Goal: Task Accomplishment & Management: Manage account settings

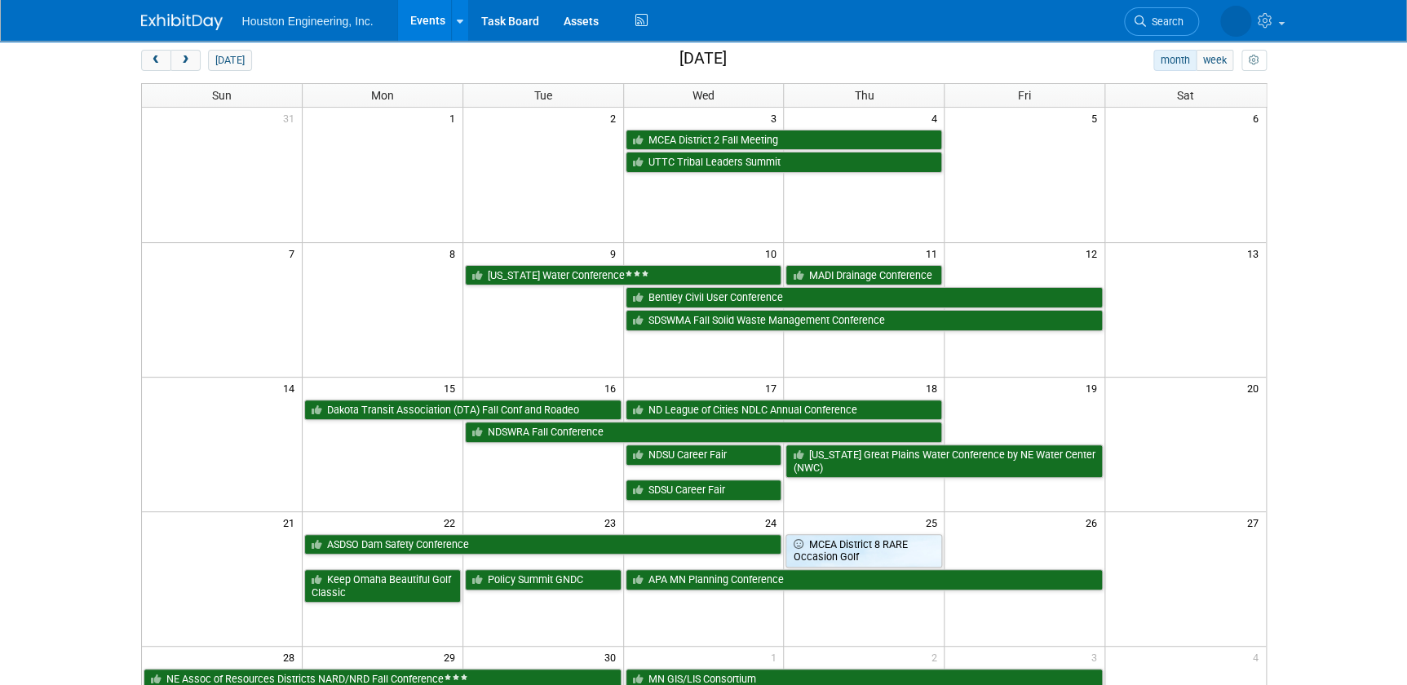
scroll to position [222, 0]
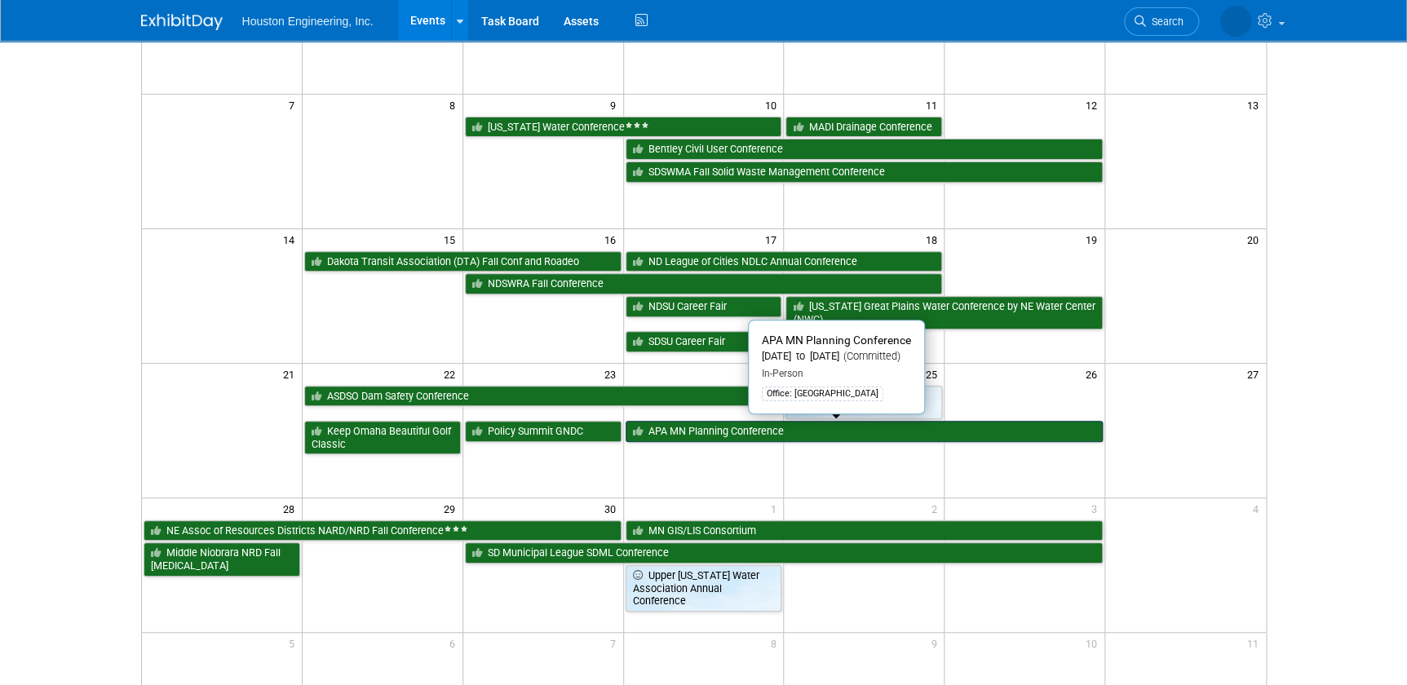
click at [679, 430] on link "APA MN Planning Conference" at bounding box center [865, 431] width 478 height 21
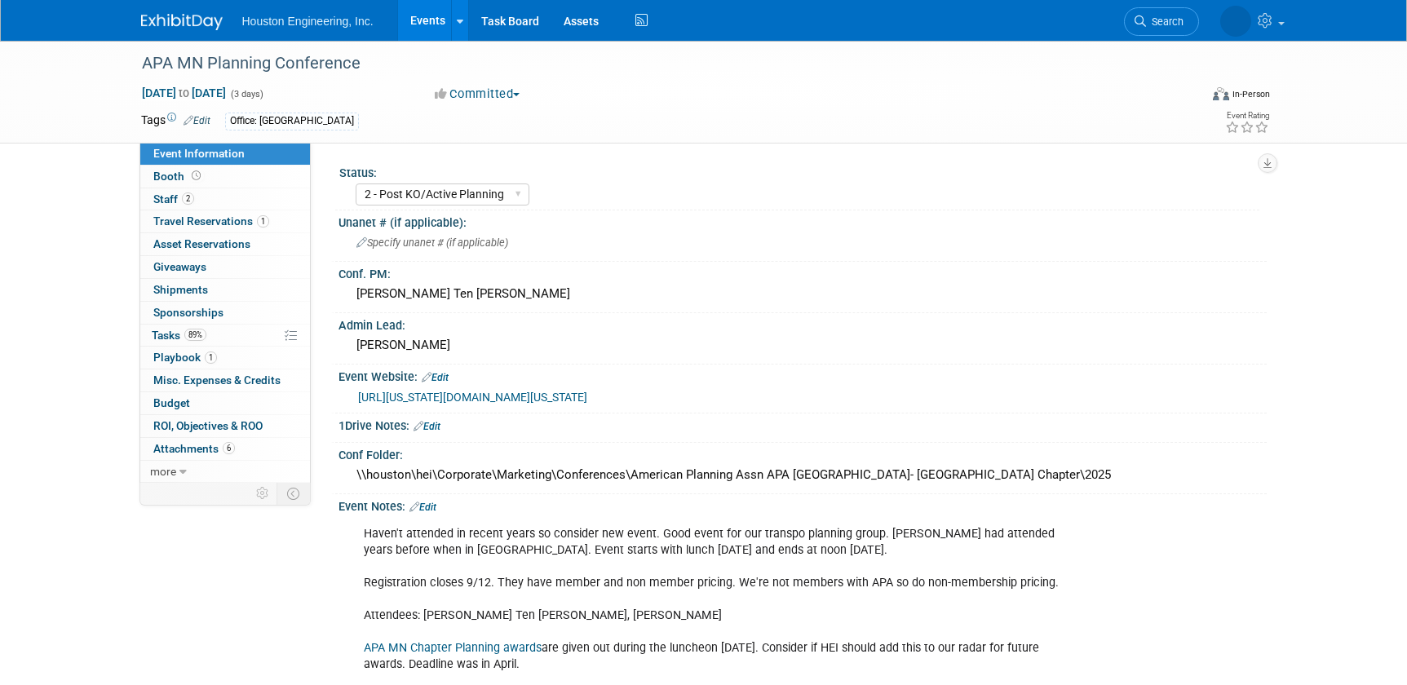
select select "2 - Post KO/Active Planning"
select select "No"
select select "Multi-sector/Any/All"
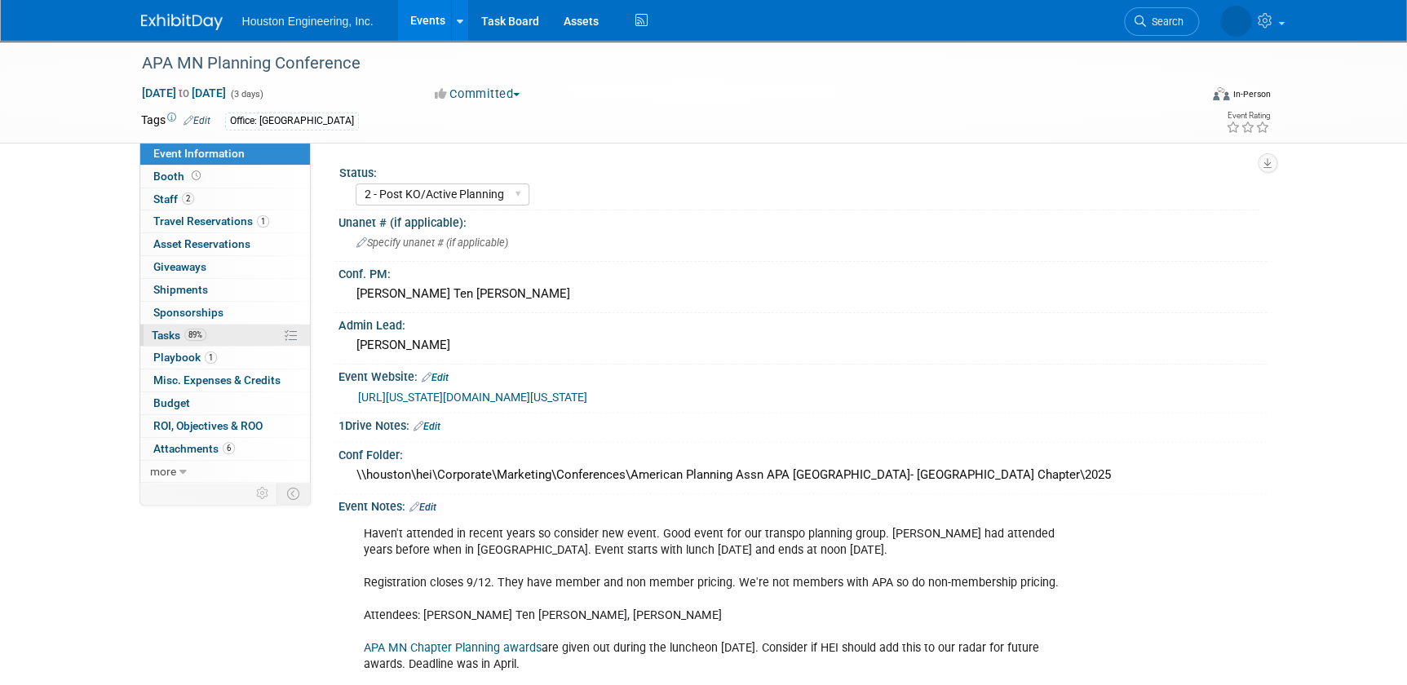
click at [186, 343] on link "89% Tasks 89%" at bounding box center [225, 336] width 170 height 22
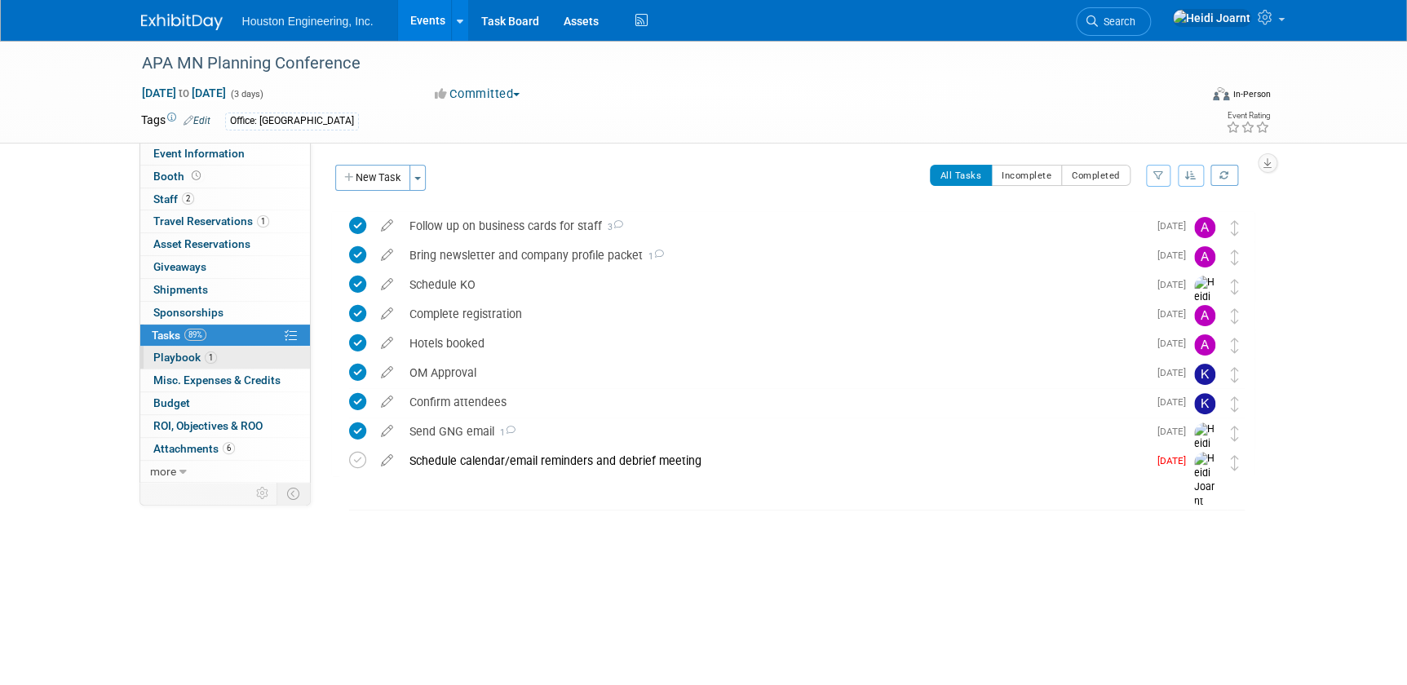
click at [187, 365] on link "1 Playbook 1" at bounding box center [225, 358] width 170 height 22
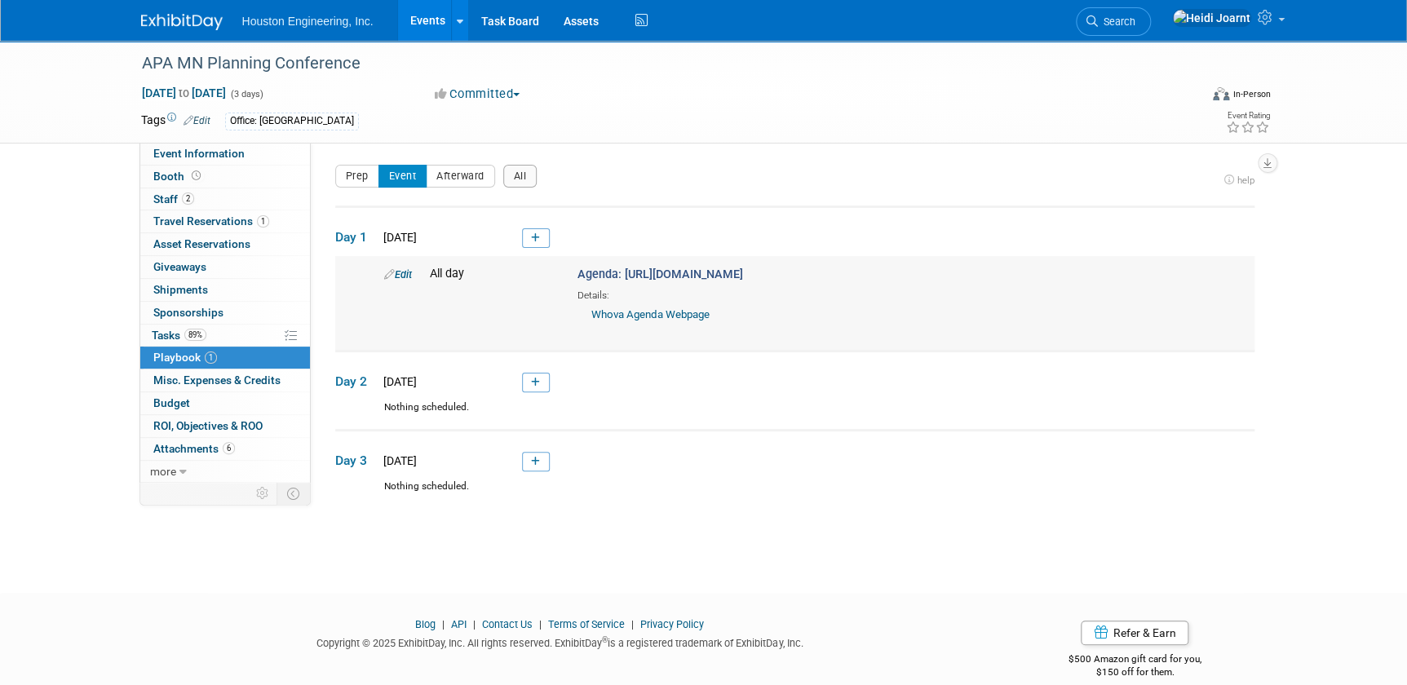
click at [611, 280] on span "Agenda: https://whova.com/embedded/event/5DanwUWKgDyVDiwiTIHdrPbucgdjEae%40NoRO…" at bounding box center [660, 275] width 166 height 14
click at [660, 281] on span "Agenda: https://whova.com/embedded/event/5DanwUWKgDyVDiwiTIHdrPbucgdjEae%40NoRO…" at bounding box center [660, 275] width 166 height 14
click at [537, 237] on icon at bounding box center [535, 238] width 9 height 10
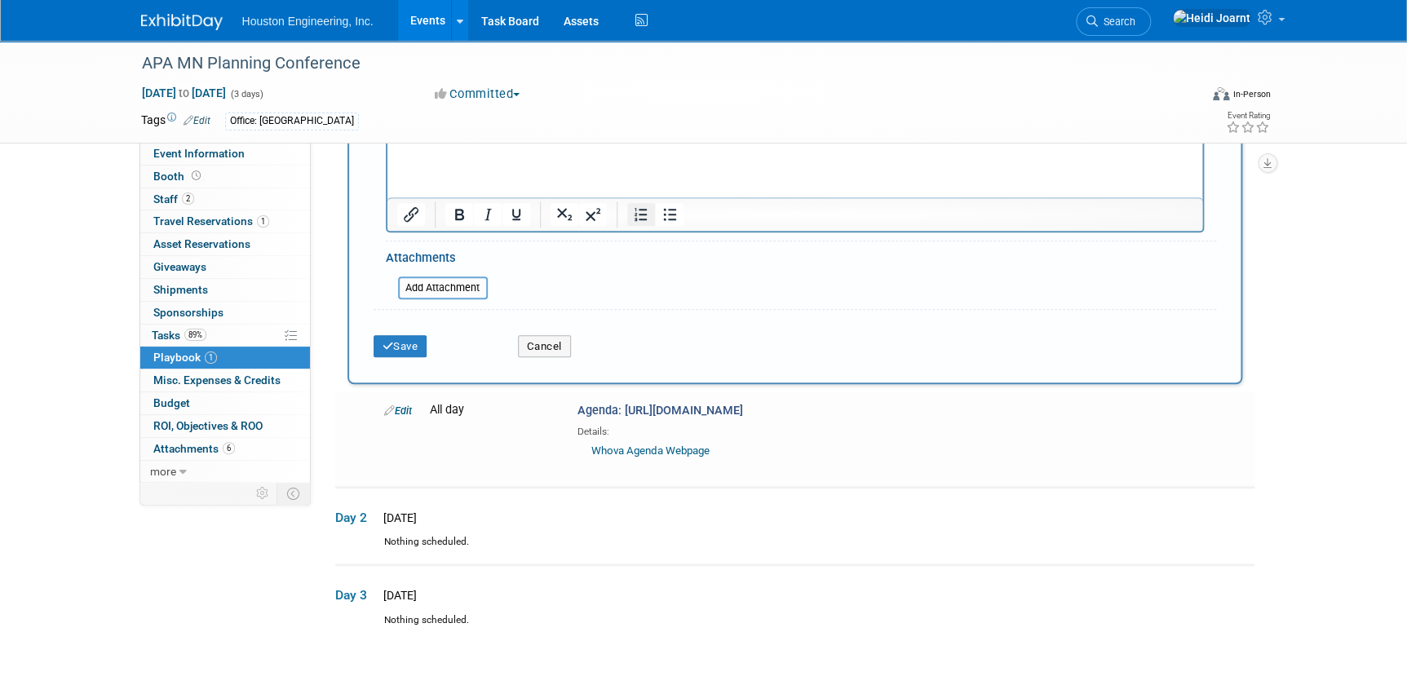
scroll to position [737, 0]
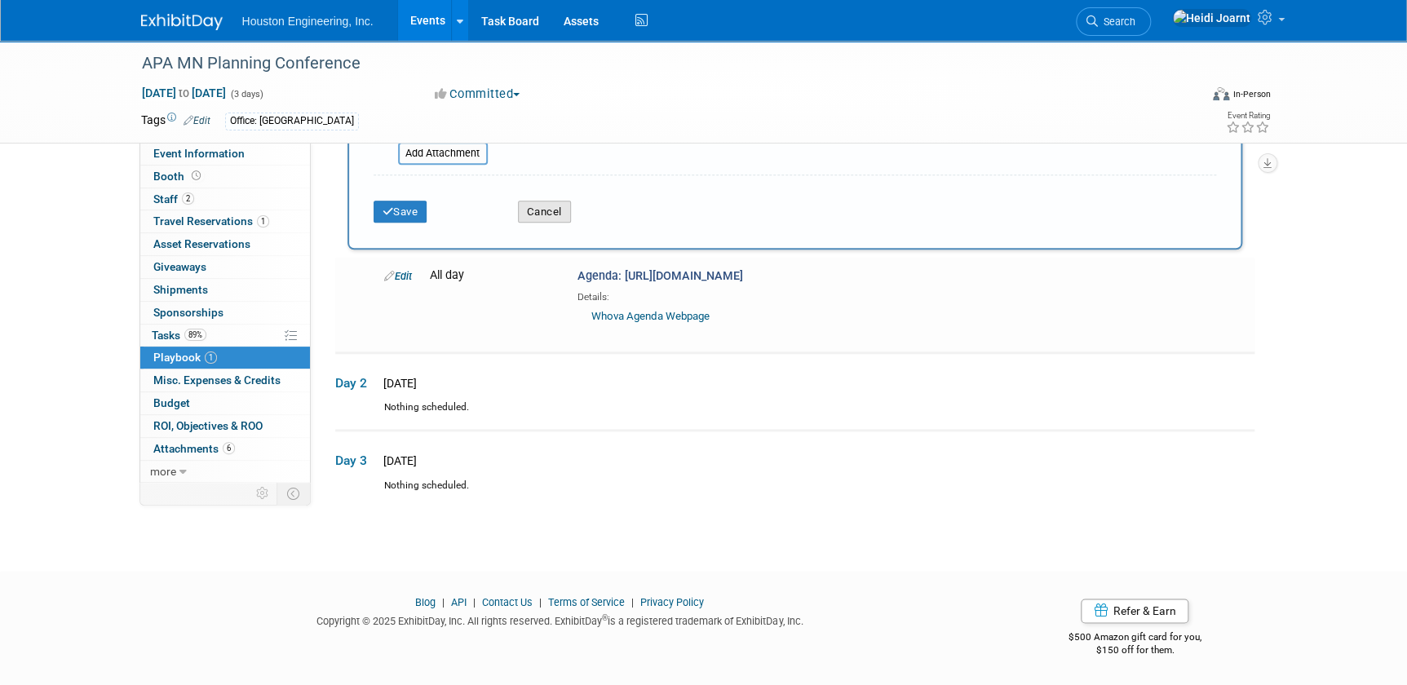
click at [532, 201] on button "Cancel" at bounding box center [544, 212] width 53 height 23
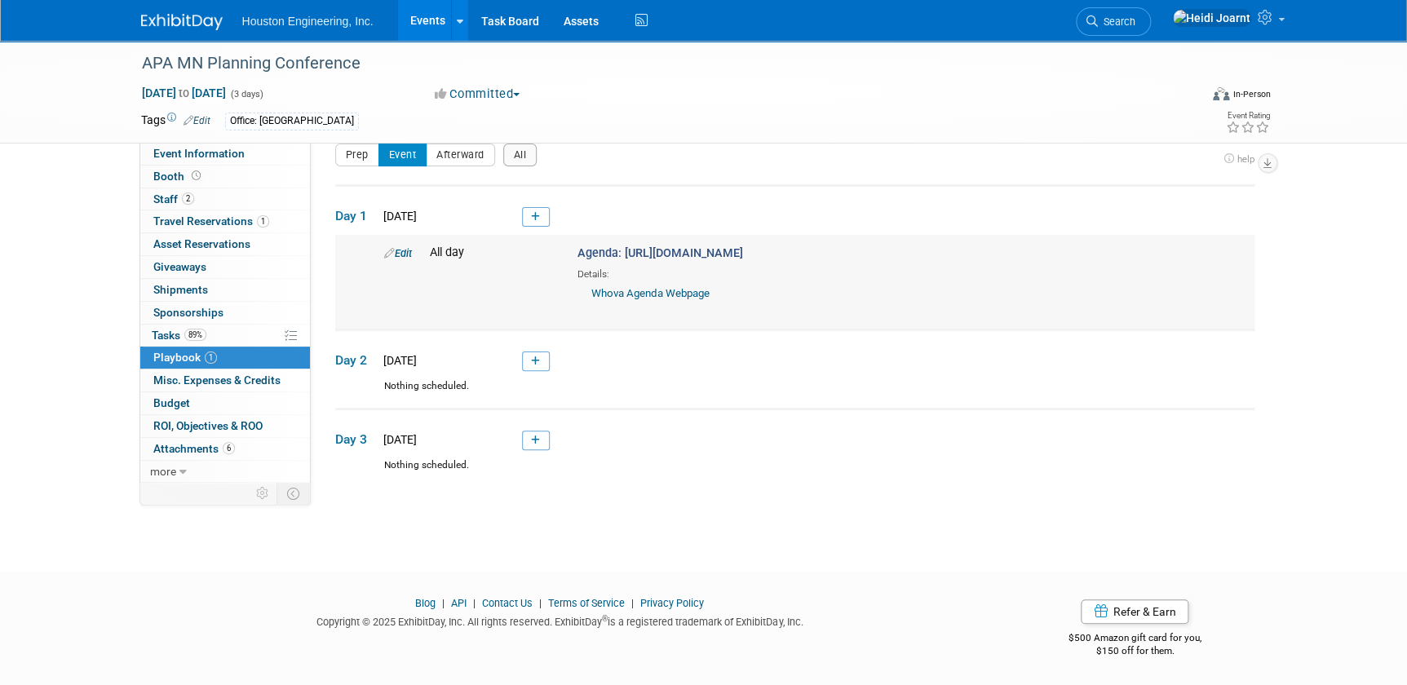
click at [399, 255] on link "Edit" at bounding box center [398, 253] width 28 height 12
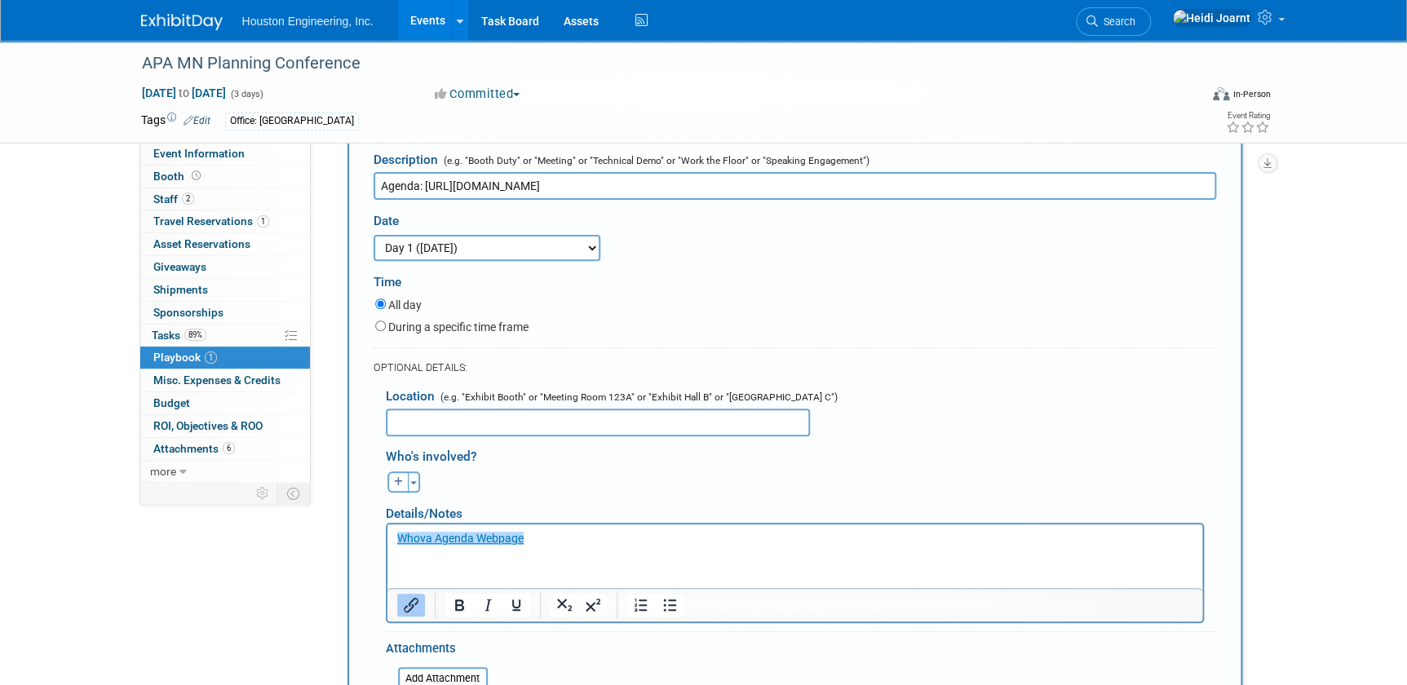
scroll to position [294, 0]
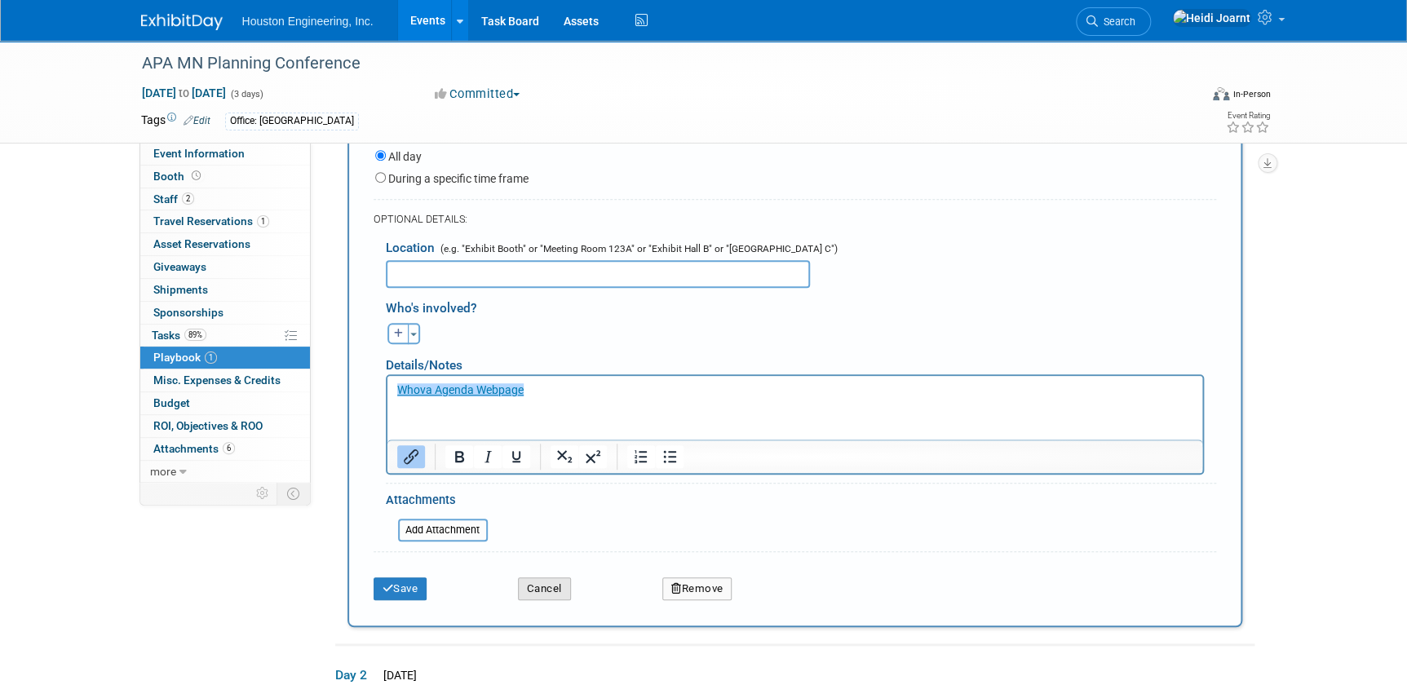
click at [548, 580] on button "Cancel" at bounding box center [544, 588] width 53 height 23
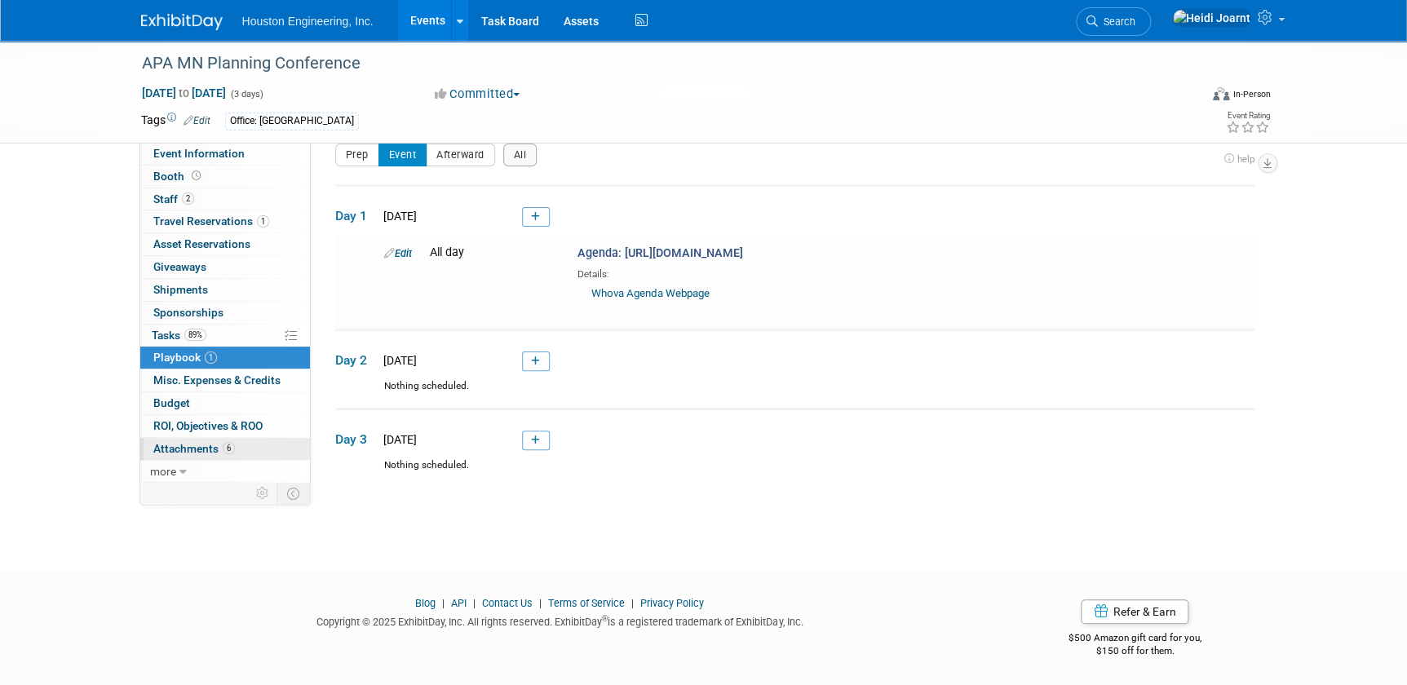
click at [223, 449] on span "6" at bounding box center [229, 448] width 12 height 12
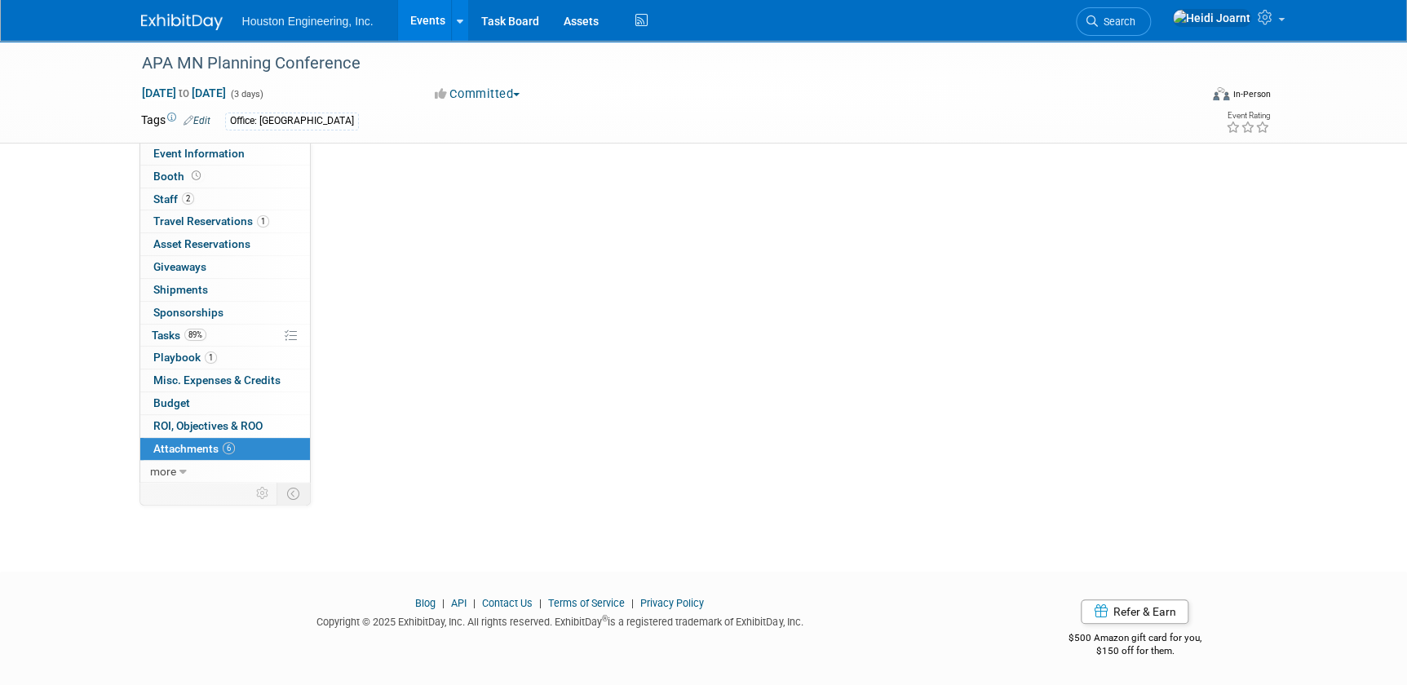
scroll to position [0, 0]
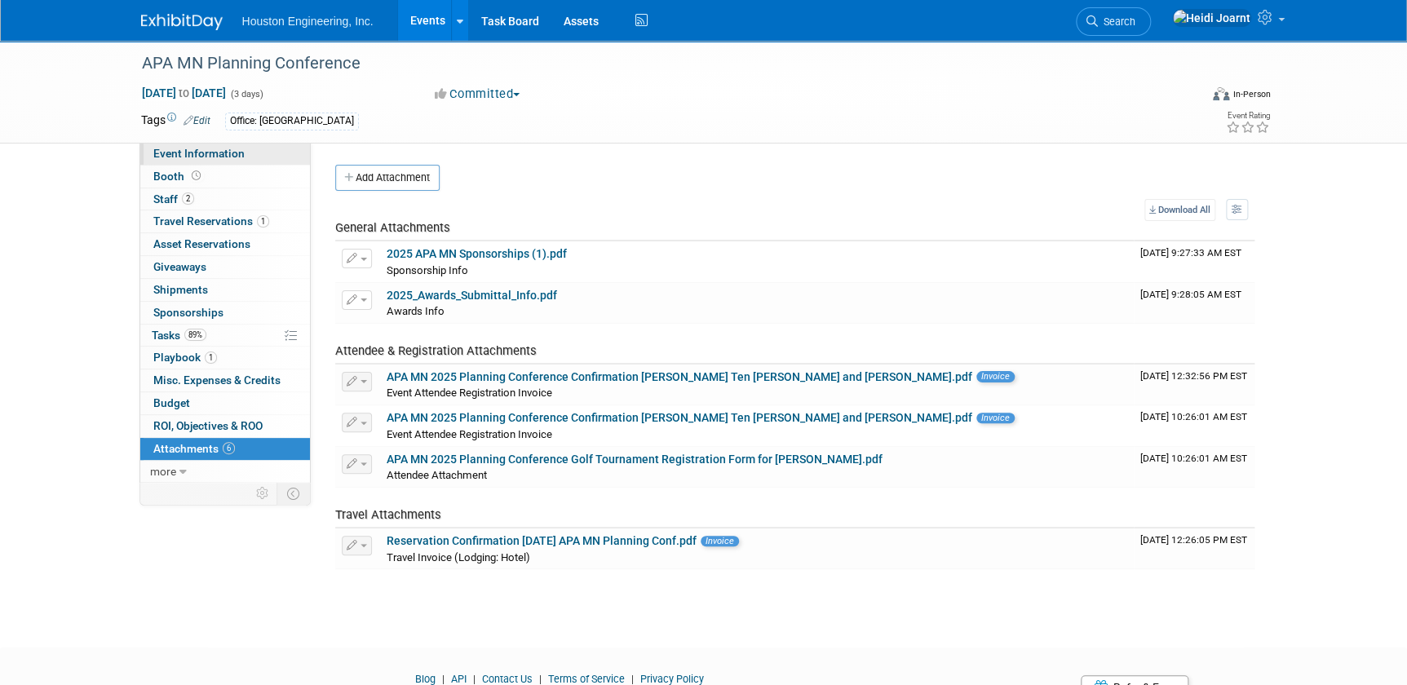
click at [217, 155] on span "Event Information" at bounding box center [198, 153] width 91 height 13
select select "2 - Post KO/Active Planning"
select select "No"
select select "Multi-sector/Any/All"
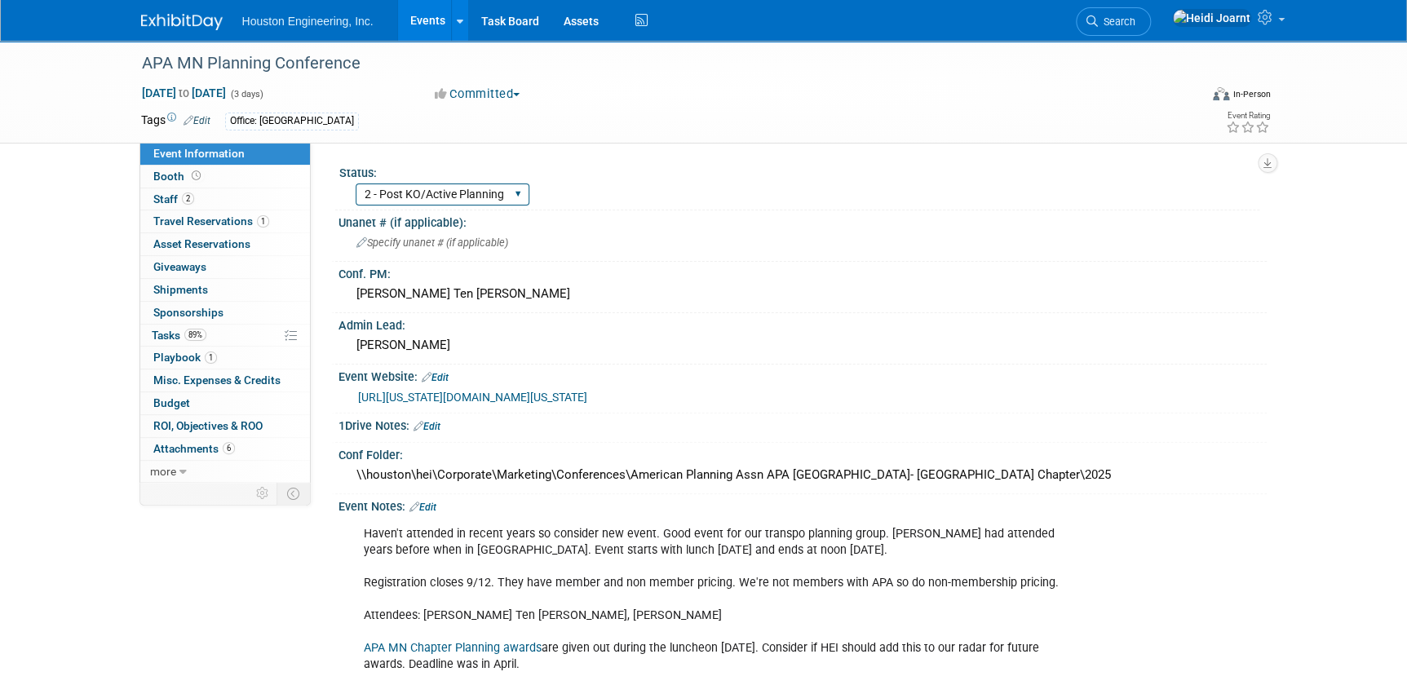
click at [373, 193] on select "1 - GNG/KO Needed 2 - Post KO/Active Planning 3 - Reg/Prep Done" at bounding box center [443, 195] width 174 height 22
select select "3 - Reg/Prep Done"
click at [356, 184] on select "1 - GNG/KO Needed 2 - Post KO/Active Planning 3 - Reg/Prep Done" at bounding box center [443, 195] width 174 height 22
click at [249, 326] on link "89% Tasks 89%" at bounding box center [225, 336] width 170 height 22
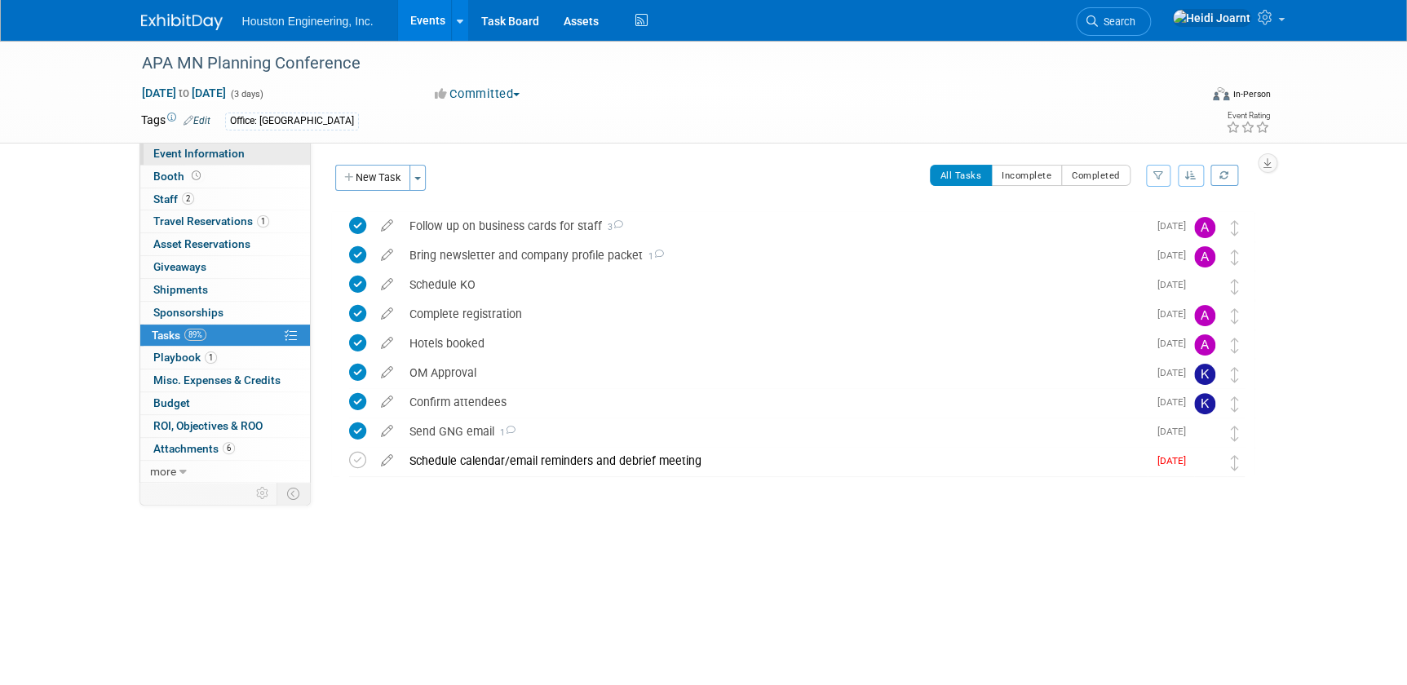
click at [253, 155] on link "Event Information" at bounding box center [225, 154] width 170 height 22
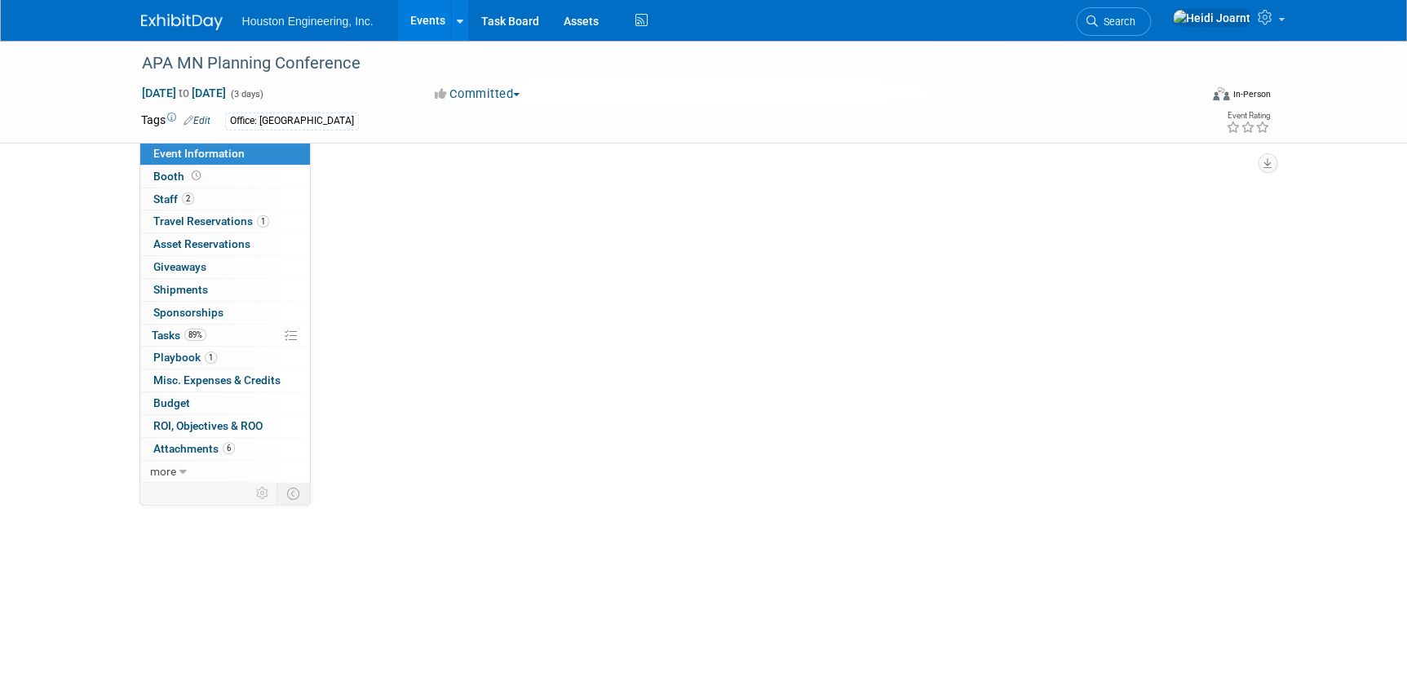
select select "3 - Reg/Prep Done"
select select "No"
select select "Multi-sector/Any/All"
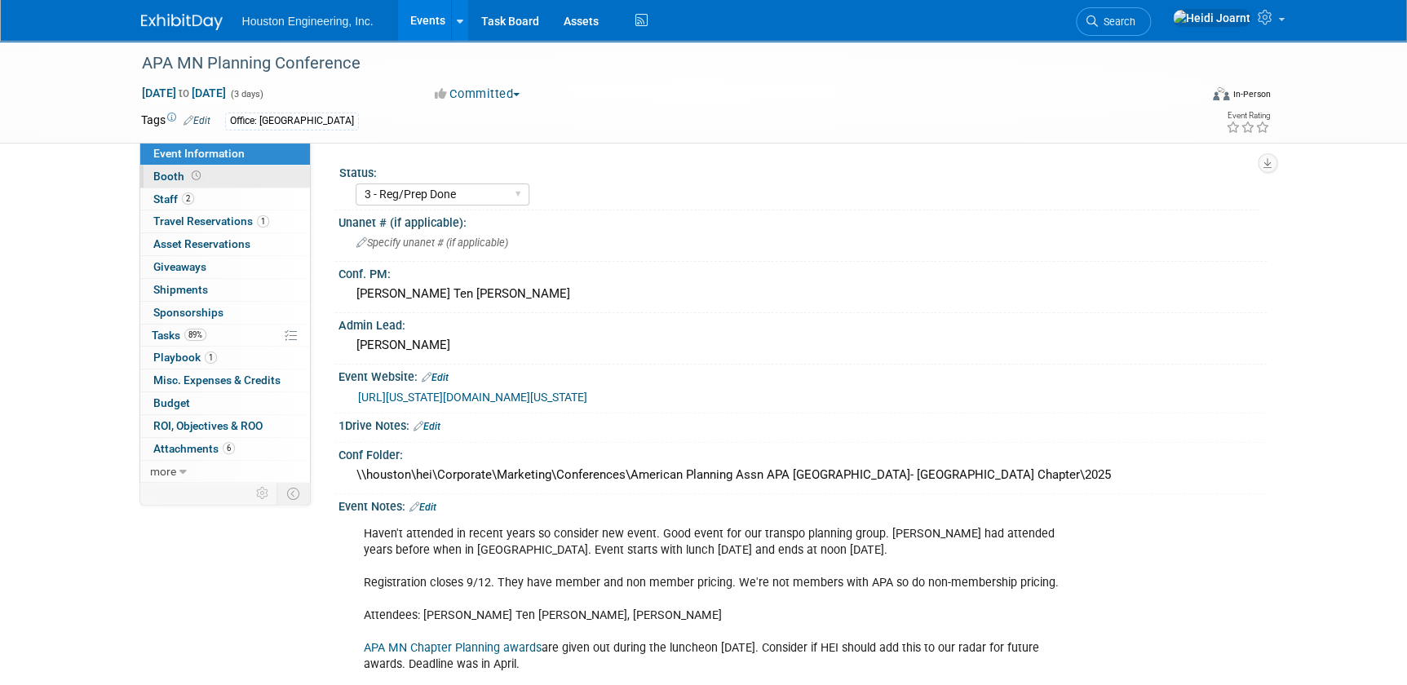
click at [247, 177] on link "Booth" at bounding box center [225, 177] width 170 height 22
select select "No"
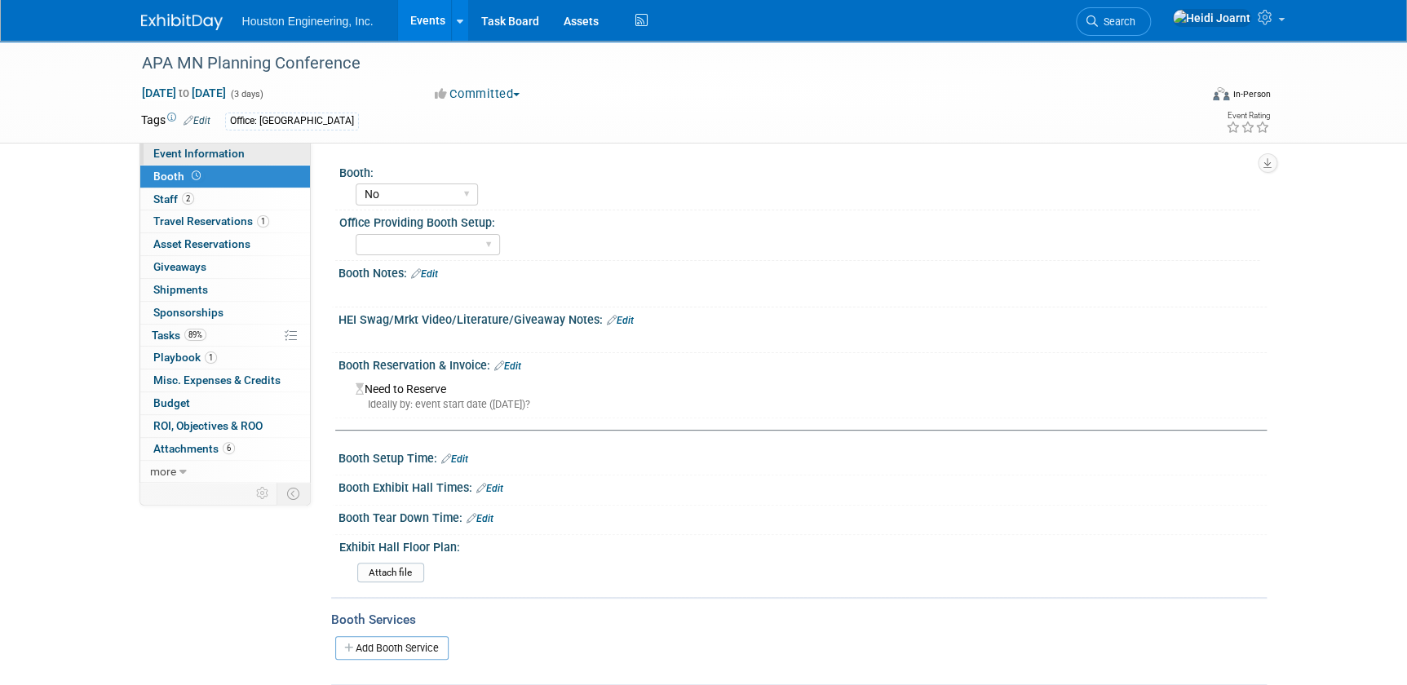
click at [251, 147] on link "Event Information" at bounding box center [225, 154] width 170 height 22
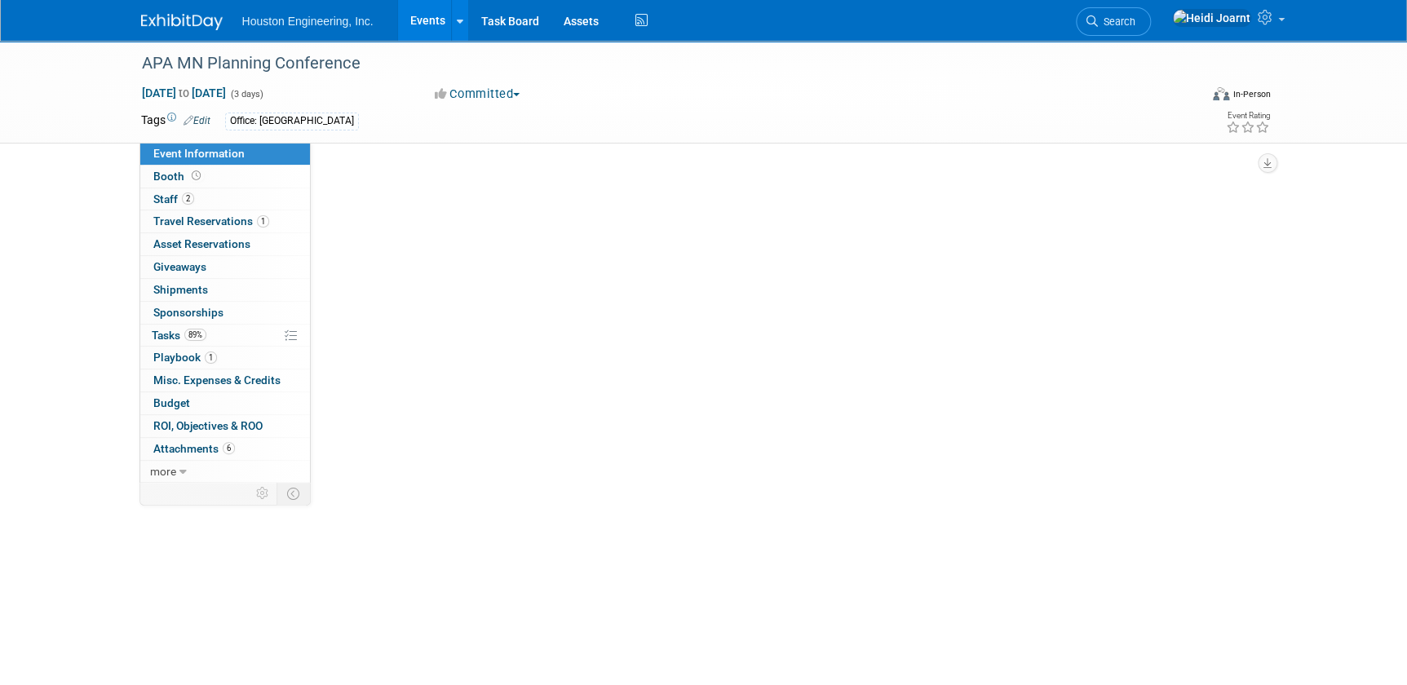
select select "3 - Reg/Prep Done"
select select "No"
select select "Multi-sector/Any/All"
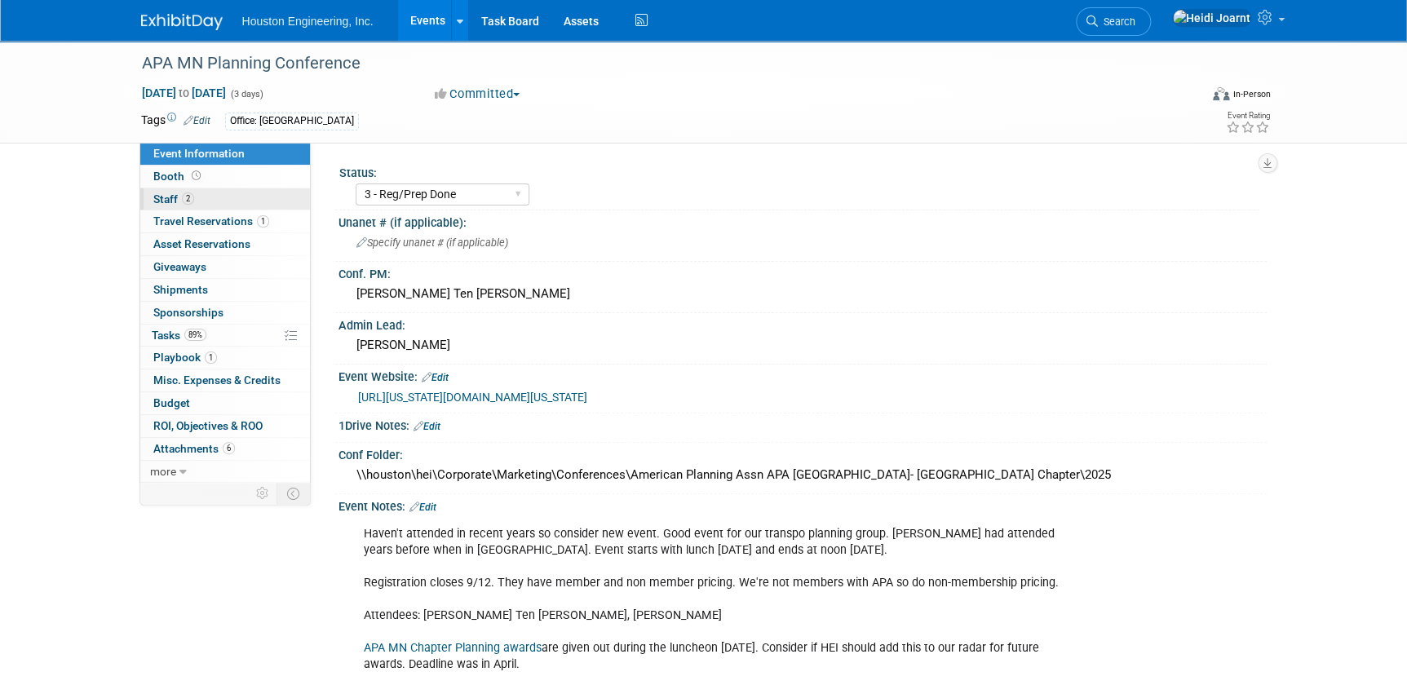
click at [222, 202] on link "2 Staff 2" at bounding box center [225, 199] width 170 height 22
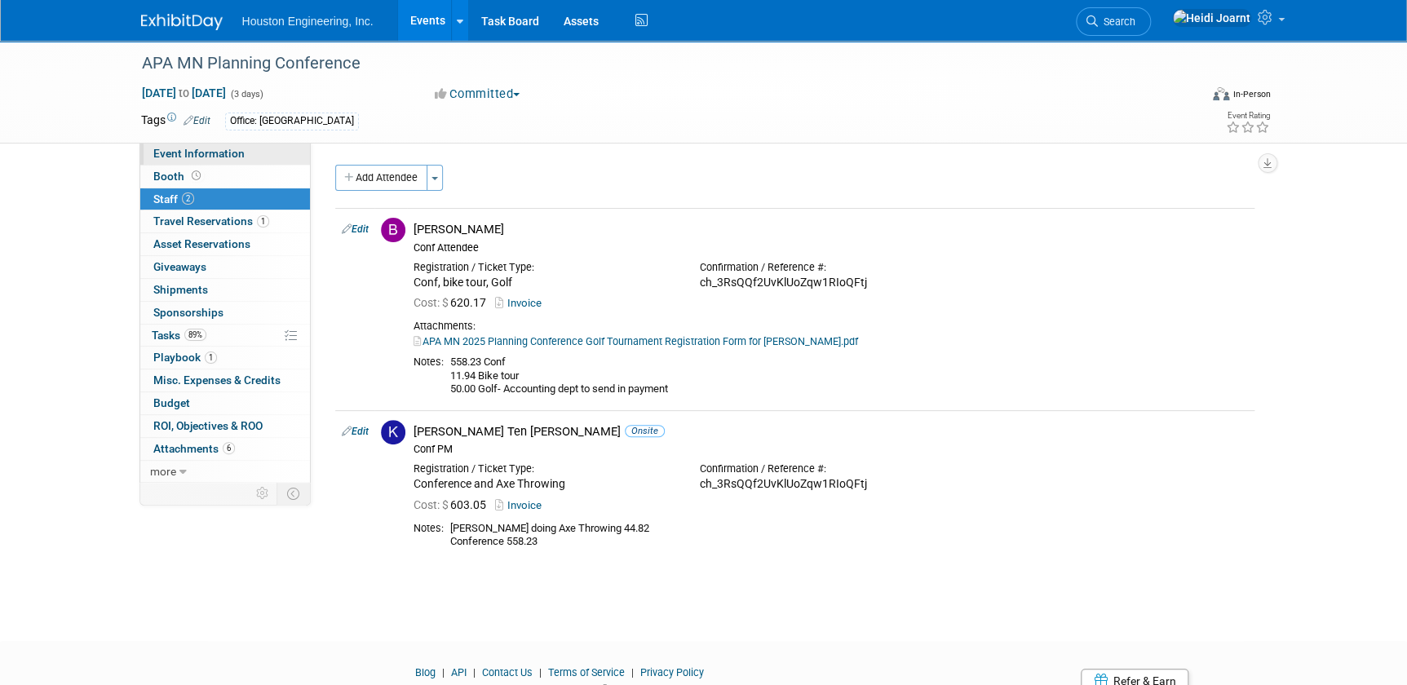
click at [237, 159] on span "Event Information" at bounding box center [198, 153] width 91 height 13
select select "3 - Reg/Prep Done"
select select "No"
select select "Multi-sector/Any/All"
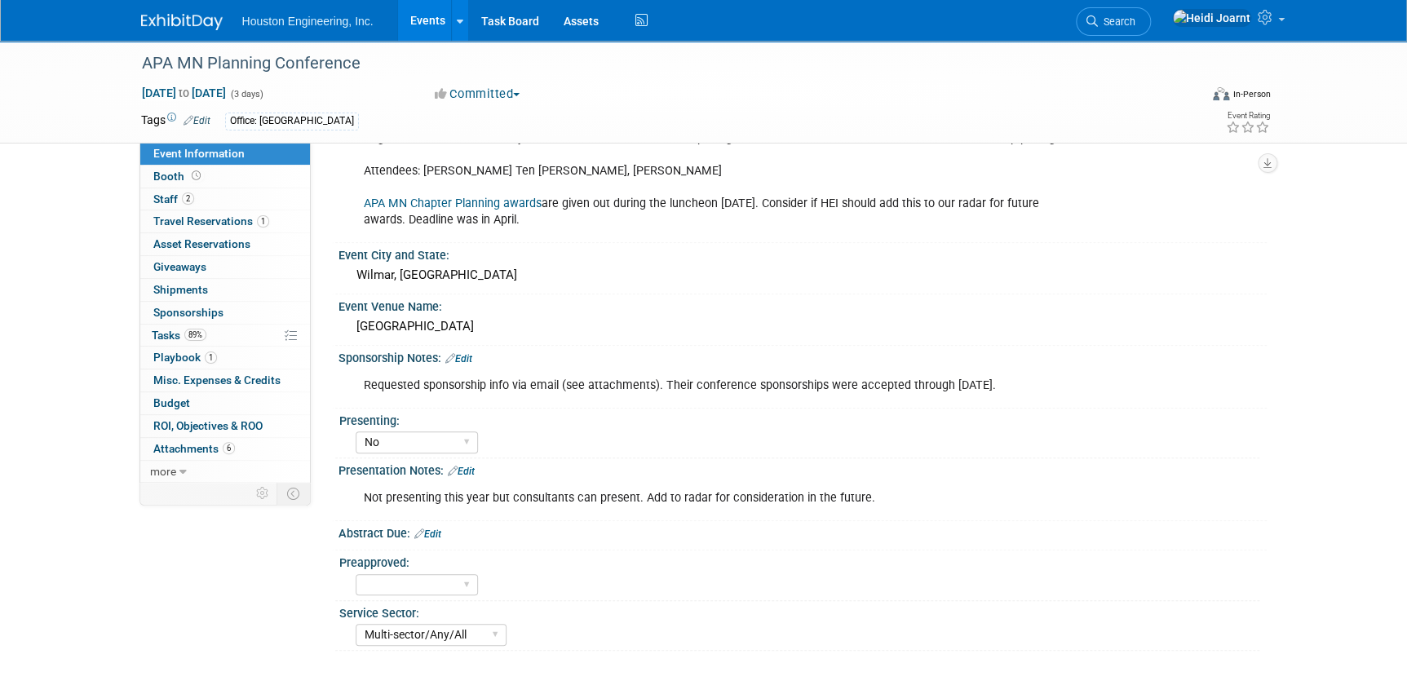
scroll to position [222, 0]
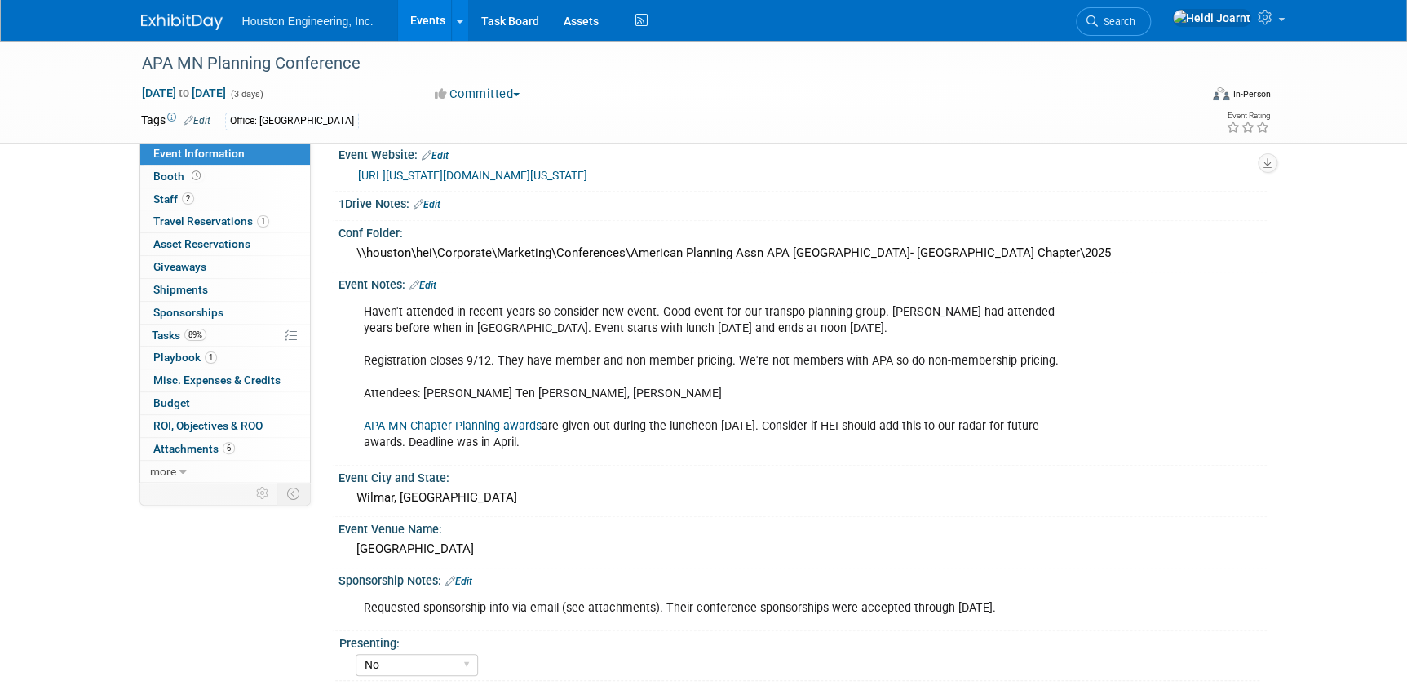
click at [433, 281] on link "Edit" at bounding box center [422, 285] width 27 height 11
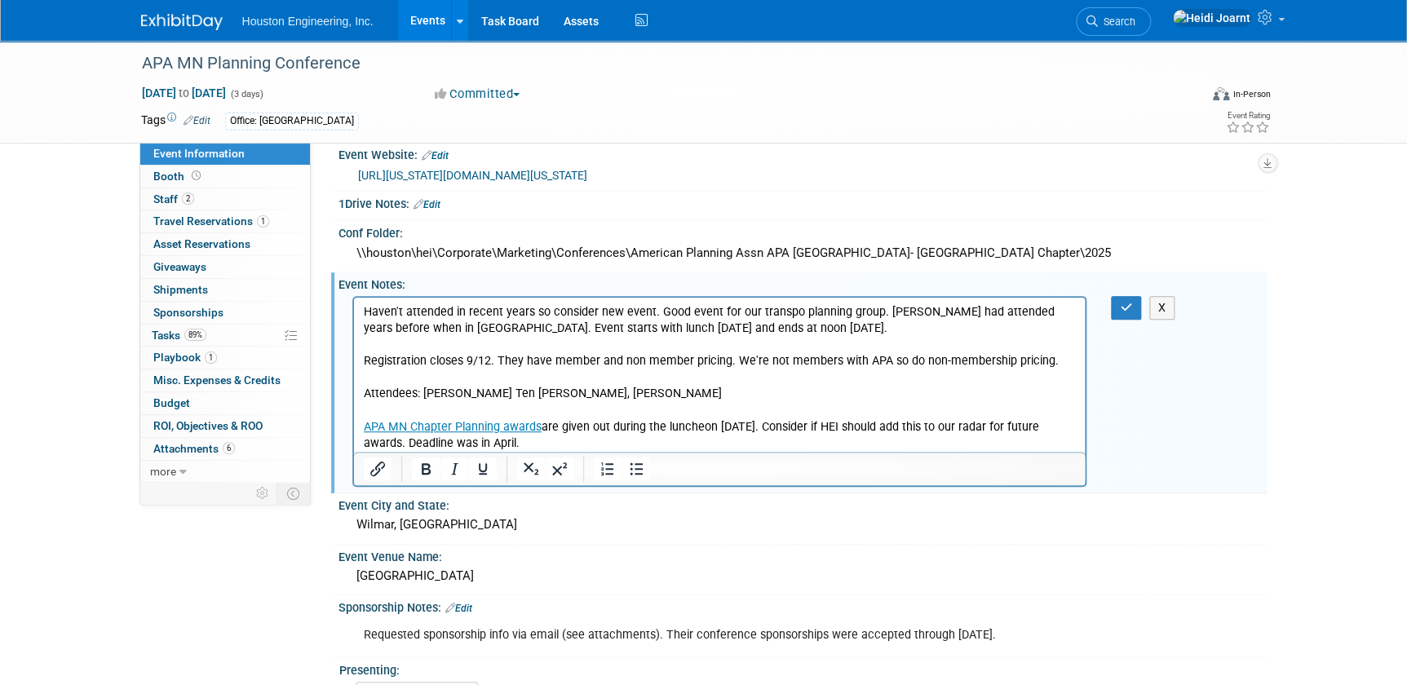
scroll to position [0, 0]
click at [1051, 359] on p "Haven't attended in recent years so consider new event. Good event for our tran…" at bounding box center [719, 377] width 713 height 148
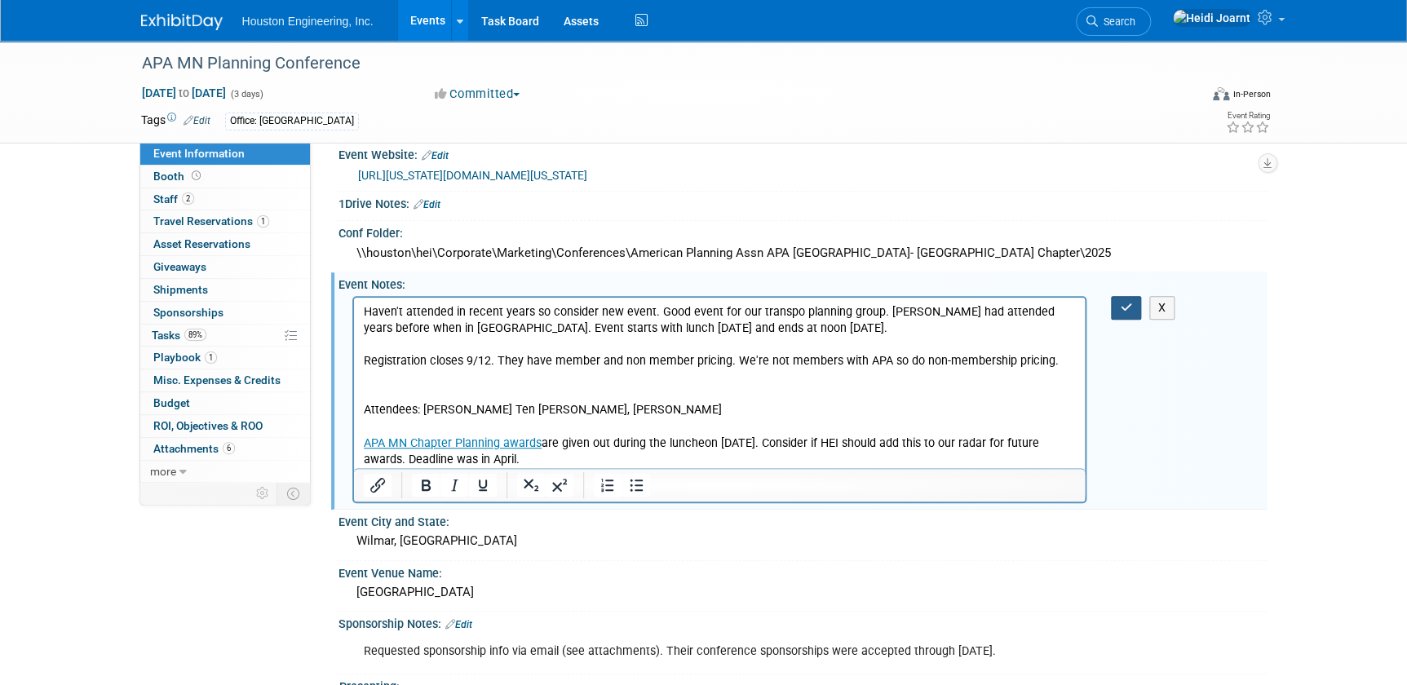
click at [1134, 304] on button "button" at bounding box center [1126, 308] width 30 height 24
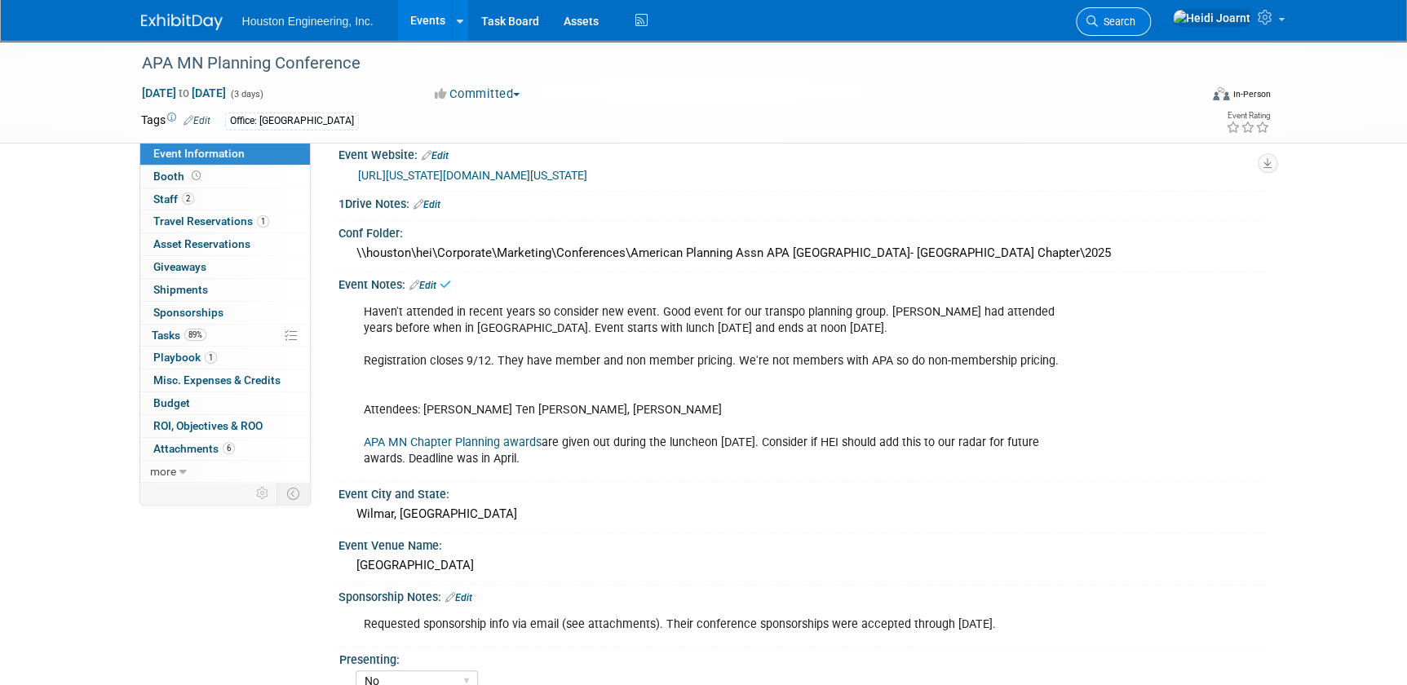
click at [1135, 21] on span "Search" at bounding box center [1117, 21] width 38 height 12
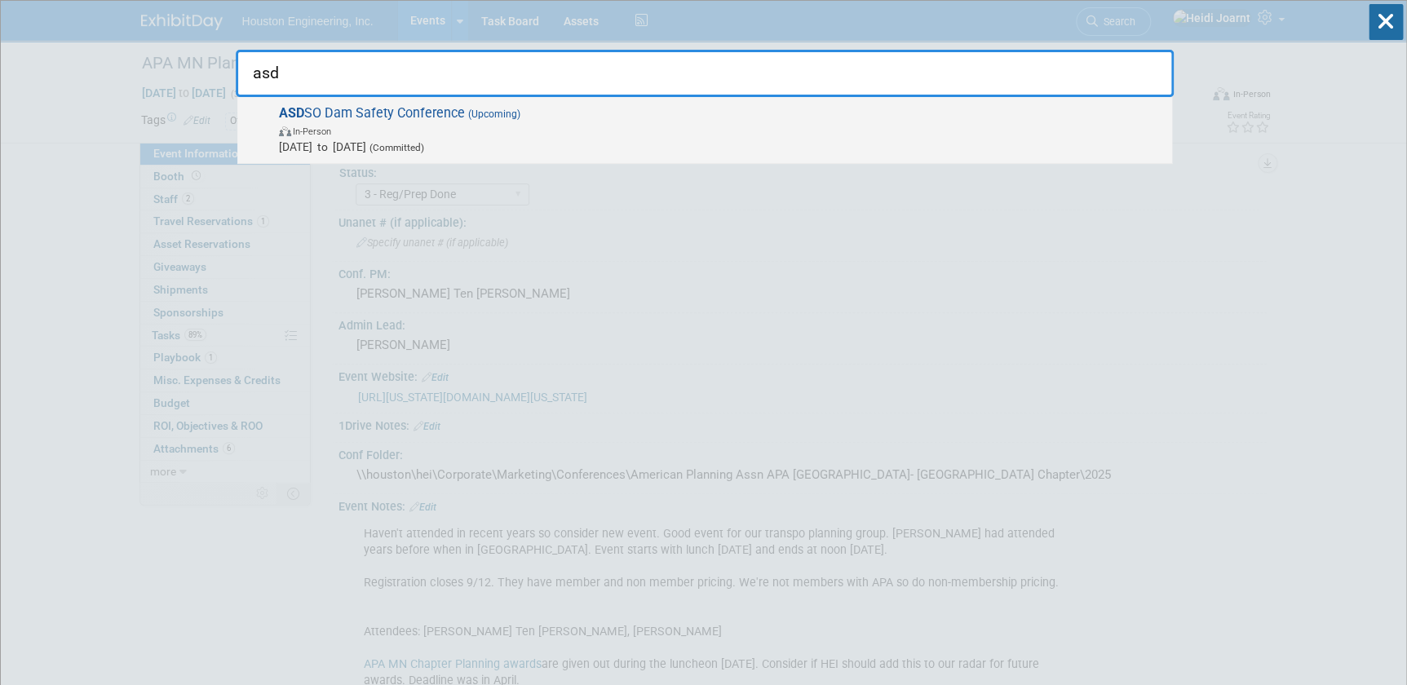
type input "asd"
click at [520, 128] on span "In-Person" at bounding box center [721, 130] width 885 height 16
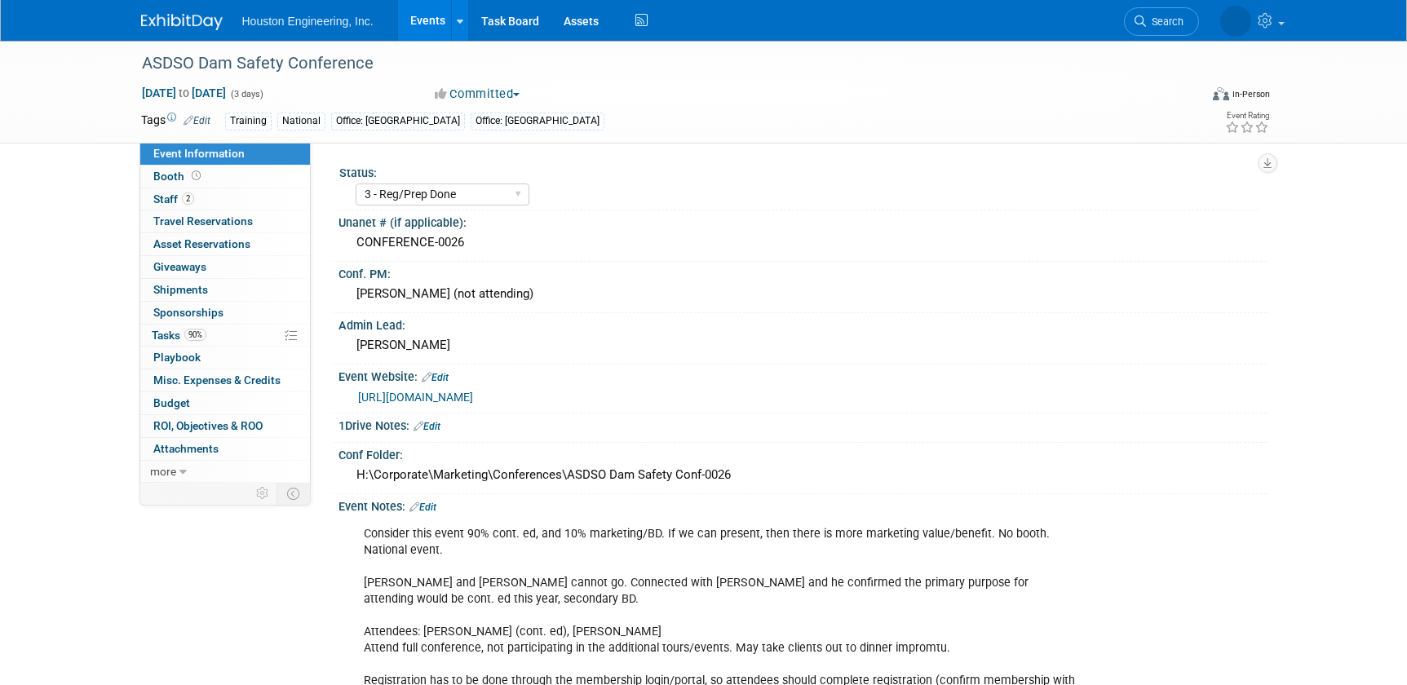
select select "3 - Reg/Prep Done"
select select "No"
select select "Water Resources"
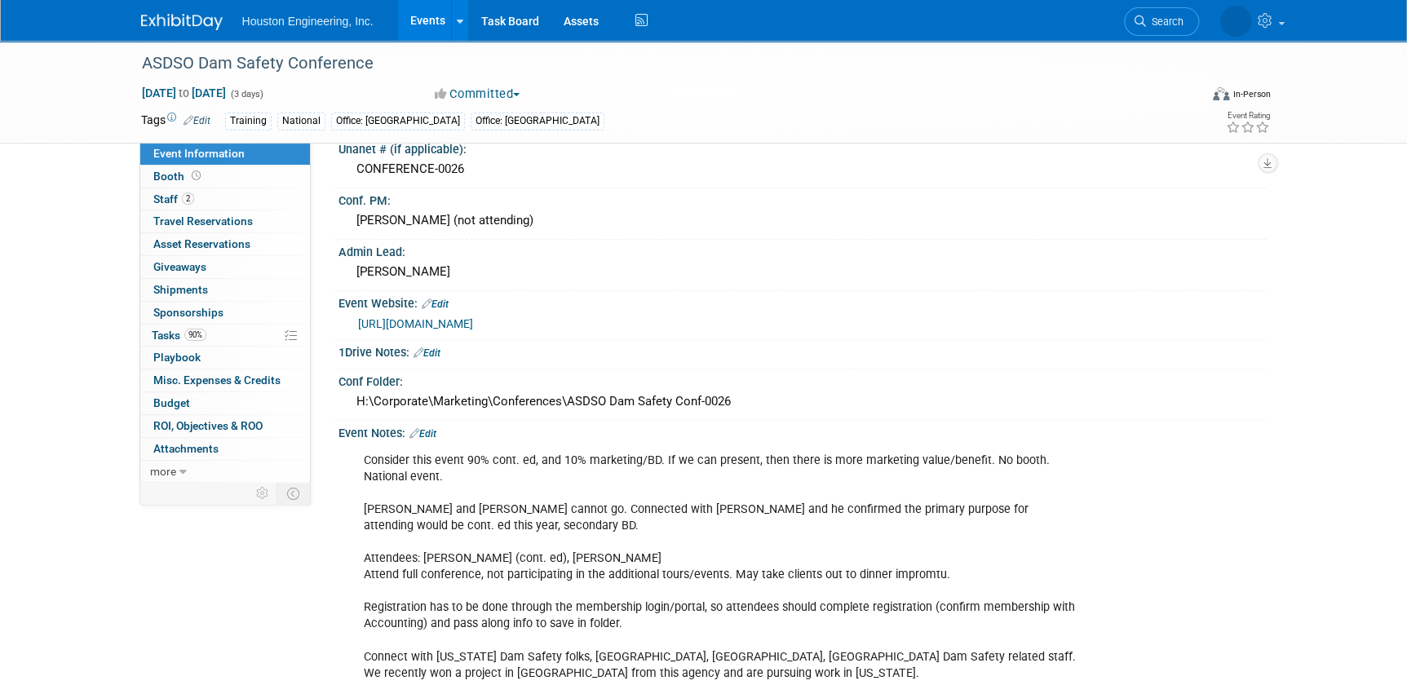
scroll to position [148, 0]
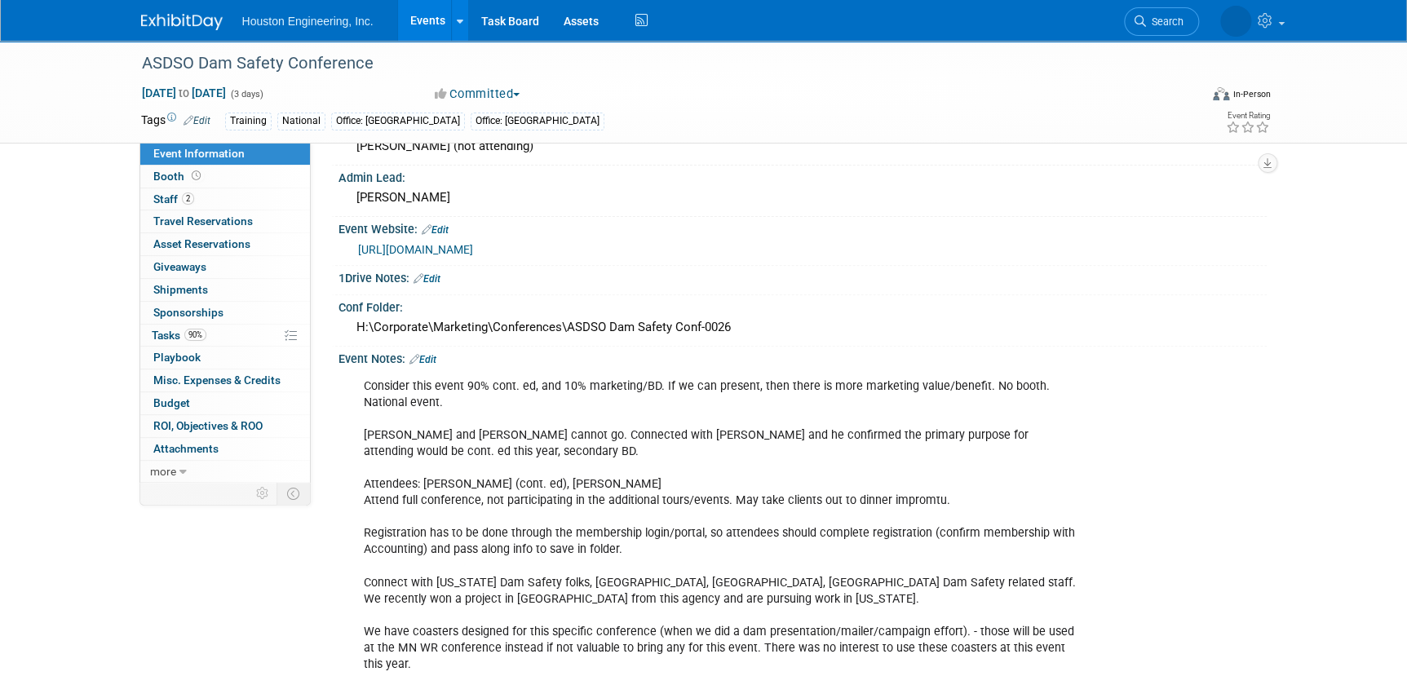
click at [427, 358] on link "Edit" at bounding box center [422, 359] width 27 height 11
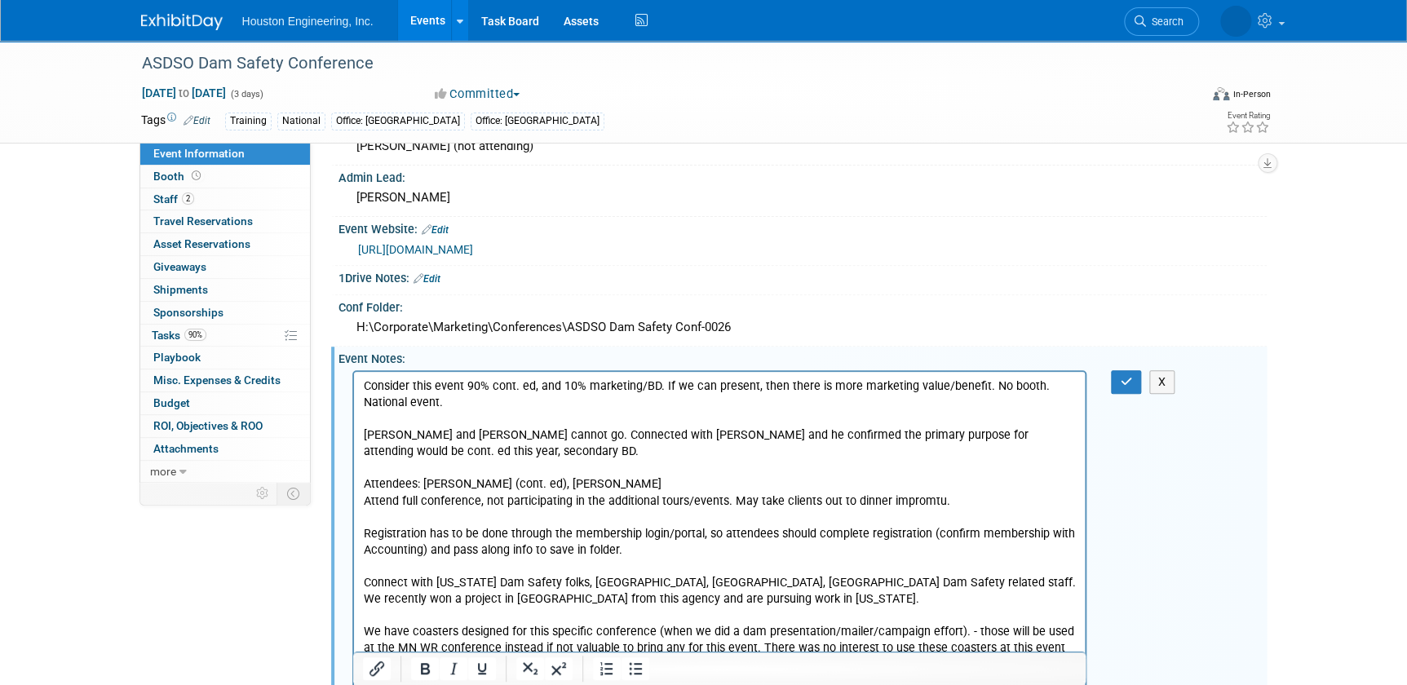
scroll to position [0, 0]
click at [534, 547] on p "Consider this event 90% cont. ed, and 10% marketing/BD. If we can present, then…" at bounding box center [719, 525] width 713 height 294
click at [714, 552] on p "Consider this event 90% cont. ed, and 10% marketing/BD. If we can present, then…" at bounding box center [719, 525] width 713 height 294
click at [1126, 378] on icon "button" at bounding box center [1126, 381] width 12 height 11
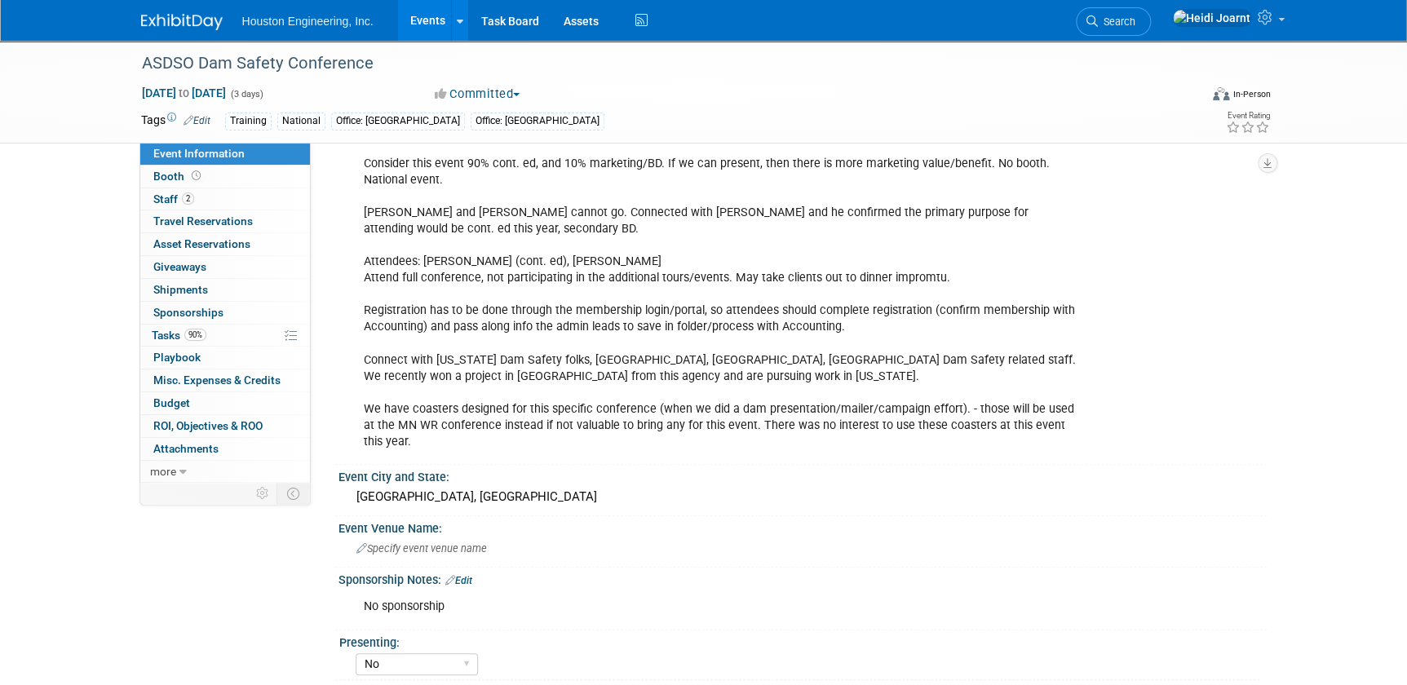
scroll to position [445, 0]
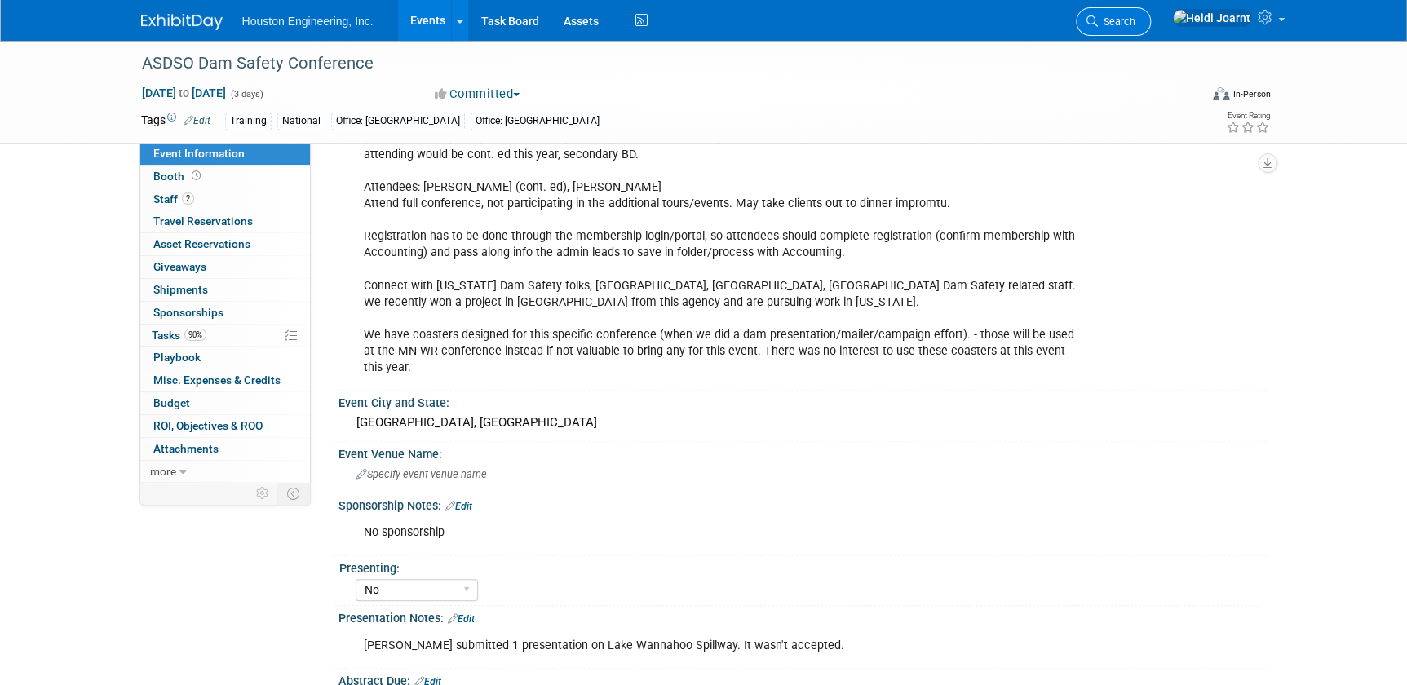
click at [1151, 15] on link "Search" at bounding box center [1113, 21] width 75 height 29
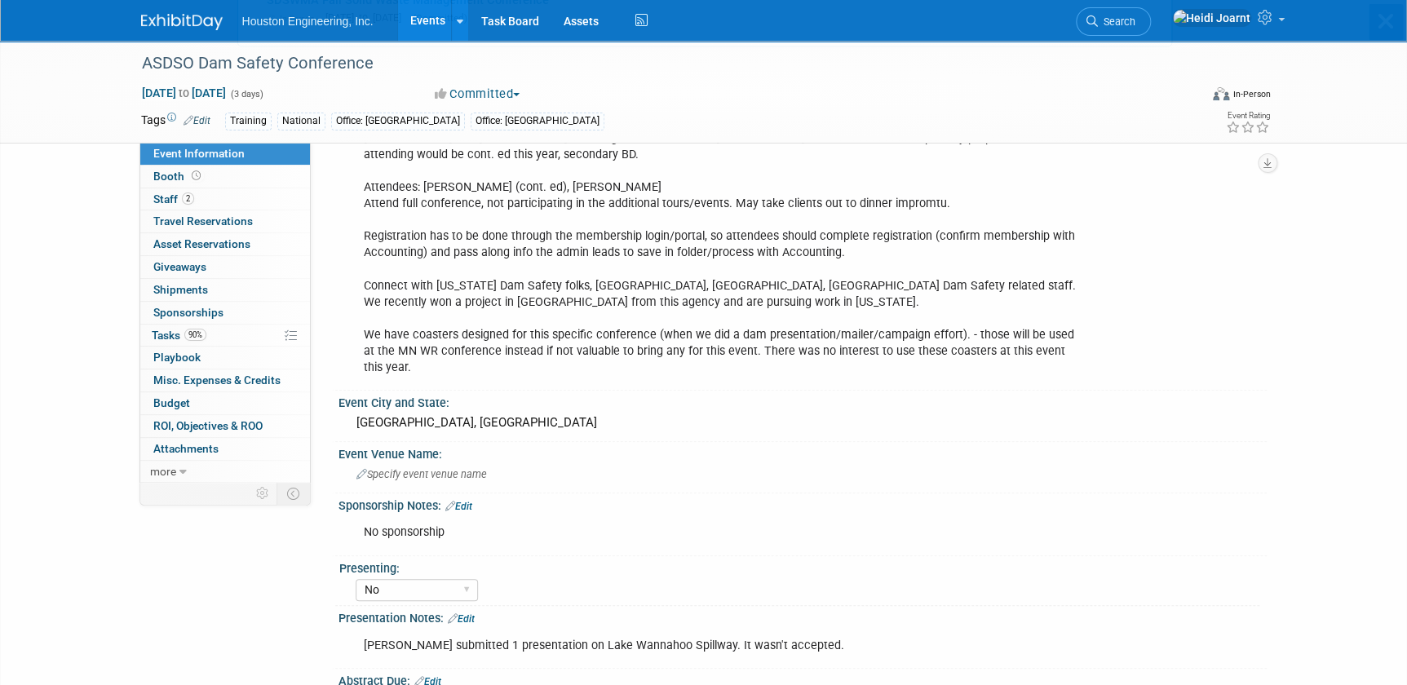
scroll to position [0, 0]
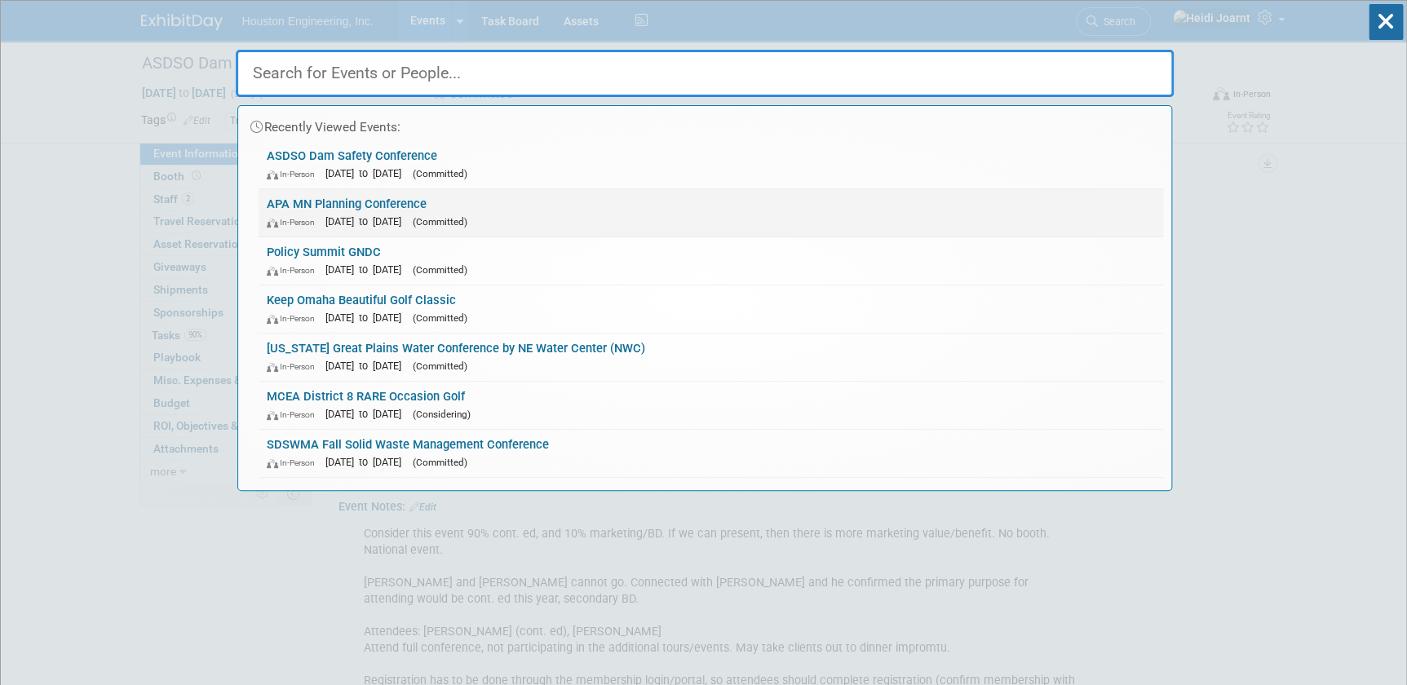
click at [385, 200] on link "APA MN Planning Conference In-Person Sep 24, 2025 to Sep 26, 2025 (Committed)" at bounding box center [711, 212] width 905 height 47
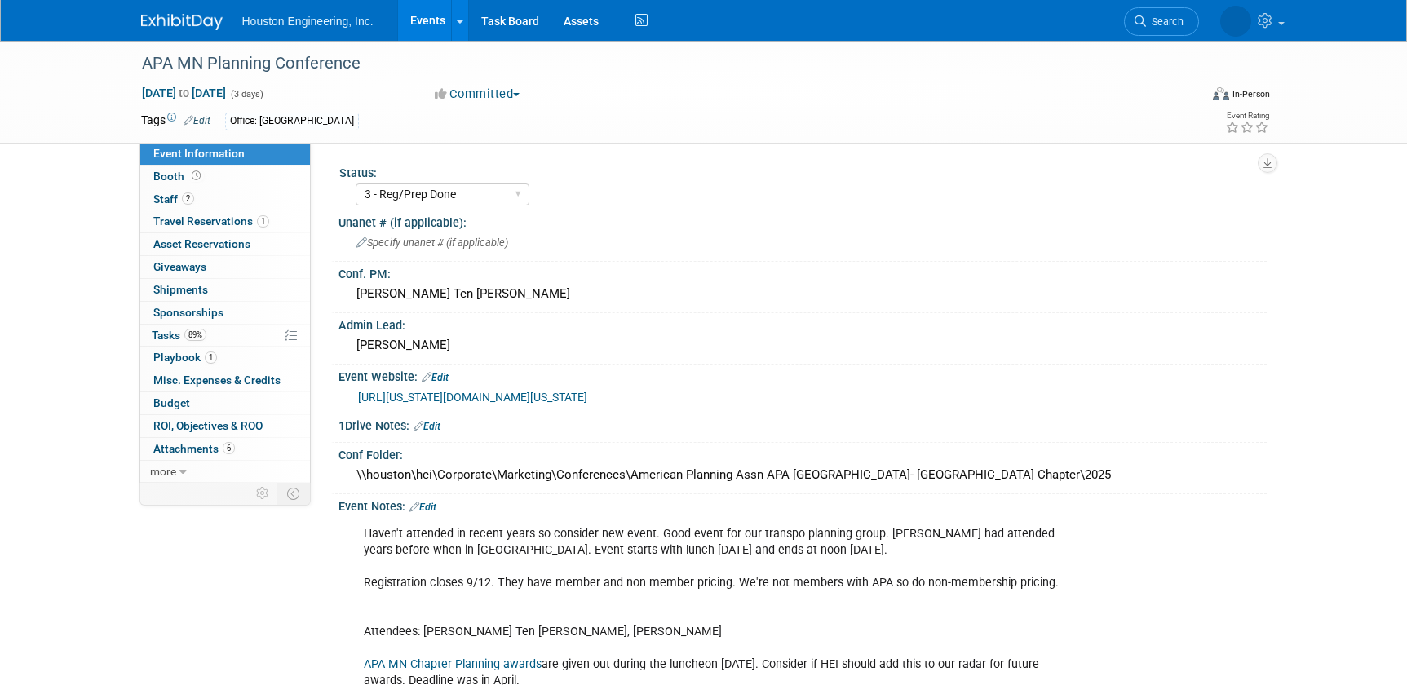
select select "3 - Reg/Prep Done"
select select "No"
select select "Multi-sector/Any/All"
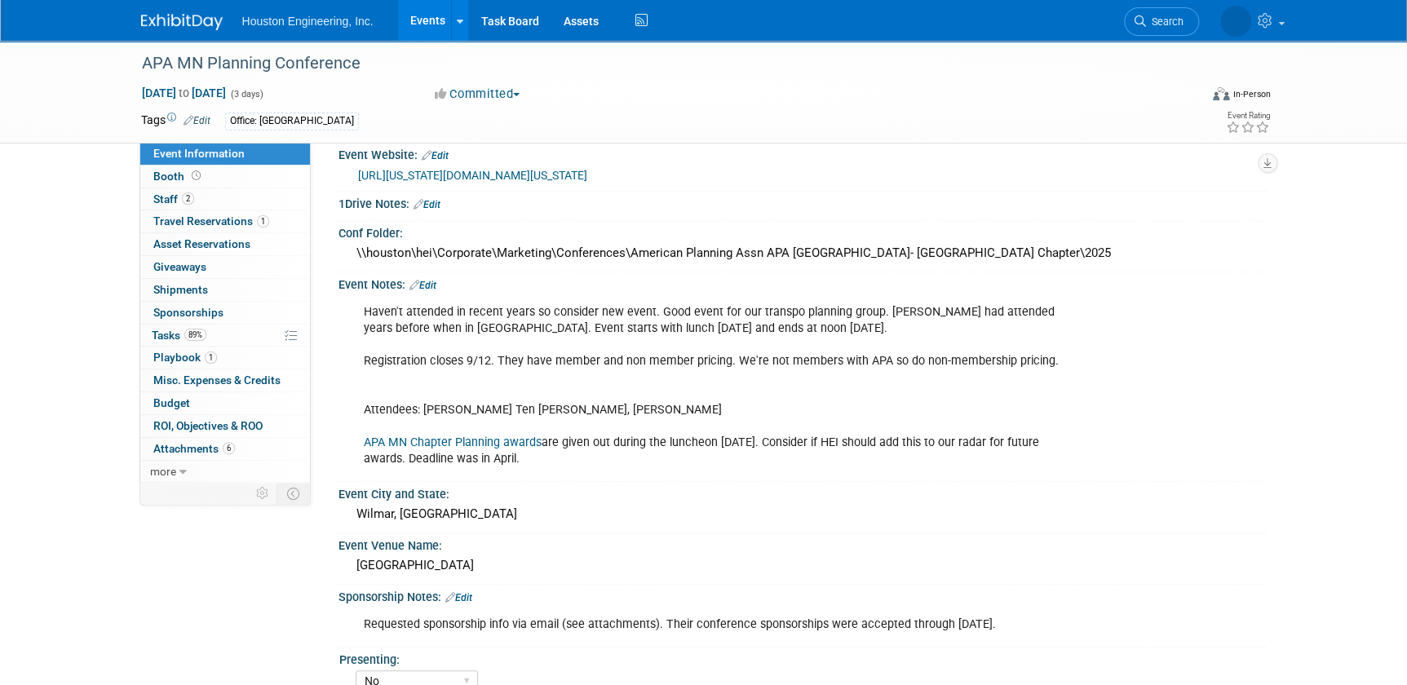
scroll to position [370, 0]
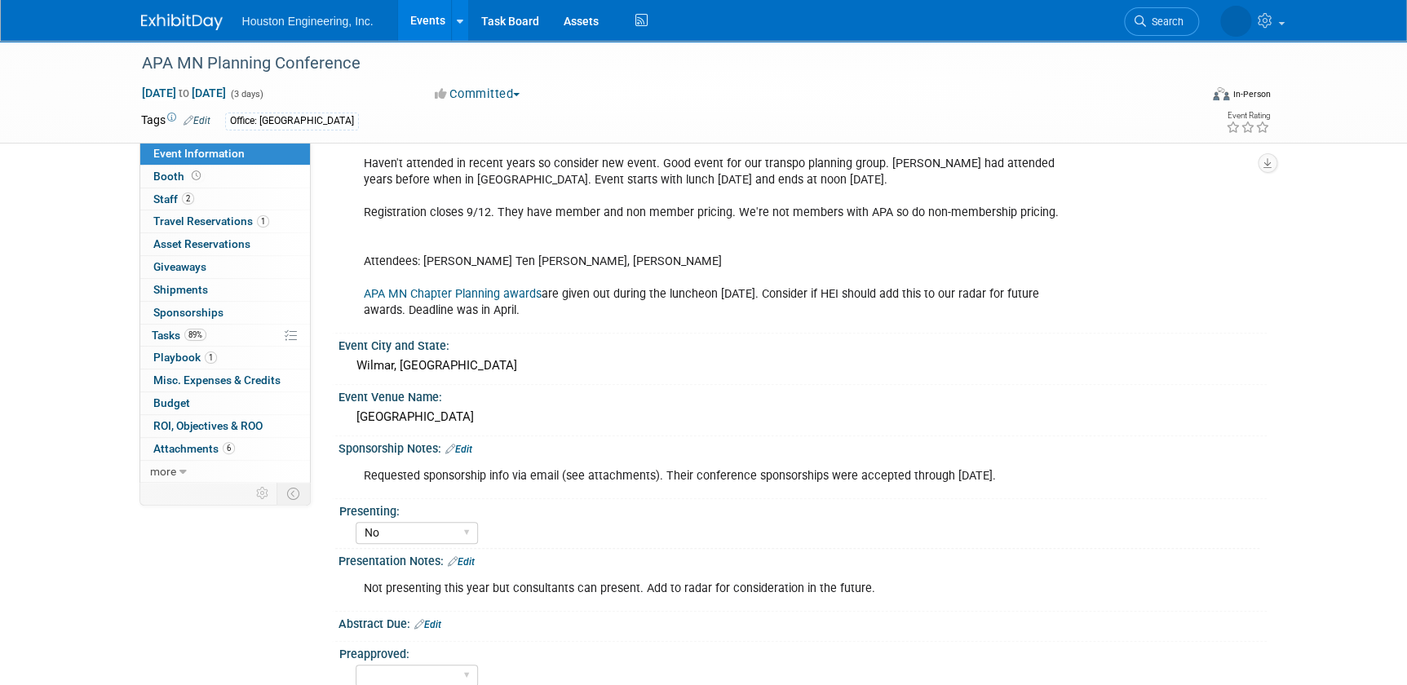
click at [470, 447] on link "Edit" at bounding box center [458, 449] width 27 height 11
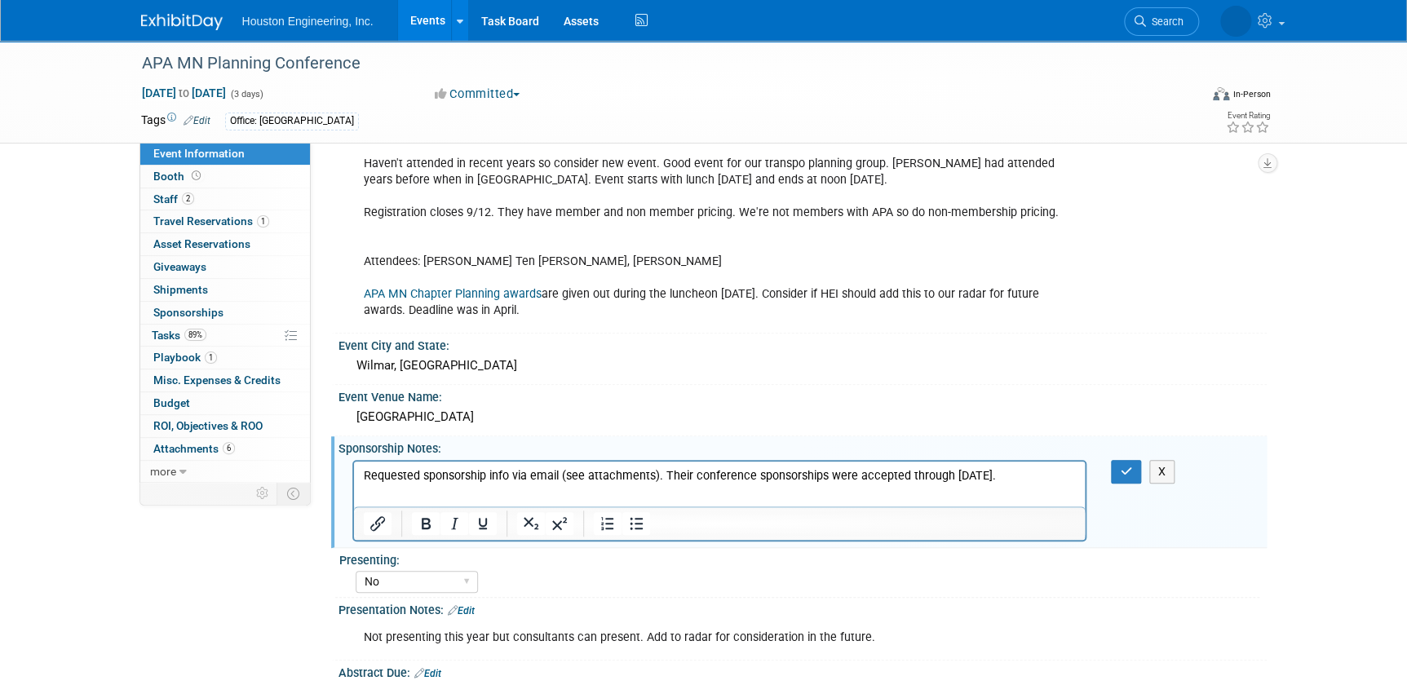
scroll to position [0, 0]
click at [1033, 460] on div at bounding box center [719, 501] width 735 height 82
click at [1028, 470] on p "Requested sponsorship info via email (see attachments). Their conference sponso…" at bounding box center [719, 475] width 713 height 16
click at [1125, 471] on icon "button" at bounding box center [1126, 471] width 12 height 11
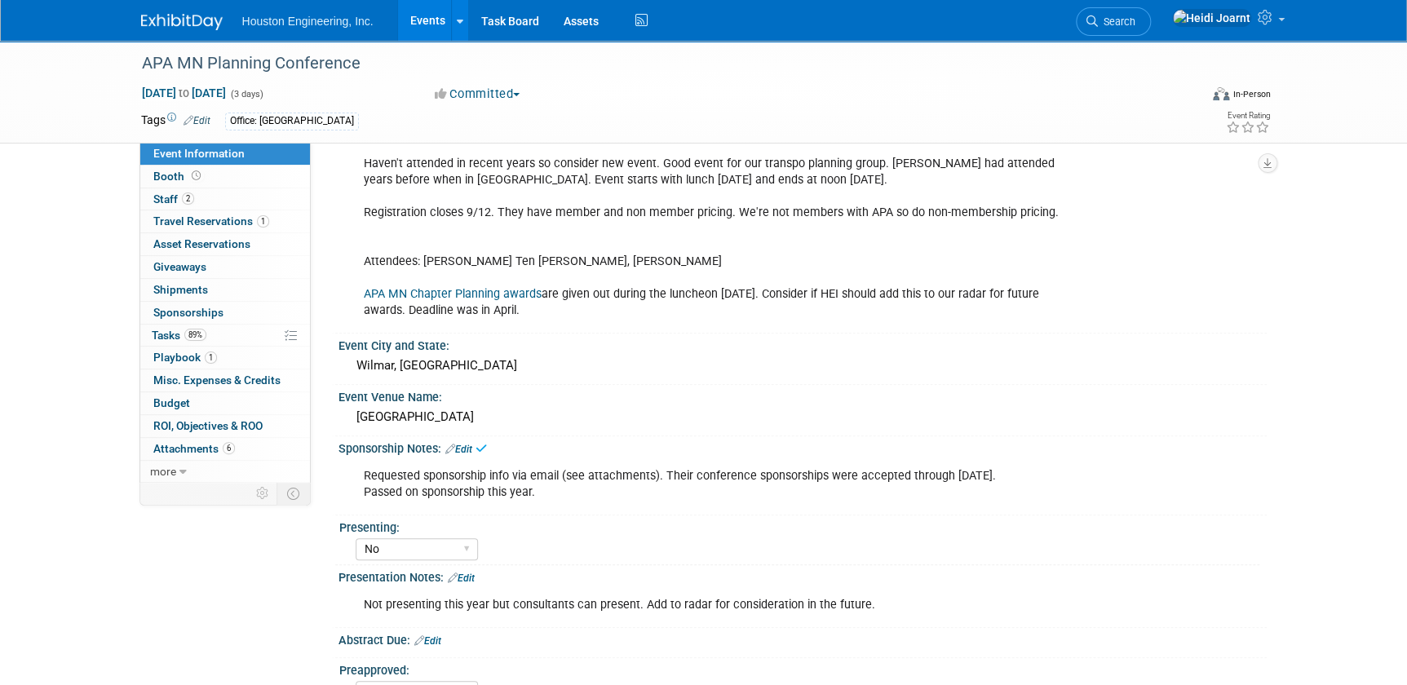
click at [403, 228] on div "Haven't attended in recent years so consider new event. Good event for our tran…" at bounding box center [719, 238] width 735 height 180
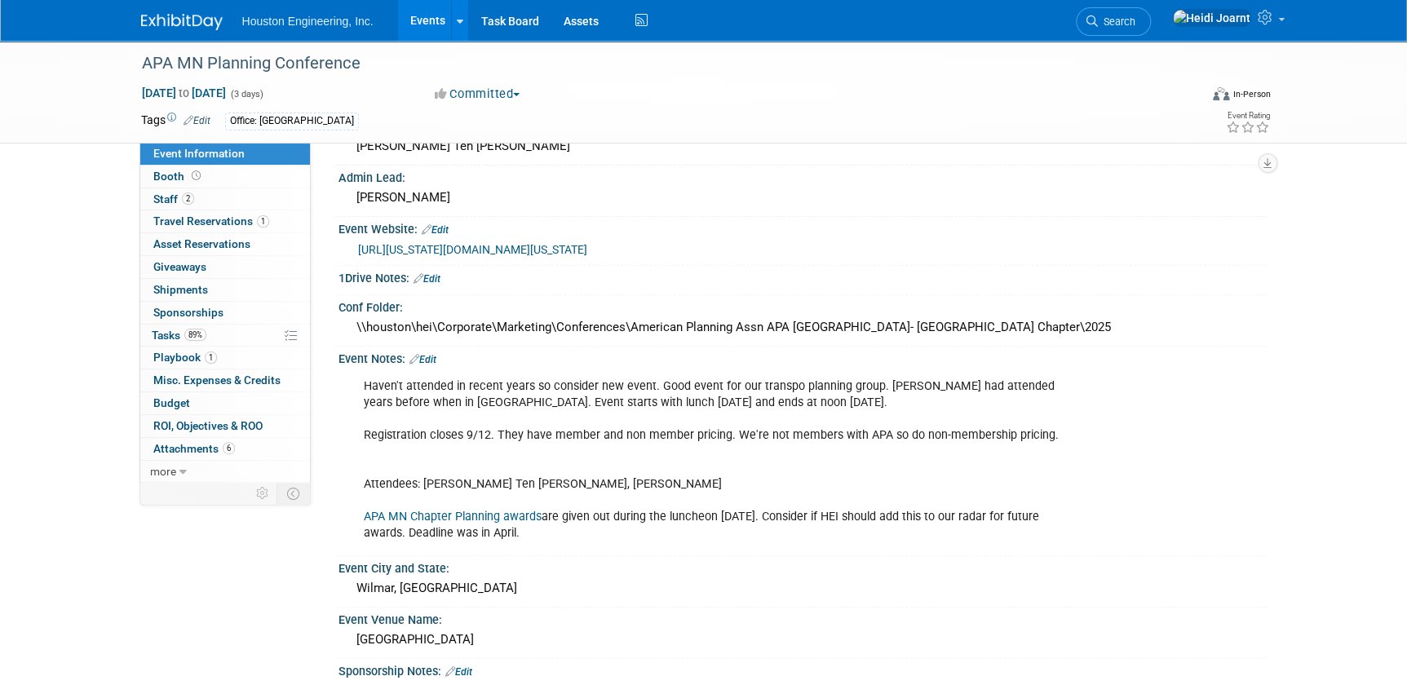
click at [432, 358] on link "Edit" at bounding box center [422, 359] width 27 height 11
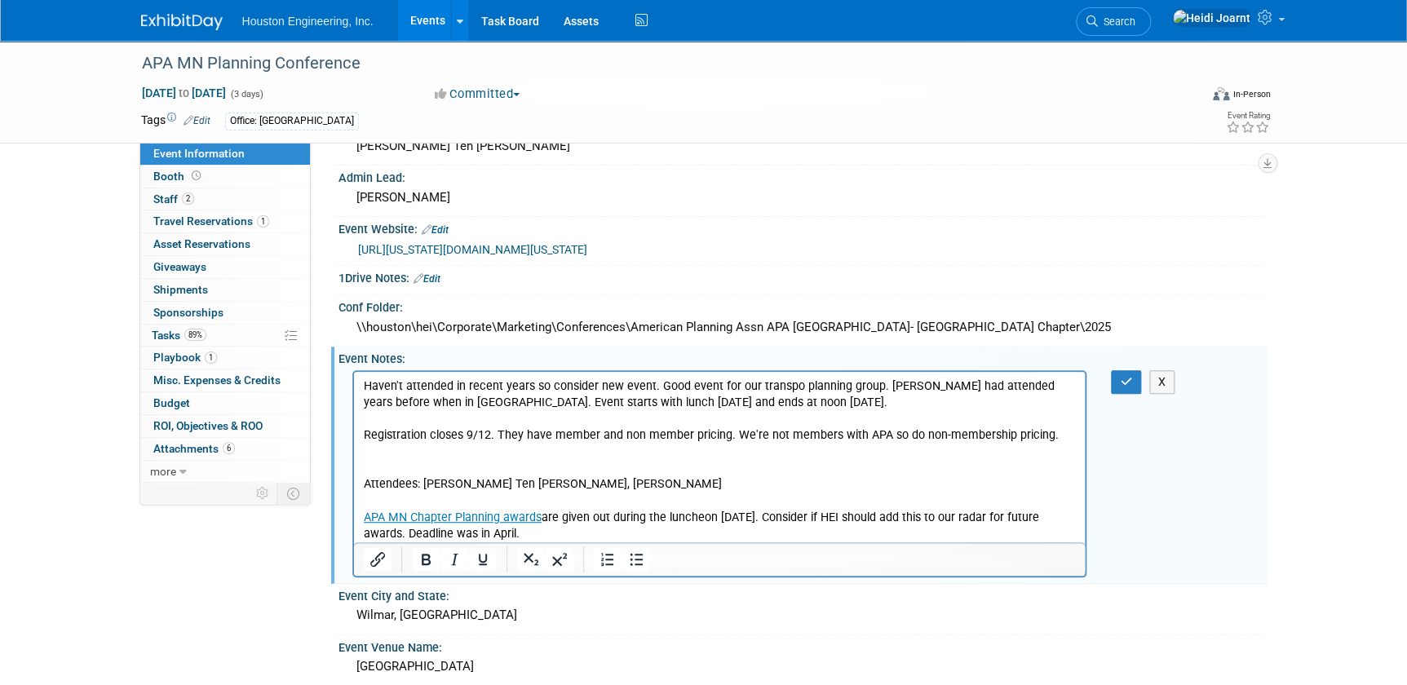
scroll to position [0, 0]
click at [427, 446] on p "Haven't attended in recent years so consider new event. Good event for our tran…" at bounding box center [719, 460] width 713 height 164
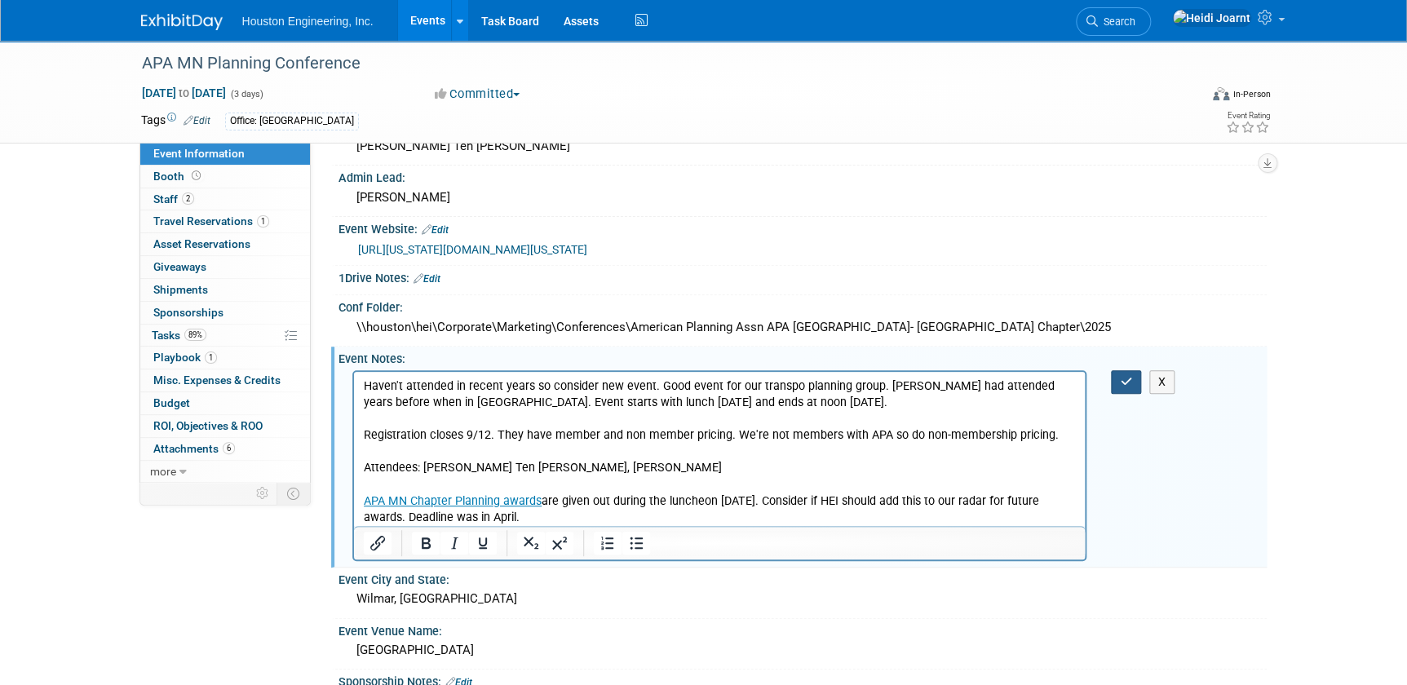
click at [1130, 376] on icon "button" at bounding box center [1126, 381] width 12 height 11
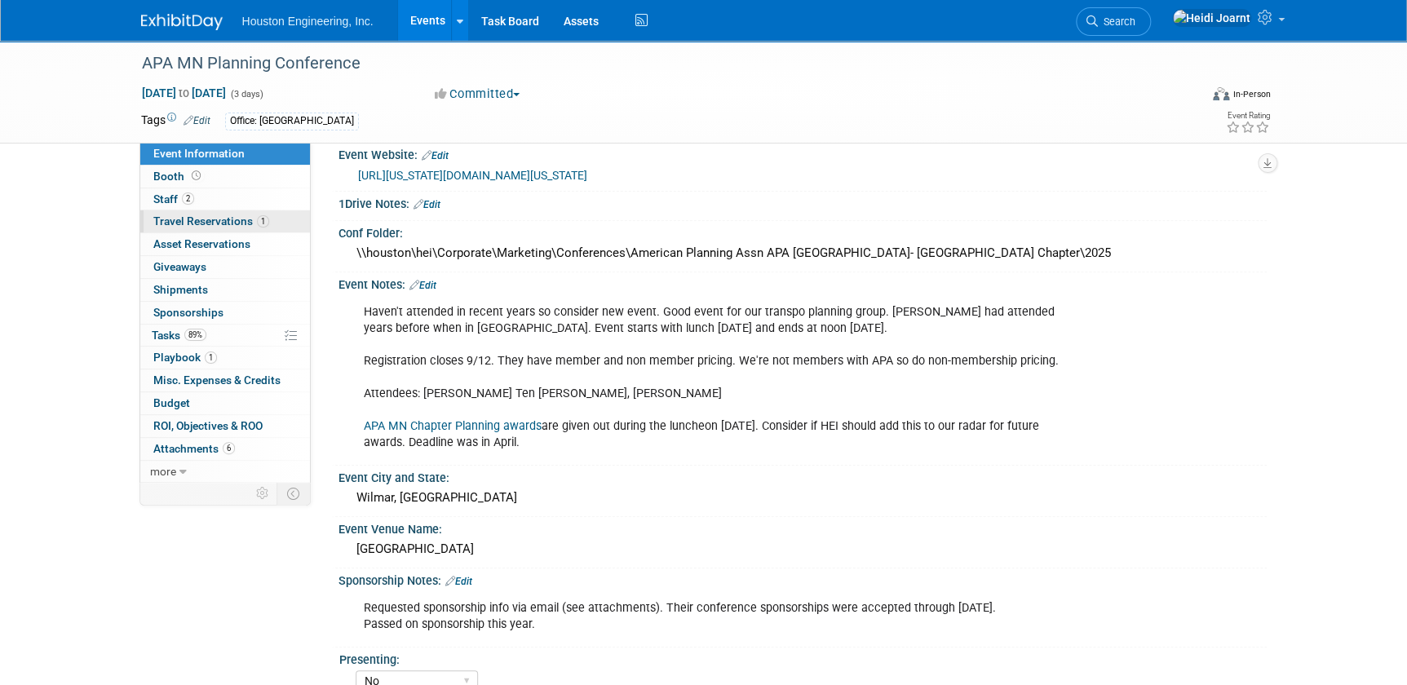
scroll to position [73, 0]
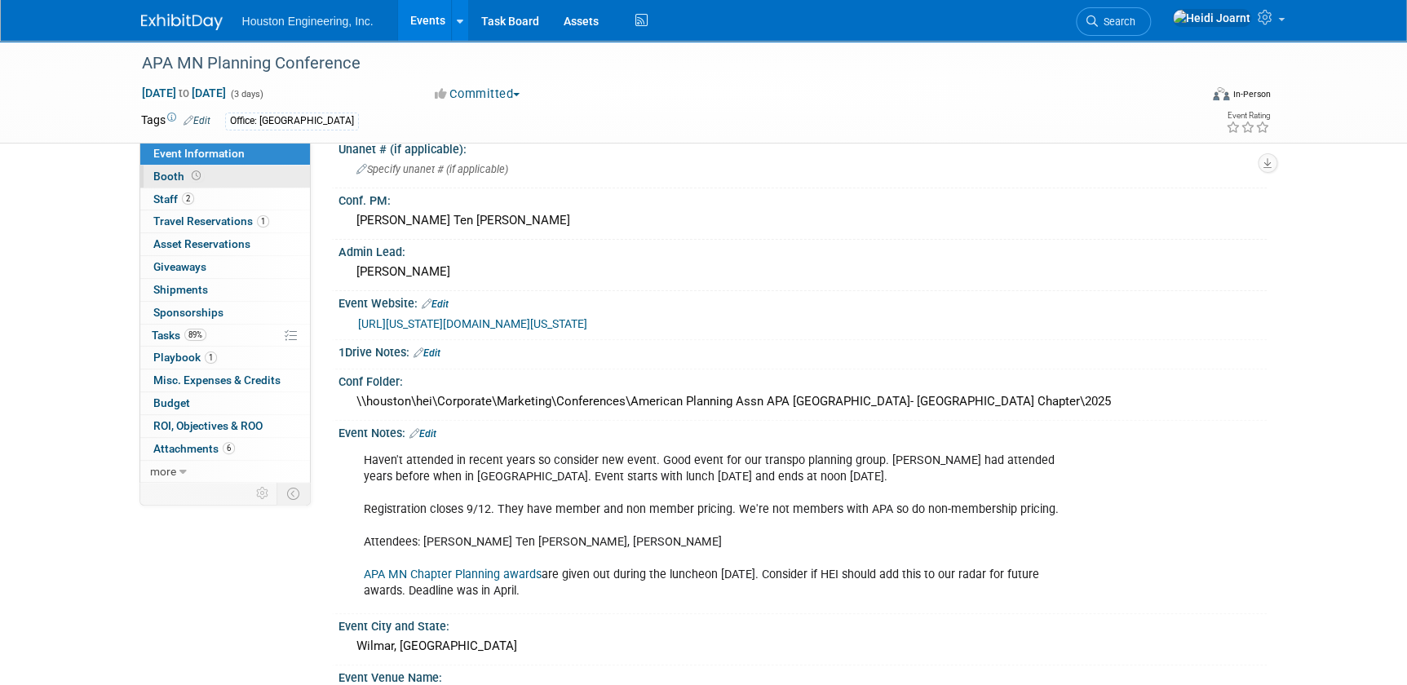
click at [242, 176] on link "Booth" at bounding box center [225, 177] width 170 height 22
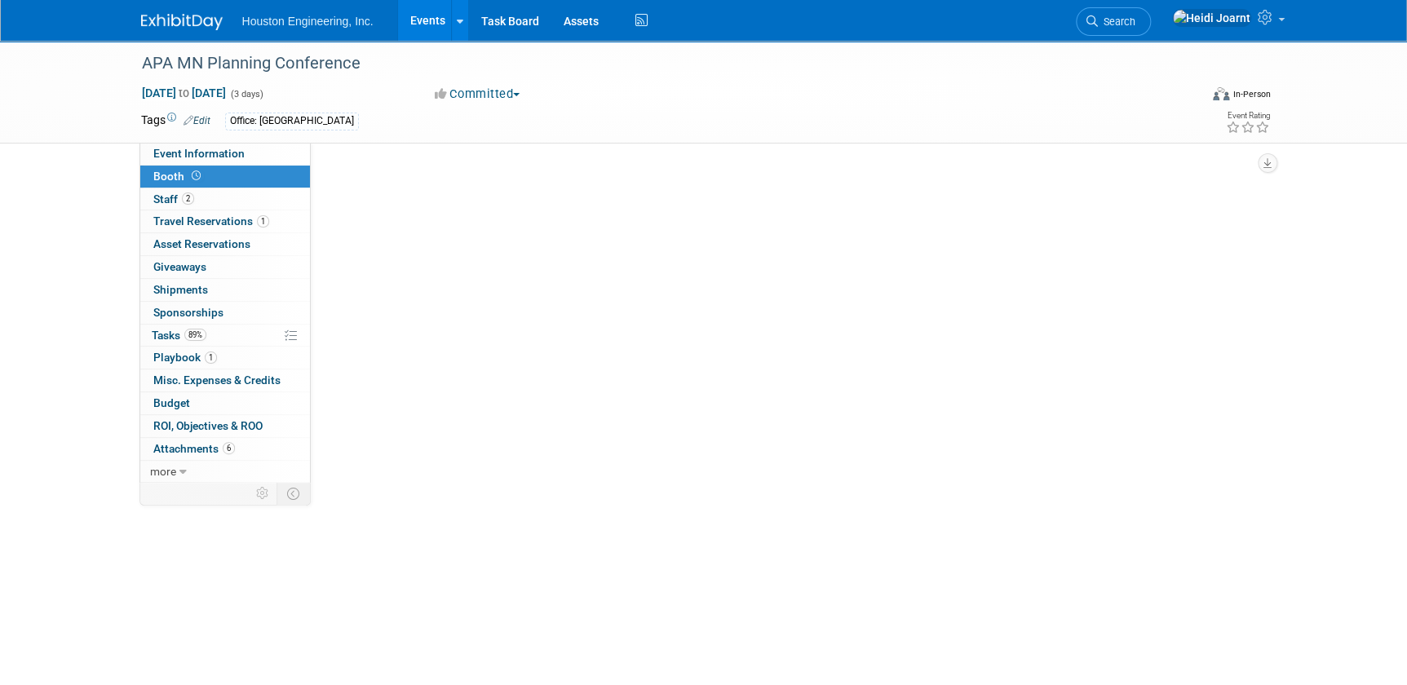
scroll to position [0, 0]
select select "No"
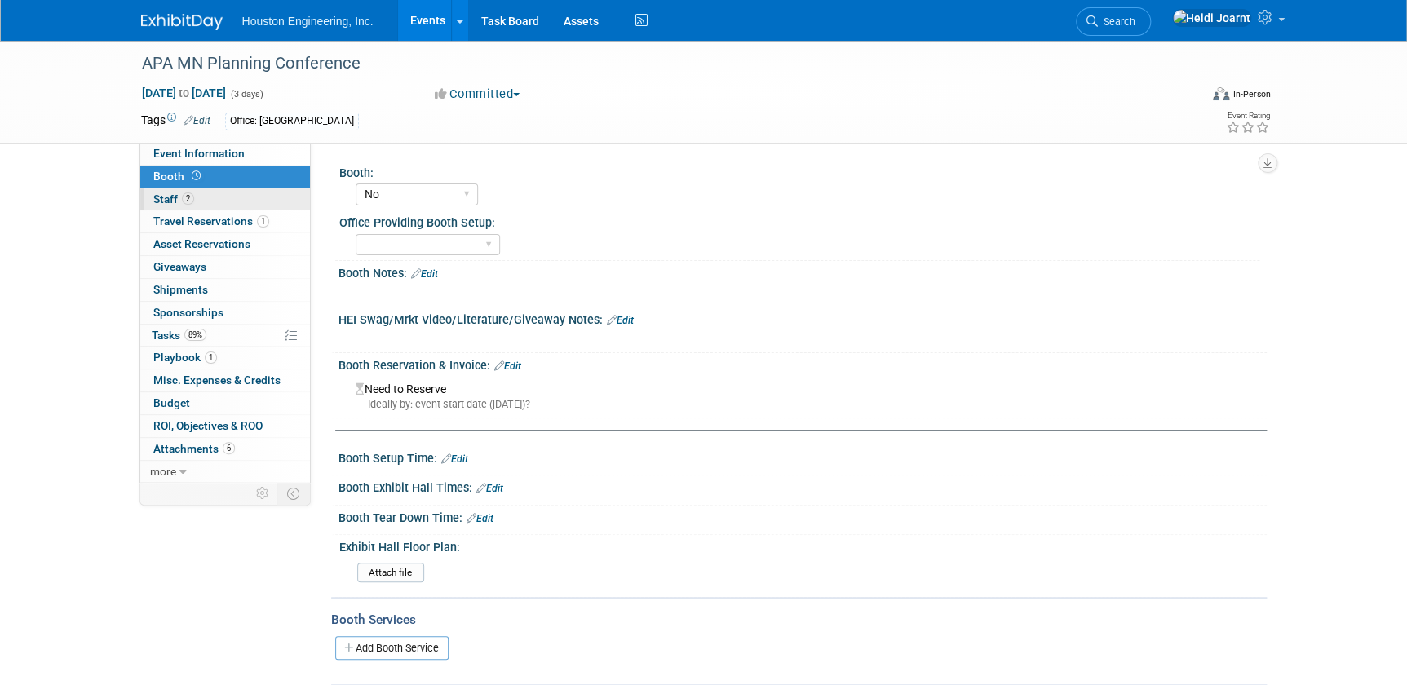
click at [212, 204] on link "2 Staff 2" at bounding box center [225, 199] width 170 height 22
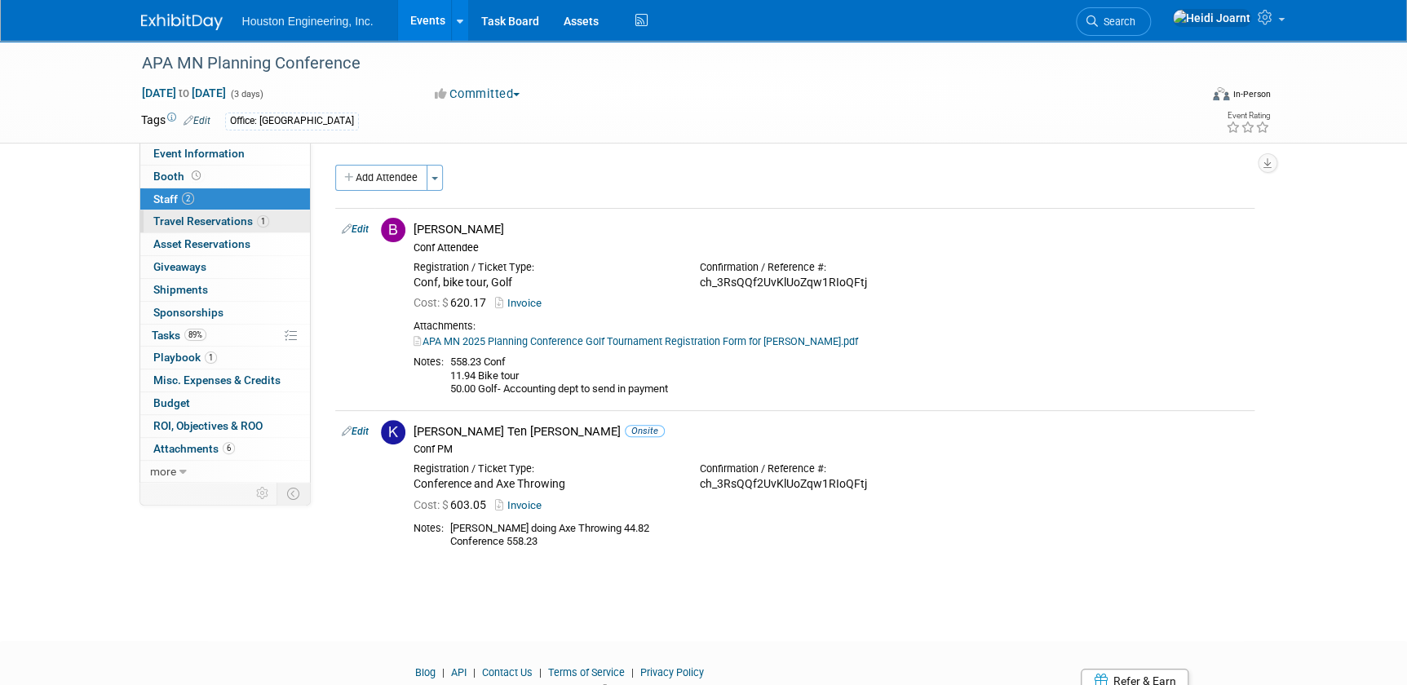
click at [215, 224] on span "Travel Reservations 1" at bounding box center [211, 221] width 116 height 13
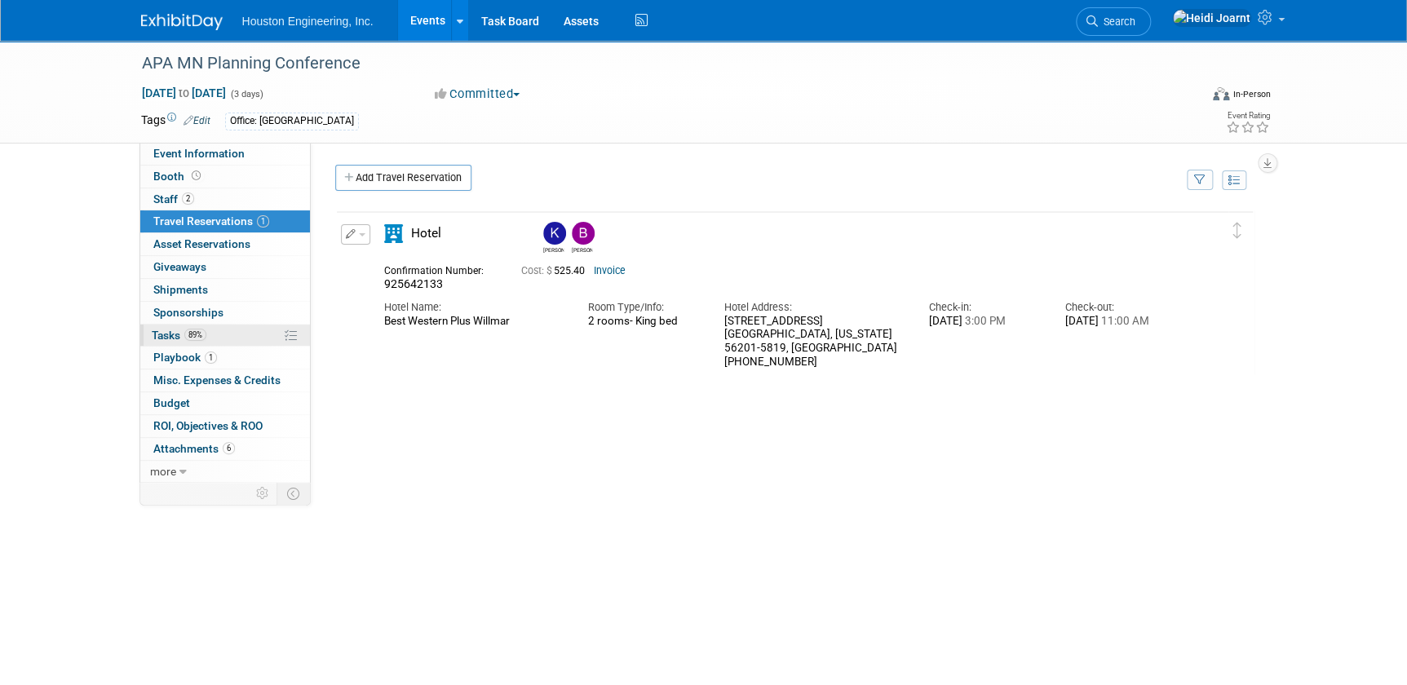
click at [246, 339] on link "89% Tasks 89%" at bounding box center [225, 336] width 170 height 22
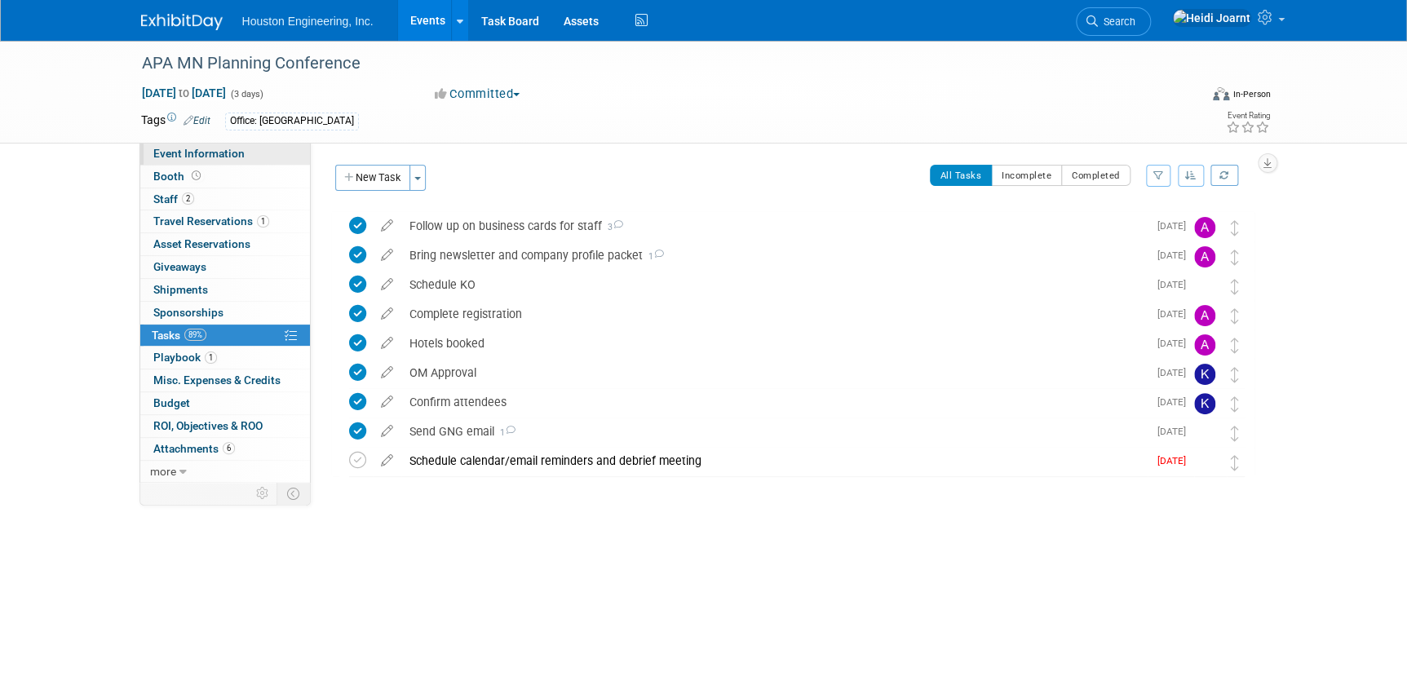
click at [221, 145] on link "Event Information" at bounding box center [225, 154] width 170 height 22
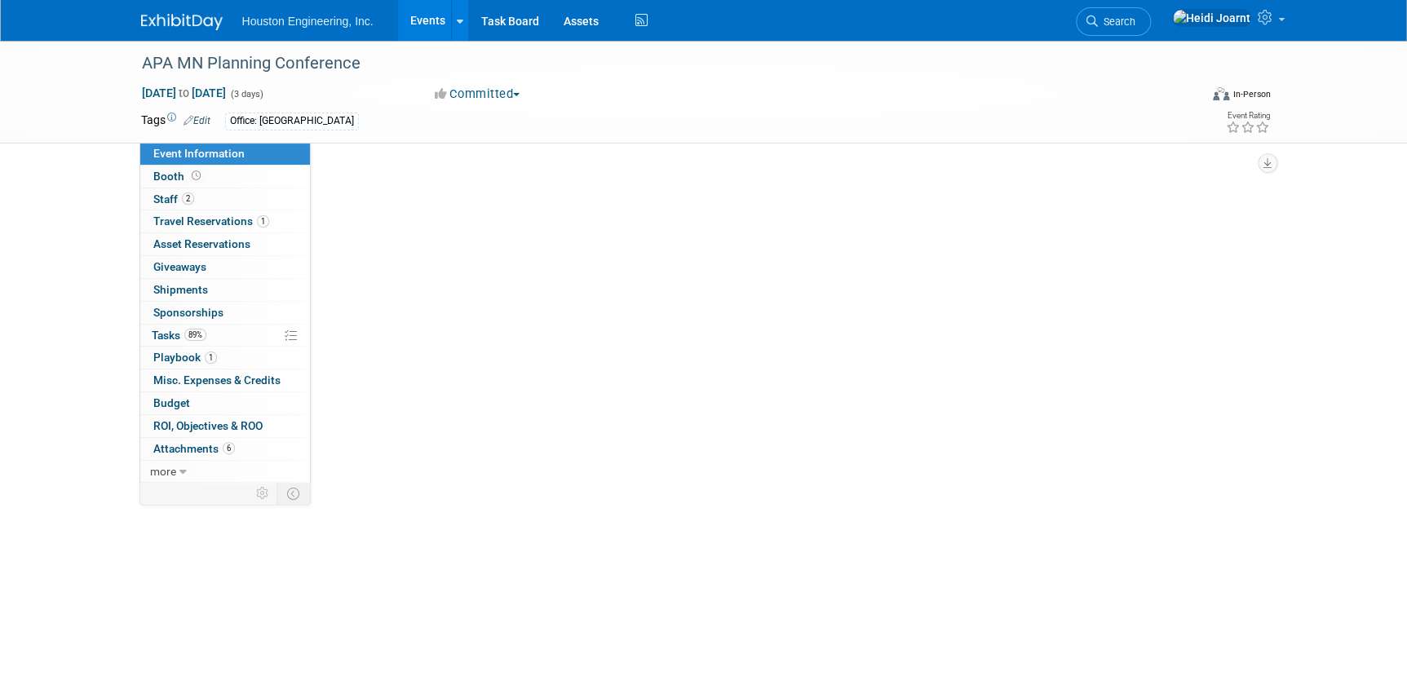
select select "3 - Reg/Prep Done"
select select "No"
select select "Multi-sector/Any/All"
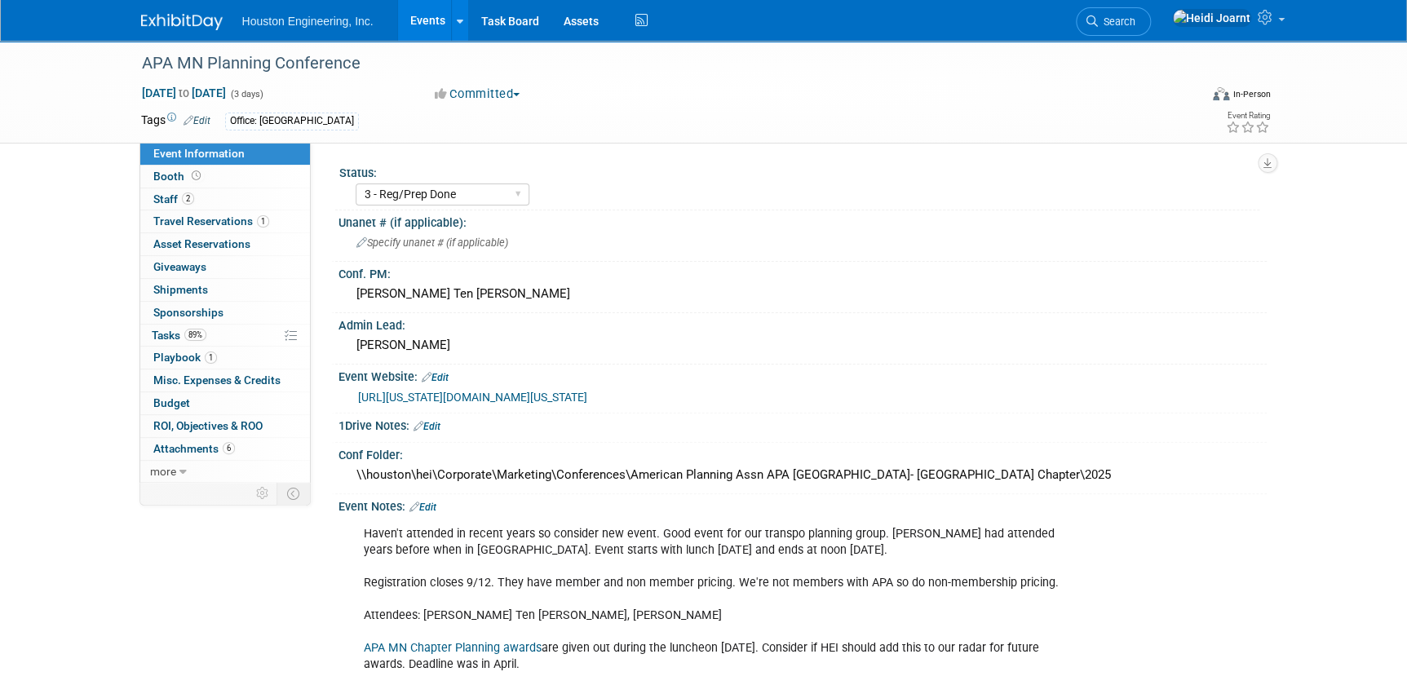
click at [564, 398] on link "https://minnesota.planning.org/conferences-and-meetings/minnesota-planning-conf…" at bounding box center [472, 397] width 229 height 13
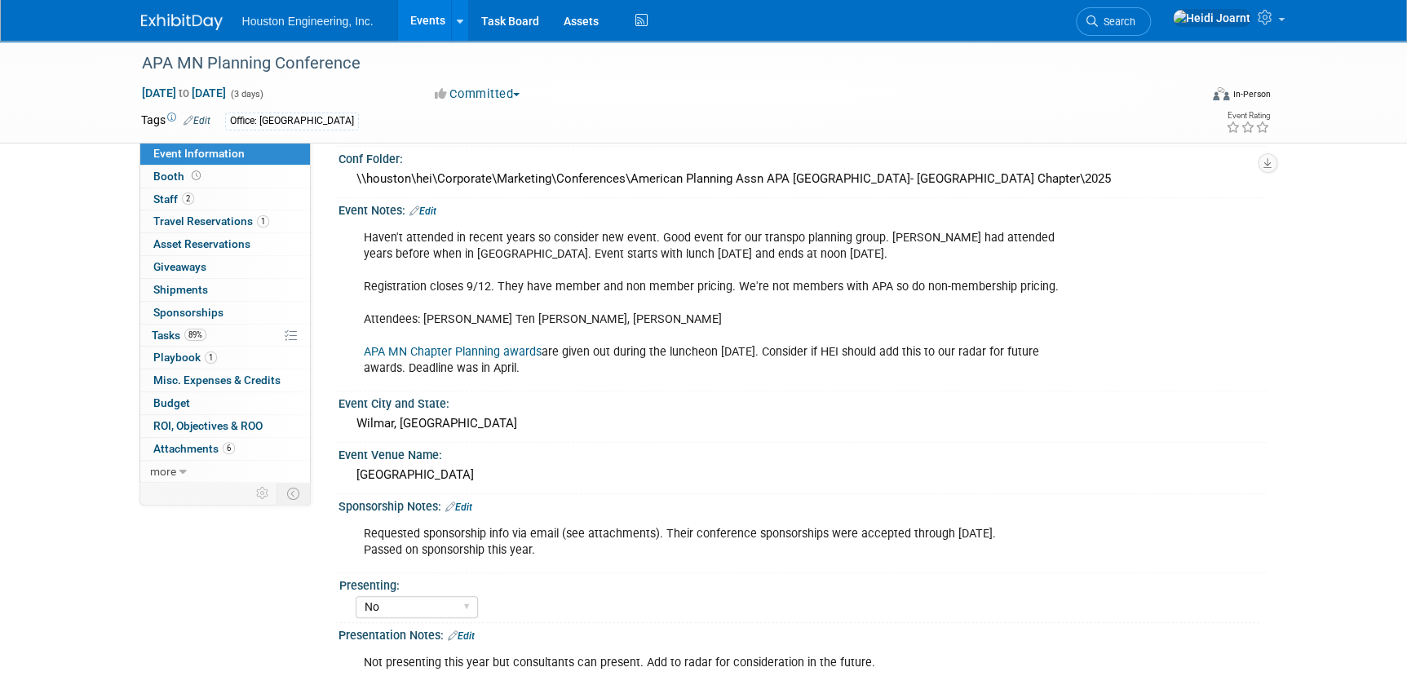
scroll to position [445, 0]
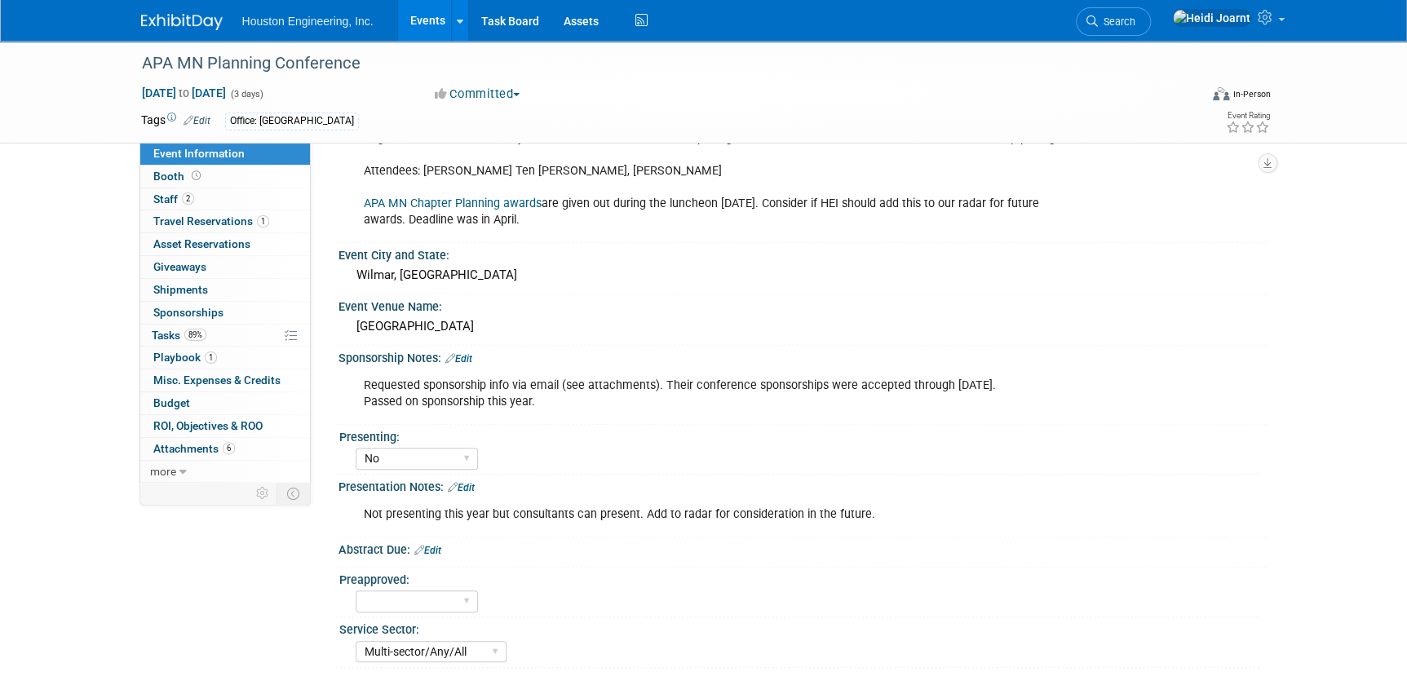
click at [413, 23] on link "Events" at bounding box center [428, 20] width 60 height 41
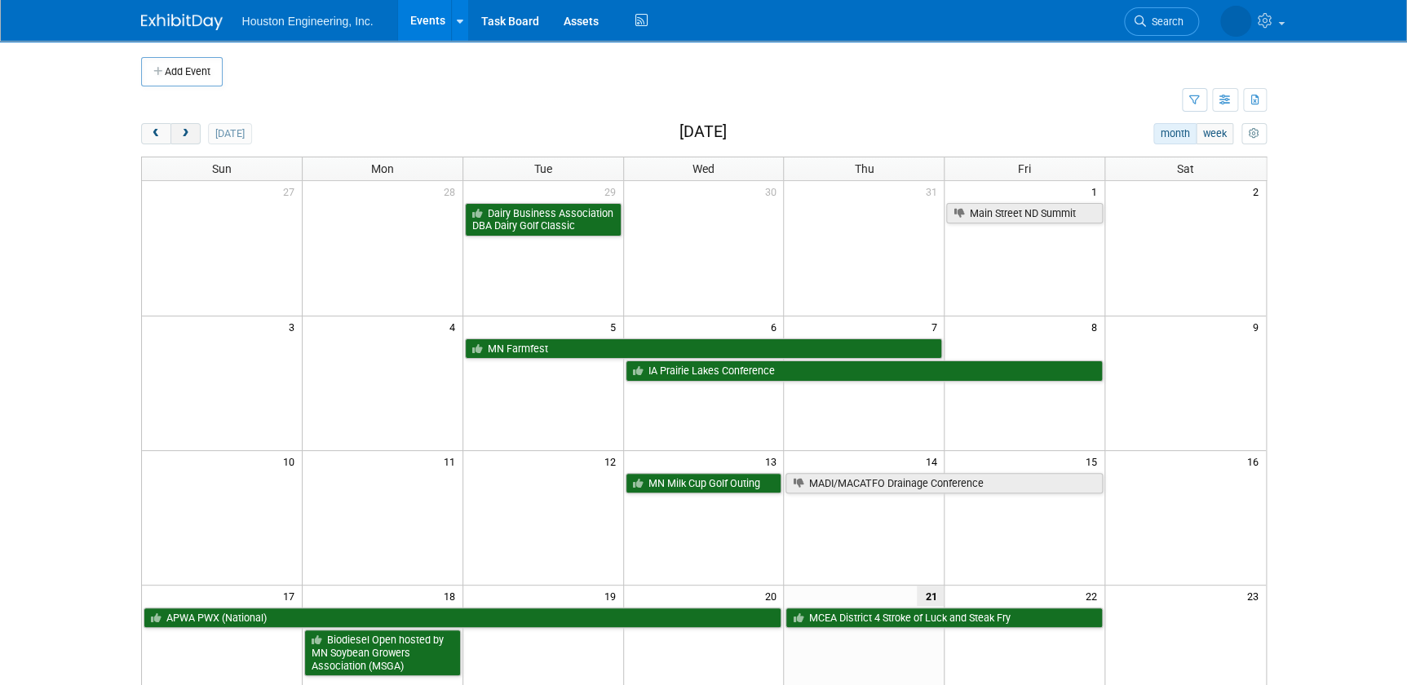
click at [196, 136] on button "next" at bounding box center [185, 133] width 30 height 21
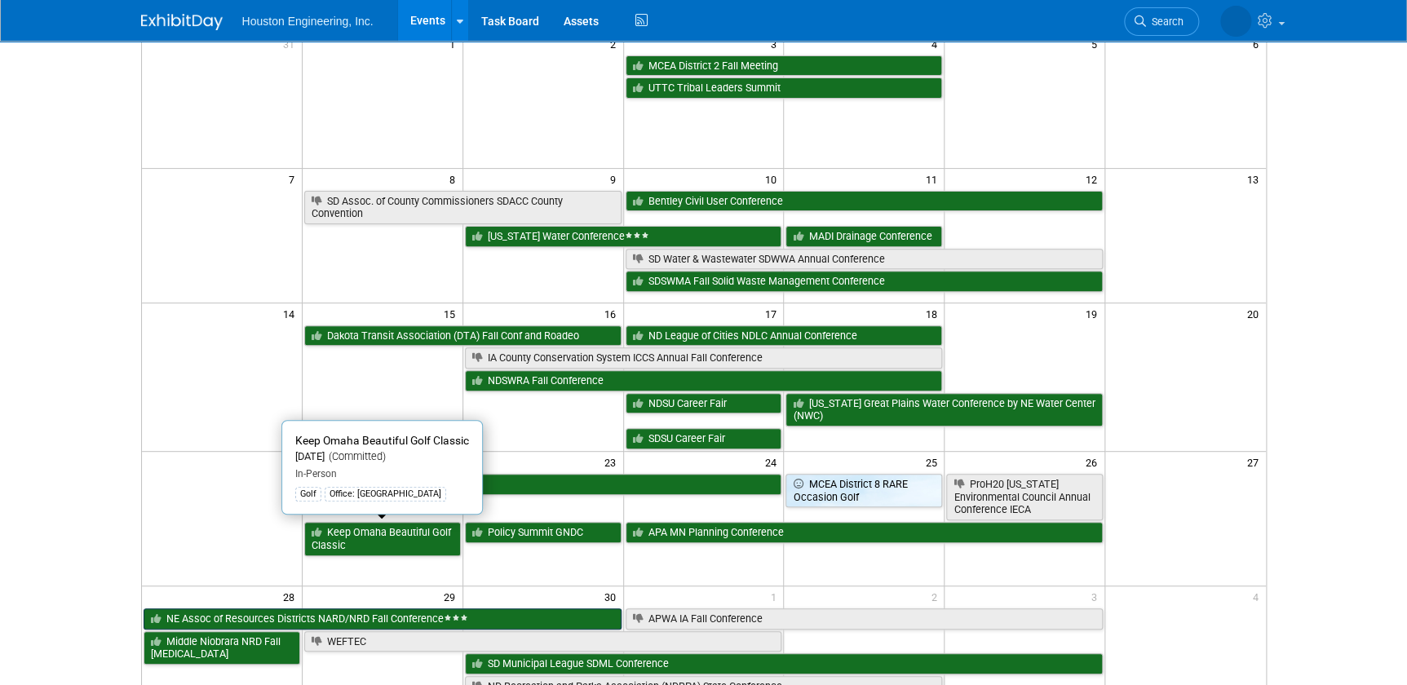
scroll to position [296, 0]
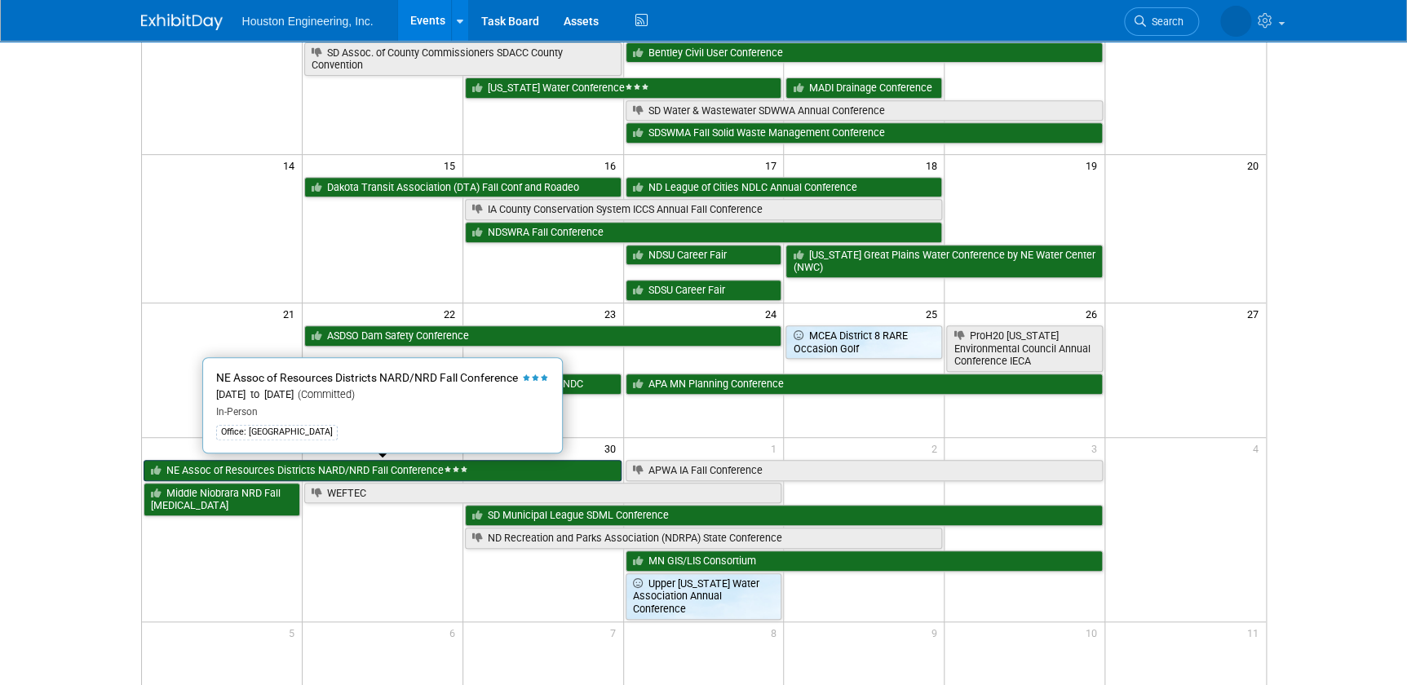
click at [405, 467] on link "NE Assoc of Resources Districts NARD/NRD Fall Conference" at bounding box center [383, 470] width 478 height 21
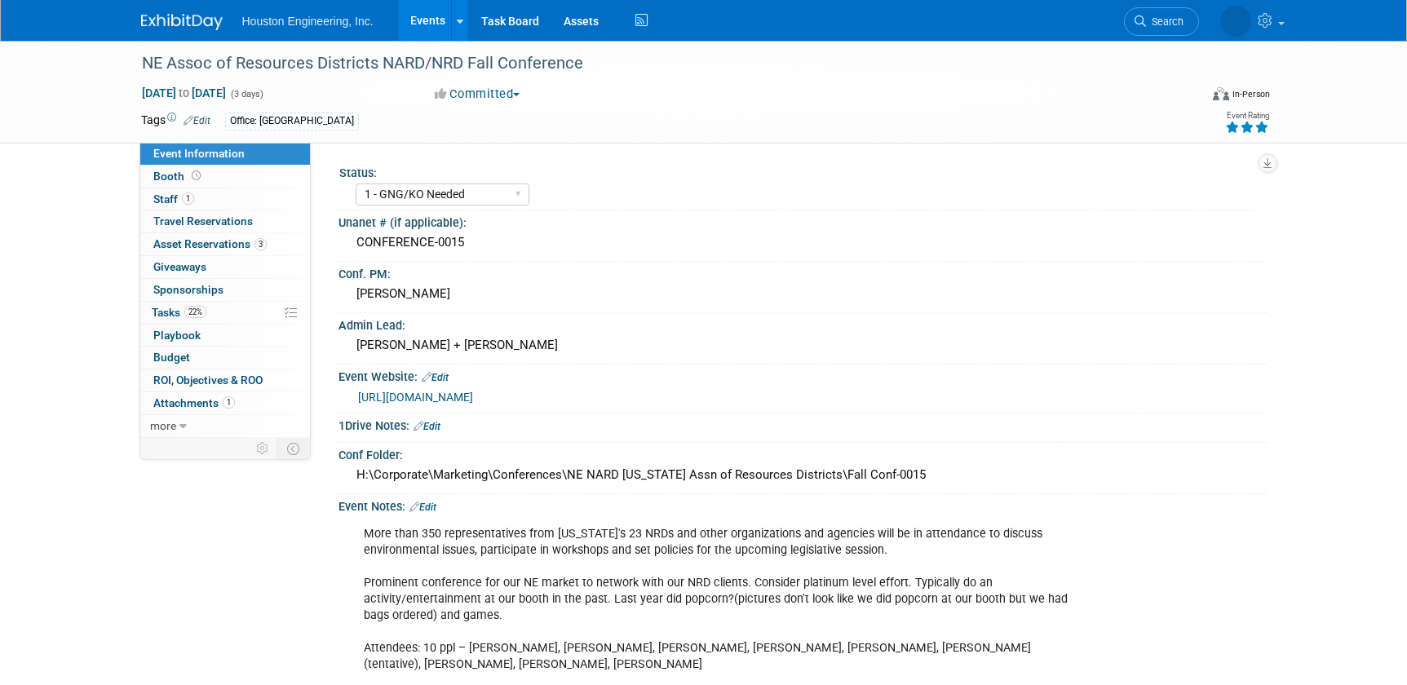
select select "1 - GNG/KO Needed"
select select "Pending"
select select "Water Resources"
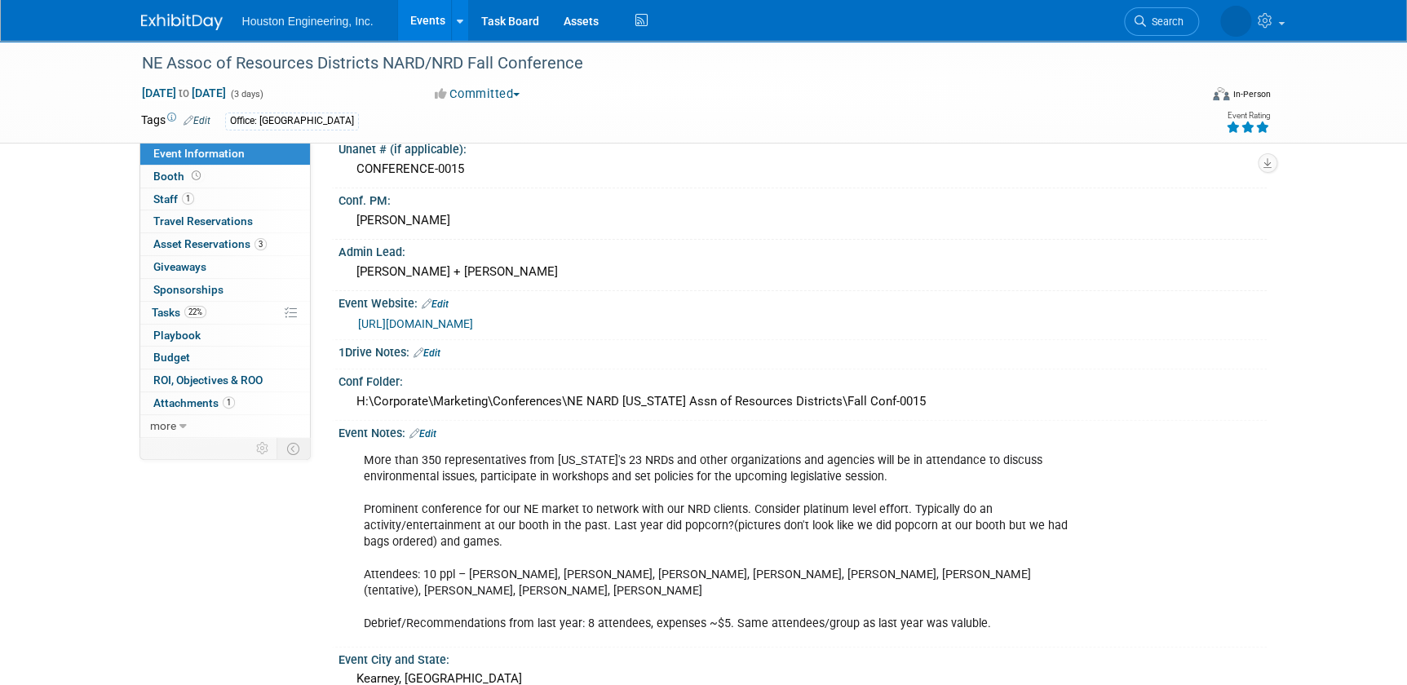
click at [457, 324] on link "[URL][DOMAIN_NAME]" at bounding box center [415, 323] width 115 height 13
click at [484, 55] on div "NE Assoc of Resources Districts NARD/NRD Fall Conference" at bounding box center [655, 63] width 1038 height 29
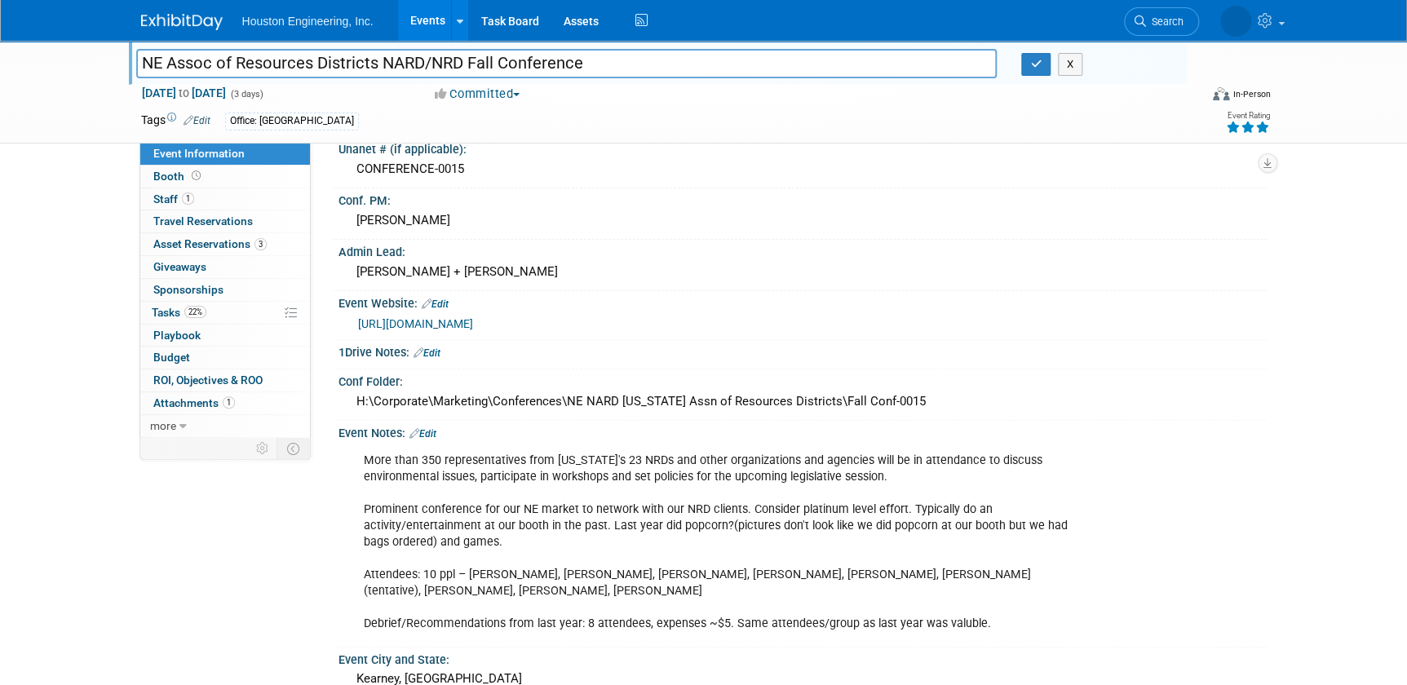
click at [484, 55] on input "NE Assoc of Resources Districts NARD/NRD Fall Conference" at bounding box center [566, 63] width 861 height 29
type input "NE Assoc of Resources Districts NARD/NRD Annual Conference"
click at [1036, 71] on button "button" at bounding box center [1035, 64] width 29 height 23
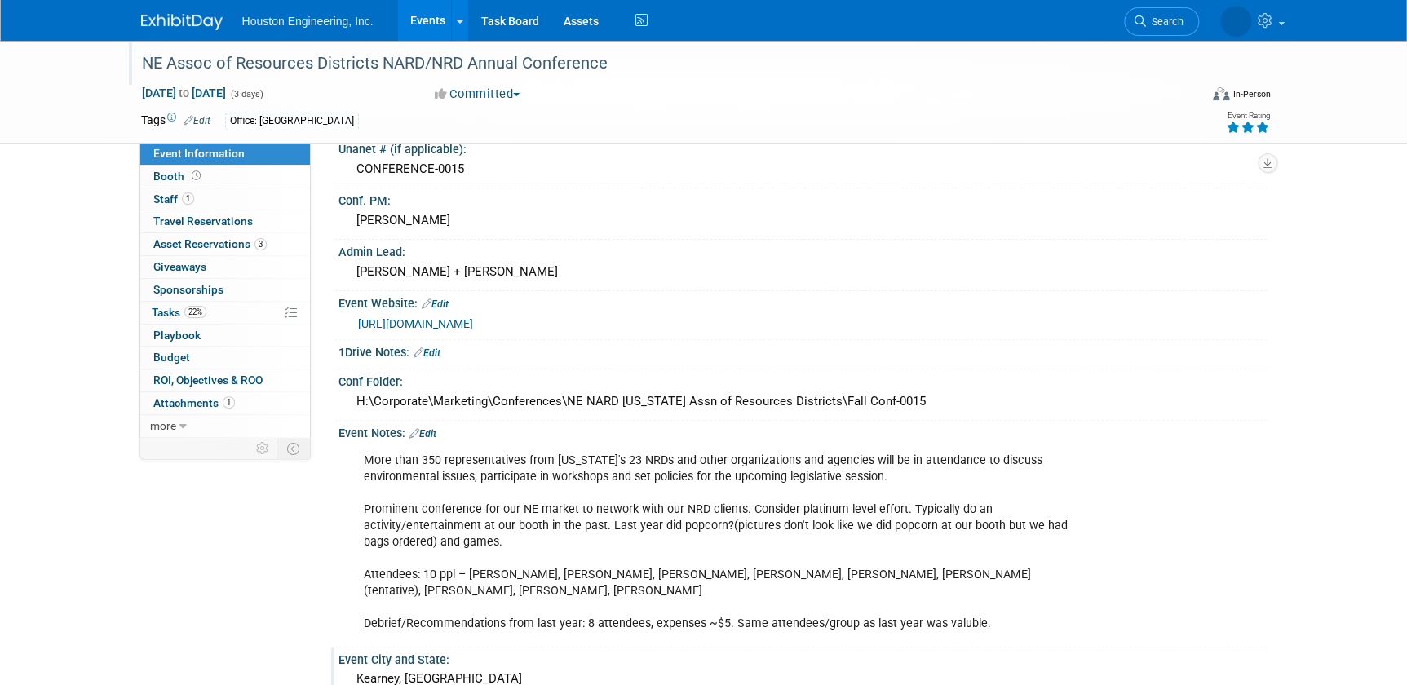
scroll to position [222, 0]
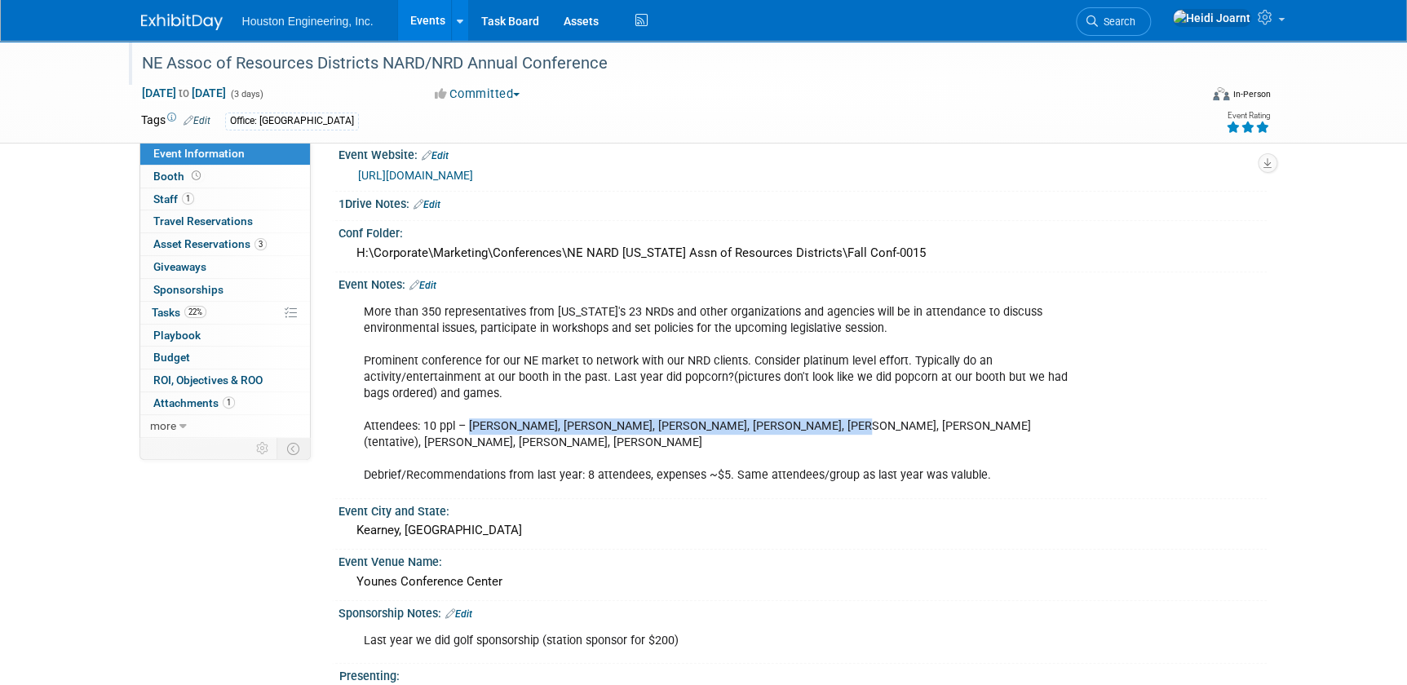
drag, startPoint x: 471, startPoint y: 425, endPoint x: 797, endPoint y: 420, distance: 326.3
click at [797, 420] on div "More than 350 representatives from [US_STATE]'s 23 NRDs and other organizations…" at bounding box center [719, 394] width 735 height 197
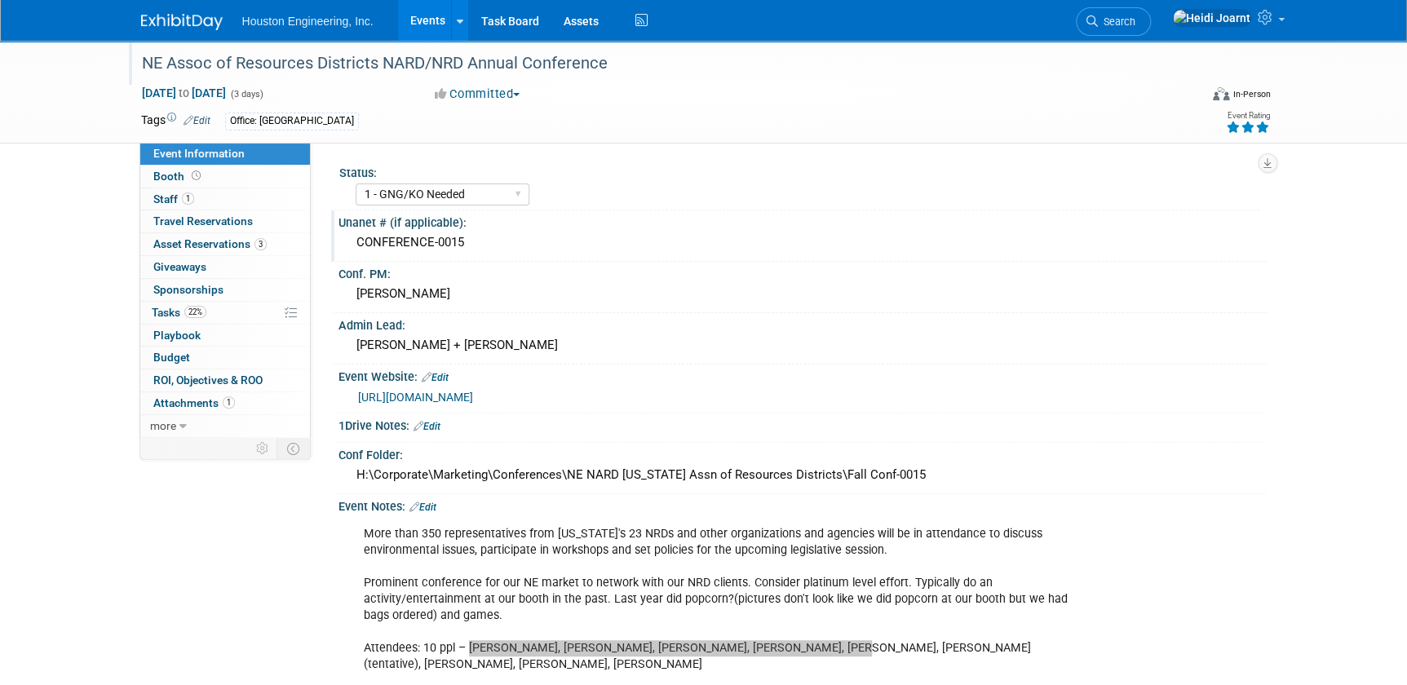
scroll to position [73, 0]
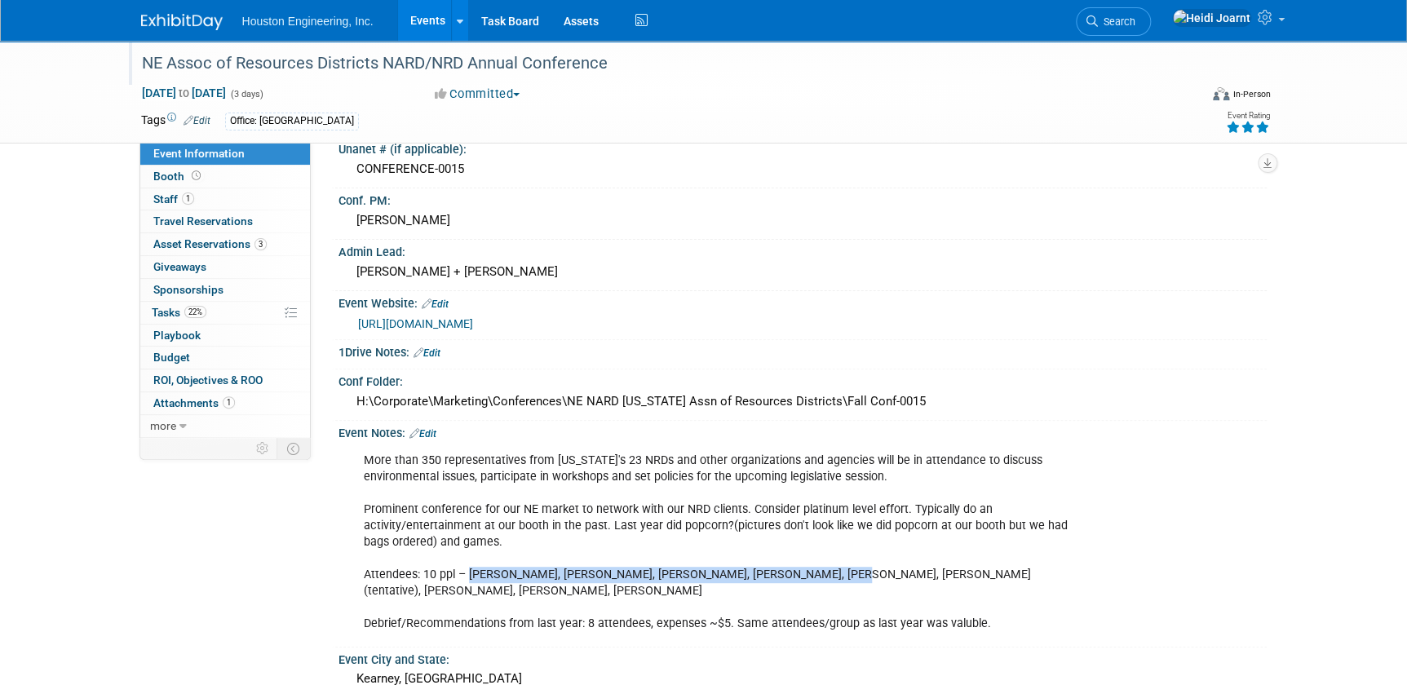
click at [436, 434] on link "Edit" at bounding box center [422, 433] width 27 height 11
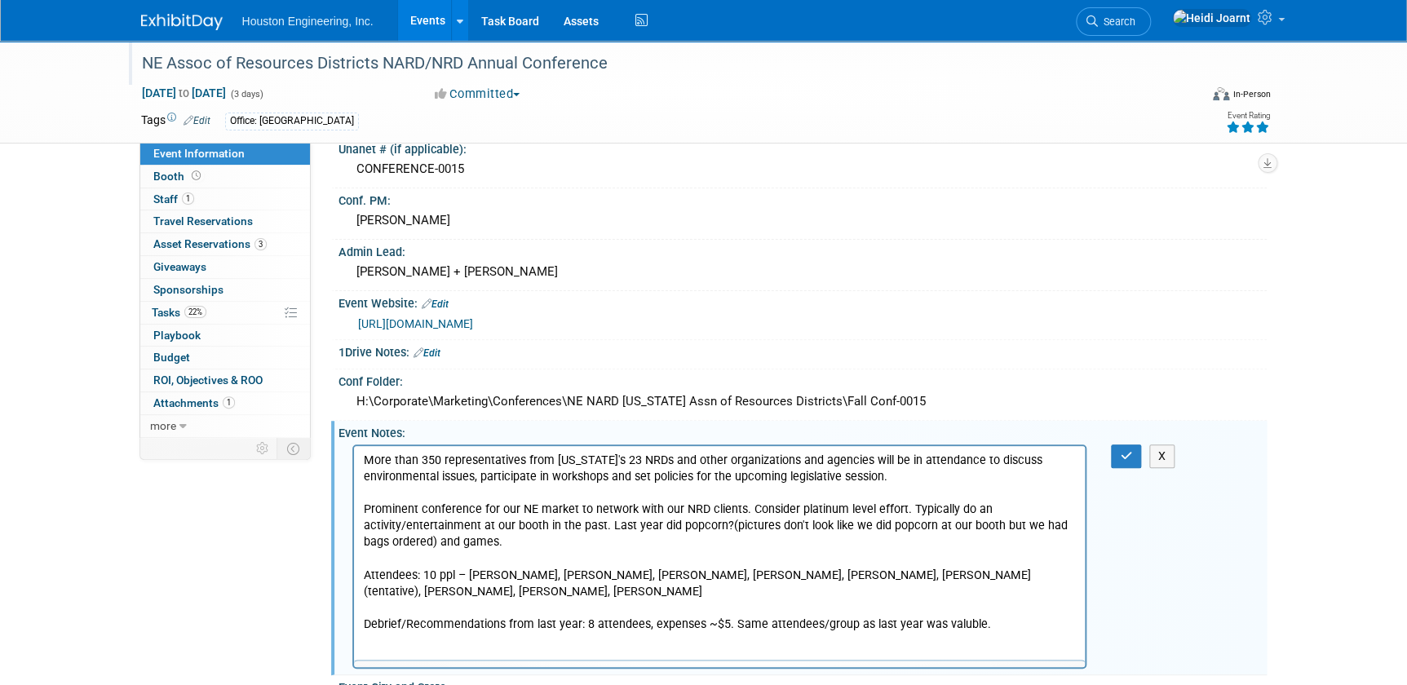
scroll to position [0, 0]
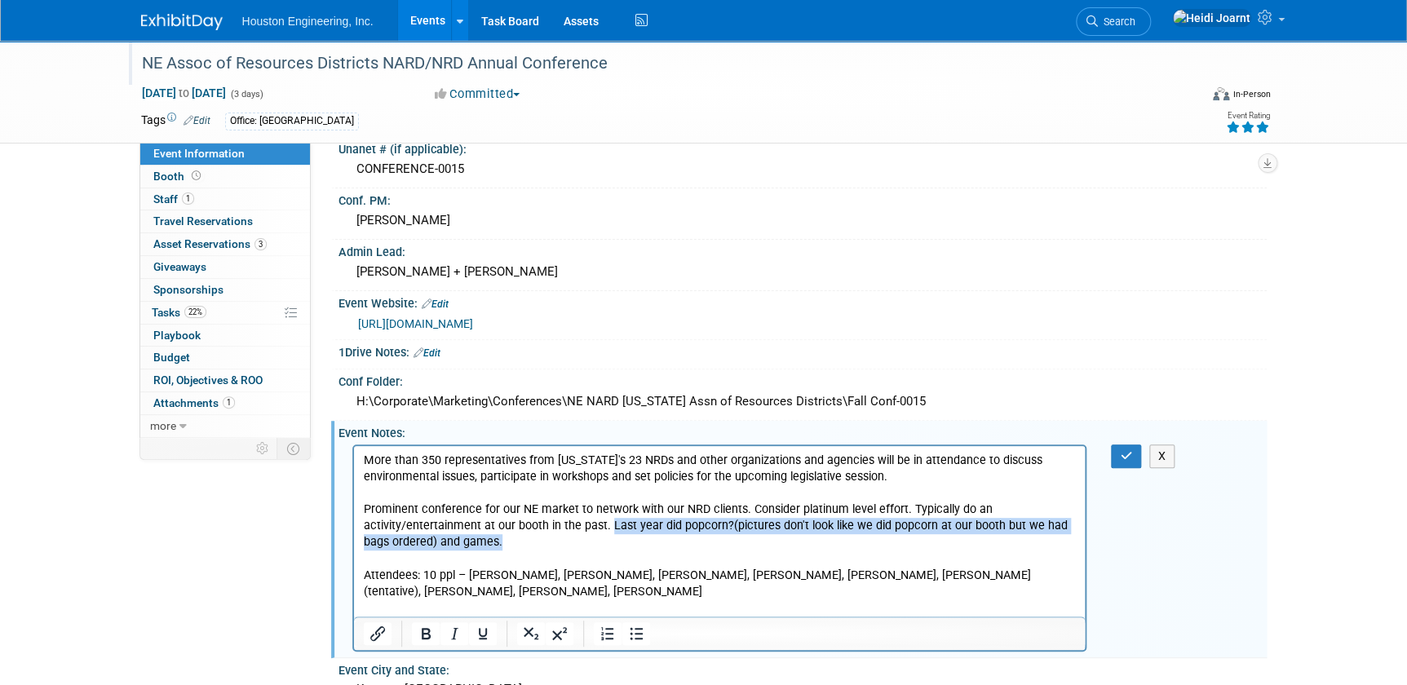
drag, startPoint x: 525, startPoint y: 546, endPoint x: 607, endPoint y: 529, distance: 83.3
click at [607, 529] on p "More than 350 representatives from [US_STATE]'s 23 NRDs and other organizations…" at bounding box center [719, 542] width 713 height 180
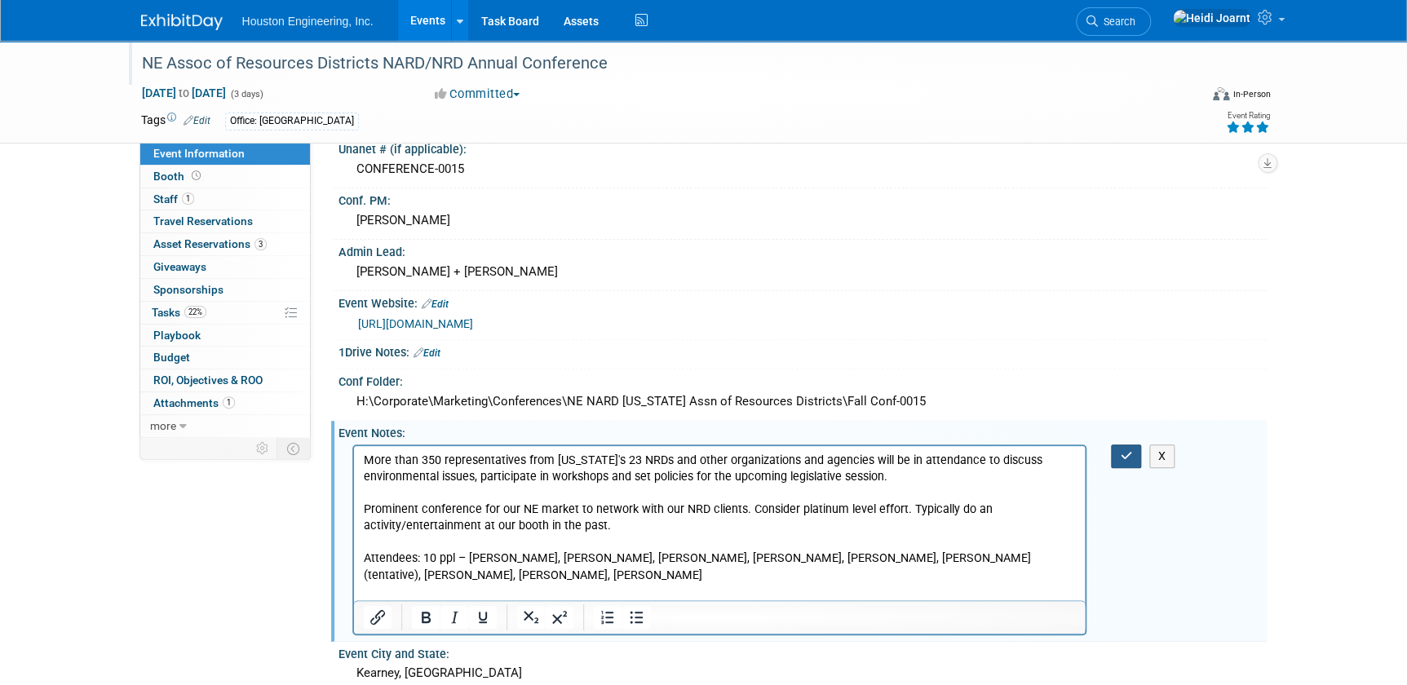
click at [1118, 460] on button "button" at bounding box center [1126, 457] width 30 height 24
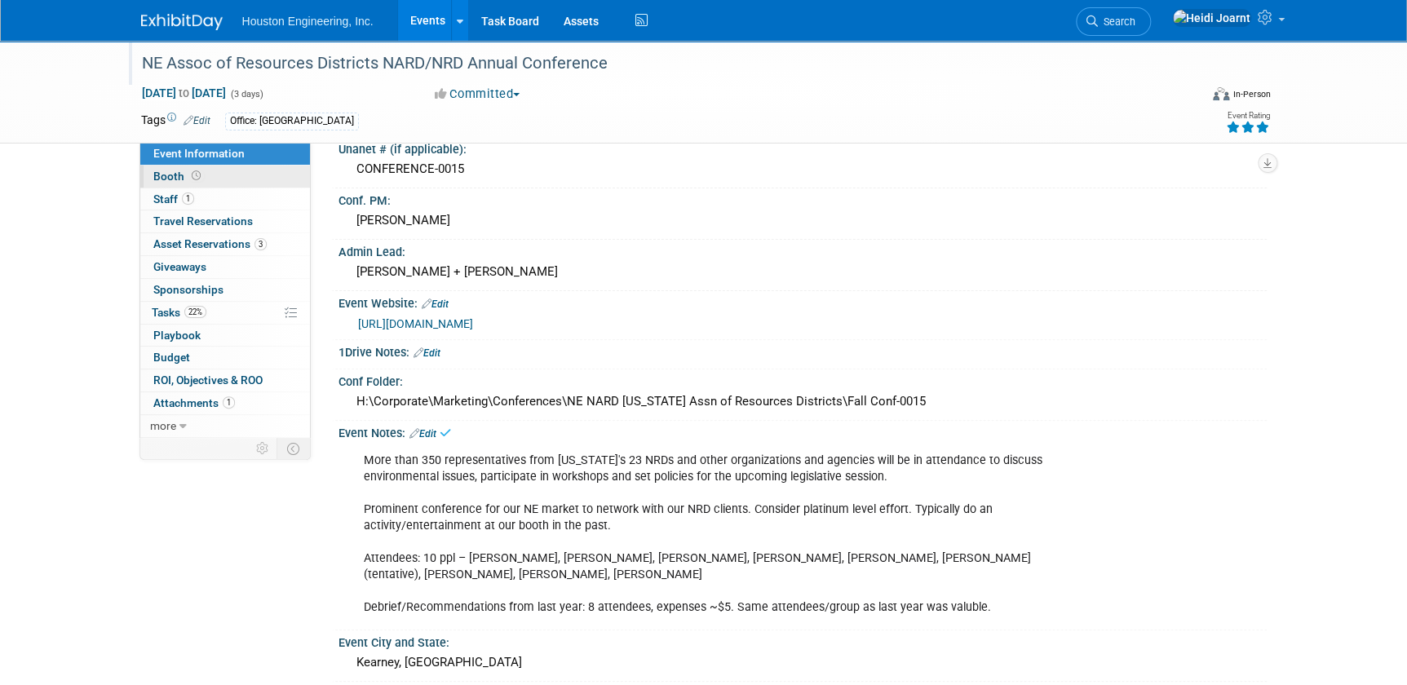
click at [245, 182] on link "Booth" at bounding box center [225, 177] width 170 height 22
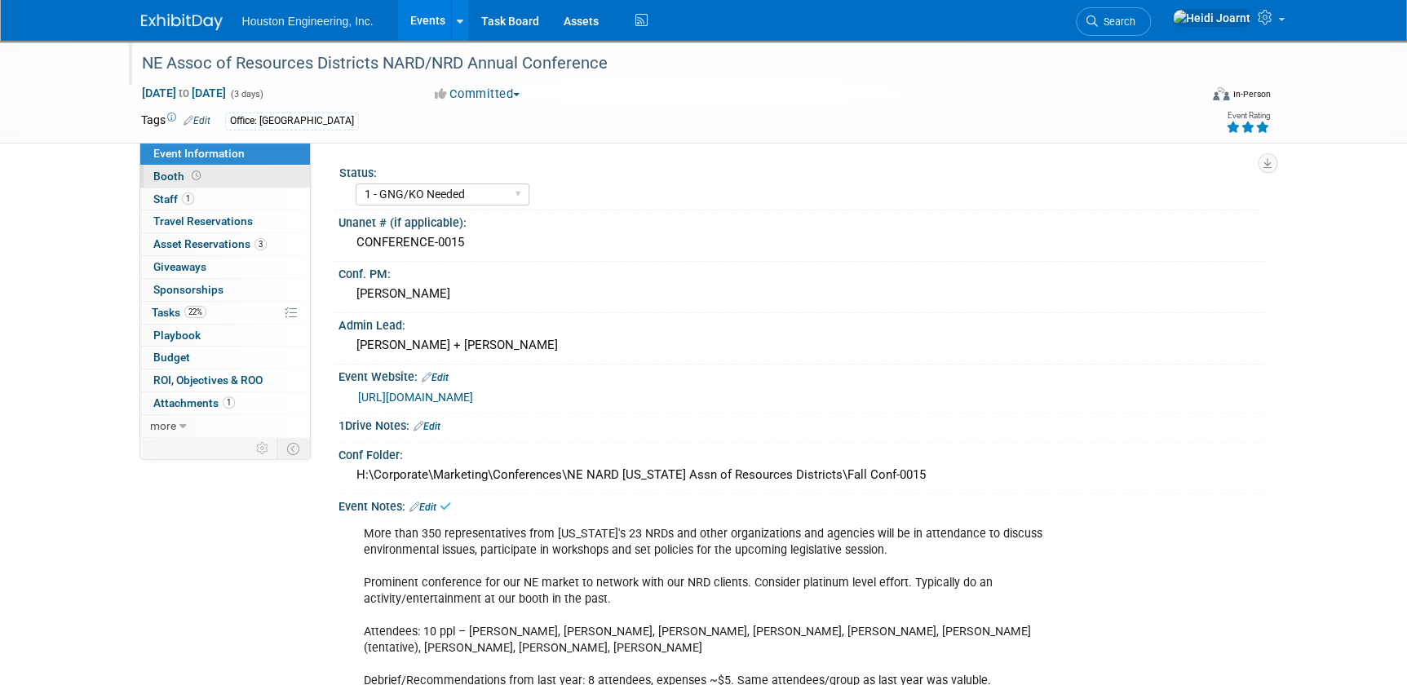
select select "Yes"
select select "[GEOGRAPHIC_DATA]"
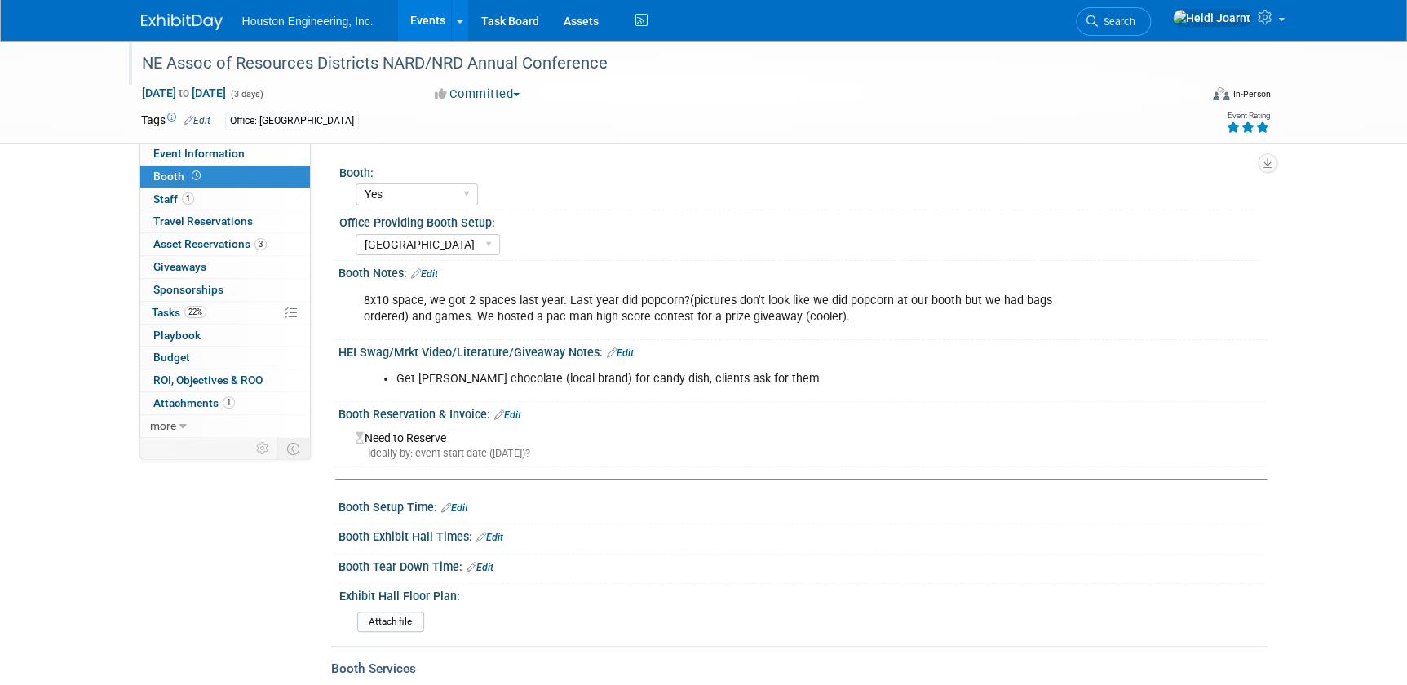
click at [426, 272] on link "Edit" at bounding box center [424, 273] width 27 height 11
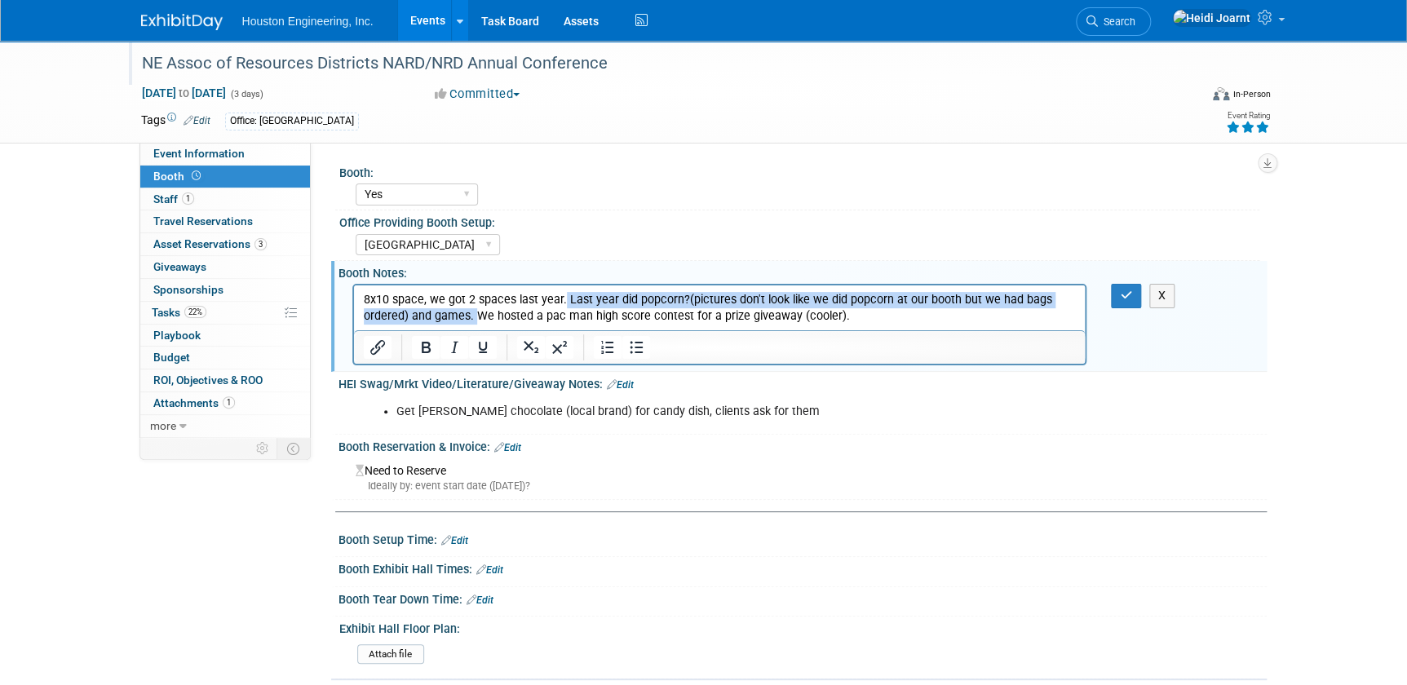
drag, startPoint x: 477, startPoint y: 312, endPoint x: 561, endPoint y: 292, distance: 86.4
click at [561, 292] on p "8x10 space, we got 2 spaces last year. Last year did popcorn?(pictures don't lo…" at bounding box center [719, 308] width 713 height 33
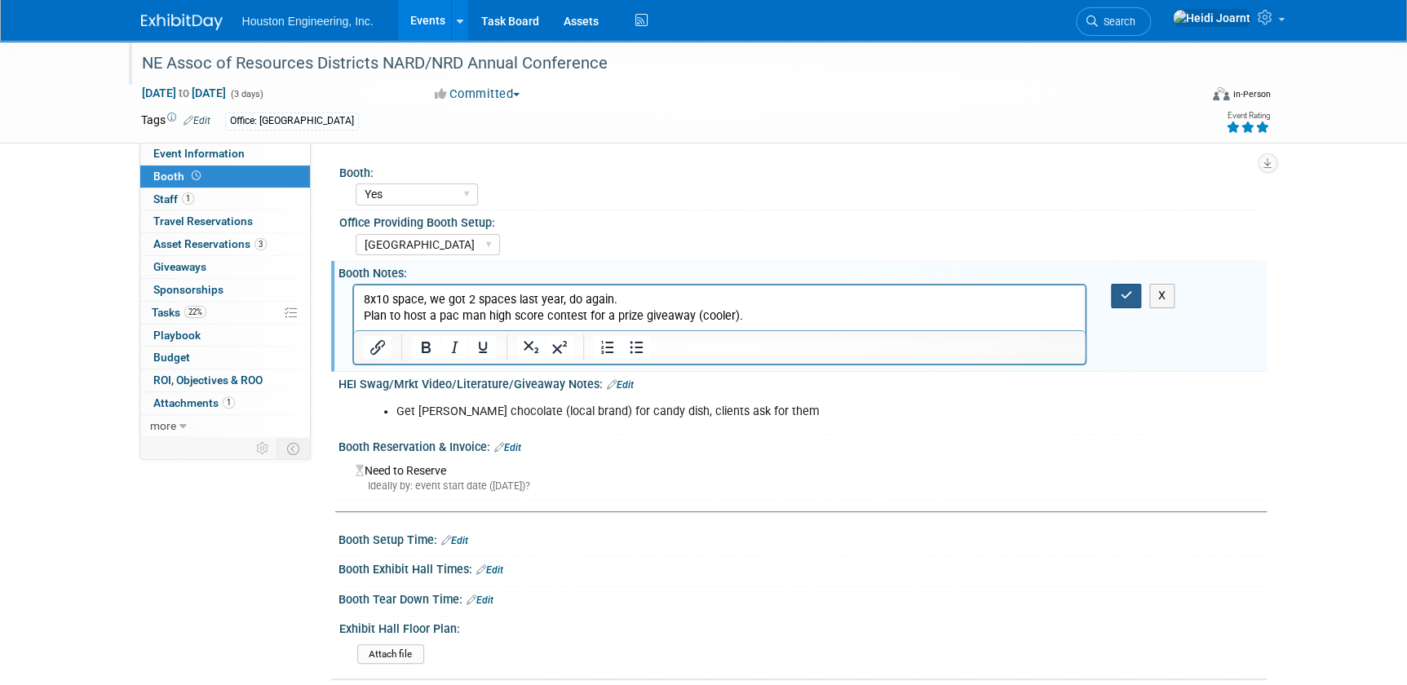
click at [1129, 297] on icon "button" at bounding box center [1126, 295] width 12 height 11
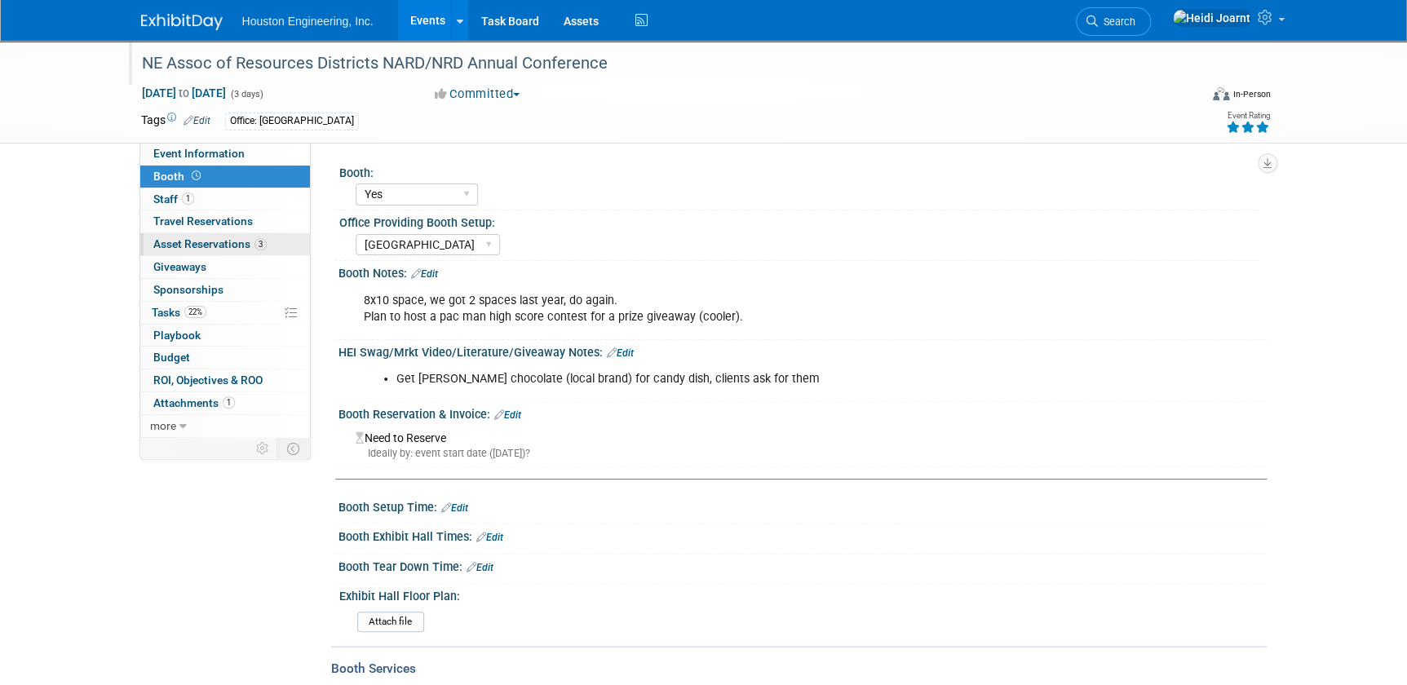
click at [263, 246] on span "3" at bounding box center [260, 244] width 12 height 12
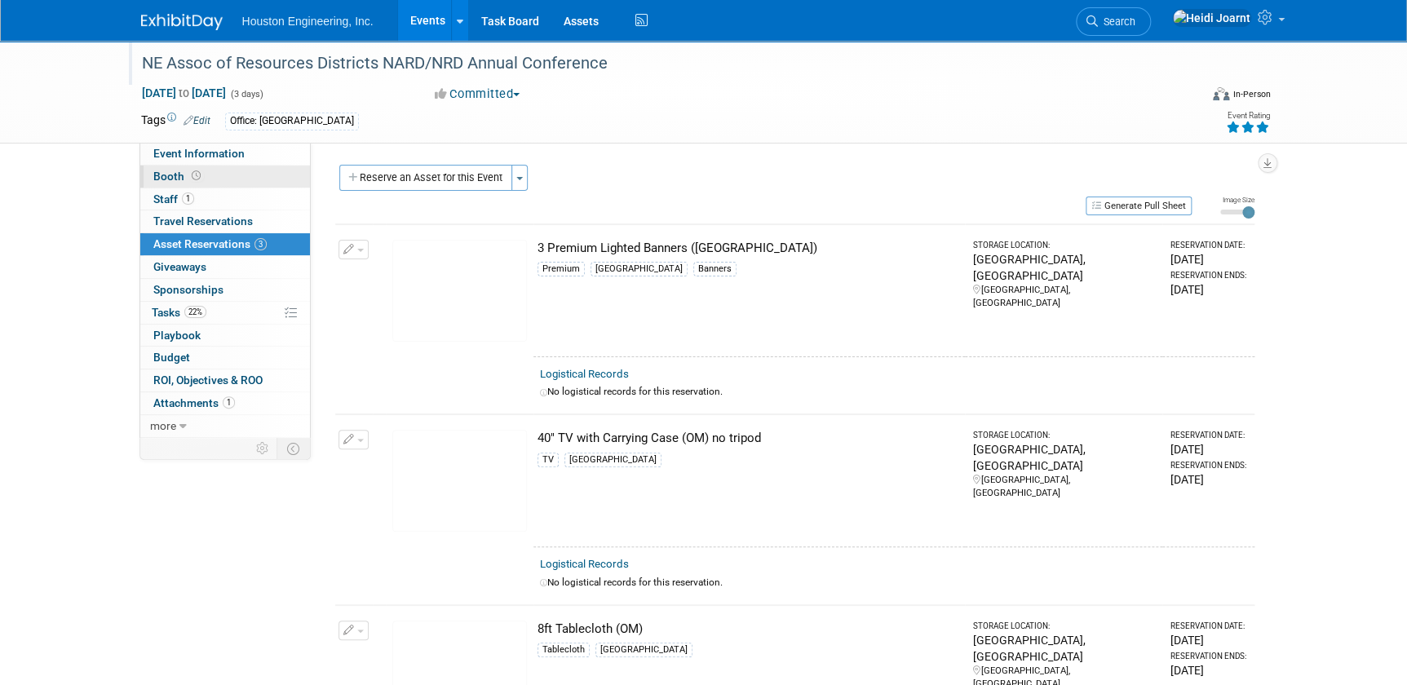
click at [219, 179] on link "Booth" at bounding box center [225, 177] width 170 height 22
select select "Yes"
select select "Omaha"
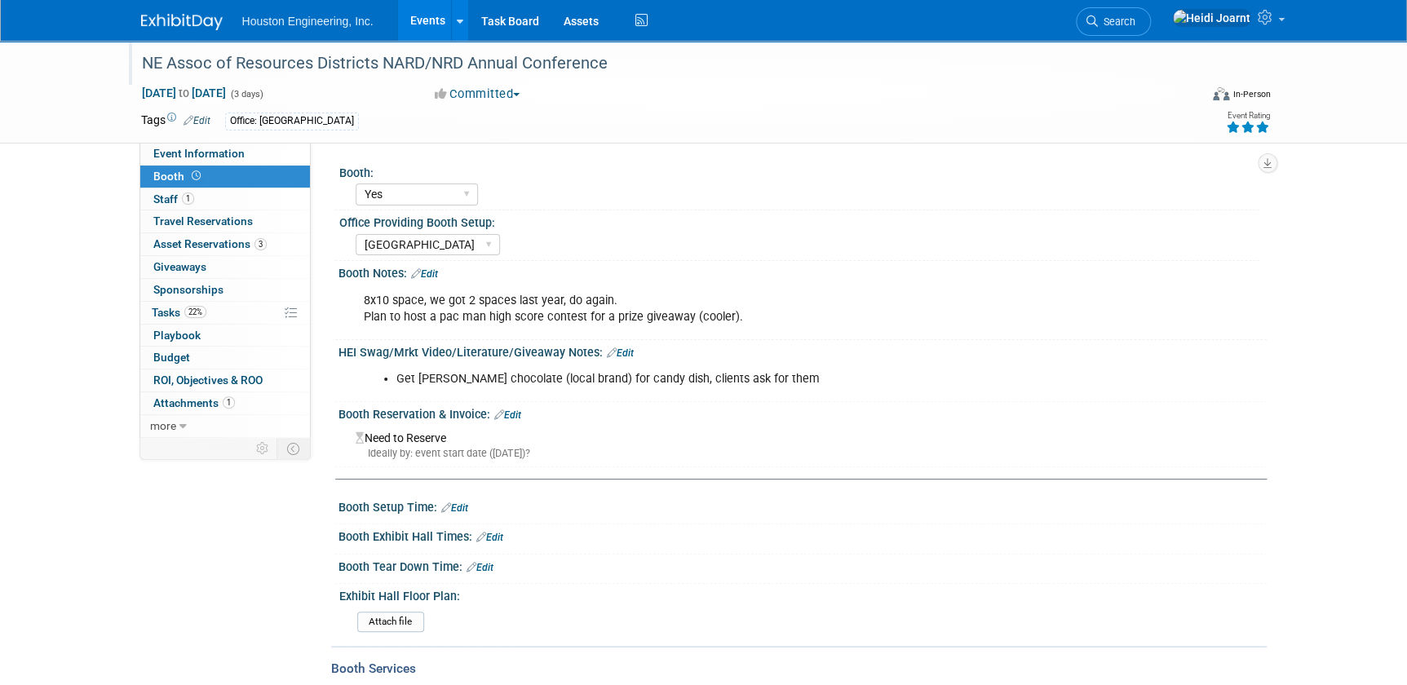
click at [622, 351] on link "Edit" at bounding box center [620, 352] width 27 height 11
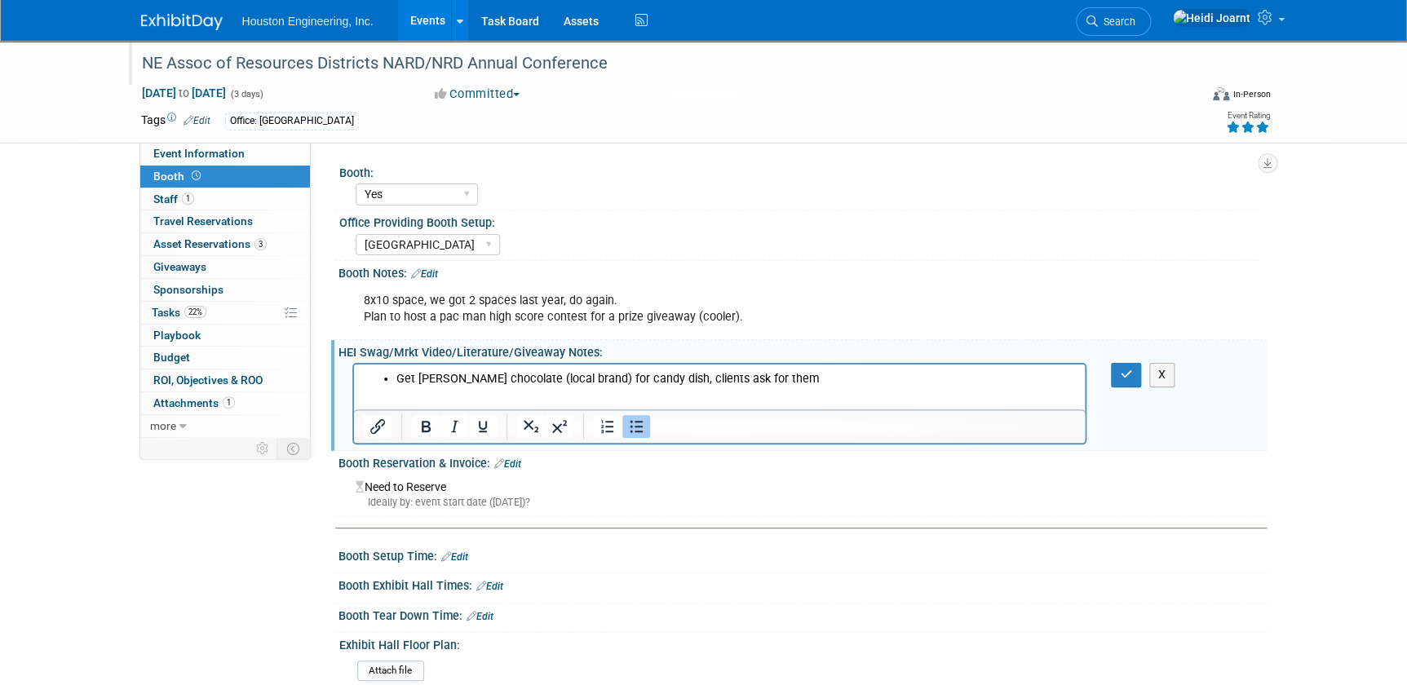
click at [783, 378] on li "Get Baker's chocolate (local brand) for candy dish, clients ask for them" at bounding box center [736, 379] width 680 height 16
click at [1130, 374] on icon "button" at bounding box center [1126, 374] width 12 height 11
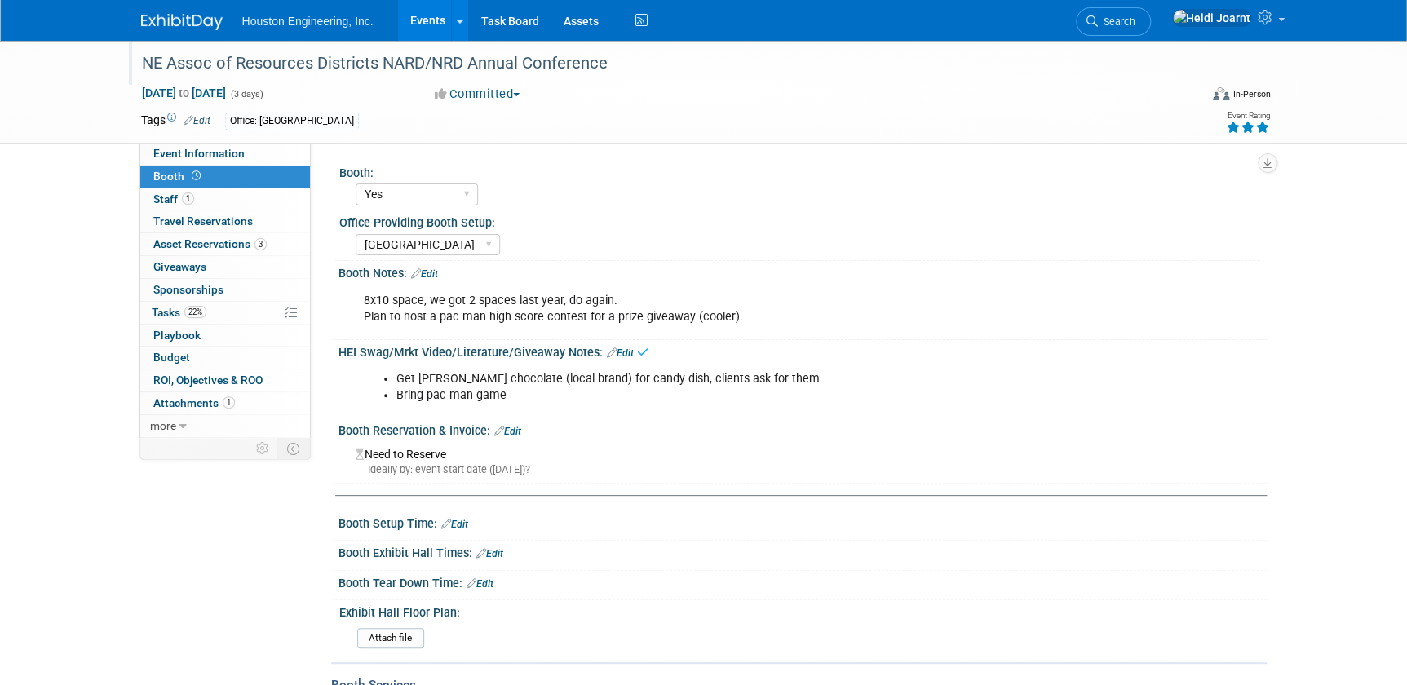
click at [622, 349] on link "Edit" at bounding box center [620, 352] width 27 height 11
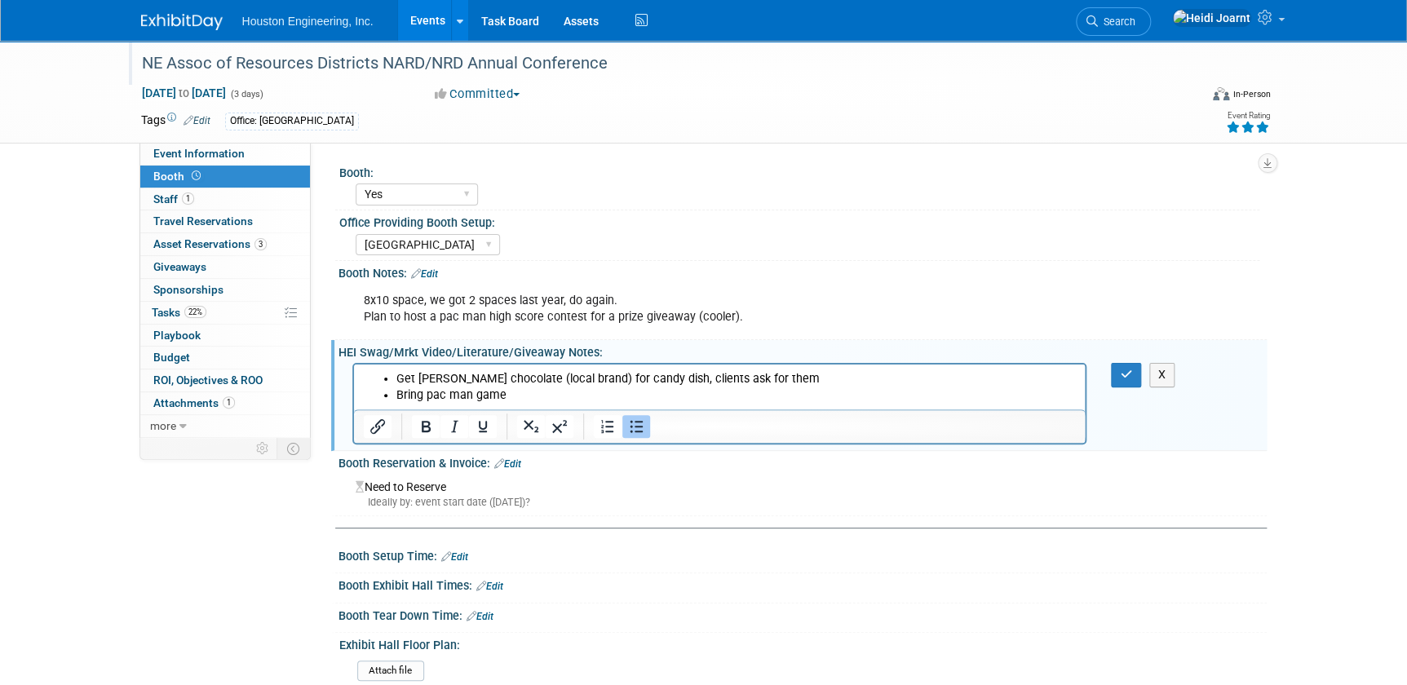
click at [547, 400] on li "Bring pac man game" at bounding box center [736, 395] width 680 height 16
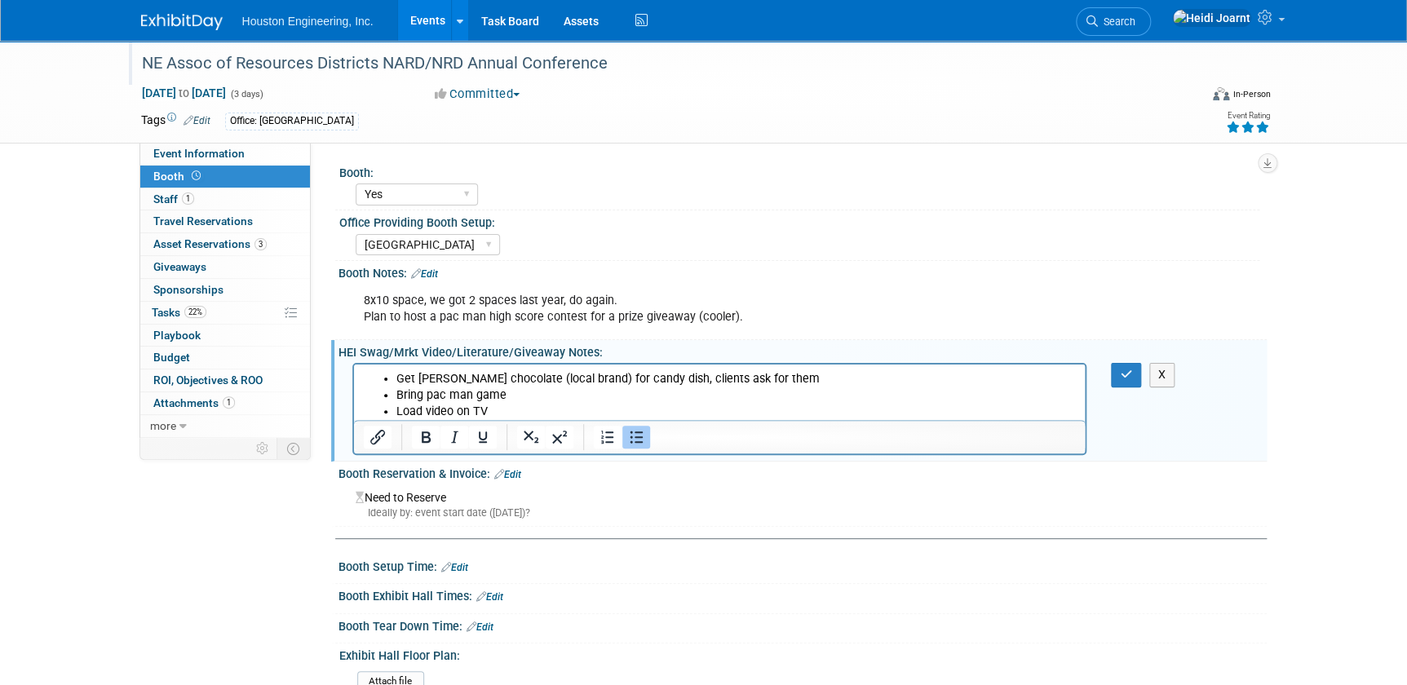
drag, startPoint x: 497, startPoint y: 414, endPoint x: 387, endPoint y: 407, distance: 109.5
click at [387, 407] on ul "Get Baker's chocolate (local brand) for candy dish, clients ask for them Bring …" at bounding box center [719, 395] width 713 height 49
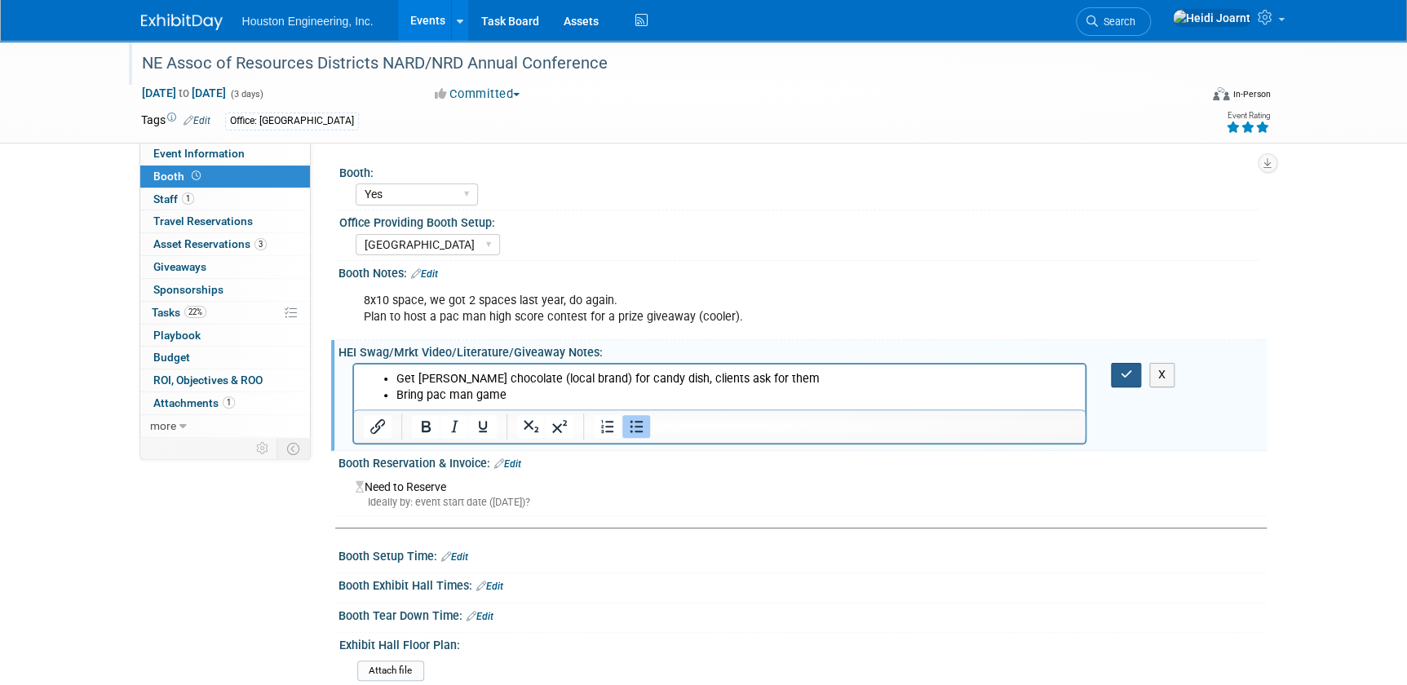
click at [1130, 366] on button "button" at bounding box center [1126, 375] width 30 height 24
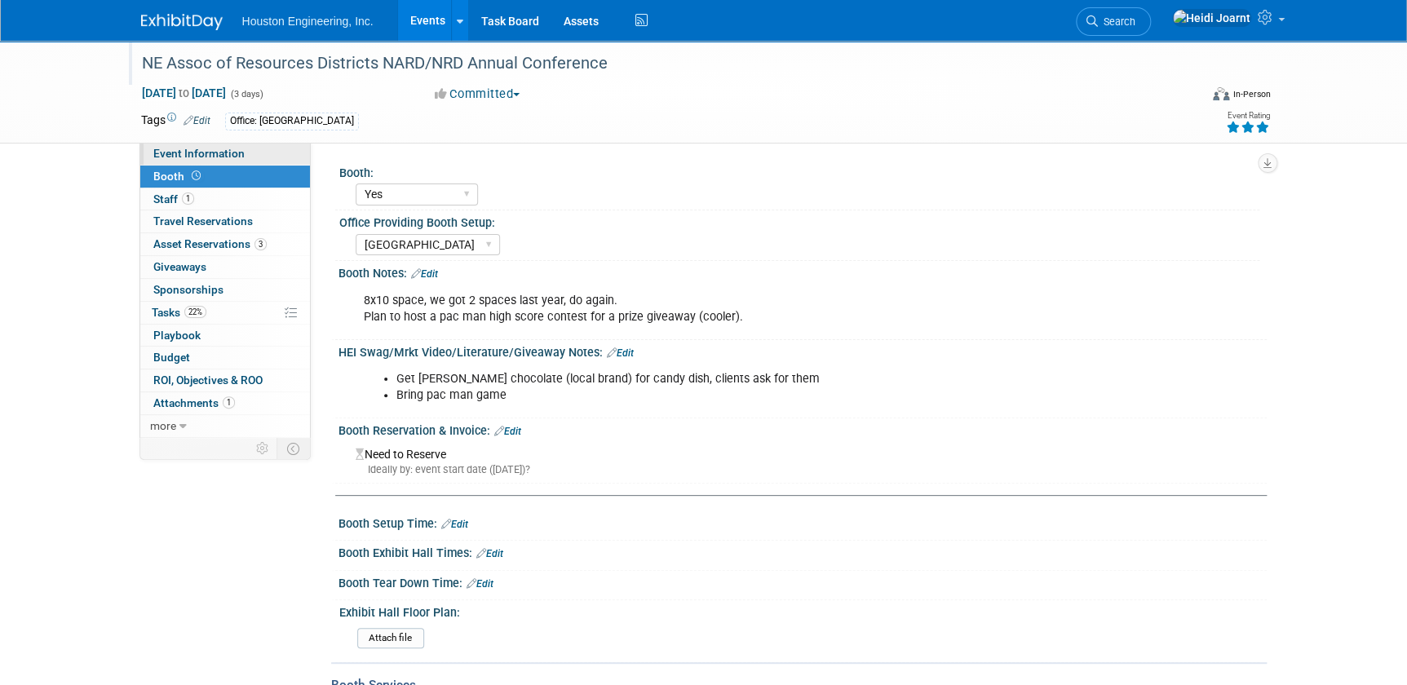
click at [232, 149] on span "Event Information" at bounding box center [198, 153] width 91 height 13
select select "1 - GNG/KO Needed"
select select "Pending"
select select "Water Resources"
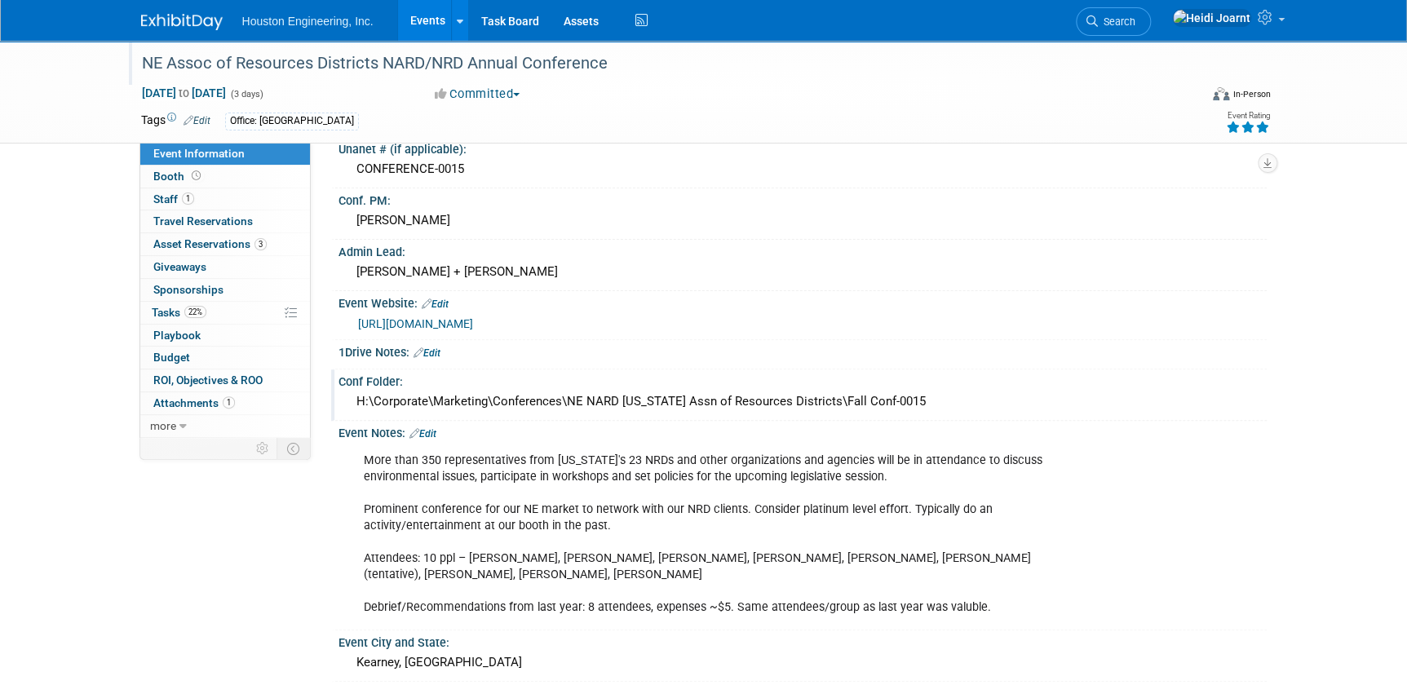
scroll to position [222, 0]
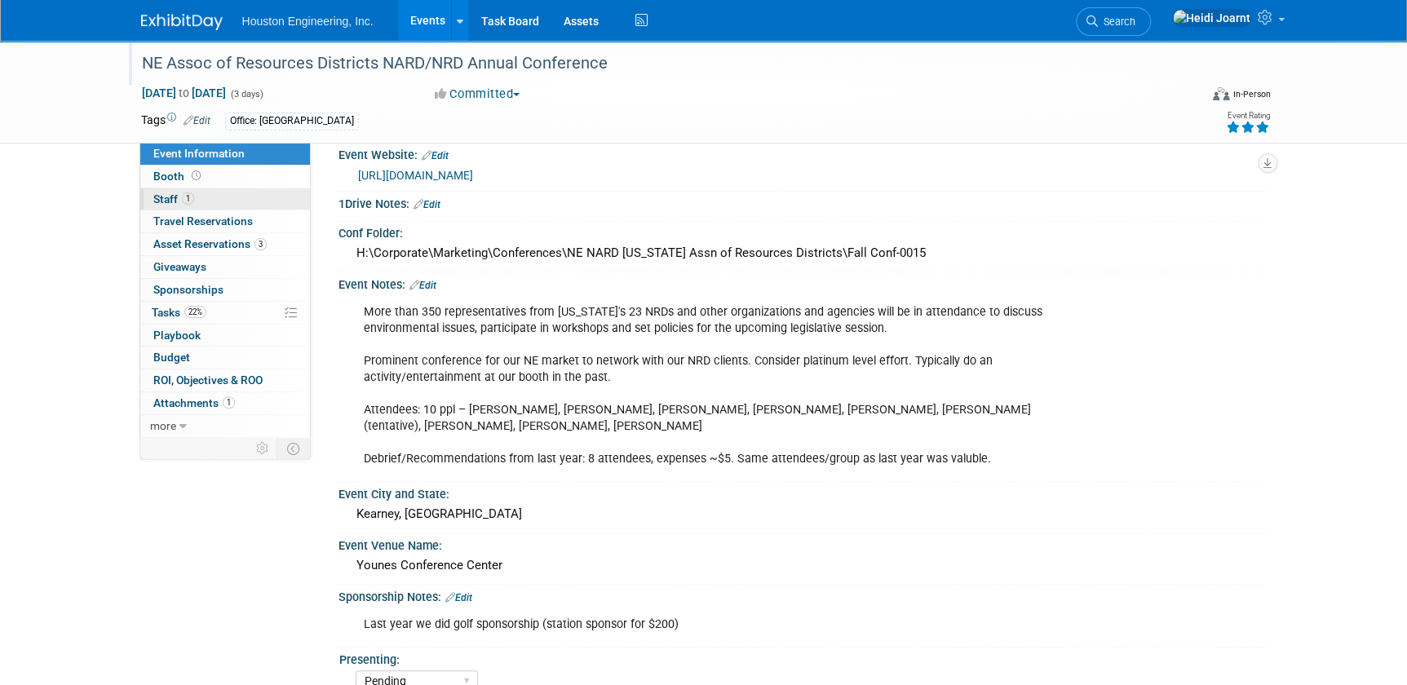
click at [175, 195] on span "Staff 1" at bounding box center [173, 198] width 41 height 13
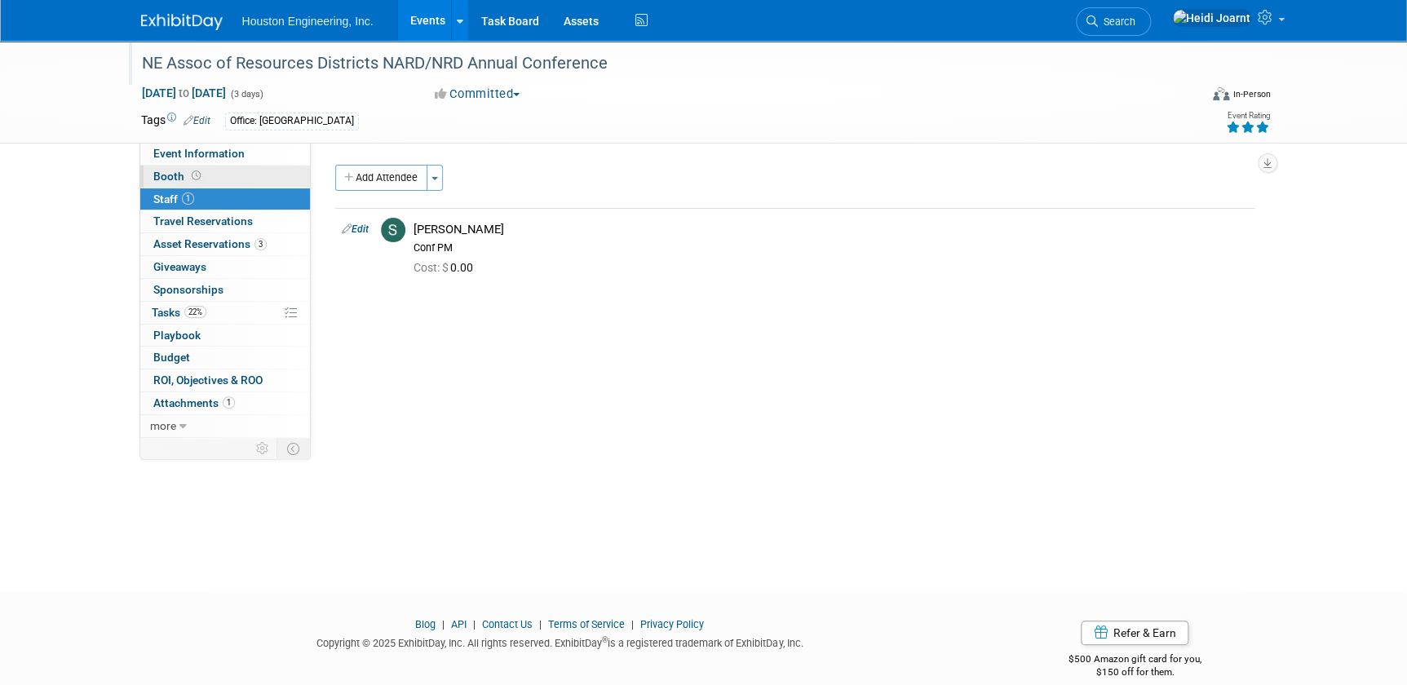
click at [203, 173] on link "Booth" at bounding box center [225, 177] width 170 height 22
select select "Yes"
select select "[GEOGRAPHIC_DATA]"
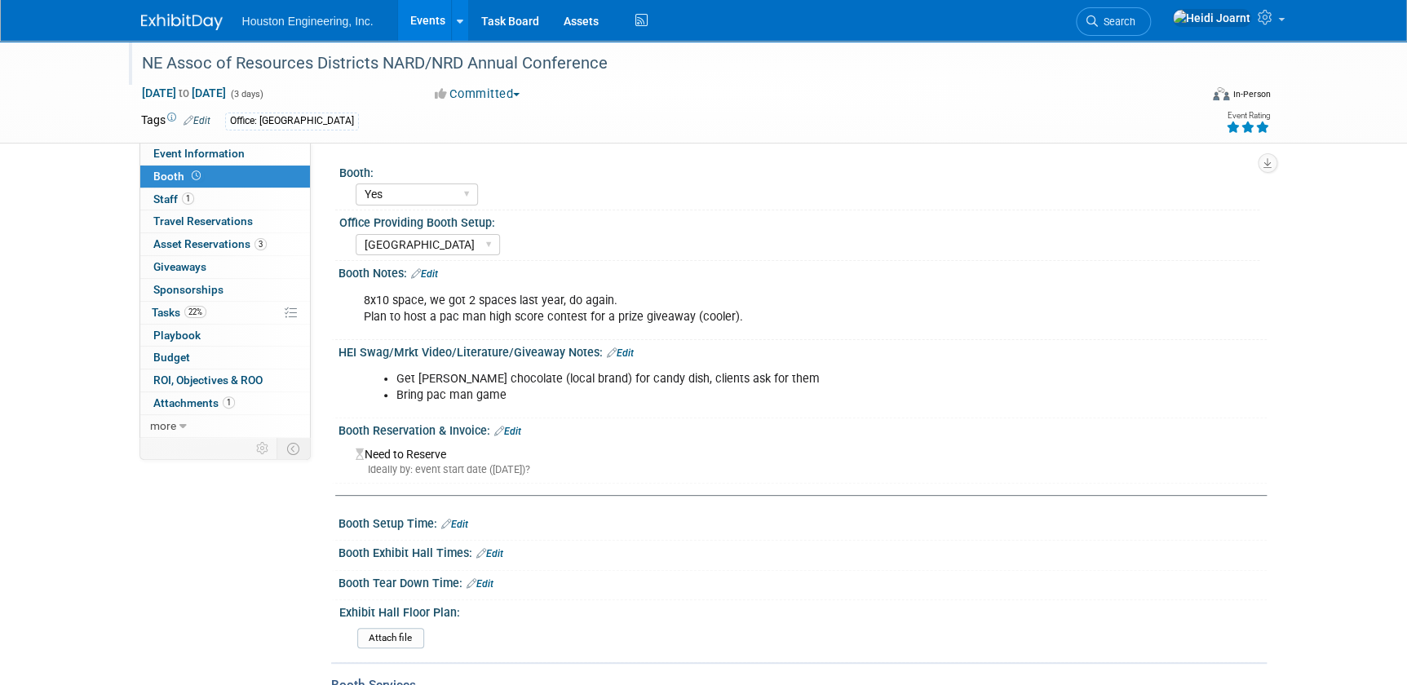
click at [622, 351] on link "Edit" at bounding box center [620, 352] width 27 height 11
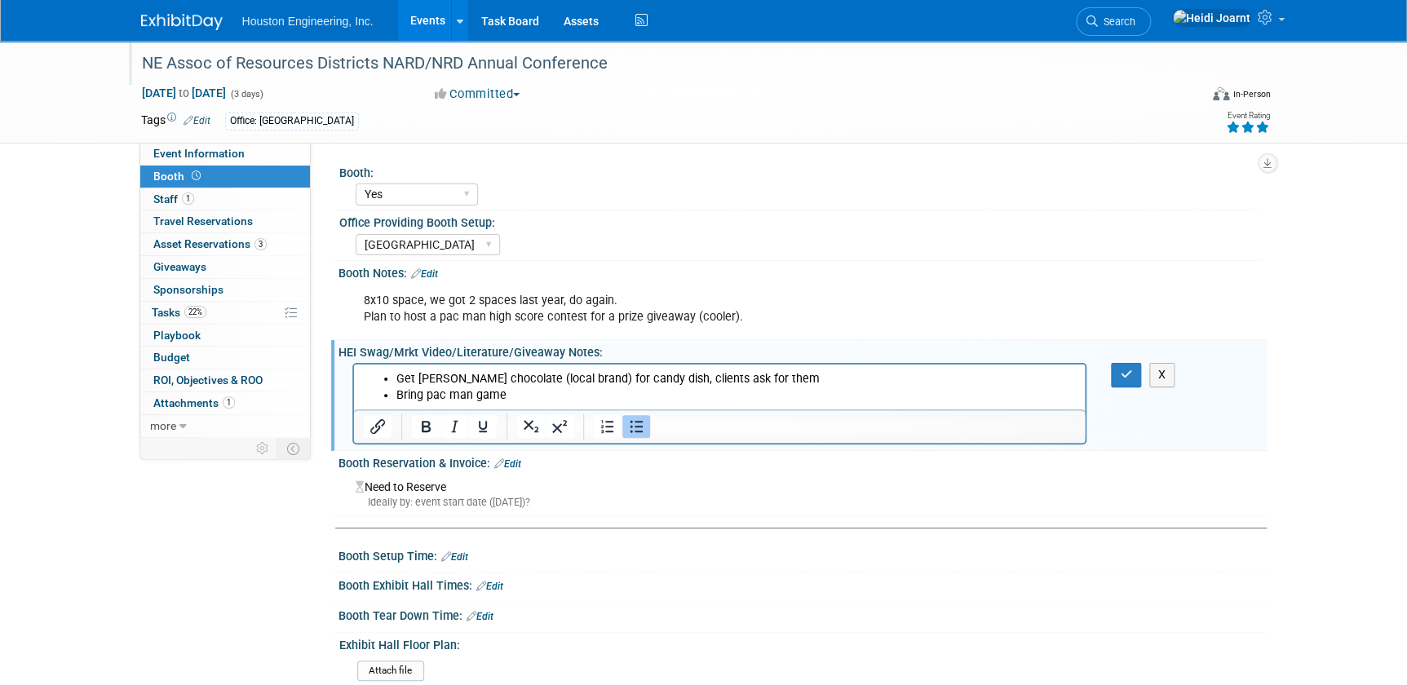
click at [796, 382] on li "Get Baker's chocolate (local brand) for candy dish, clients ask for them" at bounding box center [736, 379] width 680 height 16
click at [1118, 374] on button "button" at bounding box center [1126, 375] width 30 height 24
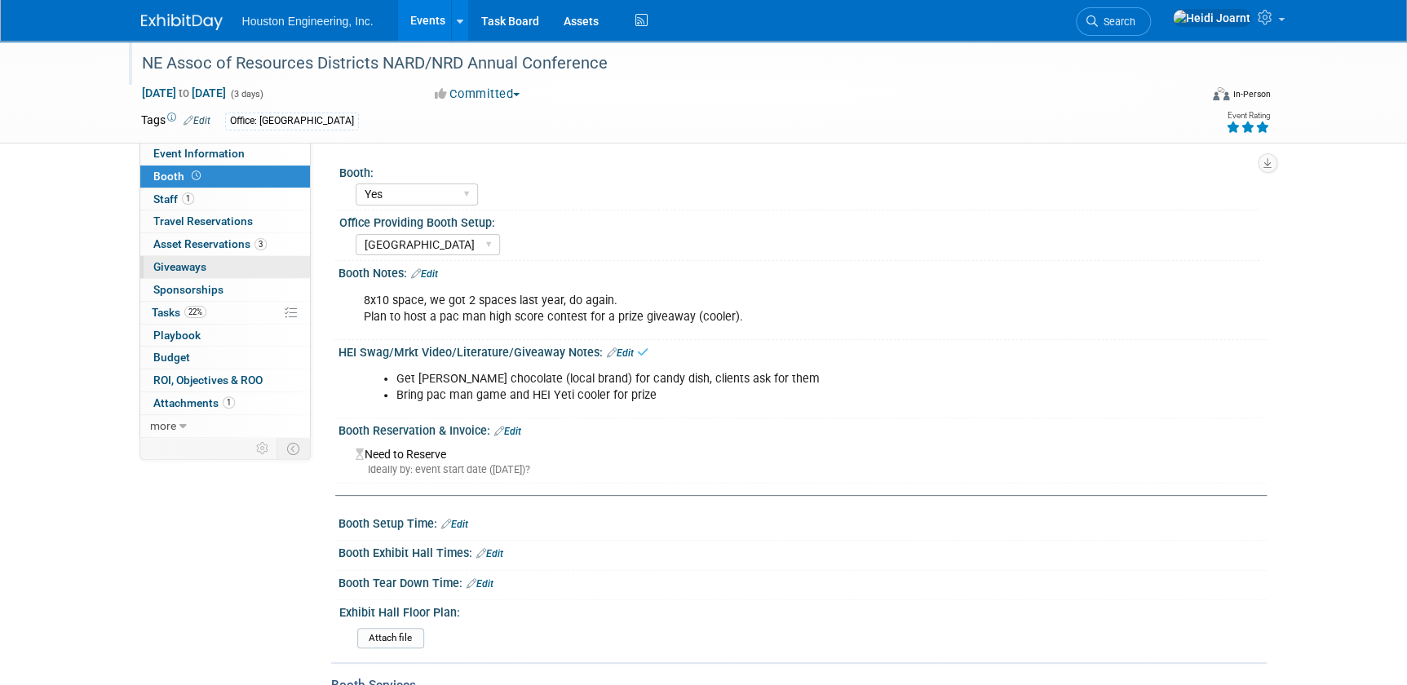
click at [221, 266] on link "0 Giveaways 0" at bounding box center [225, 267] width 170 height 22
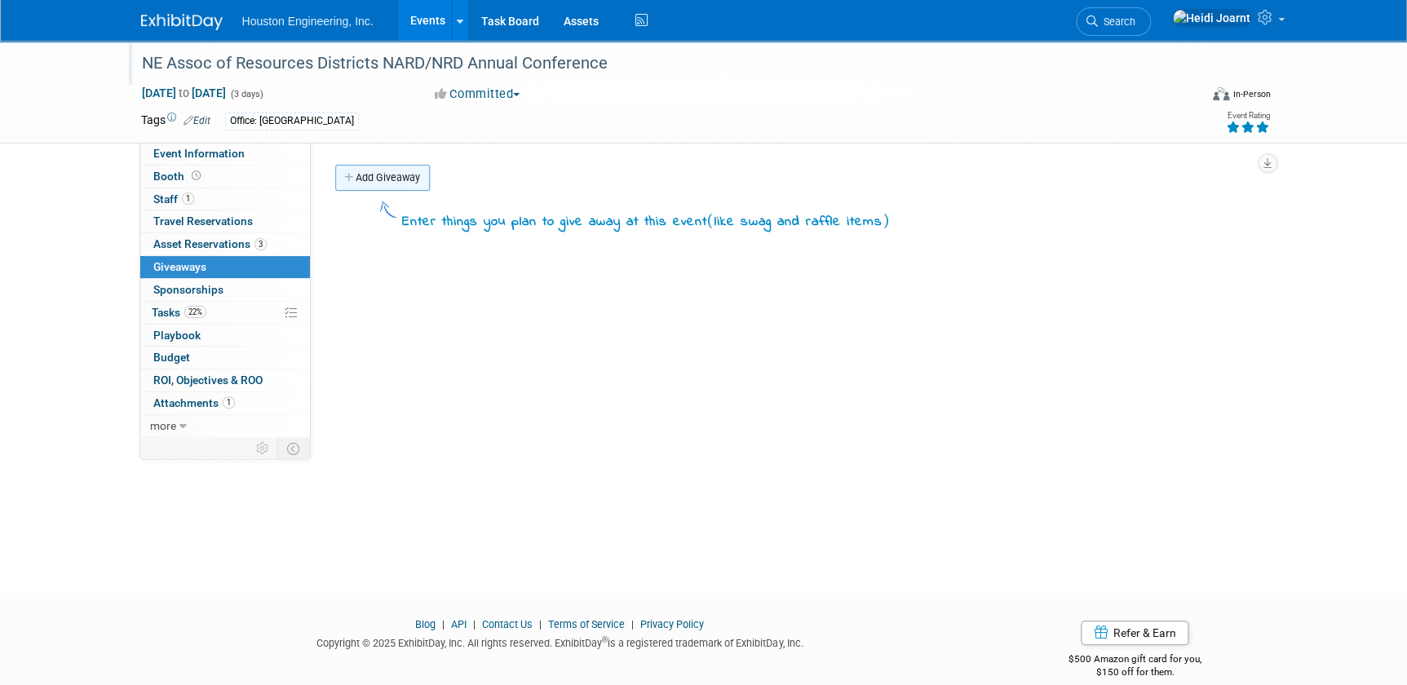
click at [367, 185] on link "Add Giveaway" at bounding box center [382, 178] width 95 height 26
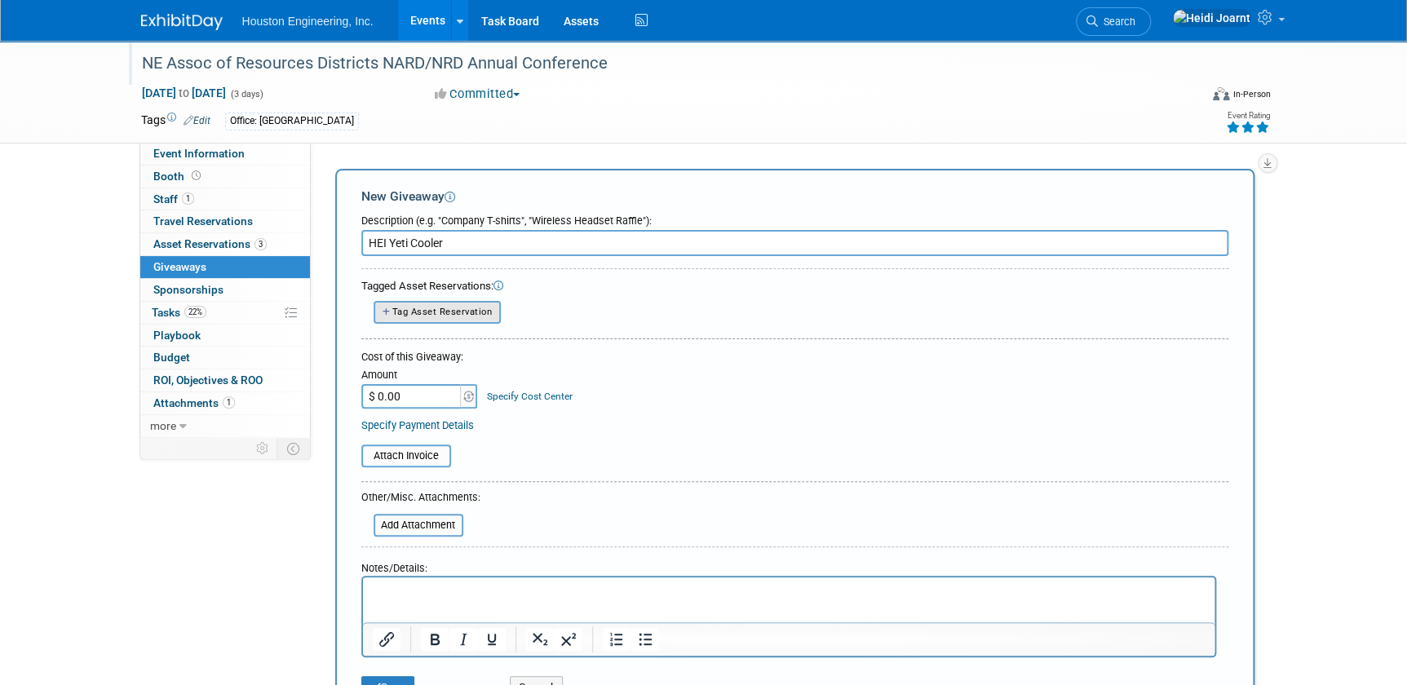
type input "HEI Yeti Cooler"
click at [400, 311] on span "Tag Asset Reservation" at bounding box center [442, 312] width 100 height 11
select select
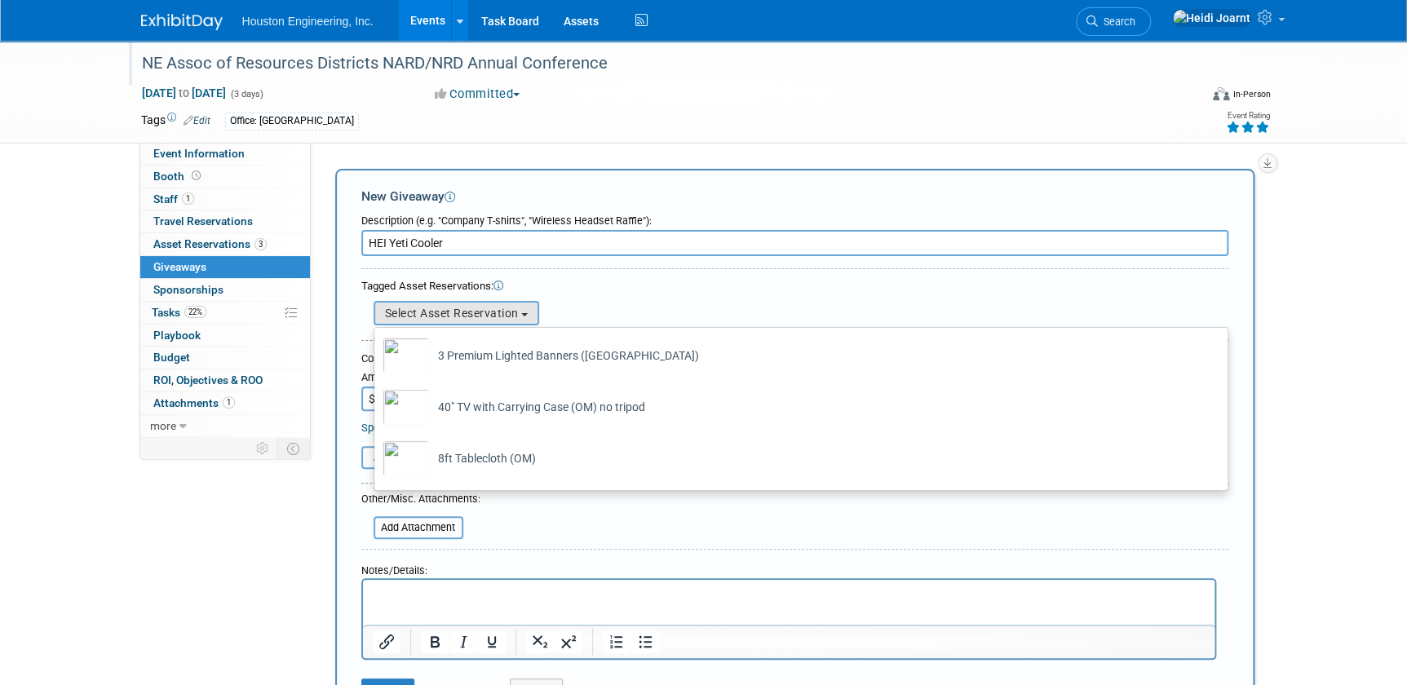
click at [672, 285] on div "Tagged Asset Reservations:" at bounding box center [794, 286] width 867 height 15
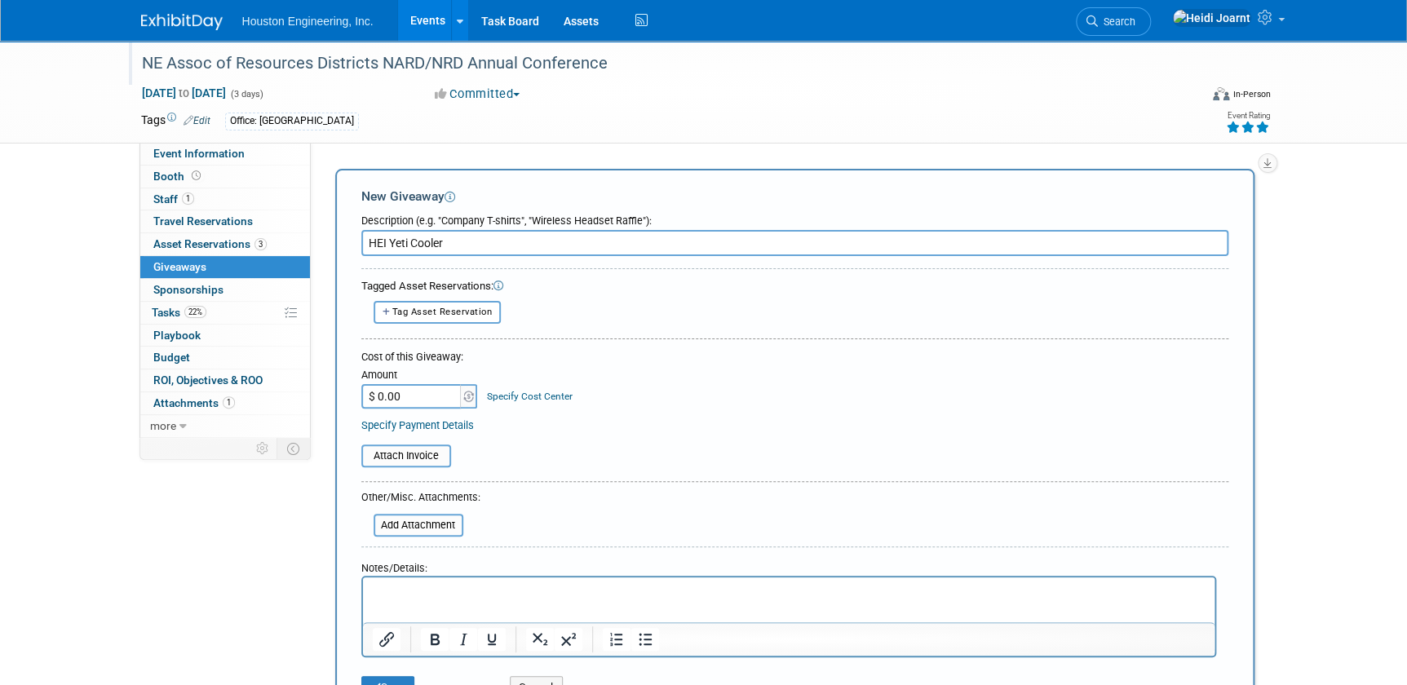
scroll to position [220, 0]
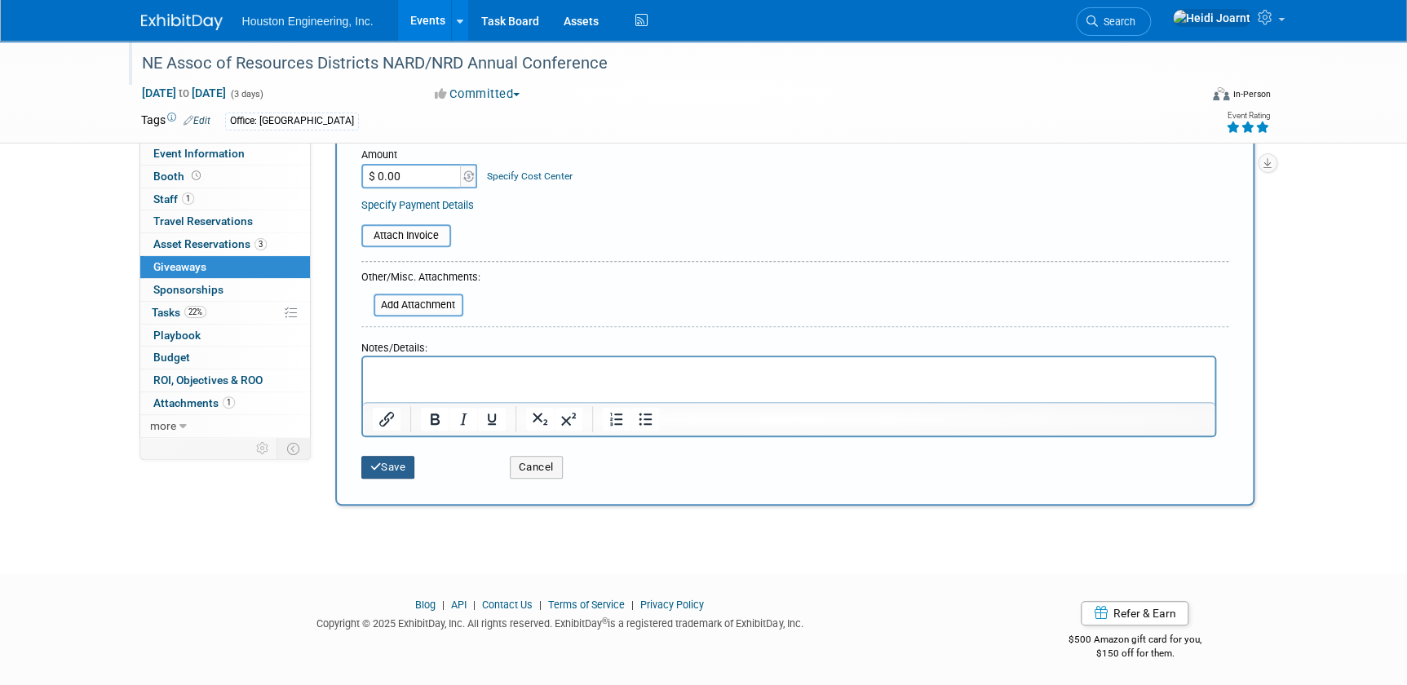
click at [390, 462] on button "Save" at bounding box center [388, 467] width 54 height 23
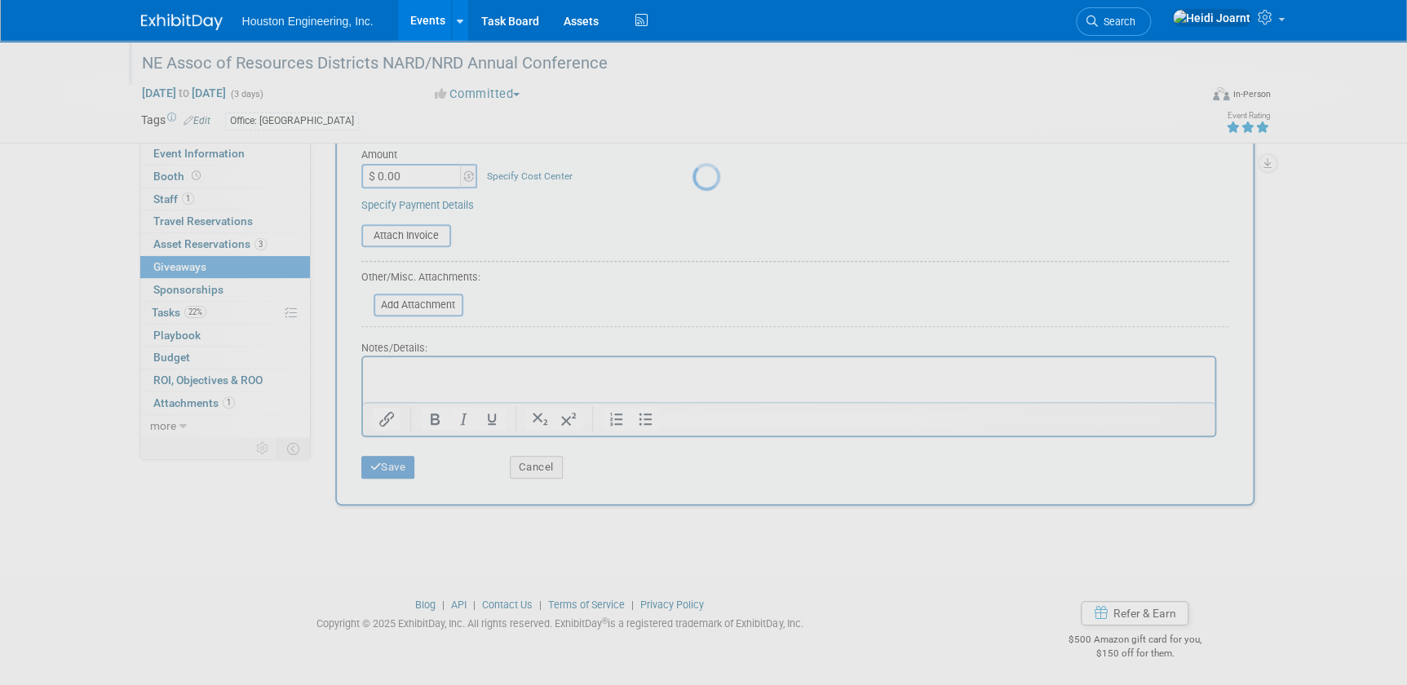
scroll to position [21, 0]
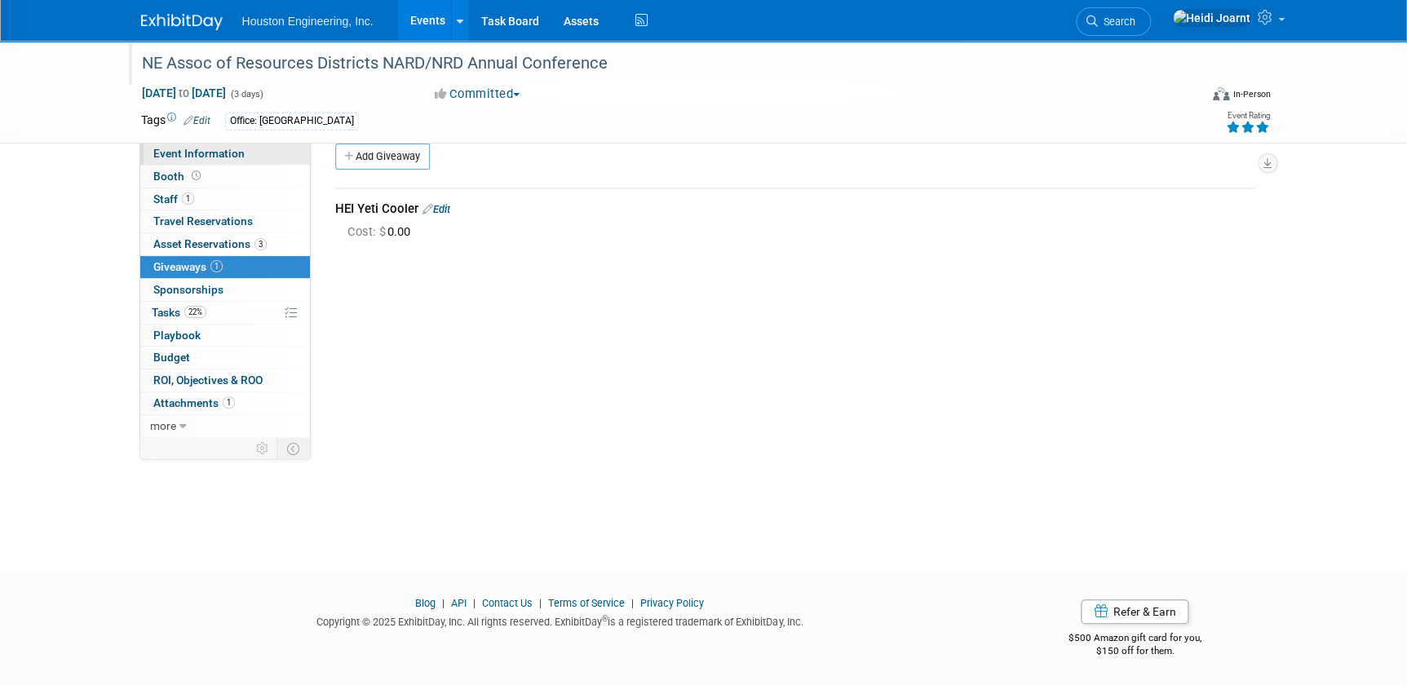
click at [250, 151] on link "Event Information" at bounding box center [225, 154] width 170 height 22
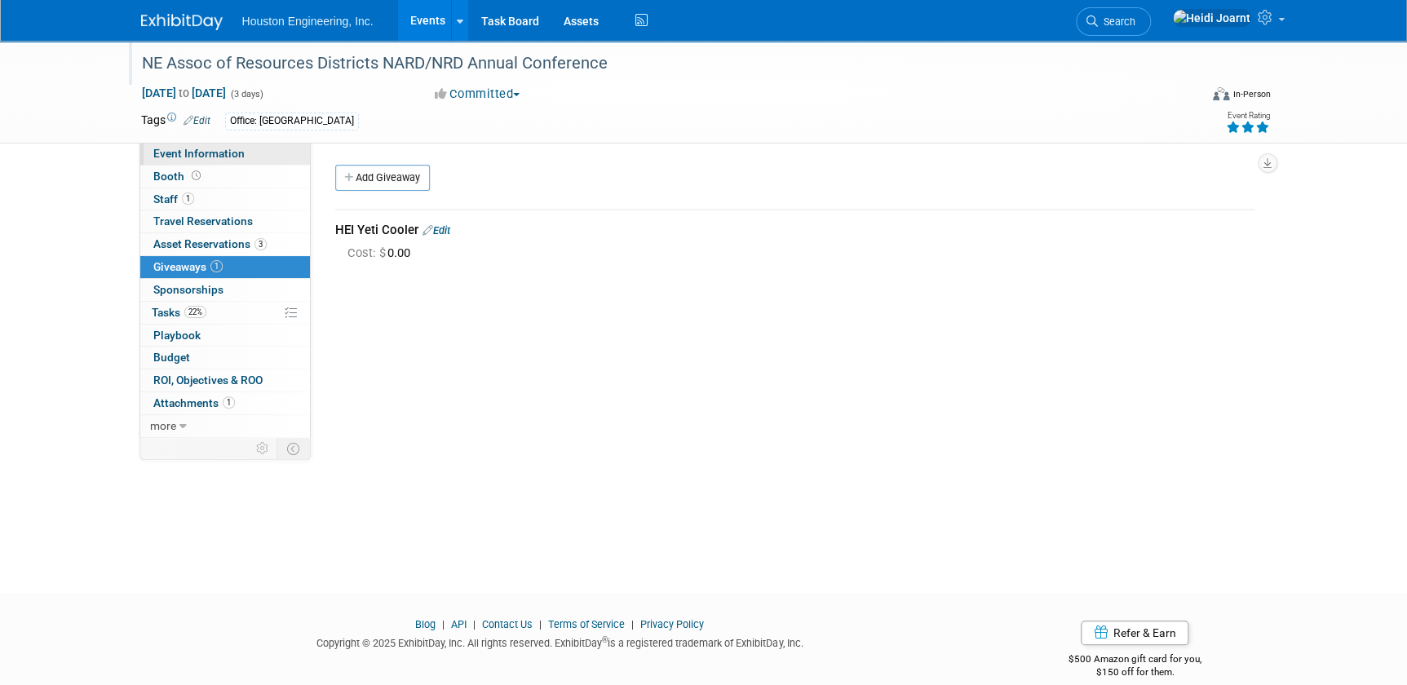
select select "1 - GNG/KO Needed"
select select "Pending"
select select "Water Resources"
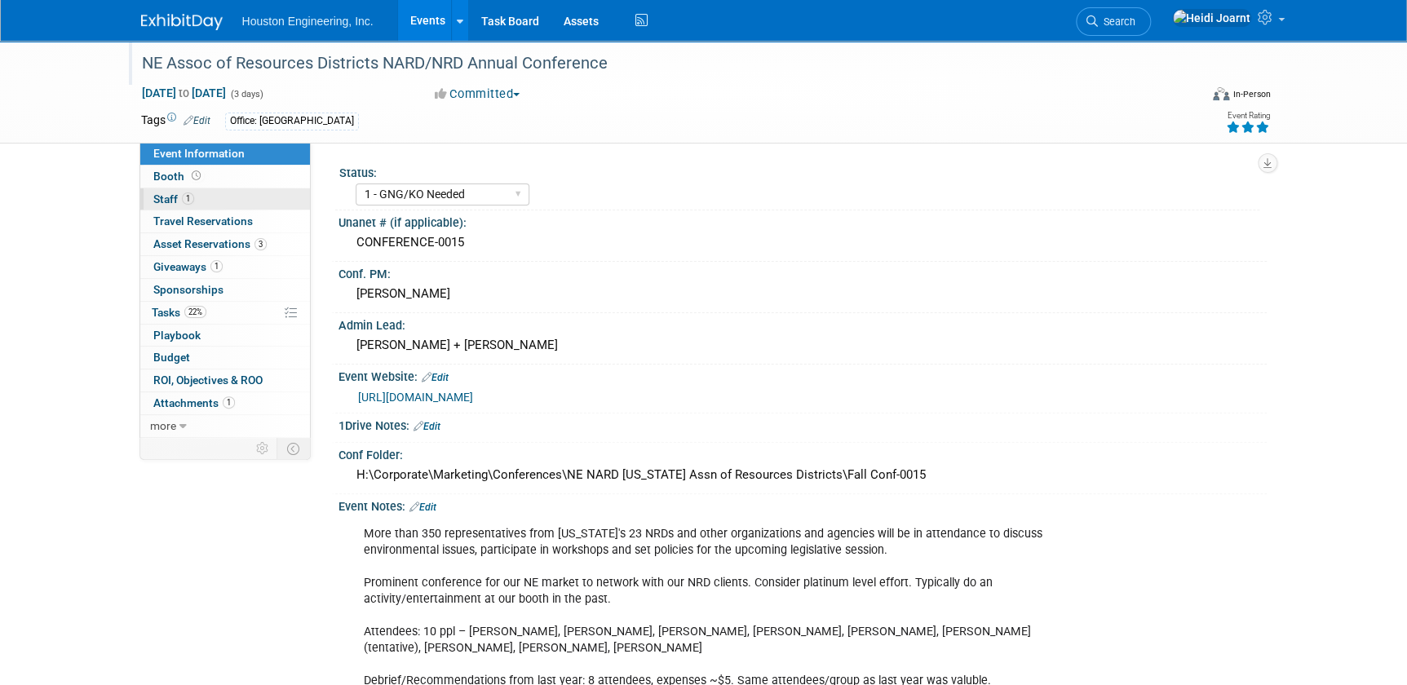
click at [243, 193] on link "1 Staff 1" at bounding box center [225, 199] width 170 height 22
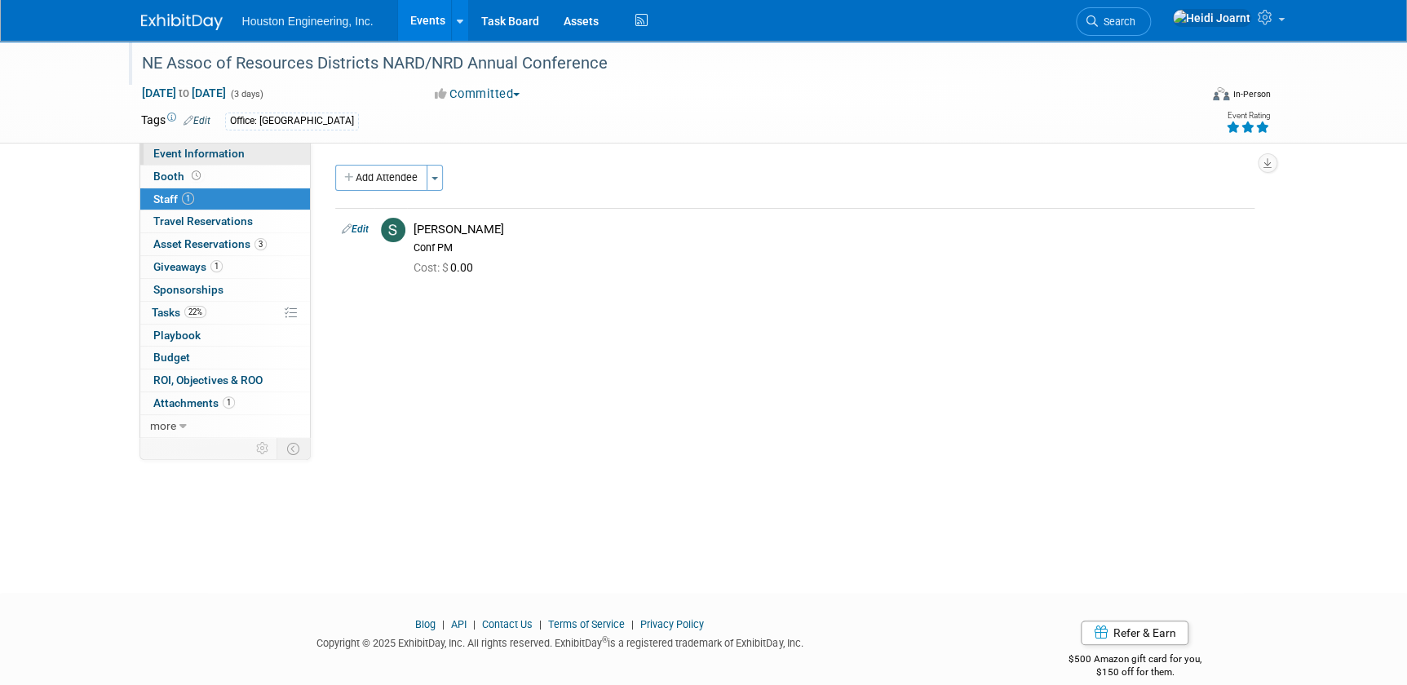
click at [266, 155] on link "Event Information" at bounding box center [225, 154] width 170 height 22
select select "1 - GNG/KO Needed"
select select "Pending"
select select "Water Resources"
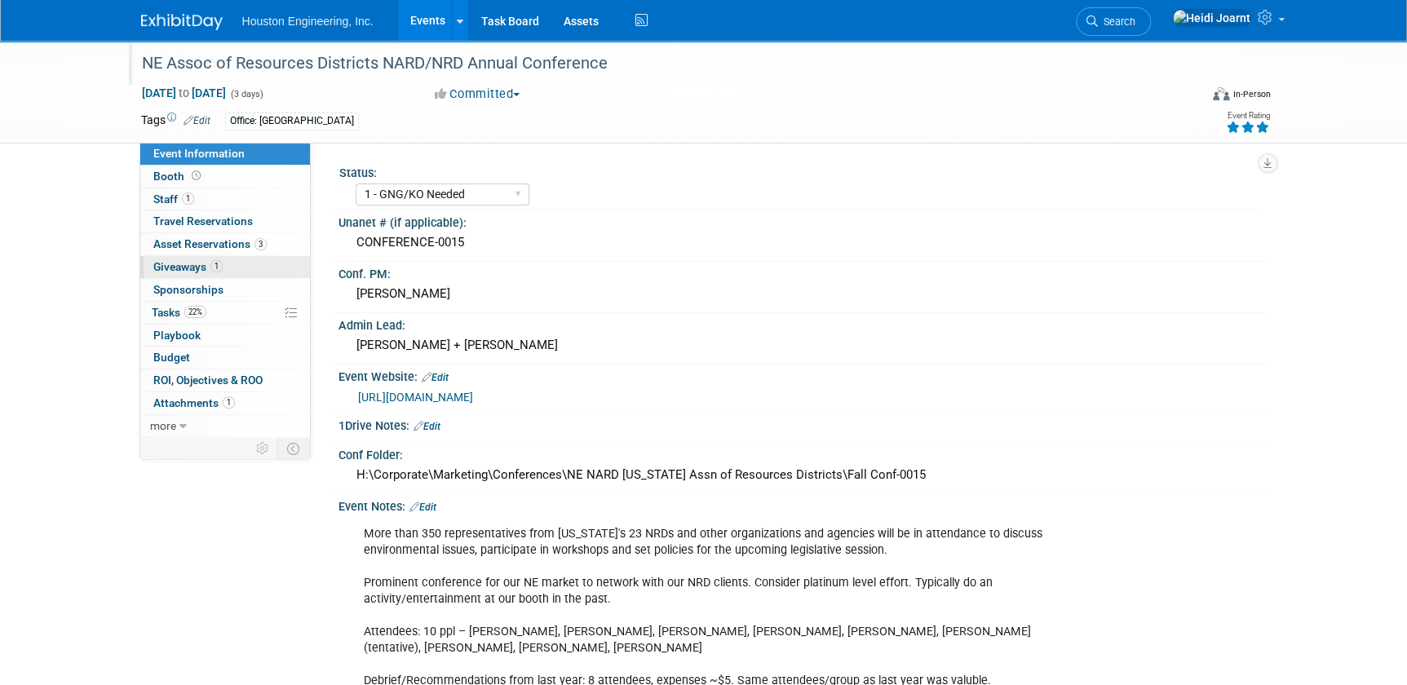
click at [237, 271] on link "1 Giveaways 1" at bounding box center [225, 267] width 170 height 22
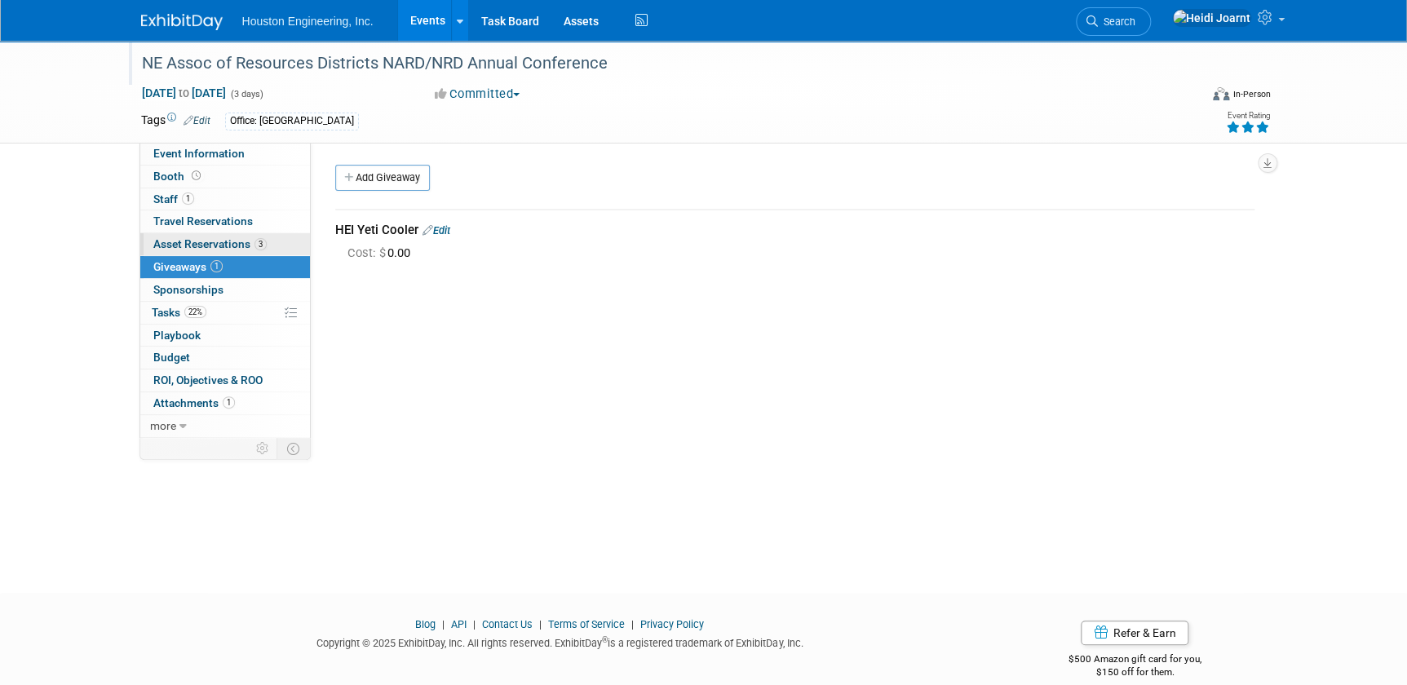
click at [261, 243] on span "3" at bounding box center [260, 244] width 12 height 12
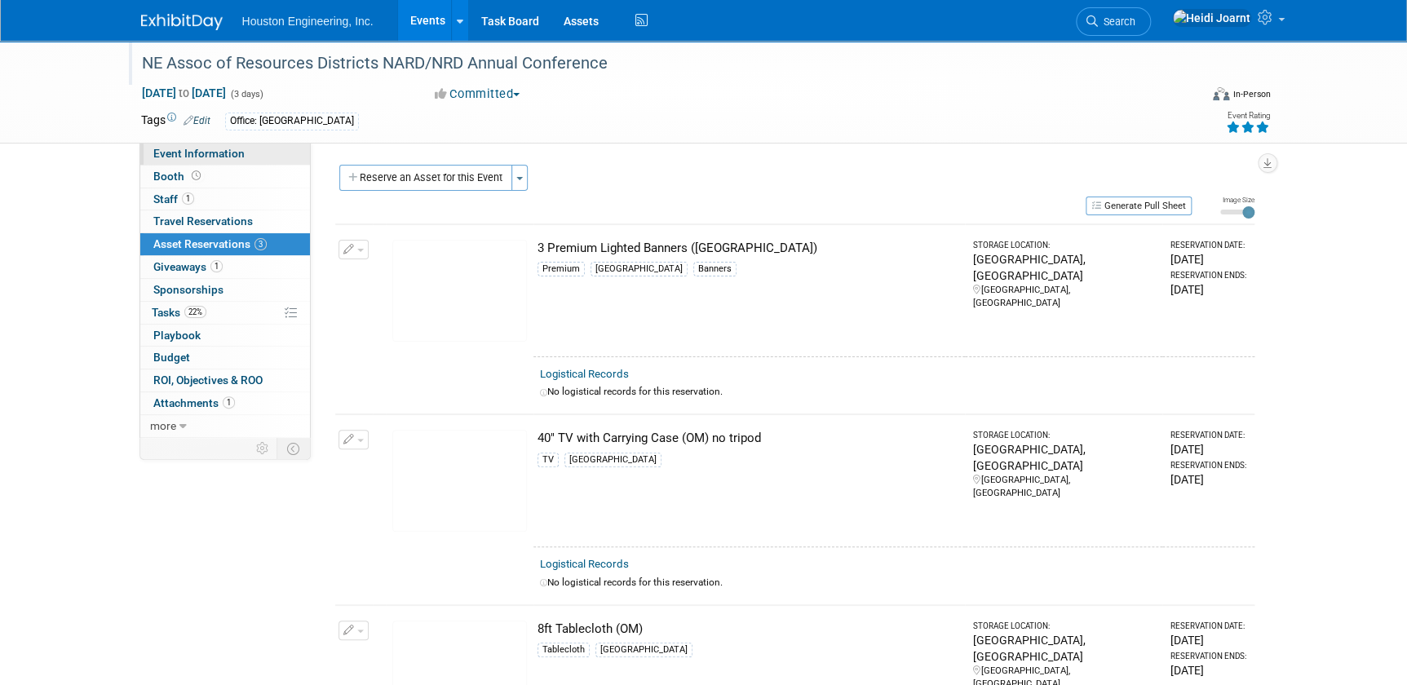
click at [263, 148] on link "Event Information" at bounding box center [225, 154] width 170 height 22
select select "1 - GNG/KO Needed"
select select "Pending"
select select "Water Resources"
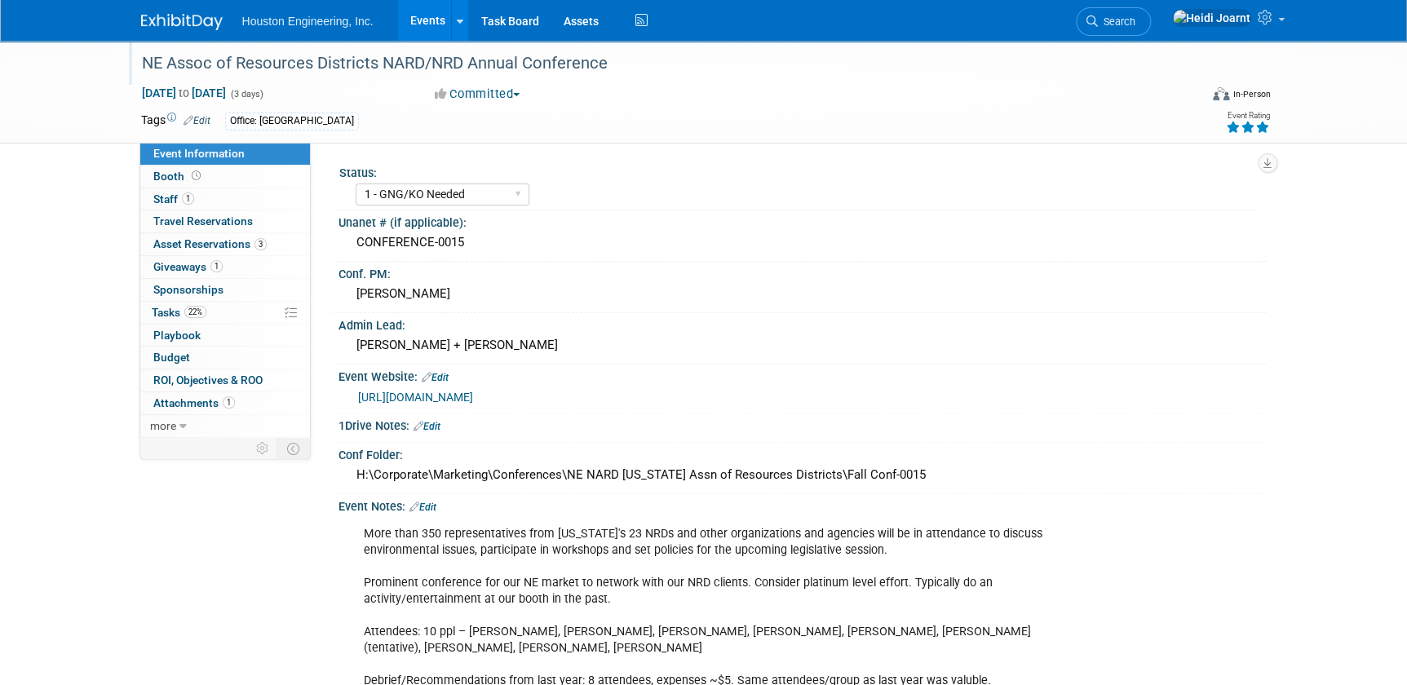
click at [473, 392] on link "https://www.nrdnet.org/events" at bounding box center [415, 397] width 115 height 13
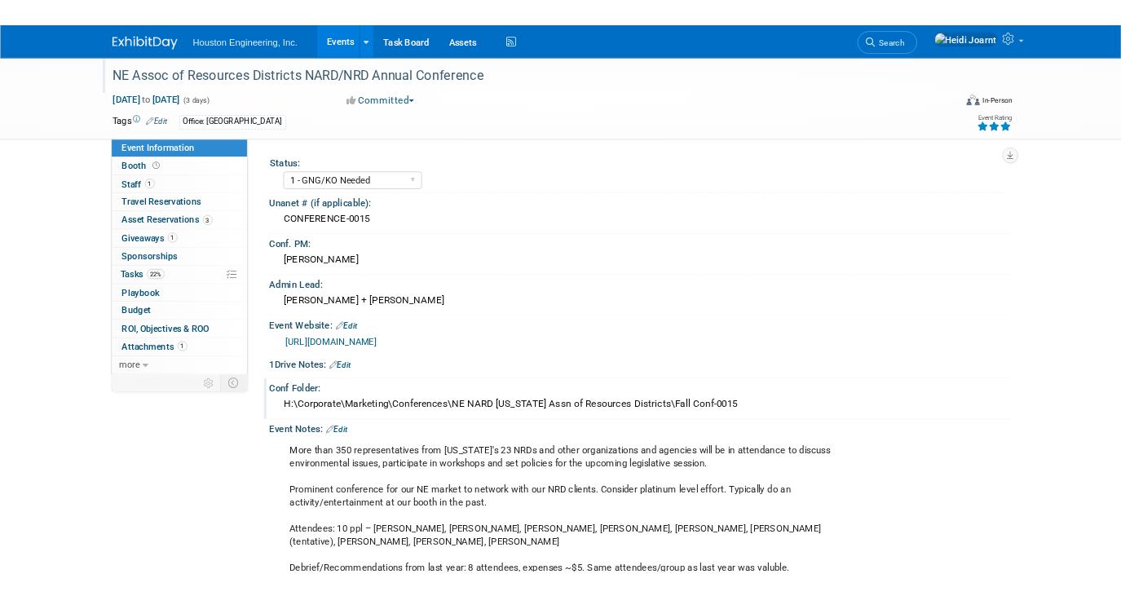
scroll to position [73, 0]
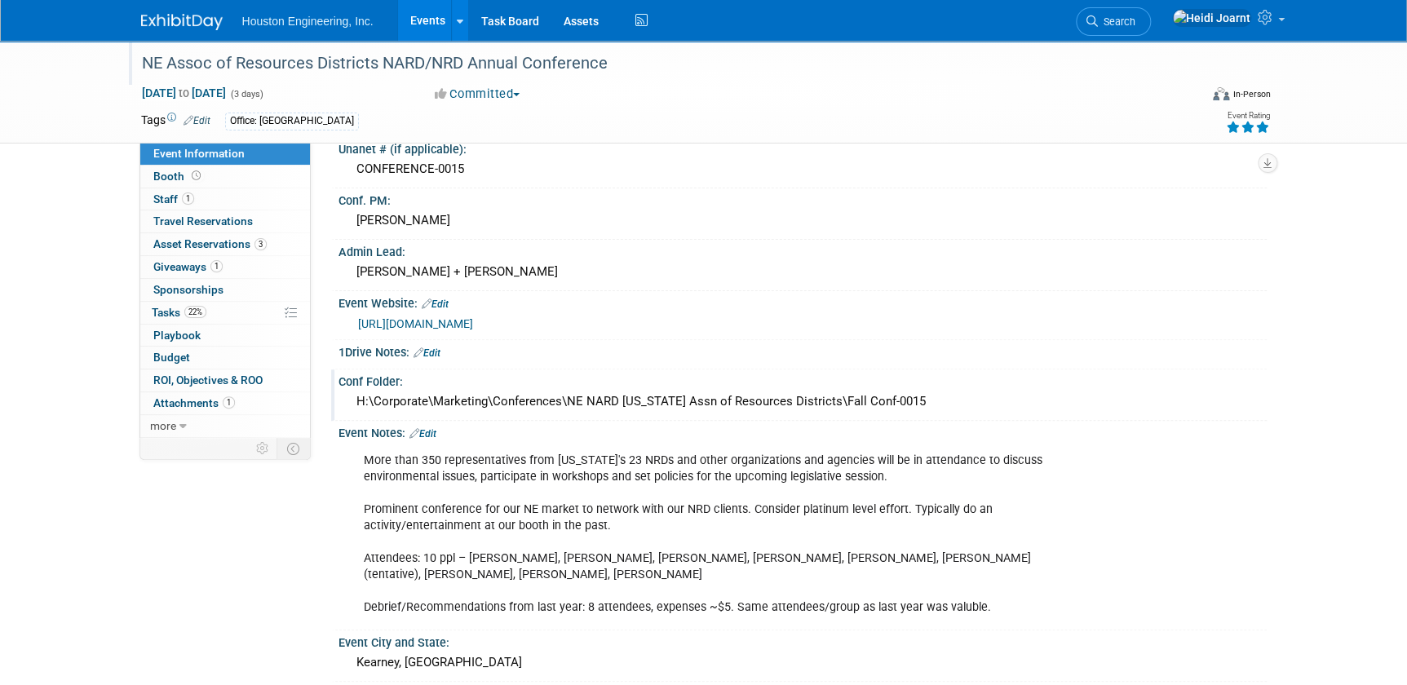
drag, startPoint x: 931, startPoint y: 400, endPoint x: 356, endPoint y: 403, distance: 574.2
click at [356, 403] on div "H:\Corporate\Marketing\Conferences\NE NARD Nebraska Assn of Resources Districts…" at bounding box center [803, 401] width 904 height 25
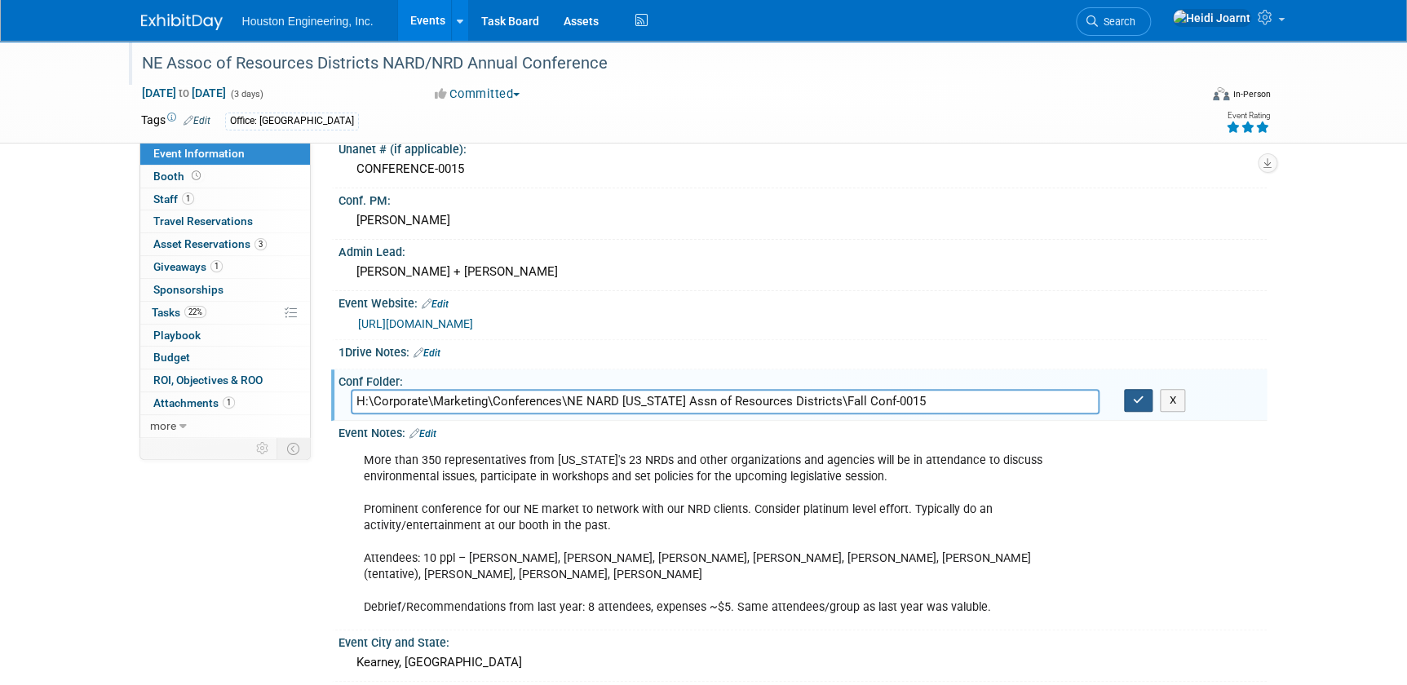
click at [1137, 403] on button "button" at bounding box center [1138, 400] width 29 height 23
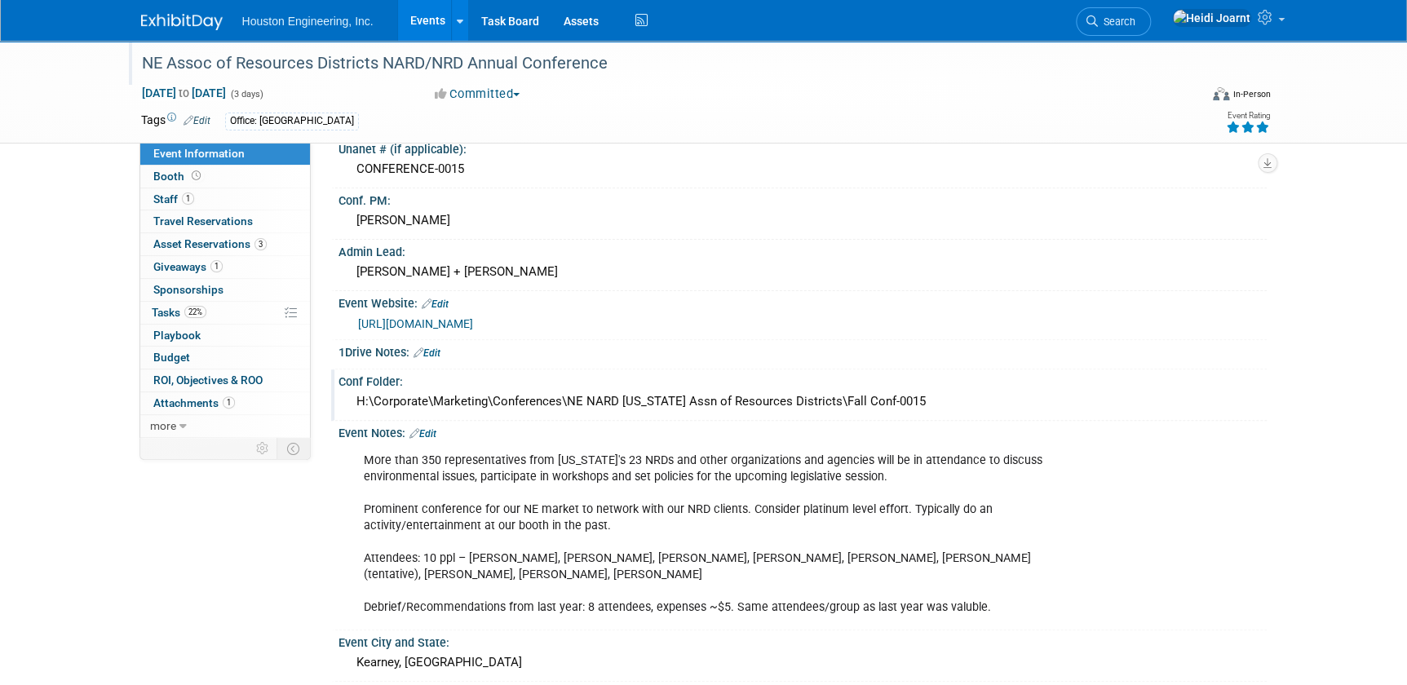
click at [474, 62] on div "NE Assoc of Resources Districts NARD/NRD Annual Conference" at bounding box center [655, 63] width 1038 height 29
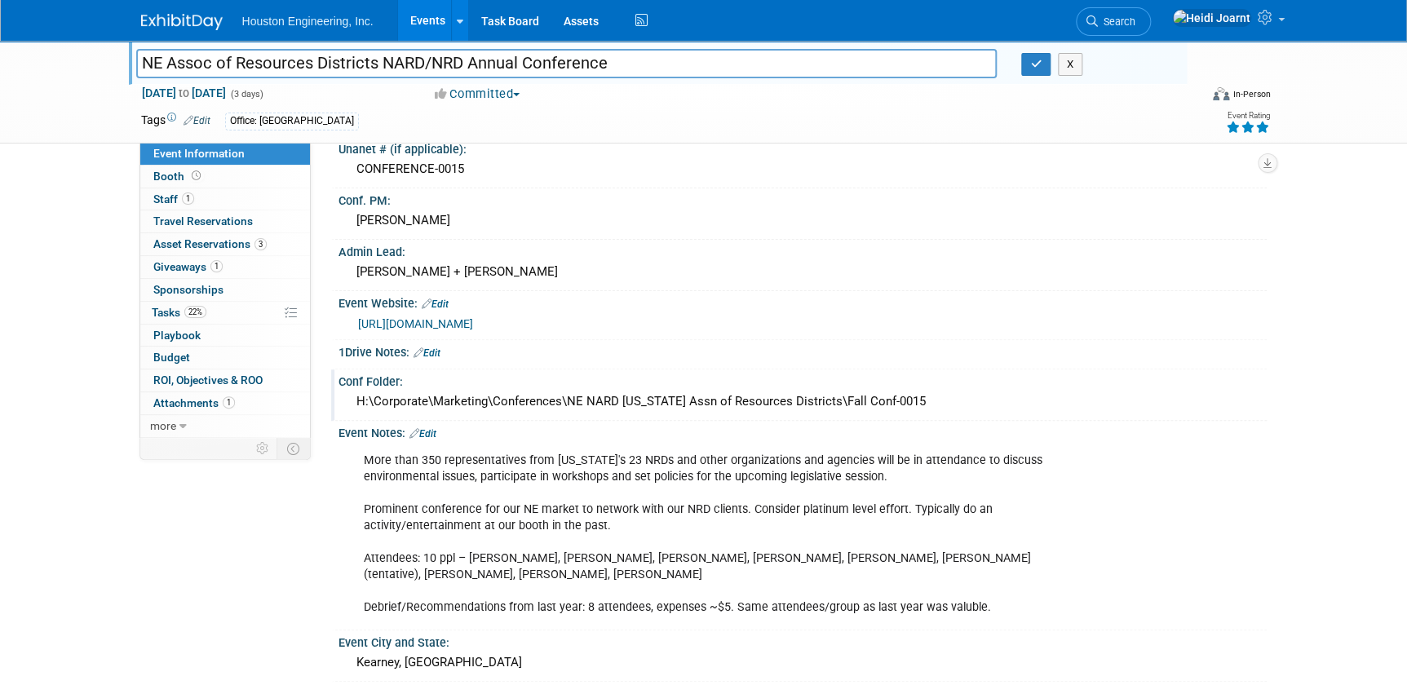
click at [530, 56] on input "NE Assoc of Resources Districts NARD/NRD Annual Conference" at bounding box center [566, 63] width 861 height 29
click at [524, 61] on input "NE Assoc of Resources Districts NARD/NRD Annual Conference" at bounding box center [566, 63] width 861 height 29
type input "NE Assoc of Resources Districts NARD/NRD Annual Fall Conference"
click at [1011, 57] on div "X" at bounding box center [1097, 64] width 177 height 23
click at [1035, 60] on icon "button" at bounding box center [1035, 64] width 11 height 11
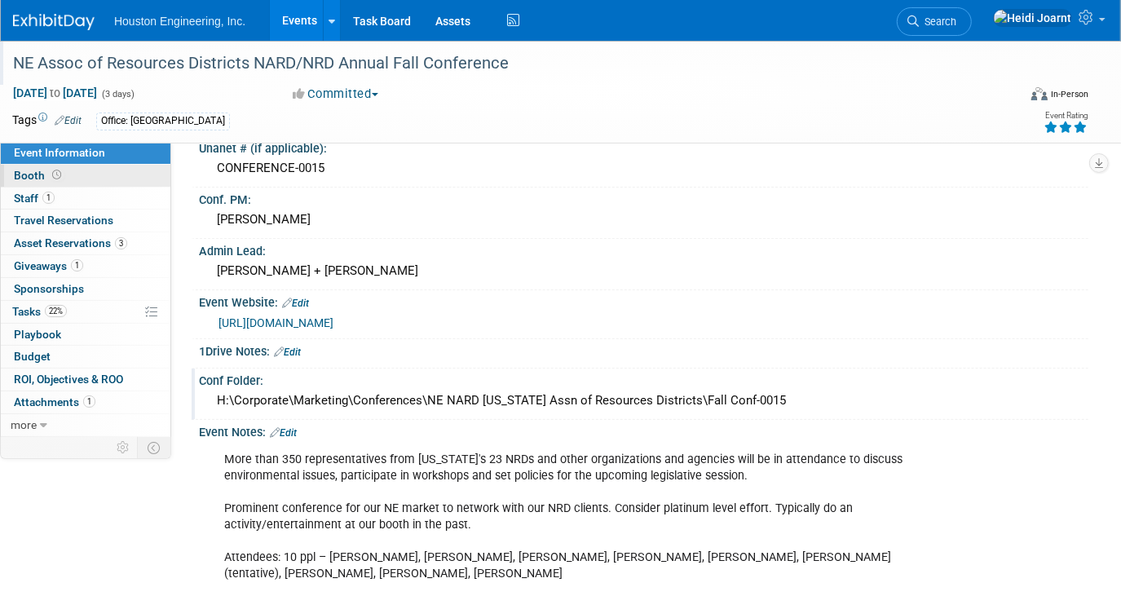
click at [69, 175] on link "Booth" at bounding box center [86, 176] width 170 height 22
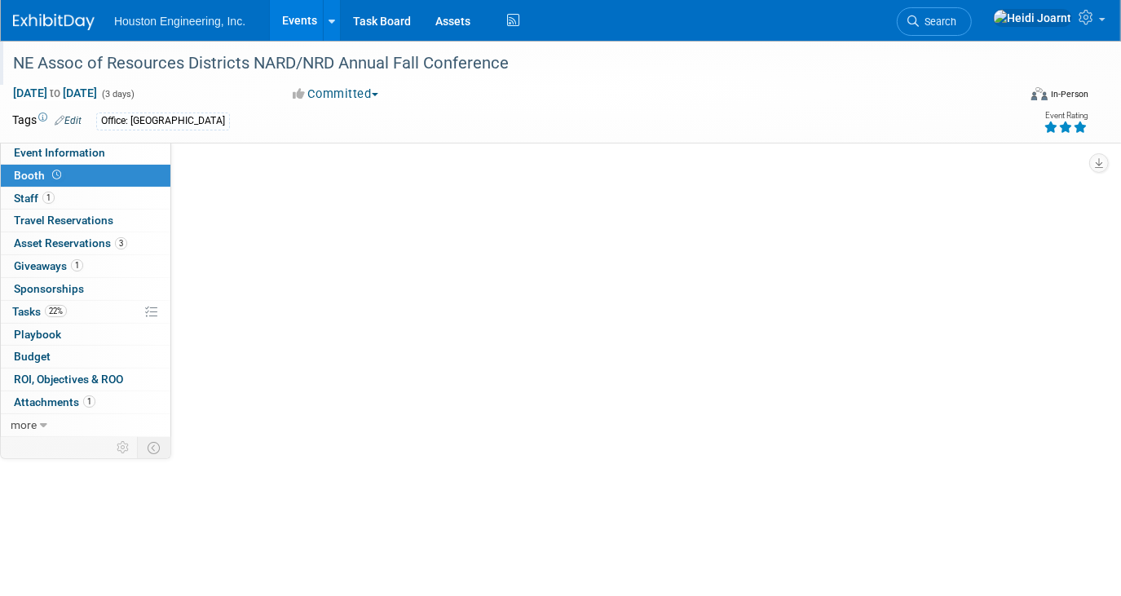
scroll to position [0, 0]
select select "Yes"
select select "Omaha"
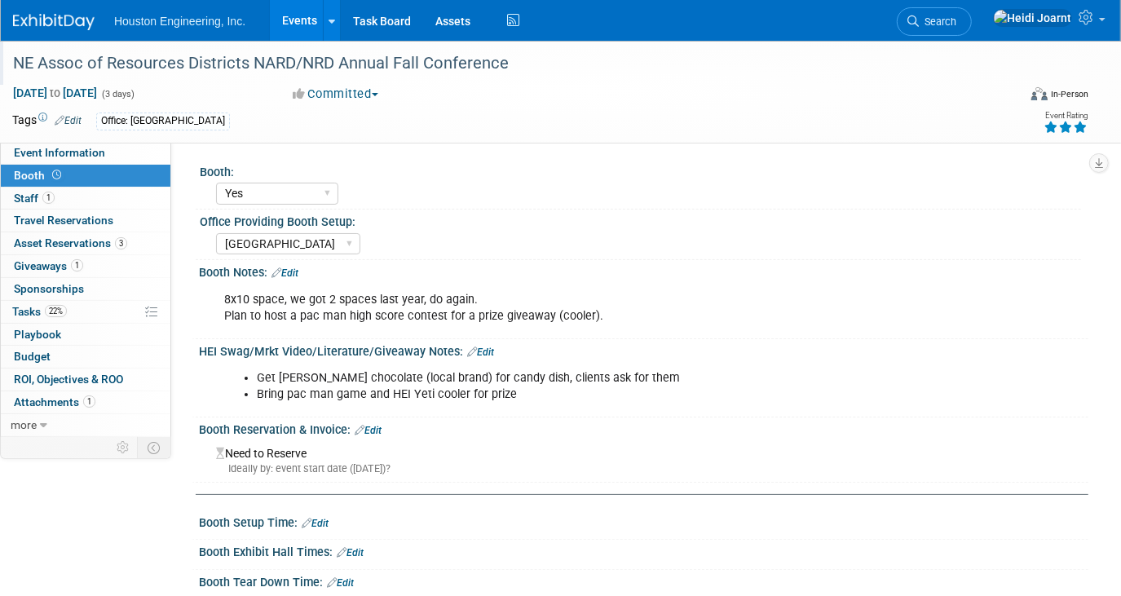
click at [485, 347] on link "Edit" at bounding box center [480, 352] width 27 height 11
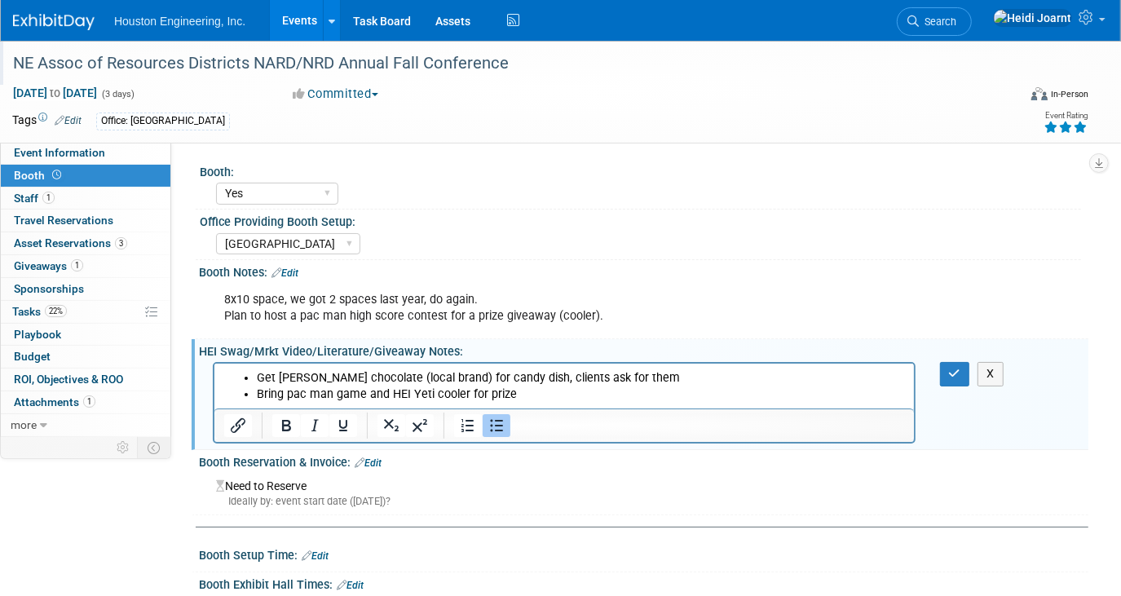
click at [537, 394] on li "Bring pac man game and HEI Yeti cooler for prize" at bounding box center [580, 395] width 648 height 16
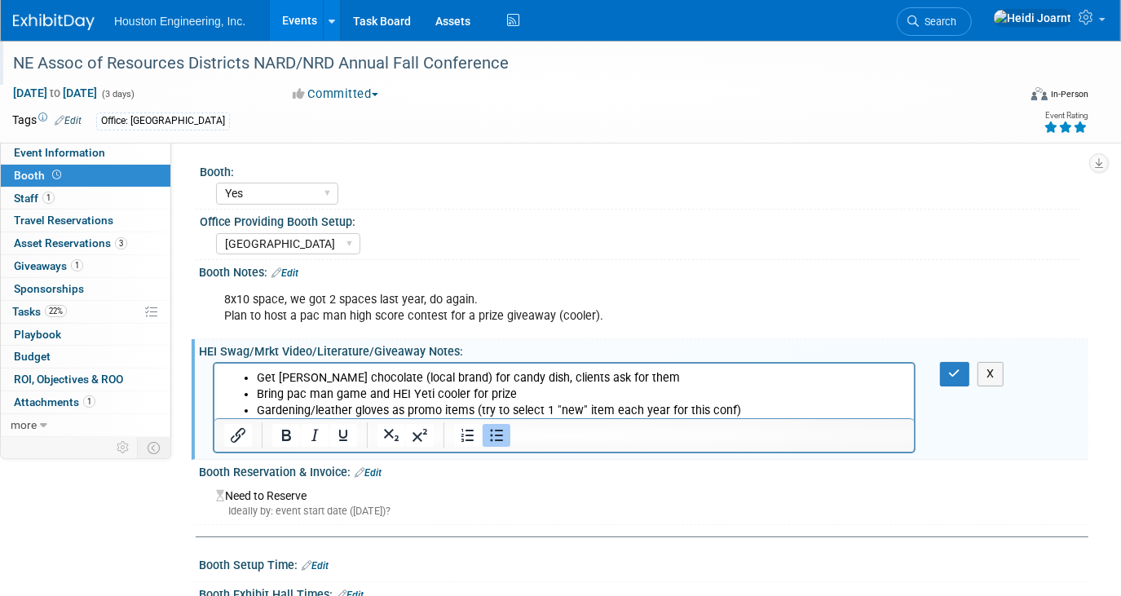
click at [577, 406] on li "Gardening/leather gloves as promo items (try to select 1 "new" item each year f…" at bounding box center [580, 411] width 648 height 16
click at [959, 369] on icon "button" at bounding box center [955, 373] width 12 height 11
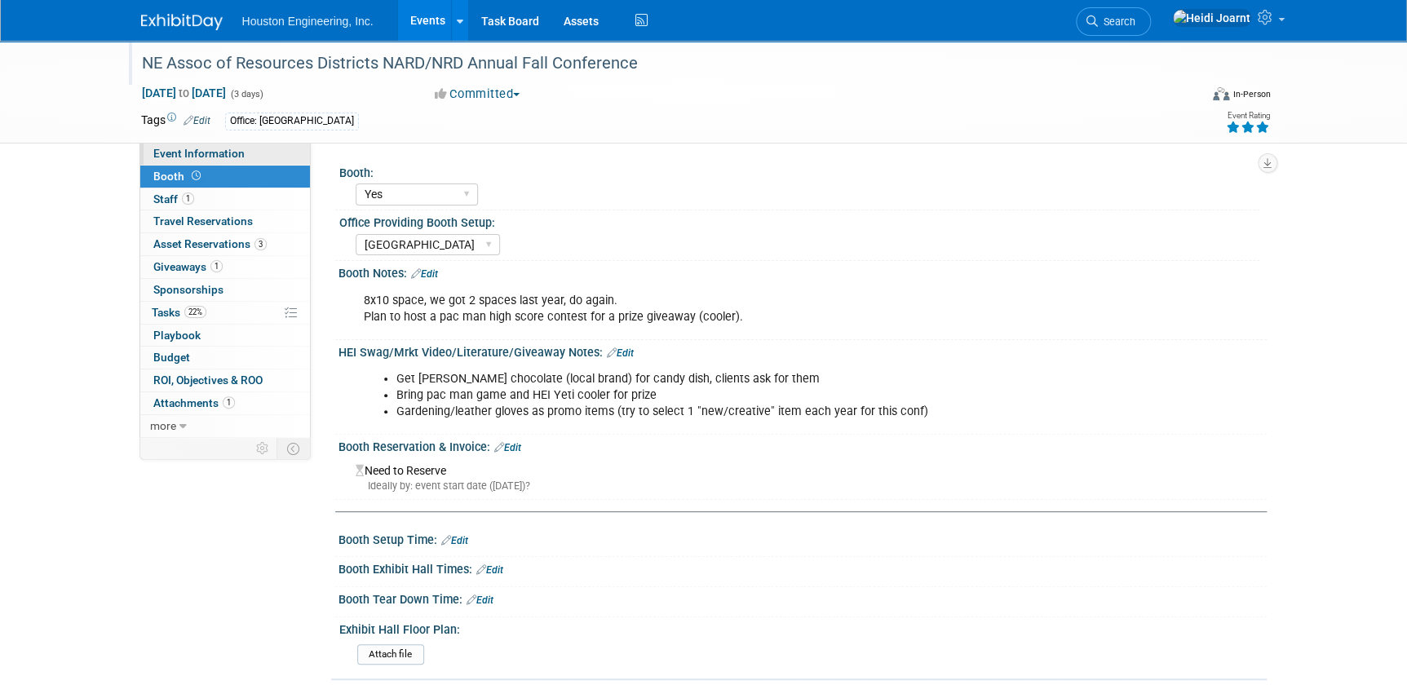
click at [237, 148] on span "Event Information" at bounding box center [198, 153] width 91 height 13
select select "1 - GNG/KO Needed"
select select "Pending"
select select "Water Resources"
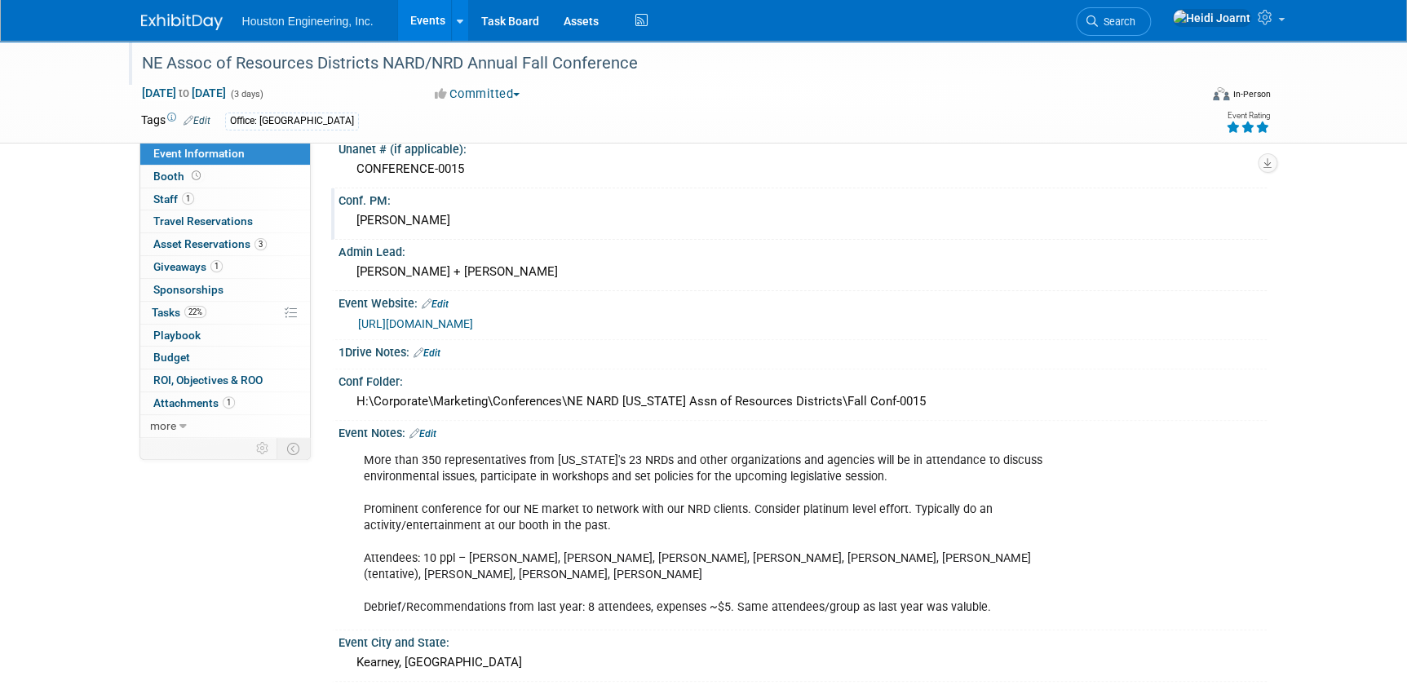
scroll to position [148, 0]
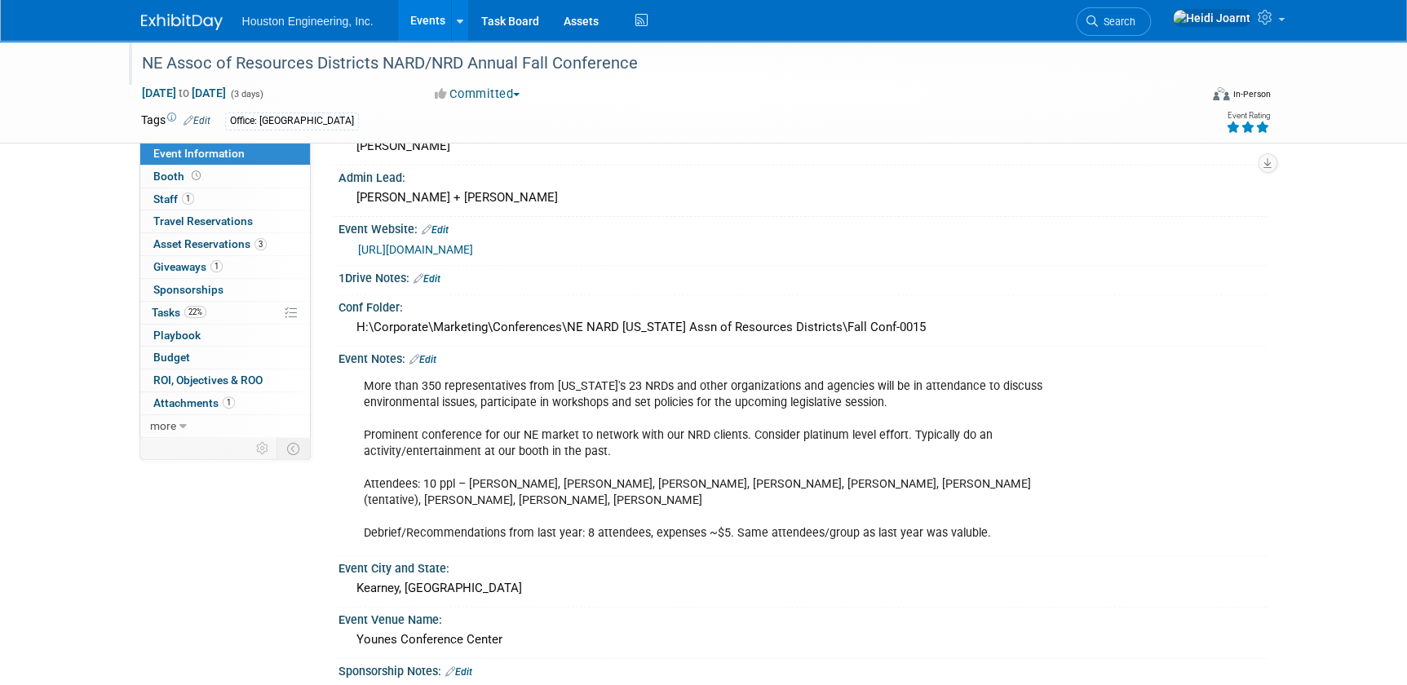
click at [410, 20] on link "Events" at bounding box center [428, 20] width 60 height 41
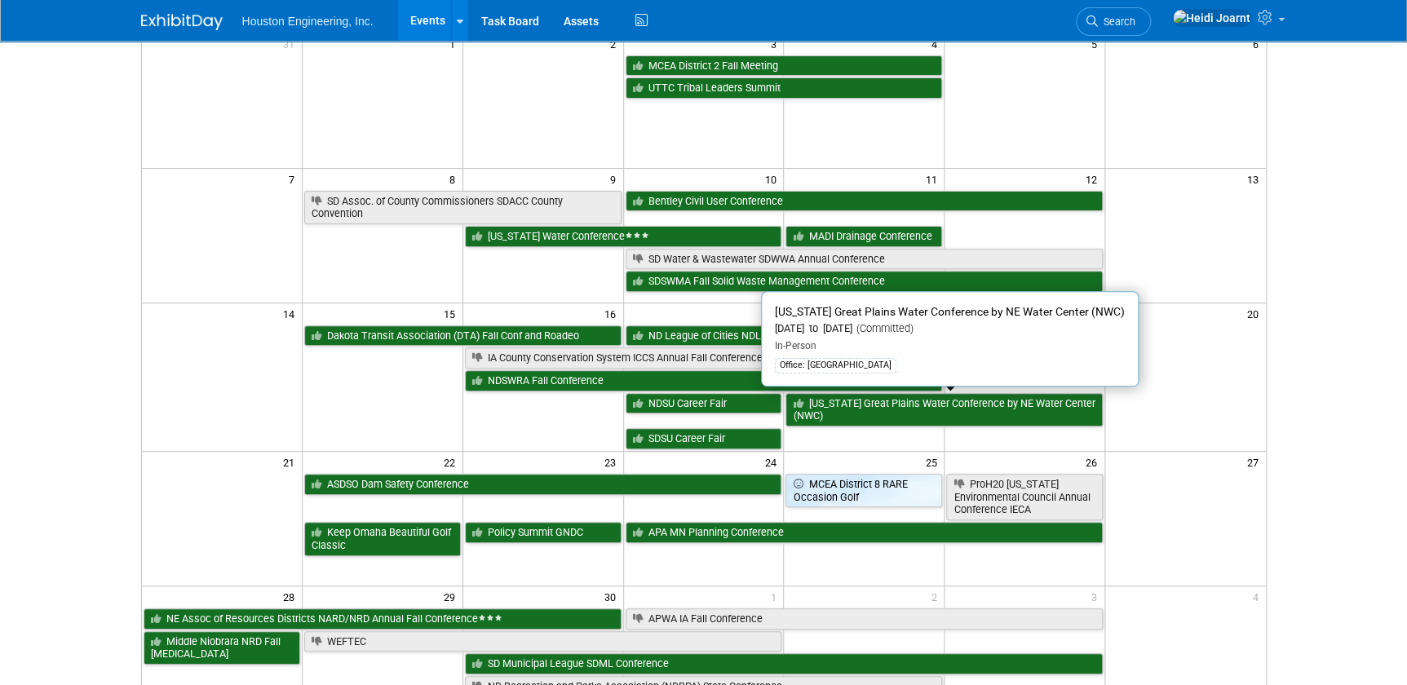
scroll to position [222, 0]
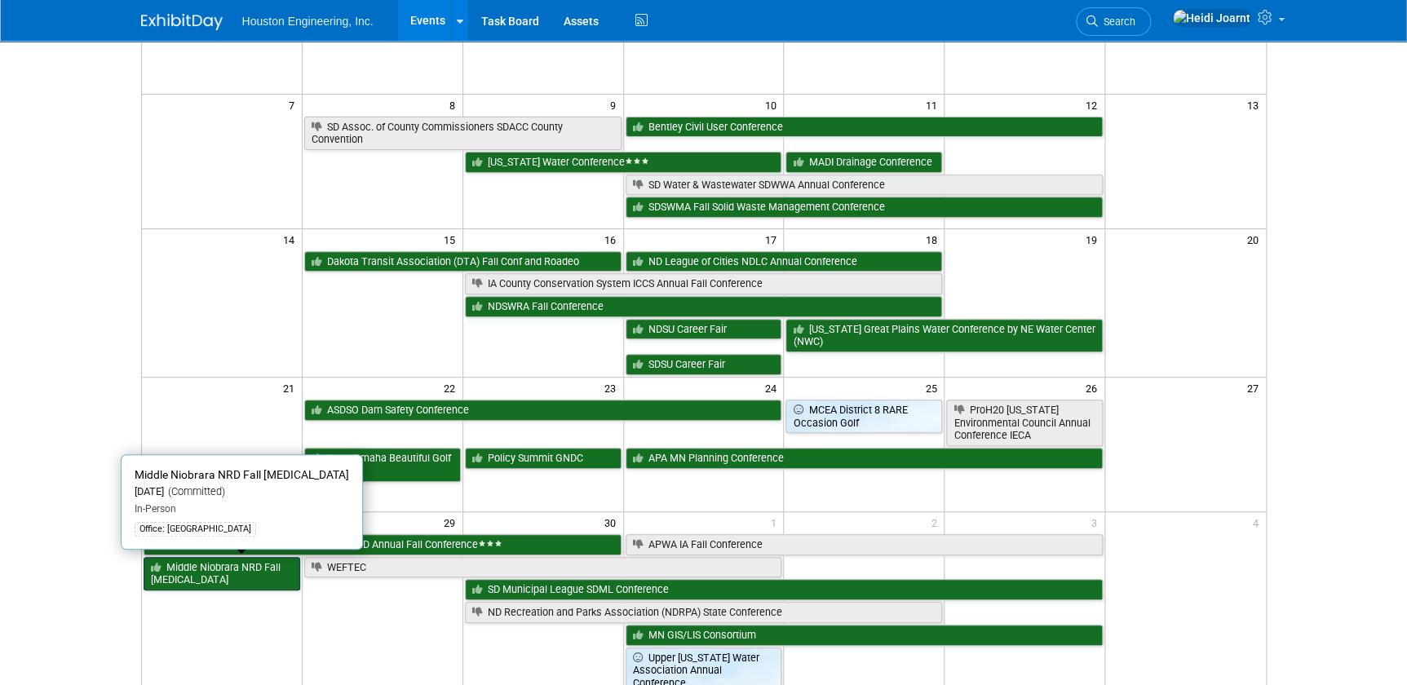
click at [200, 572] on link "Middle Niobrara NRD Fall [MEDICAL_DATA]" at bounding box center [222, 573] width 157 height 33
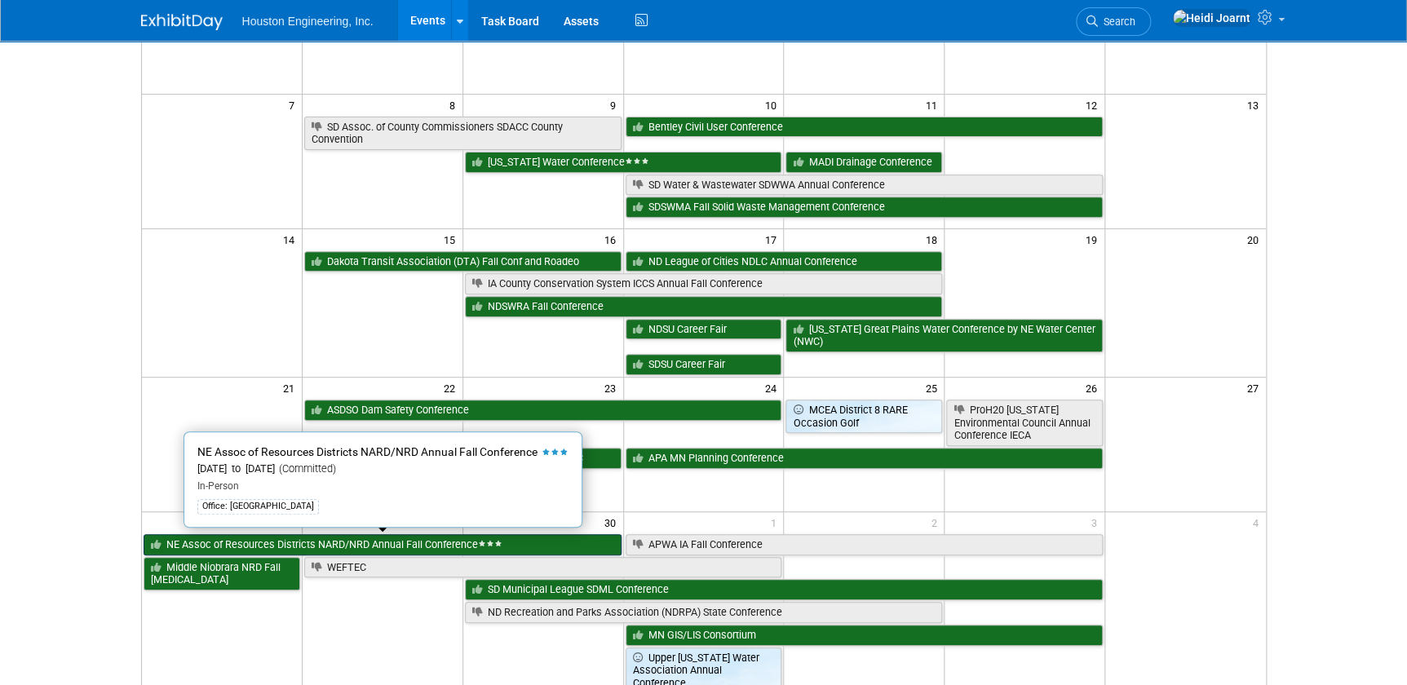
click at [462, 541] on link "NE Assoc of Resources Districts NARD/NRD Annual Fall Conference" at bounding box center [383, 544] width 478 height 21
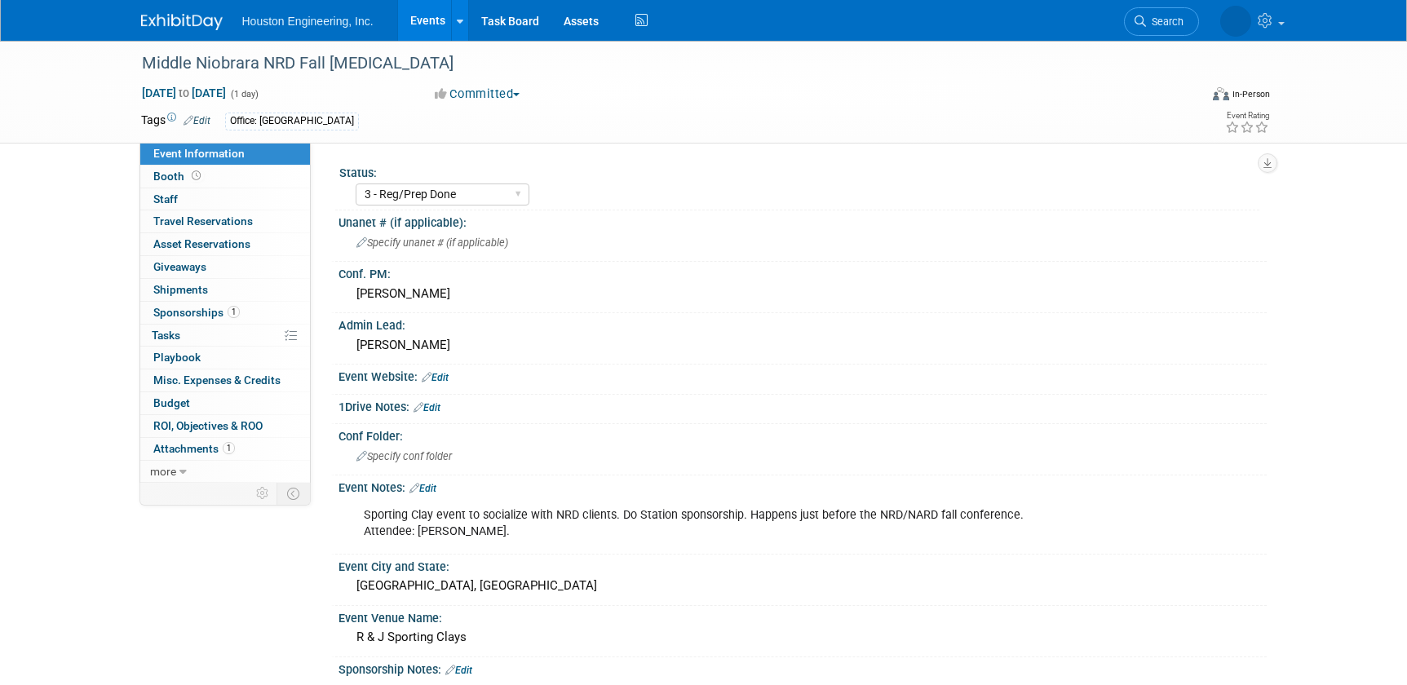
select select "3 - Reg/Prep Done"
select select "No"
click at [434, 486] on link "Edit" at bounding box center [422, 488] width 27 height 11
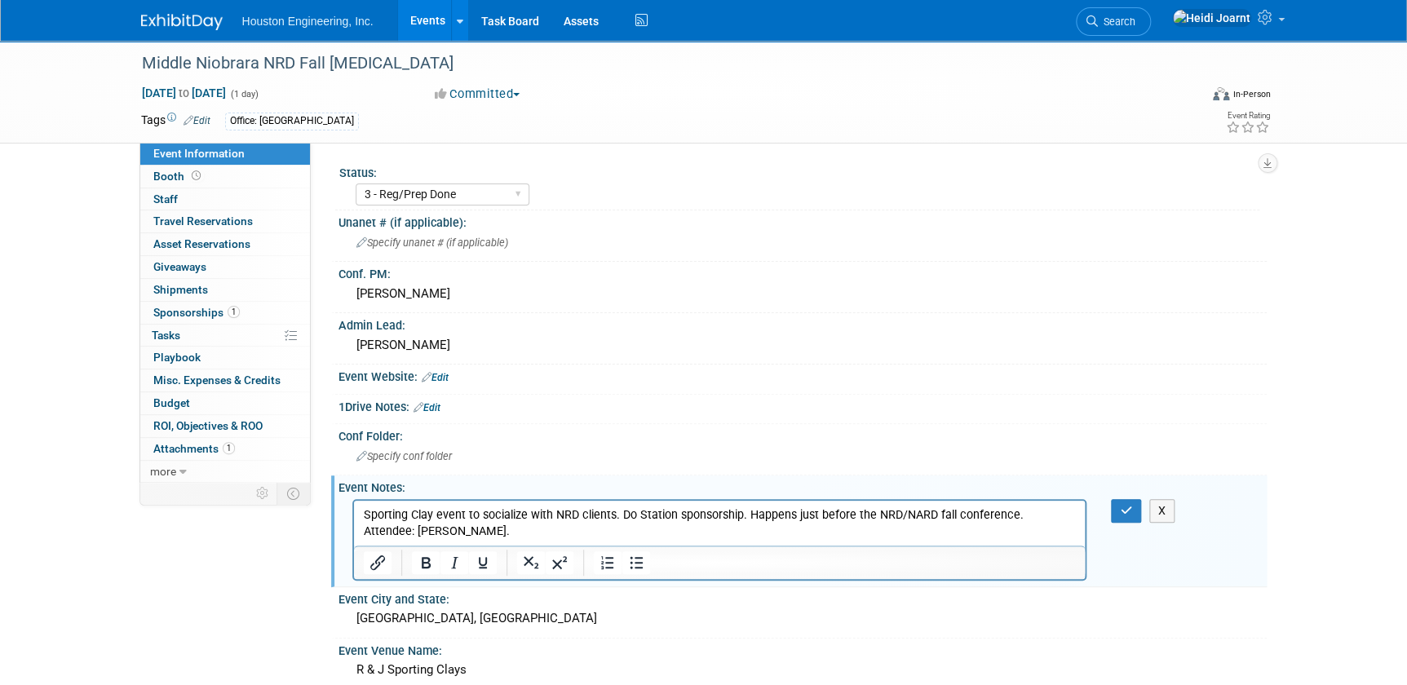
click at [427, 532] on p "Sporting Clay event to socialize with NRD clients. Do Station sponsorship. Happ…" at bounding box center [719, 523] width 713 height 33
click at [1125, 508] on icon "button" at bounding box center [1126, 510] width 12 height 11
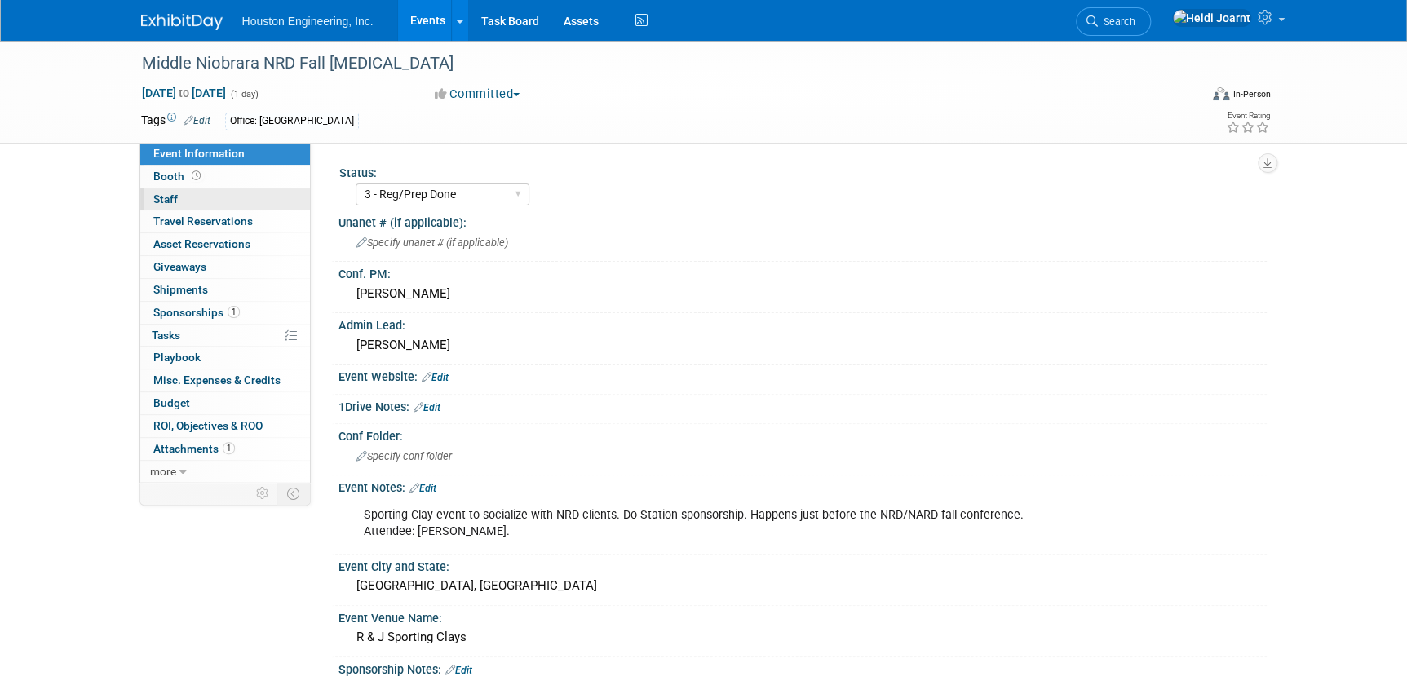
click at [244, 196] on link "0 Staff 0" at bounding box center [225, 199] width 170 height 22
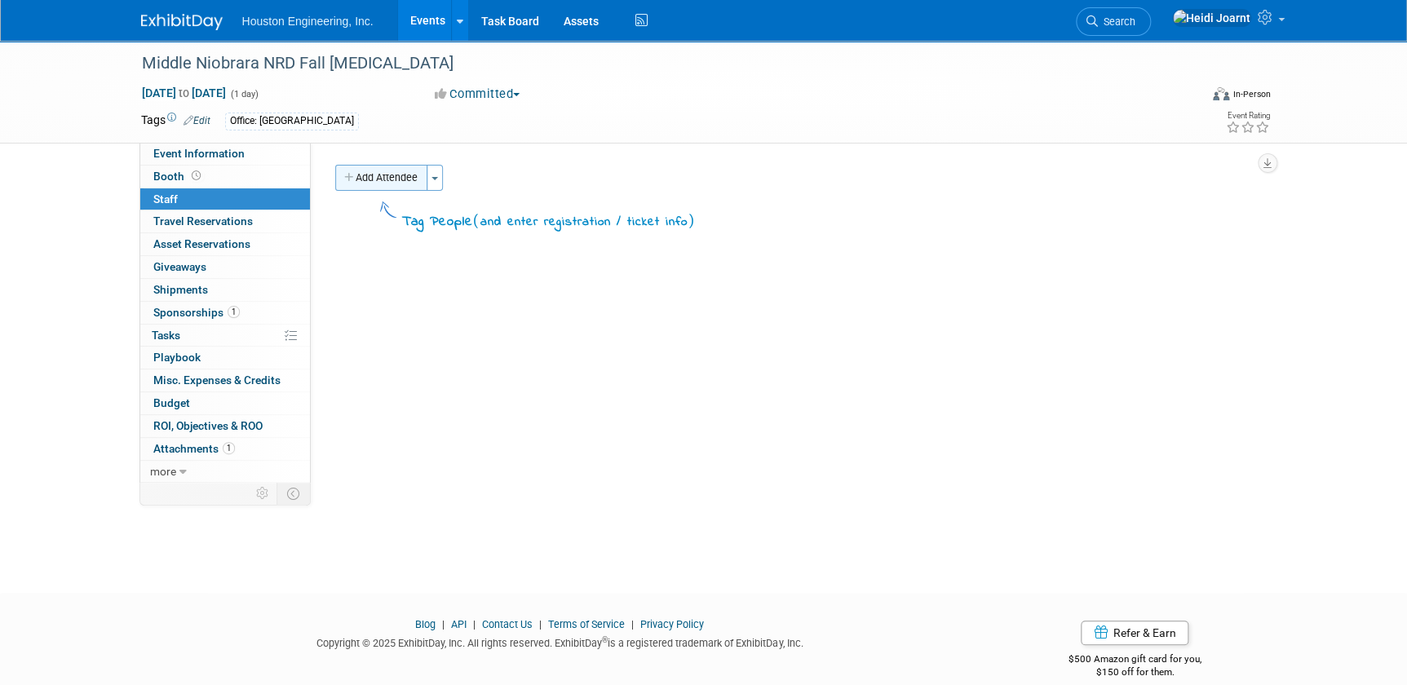
click at [408, 184] on button "Add Attendee" at bounding box center [381, 178] width 92 height 26
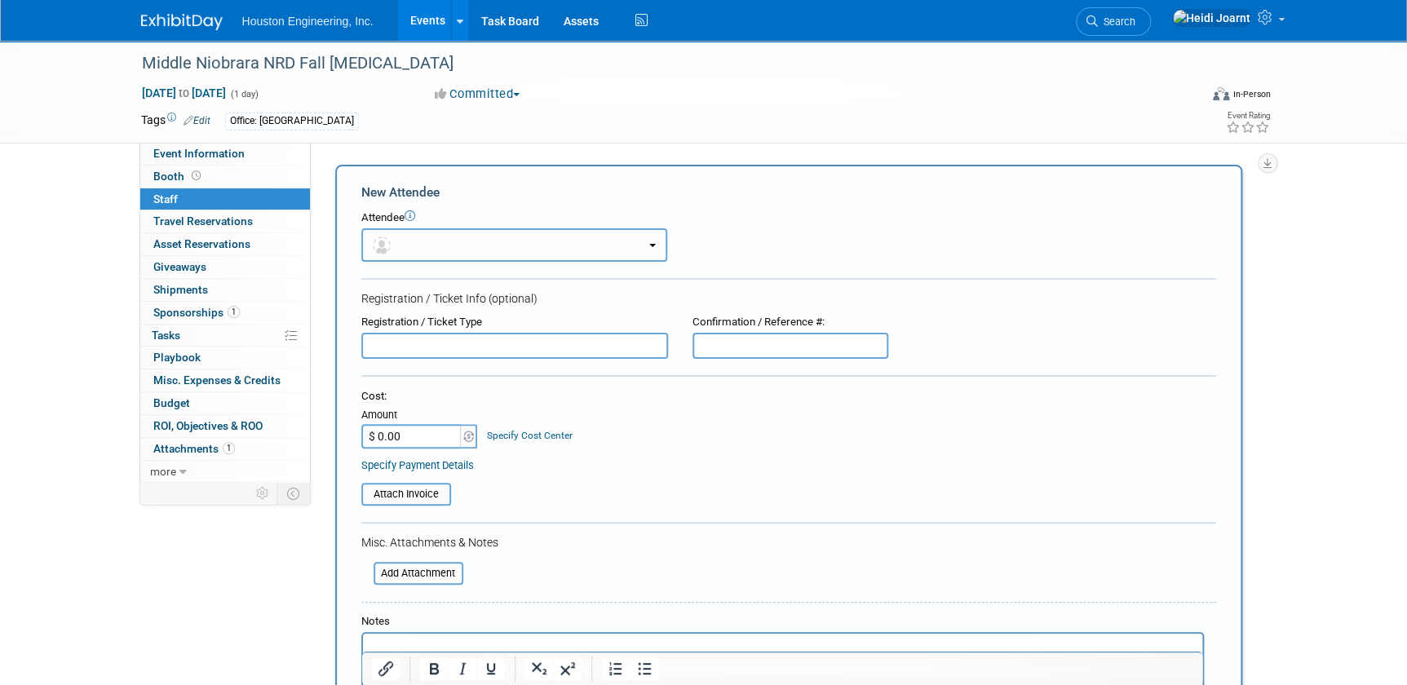
click at [431, 238] on button "button" at bounding box center [514, 244] width 306 height 33
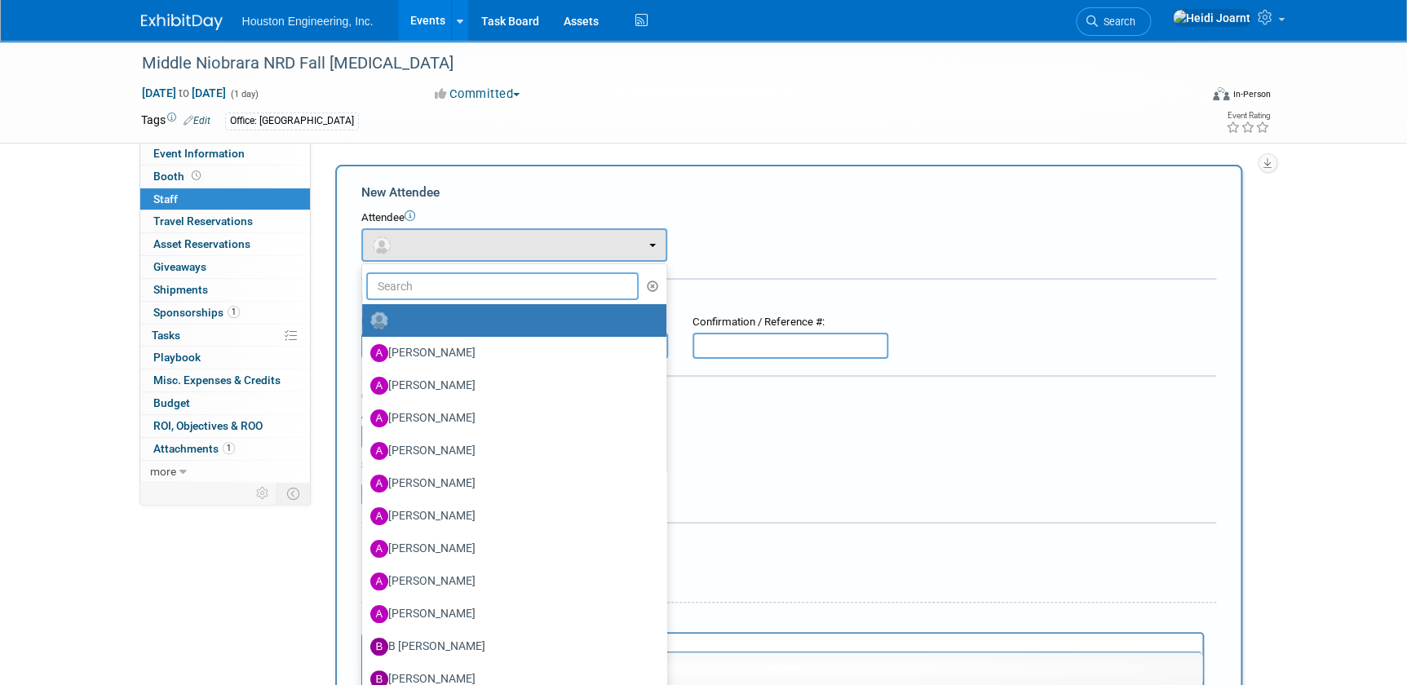
click at [445, 285] on input "text" at bounding box center [502, 286] width 273 height 28
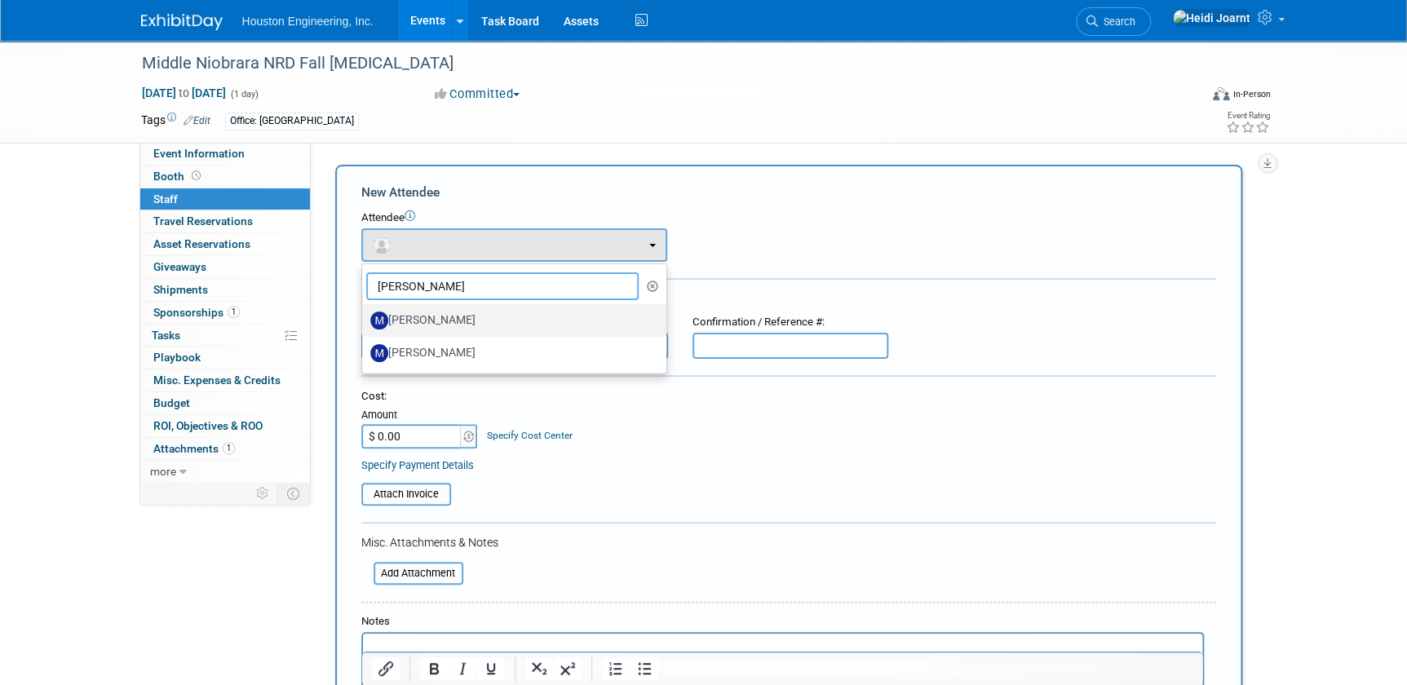
type input "[PERSON_NAME]"
drag, startPoint x: 445, startPoint y: 285, endPoint x: 313, endPoint y: 277, distance: 131.5
click at [313, 277] on div "Status: 1 - GNG/KO Needed 2 - Post KO/Active Planning 3 - Reg/Prep Done Unanet …" at bounding box center [789, 312] width 956 height 339
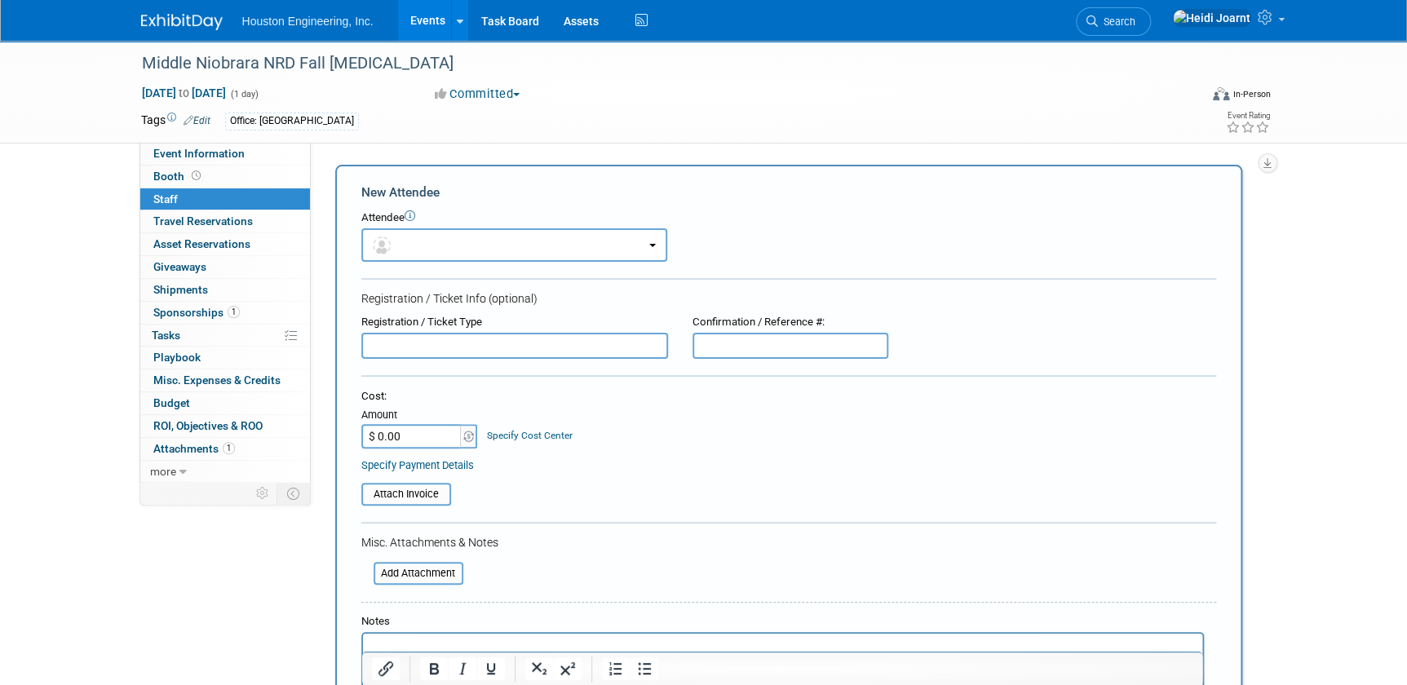
click at [897, 100] on div "[DATE] to [DATE] (1 day) [DATE] to [DATE] Committed Committed Considering Not G…" at bounding box center [706, 97] width 1154 height 24
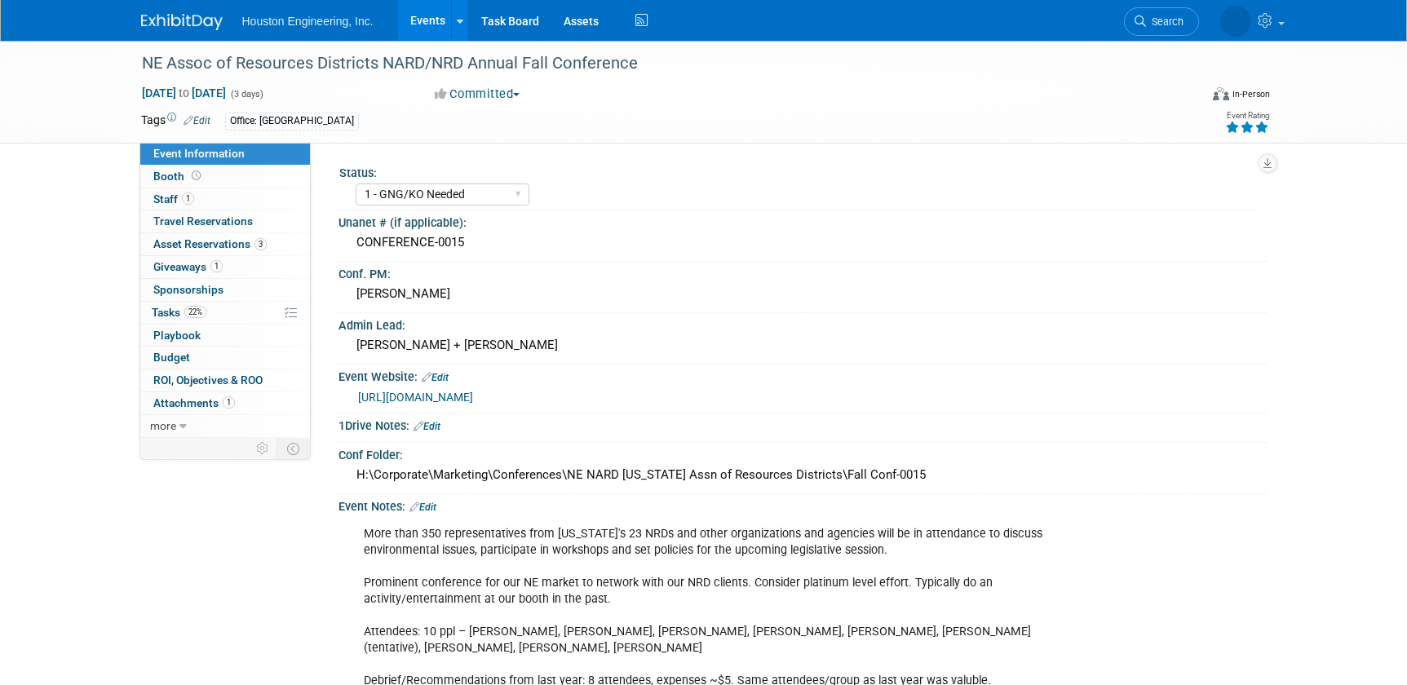
select select "1 - GNG/KO Needed"
select select "Pending"
select select "Water Resources"
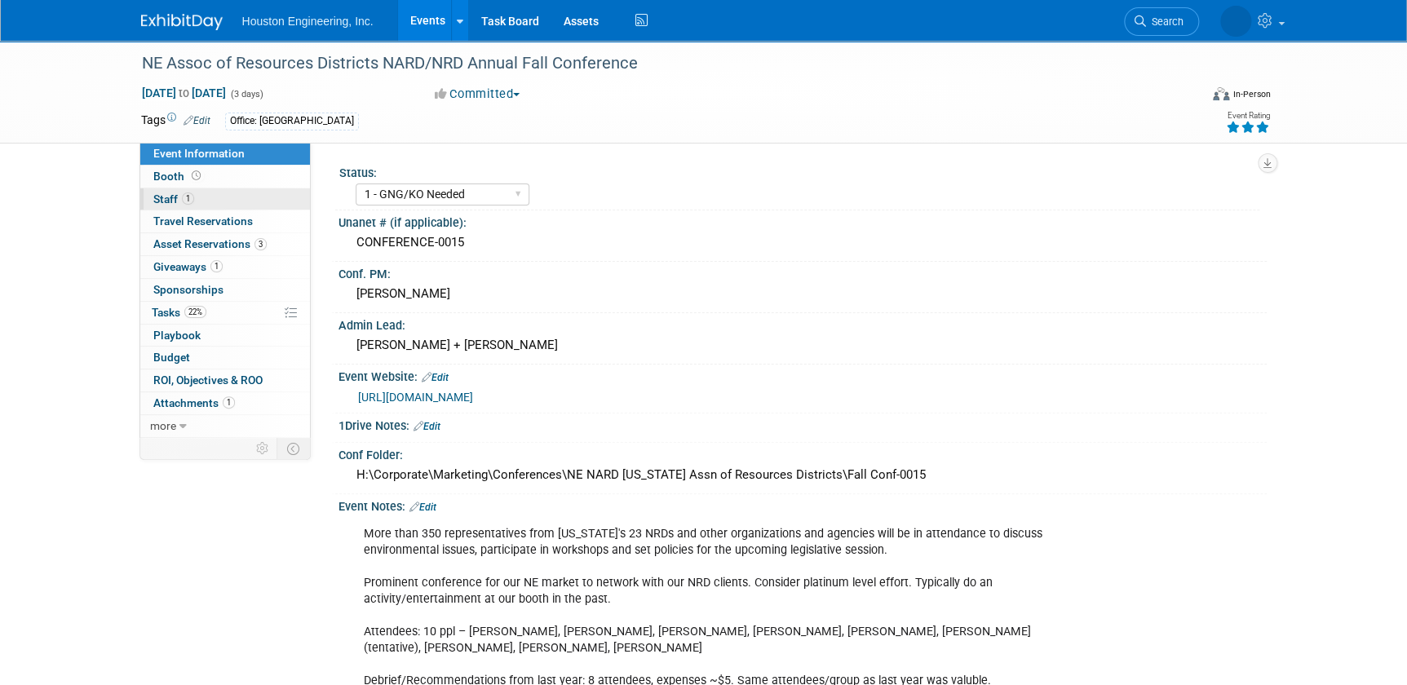
click at [209, 194] on link "1 Staff 1" at bounding box center [225, 199] width 170 height 22
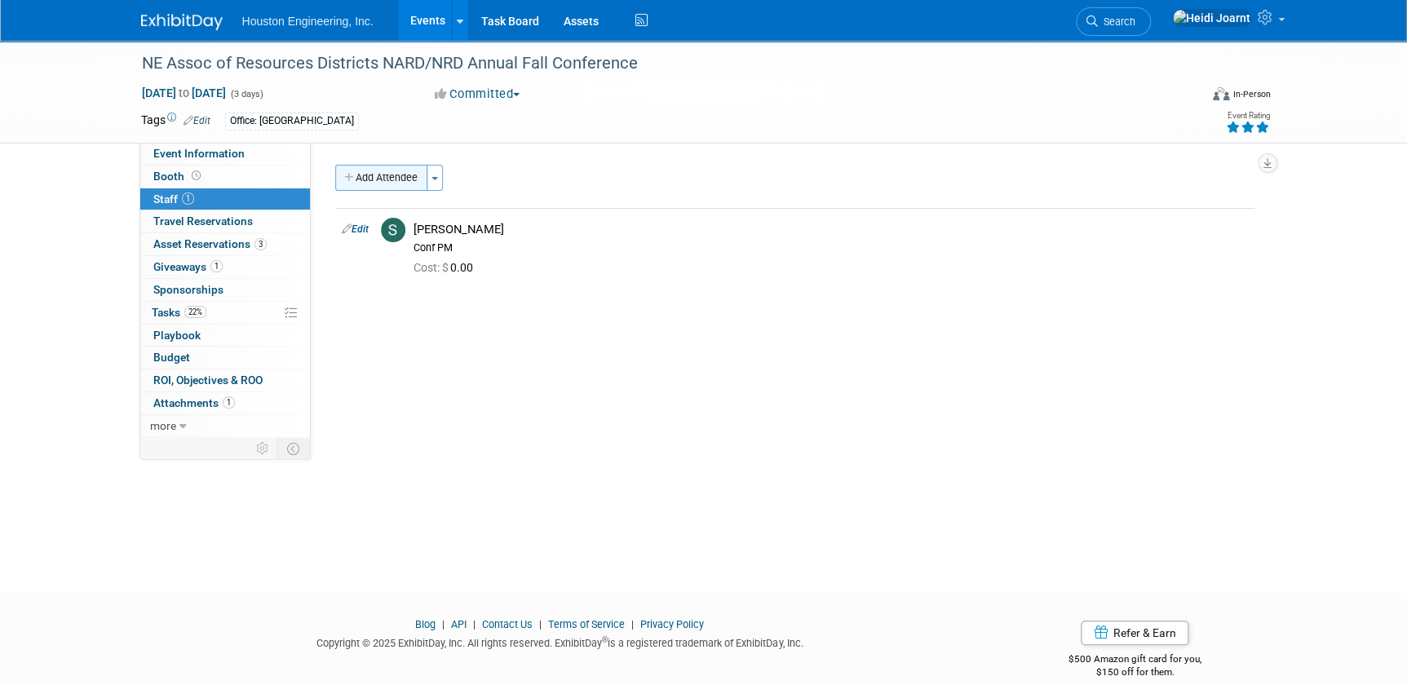
click at [387, 176] on button "Add Attendee" at bounding box center [381, 178] width 92 height 26
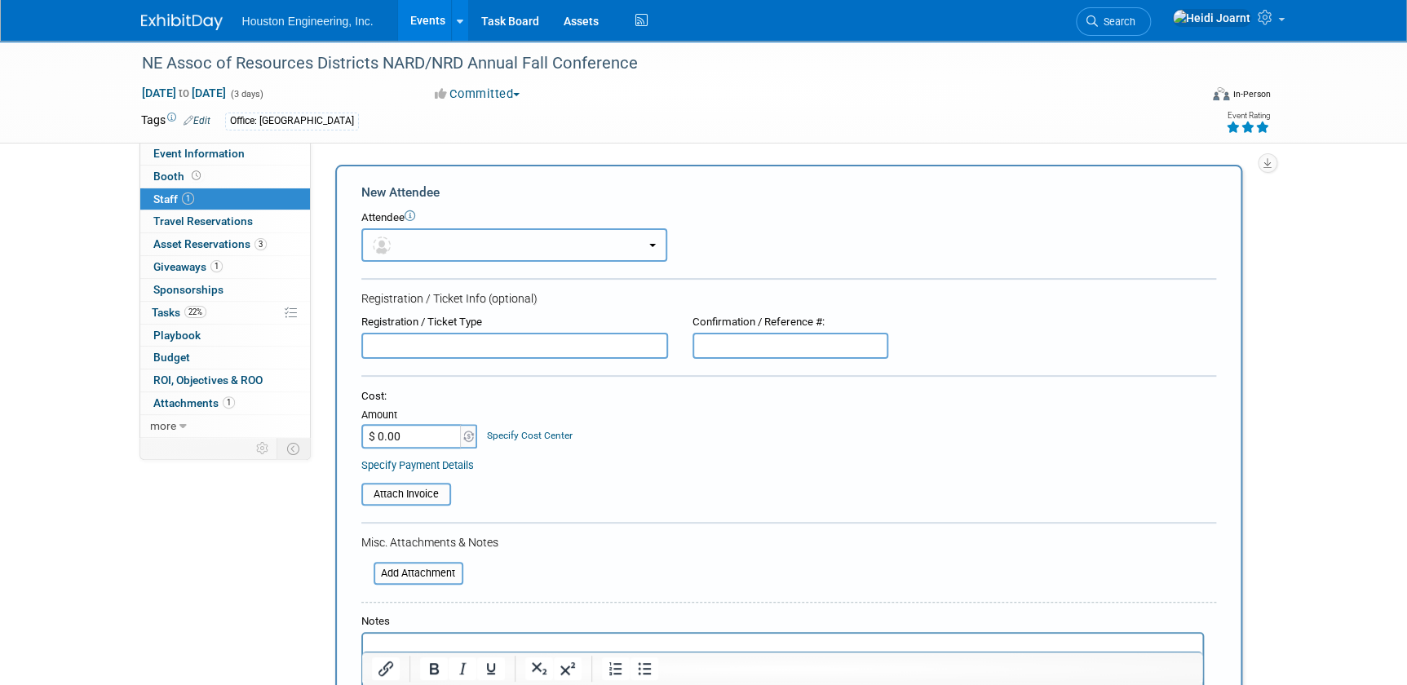
click at [431, 246] on button "button" at bounding box center [514, 244] width 306 height 33
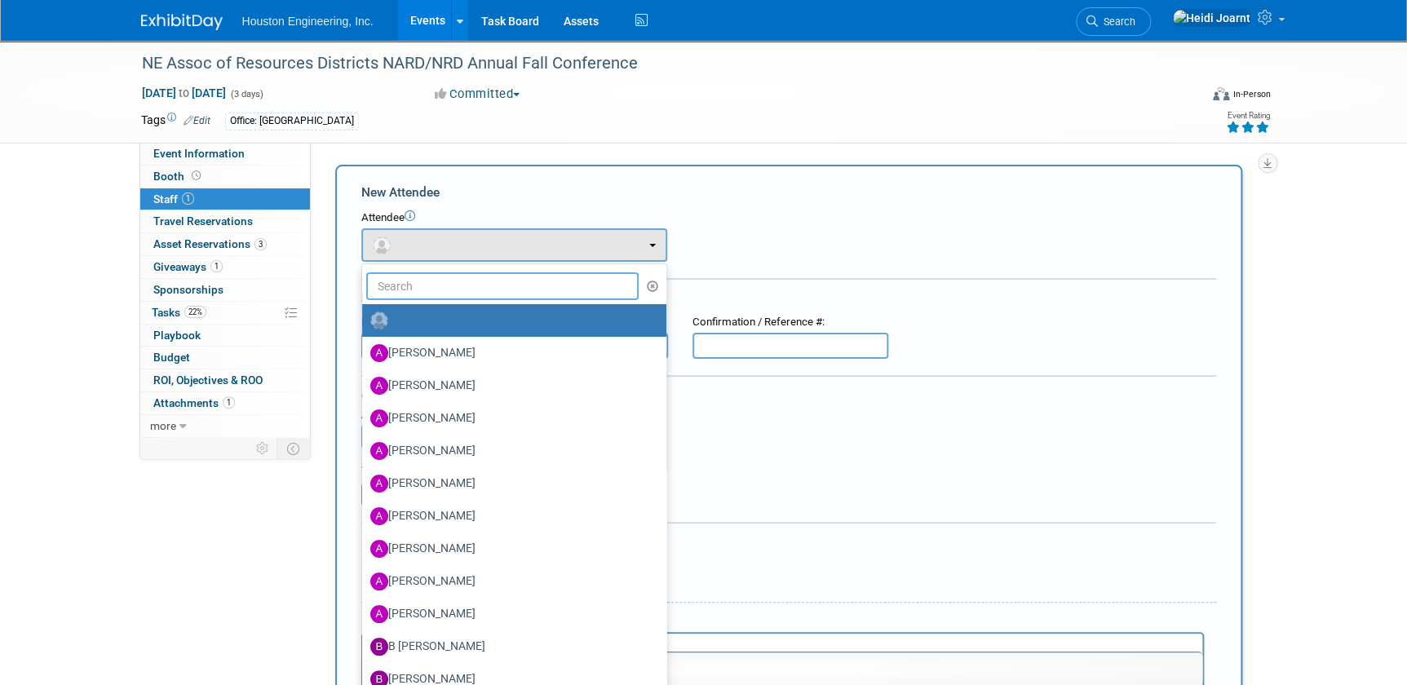
click at [442, 290] on input "text" at bounding box center [502, 286] width 273 height 28
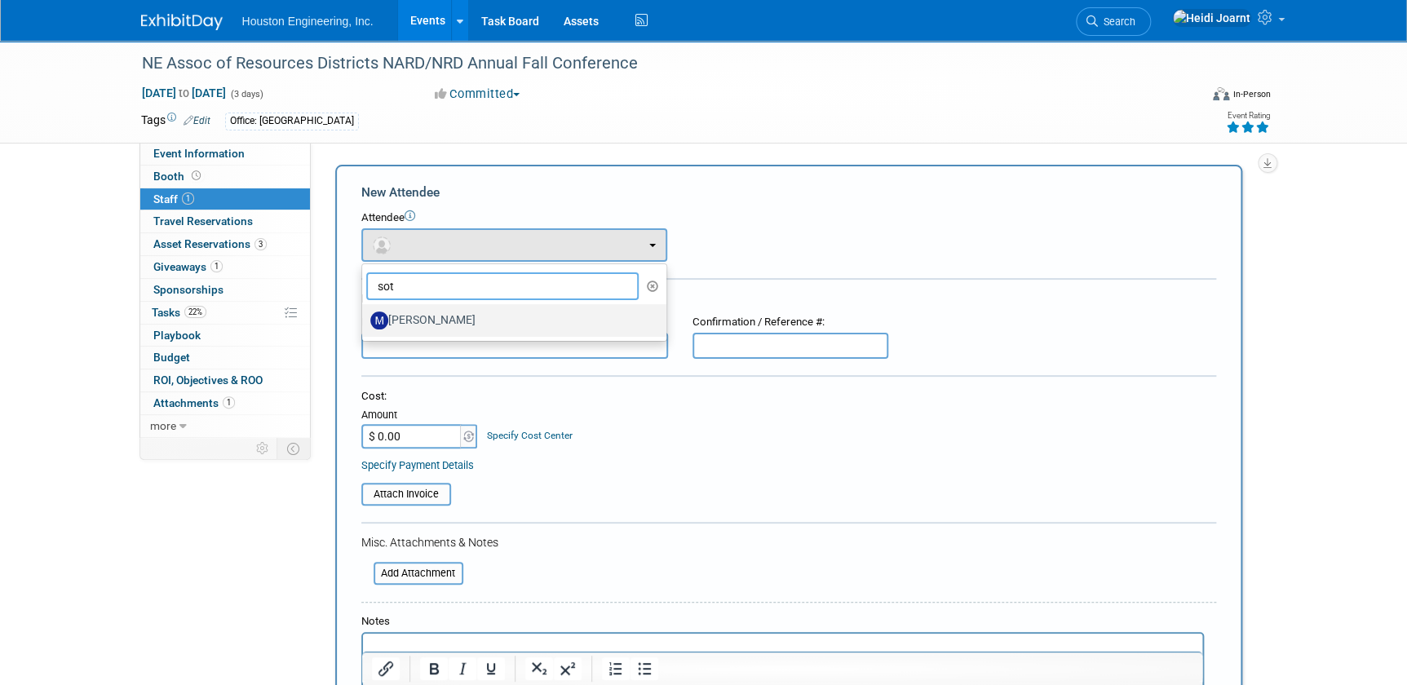
type input "sot"
click at [440, 315] on label "[PERSON_NAME]" at bounding box center [510, 320] width 280 height 26
click at [365, 315] on input "[PERSON_NAME]" at bounding box center [359, 318] width 11 height 11
select select "1bd2869a-0c65-4b76-9e37-3ce477e1f793"
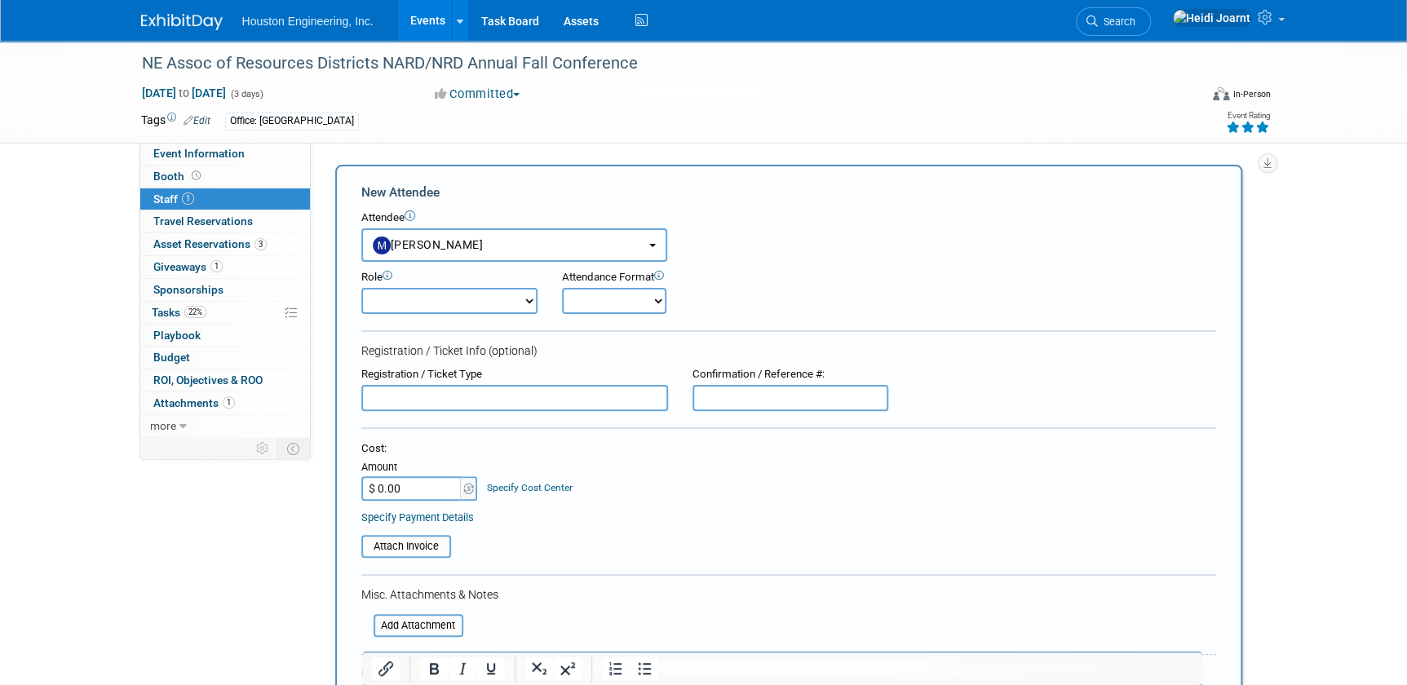
click at [415, 293] on select "Conf Attendee Conf PM Demonstrator Host Planner Presenter Sales Representative" at bounding box center [449, 301] width 176 height 26
select select "200"
click at [361, 288] on select "Conf Attendee Conf PM Demonstrator Host Planner Presenter Sales Representative" at bounding box center [449, 301] width 176 height 26
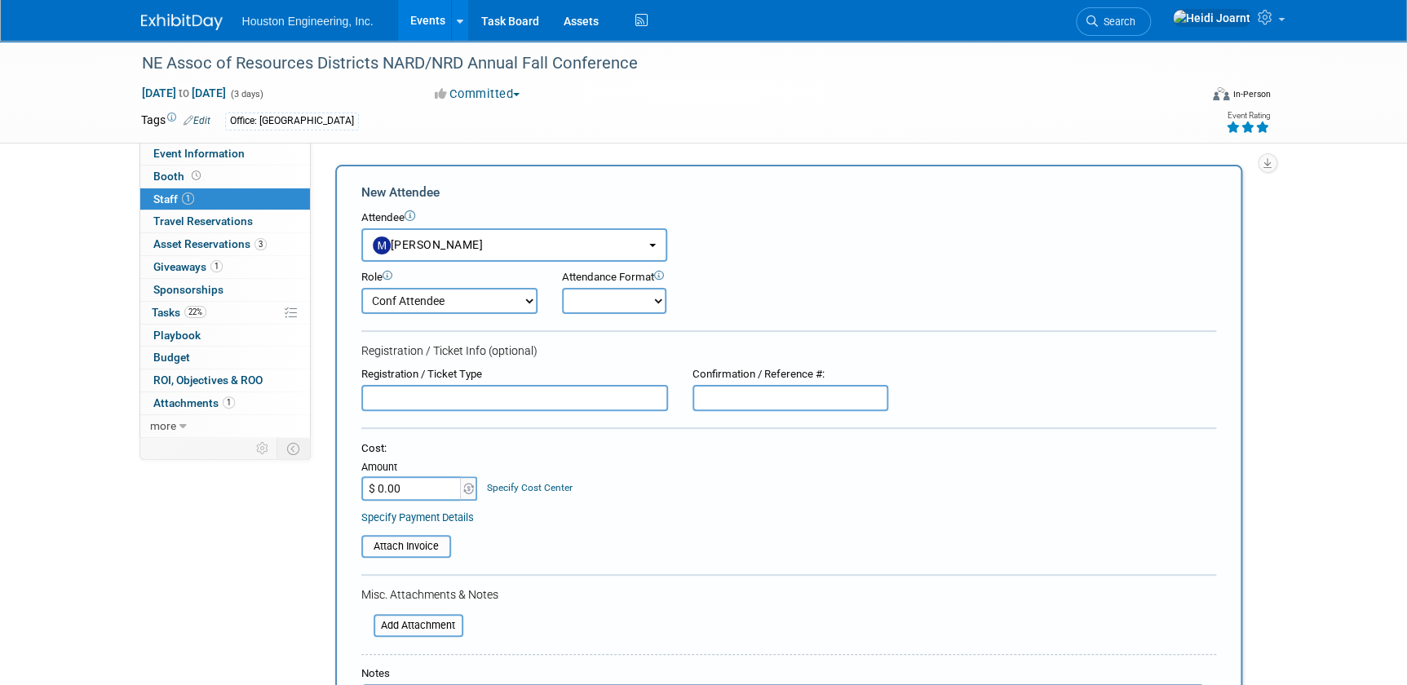
scroll to position [222, 0]
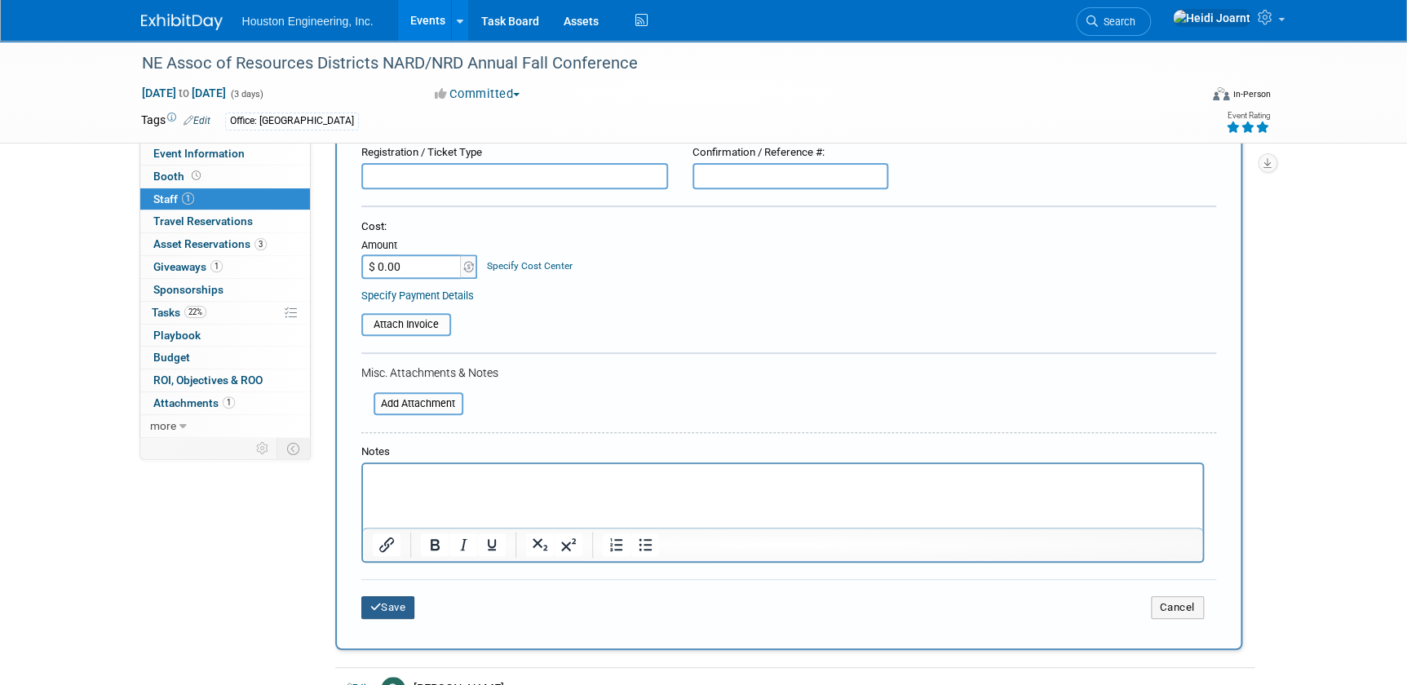
click at [392, 604] on button "Save" at bounding box center [388, 607] width 54 height 23
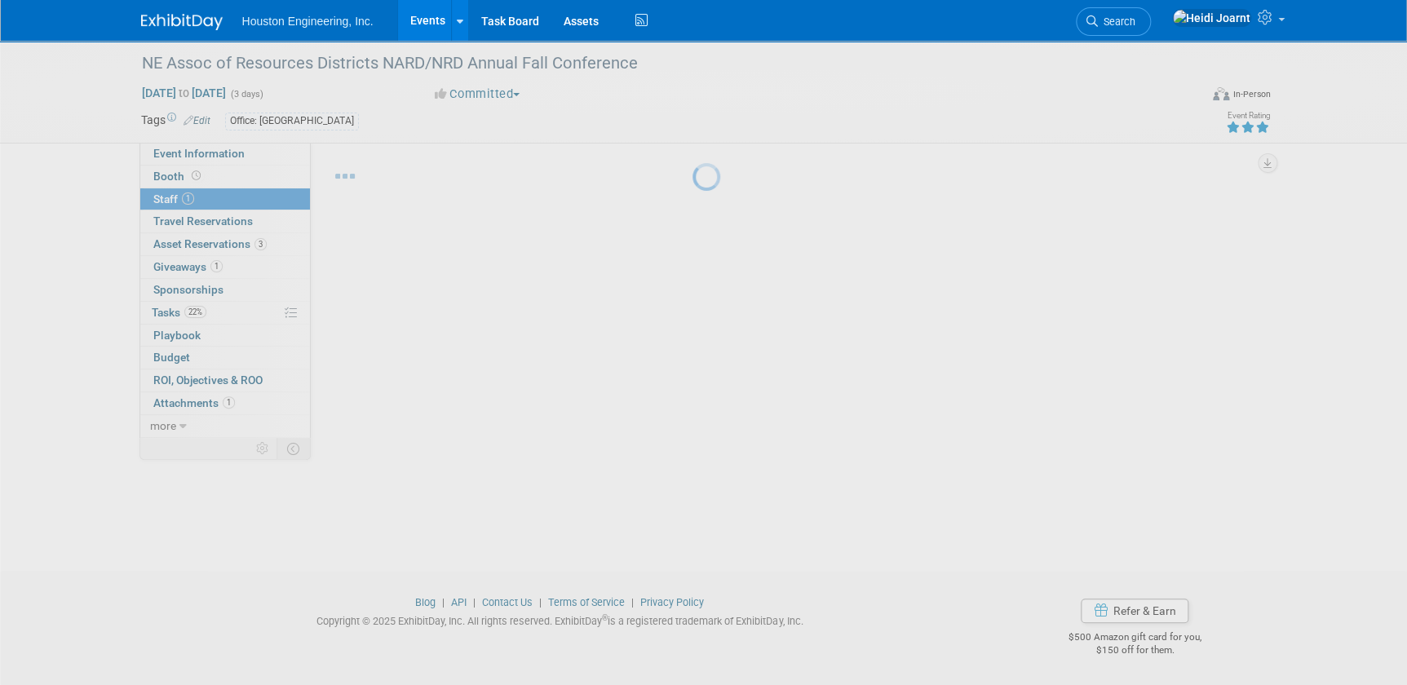
scroll to position [21, 0]
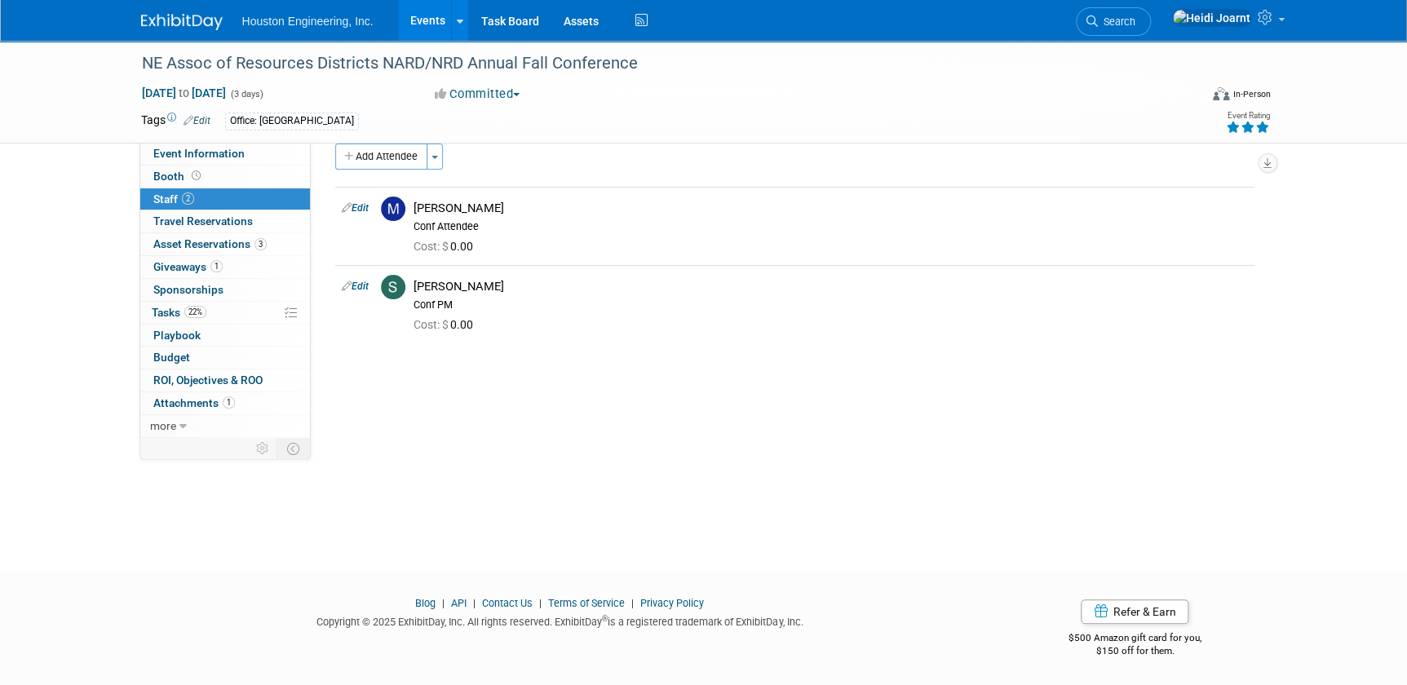
drag, startPoint x: 360, startPoint y: 151, endPoint x: 392, endPoint y: 186, distance: 47.3
click at [360, 151] on button "Add Attendee" at bounding box center [381, 157] width 92 height 26
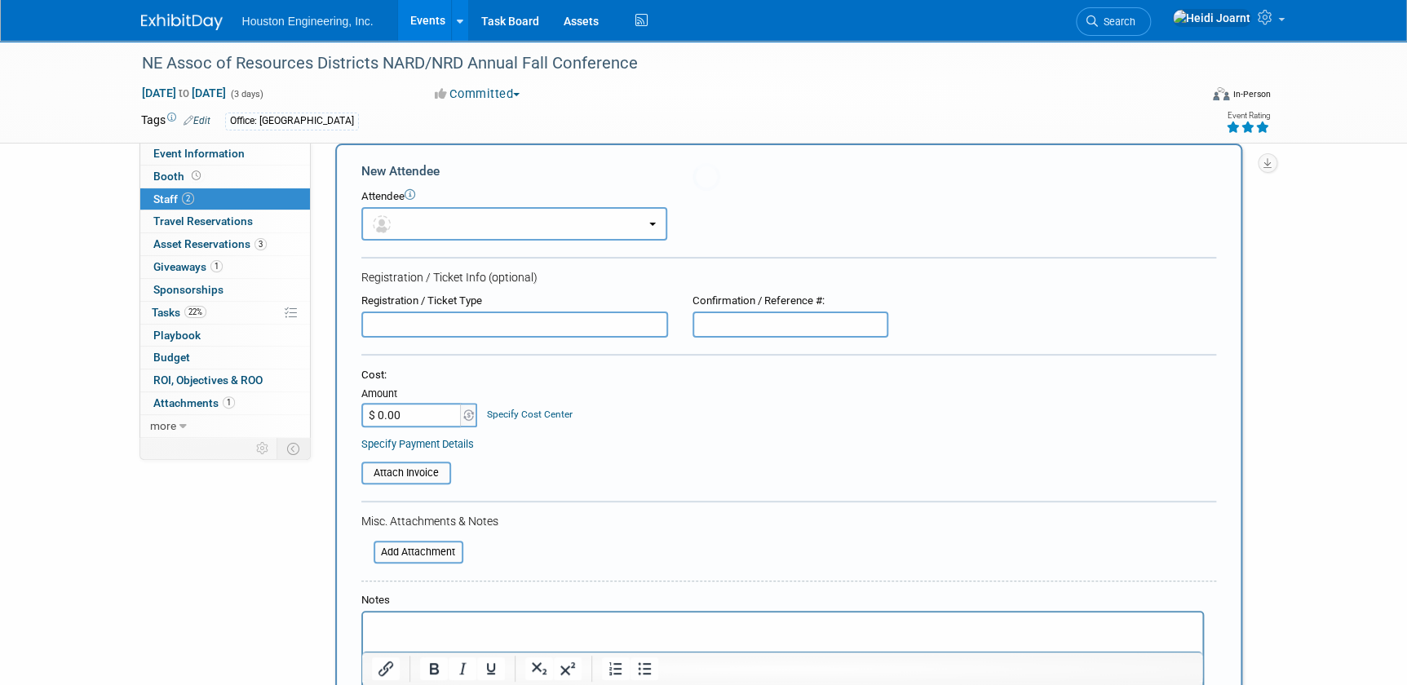
scroll to position [0, 0]
click at [421, 222] on button "button" at bounding box center [514, 223] width 306 height 33
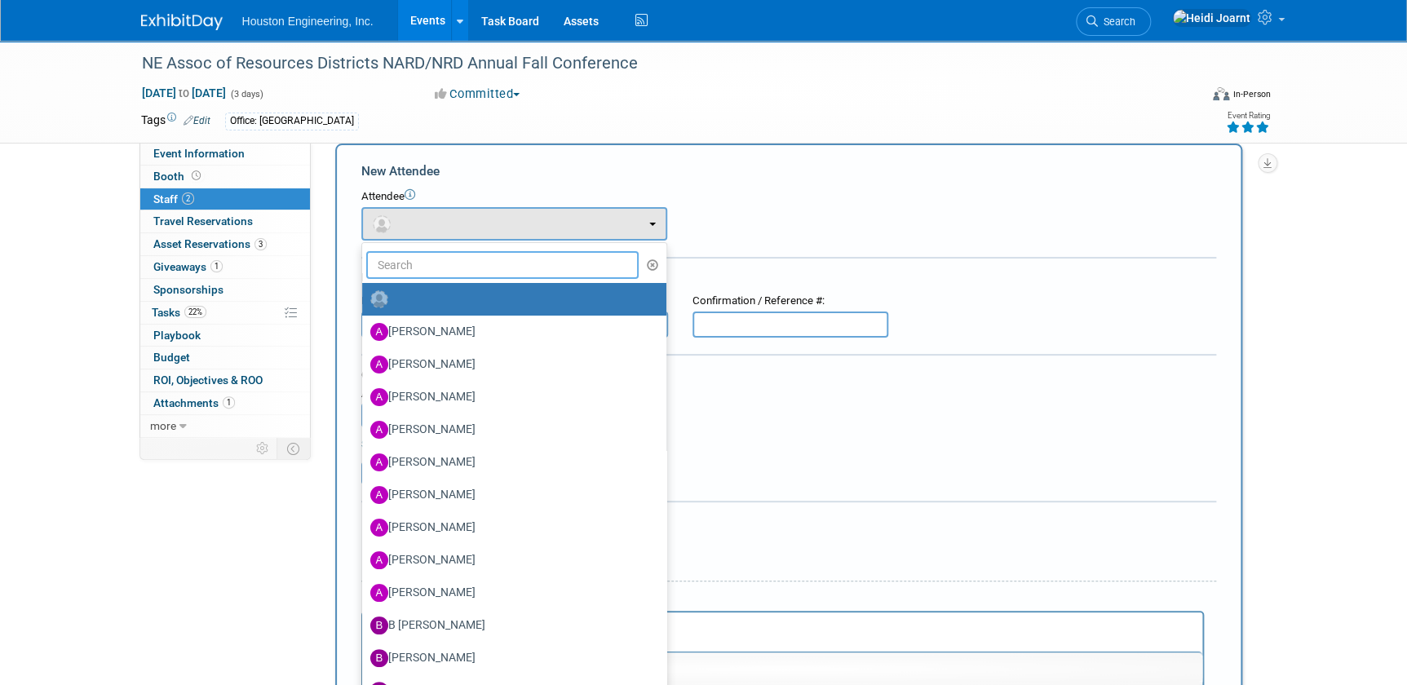
click at [437, 275] on input "text" at bounding box center [502, 265] width 273 height 28
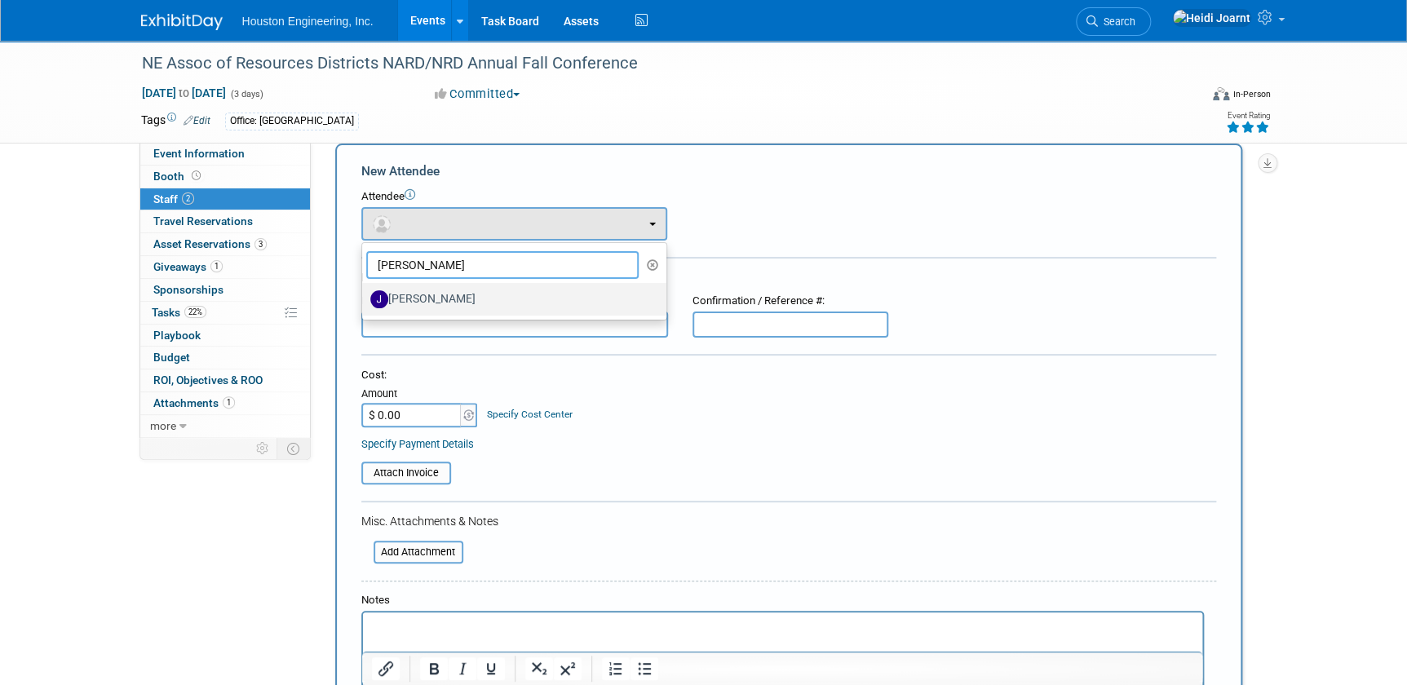
type input "jane"
click at [434, 294] on label "[PERSON_NAME]" at bounding box center [510, 299] width 280 height 26
click at [365, 294] on input "[PERSON_NAME]" at bounding box center [359, 297] width 11 height 11
select select "c36ea462-7f0b-4ebe-ad81-86782483e403"
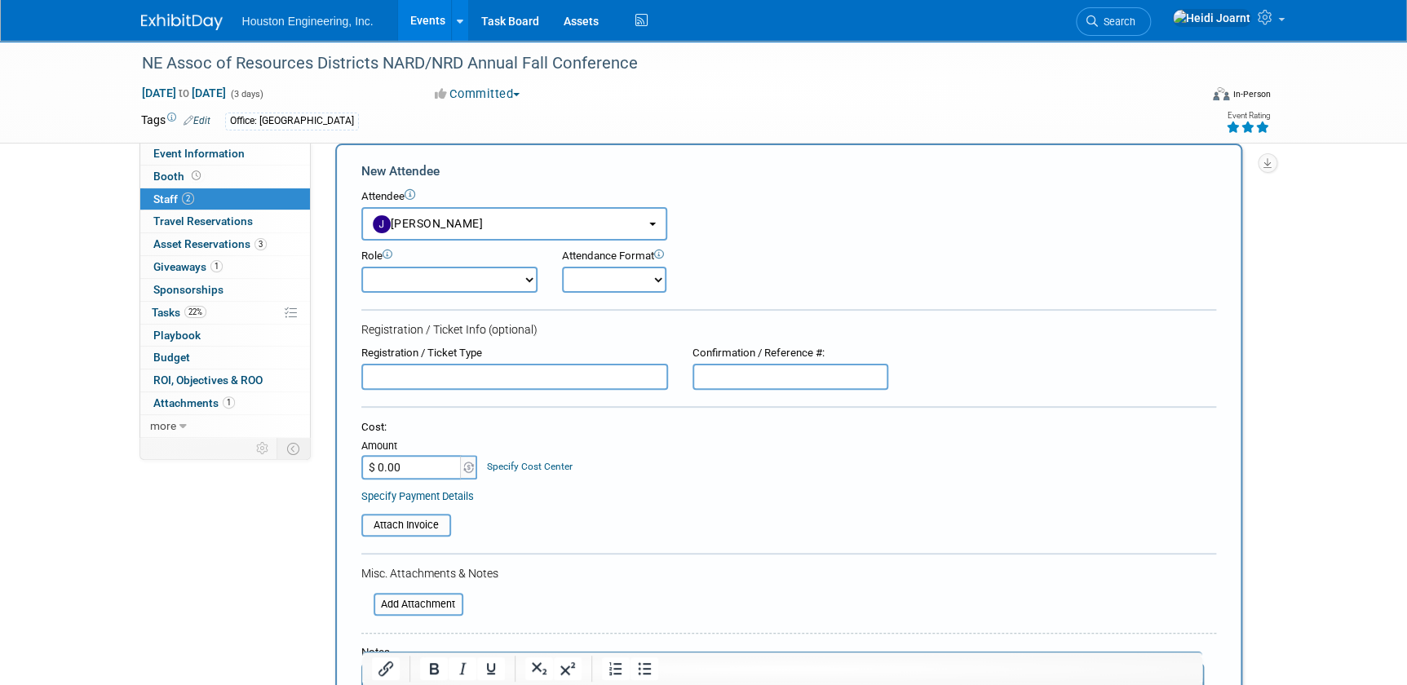
click at [387, 290] on select "Conf Attendee Conf PM Demonstrator Host Planner Presenter Sales Representative" at bounding box center [449, 280] width 176 height 26
select select "200"
click at [361, 267] on select "Conf Attendee Conf PM Demonstrator Host Planner Presenter Sales Representative" at bounding box center [449, 280] width 176 height 26
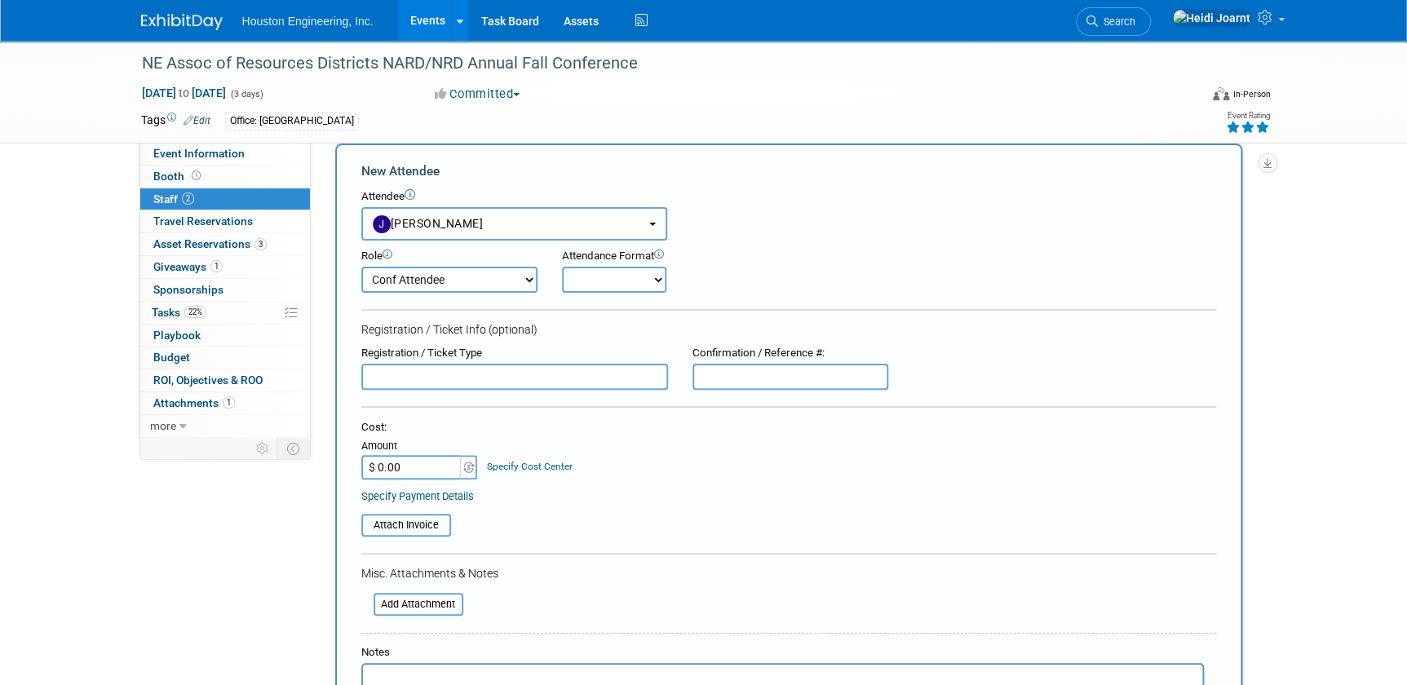
scroll to position [170, 0]
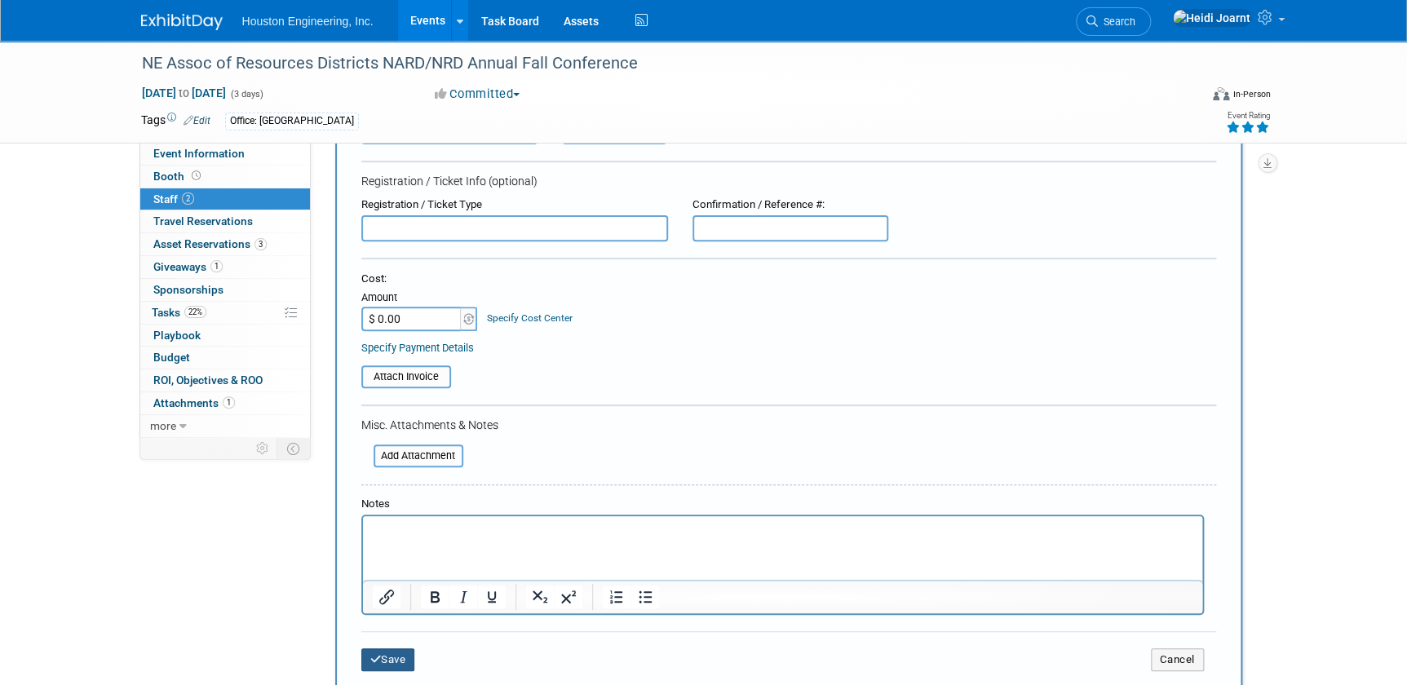
click at [379, 648] on button "Save" at bounding box center [388, 659] width 54 height 23
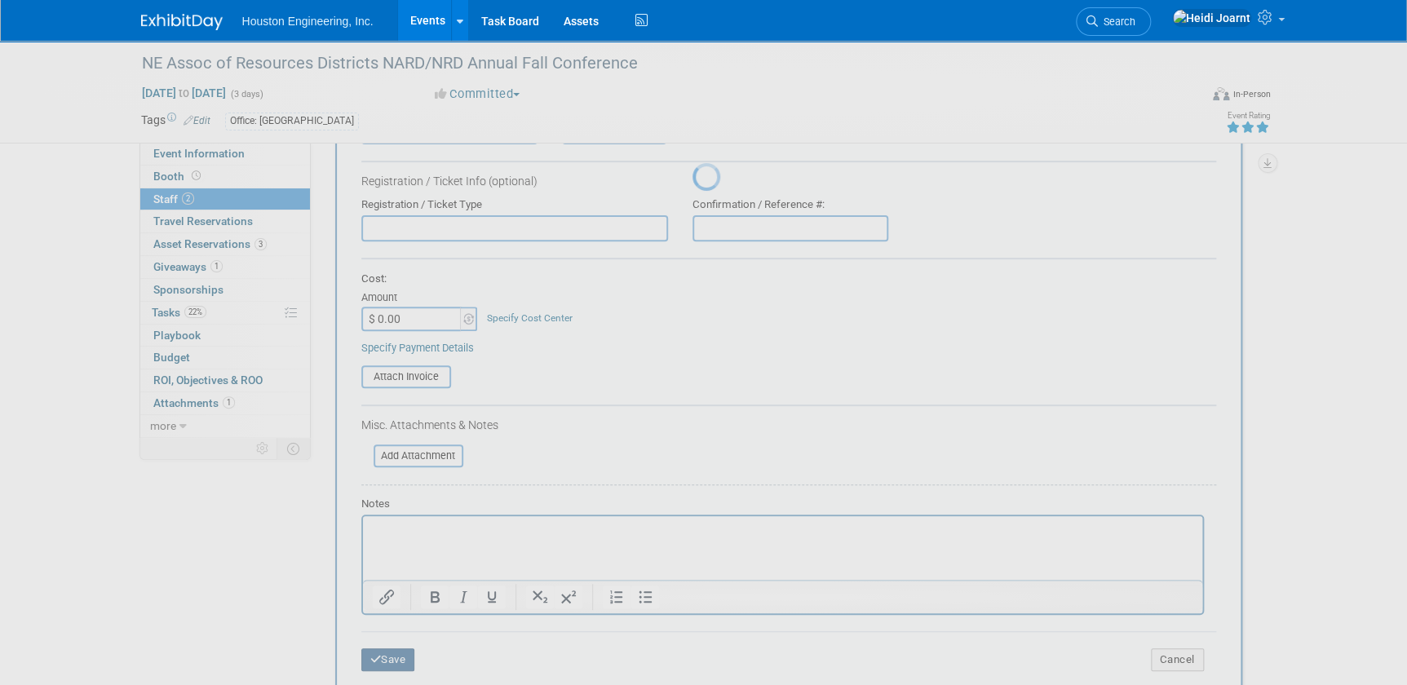
scroll to position [21, 0]
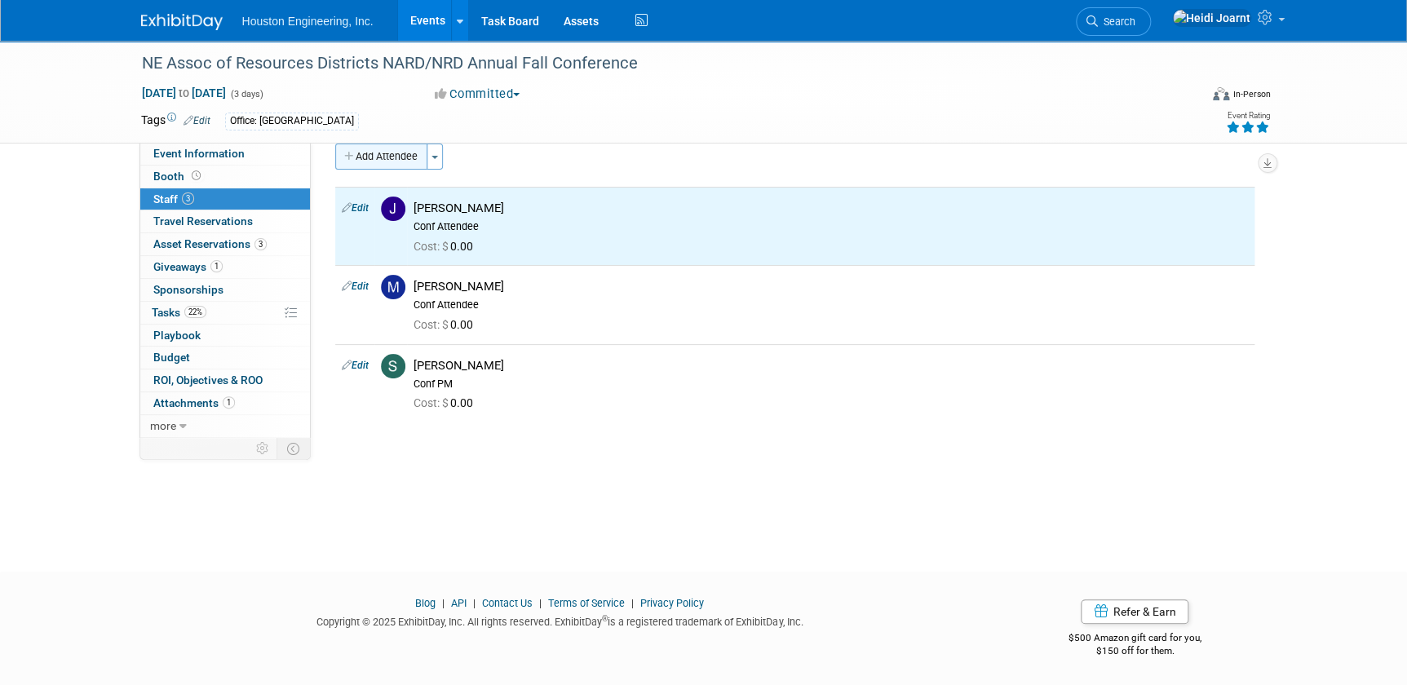
click at [371, 153] on button "Add Attendee" at bounding box center [381, 157] width 92 height 26
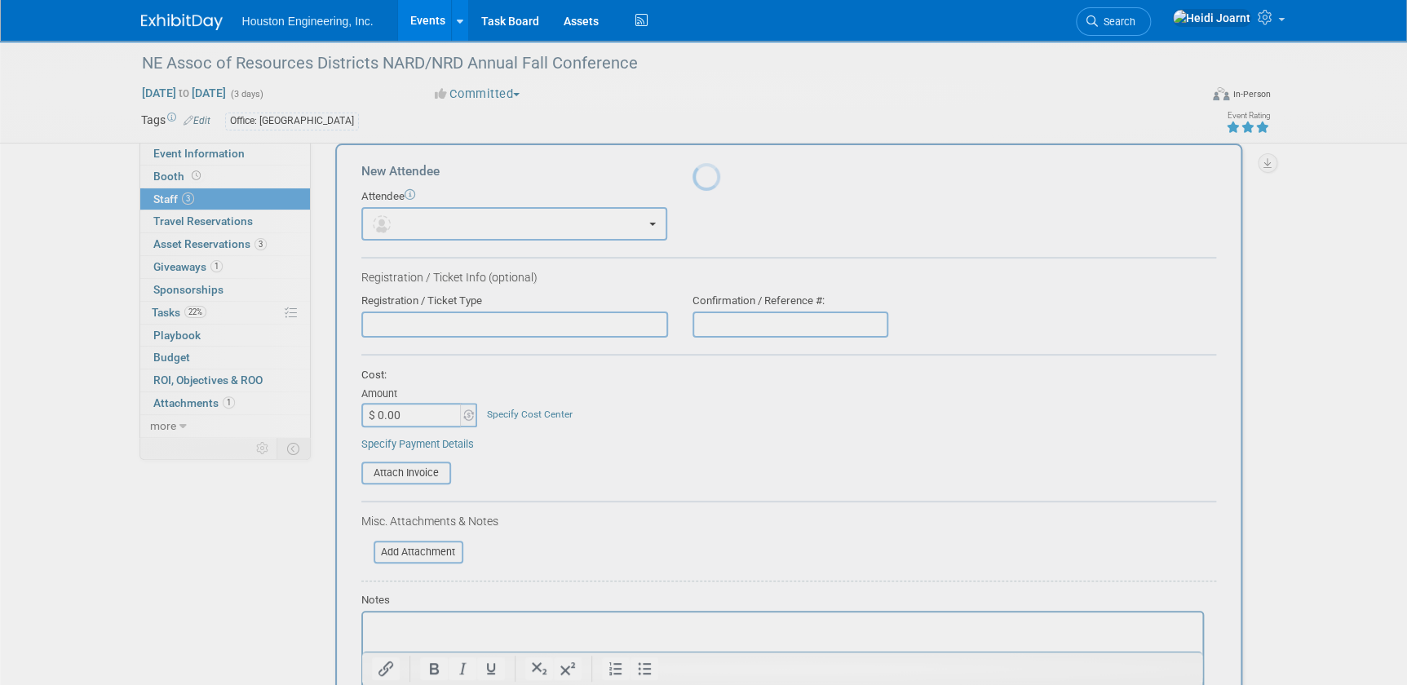
scroll to position [0, 0]
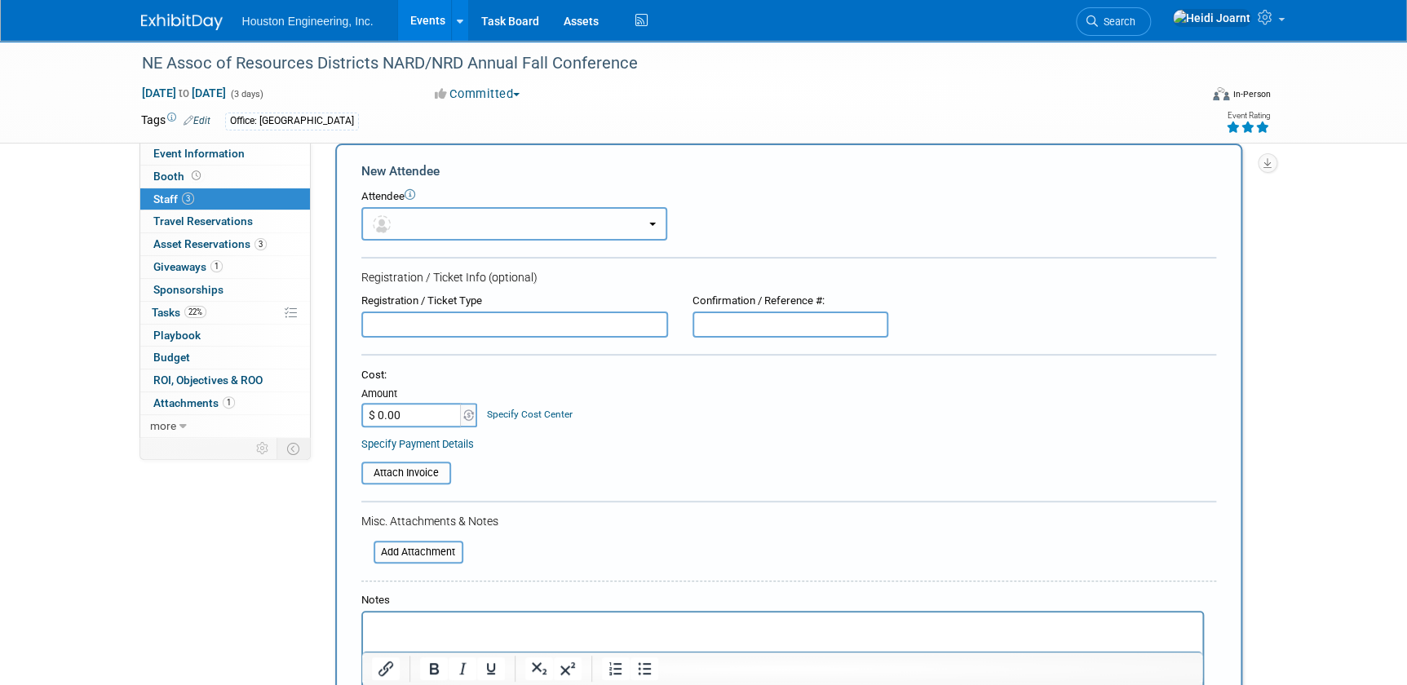
click at [422, 221] on button "button" at bounding box center [514, 223] width 306 height 33
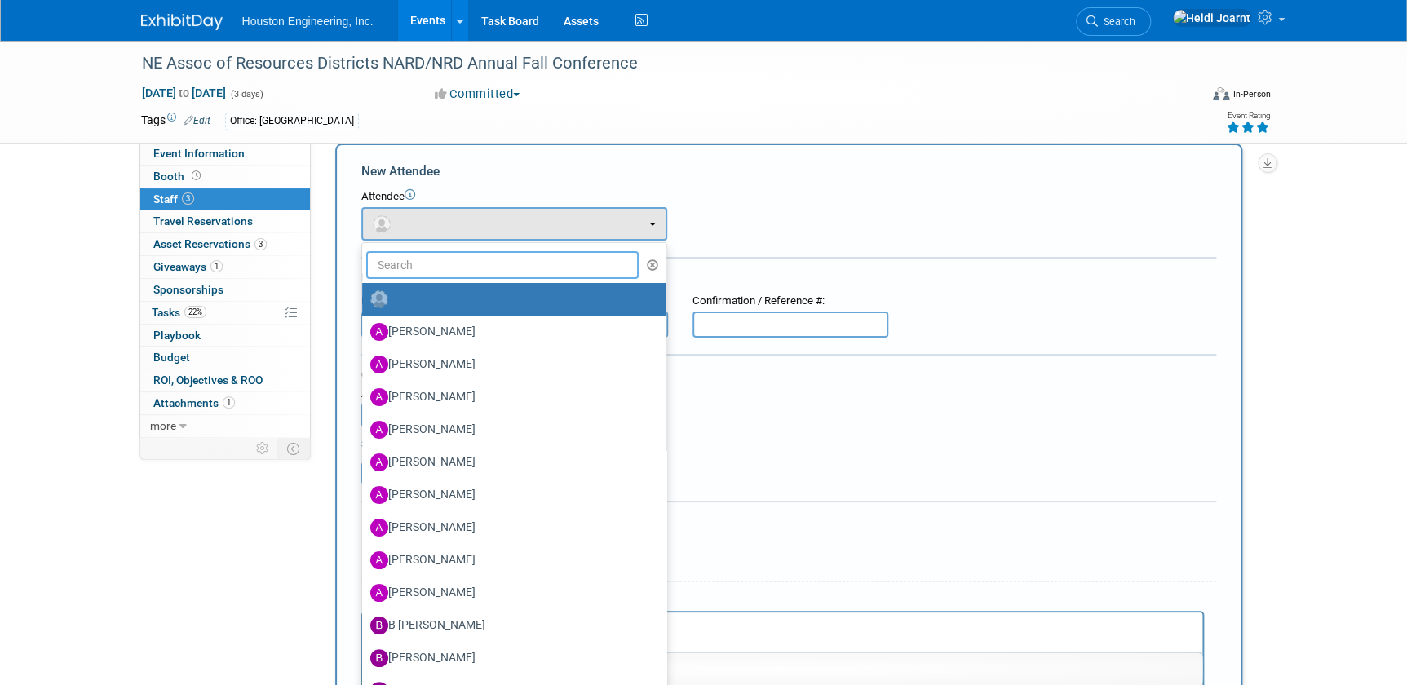
click at [431, 263] on input "text" at bounding box center [502, 265] width 273 height 28
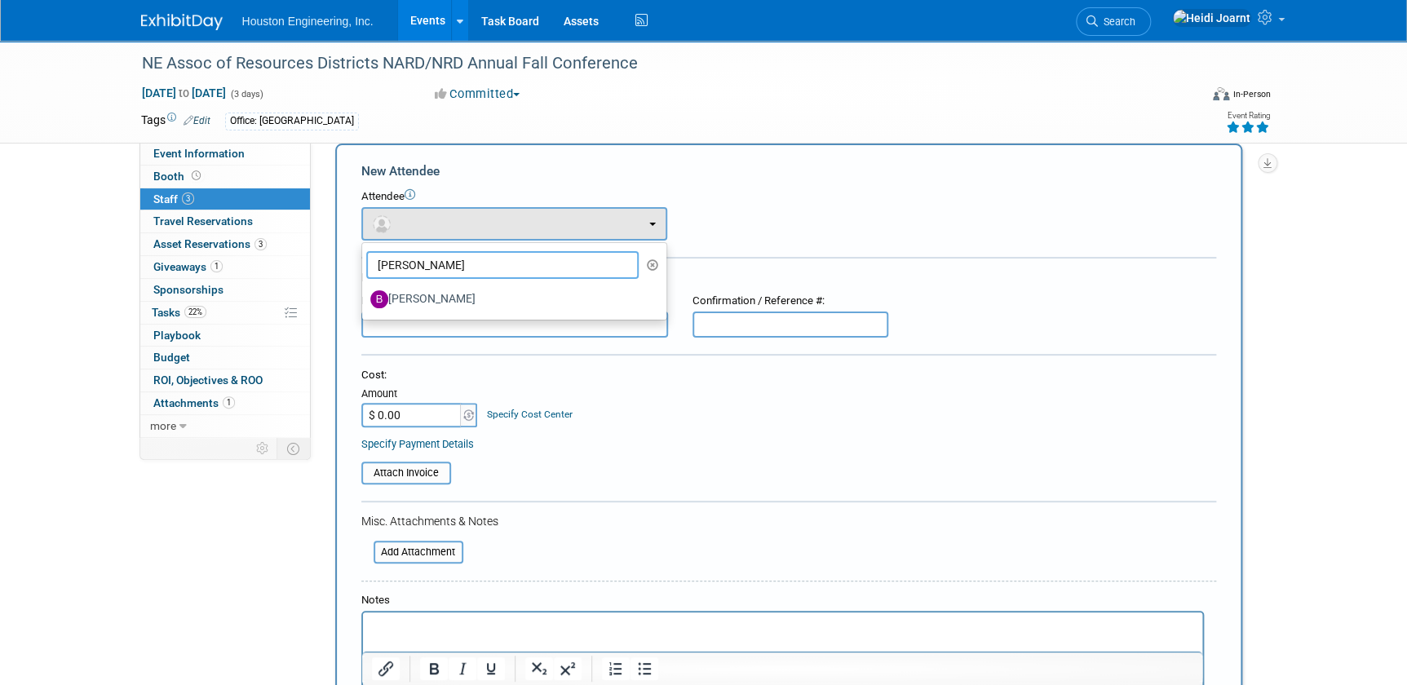
type input "Bob"
click at [408, 316] on ul "Bob Aaron Frankl Aaron Carrell Adam Walker Adam Pawelk Adam Ruud (me)" at bounding box center [514, 281] width 306 height 78
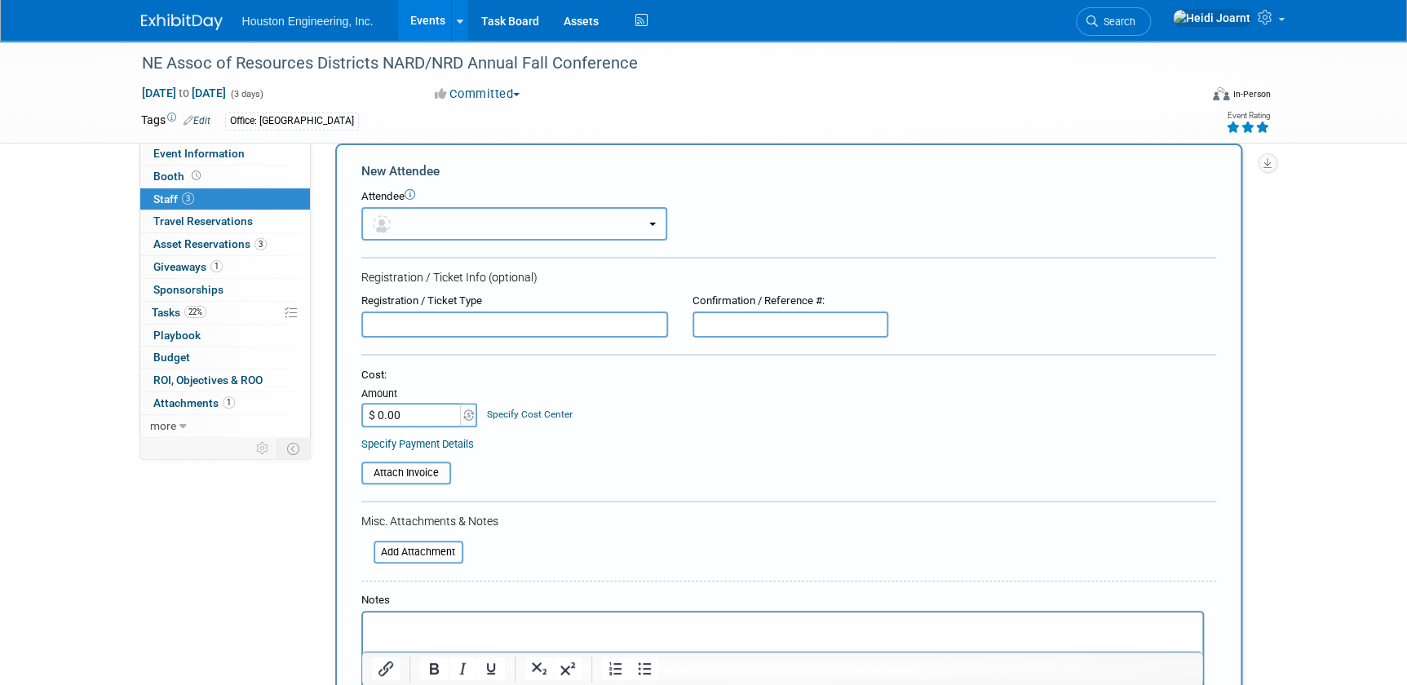
click at [427, 232] on button "button" at bounding box center [514, 223] width 306 height 33
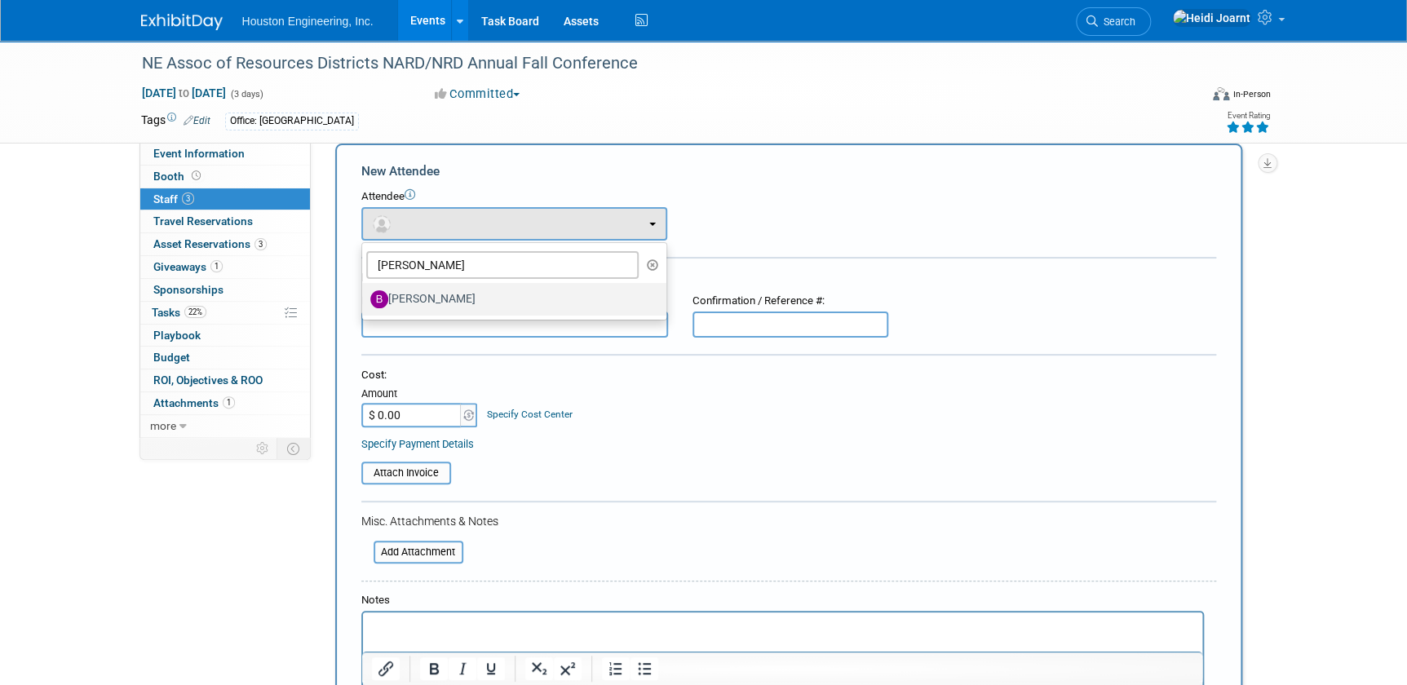
click at [439, 304] on label "Bob Gregalunas" at bounding box center [510, 299] width 280 height 26
click at [365, 303] on input "Bob Gregalunas" at bounding box center [359, 297] width 11 height 11
select select "876461d8-040e-46c4-bb8a-63e5ef3009f6"
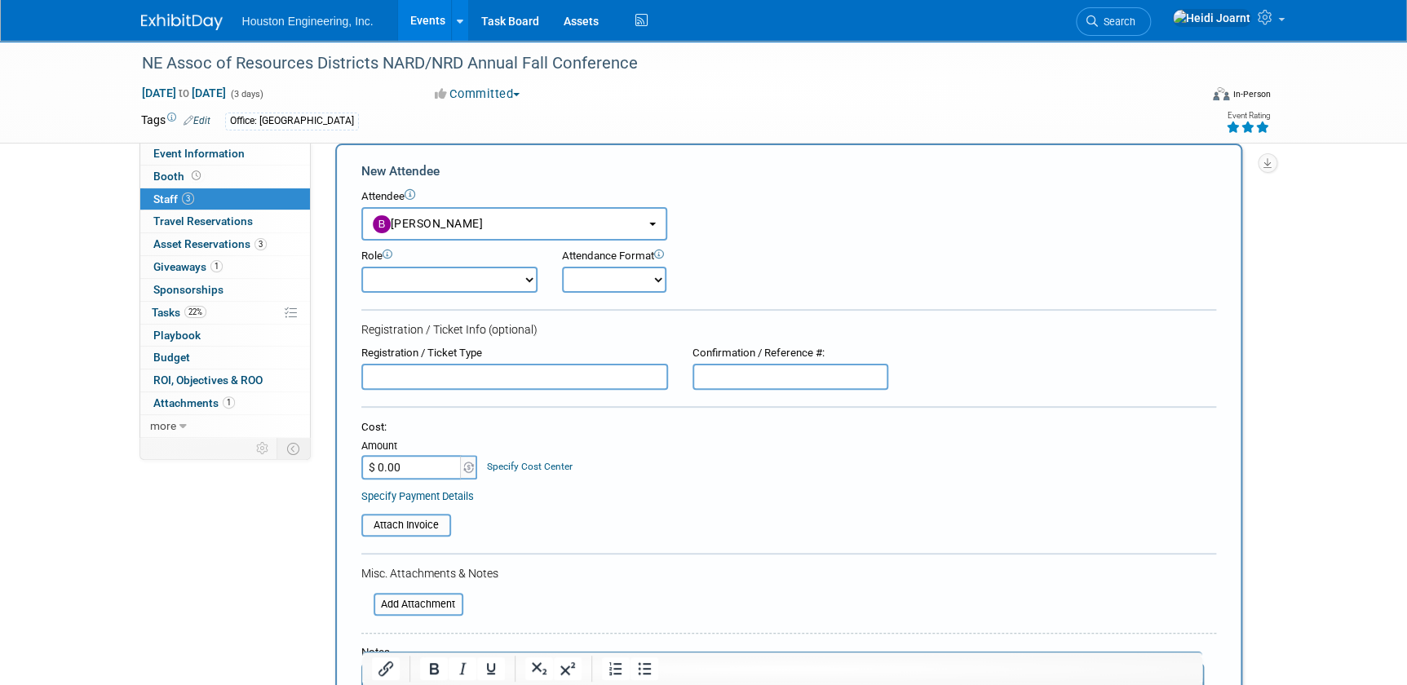
click at [440, 277] on select "Conf Attendee Conf PM Demonstrator Host Planner Presenter Sales Representative" at bounding box center [449, 280] width 176 height 26
select select "200"
click at [361, 267] on select "Conf Attendee Conf PM Demonstrator Host Planner Presenter Sales Representative" at bounding box center [449, 280] width 176 height 26
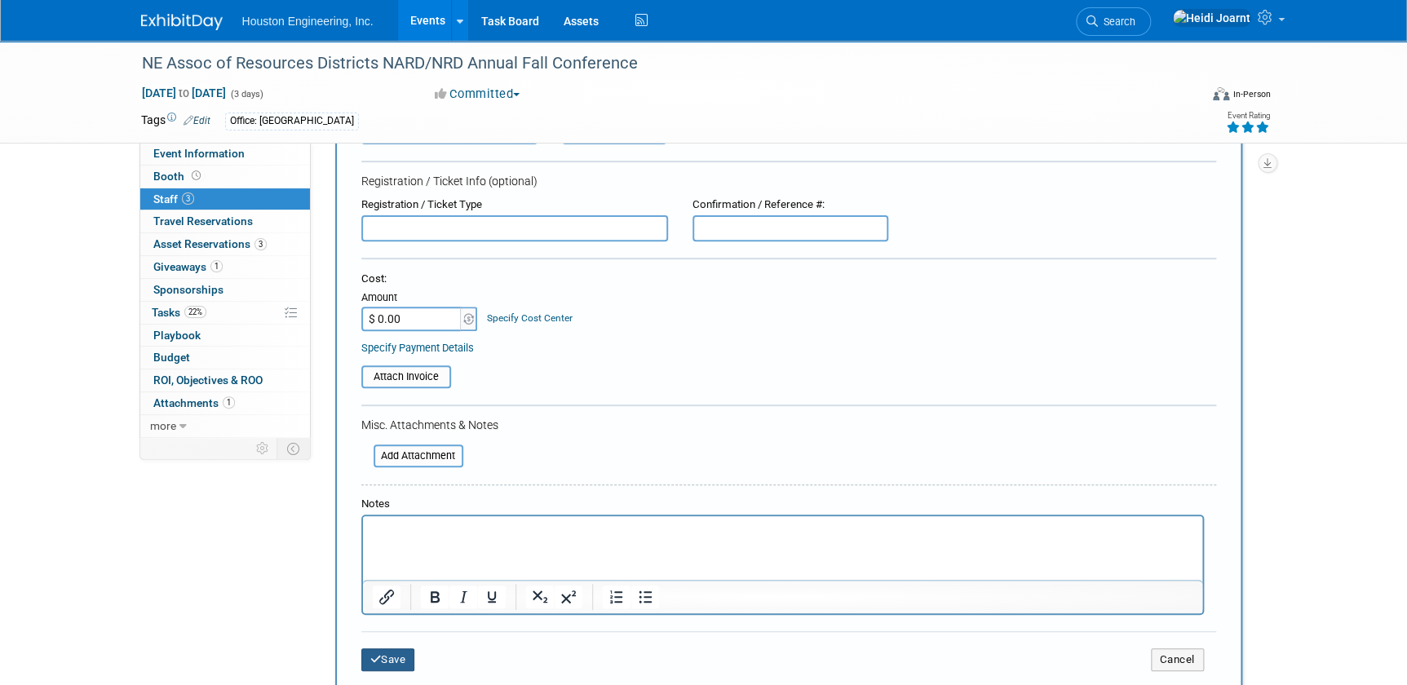
click at [393, 658] on button "Save" at bounding box center [388, 659] width 54 height 23
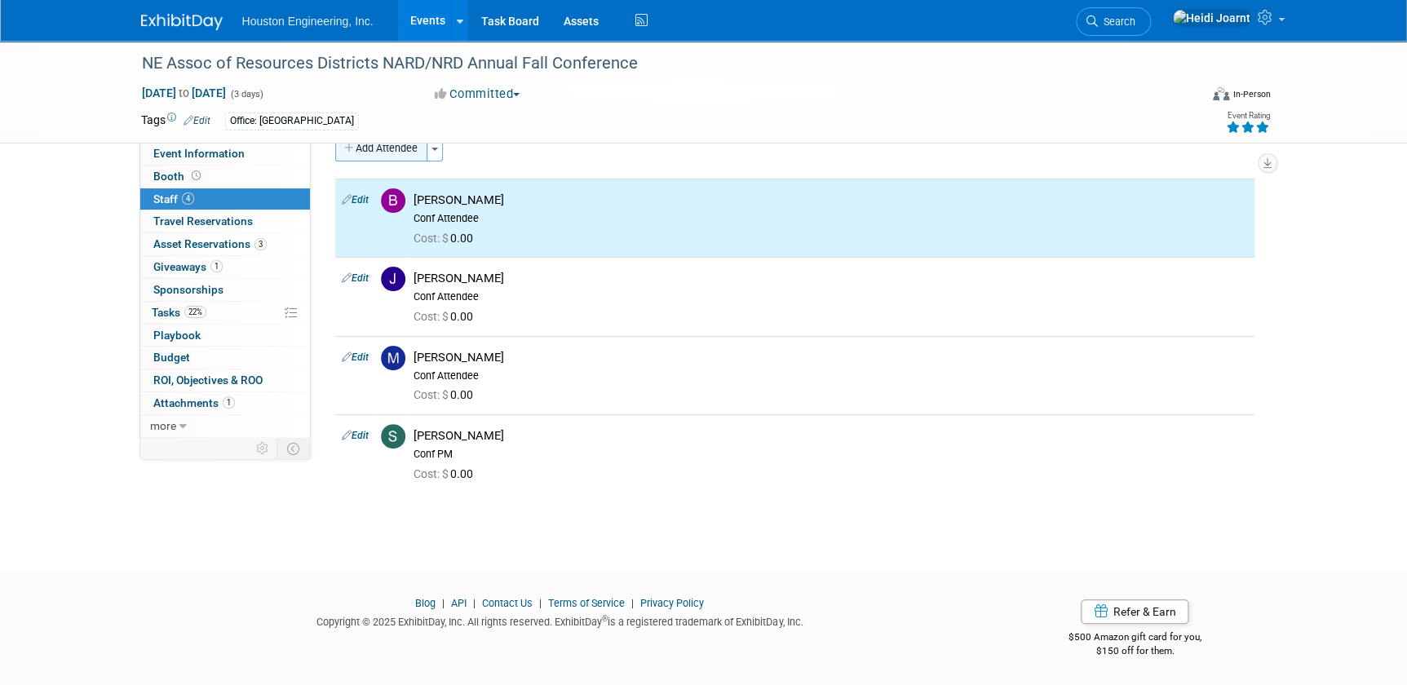
click at [402, 148] on button "Add Attendee" at bounding box center [381, 148] width 92 height 26
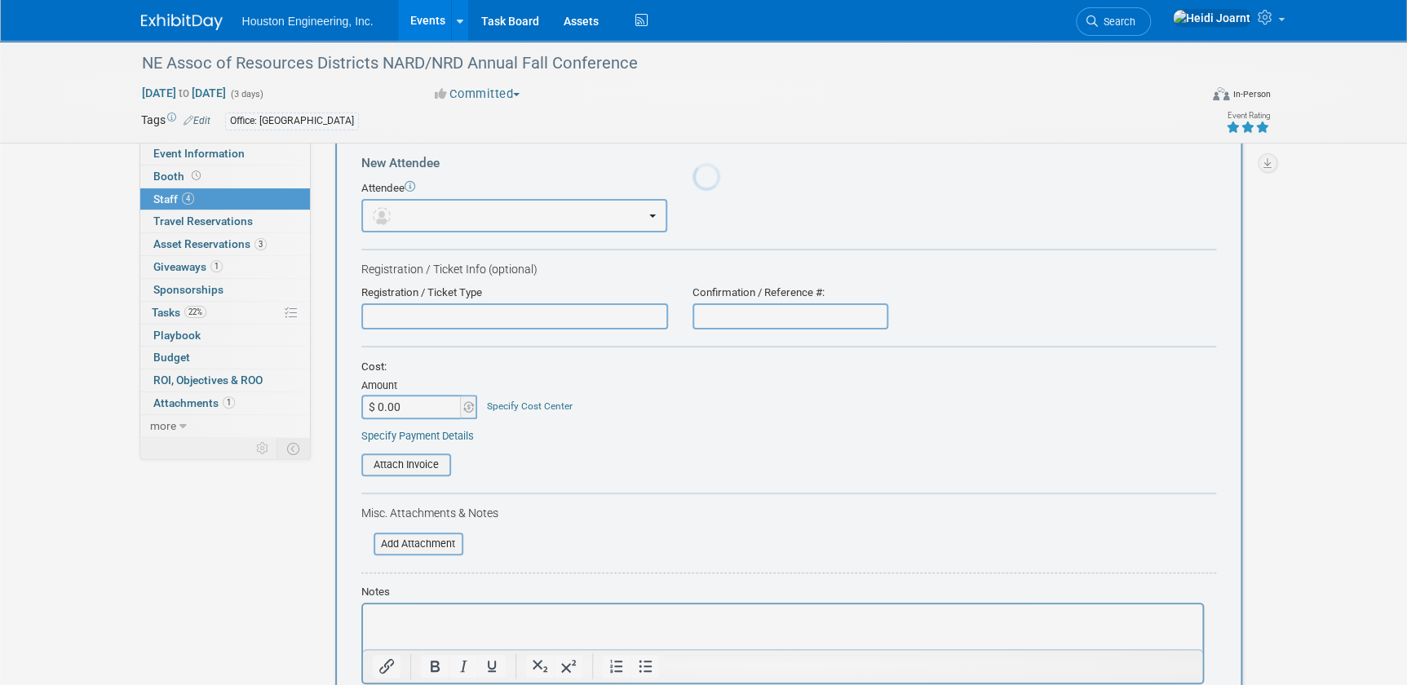
scroll to position [0, 0]
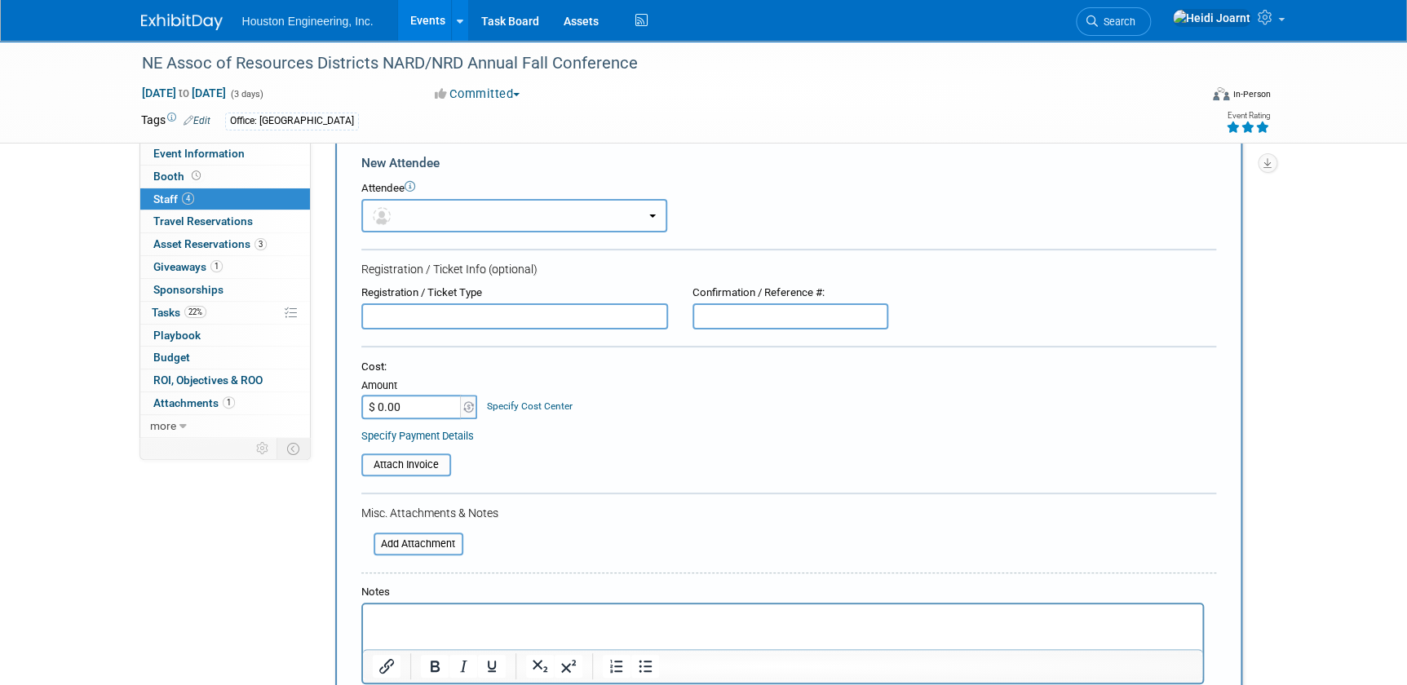
click at [409, 216] on button "button" at bounding box center [514, 215] width 306 height 33
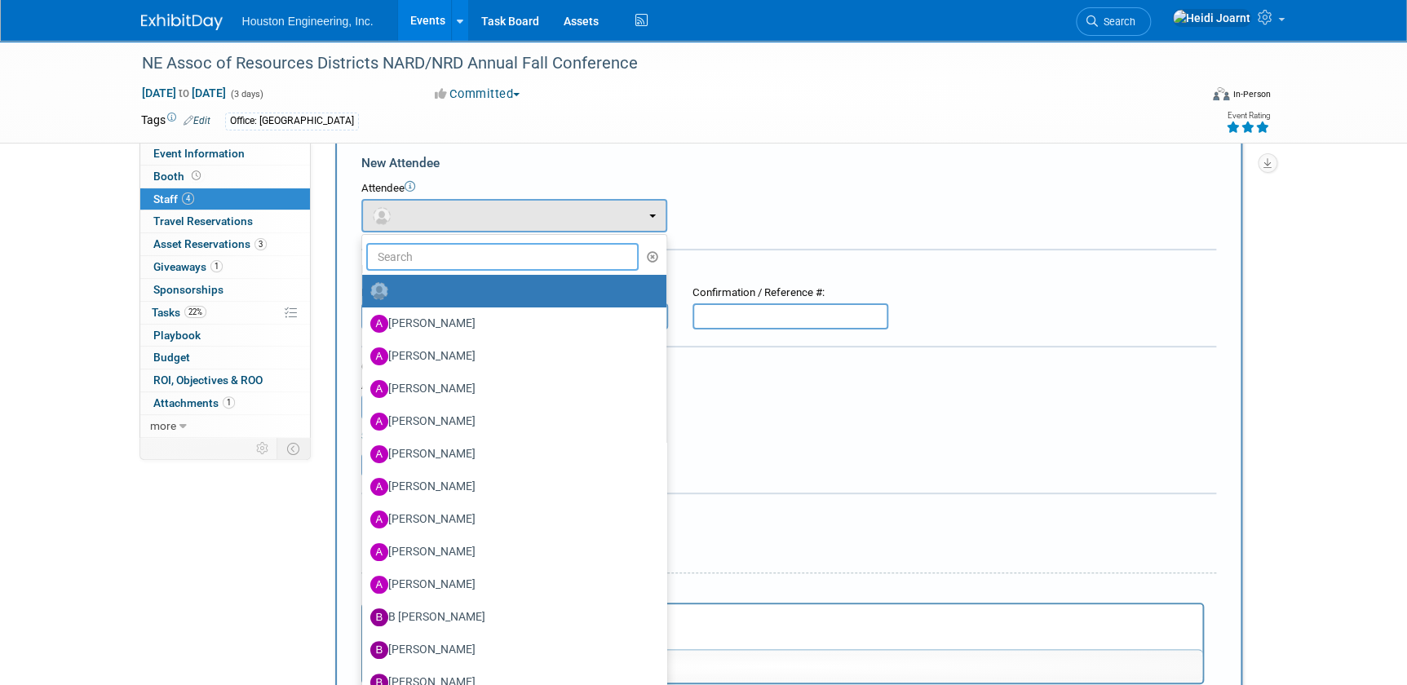
click at [411, 263] on input "text" at bounding box center [502, 257] width 273 height 28
type input "m"
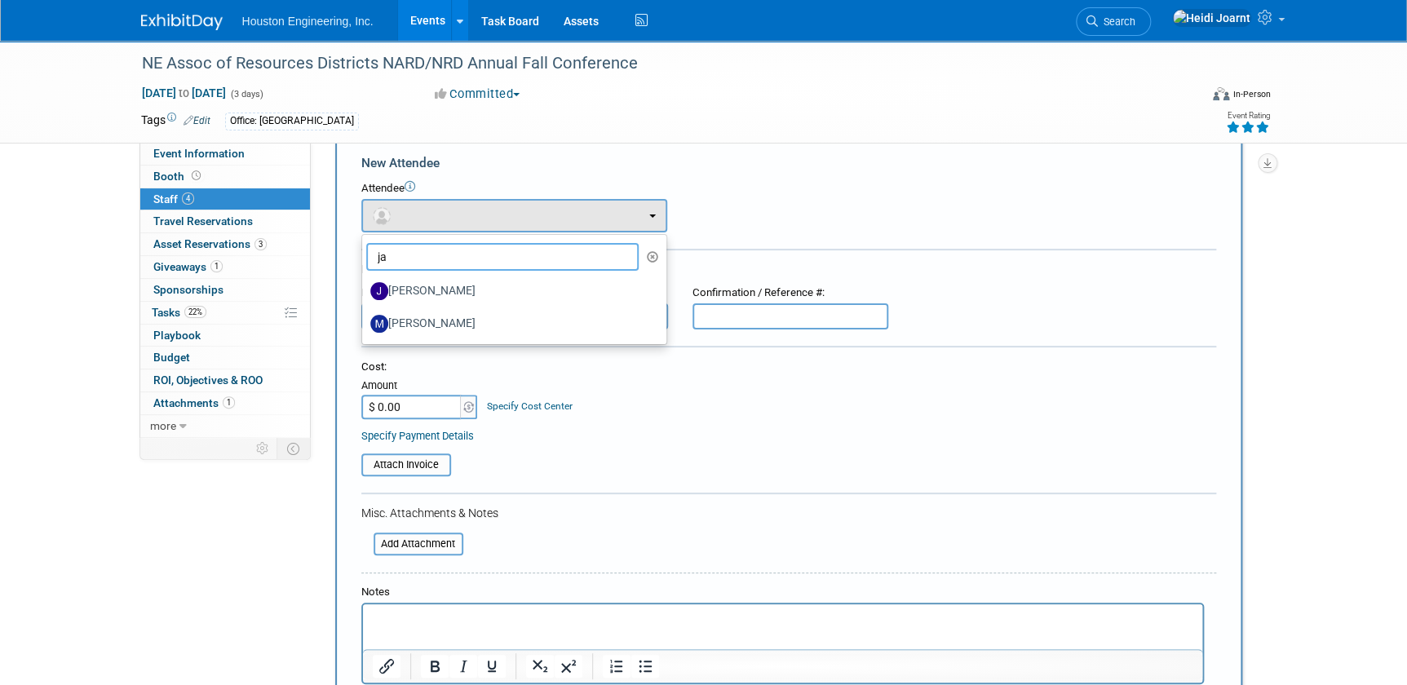
type input "j"
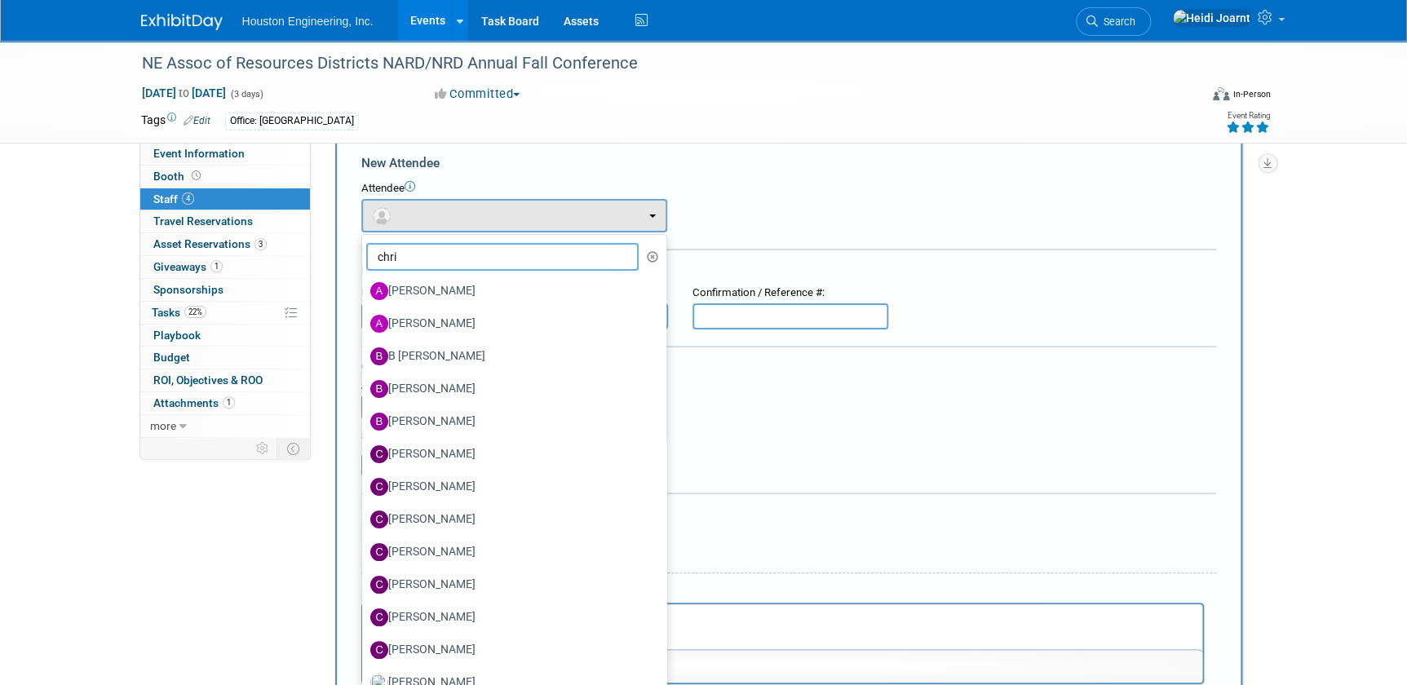
type input "chris"
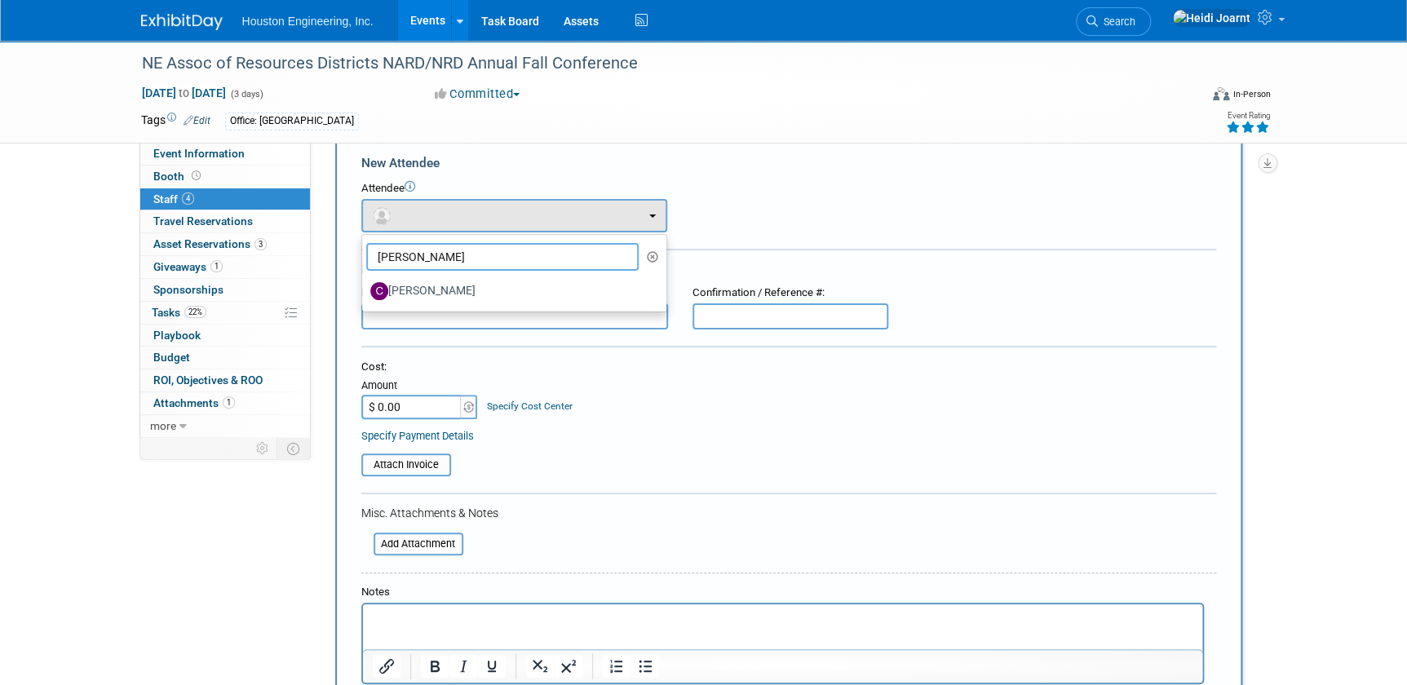
drag, startPoint x: 402, startPoint y: 258, endPoint x: 312, endPoint y: 255, distance: 90.6
click at [312, 255] on div "Status: 1 - GNG/KO Needed 2 - Post KO/Active Planning 3 - Reg/Prep Done Unanet …" at bounding box center [789, 260] width 956 height 294
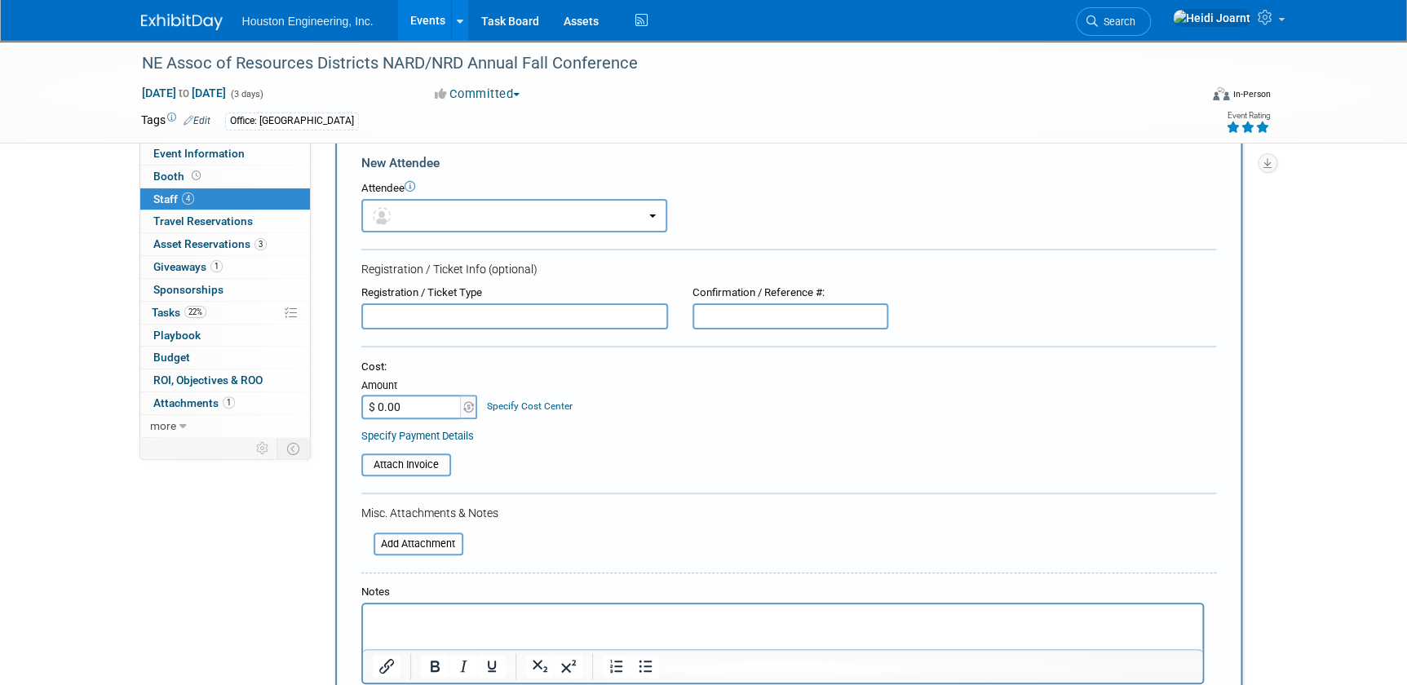
click at [473, 236] on form "New Attendee Attendee <img src="https://www.exhibitday.com/Images/Unassigned-Us…" at bounding box center [788, 453] width 855 height 599
click at [480, 225] on button "button" at bounding box center [514, 215] width 306 height 33
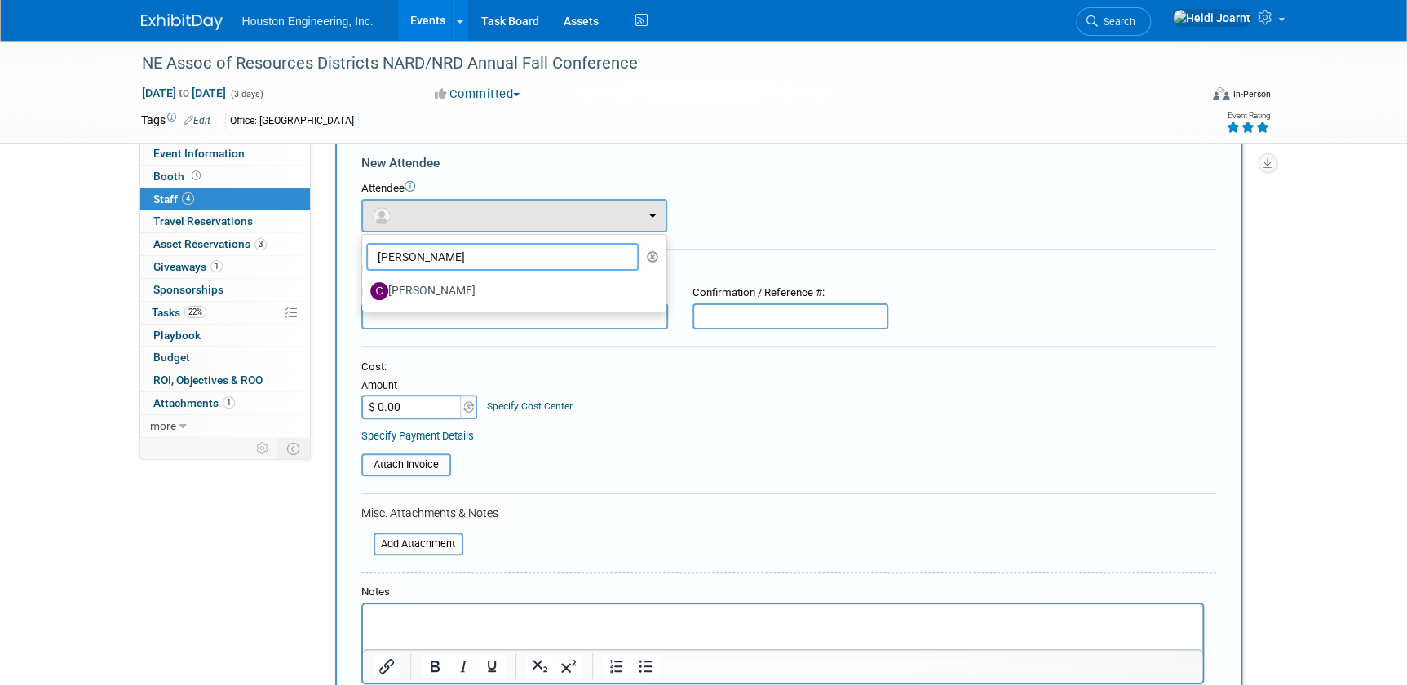
drag, startPoint x: 462, startPoint y: 254, endPoint x: 355, endPoint y: 255, distance: 107.7
click at [355, 255] on div "New Attendee Attendee <img src="https://www.exhibitday.com/Images/Unassigned-Us…" at bounding box center [788, 453] width 907 height 636
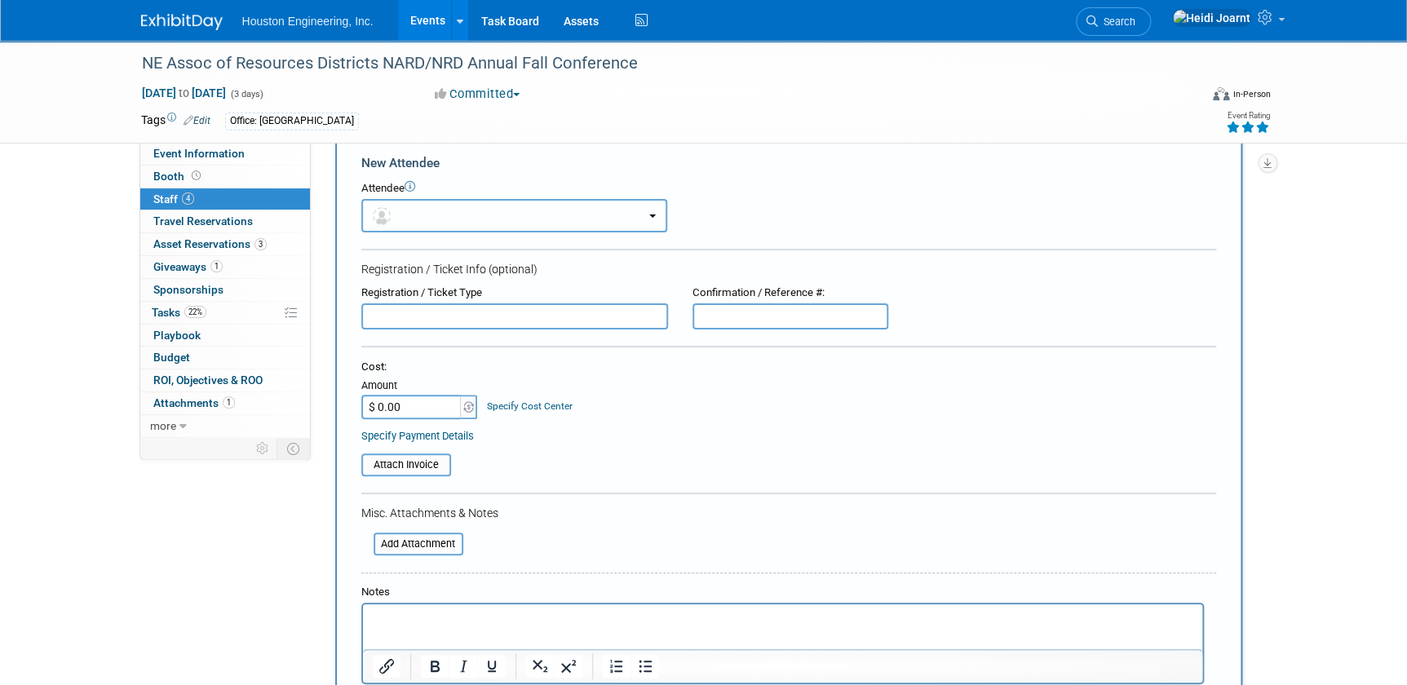
click at [427, 219] on button "button" at bounding box center [514, 215] width 306 height 33
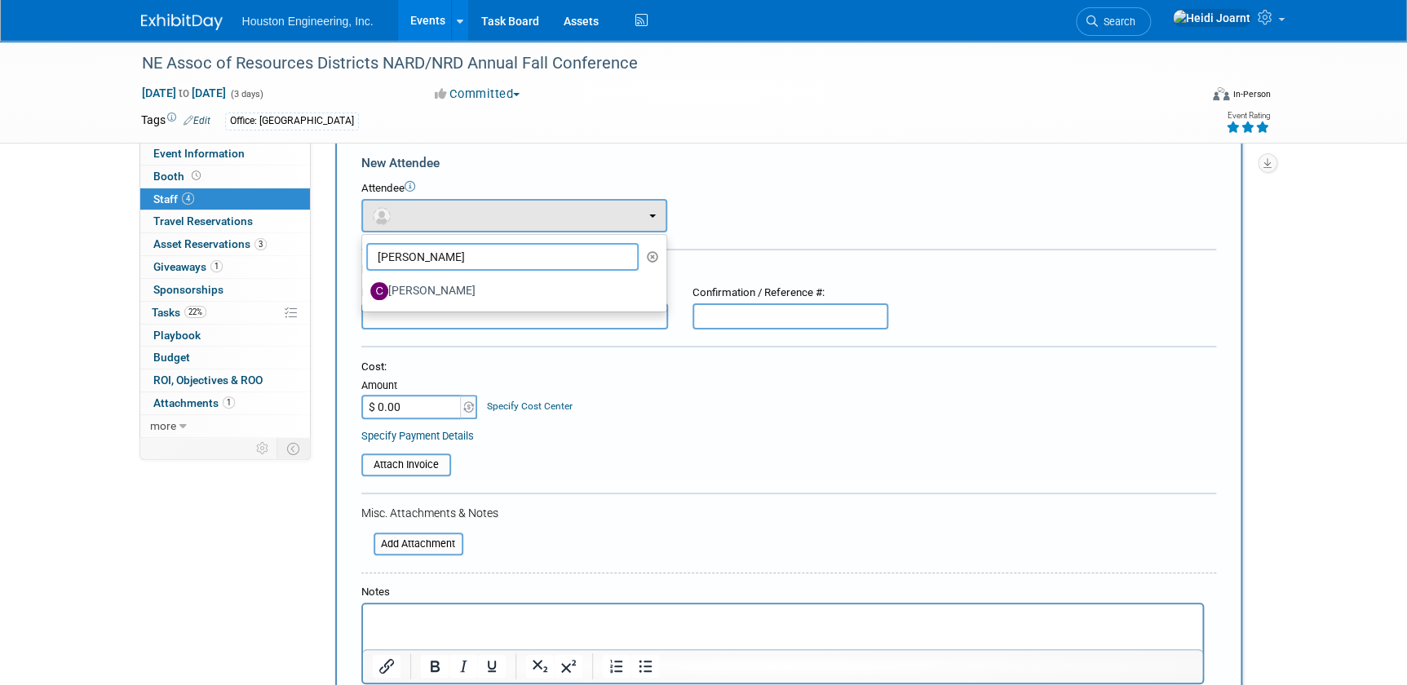
click at [427, 246] on input "chris" at bounding box center [502, 257] width 273 height 28
click at [653, 254] on icon "button" at bounding box center [653, 256] width 12 height 11
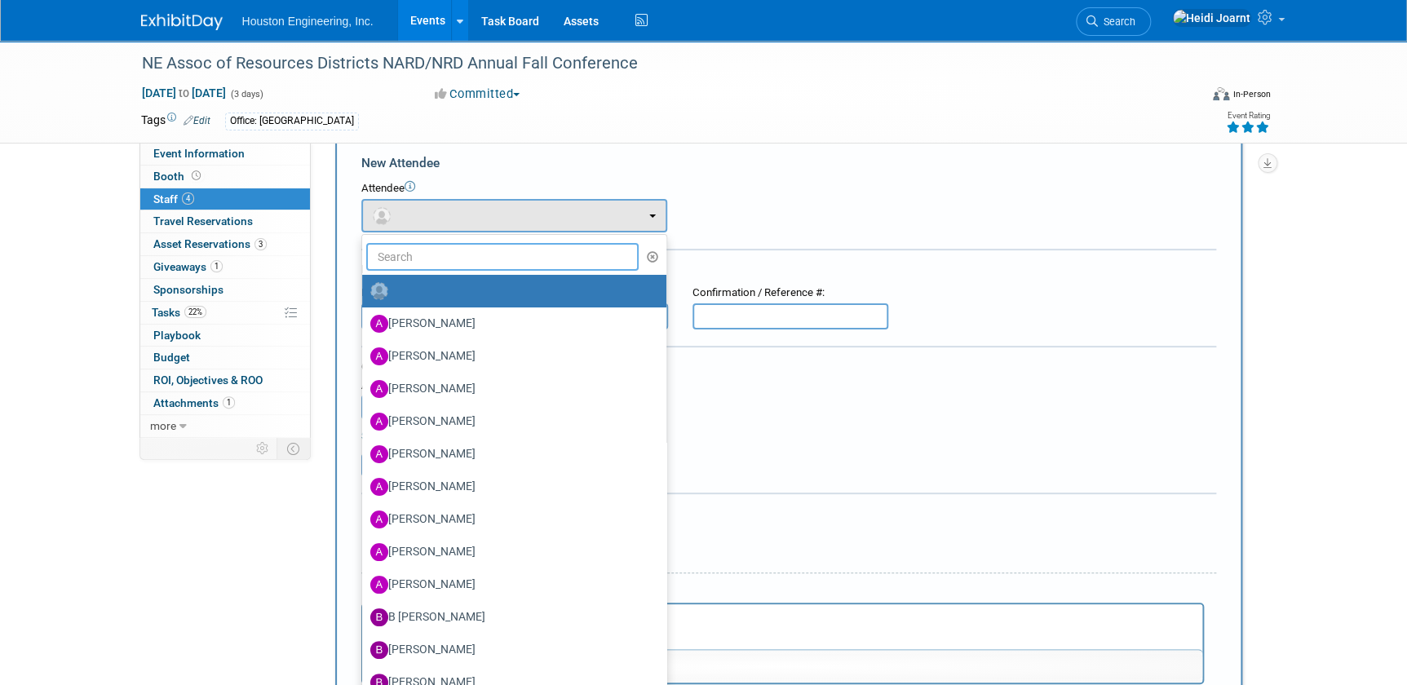
click at [587, 255] on input "text" at bounding box center [502, 257] width 273 height 28
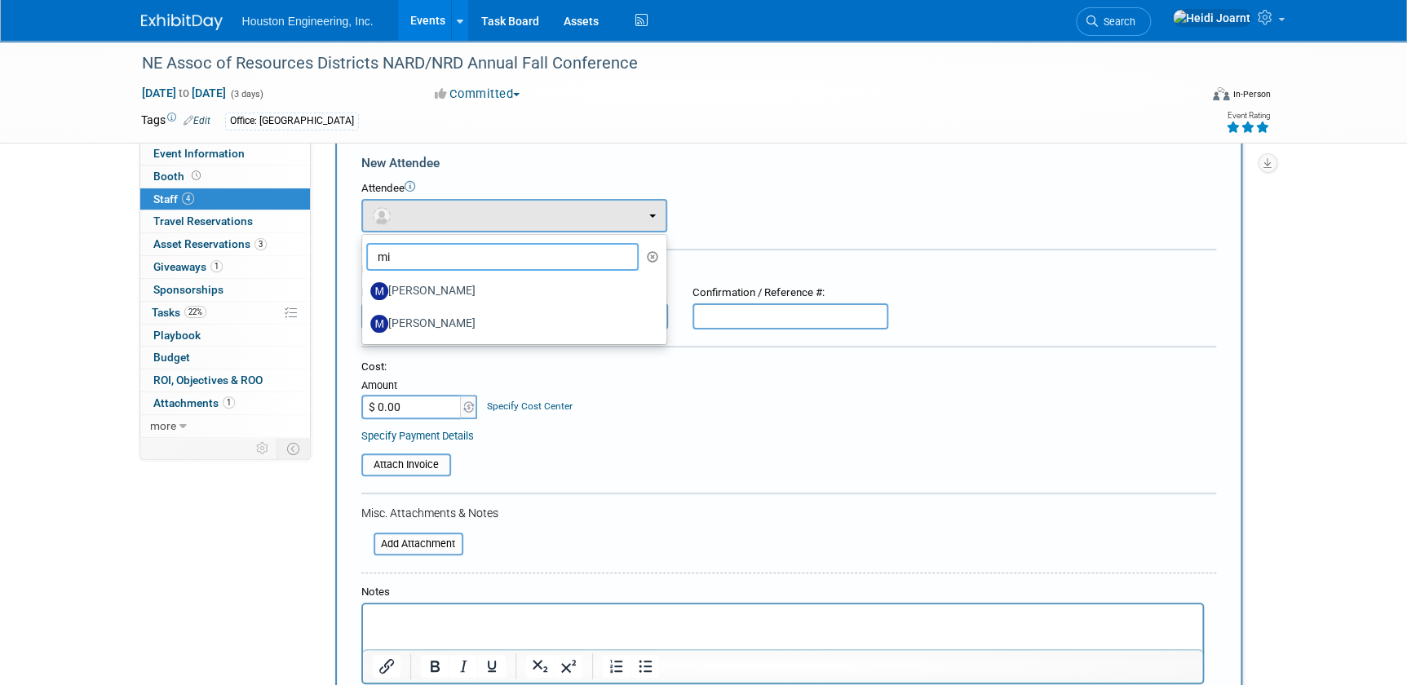
type input "m"
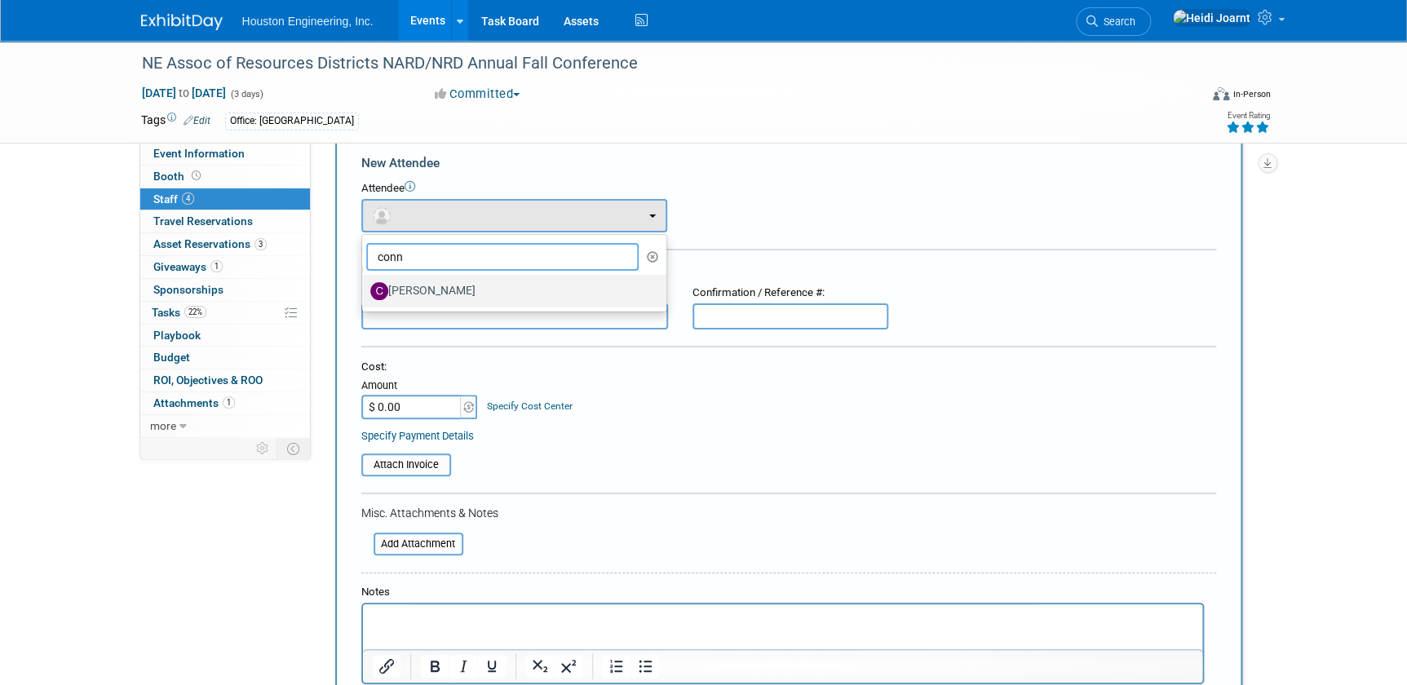
type input "conn"
click at [535, 291] on label "[PERSON_NAME]" at bounding box center [510, 291] width 280 height 26
click at [365, 291] on input "[PERSON_NAME]" at bounding box center [359, 289] width 11 height 11
select select "2d4c574e-ba34-4452-a84a-e66bf8fb057b"
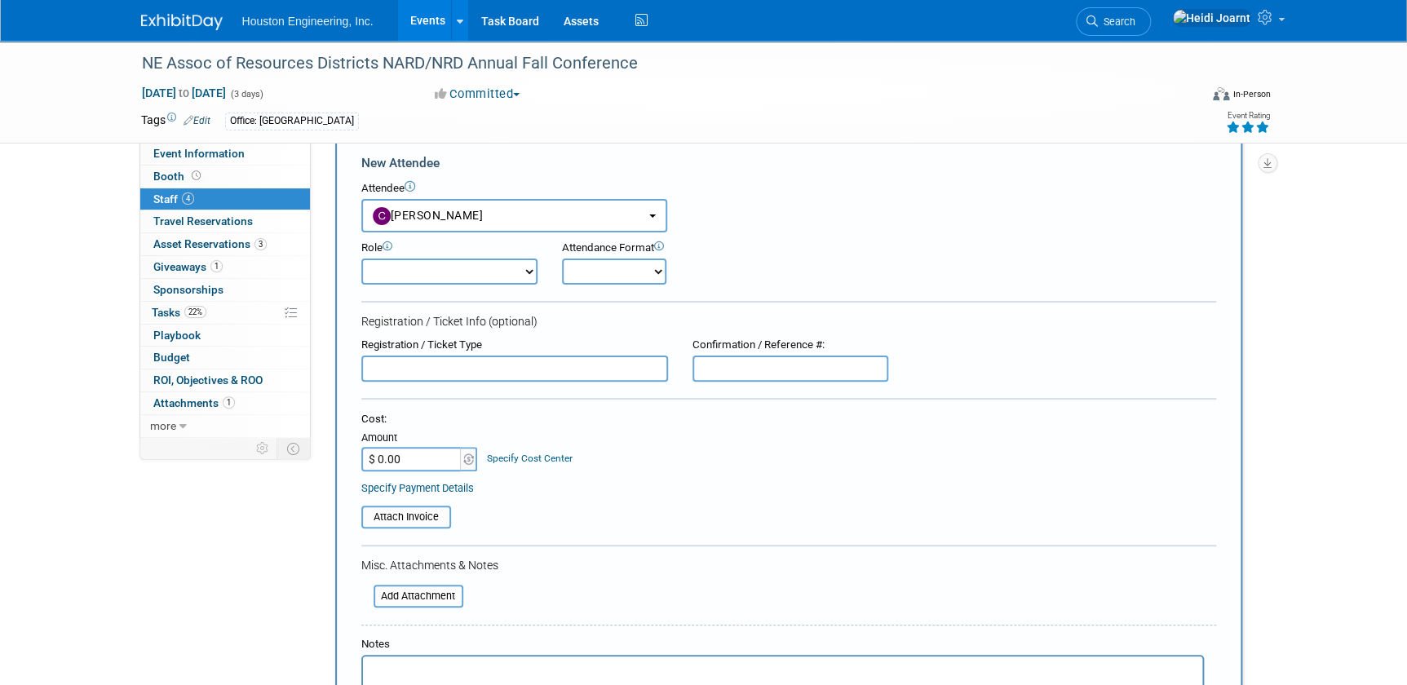
click at [387, 275] on select "Conf Attendee Conf PM Demonstrator Host Planner Presenter Sales Representative" at bounding box center [449, 272] width 176 height 26
select select "200"
click at [361, 259] on select "Conf Attendee Conf PM Demonstrator Host Planner Presenter Sales Representative" at bounding box center [449, 272] width 176 height 26
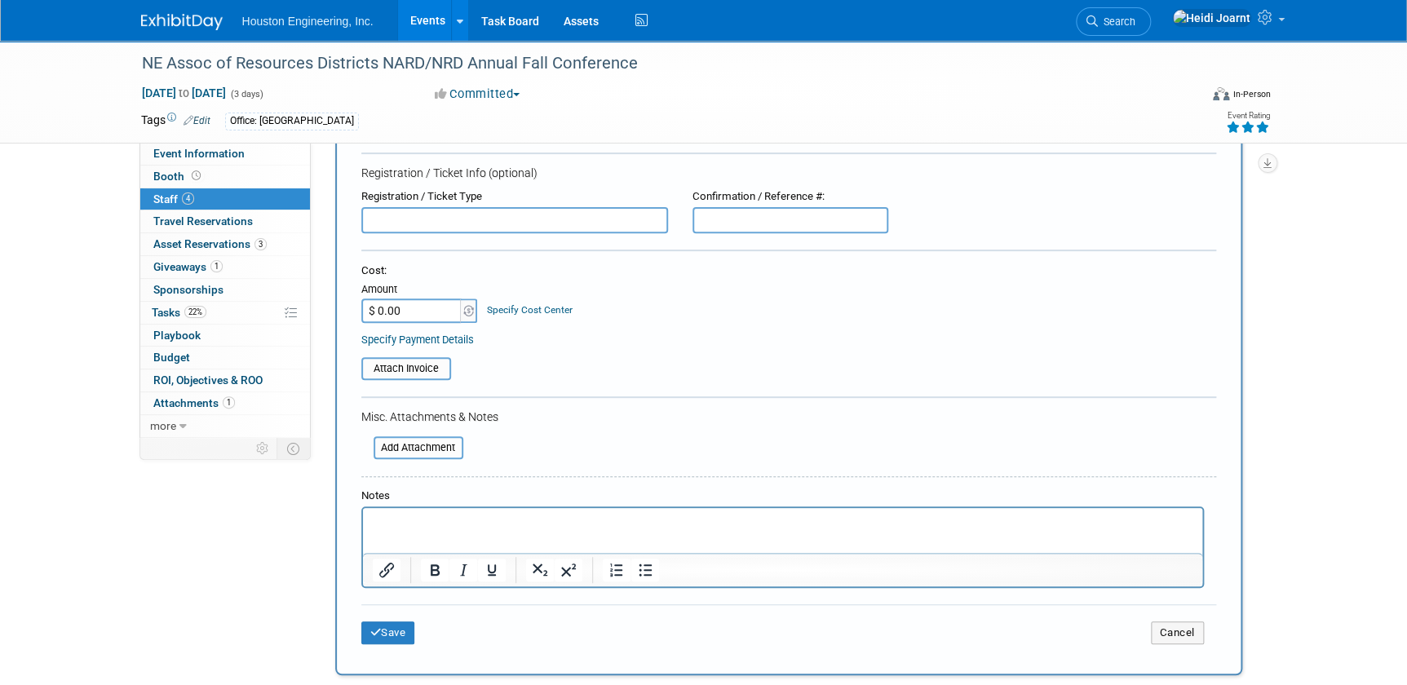
click at [392, 643] on div "Save Cancel" at bounding box center [788, 630] width 855 height 52
click at [402, 633] on button "Save" at bounding box center [388, 633] width 54 height 23
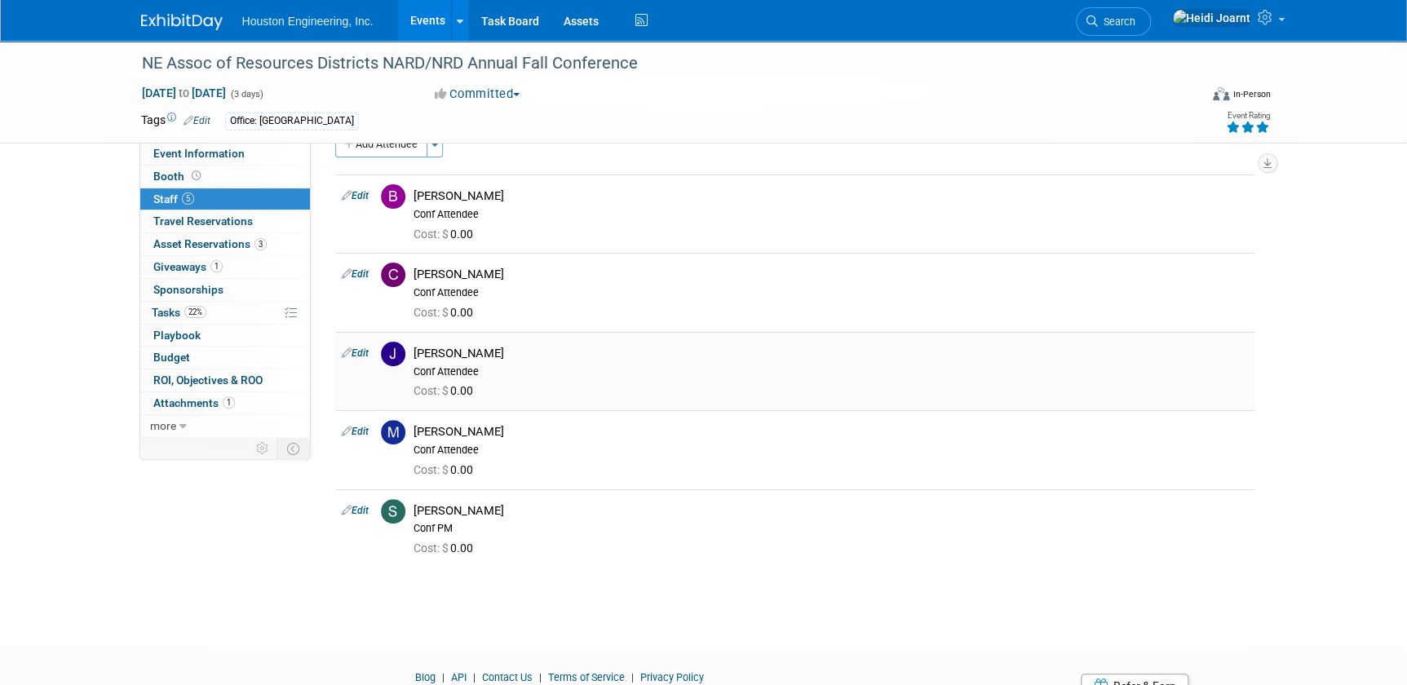
scroll to position [0, 0]
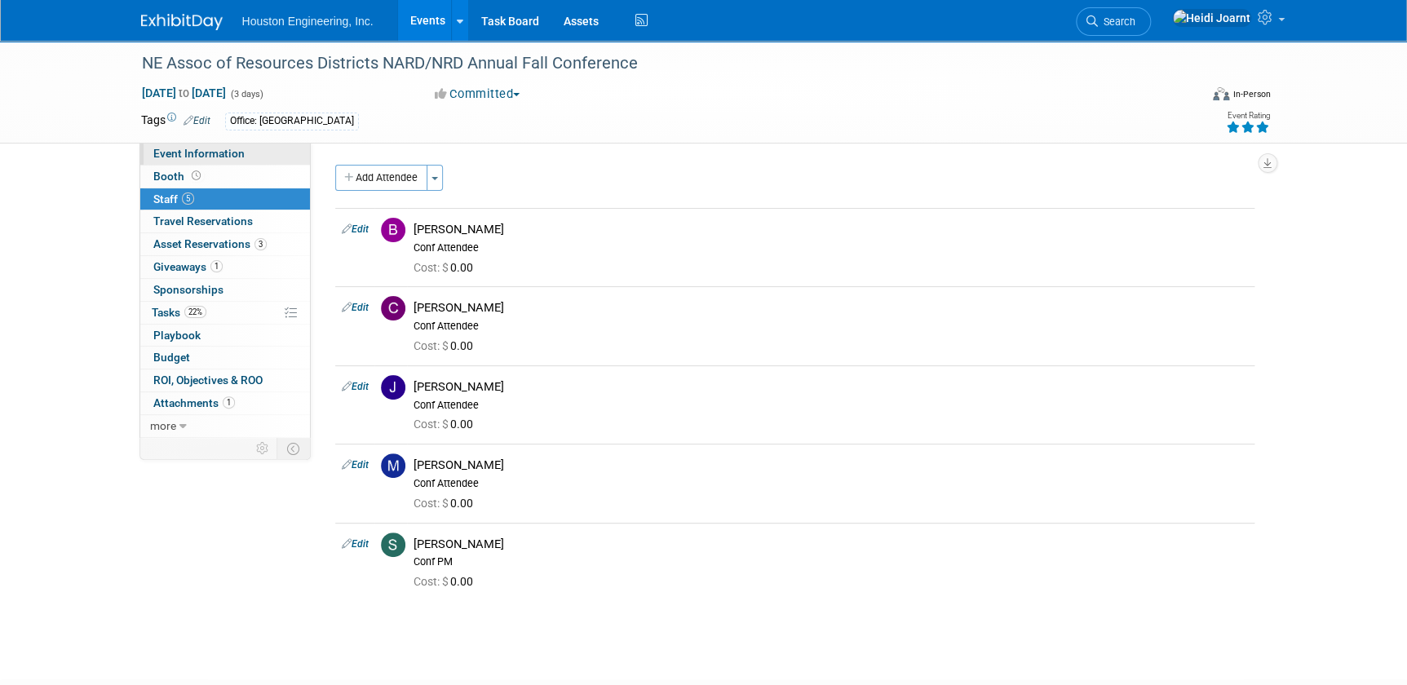
click at [197, 145] on link "Event Information" at bounding box center [225, 154] width 170 height 22
select select "1 - GNG/KO Needed"
select select "Pending"
select select "Water Resources"
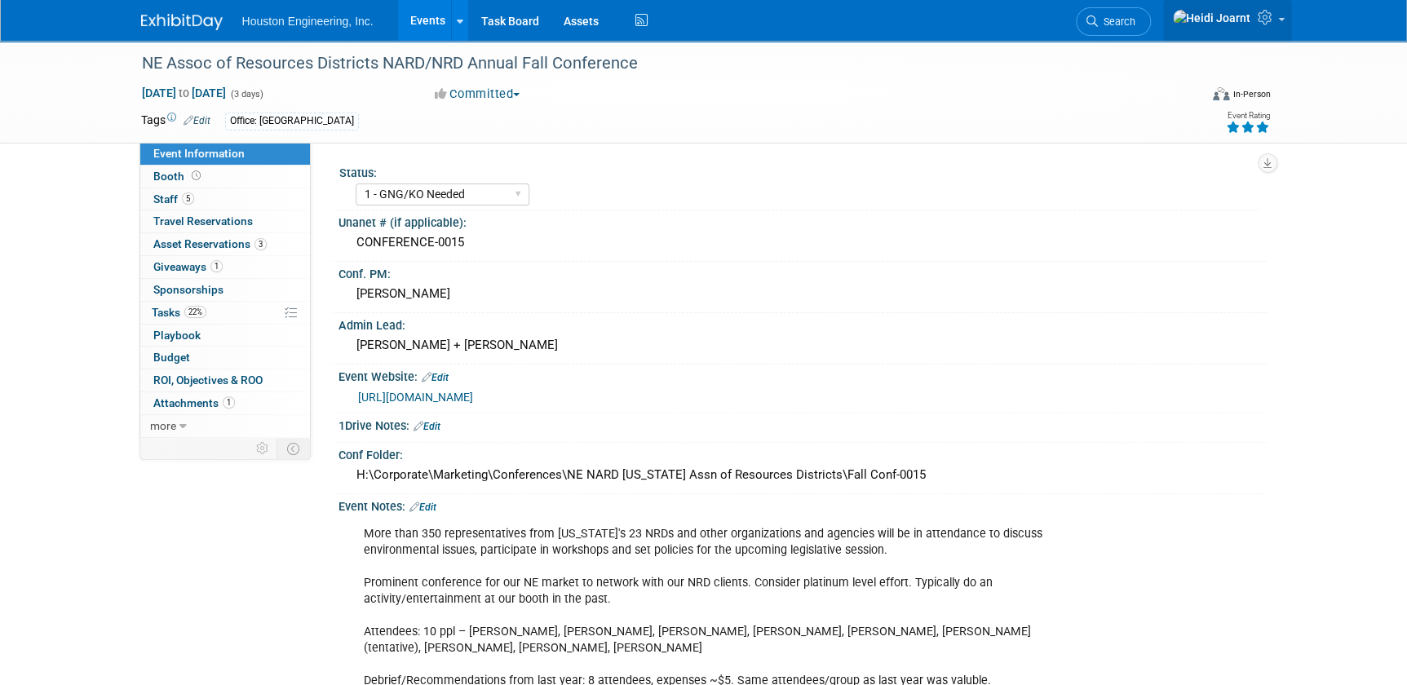
click at [1266, 32] on link at bounding box center [1227, 20] width 128 height 41
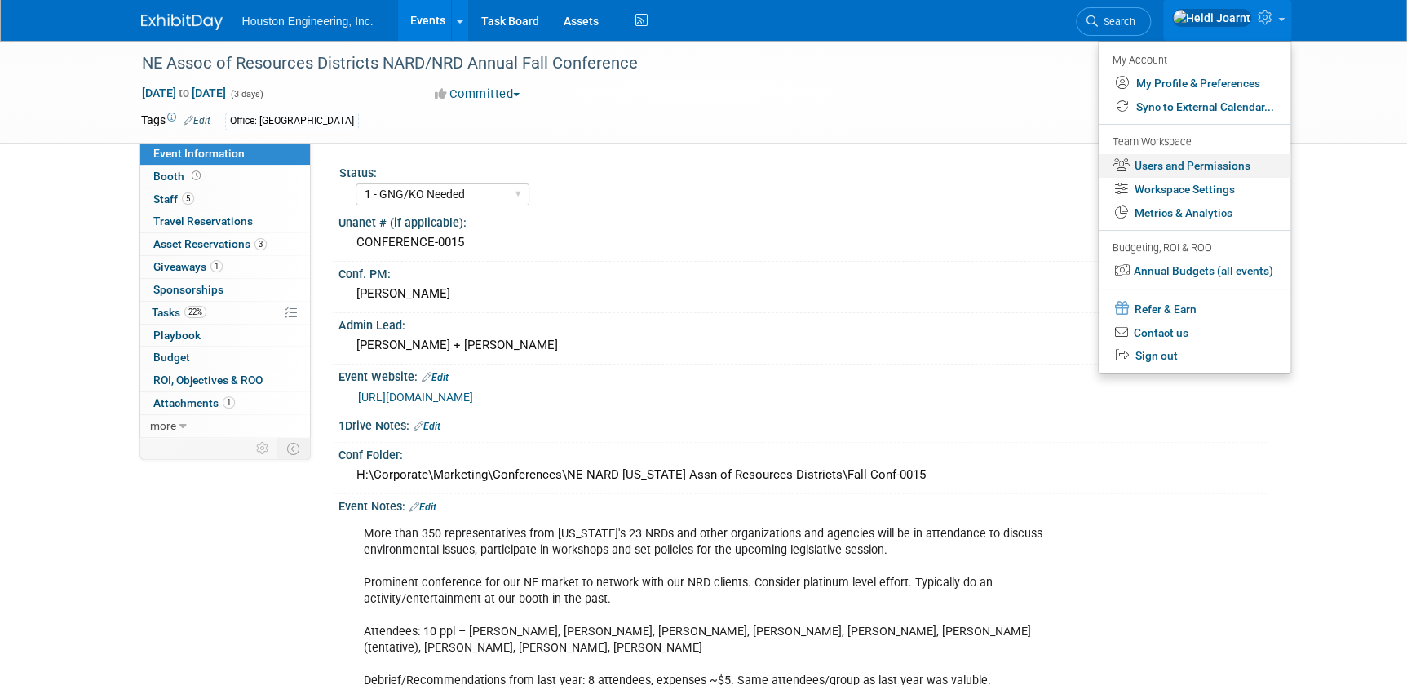
click at [1193, 173] on link "Users and Permissions" at bounding box center [1195, 166] width 192 height 24
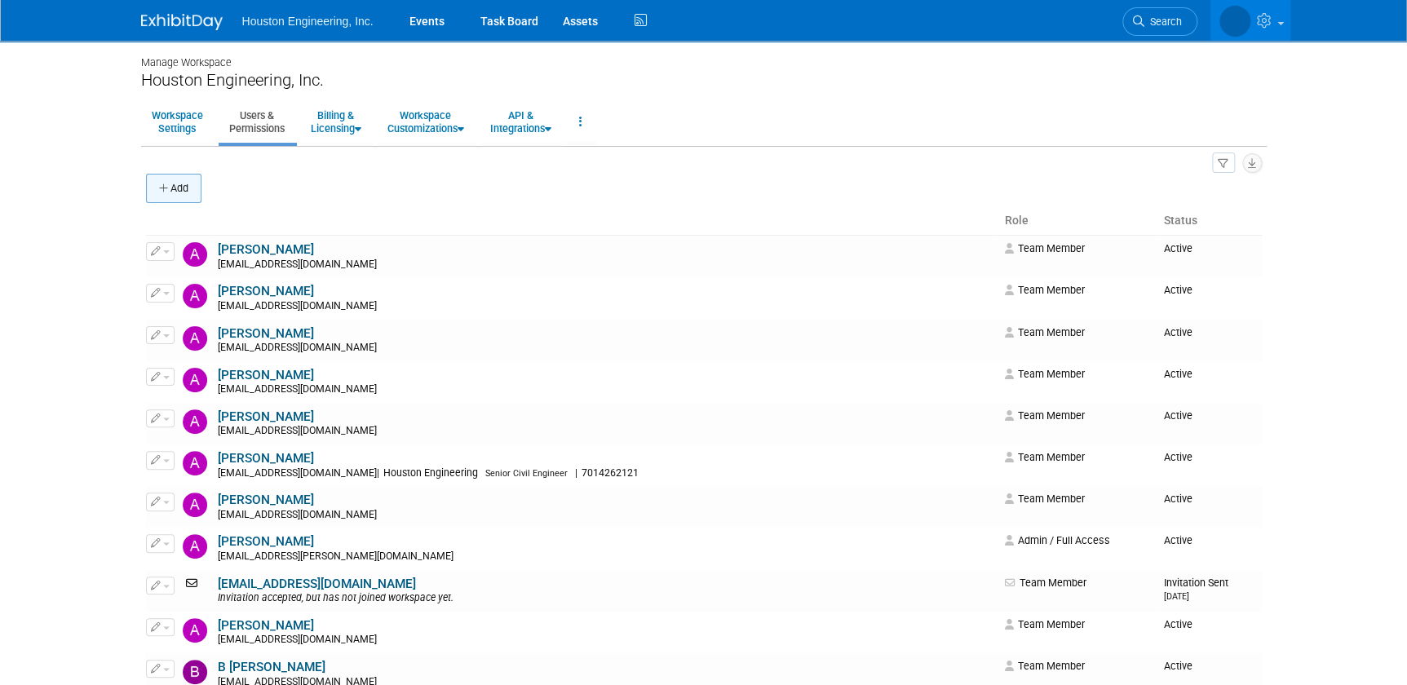
click at [184, 189] on button "Add" at bounding box center [173, 188] width 55 height 29
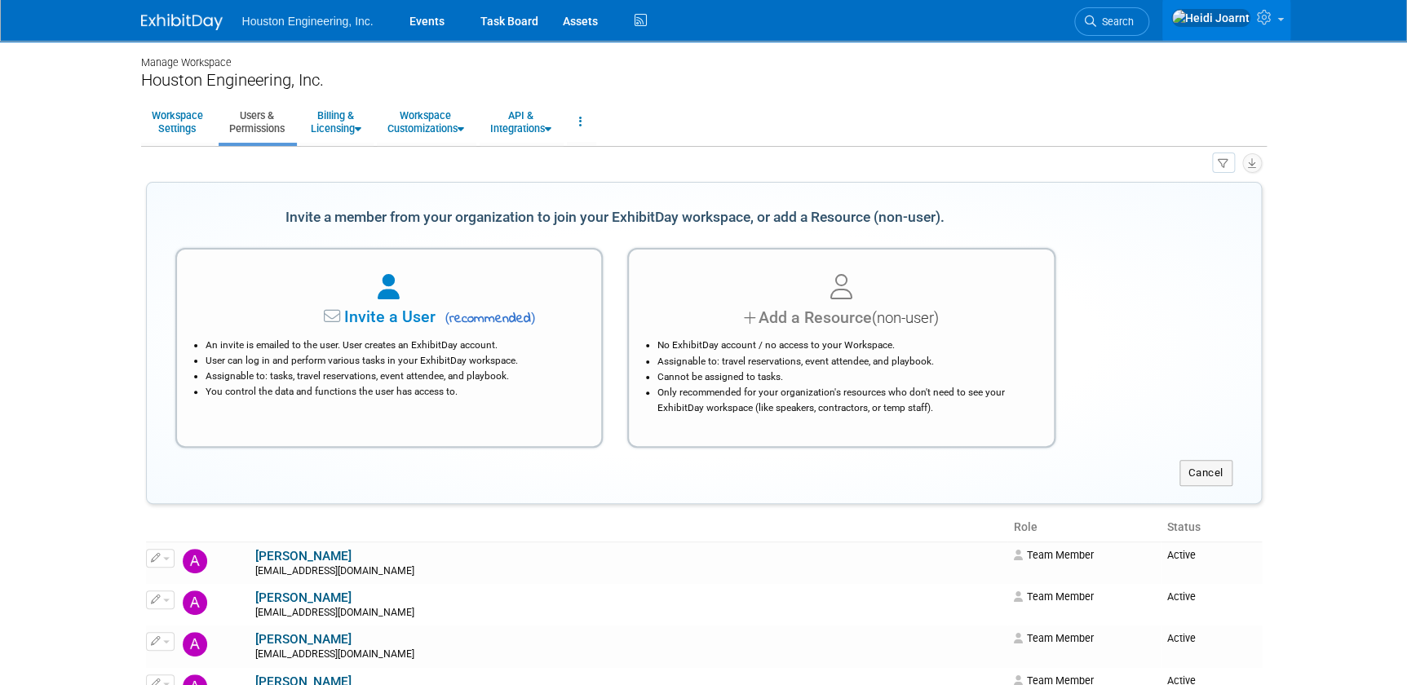
click at [399, 321] on span "Invite a User" at bounding box center [338, 316] width 193 height 19
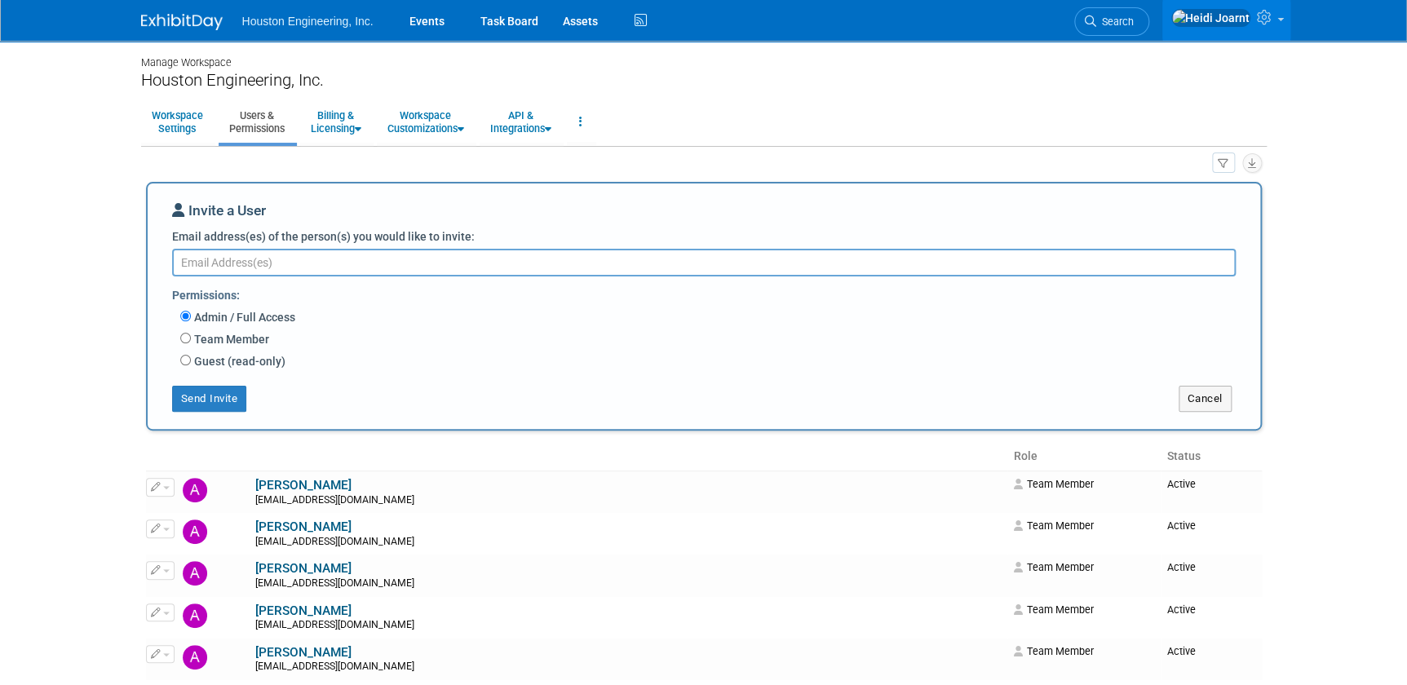
click at [235, 344] on label "Team Member" at bounding box center [230, 339] width 78 height 16
click at [191, 343] on input "Team Member" at bounding box center [185, 338] width 11 height 11
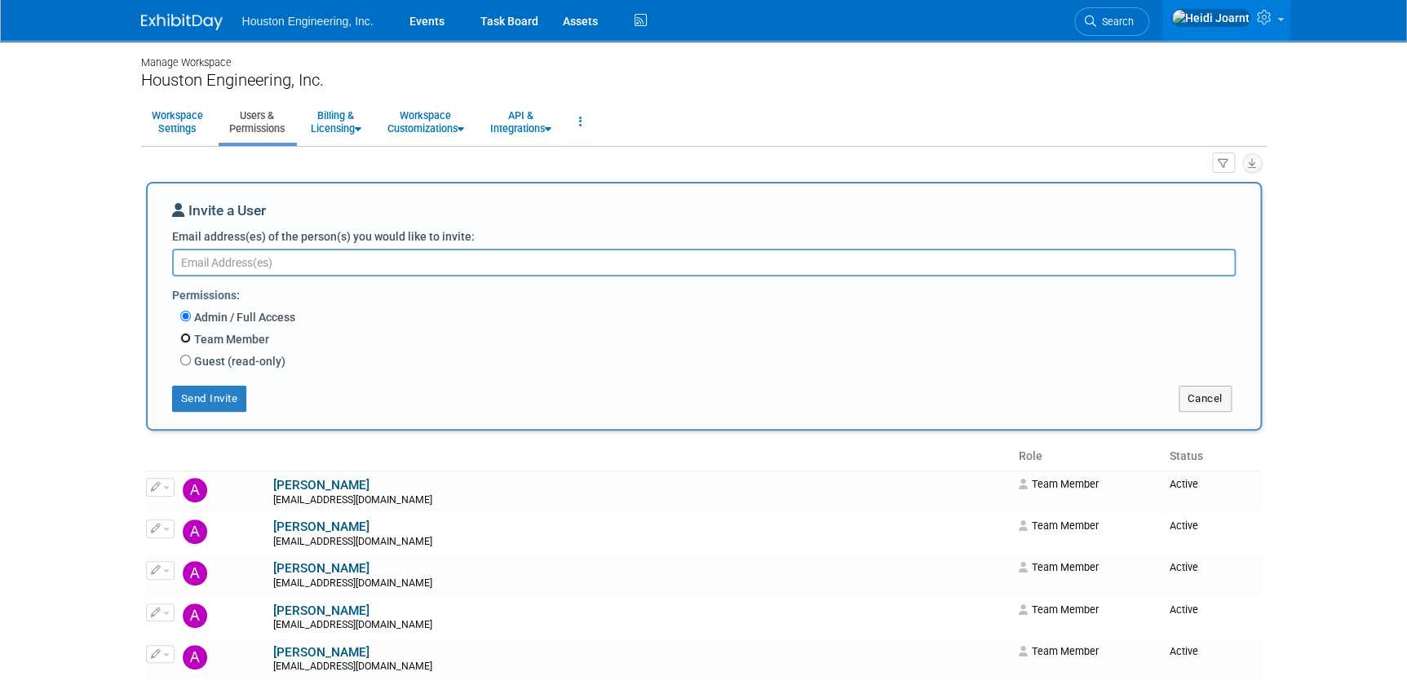
radio input "true"
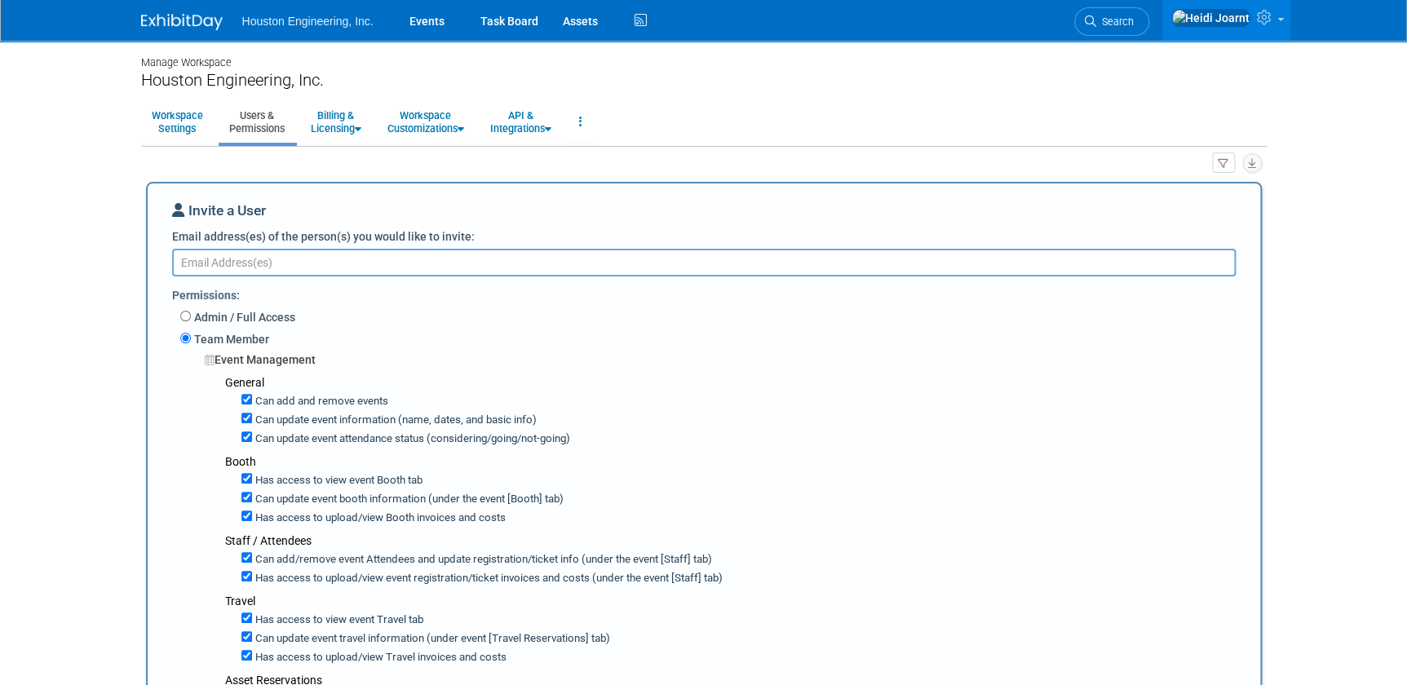
click at [252, 396] on label "Can add and remove events" at bounding box center [320, 401] width 136 height 15
click at [250, 396] on input "Can add and remove events" at bounding box center [246, 399] width 11 height 11
checkbox input "false"
click at [248, 414] on input "Can update event information (name, dates, and basic info)" at bounding box center [246, 418] width 11 height 11
checkbox input "false"
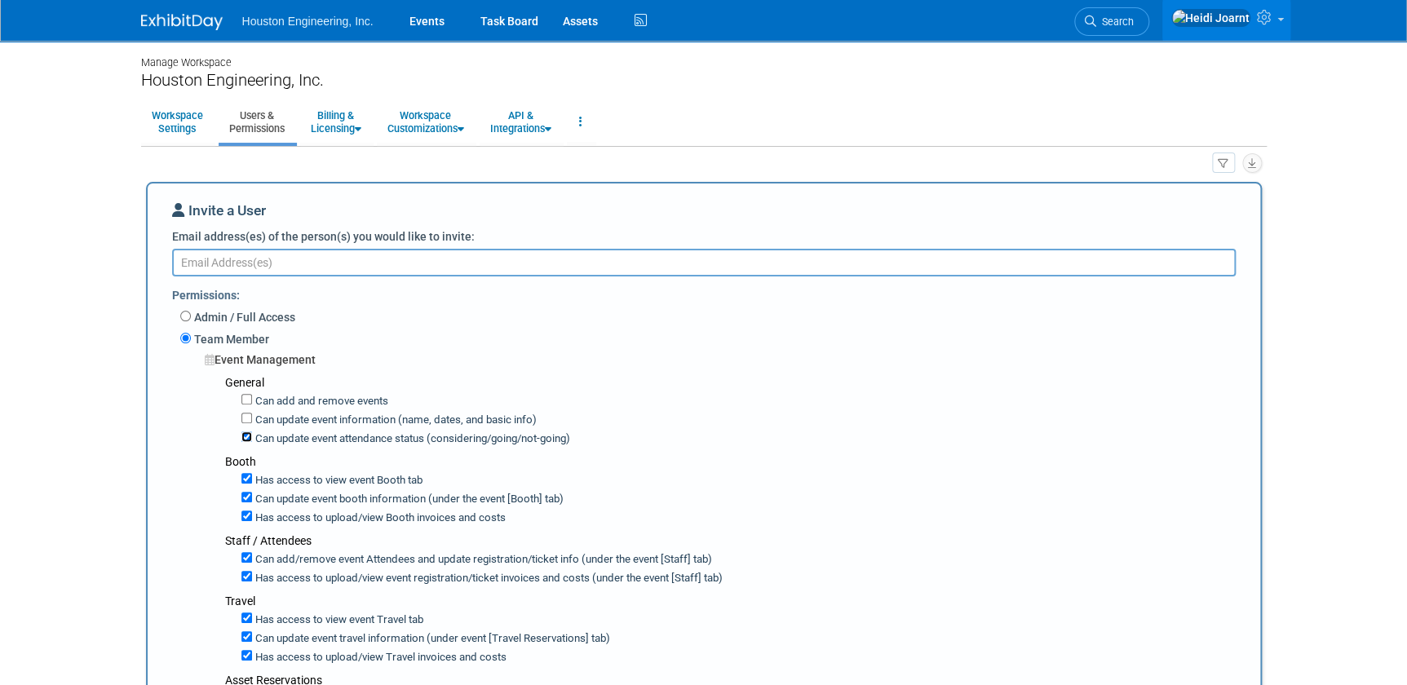
click at [247, 436] on input "Can update event attendance status (considering/going/not-going)" at bounding box center [246, 436] width 11 height 11
checkbox input "false"
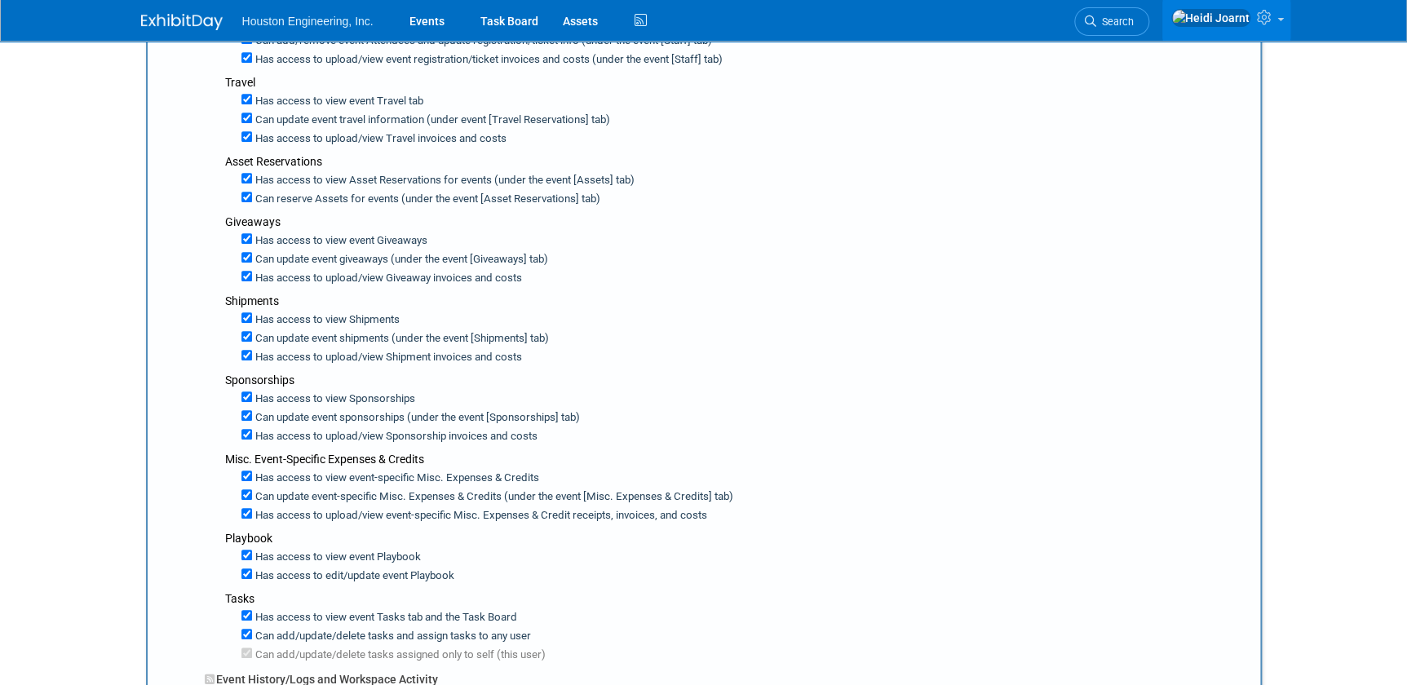
scroll to position [741, 0]
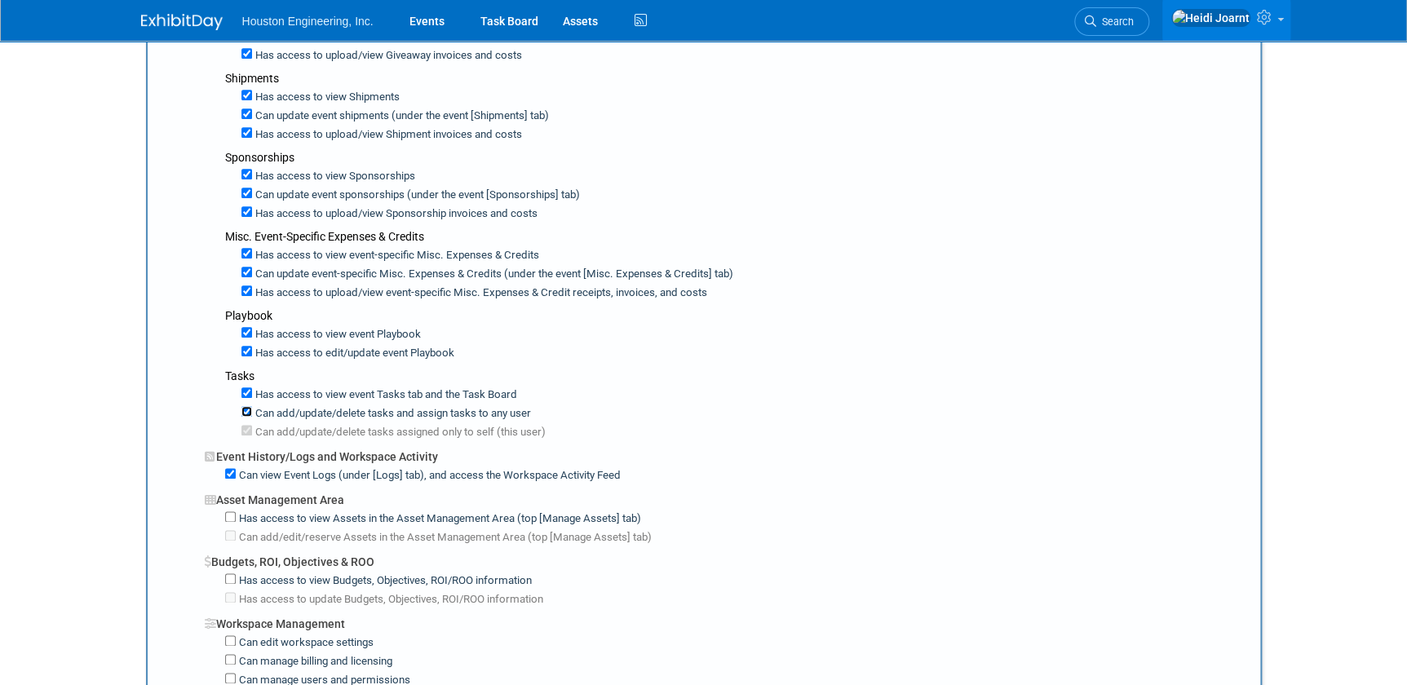
click at [246, 406] on input "Can add/update/delete tasks and assign tasks to any user" at bounding box center [246, 411] width 11 height 11
checkbox input "false"
click at [228, 511] on input "Has access to view Assets in the Asset Management Area (top [Manage Assets] tab)" at bounding box center [230, 516] width 11 height 11
checkbox input "true"
click at [228, 573] on input "Has access to view Budgets, Objectives, ROI/ROO information" at bounding box center [230, 578] width 11 height 11
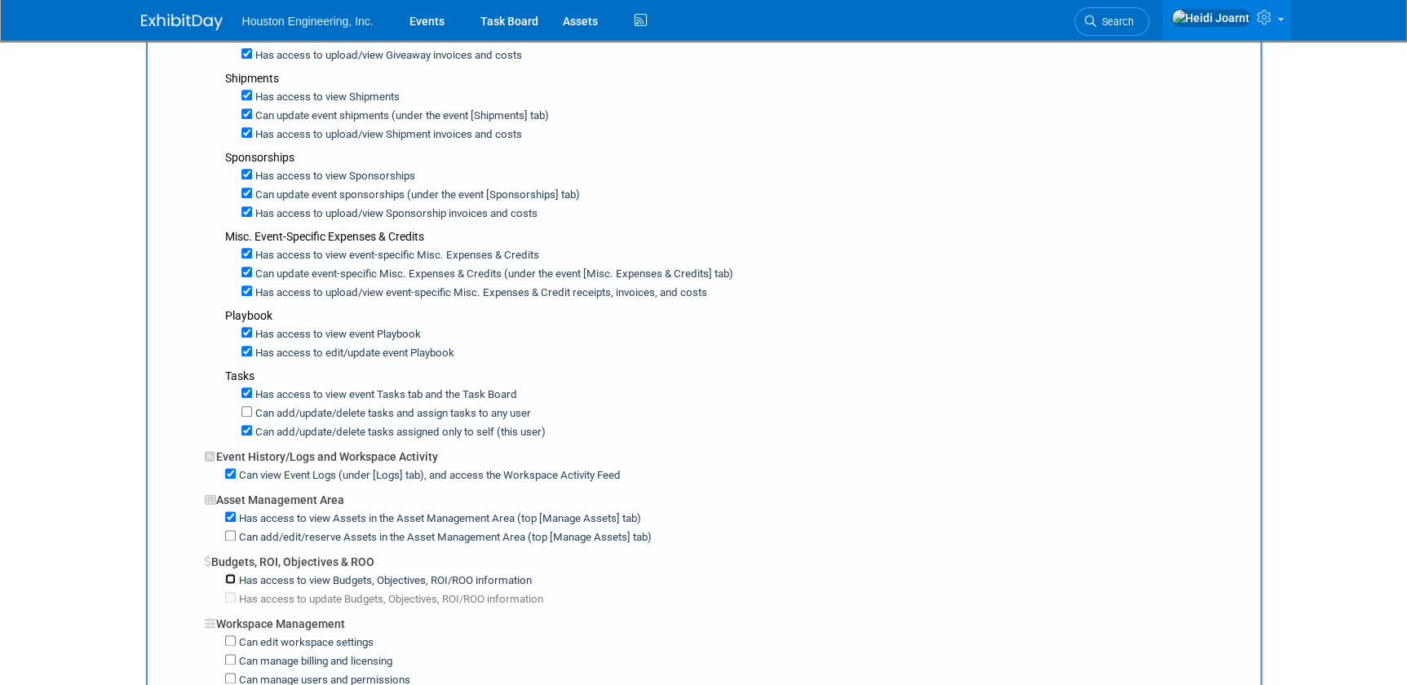
checkbox input "true"
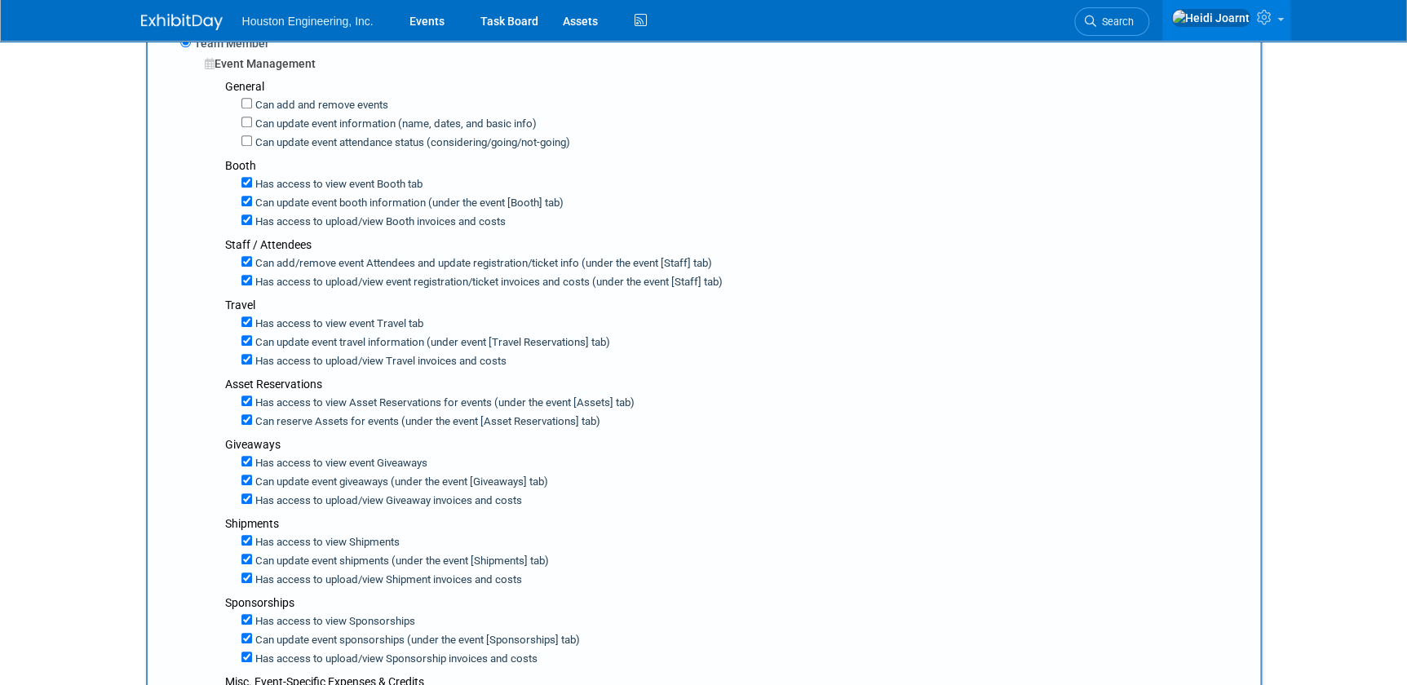
scroll to position [0, 0]
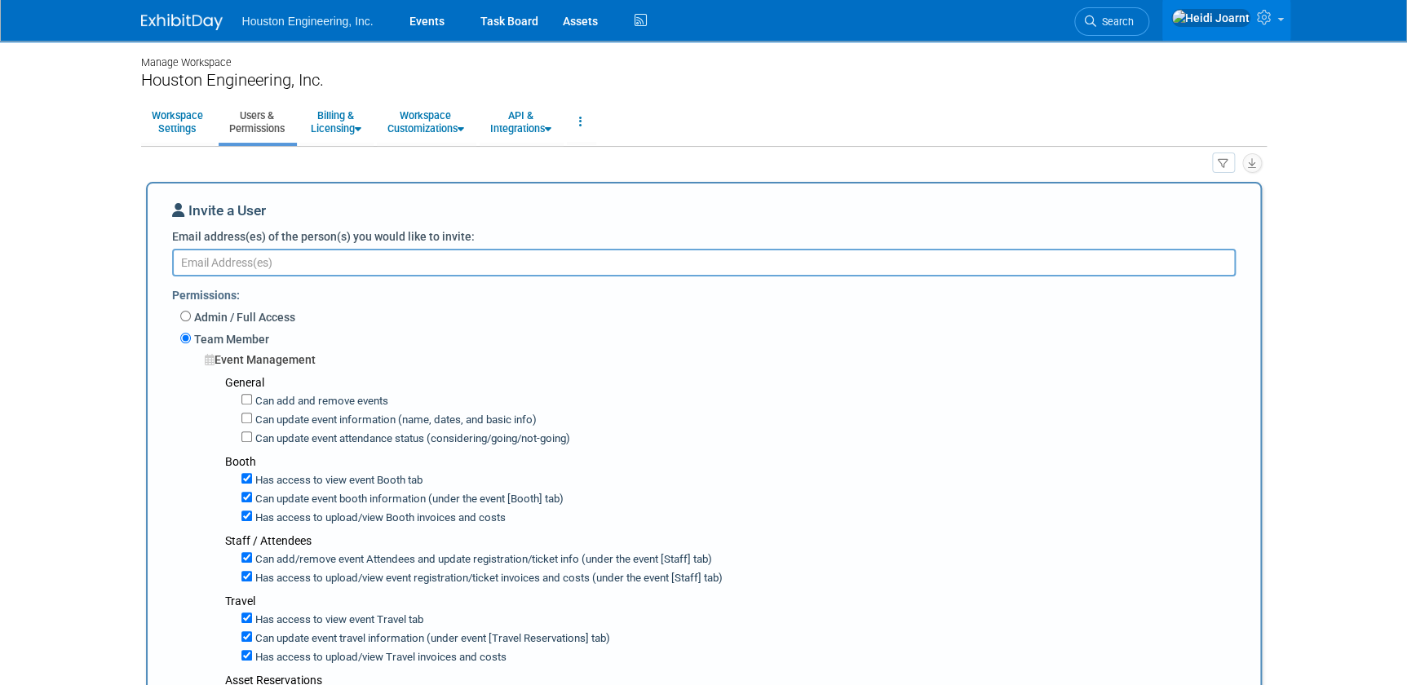
click at [339, 272] on textarea "Email address(es) of the person(s) you would like to invite:" at bounding box center [704, 263] width 1064 height 28
paste textarea "[EMAIL_ADDRESS][DOMAIN_NAME]"
click at [378, 268] on textarea "cfurman@houstoneng.com," at bounding box center [704, 263] width 1064 height 28
paste textarea "jgarder@houstoneng.com"
click at [506, 261] on textarea "cfurman@houstoneng.com, jgarder@houstoneng.com," at bounding box center [704, 263] width 1064 height 28
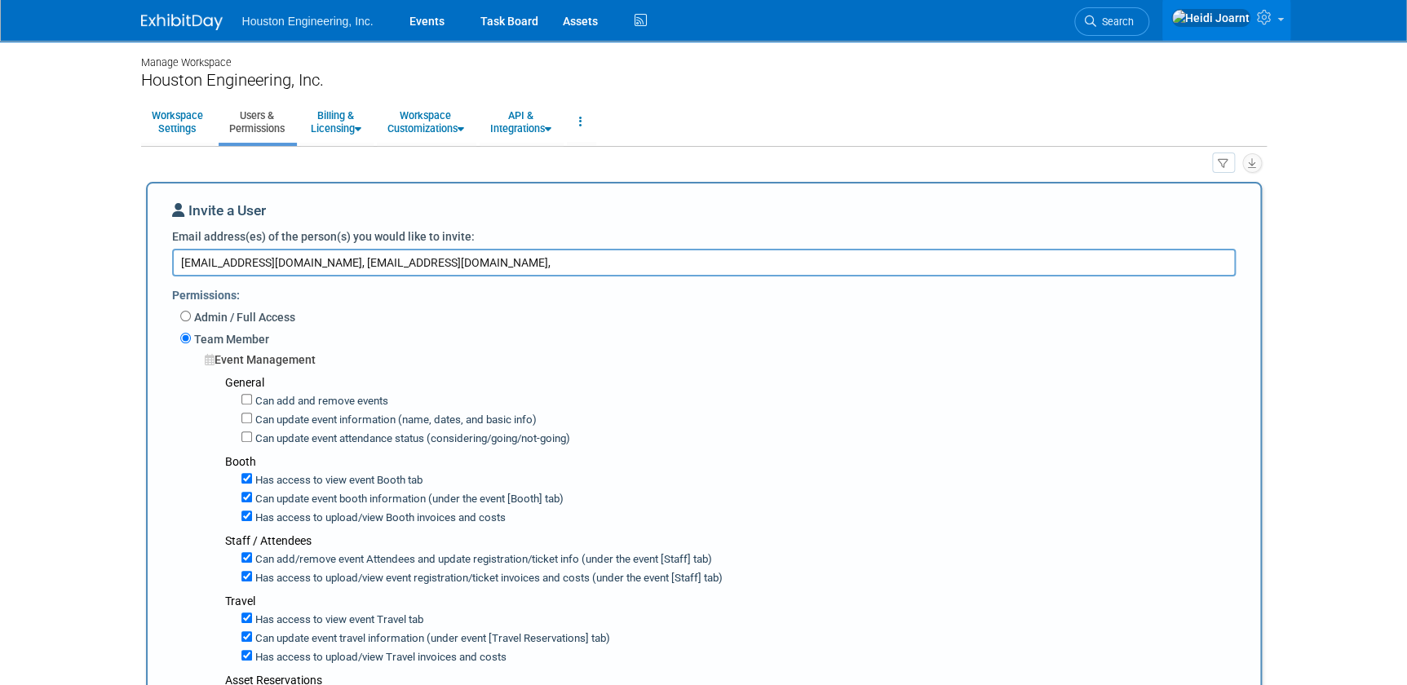
paste textarea "mvanhove@houstoneng.com"
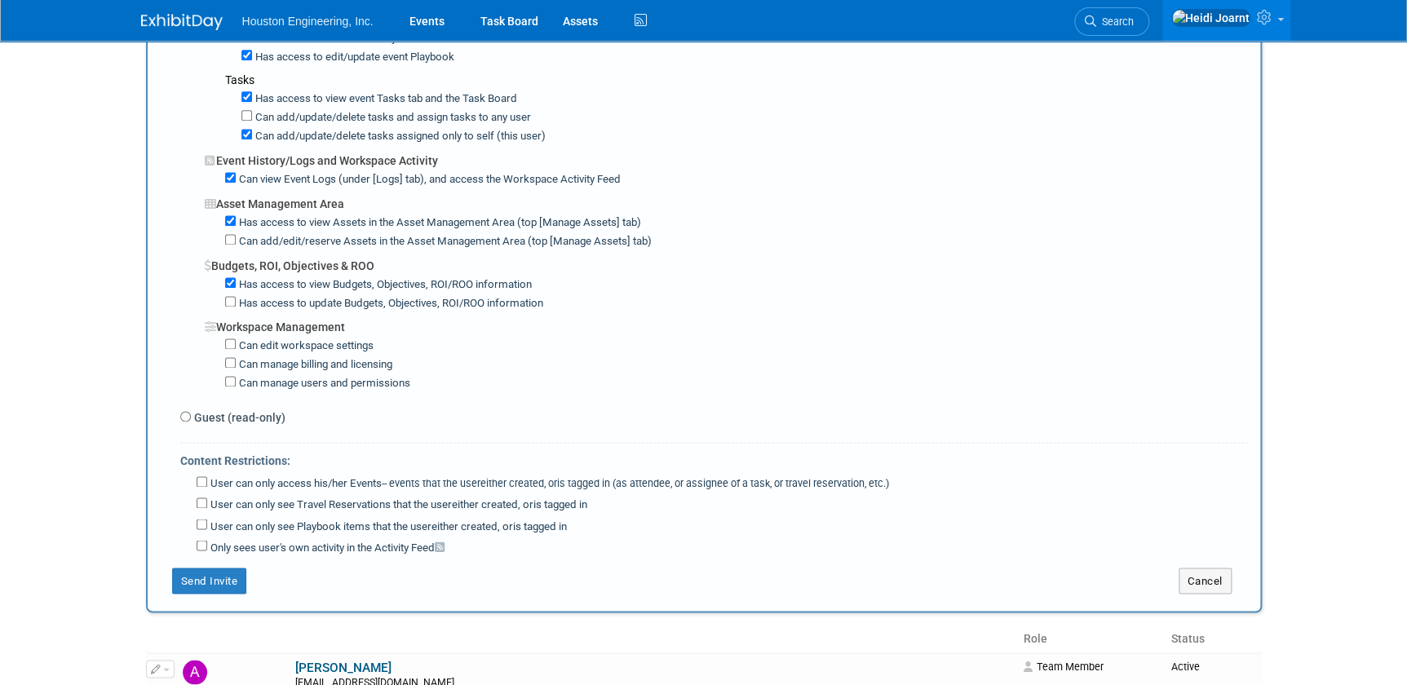
scroll to position [1260, 0]
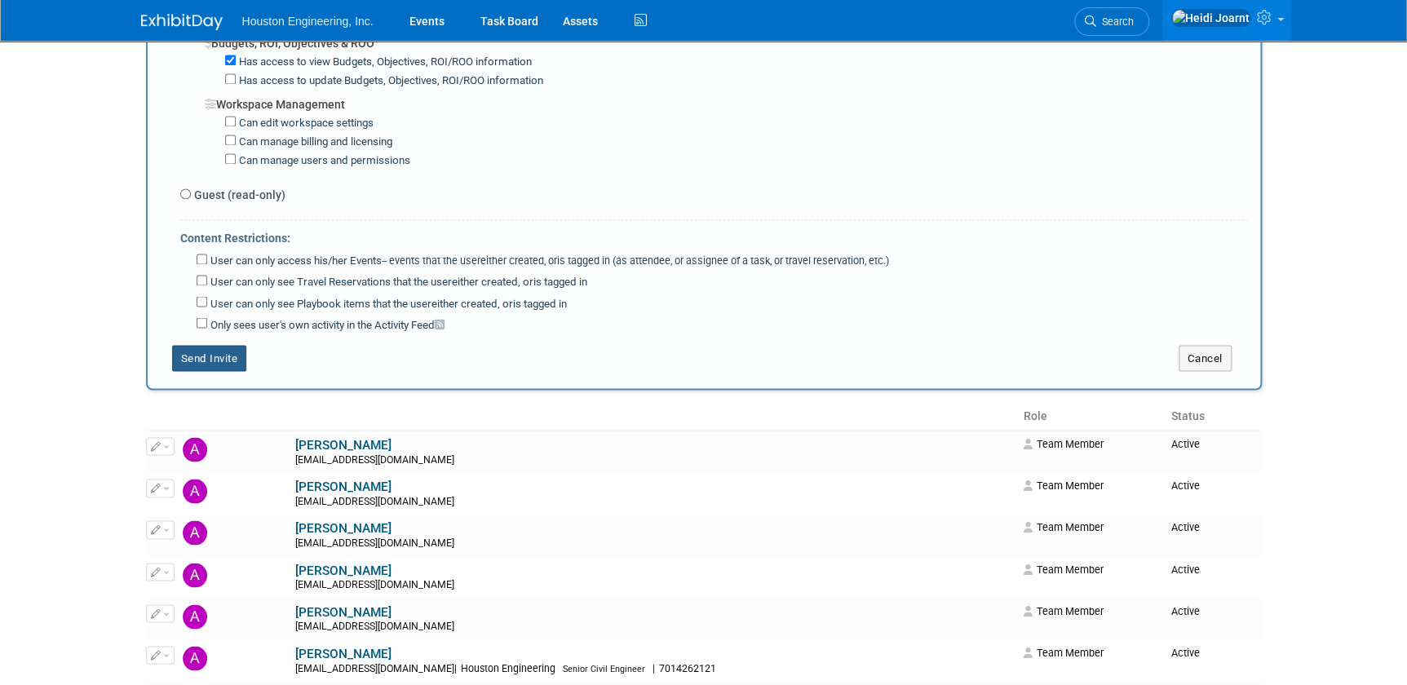
type textarea "cfurman@houstoneng.com, jgarder@houstoneng.com, mvanhove@houstoneng.com"
click at [232, 350] on button "Send Invite" at bounding box center [209, 358] width 75 height 26
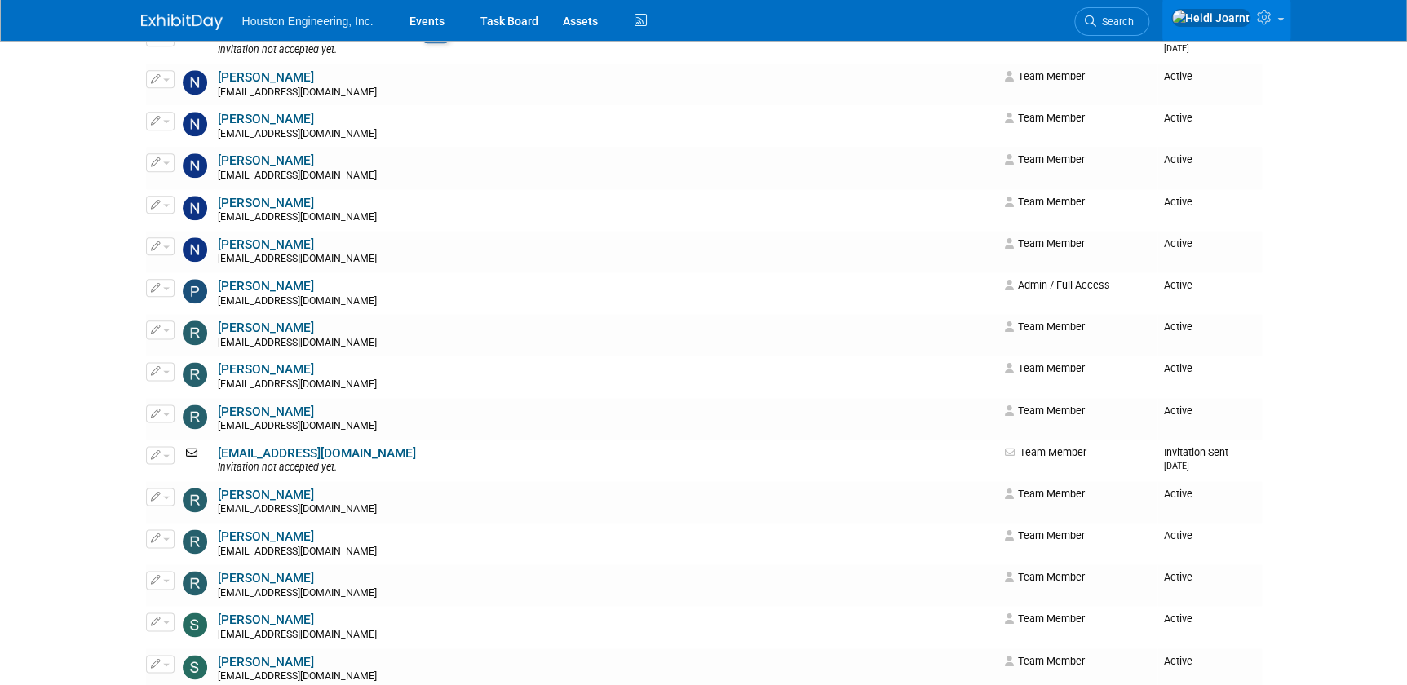
scroll to position [3559, 0]
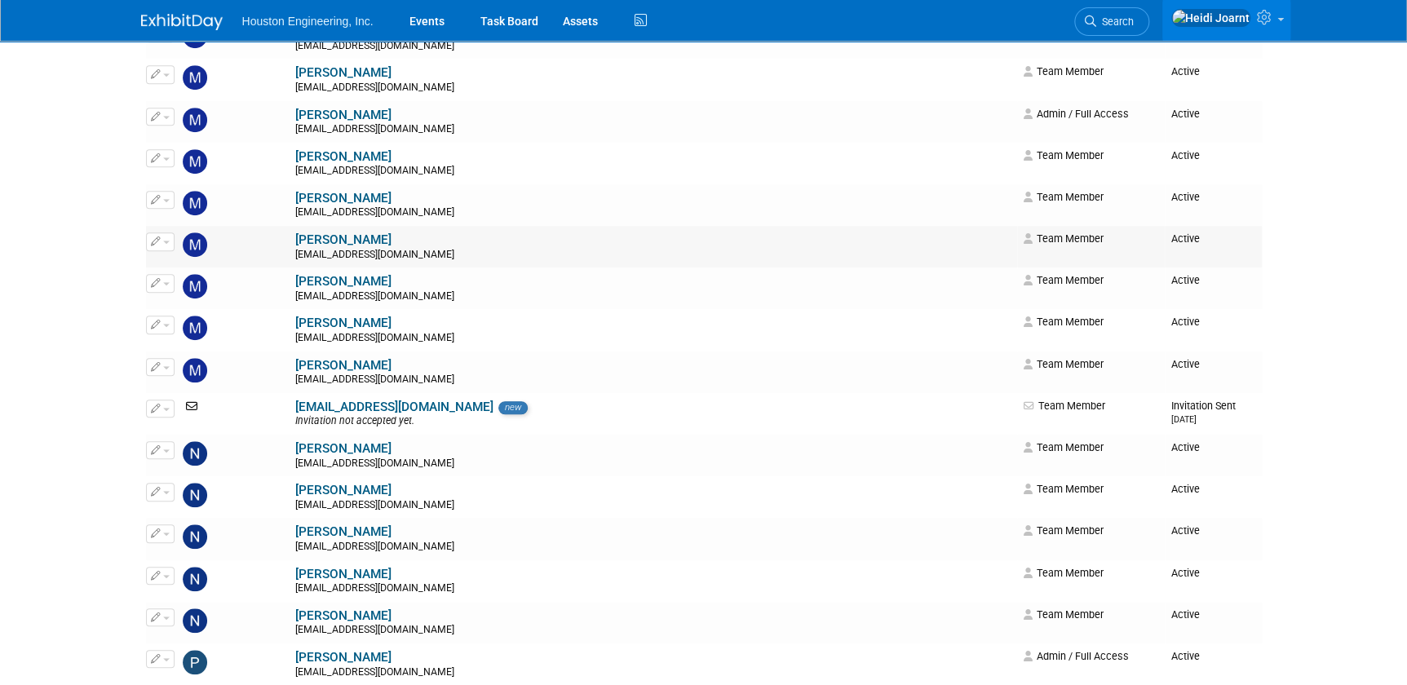
drag, startPoint x: 653, startPoint y: 306, endPoint x: 555, endPoint y: 238, distance: 118.3
click at [555, 239] on td "Michael Sotak msotak@houstoneng.com" at bounding box center [654, 247] width 727 height 42
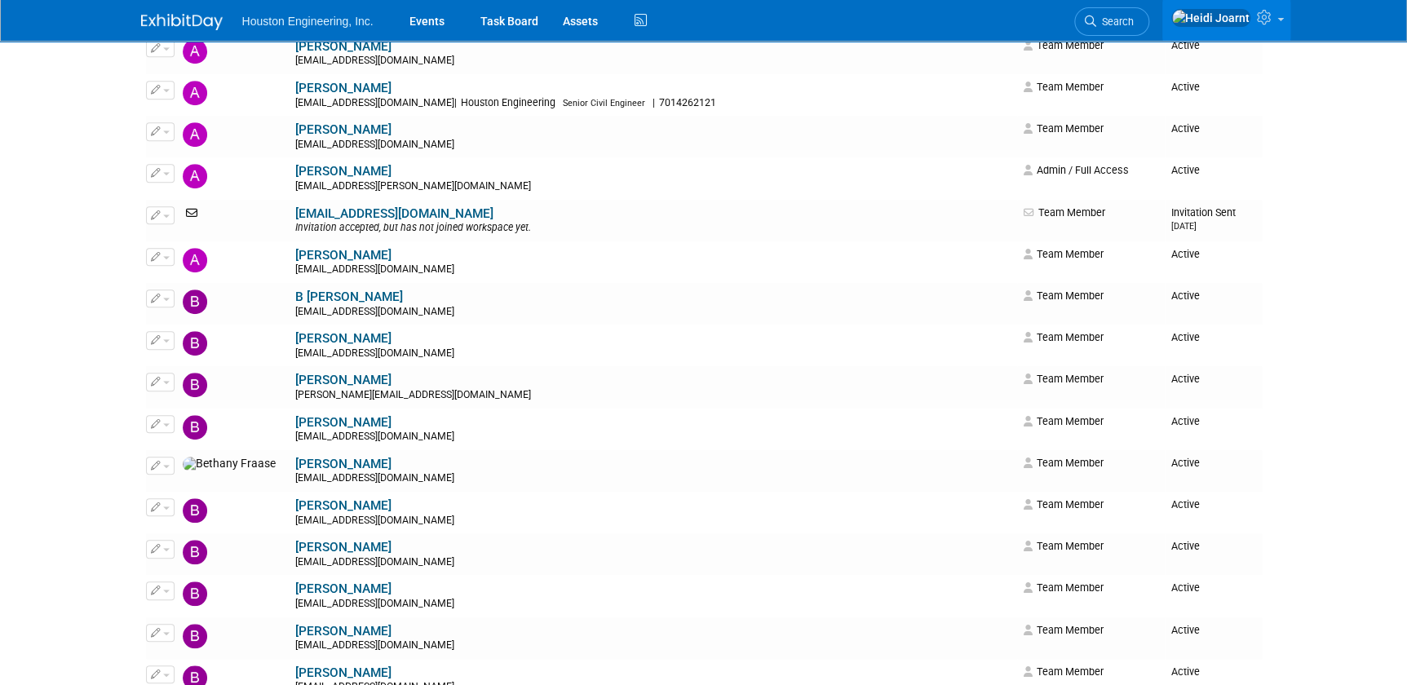
scroll to position [0, 0]
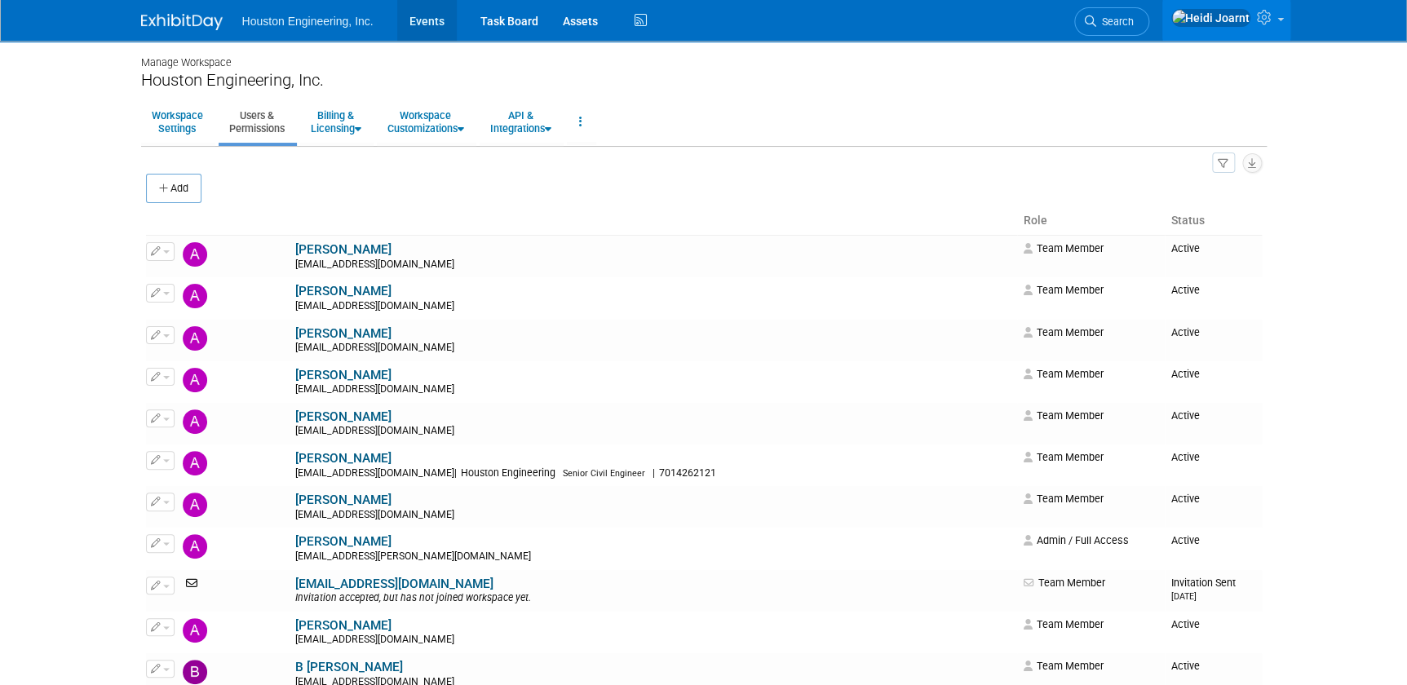
click at [440, 19] on link "Events" at bounding box center [427, 20] width 60 height 41
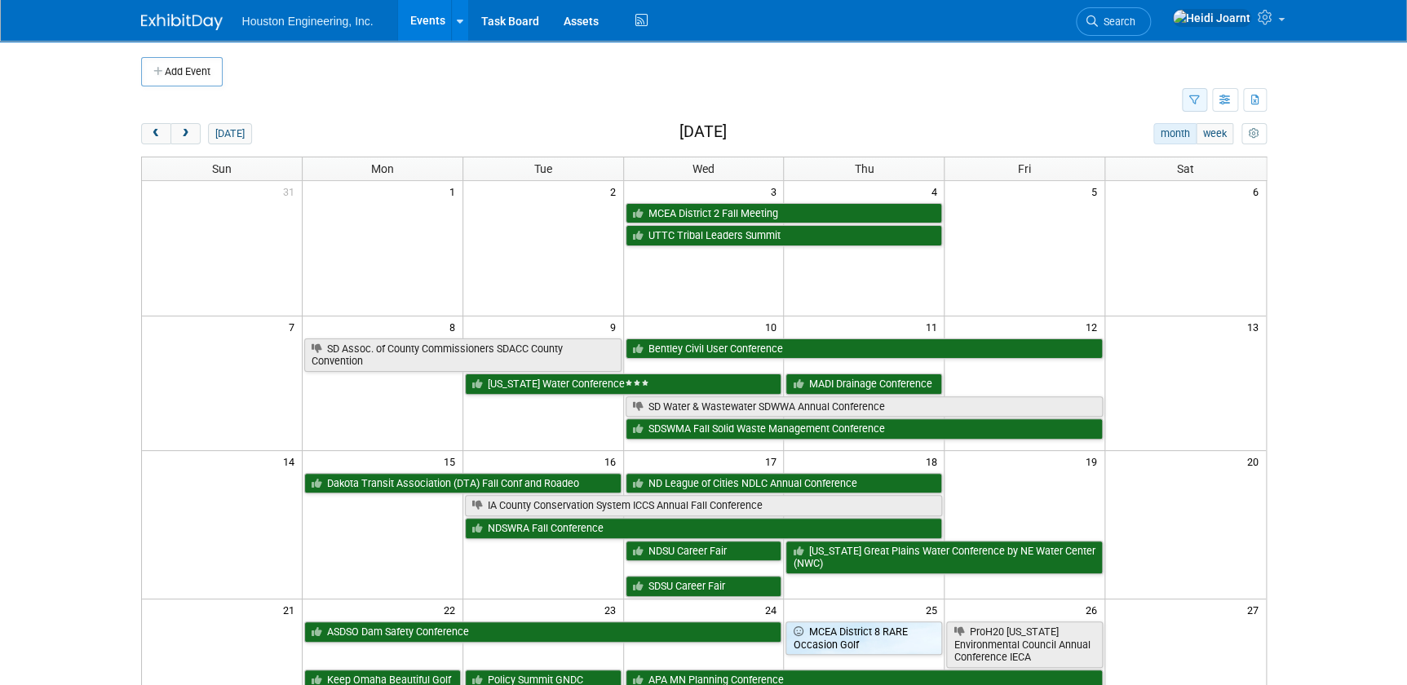
click at [1188, 100] on button "button" at bounding box center [1194, 100] width 25 height 24
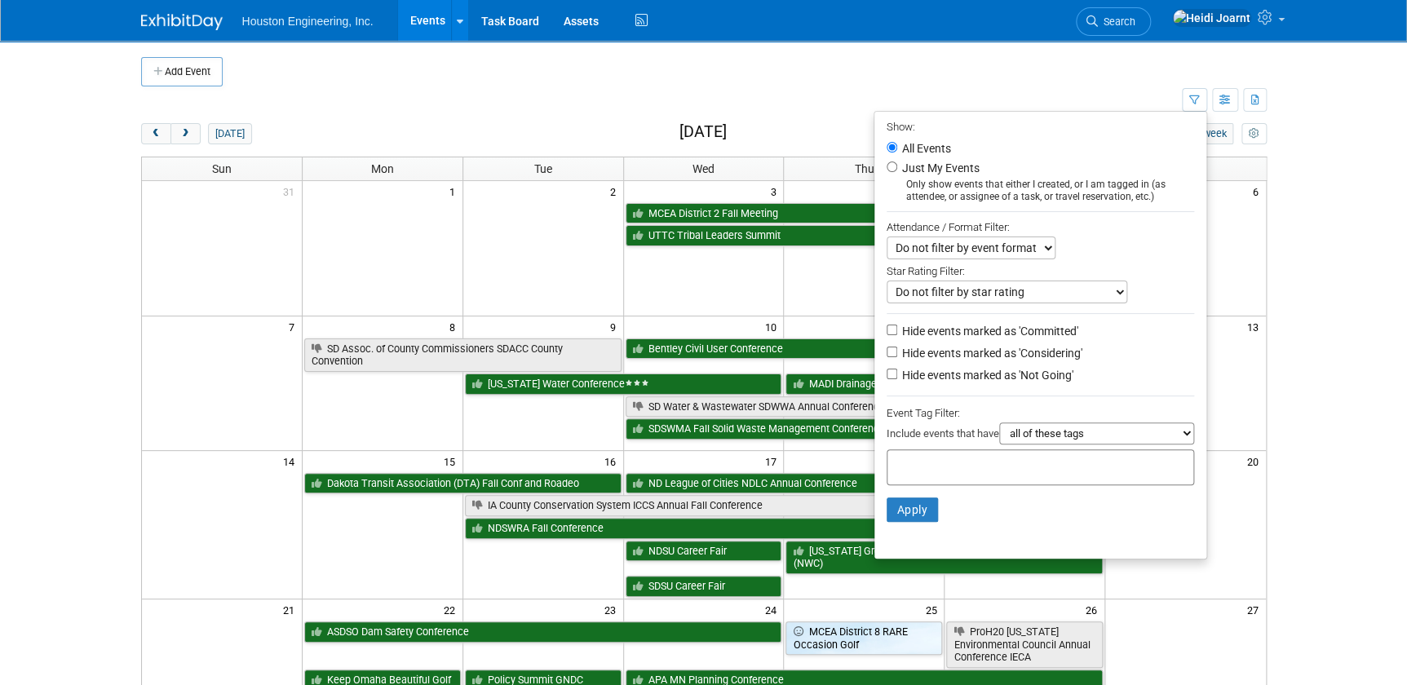
click at [962, 383] on label "Hide events marked as 'Not Going'" at bounding box center [986, 375] width 175 height 16
click at [897, 379] on input "Hide events marked as 'Not Going'" at bounding box center [892, 374] width 11 height 11
checkbox input "true"
click at [921, 515] on button "Apply" at bounding box center [913, 510] width 52 height 24
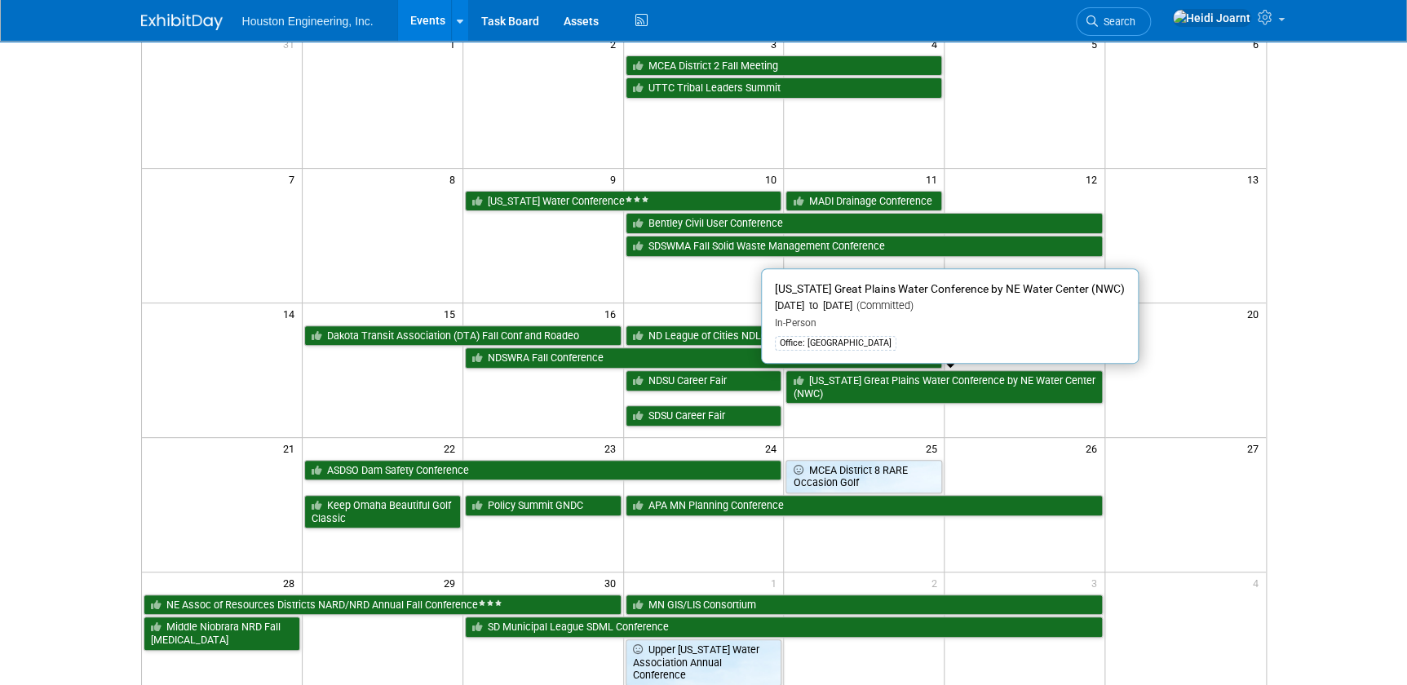
scroll to position [296, 0]
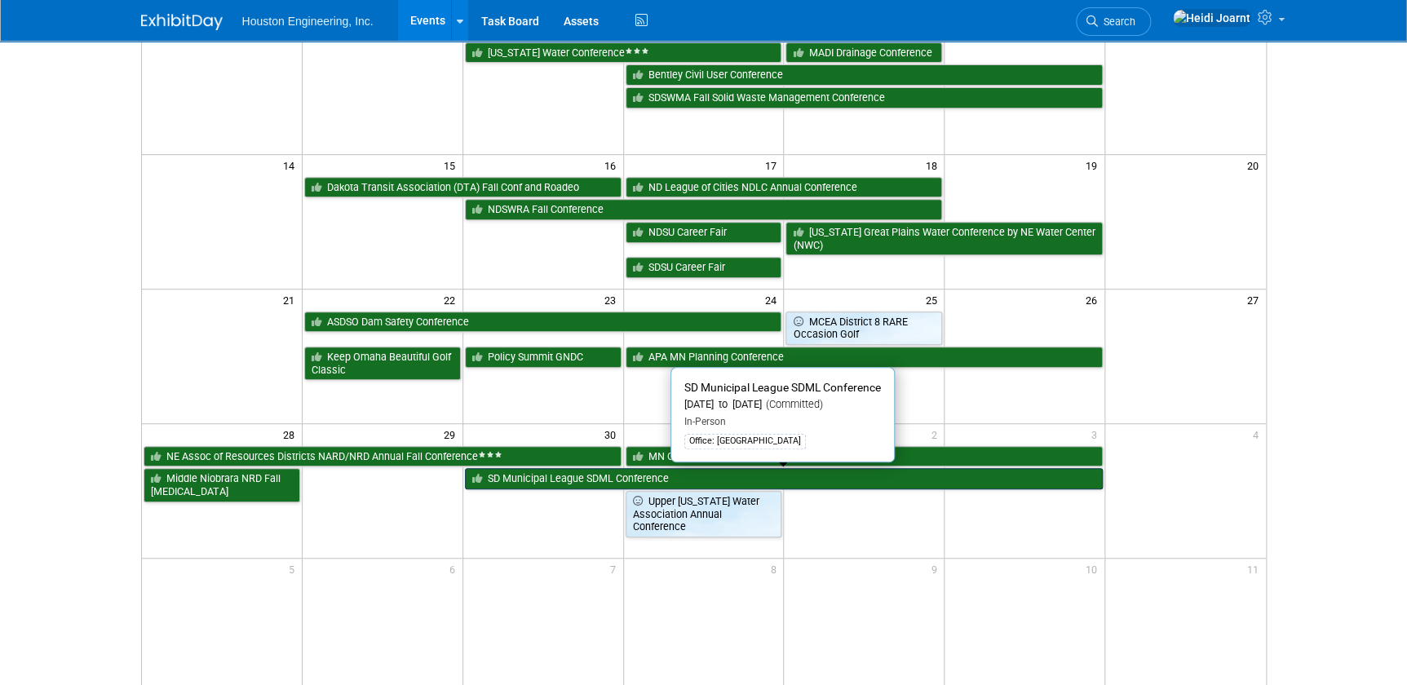
click at [579, 479] on link "SD Municipal League SDML Conference" at bounding box center [784, 478] width 638 height 21
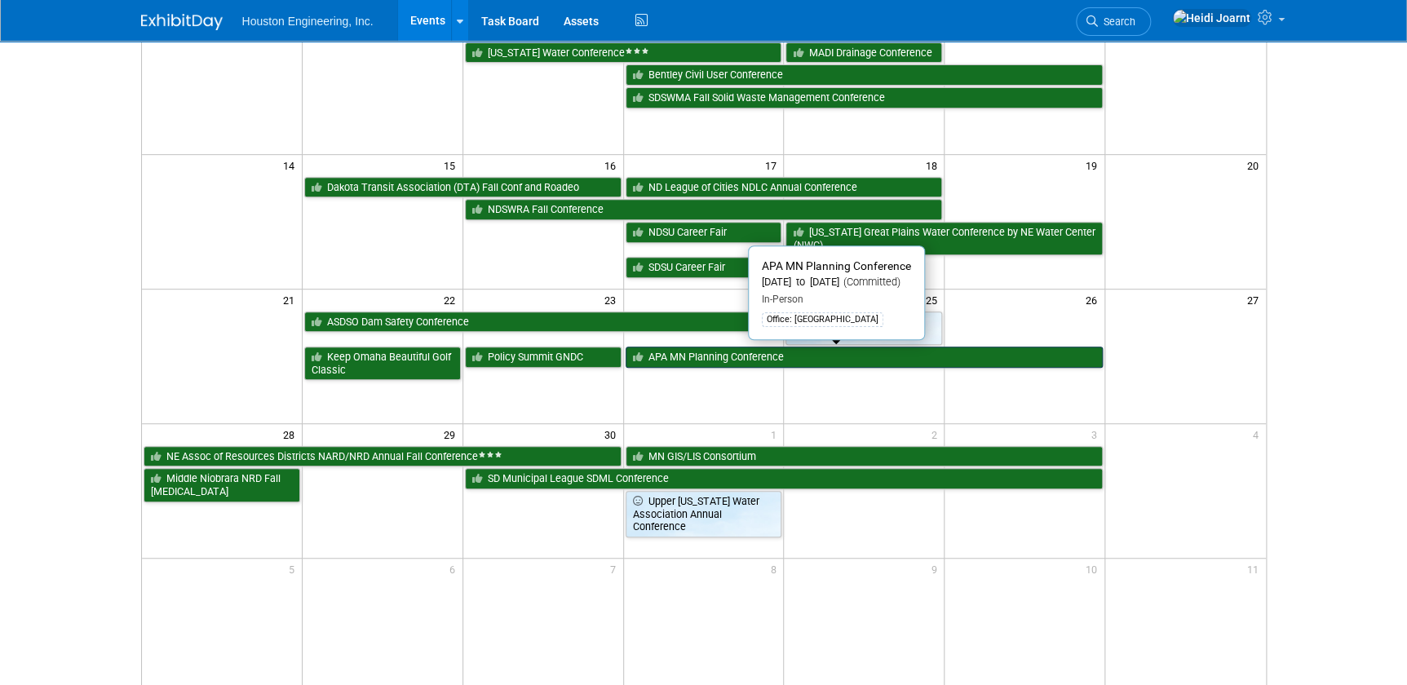
click at [725, 358] on link "APA MN Planning Conference" at bounding box center [865, 357] width 478 height 21
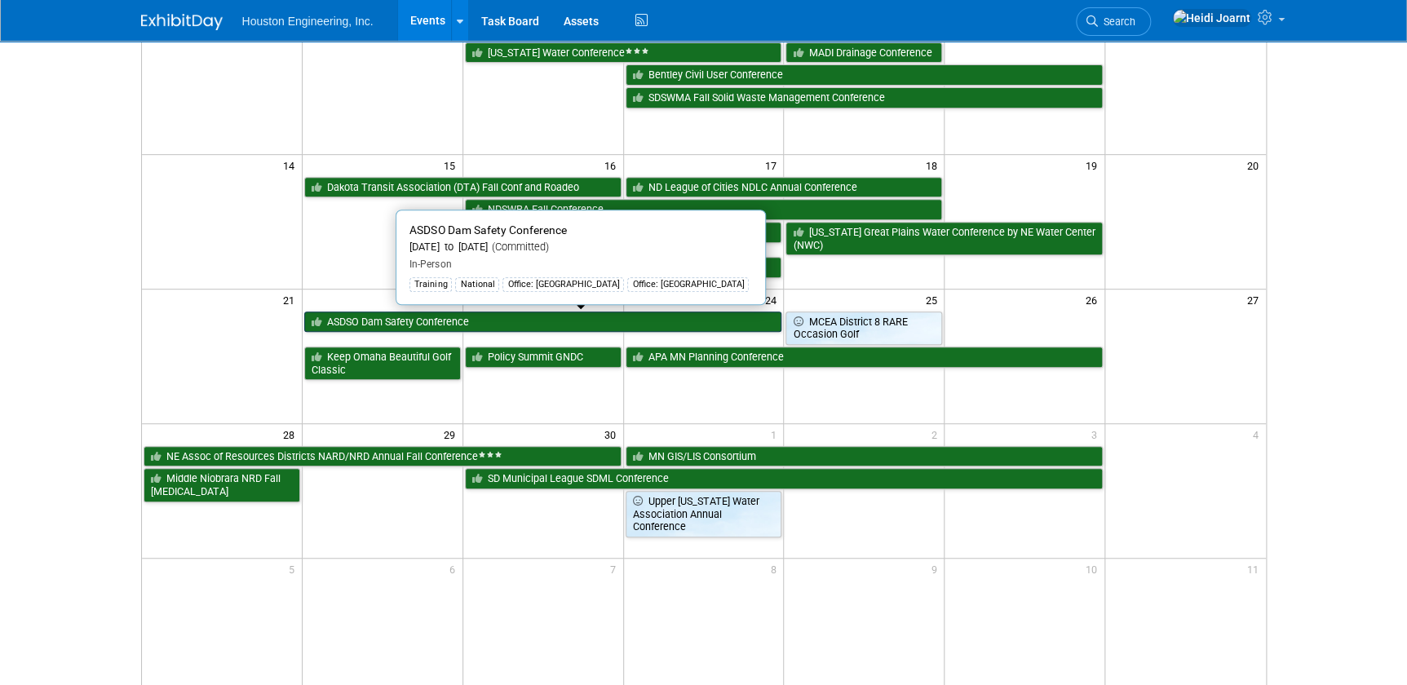
click at [432, 318] on link "ASDSO Dam Safety Conference" at bounding box center [543, 322] width 478 height 21
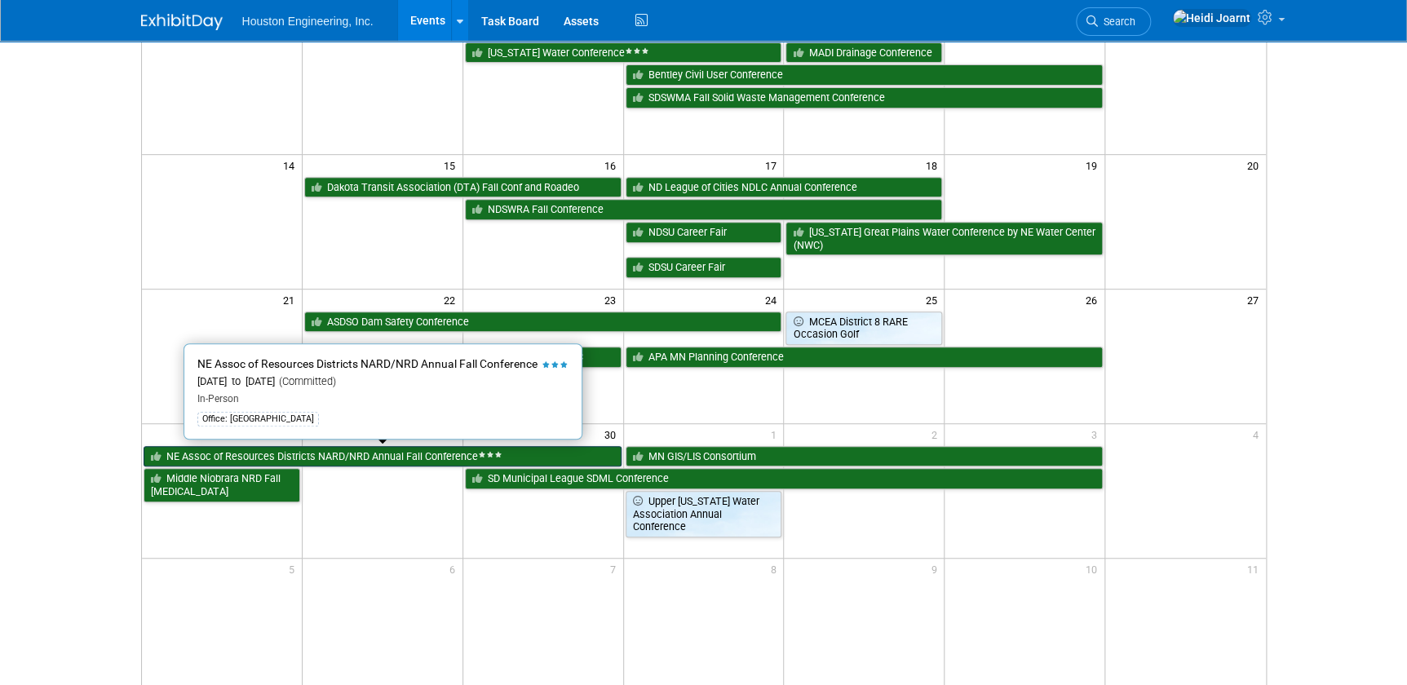
click at [336, 458] on link "NE Assoc of Resources Districts NARD/NRD Annual Fall Conference" at bounding box center [383, 456] width 478 height 21
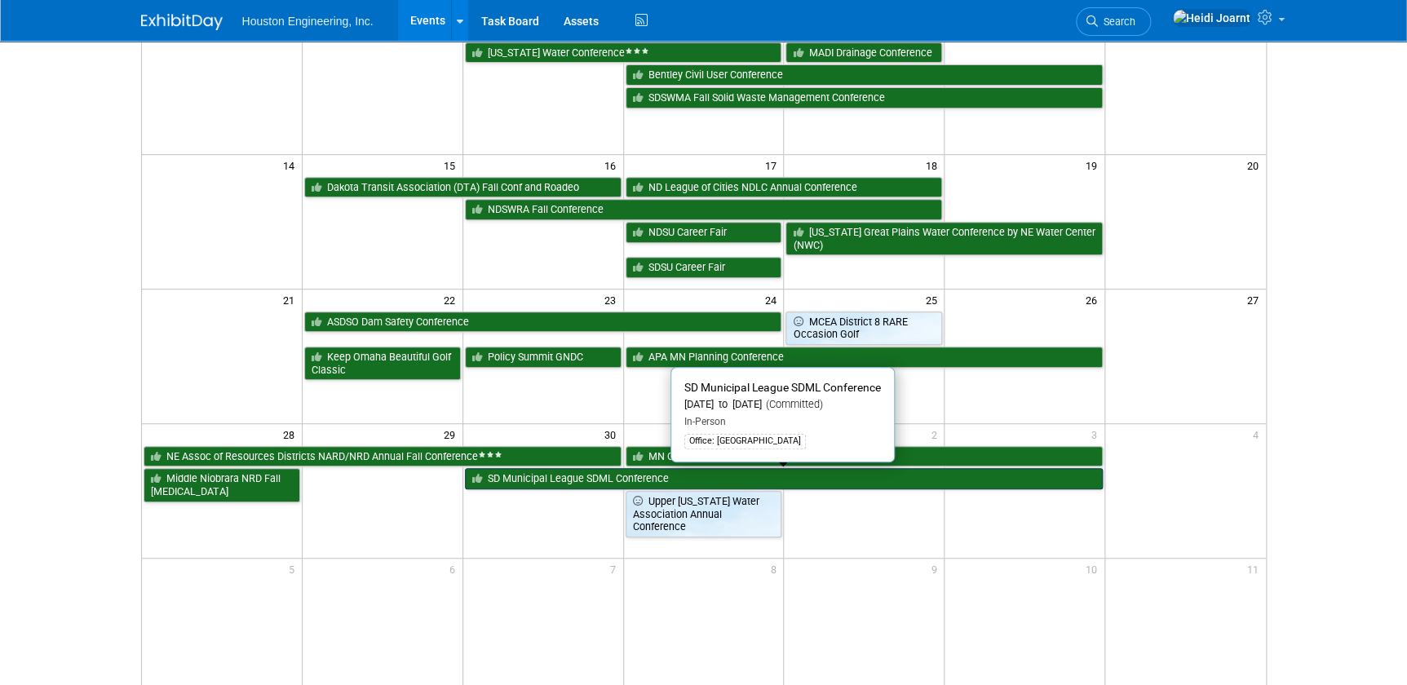
click at [527, 476] on link "SD Municipal League SDML Conference" at bounding box center [784, 478] width 638 height 21
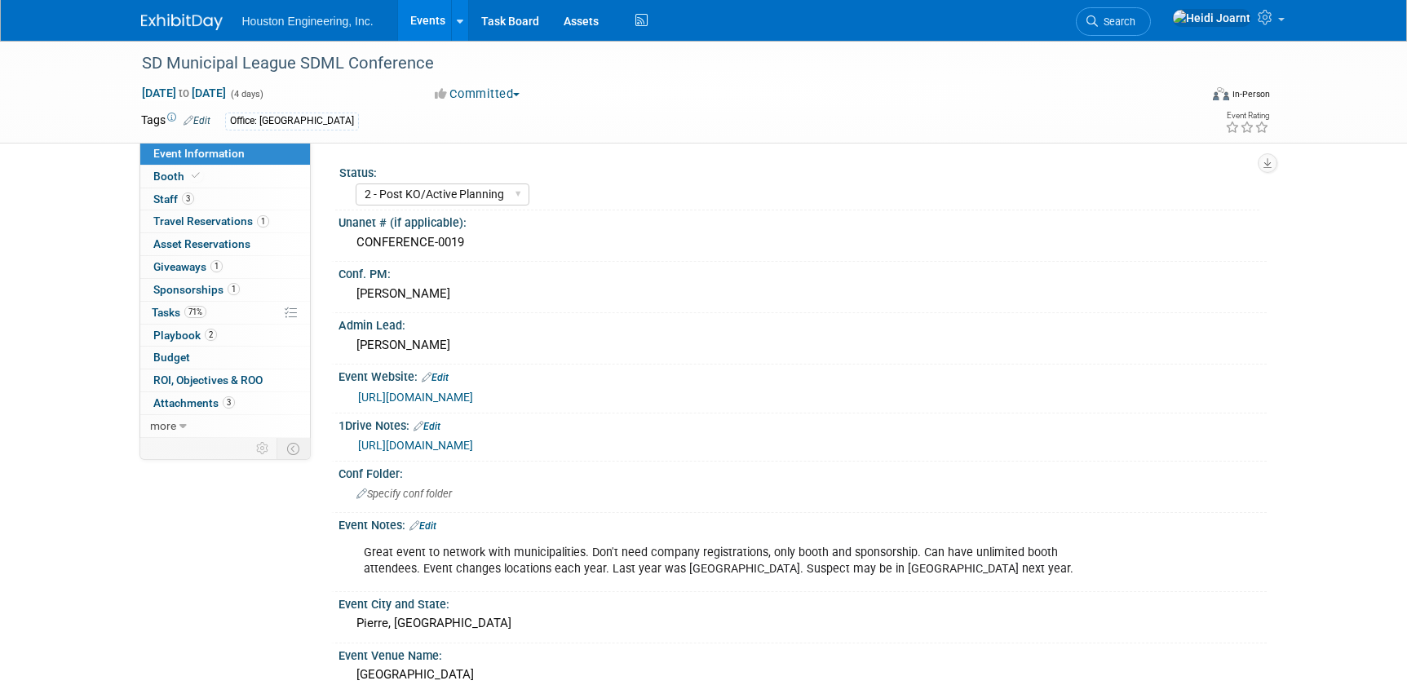
select select "2 - Post KO/Active Planning"
select select "No"
select select "Mun. Infrastructure"
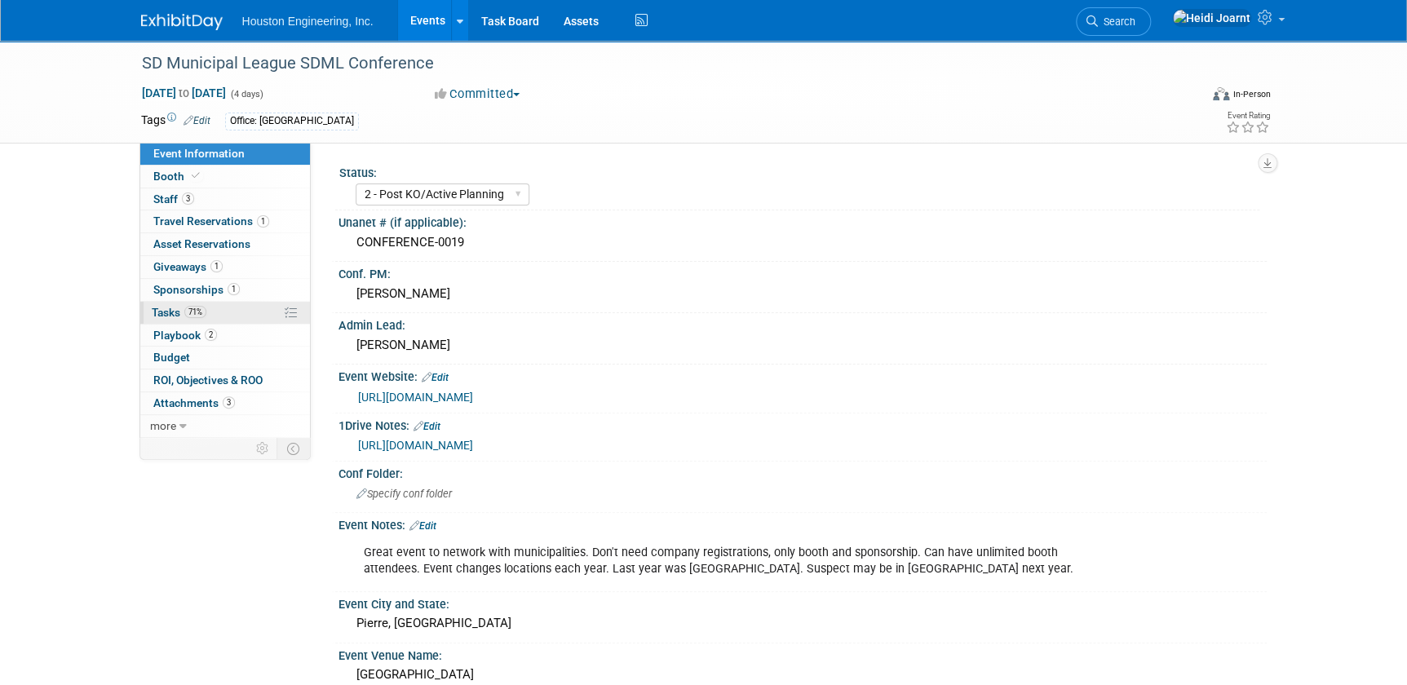
click at [215, 307] on link "71% Tasks 71%" at bounding box center [225, 313] width 170 height 22
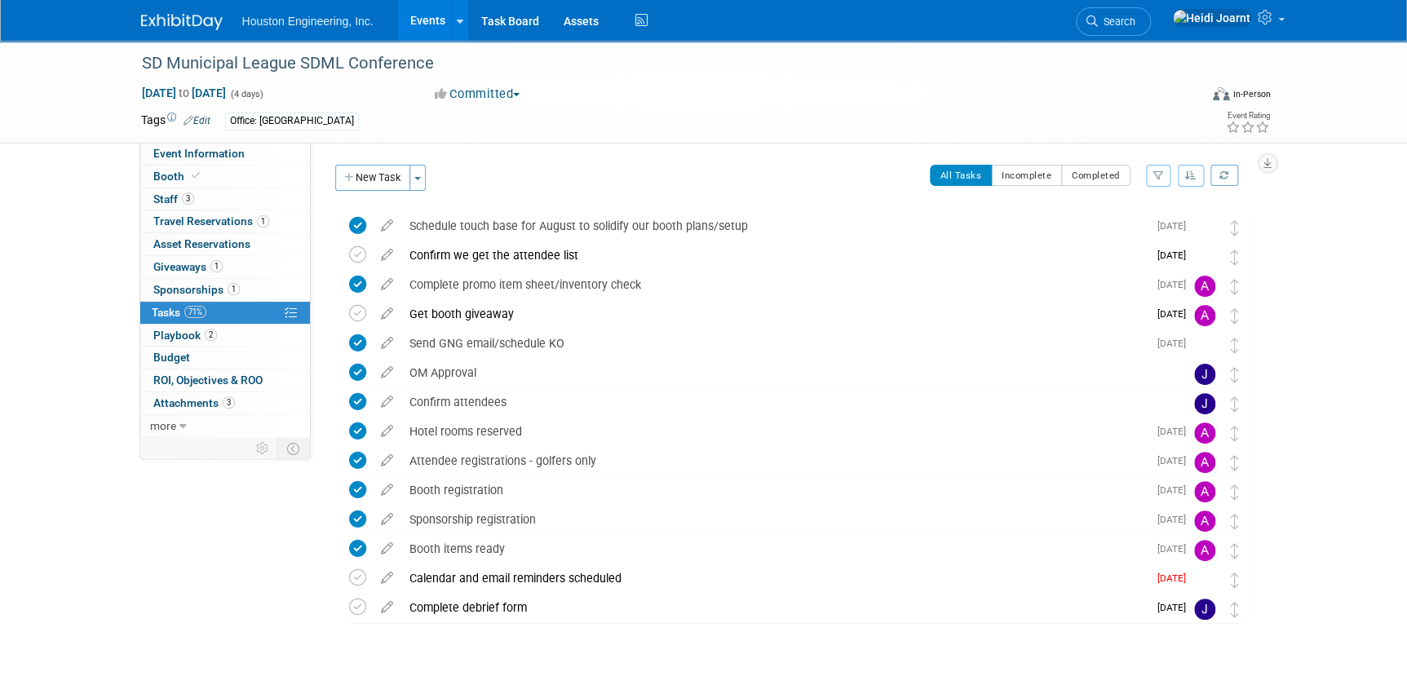
click at [1198, 179] on button "button" at bounding box center [1191, 176] width 26 height 22
click at [1165, 252] on link "By Due Date" at bounding box center [1144, 250] width 117 height 23
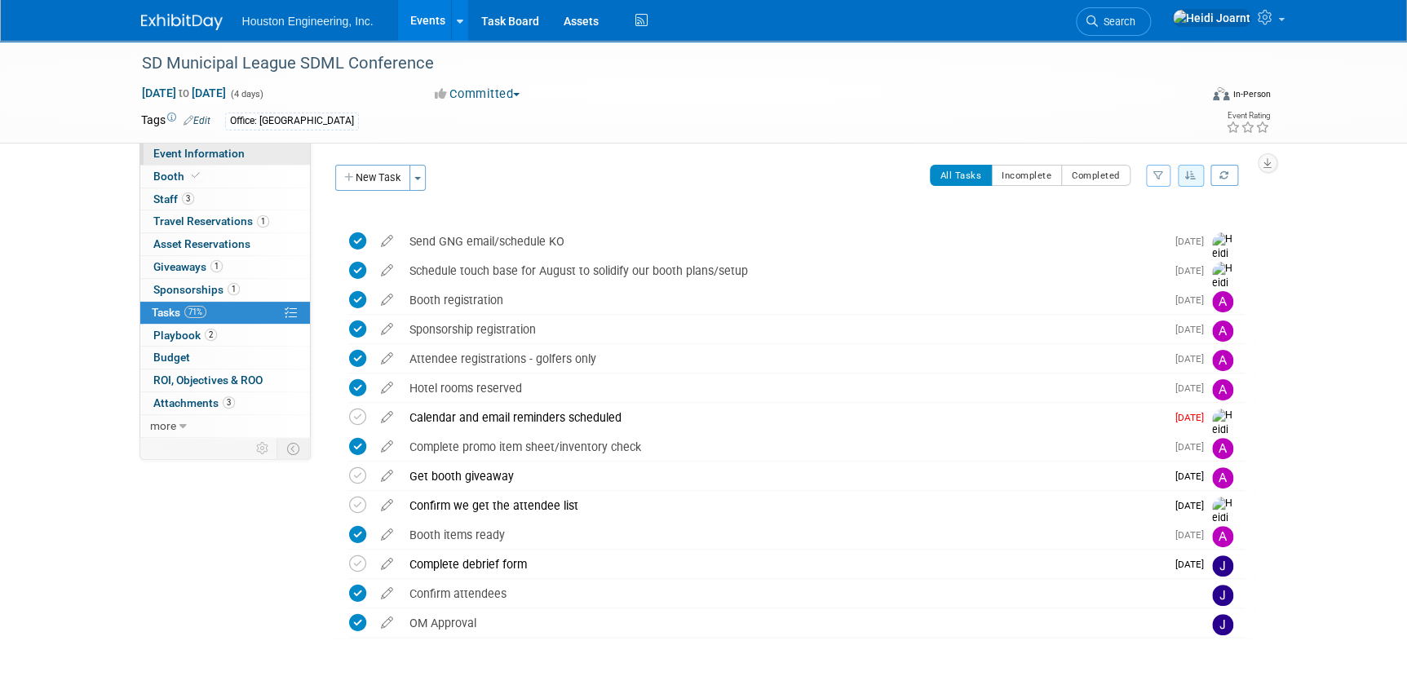
click at [199, 150] on span "Event Information" at bounding box center [198, 153] width 91 height 13
select select "2 - Post KO/Active Planning"
select select "No"
select select "Mun. Infrastructure"
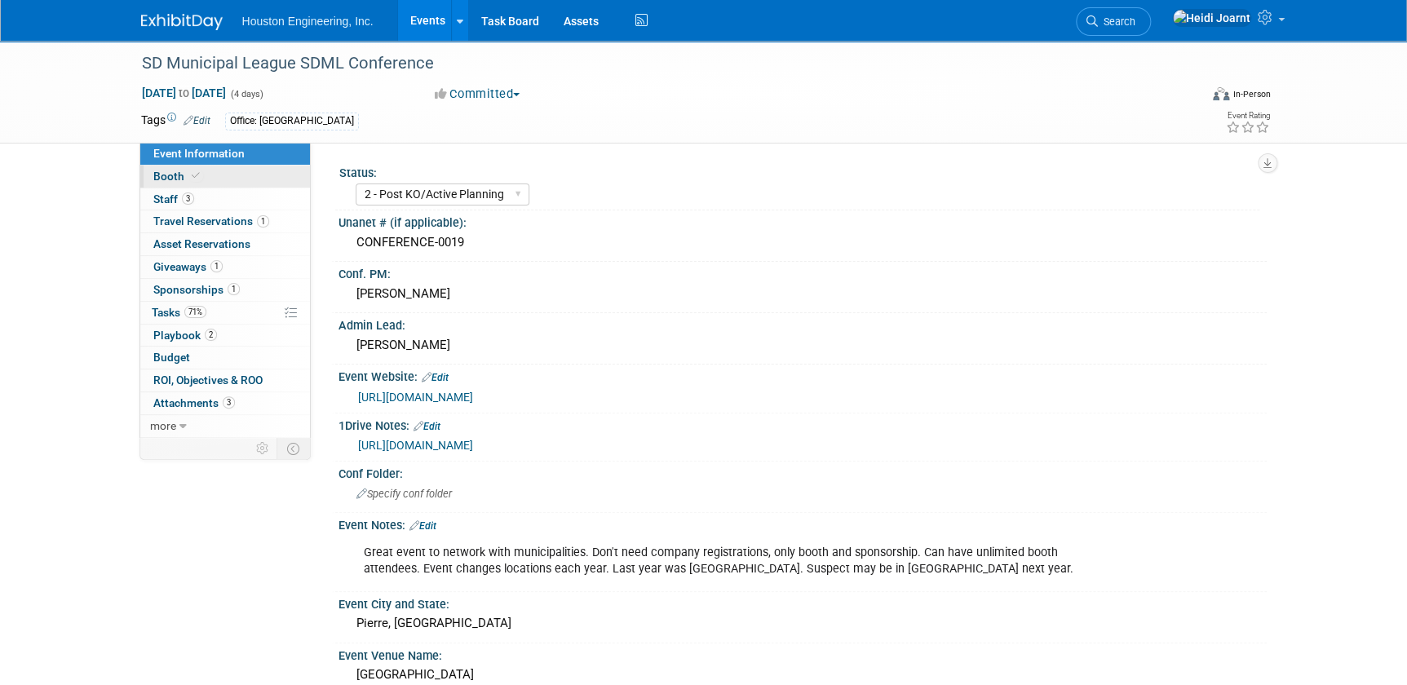
click at [223, 171] on link "Booth" at bounding box center [225, 177] width 170 height 22
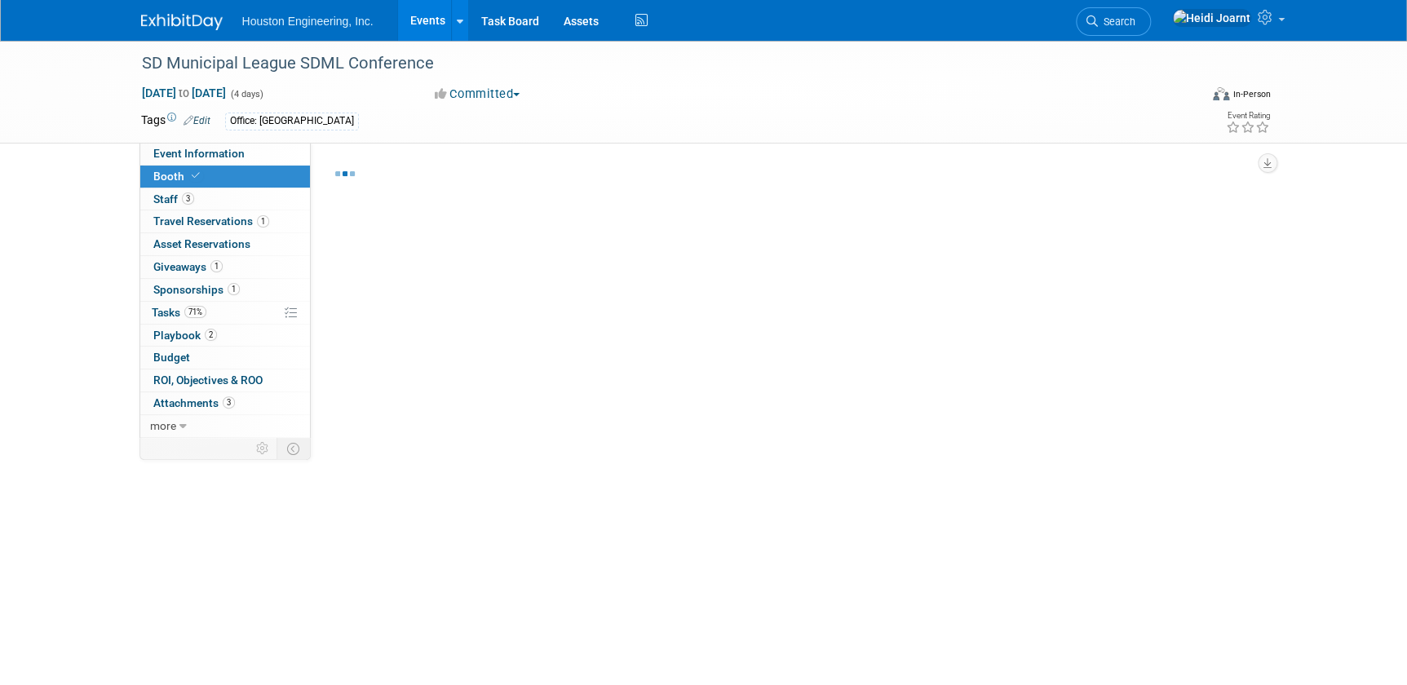
select select "Yes"
select select "[GEOGRAPHIC_DATA]"
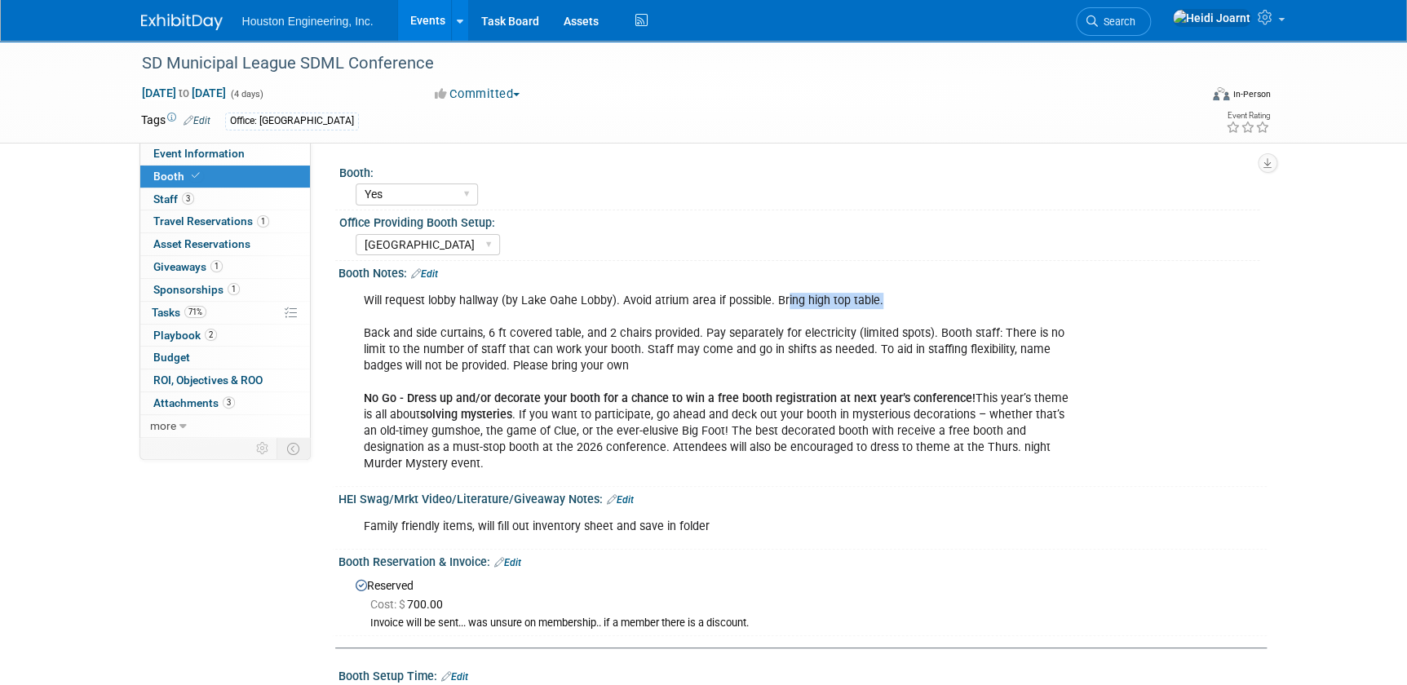
drag, startPoint x: 876, startPoint y: 305, endPoint x: 781, endPoint y: 298, distance: 95.7
click at [781, 298] on div "Will request lobby hallway (by Lake Oahe Lobby). Avoid atrium area if possible.…" at bounding box center [719, 383] width 735 height 197
click at [604, 368] on div "Will request lobby hallway (by Lake Oahe Lobby). Avoid atrium area if possible.…" at bounding box center [719, 383] width 735 height 197
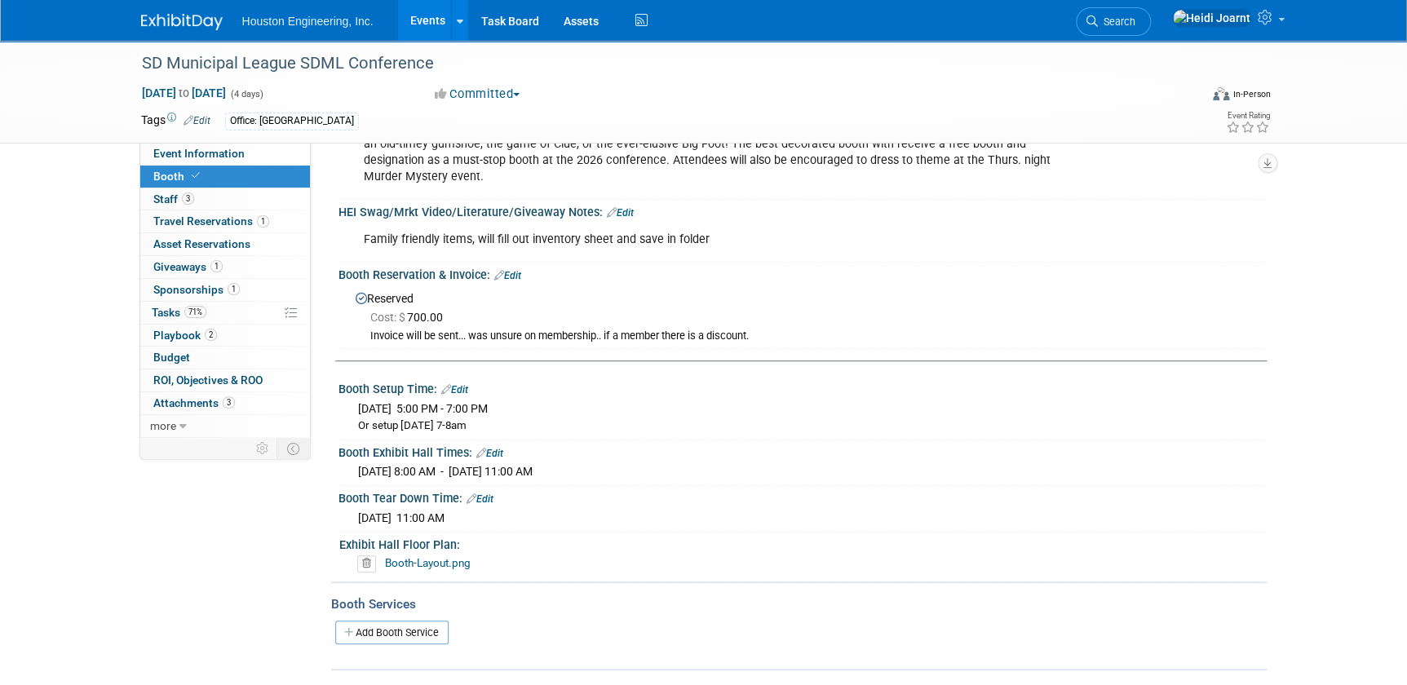
scroll to position [65, 0]
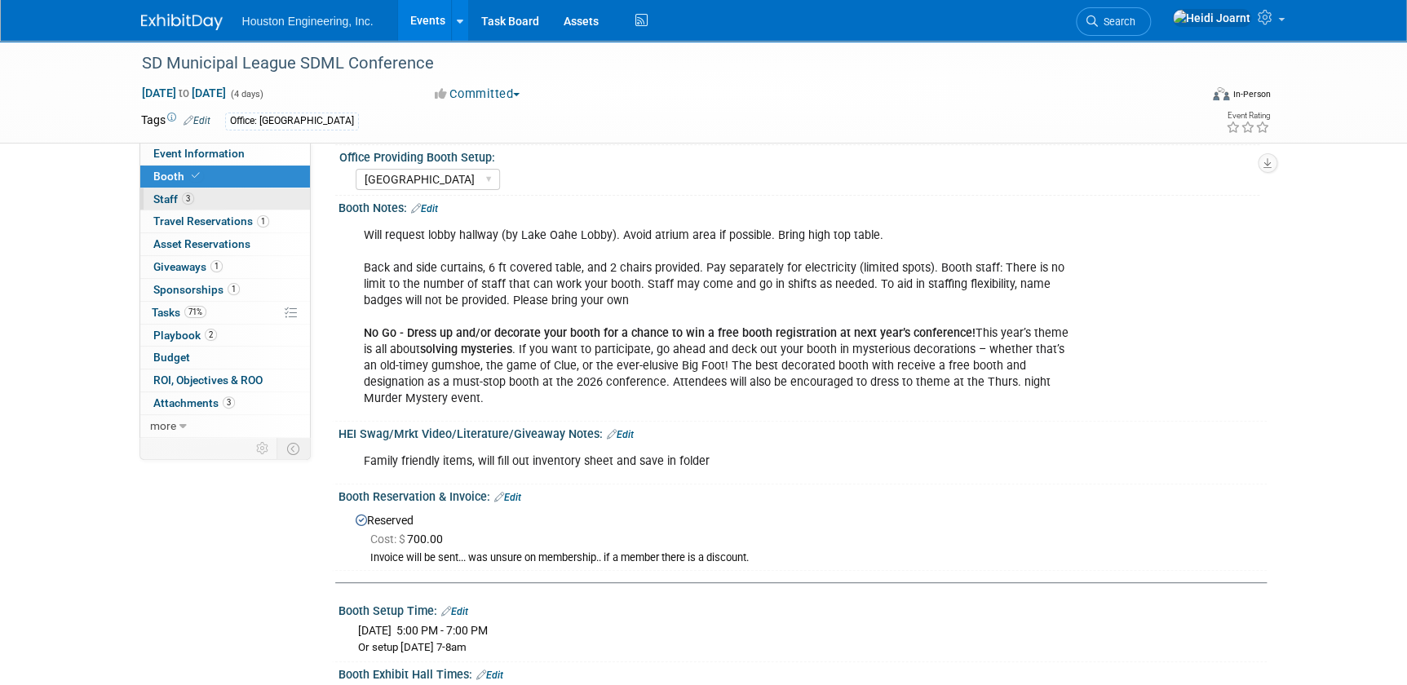
click at [169, 189] on link "3 Staff 3" at bounding box center [225, 199] width 170 height 22
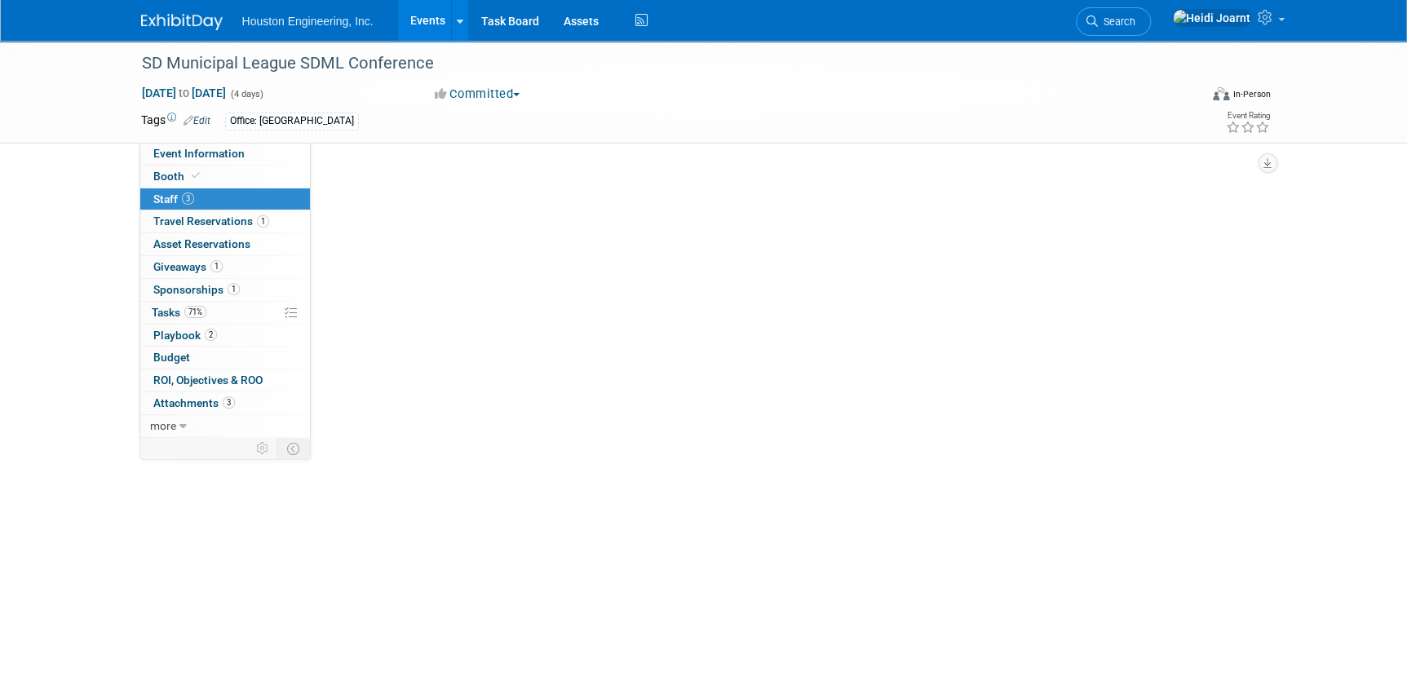
scroll to position [0, 0]
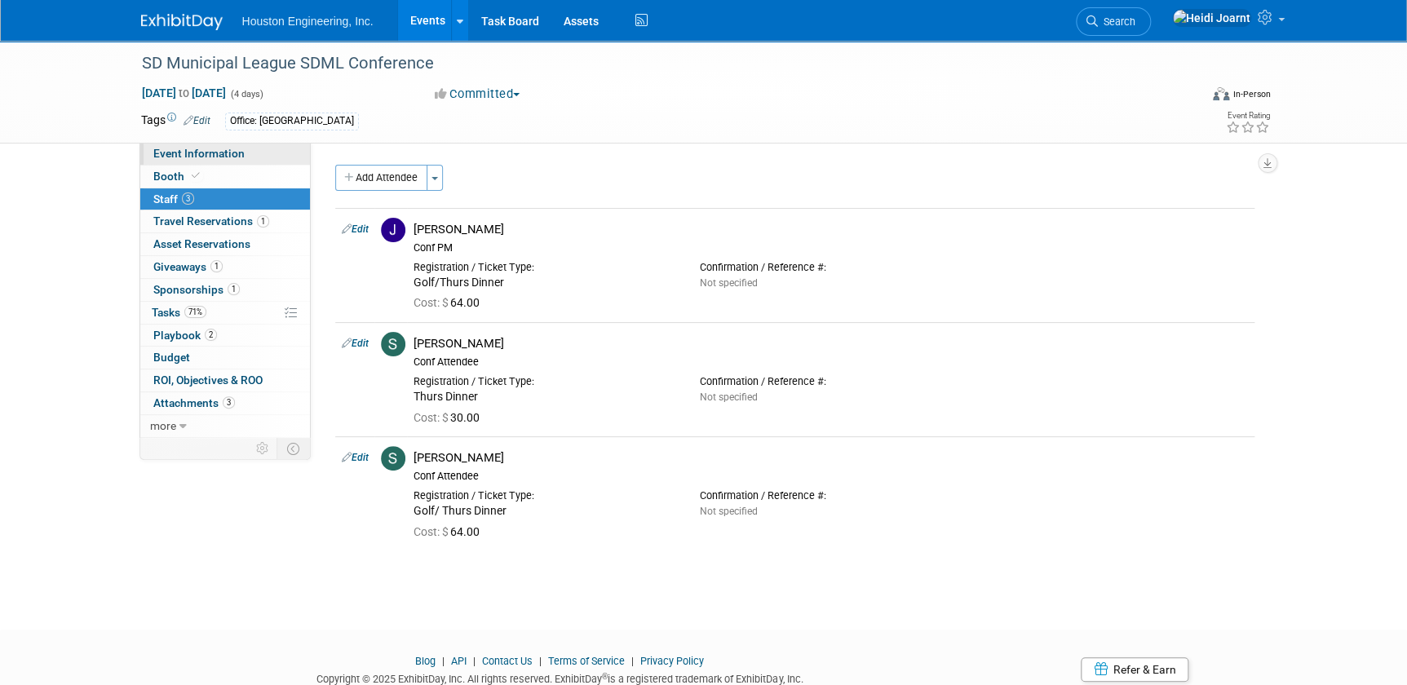
click at [206, 155] on span "Event Information" at bounding box center [198, 153] width 91 height 13
select select "2 - Post KO/Active Planning"
select select "No"
select select "Mun. Infrastructure"
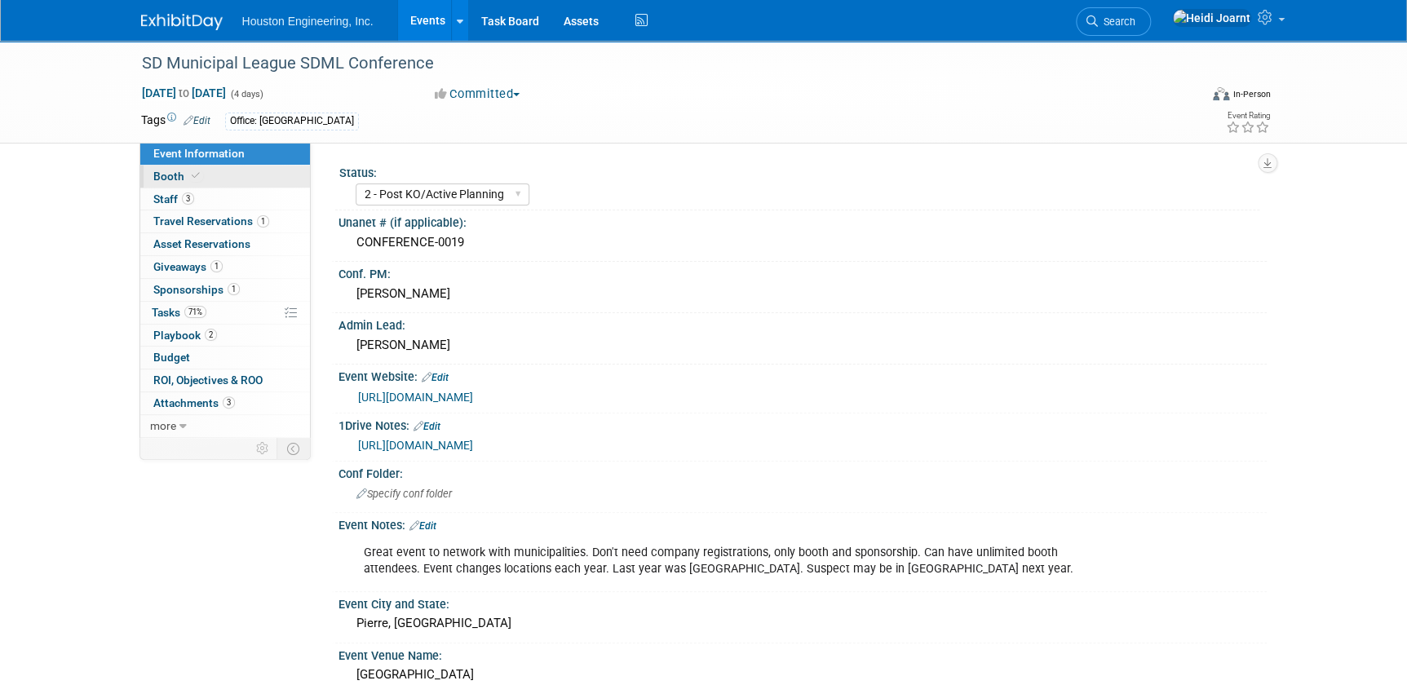
click at [193, 174] on icon at bounding box center [196, 175] width 8 height 9
select select "Yes"
select select "[GEOGRAPHIC_DATA]"
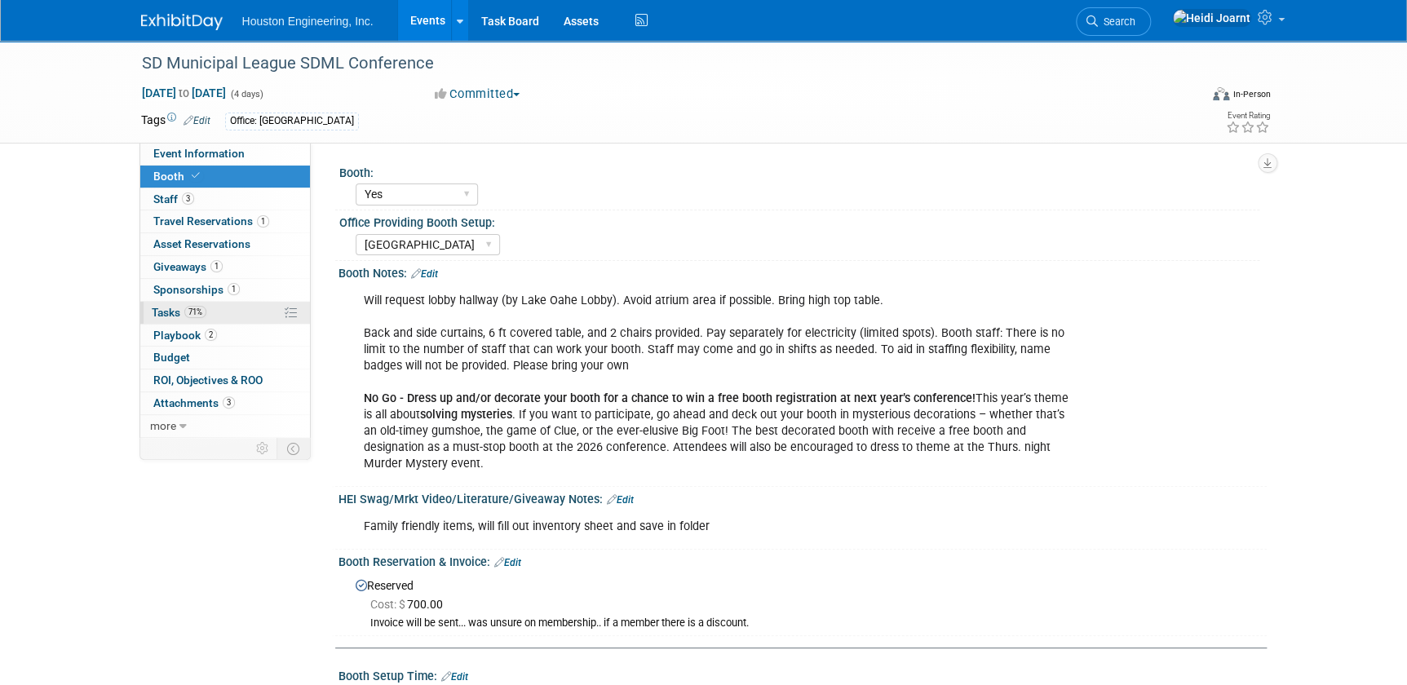
click at [206, 312] on link "71% Tasks 71%" at bounding box center [225, 313] width 170 height 22
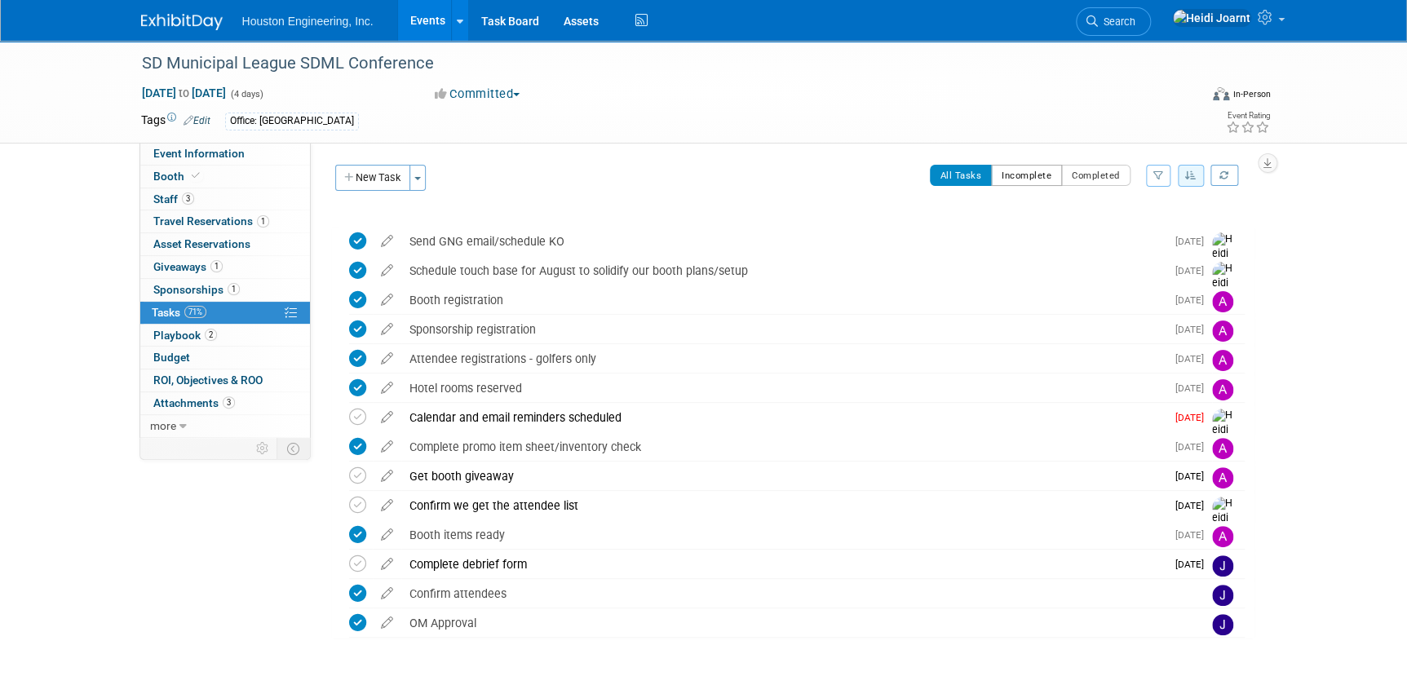
click at [1025, 181] on button "Incomplete" at bounding box center [1026, 175] width 71 height 21
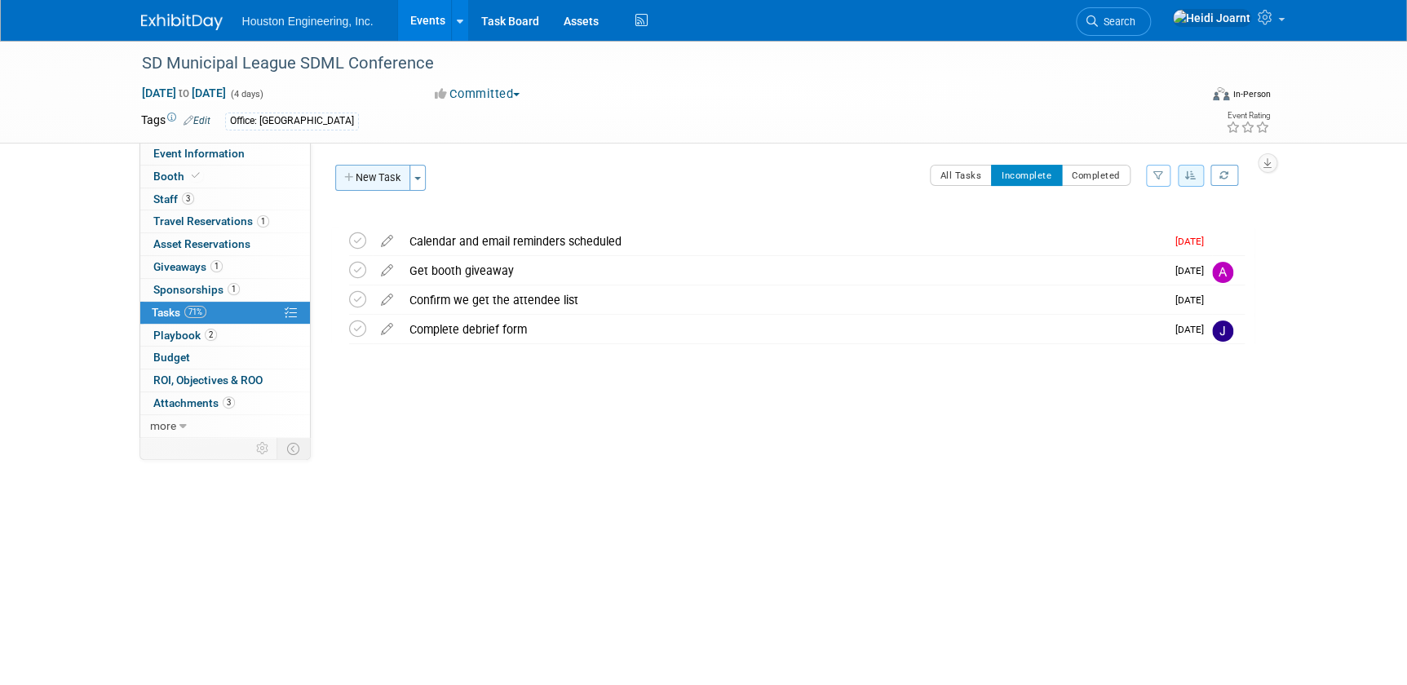
click at [374, 176] on button "New Task" at bounding box center [372, 178] width 75 height 26
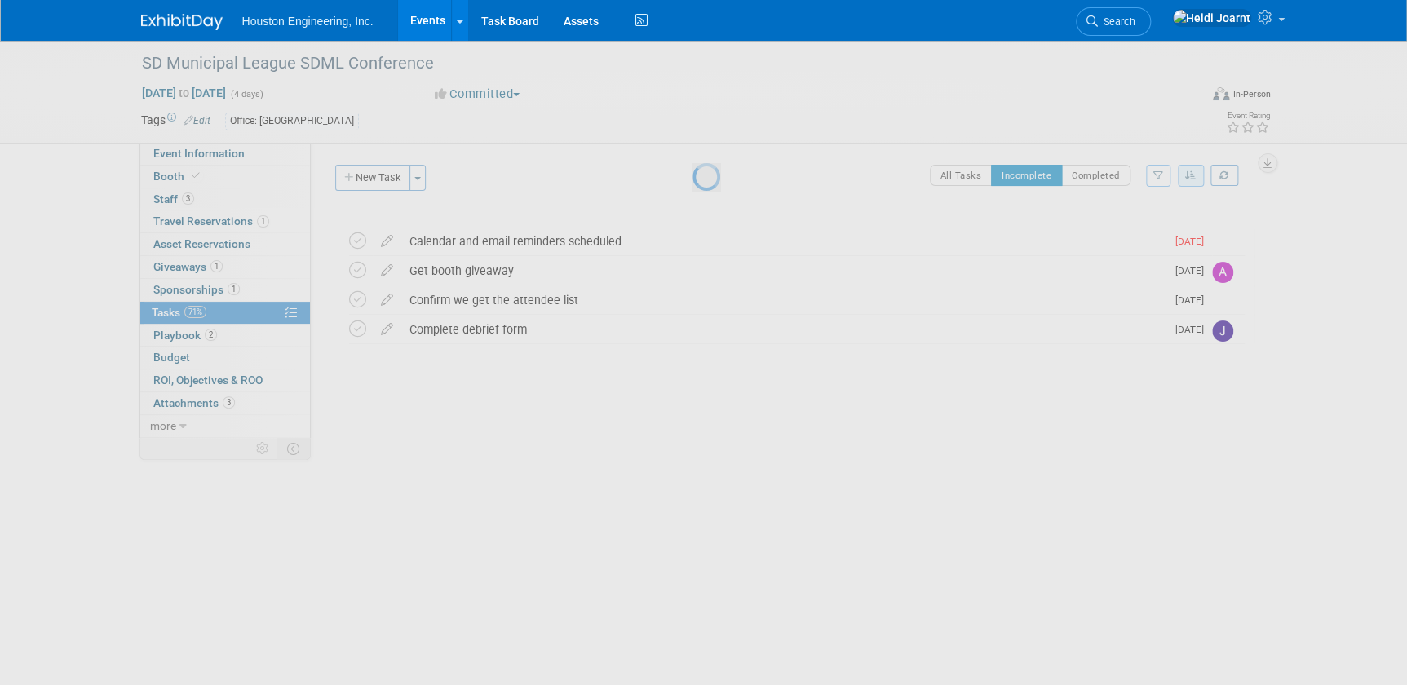
select select "7"
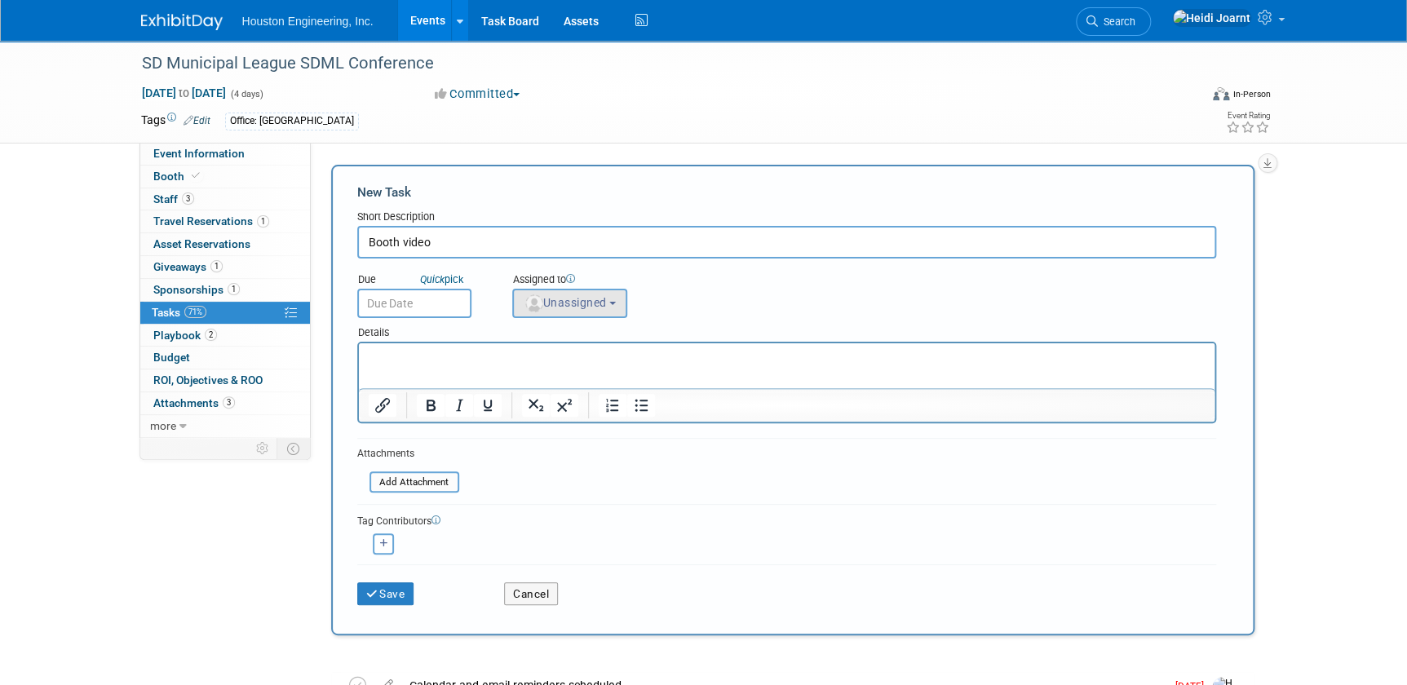
type input "Booth video"
click at [616, 303] on b "button" at bounding box center [612, 303] width 7 height 3
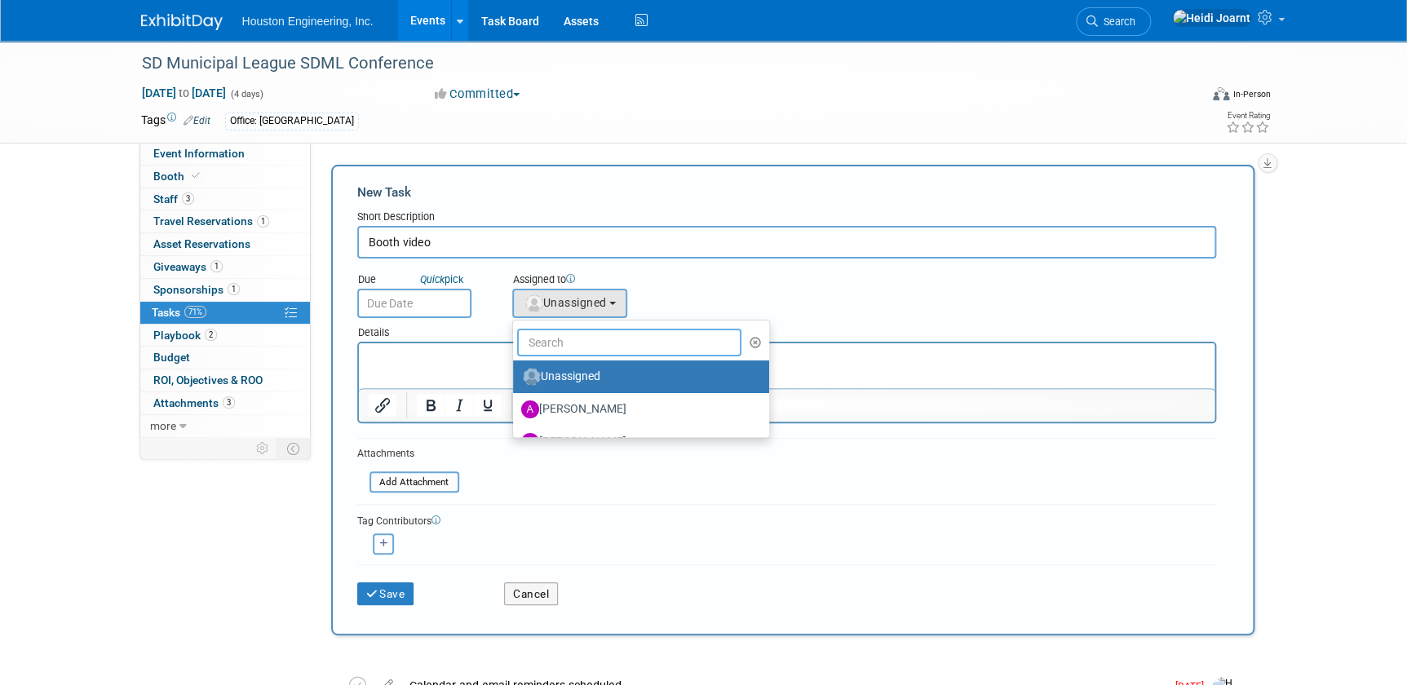
click at [607, 340] on input "text" at bounding box center [629, 343] width 225 height 28
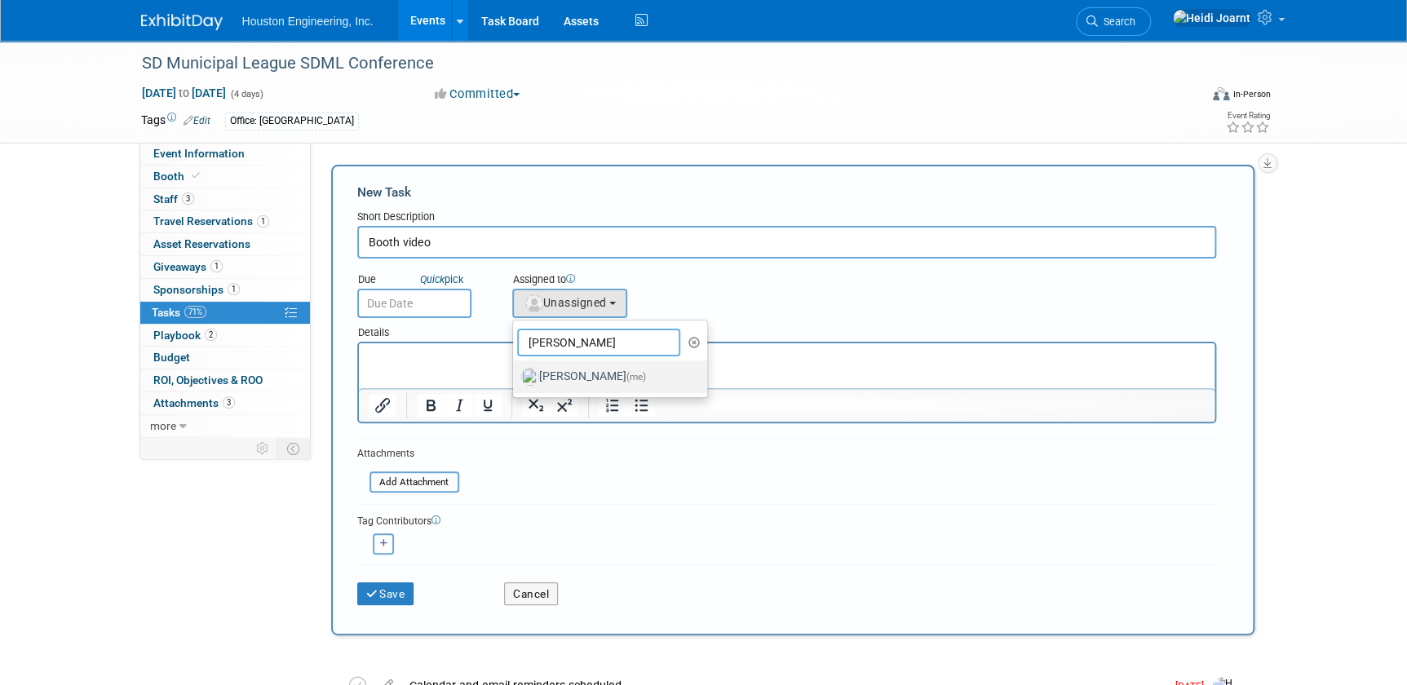
type input "heidi"
click at [596, 383] on label "Heidi Joarnt (me)" at bounding box center [606, 377] width 170 height 26
click at [515, 380] on input "Heidi Joarnt (me)" at bounding box center [510, 374] width 11 height 11
select select "6d2580fd-cc23-403a-9f47-834f17e7f51f"
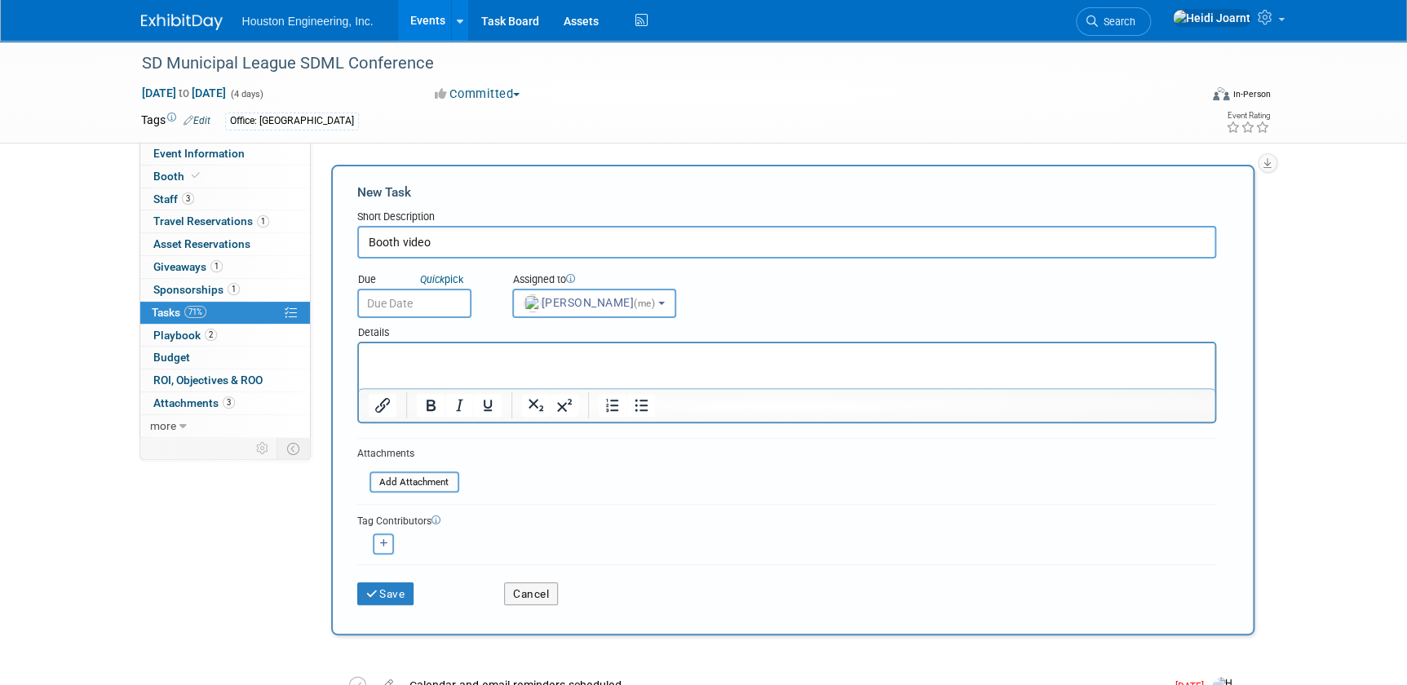
click at [462, 250] on input "Booth video" at bounding box center [786, 242] width 859 height 33
click at [402, 302] on input "text" at bounding box center [414, 303] width 114 height 29
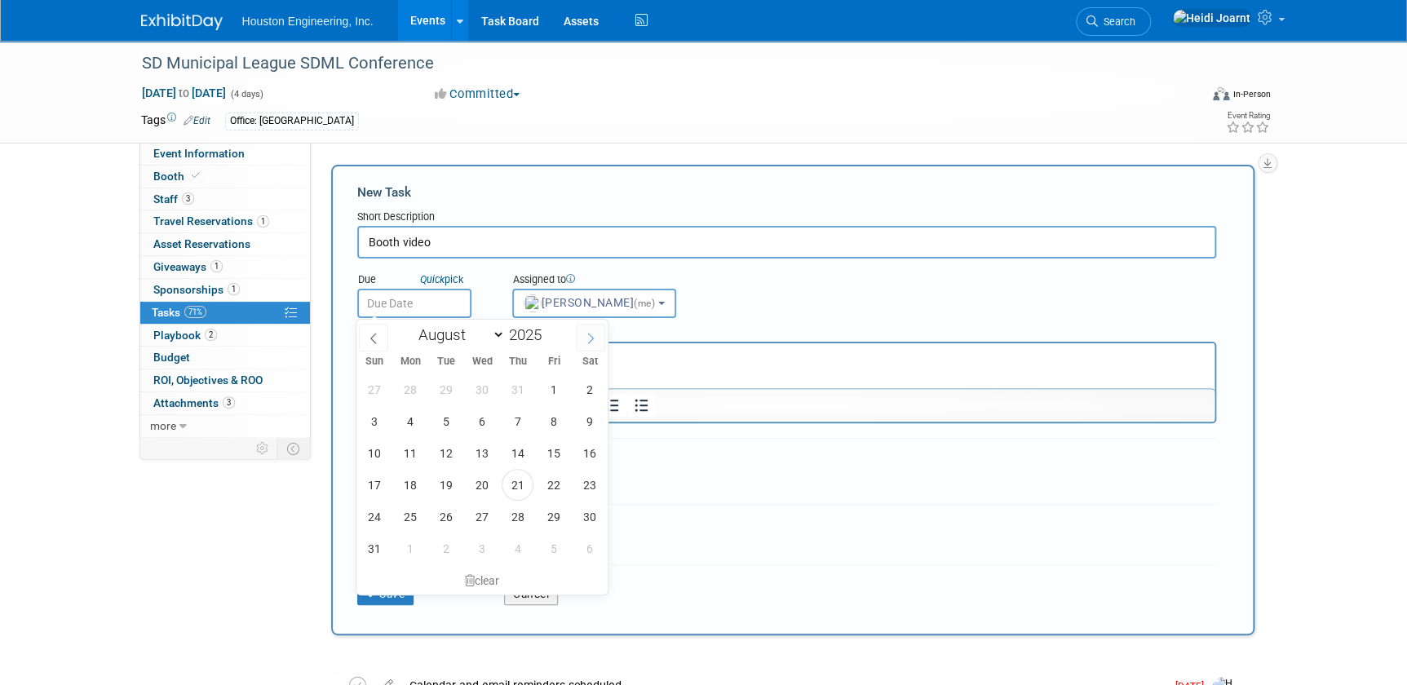
click at [582, 343] on span at bounding box center [590, 338] width 29 height 28
select select "8"
click at [414, 452] on span "15" at bounding box center [411, 453] width 32 height 32
type input "Sep 15, 2025"
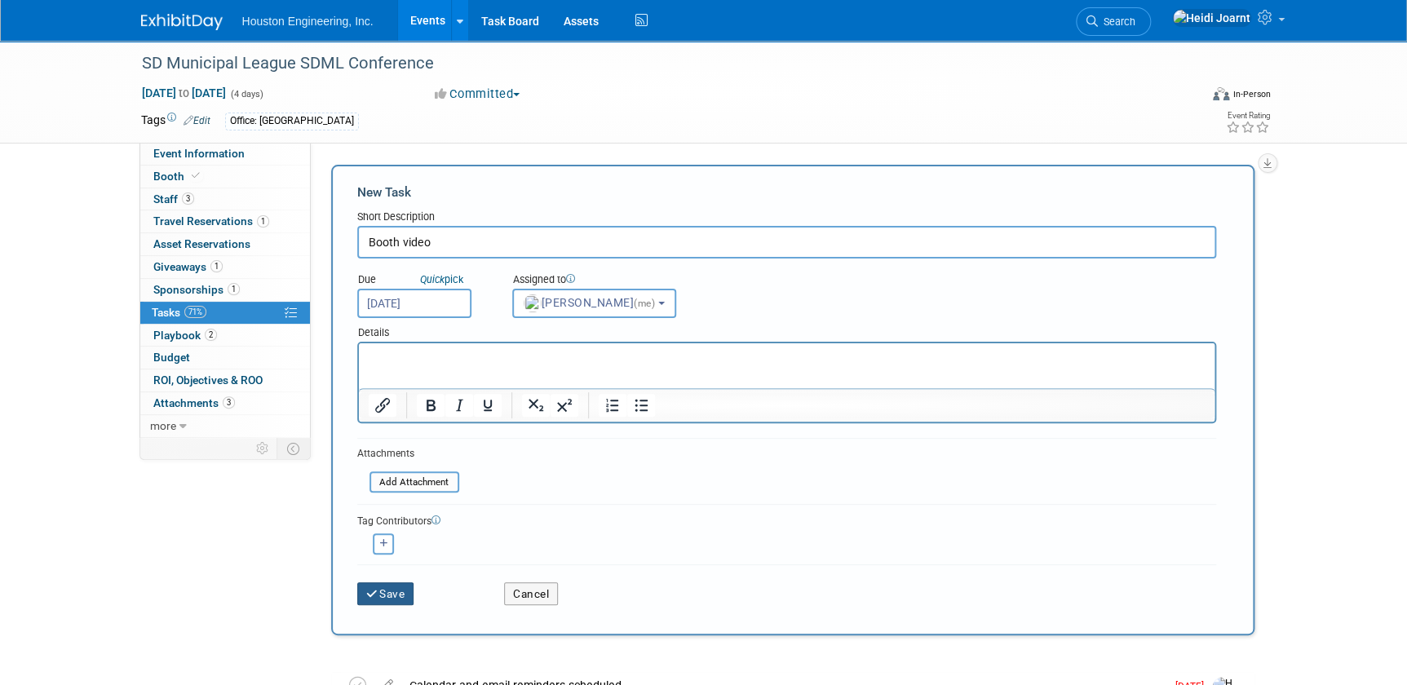
click at [396, 594] on button "Save" at bounding box center [385, 593] width 57 height 23
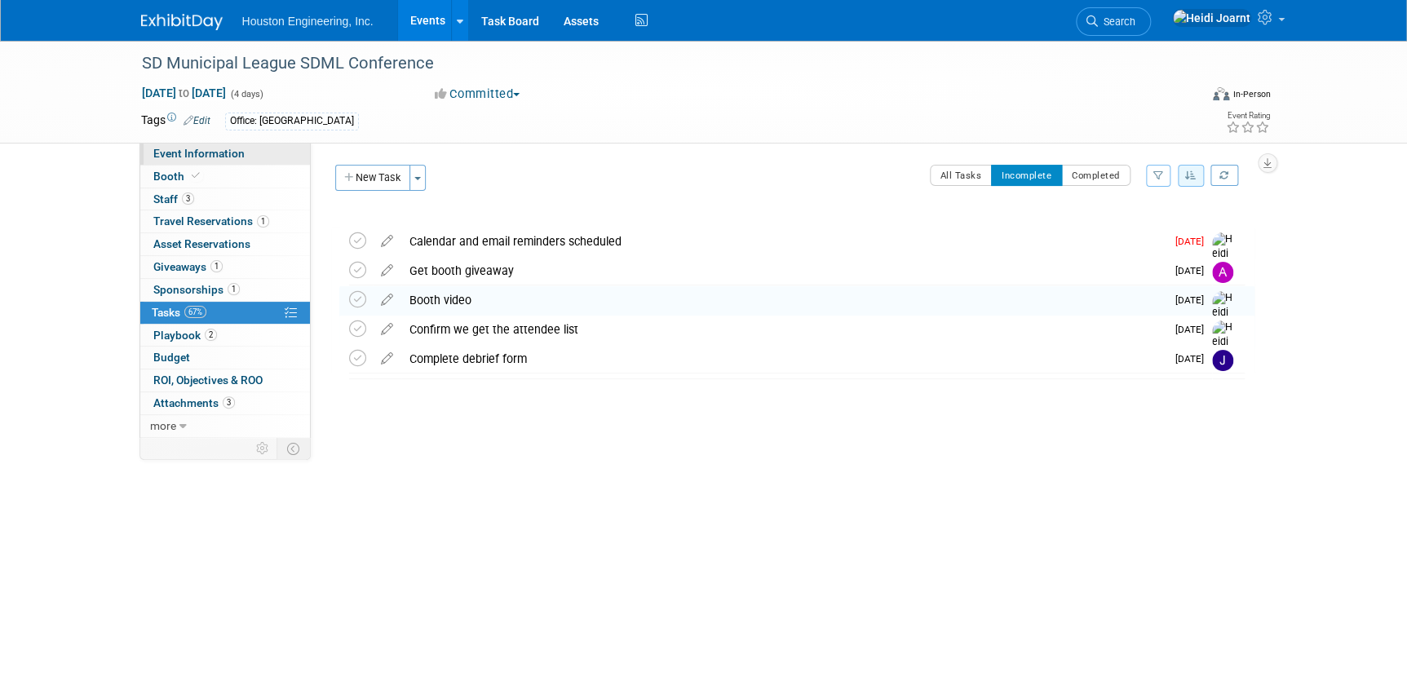
click at [233, 156] on span "Event Information" at bounding box center [198, 153] width 91 height 13
select select "2 - Post KO/Active Planning"
select select "No"
select select "Mun. Infrastructure"
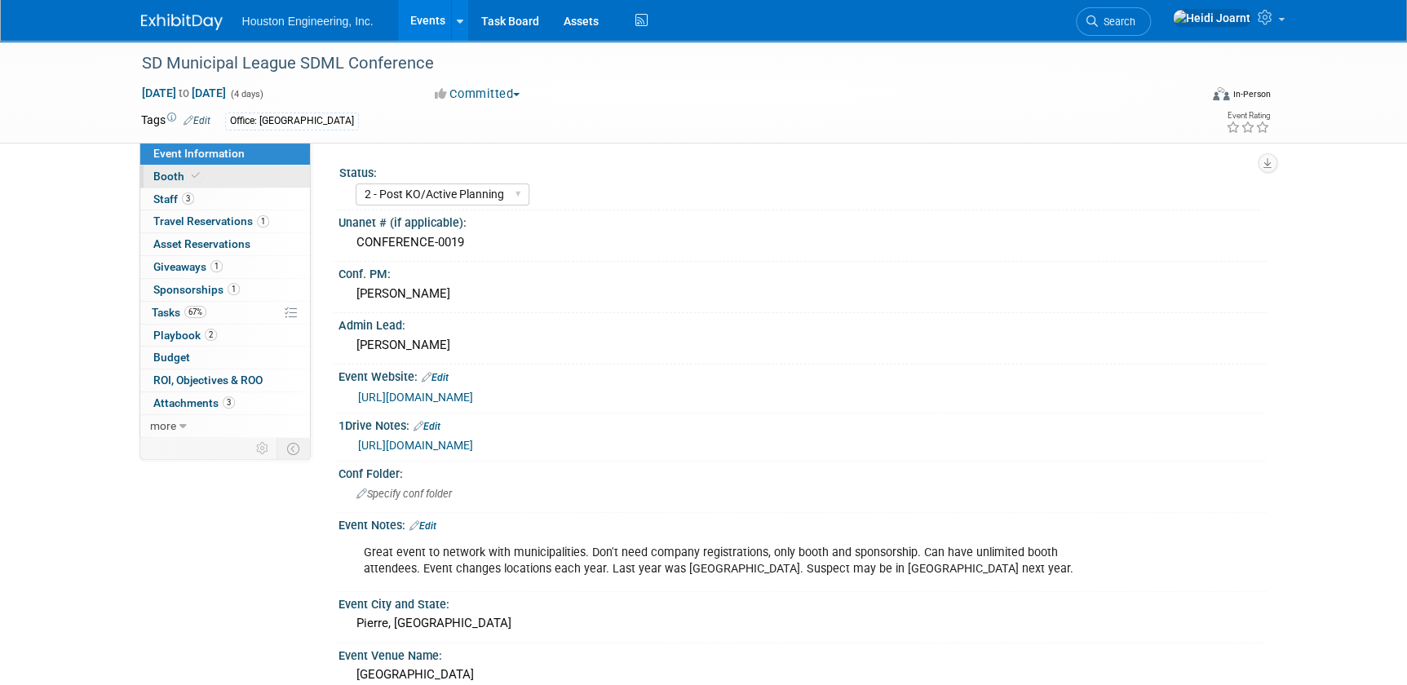
click at [193, 171] on icon at bounding box center [196, 175] width 8 height 9
select select "Yes"
select select "[GEOGRAPHIC_DATA]"
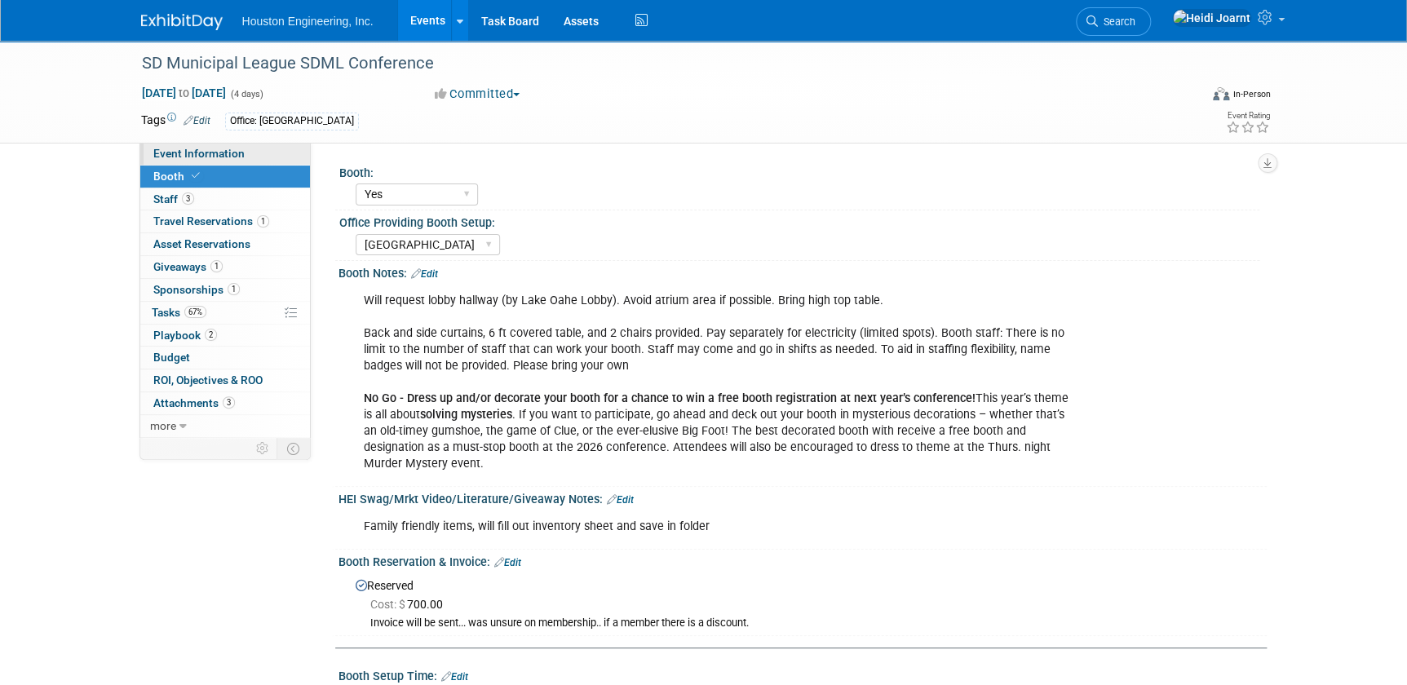
click at [207, 154] on span "Event Information" at bounding box center [198, 153] width 91 height 13
select select "2 - Post KO/Active Planning"
select select "No"
select select "Mun. Infrastructure"
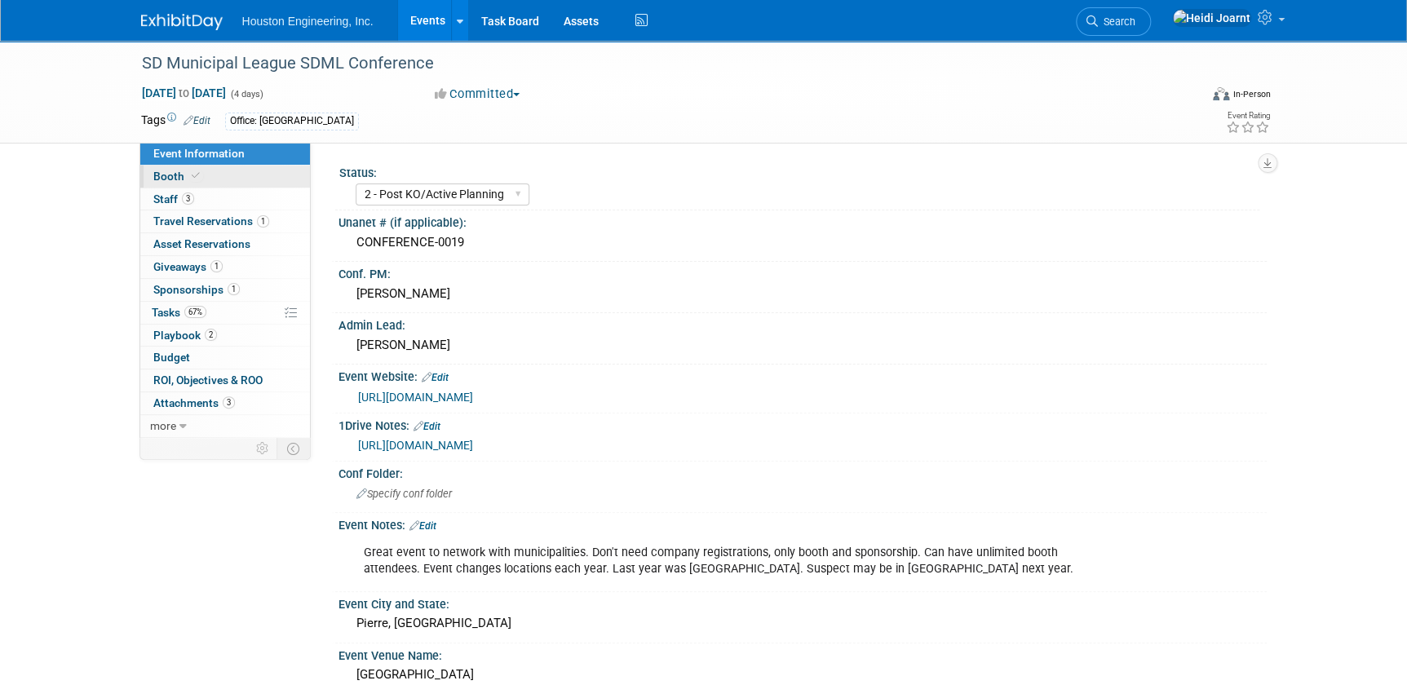
click at [206, 180] on link "Booth" at bounding box center [225, 177] width 170 height 22
select select "Yes"
select select "[GEOGRAPHIC_DATA]"
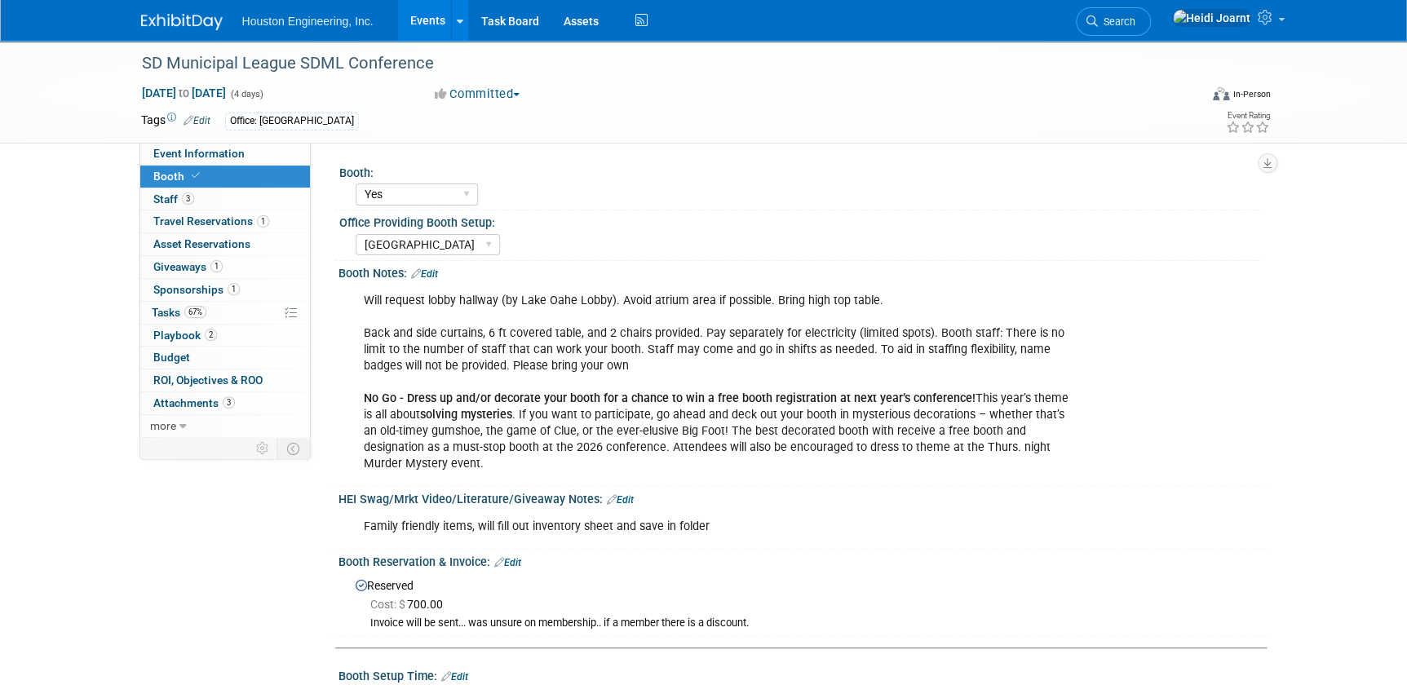
click at [622, 494] on link "Edit" at bounding box center [620, 499] width 27 height 11
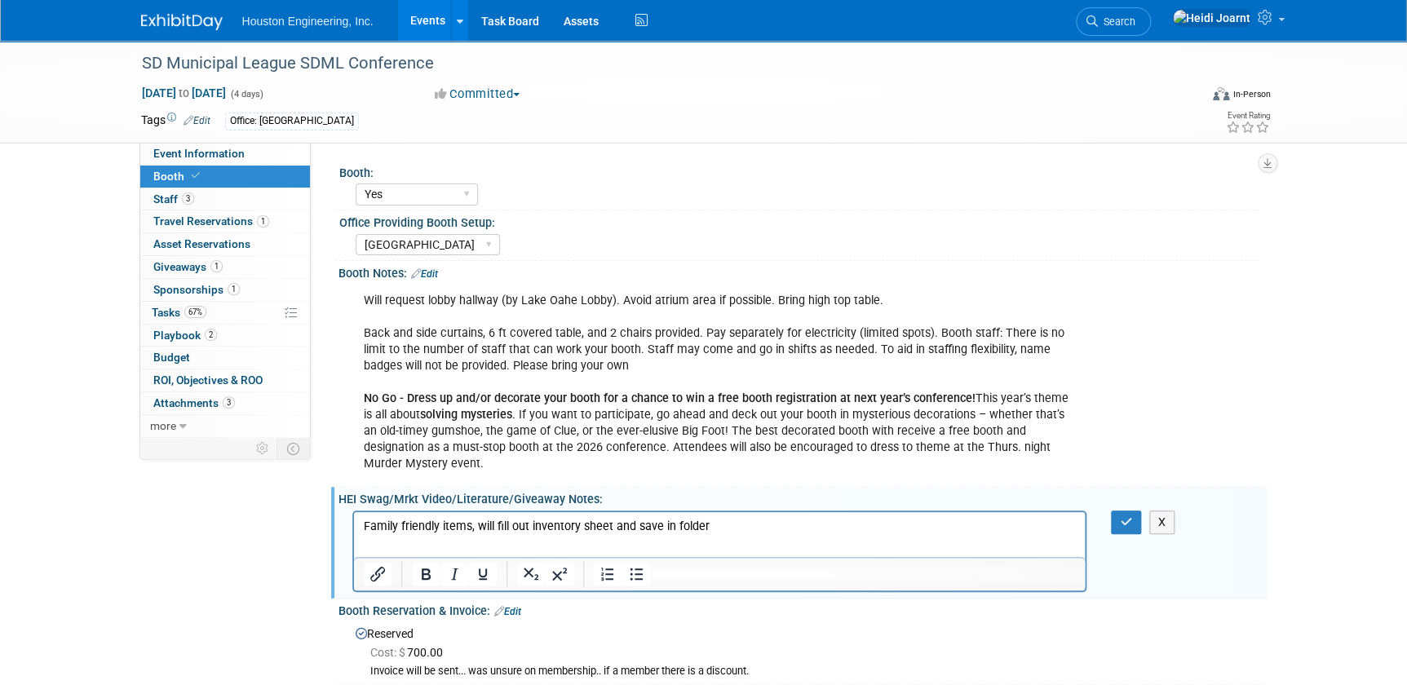
click at [697, 530] on p "Family friendly items, will fill out inventory sheet and save in folder" at bounding box center [719, 527] width 713 height 16
click at [630, 565] on icon "Bullet list" at bounding box center [636, 574] width 20 height 20
click at [778, 525] on li "Family friendly items, will fill out inventory sheet and save in folder" at bounding box center [736, 527] width 680 height 16
click at [1122, 516] on icon "button" at bounding box center [1126, 521] width 12 height 11
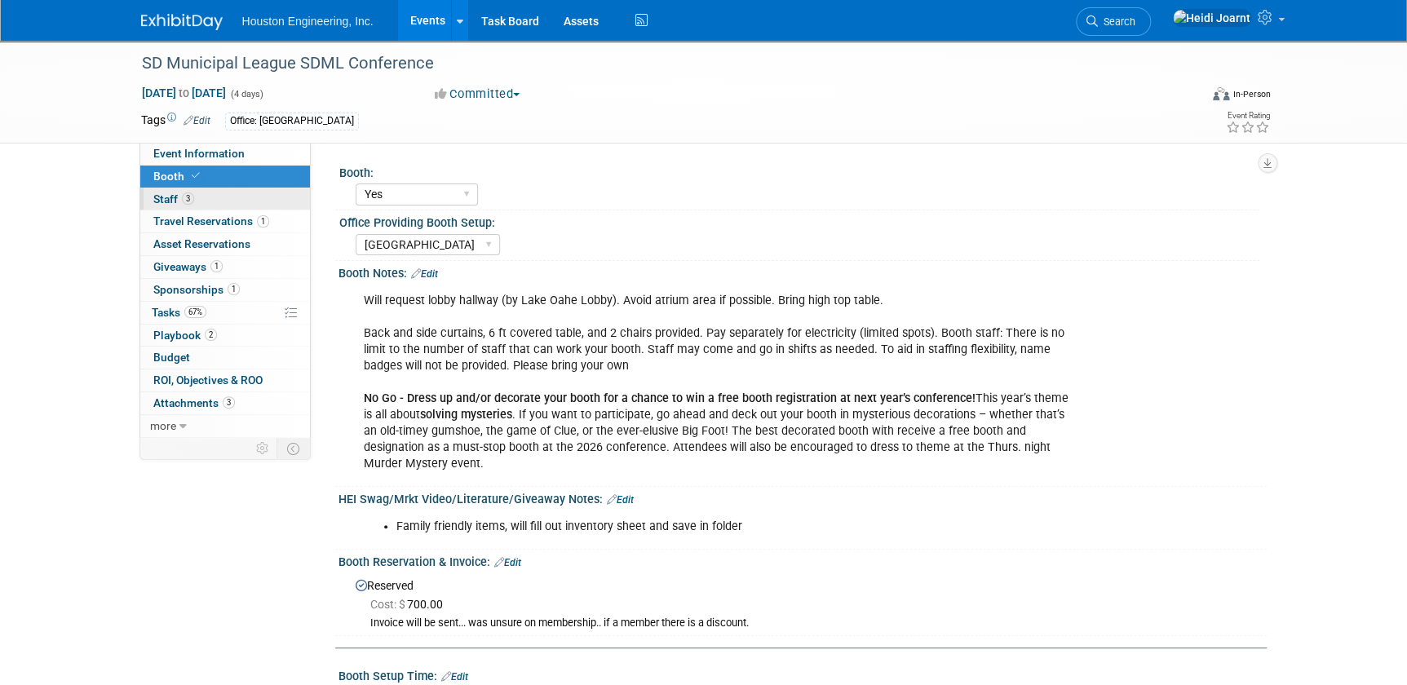
click at [265, 188] on link "3 Staff 3" at bounding box center [225, 199] width 170 height 22
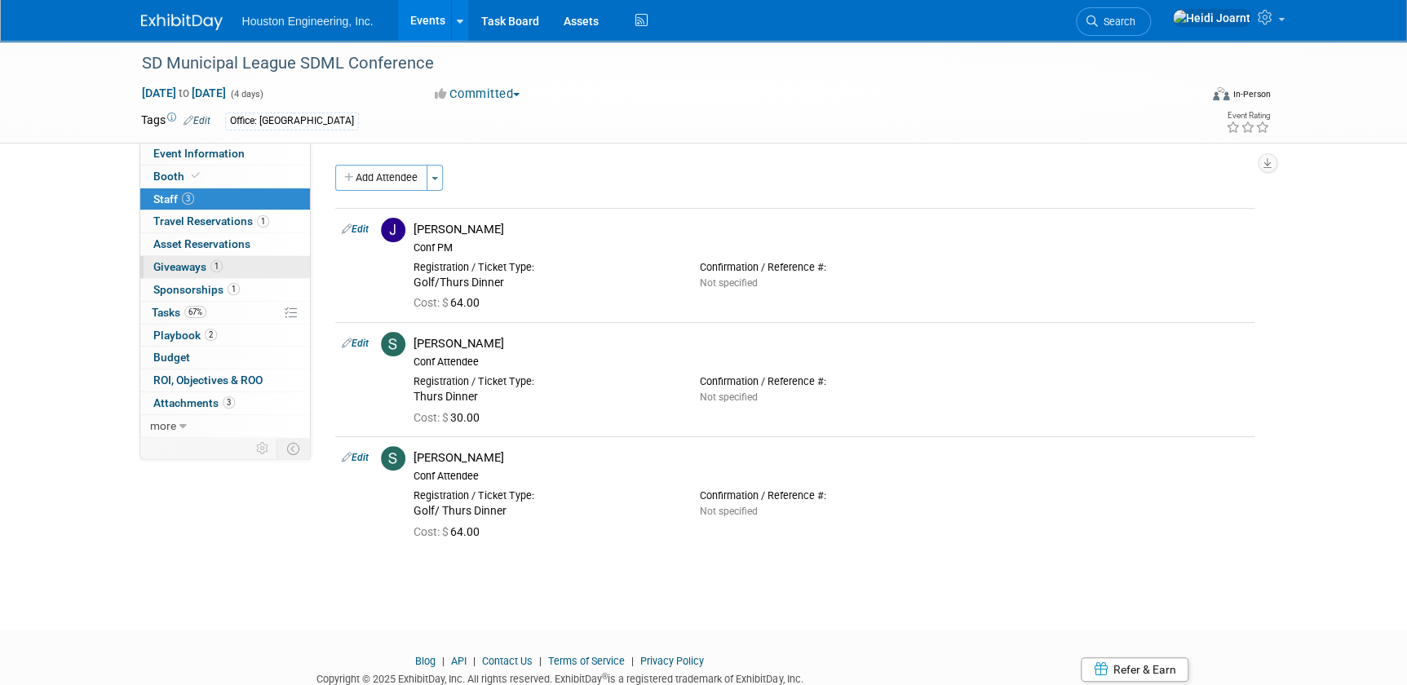
click at [237, 259] on link "1 Giveaways 1" at bounding box center [225, 267] width 170 height 22
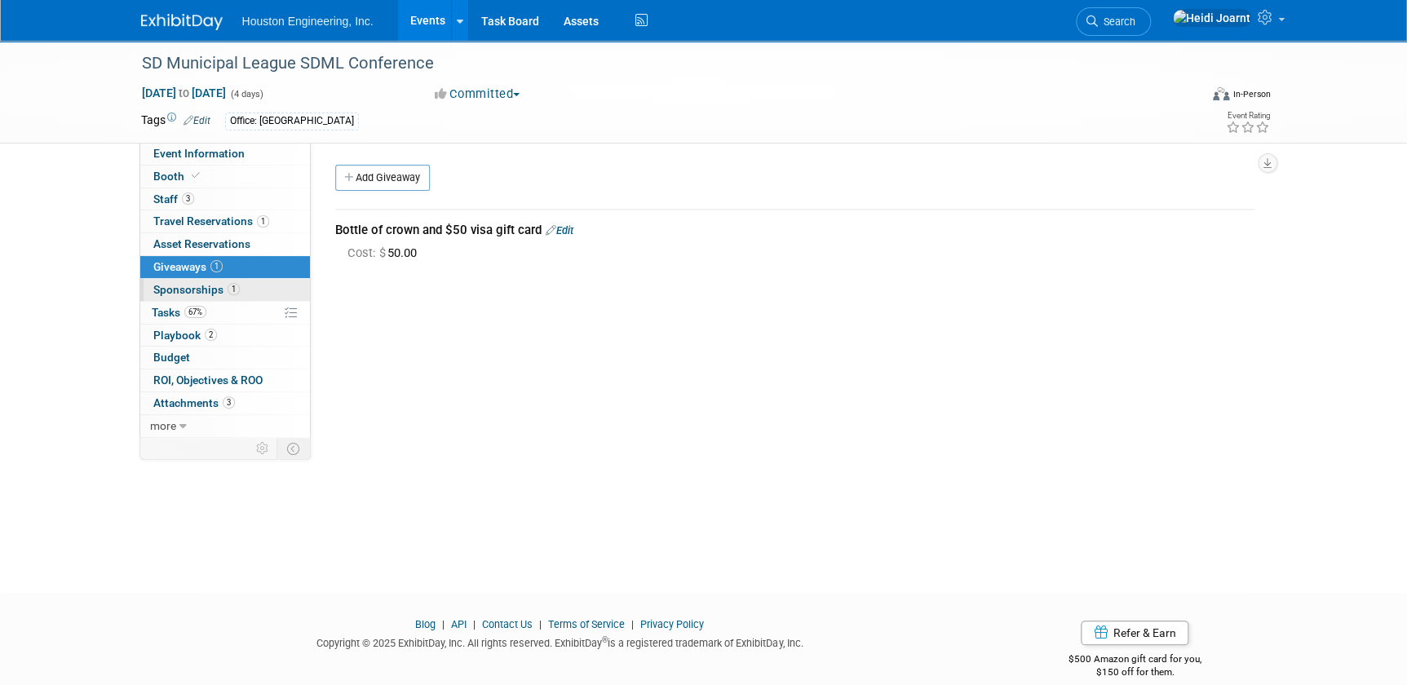
click at [233, 289] on span "1" at bounding box center [234, 289] width 12 height 12
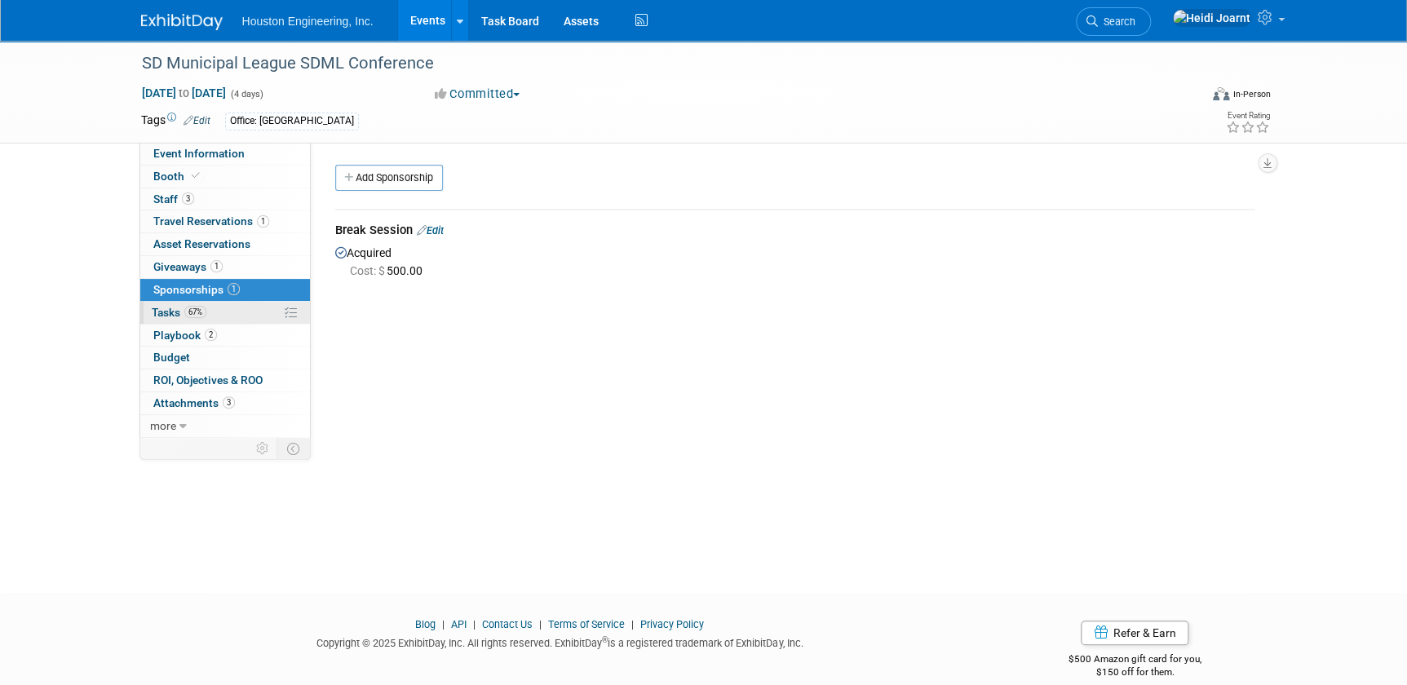
click at [232, 321] on link "67% Tasks 67%" at bounding box center [225, 313] width 170 height 22
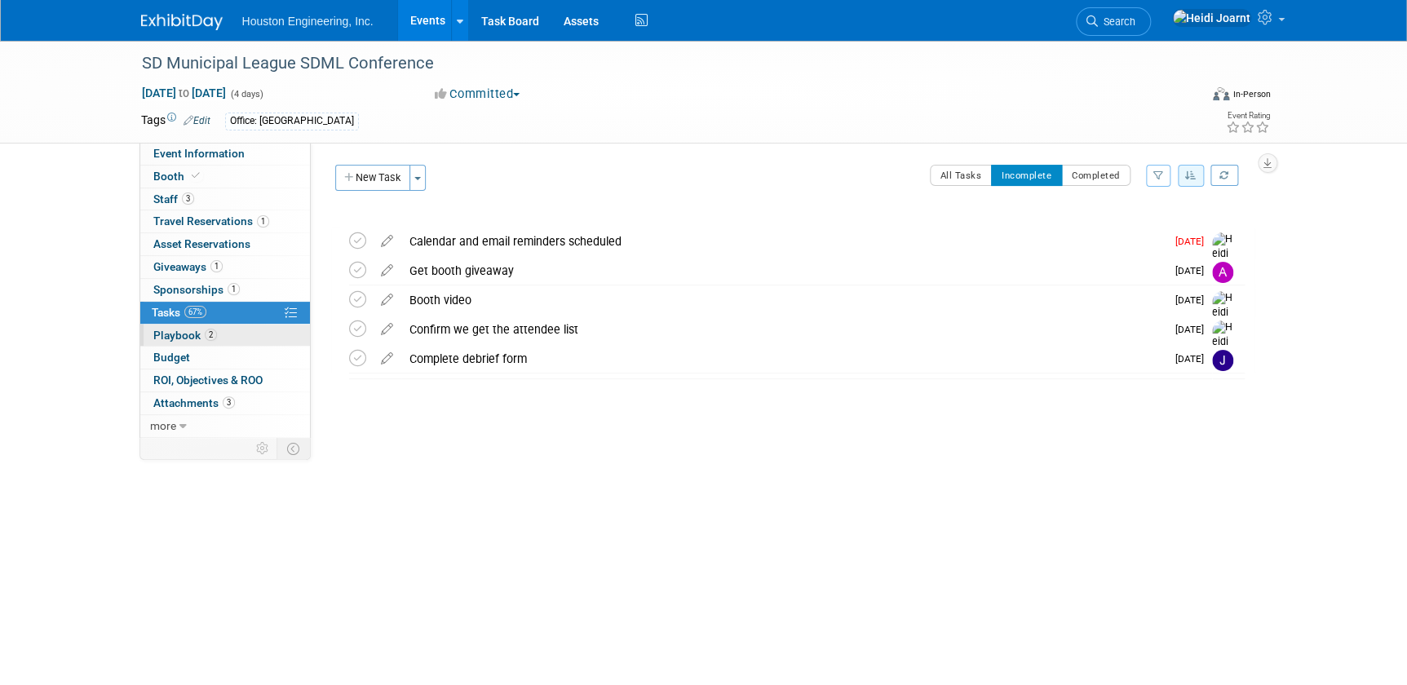
click at [229, 334] on link "2 Playbook 2" at bounding box center [225, 336] width 170 height 22
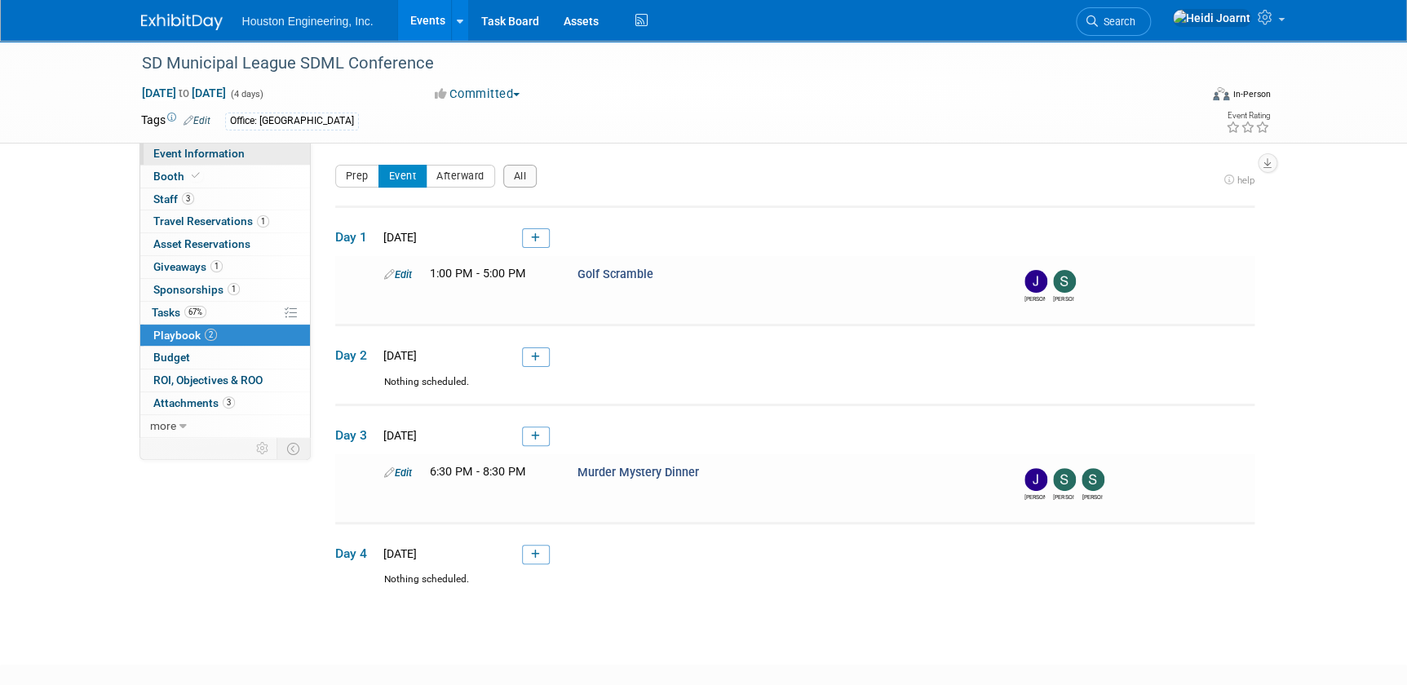
click at [248, 153] on link "Event Information" at bounding box center [225, 154] width 170 height 22
select select "2 - Post KO/Active Planning"
select select "No"
select select "Mun. Infrastructure"
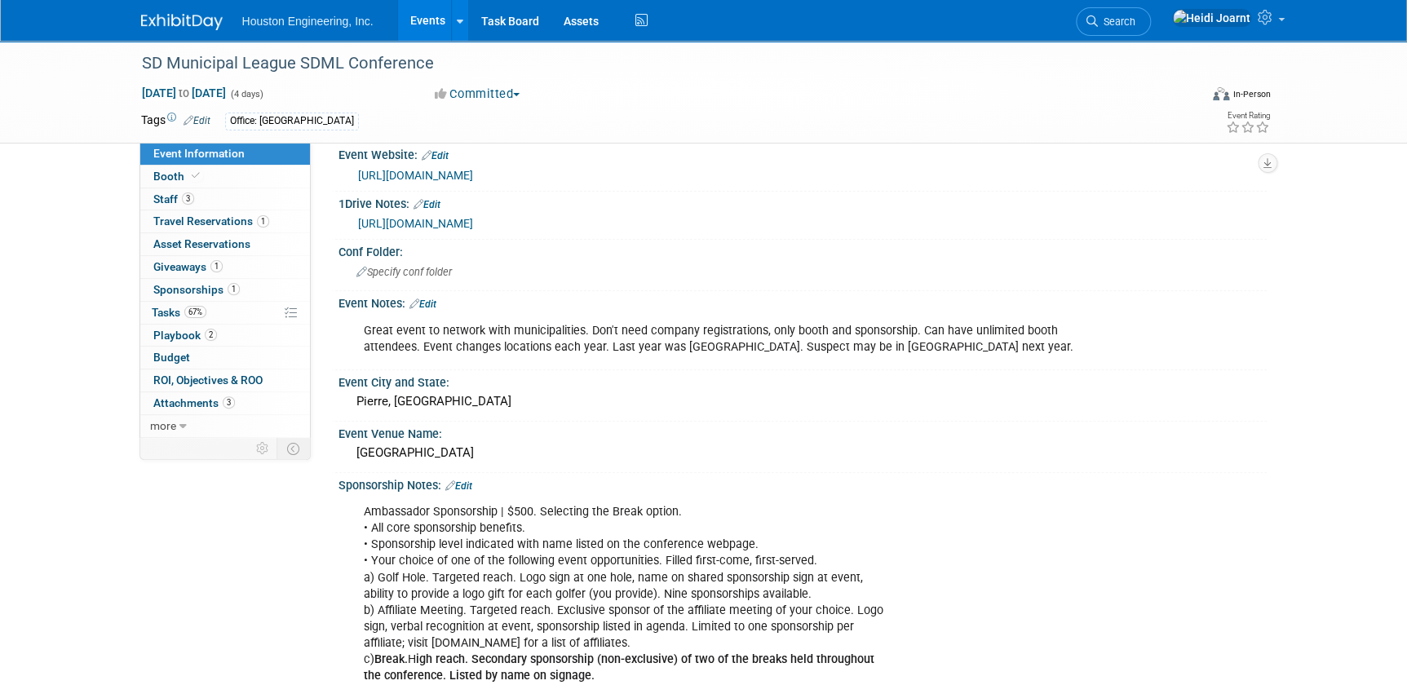
scroll to position [370, 0]
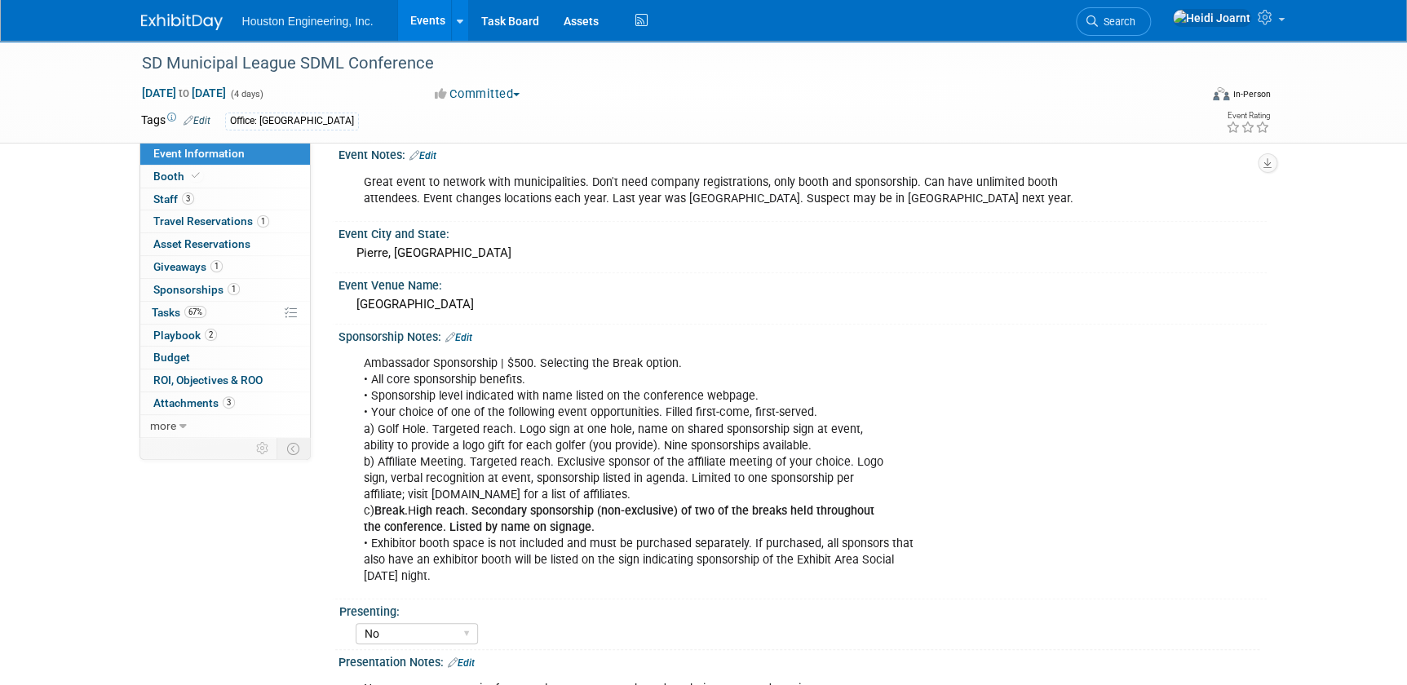
click at [467, 325] on div "Sponsorship Notes: Edit" at bounding box center [802, 335] width 928 height 21
click at [466, 332] on link "Edit" at bounding box center [458, 337] width 27 height 11
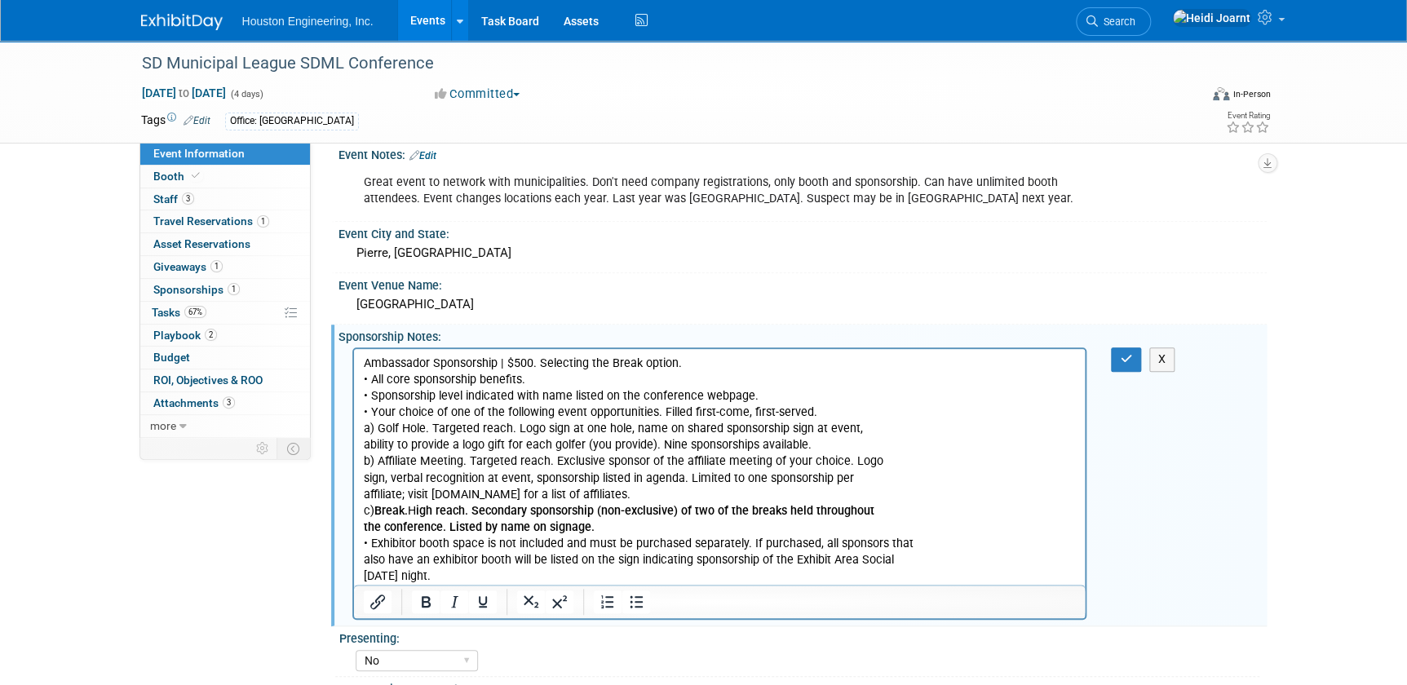
scroll to position [0, 0]
click at [696, 364] on p "Ambassador Sponsorship | $500. Selecting the Break option. • All core sponsorsh…" at bounding box center [719, 470] width 713 height 229
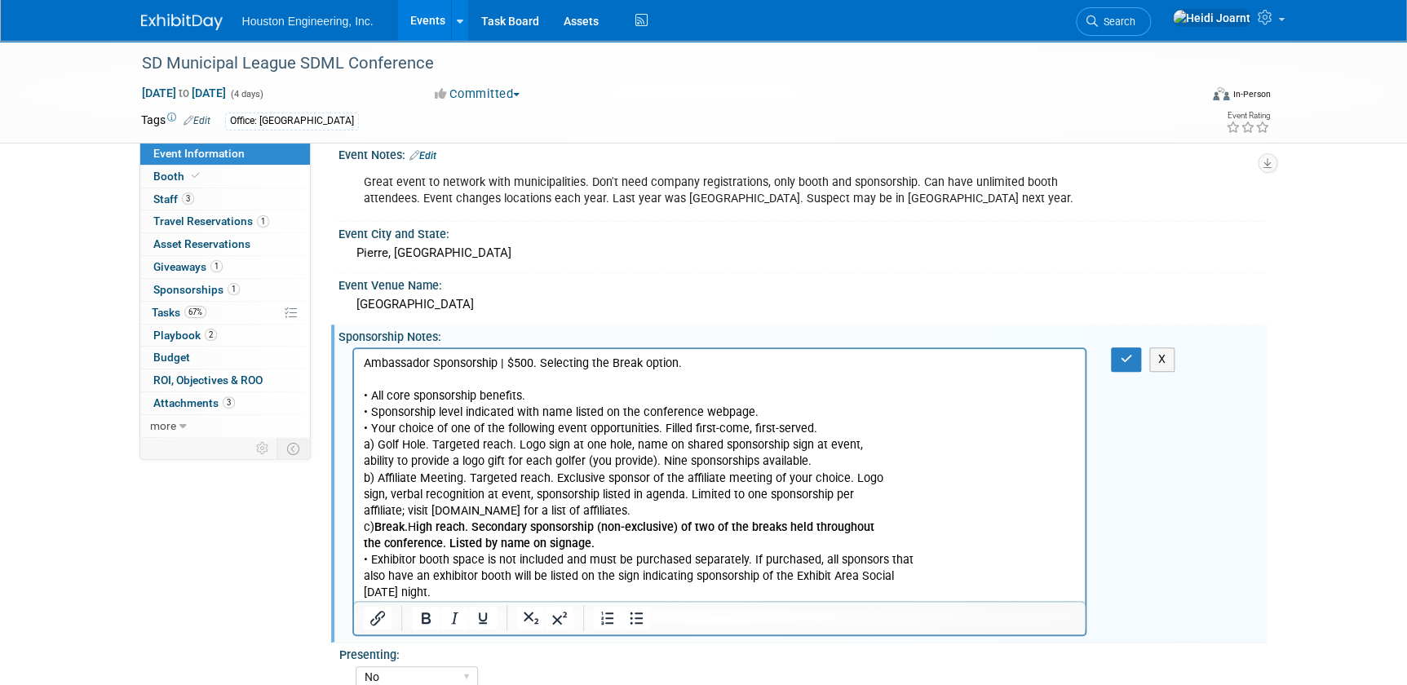
click at [529, 398] on p "• All core sponsorship benefits. • Sponsorship level indicated with name listed…" at bounding box center [719, 486] width 713 height 229
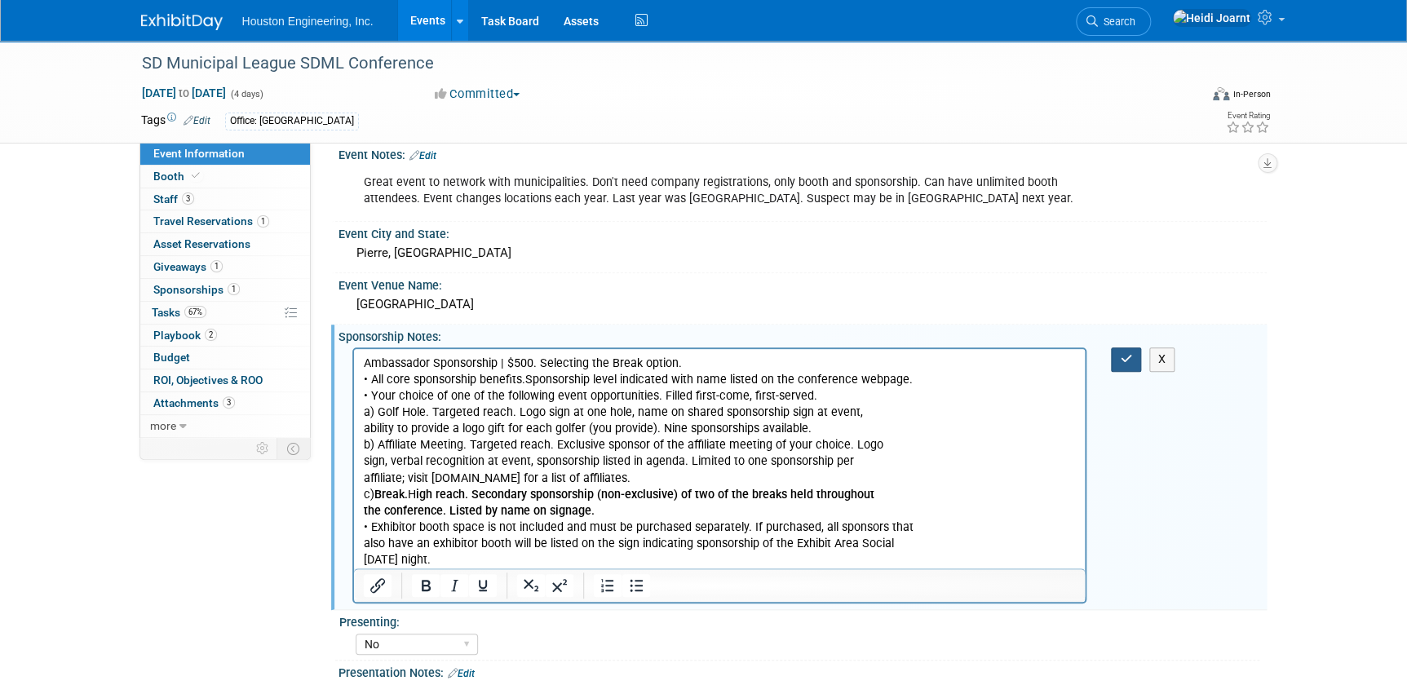
click at [1134, 354] on button "button" at bounding box center [1126, 359] width 30 height 24
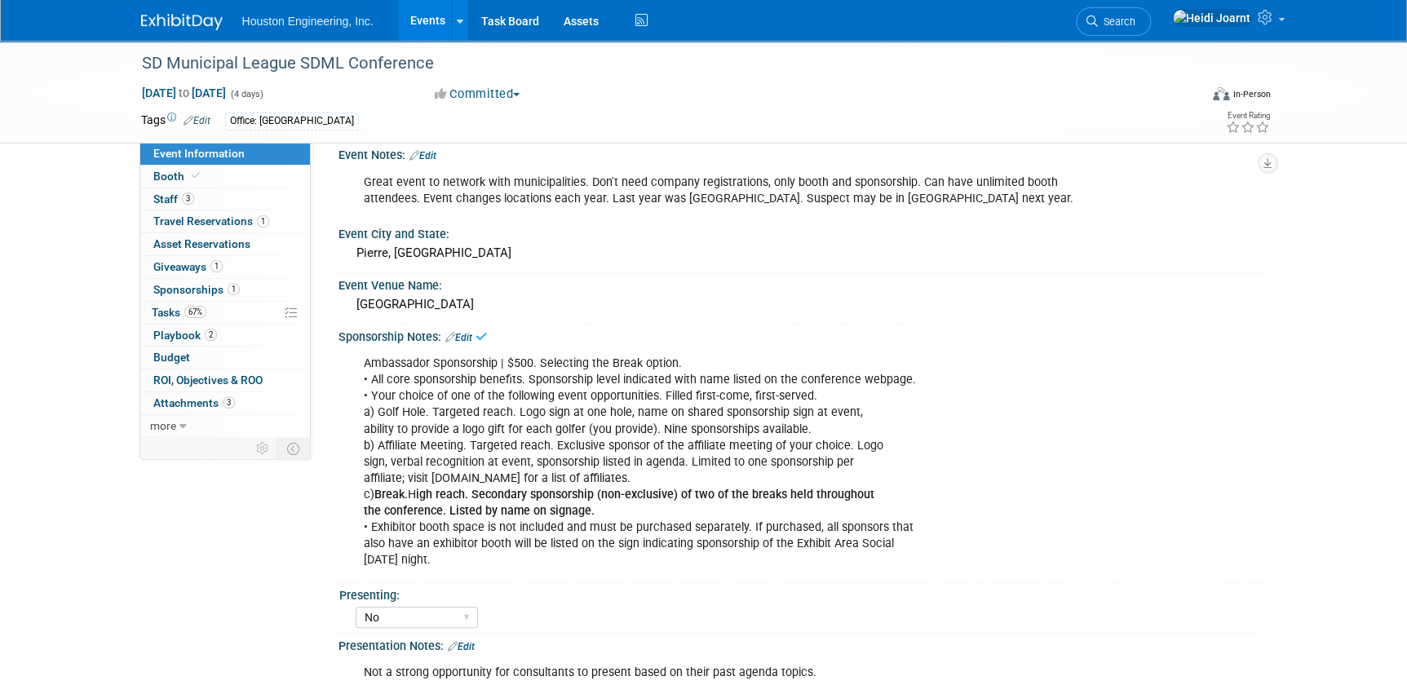
scroll to position [593, 0]
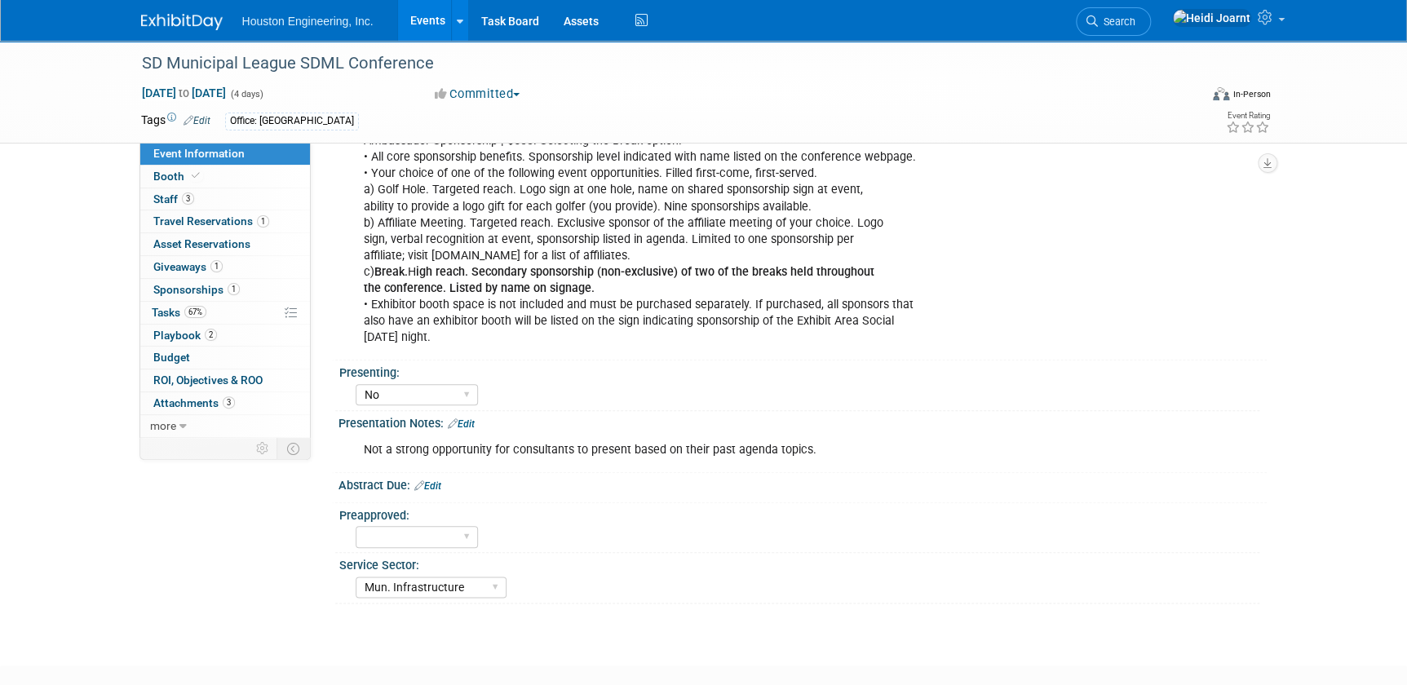
click at [202, 162] on link "Event Information" at bounding box center [225, 154] width 170 height 22
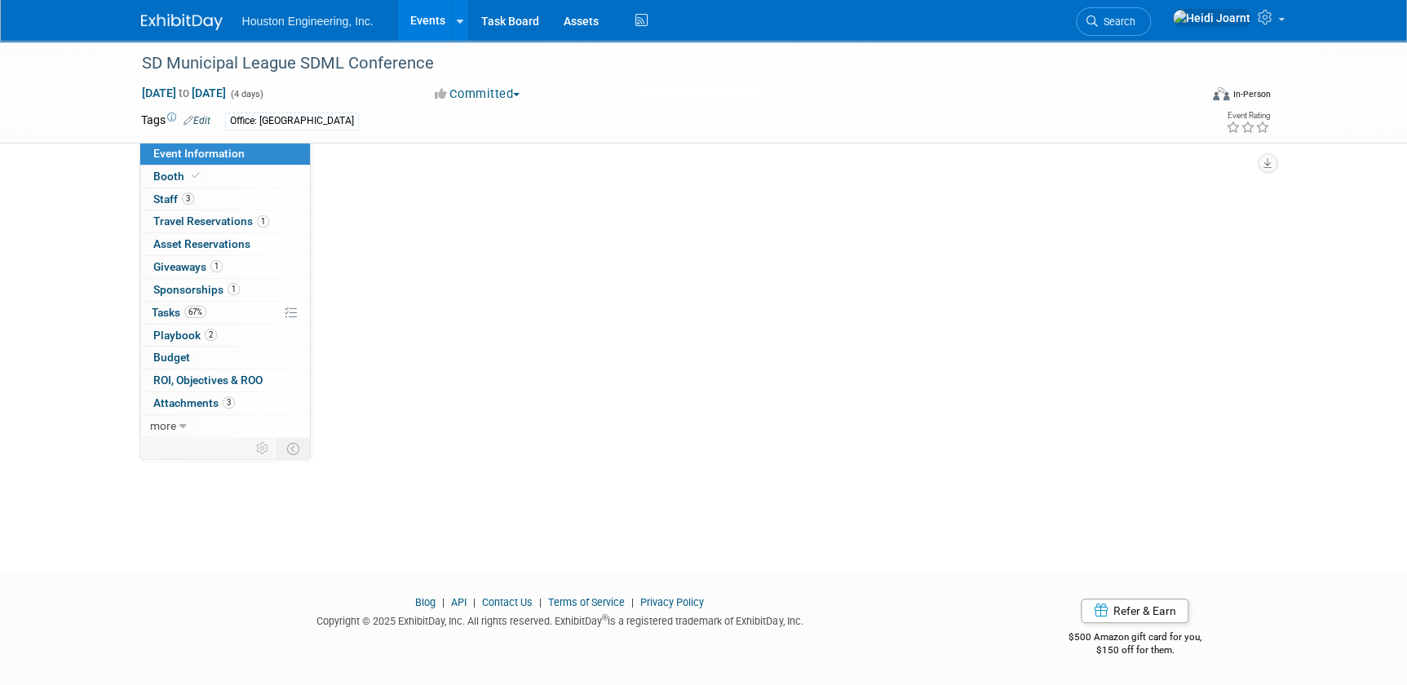
scroll to position [0, 0]
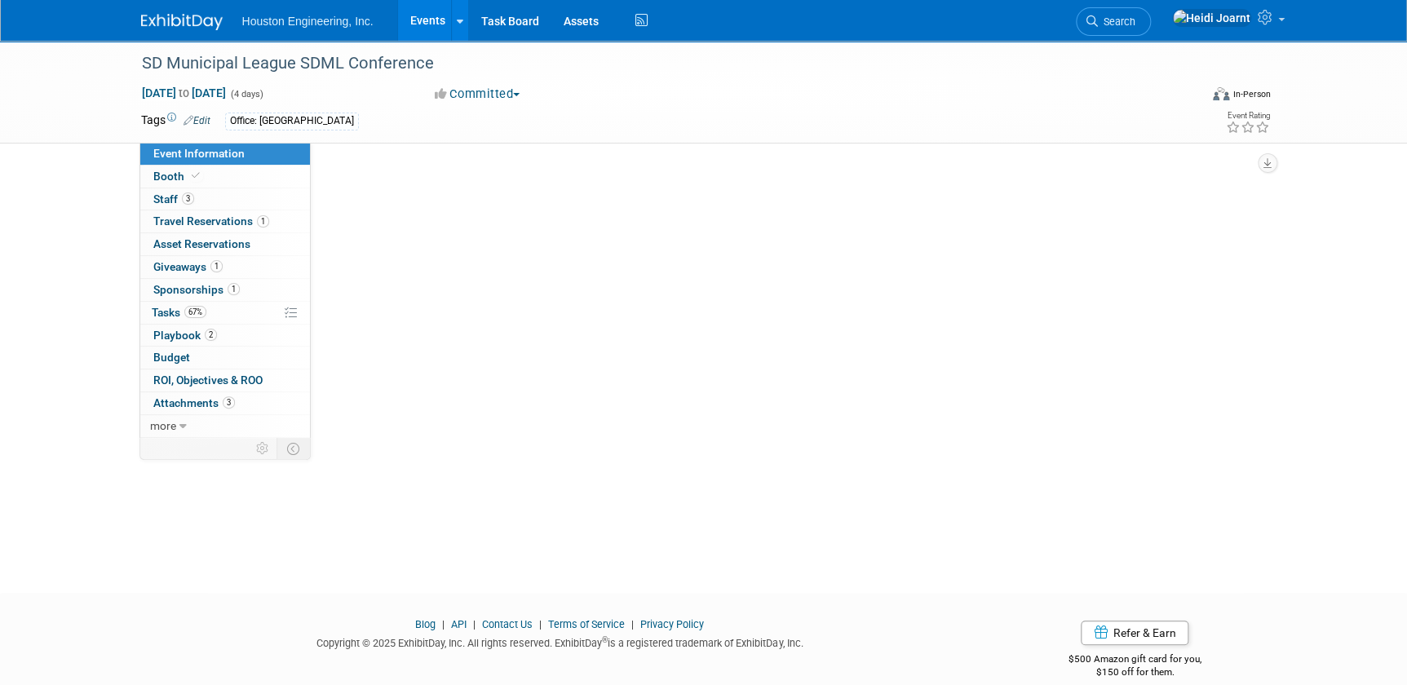
select select "2 - Post KO/Active Planning"
select select "No"
select select "Mun. Infrastructure"
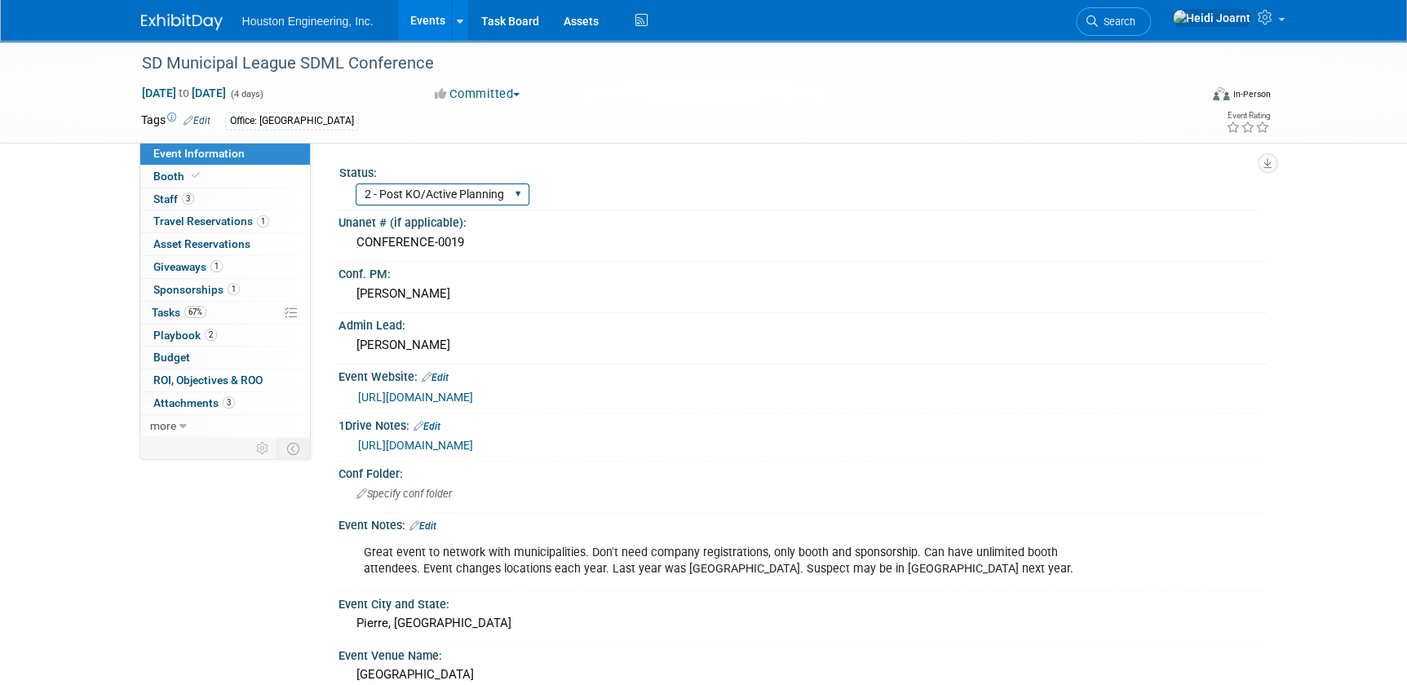
click at [471, 193] on select "1 - GNG/KO Needed 2 - Post KO/Active Planning 3 - Reg/Prep Done" at bounding box center [443, 195] width 174 height 22
select select "3 - Reg/Prep Done"
click at [356, 184] on select "1 - GNG/KO Needed 2 - Post KO/Active Planning 3 - Reg/Prep Done" at bounding box center [443, 195] width 174 height 22
click at [220, 321] on link "67% Tasks 67%" at bounding box center [225, 313] width 170 height 22
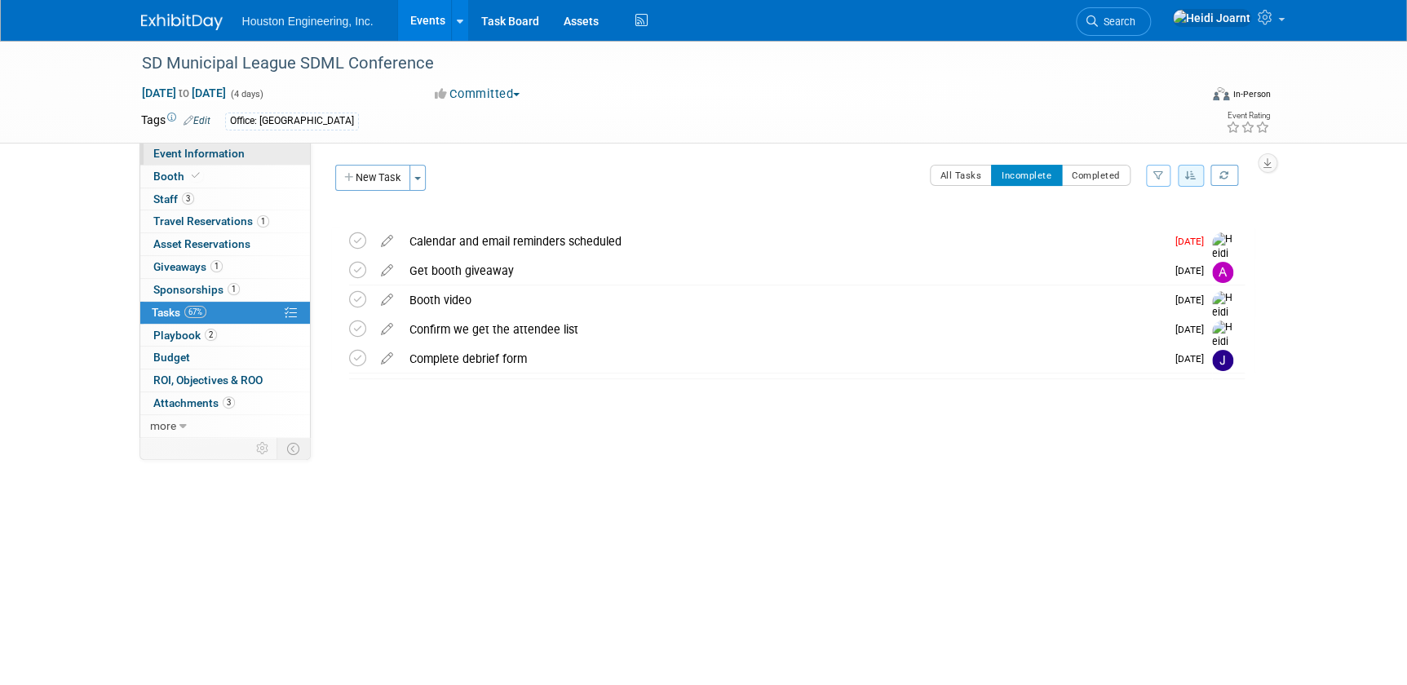
click at [237, 152] on span "Event Information" at bounding box center [198, 153] width 91 height 13
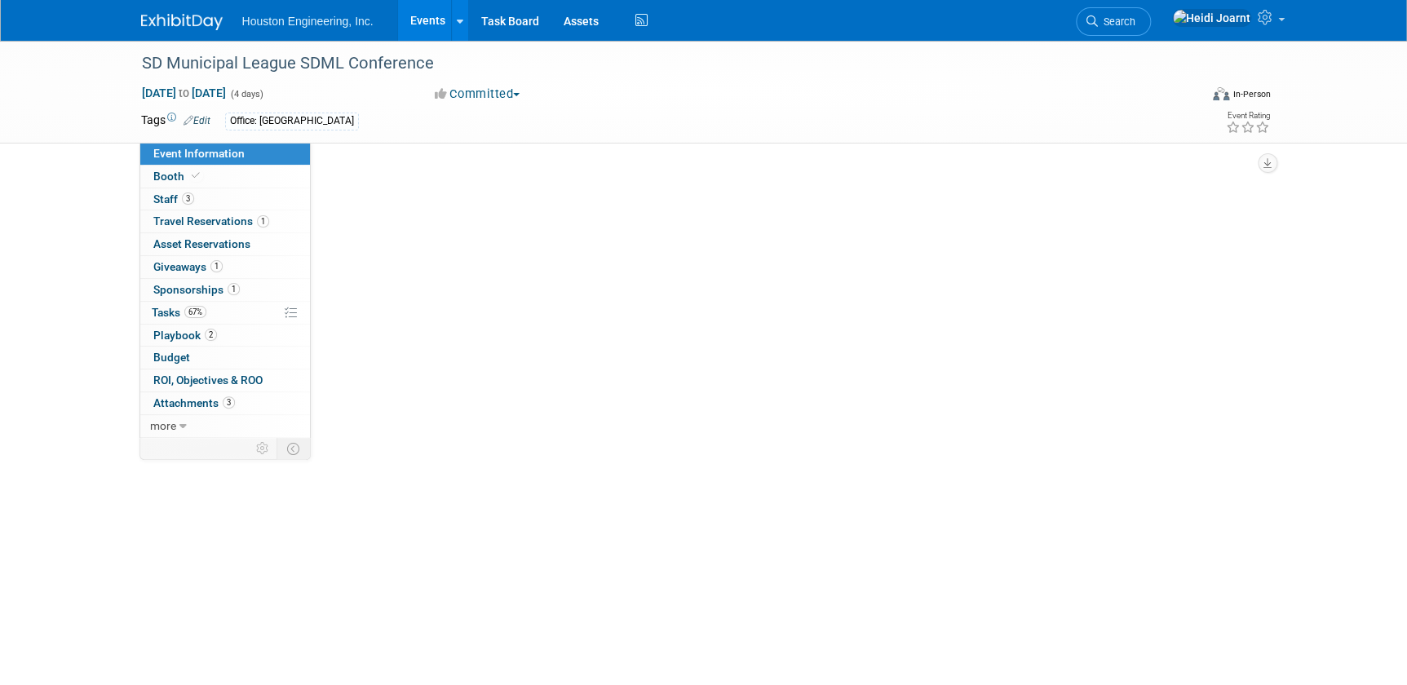
select select "3 - Reg/Prep Done"
select select "No"
select select "Mun. Infrastructure"
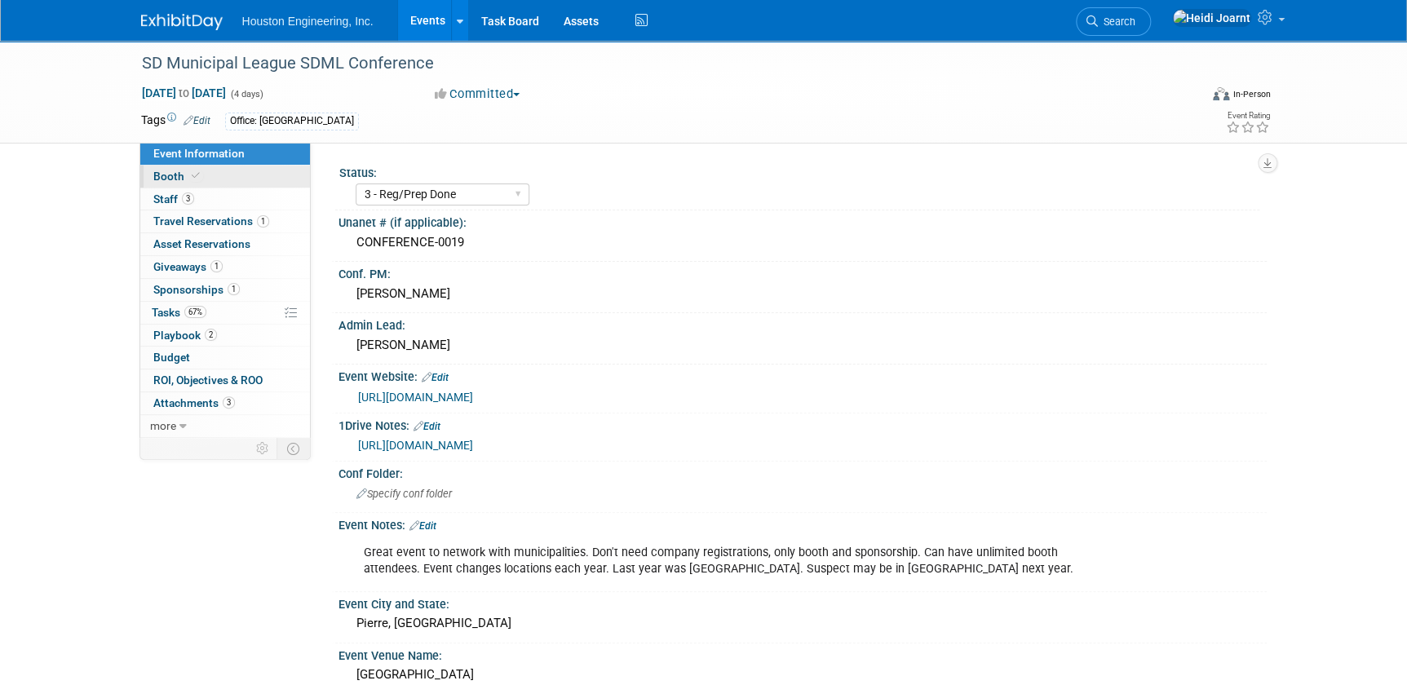
click at [228, 178] on link "Booth" at bounding box center [225, 177] width 170 height 22
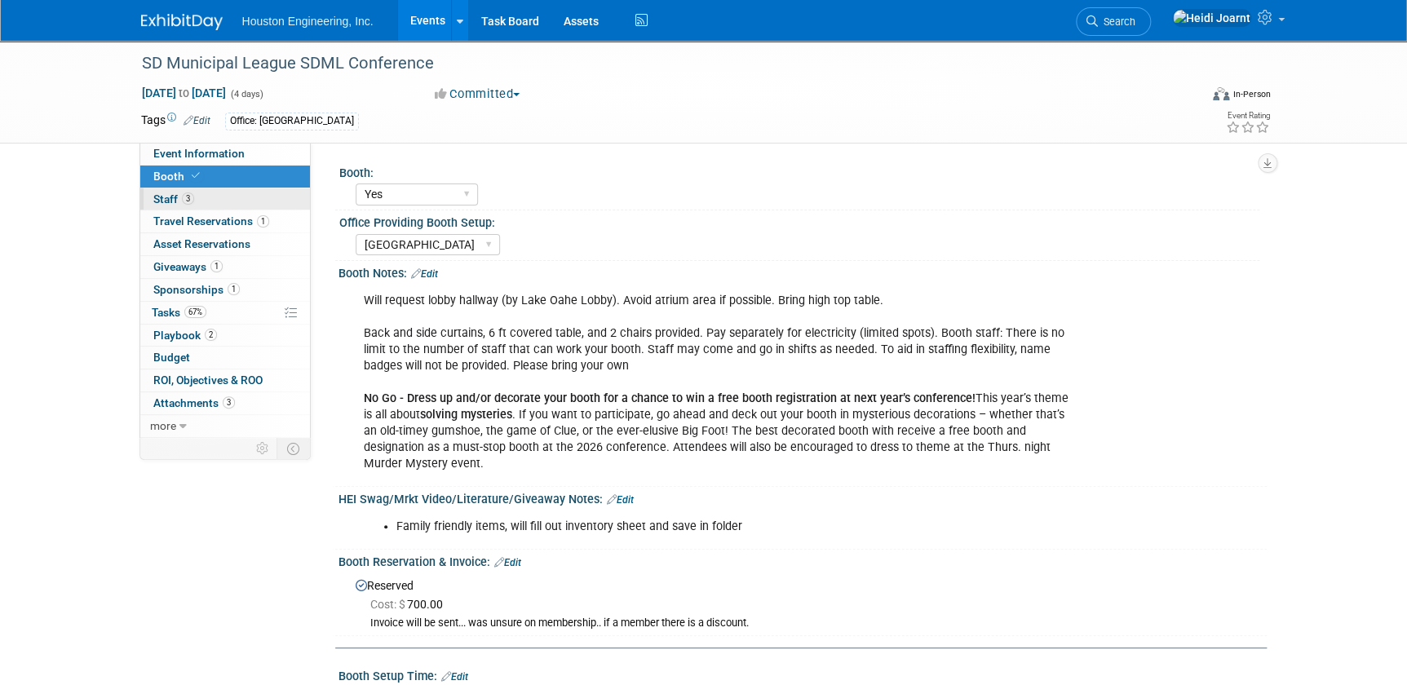
click at [226, 193] on link "3 Staff 3" at bounding box center [225, 199] width 170 height 22
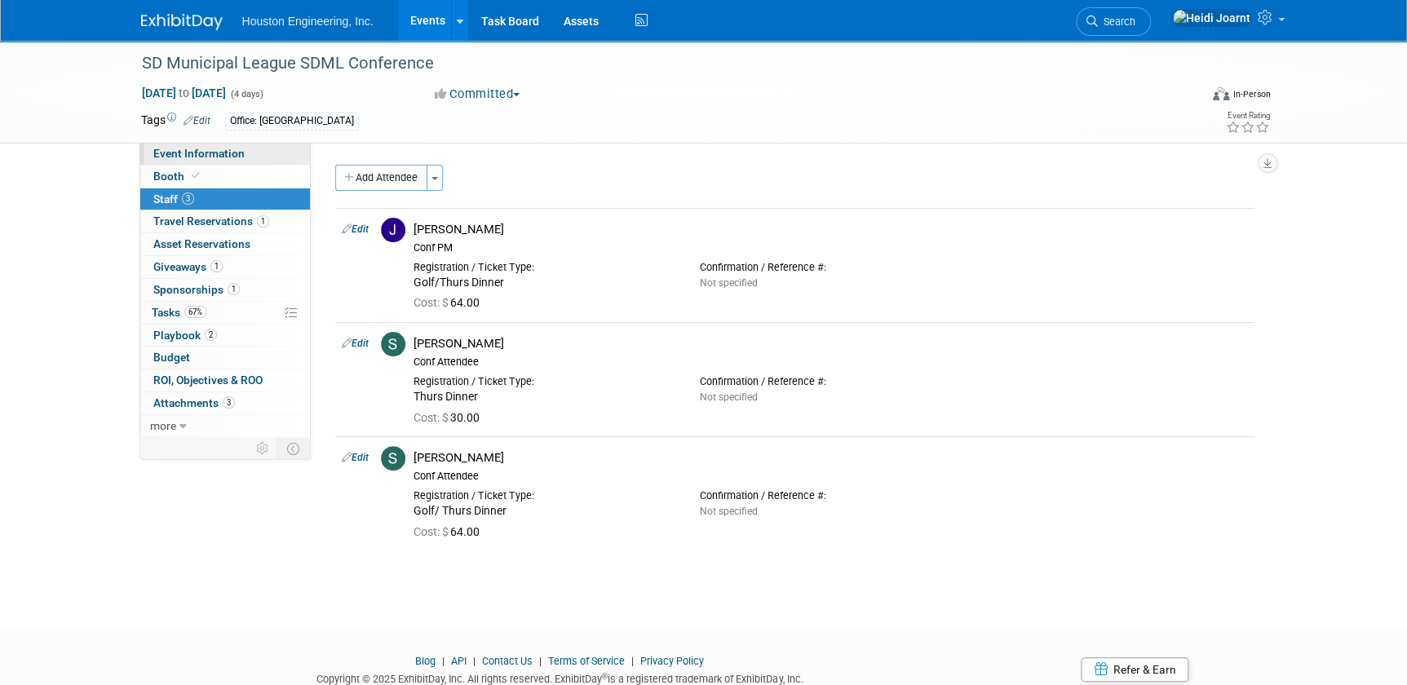
click at [248, 147] on link "Event Information" at bounding box center [225, 154] width 170 height 22
select select "3 - Reg/Prep Done"
select select "No"
select select "Mun. Infrastructure"
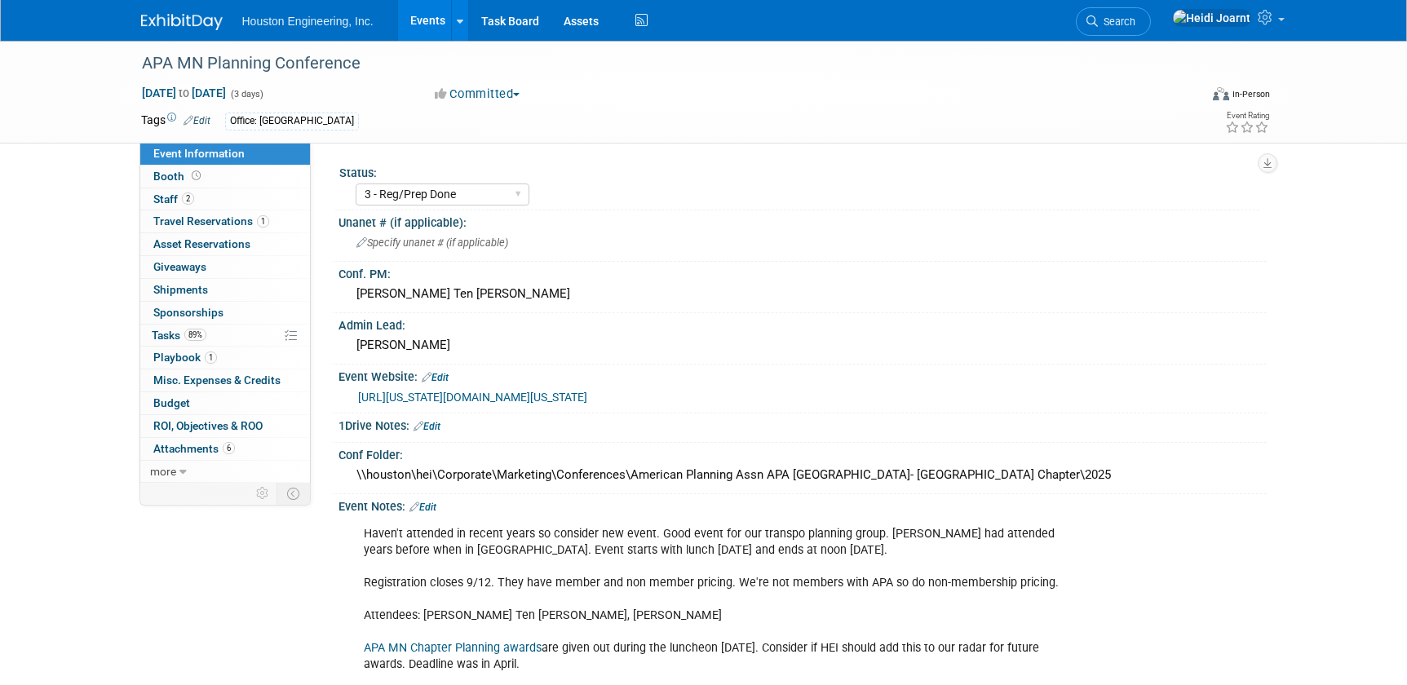
select select "3 - Reg/Prep Done"
select select "No"
select select "Multi-sector/Any/All"
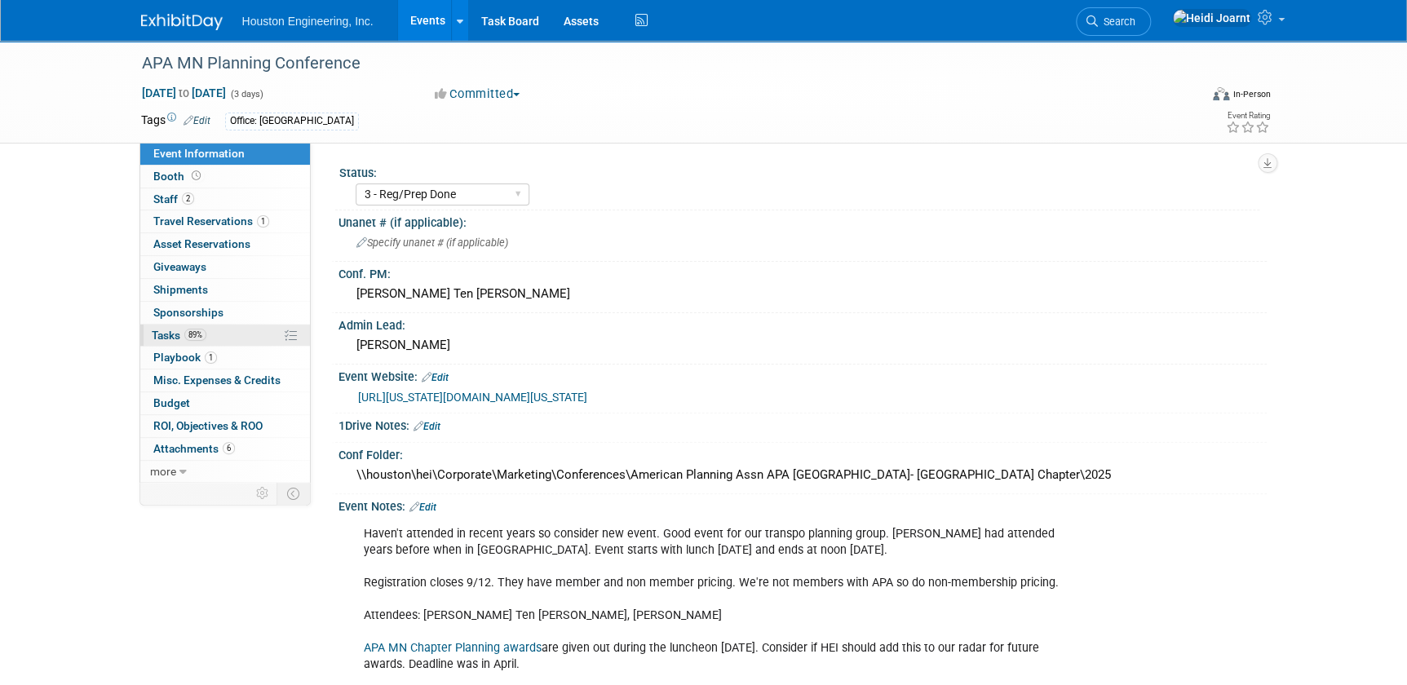
click at [213, 336] on link "89% Tasks 89%" at bounding box center [225, 336] width 170 height 22
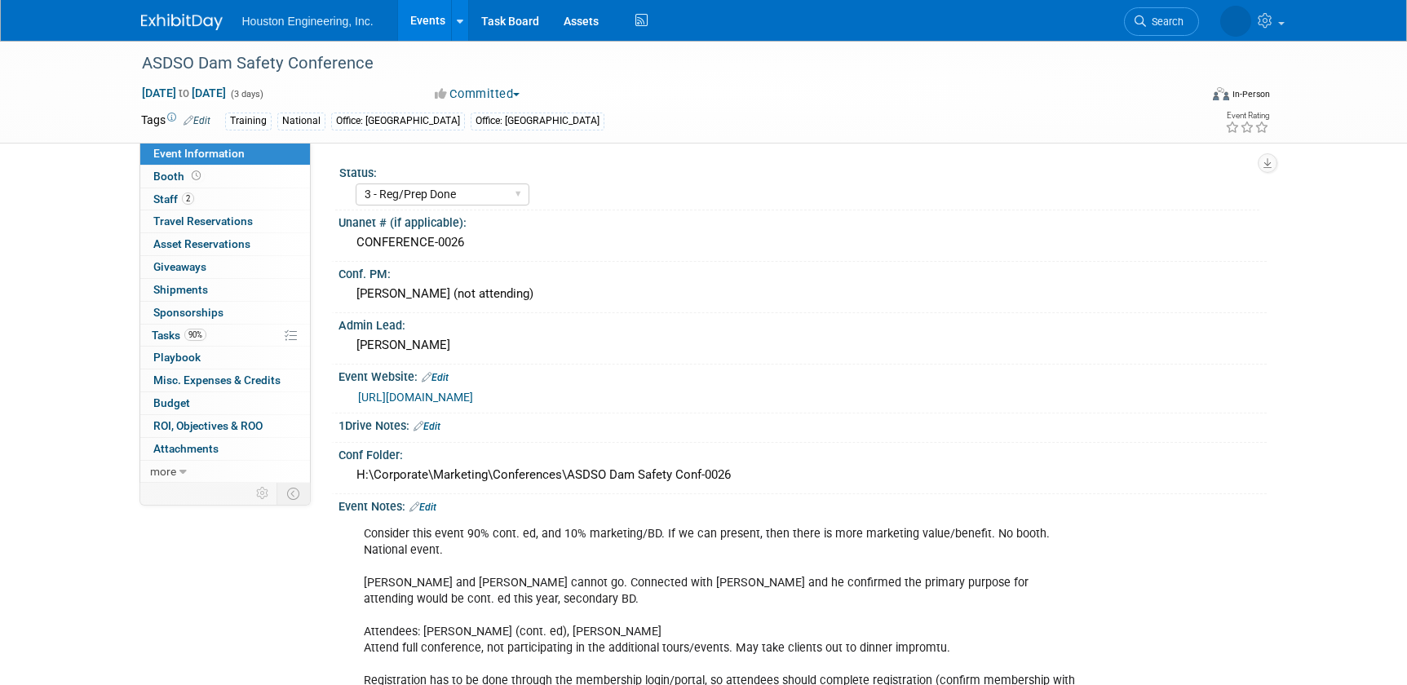
select select "3 - Reg/Prep Done"
select select "No"
select select "Water Resources"
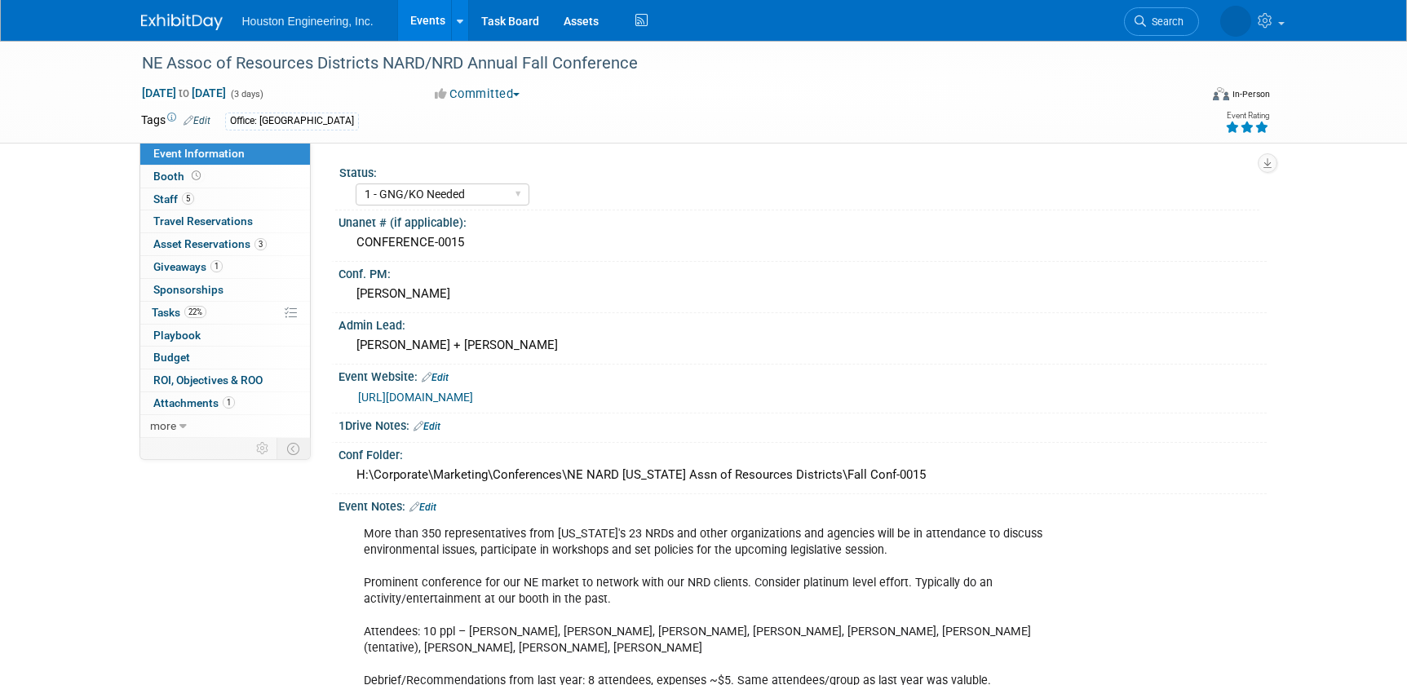
select select "1 - GNG/KO Needed"
select select "Pending"
select select "Water Resources"
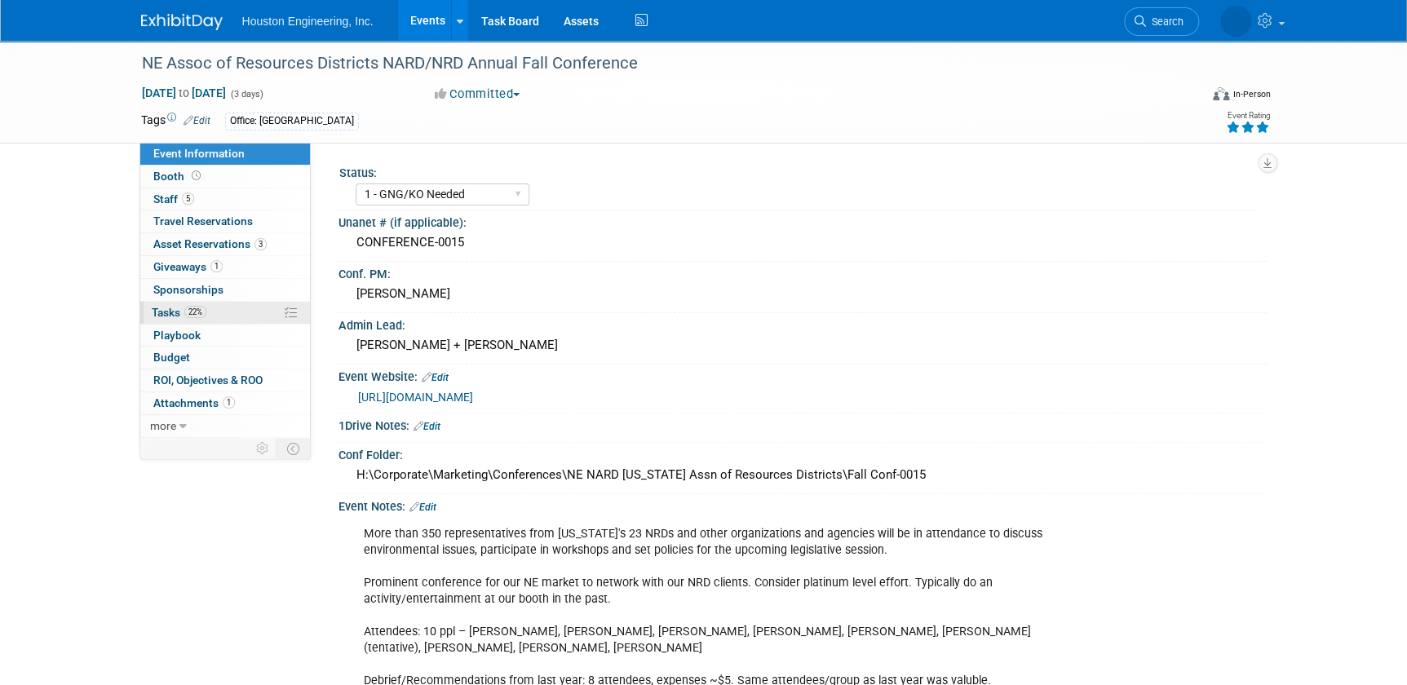
click at [213, 313] on link "22% Tasks 22%" at bounding box center [225, 313] width 170 height 22
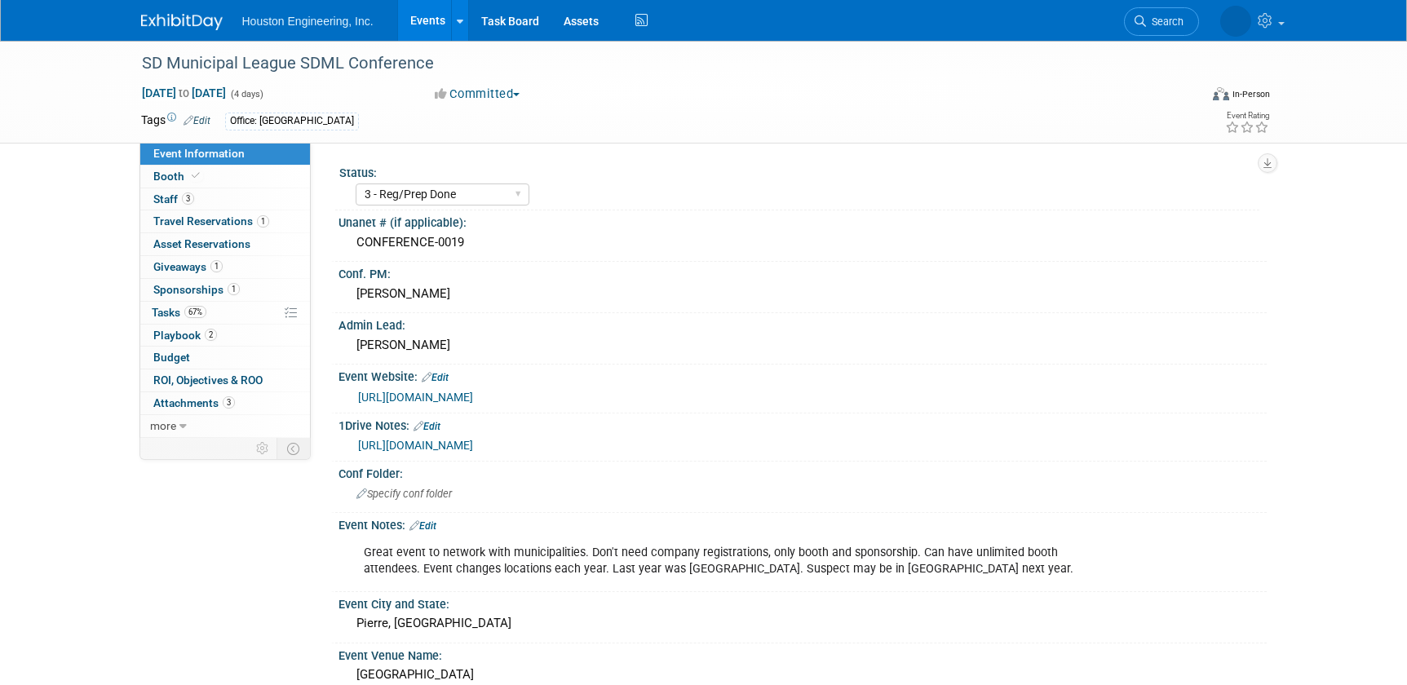
select select "3 - Reg/Prep Done"
select select "No"
select select "Mun. Infrastructure"
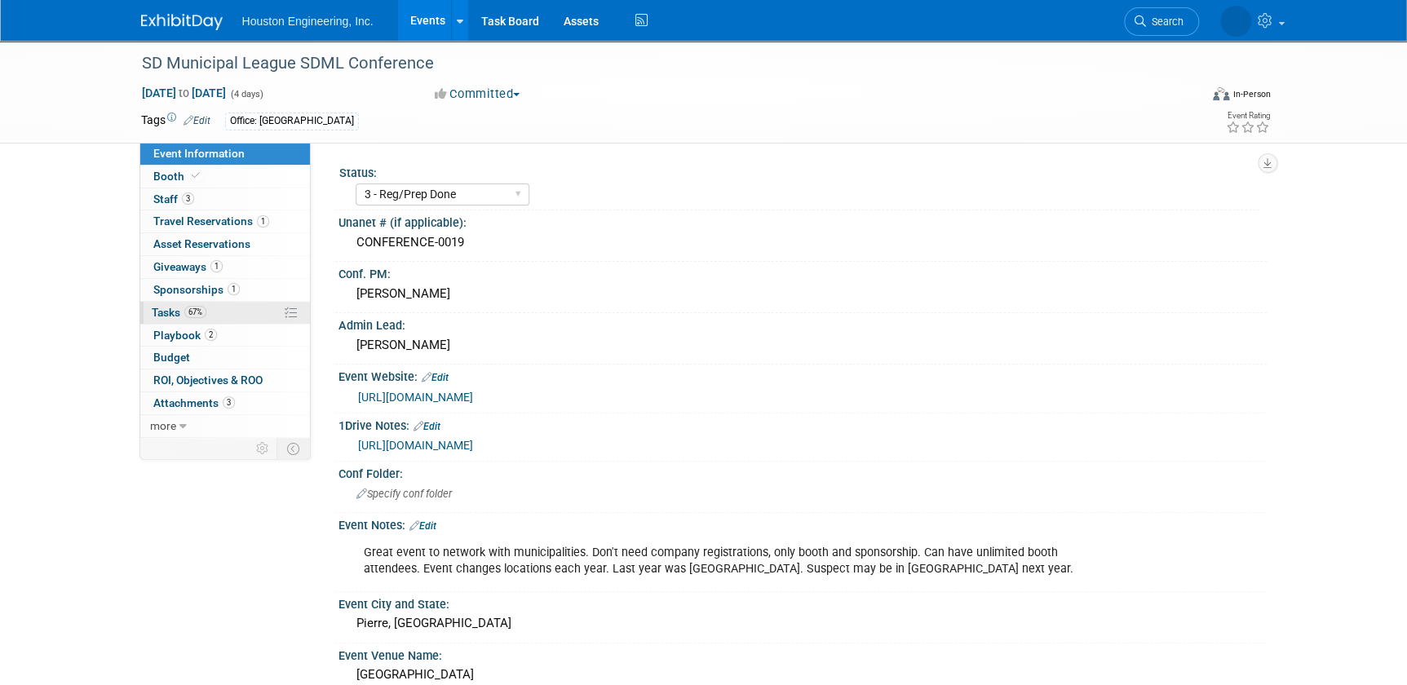
click at [228, 313] on link "67% Tasks 67%" at bounding box center [225, 313] width 170 height 22
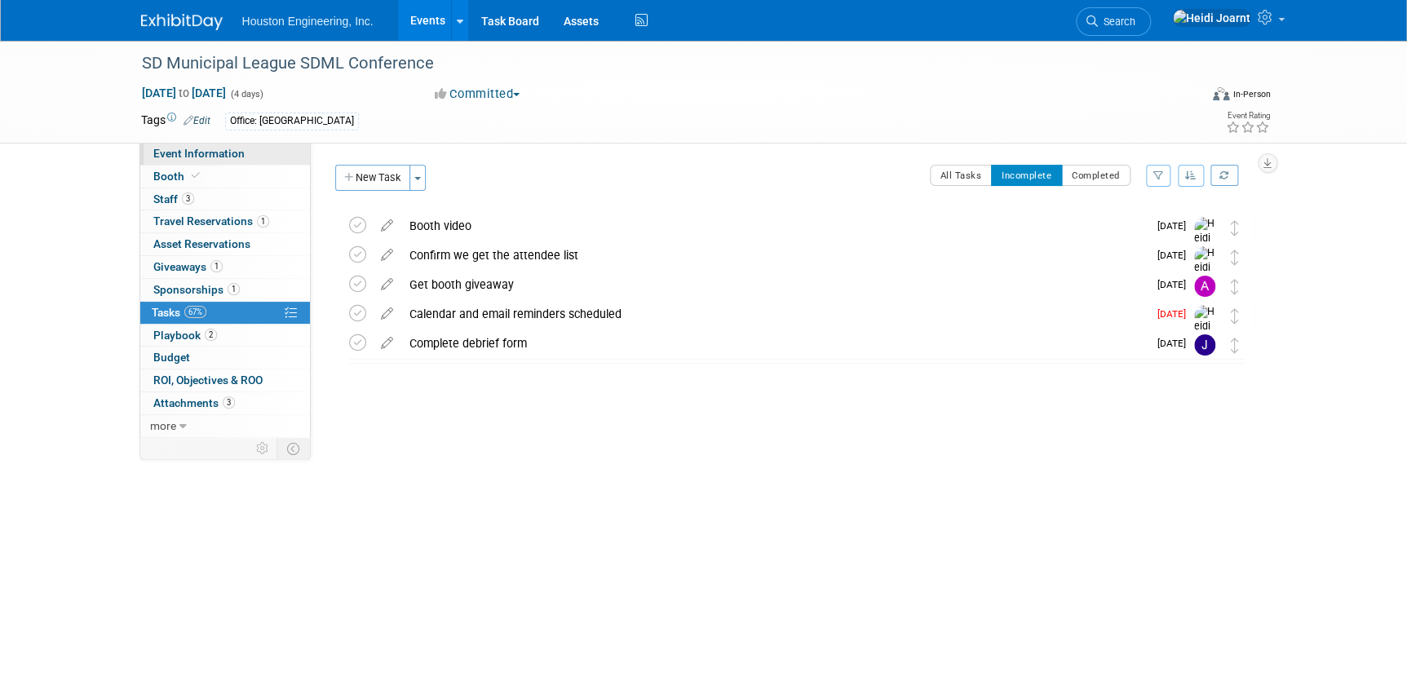
click at [263, 146] on link "Event Information" at bounding box center [225, 154] width 170 height 22
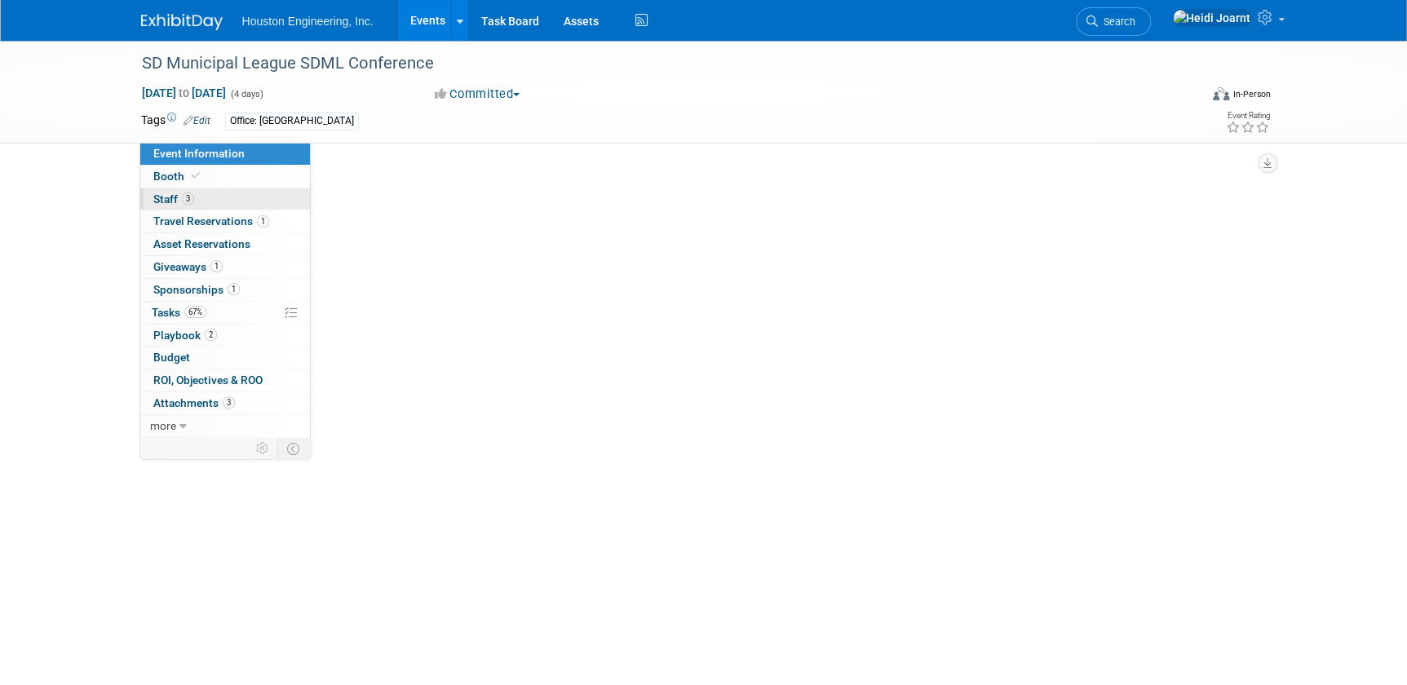
select select "3 - Reg/Prep Done"
select select "No"
select select "Mun. Infrastructure"
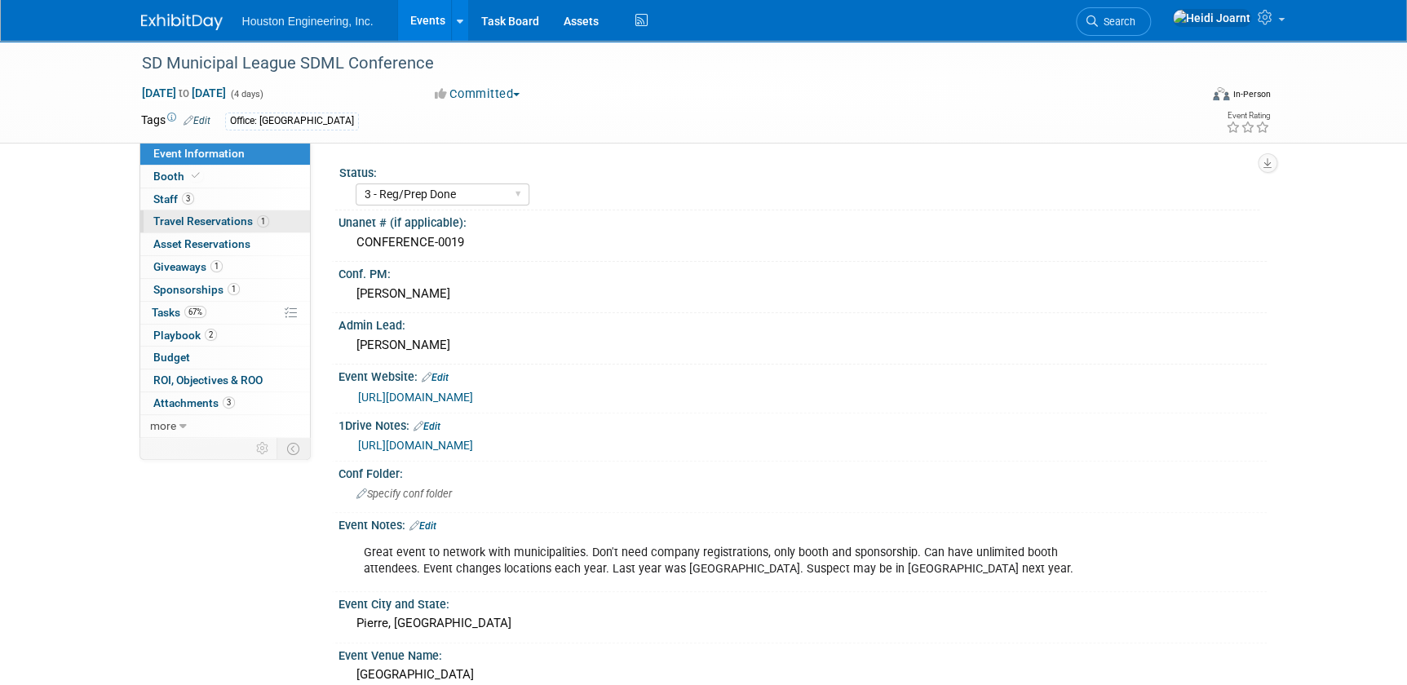
click at [227, 220] on span "Travel Reservations 1" at bounding box center [211, 221] width 116 height 13
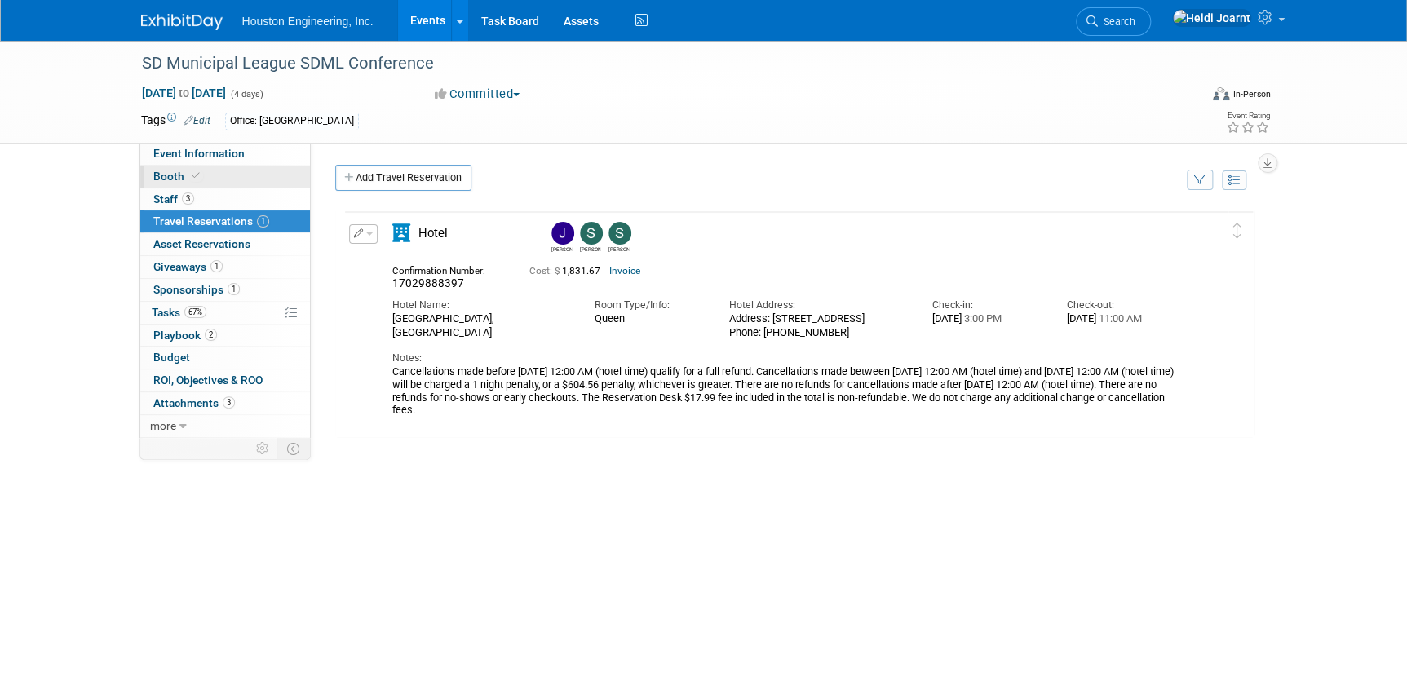
click at [219, 183] on link "Booth" at bounding box center [225, 177] width 170 height 22
select select "Yes"
select select "[GEOGRAPHIC_DATA]"
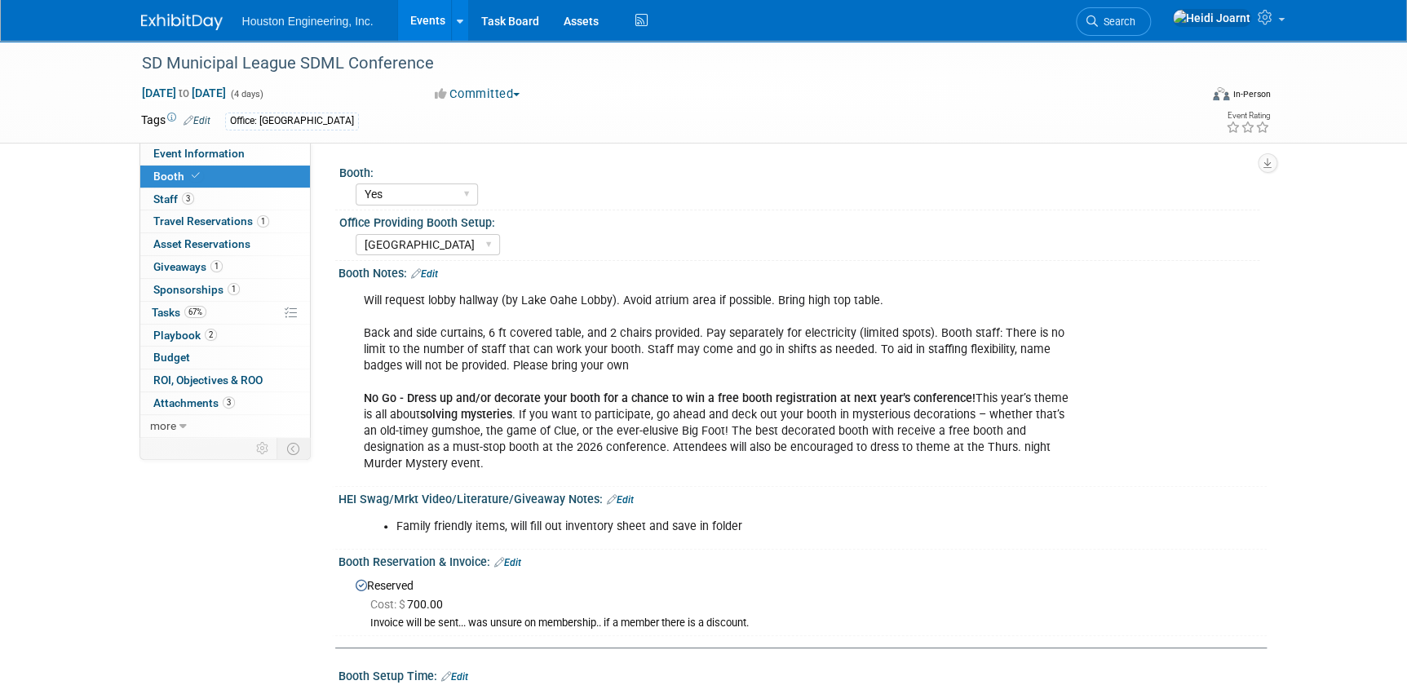
click at [627, 494] on link "Edit" at bounding box center [620, 499] width 27 height 11
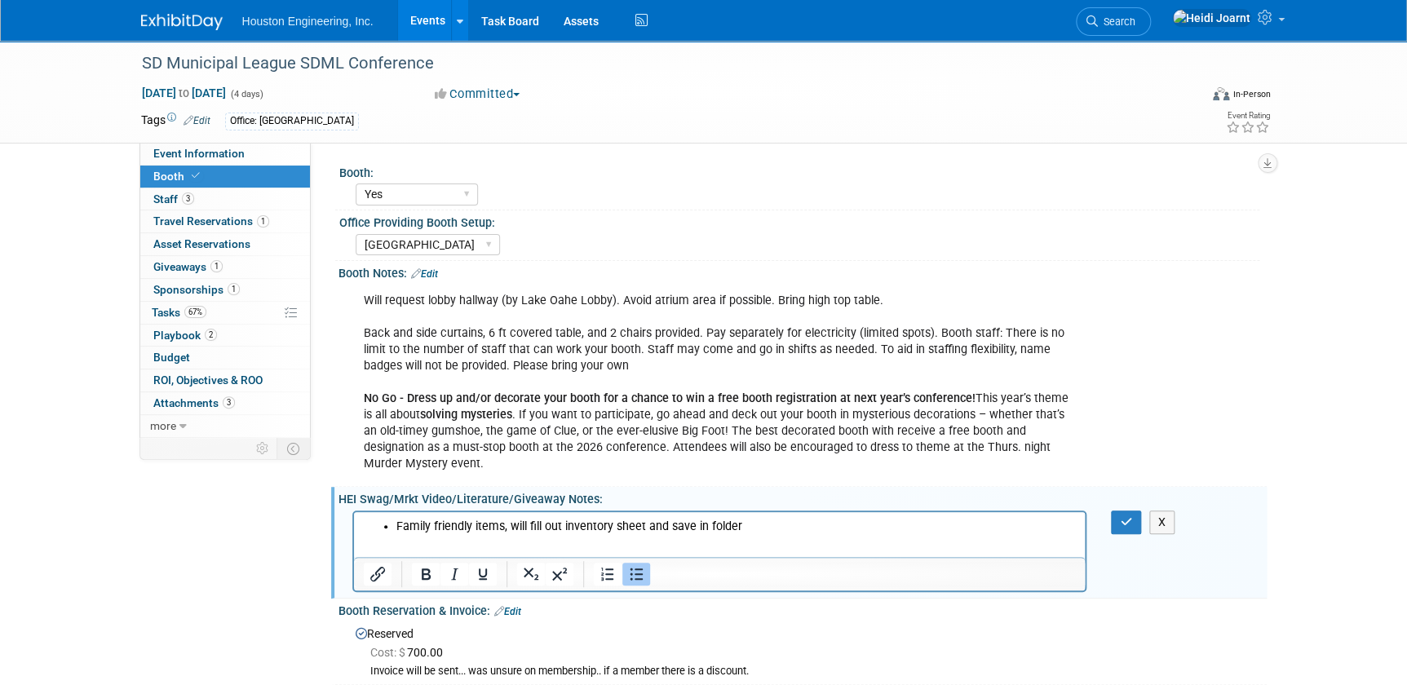
click at [779, 520] on li "Family friendly items, will fill out inventory sheet and save in folder" at bounding box center [736, 527] width 680 height 16
click at [398, 545] on li "Prize entry slips for giveaway" at bounding box center [736, 543] width 680 height 16
click at [1137, 511] on button "button" at bounding box center [1126, 523] width 30 height 24
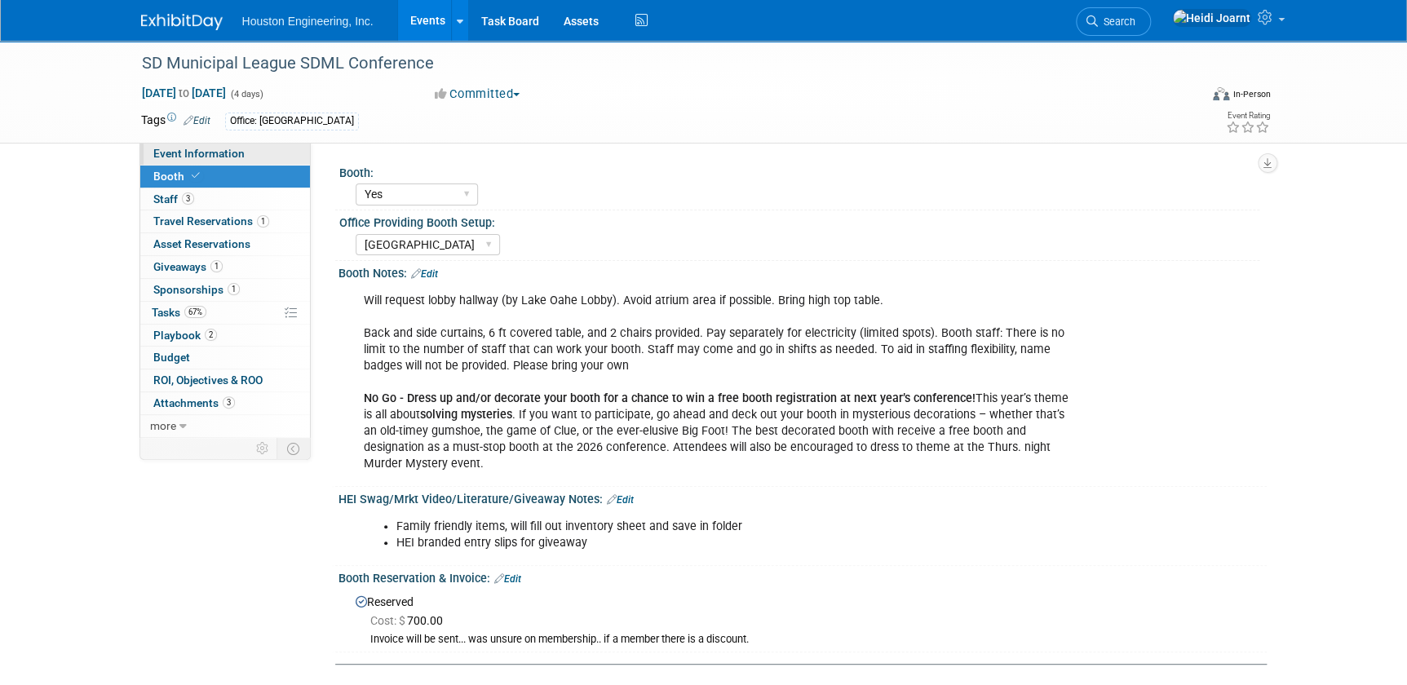
click at [227, 155] on span "Event Information" at bounding box center [198, 153] width 91 height 13
select select "3 - Reg/Prep Done"
select select "No"
select select "Mun. Infrastructure"
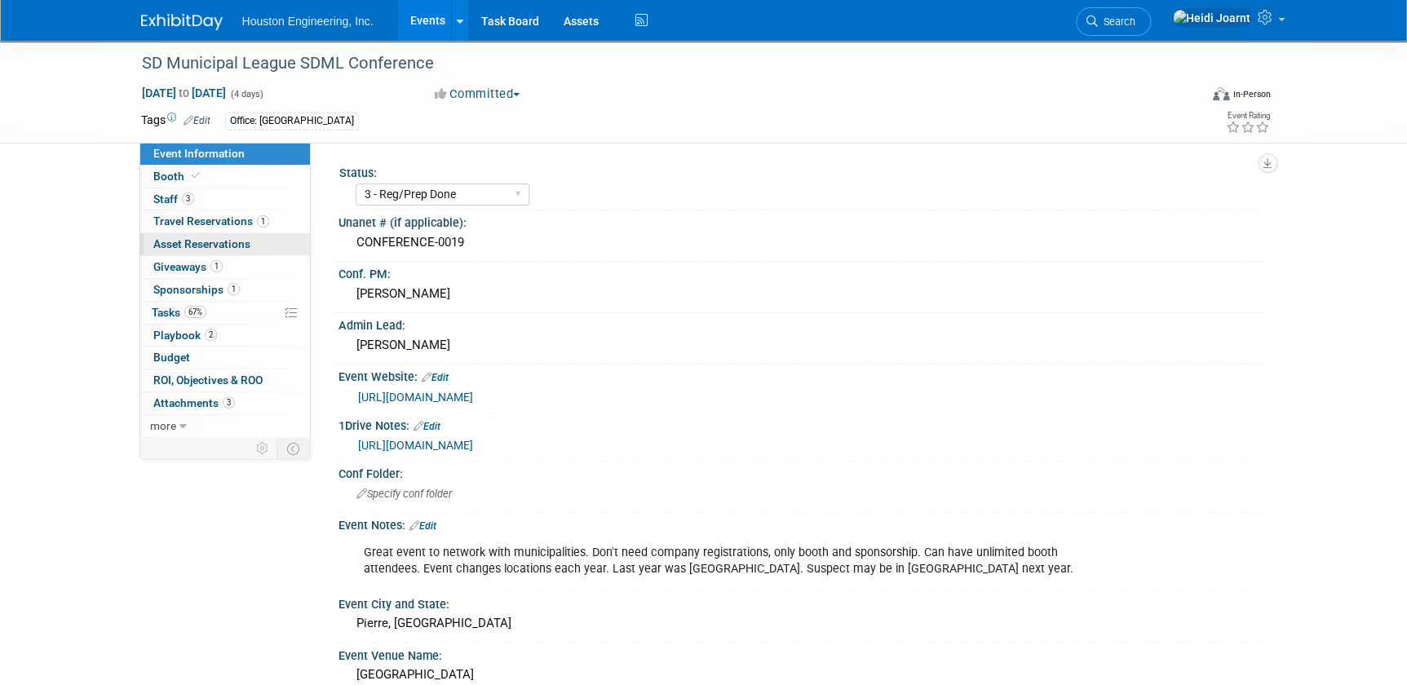
click at [237, 244] on span "Asset Reservations 0" at bounding box center [201, 243] width 97 height 13
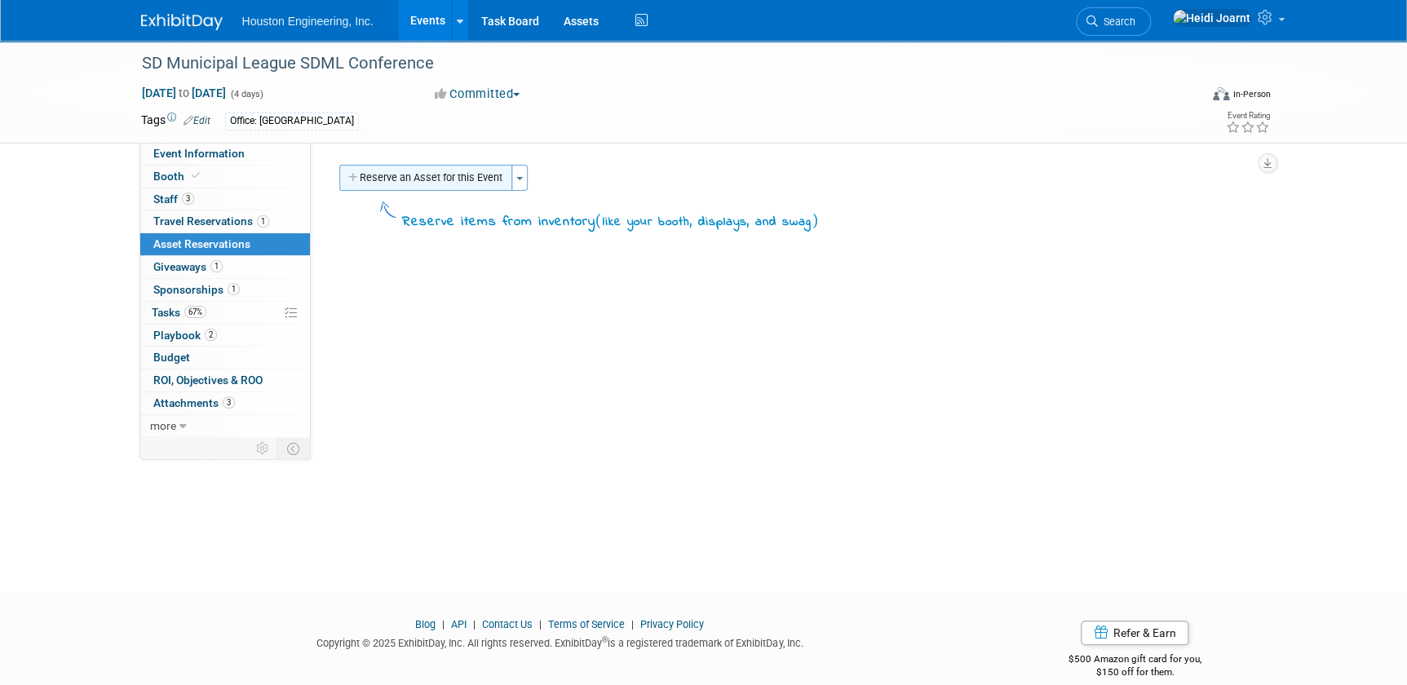
click at [390, 177] on button "Reserve an Asset for this Event" at bounding box center [425, 178] width 173 height 26
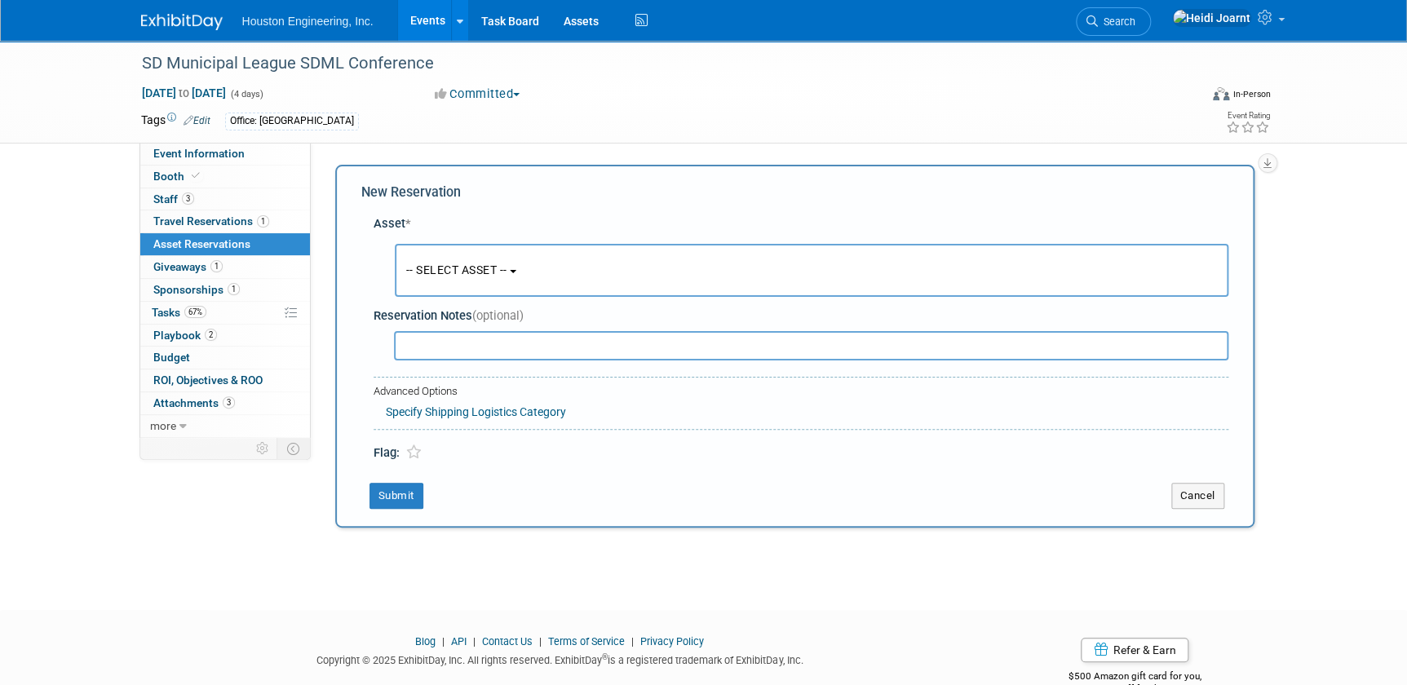
scroll to position [15, 0]
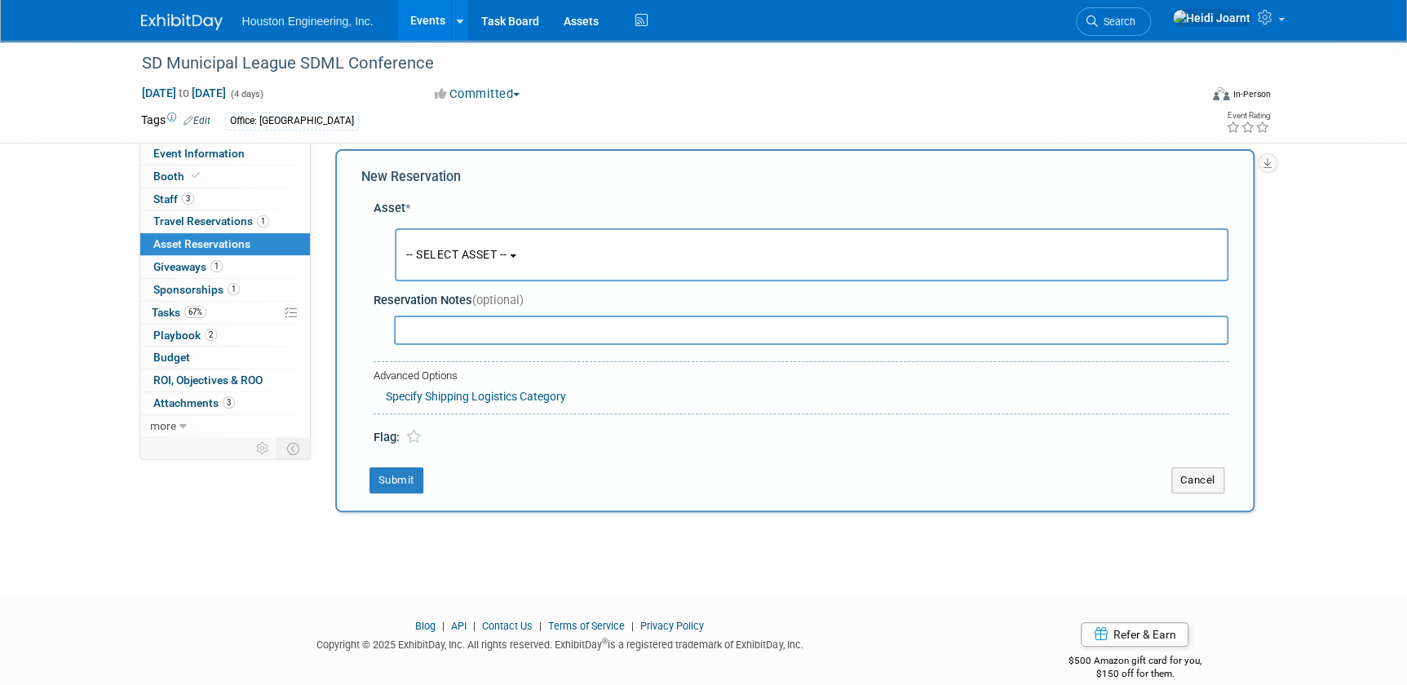
click at [445, 249] on span "-- SELECT ASSET --" at bounding box center [456, 254] width 101 height 13
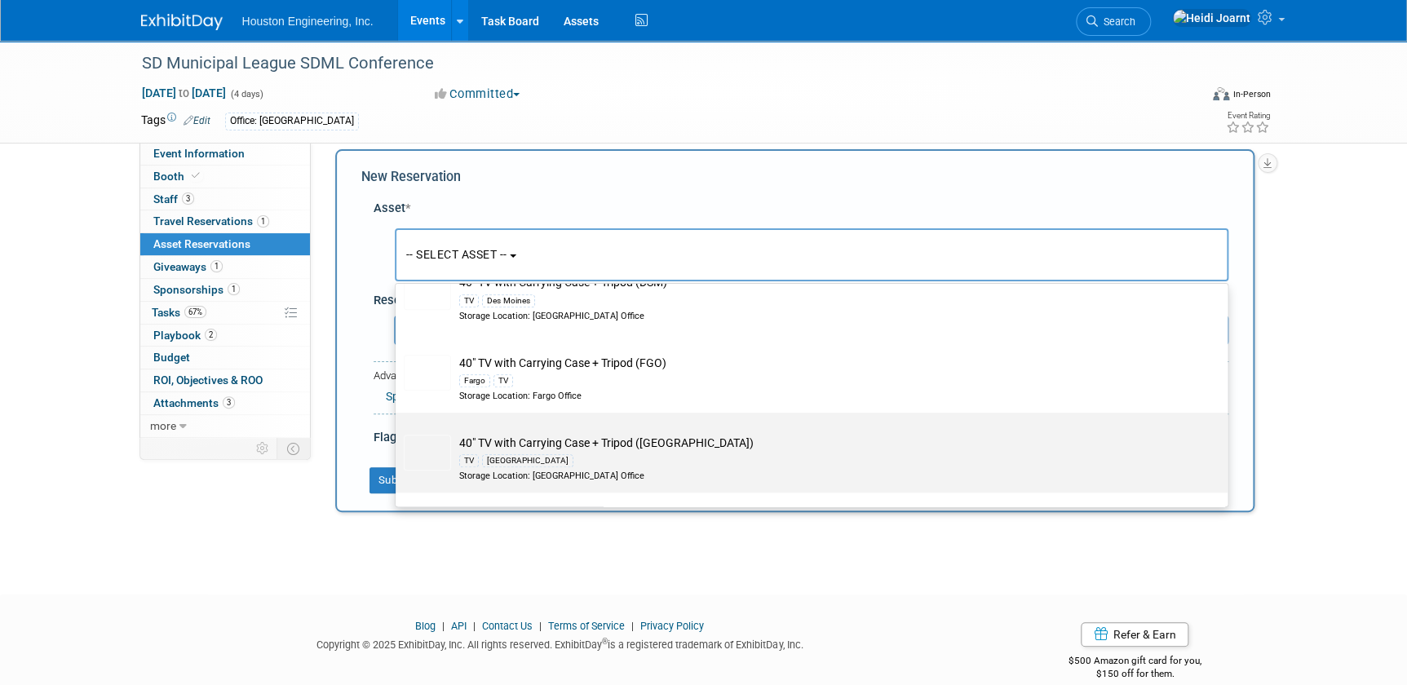
scroll to position [667, 0]
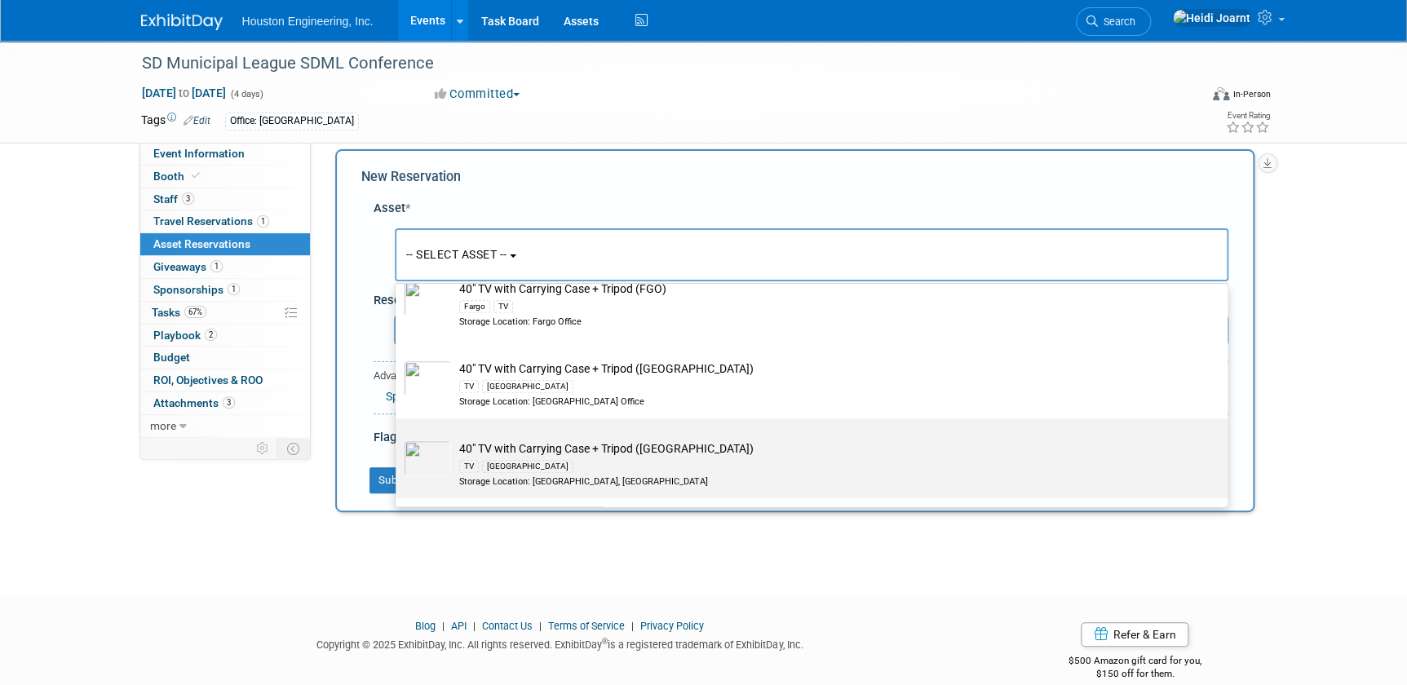
click at [548, 476] on div "Storage Location: Sioux Falls, SD" at bounding box center [827, 482] width 736 height 13
click at [398, 438] on input "40" TV with Carrying Case + Tripod (SF) TV Sioux Falls Storage Location: Sioux …" at bounding box center [392, 432] width 11 height 11
select select "10728715"
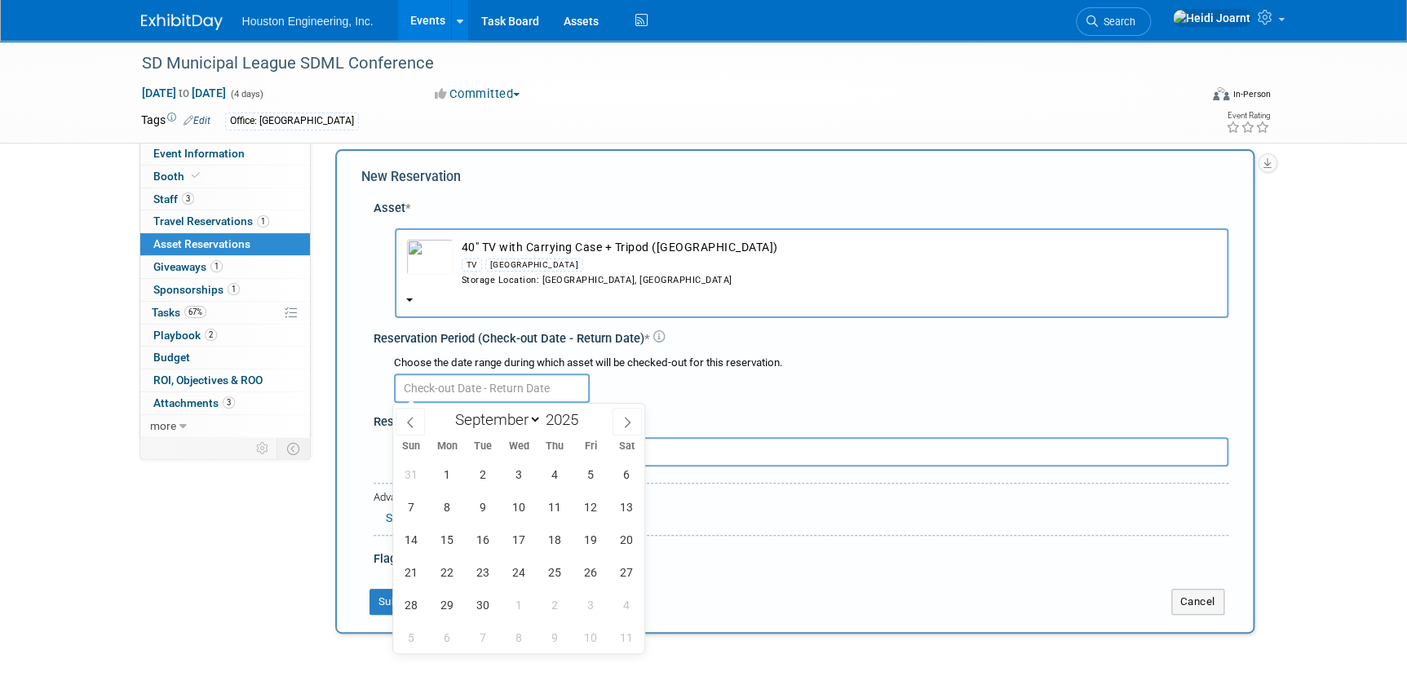
click at [476, 391] on input "text" at bounding box center [492, 388] width 196 height 29
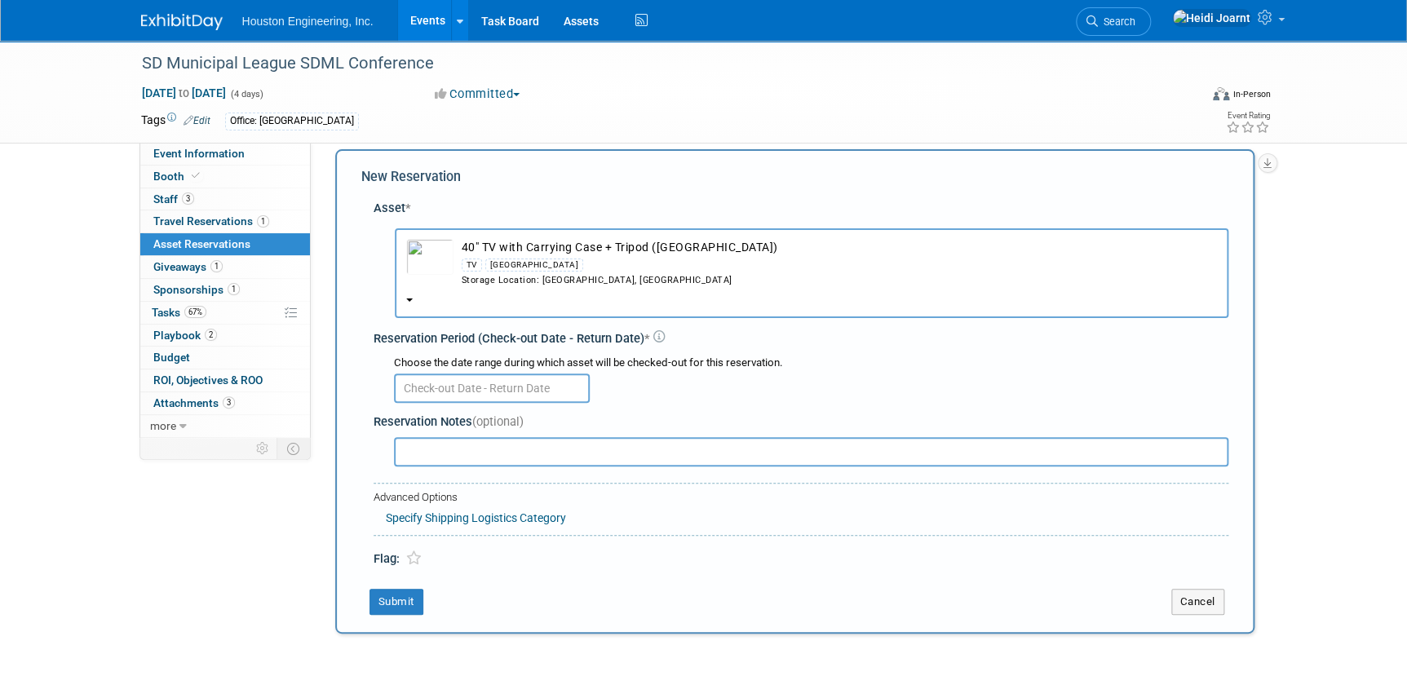
click at [699, 402] on div "Choose the date range during which asset will be checked-out for this reservati…" at bounding box center [804, 378] width 848 height 57
click at [1205, 604] on button "Cancel" at bounding box center [1197, 602] width 53 height 26
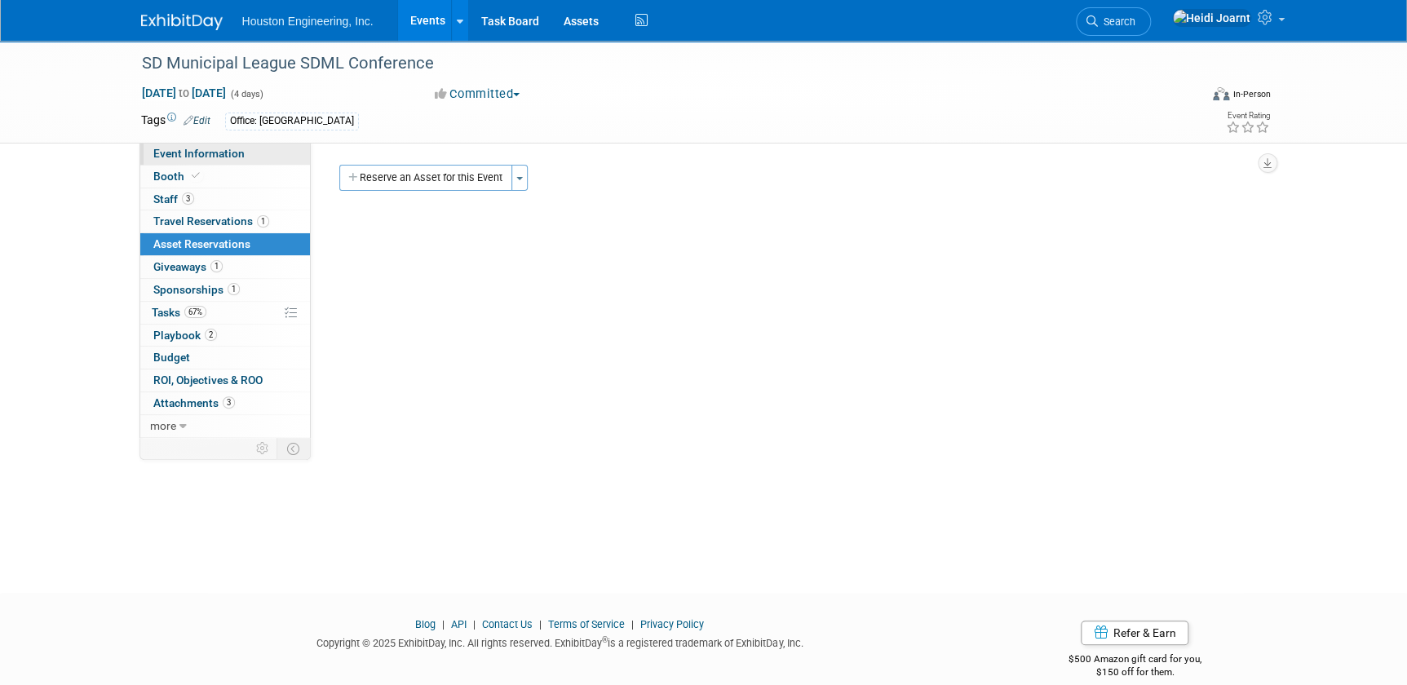
click at [184, 153] on span "Event Information" at bounding box center [198, 153] width 91 height 13
select select "3 - Reg/Prep Done"
select select "No"
select select "Mun. Infrastructure"
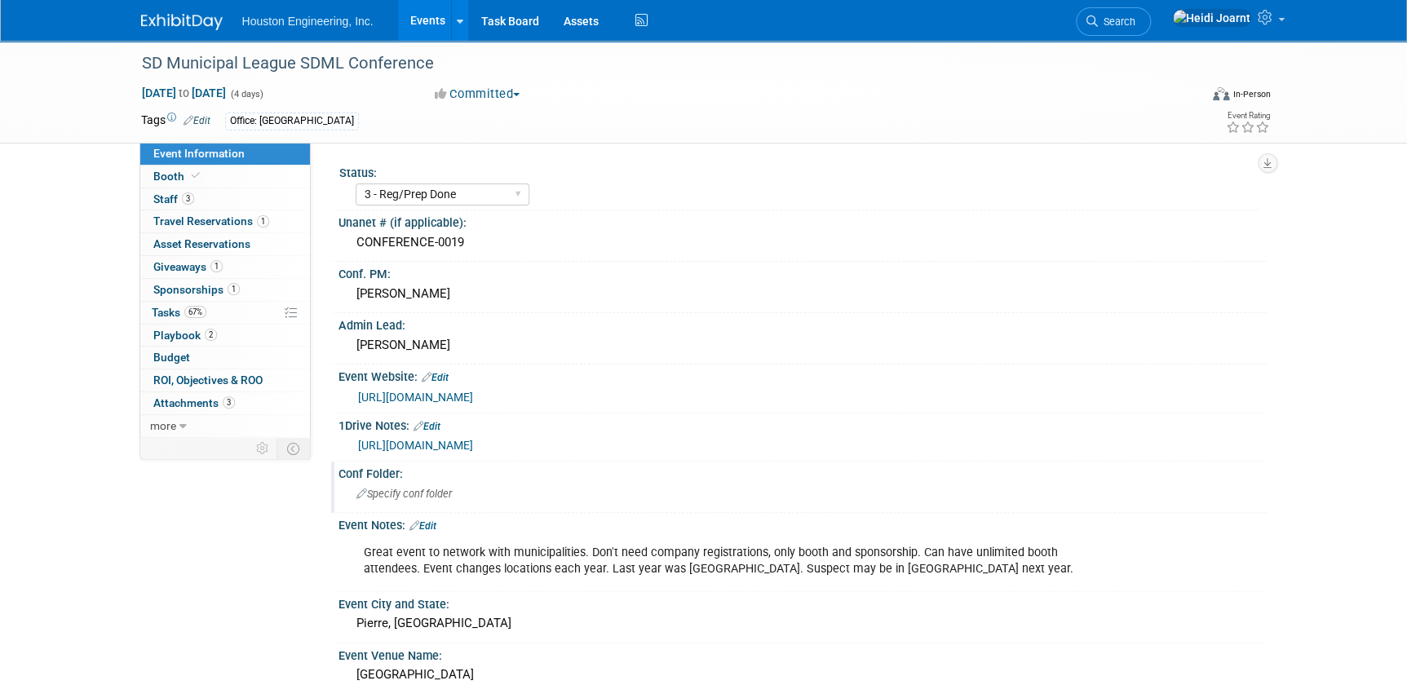
click at [412, 498] on div "Specify conf folder" at bounding box center [803, 493] width 904 height 25
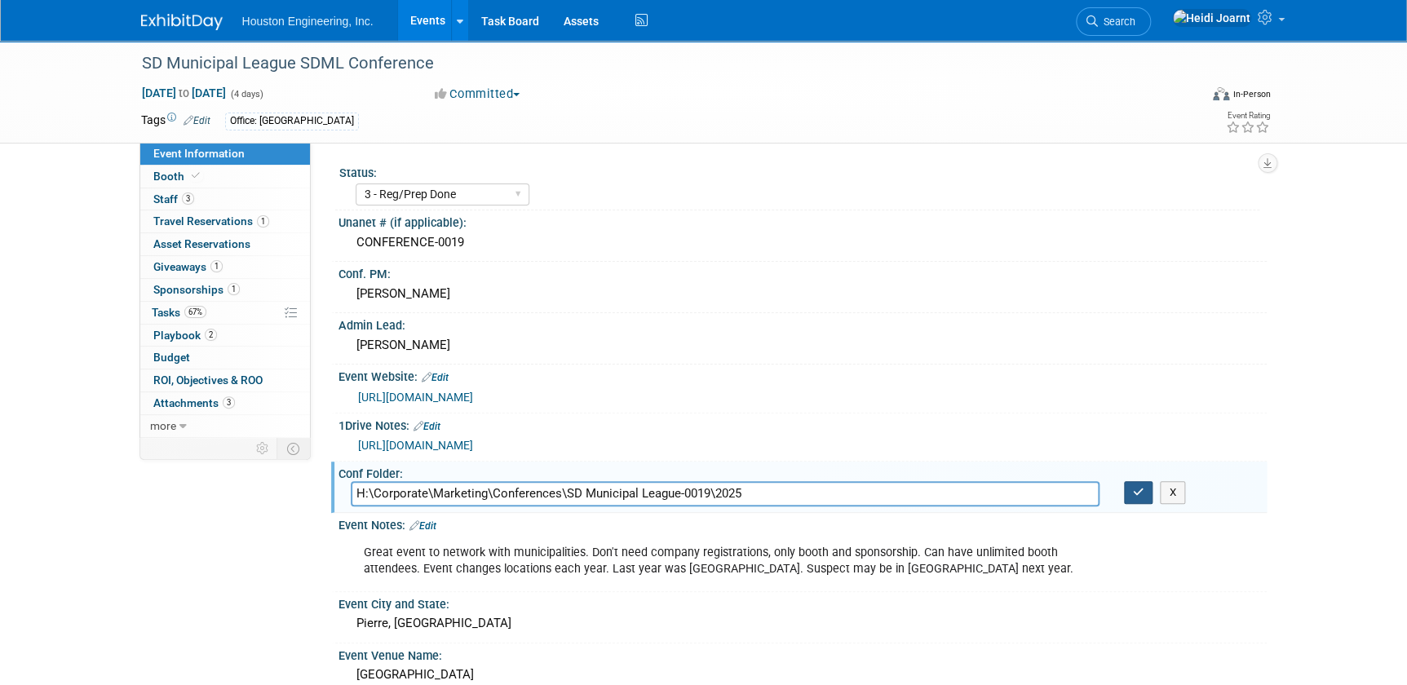
type input "H:\Corporate\Marketing\Conferences\SD Municipal League-0019\2025"
click at [1133, 492] on icon "button" at bounding box center [1138, 492] width 11 height 11
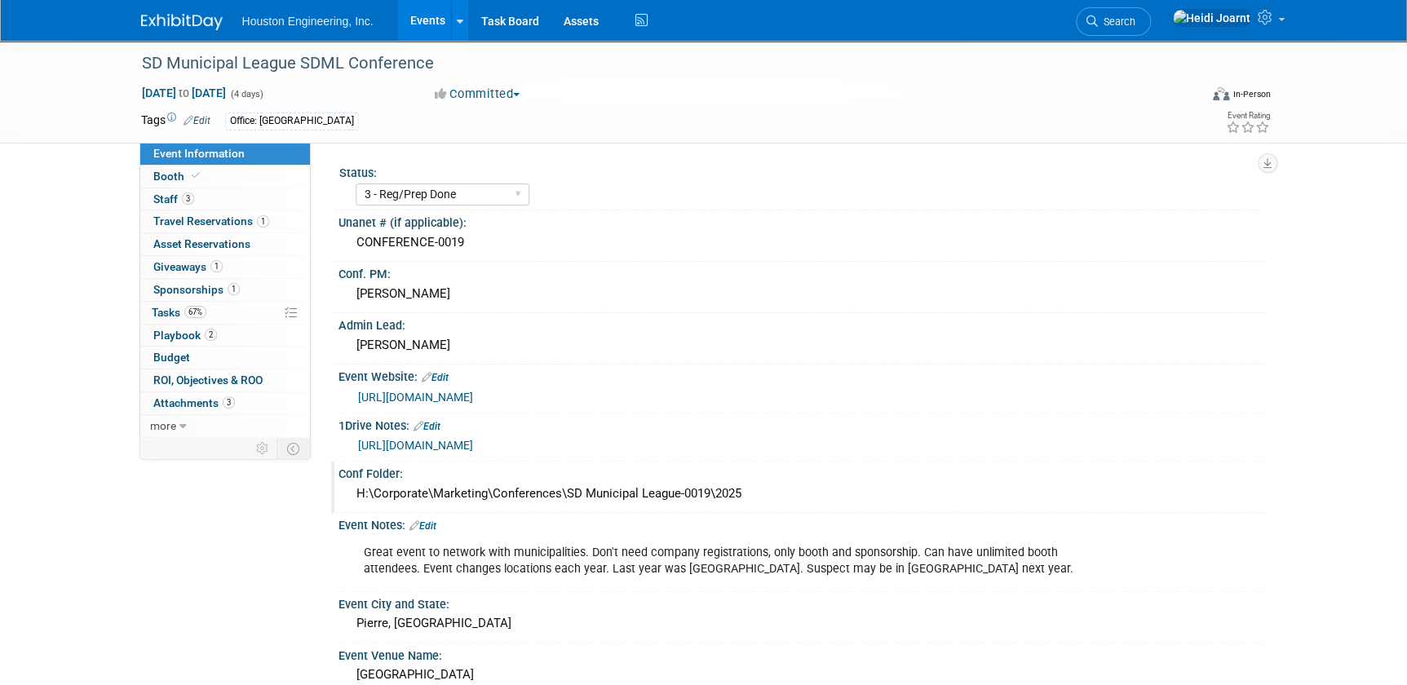
click at [473, 395] on link "https://web.cvent.com/event/1a358a6e-4ebb-43c6-99fb-86c221026ed5/websitePage:e6…" at bounding box center [415, 397] width 115 height 13
click at [189, 314] on span "67%" at bounding box center [195, 312] width 22 height 12
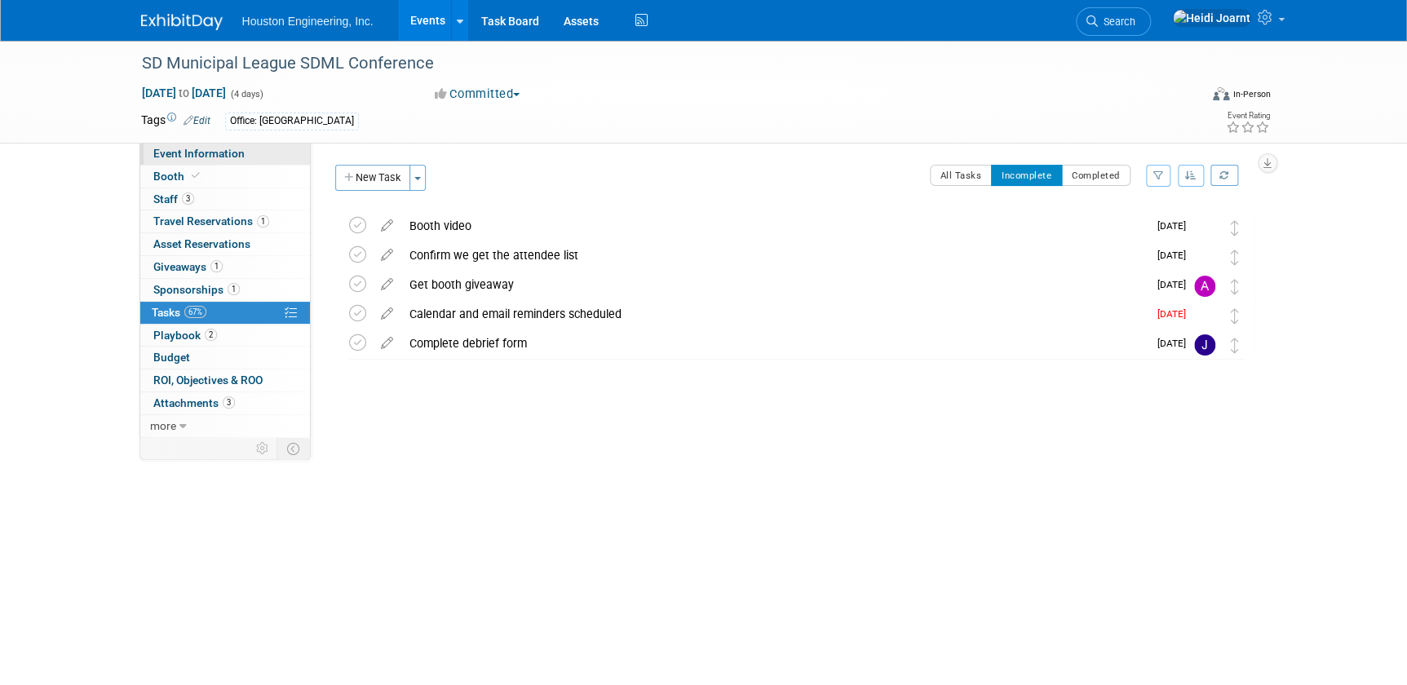
click at [251, 152] on link "Event Information" at bounding box center [225, 154] width 170 height 22
select select "3 - Reg/Prep Done"
select select "No"
select select "Mun. Infrastructure"
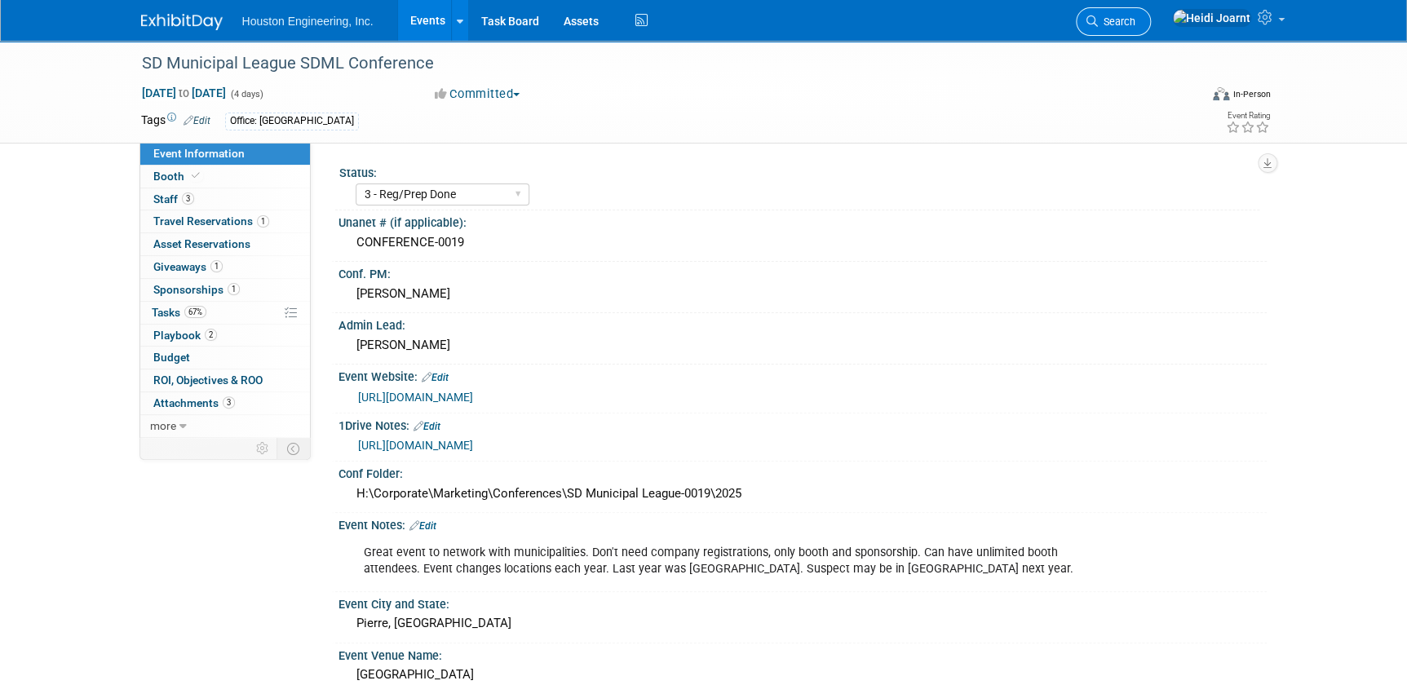
click at [1135, 20] on span "Search" at bounding box center [1117, 21] width 38 height 12
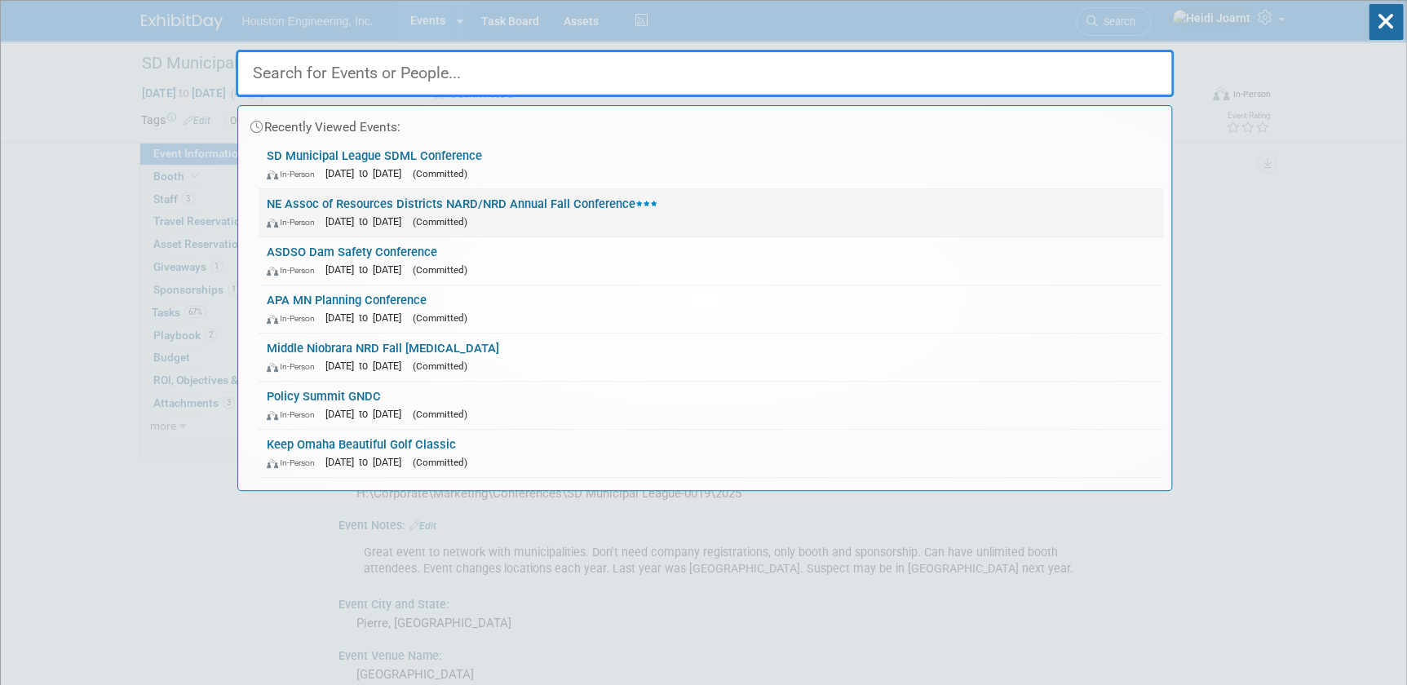
click at [431, 210] on link "NE Assoc of Resources Districts NARD/NRD Annual Fall Conference In-Person Sep 2…" at bounding box center [711, 212] width 905 height 47
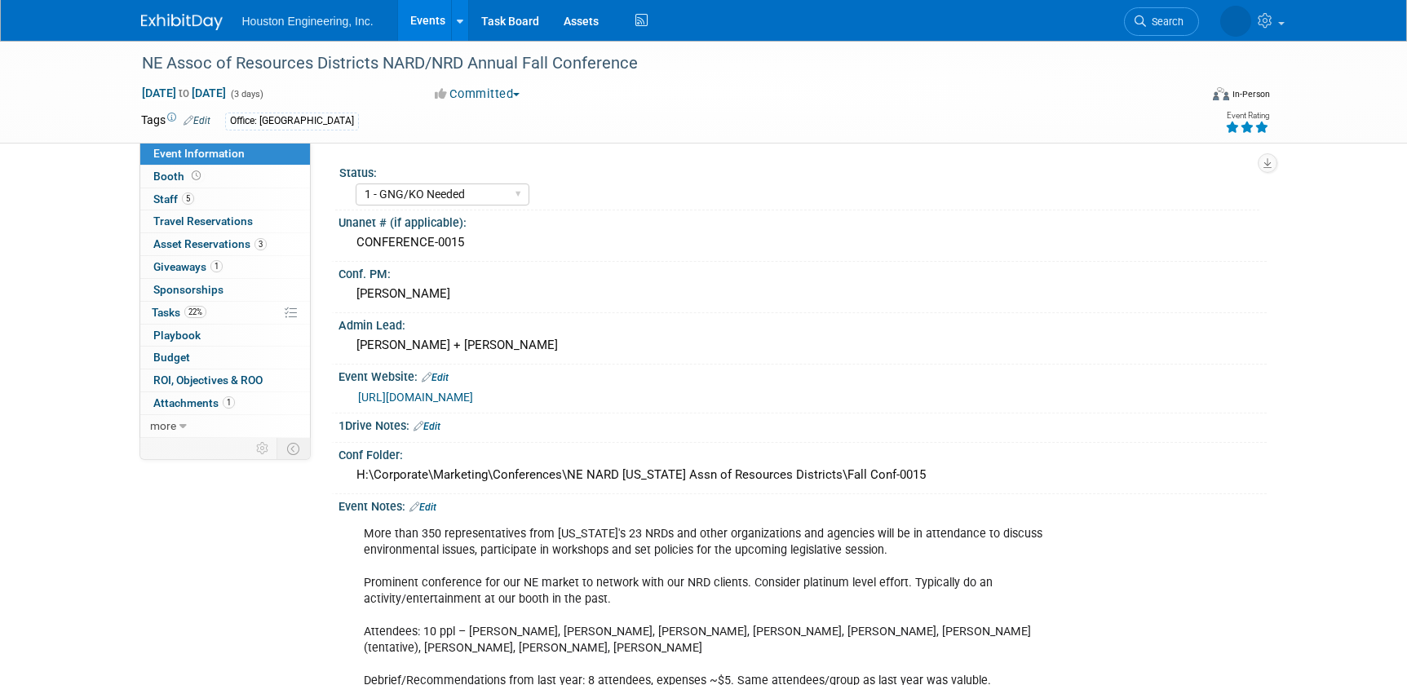
select select "1 - GNG/KO Needed"
select select "Pending"
select select "Water Resources"
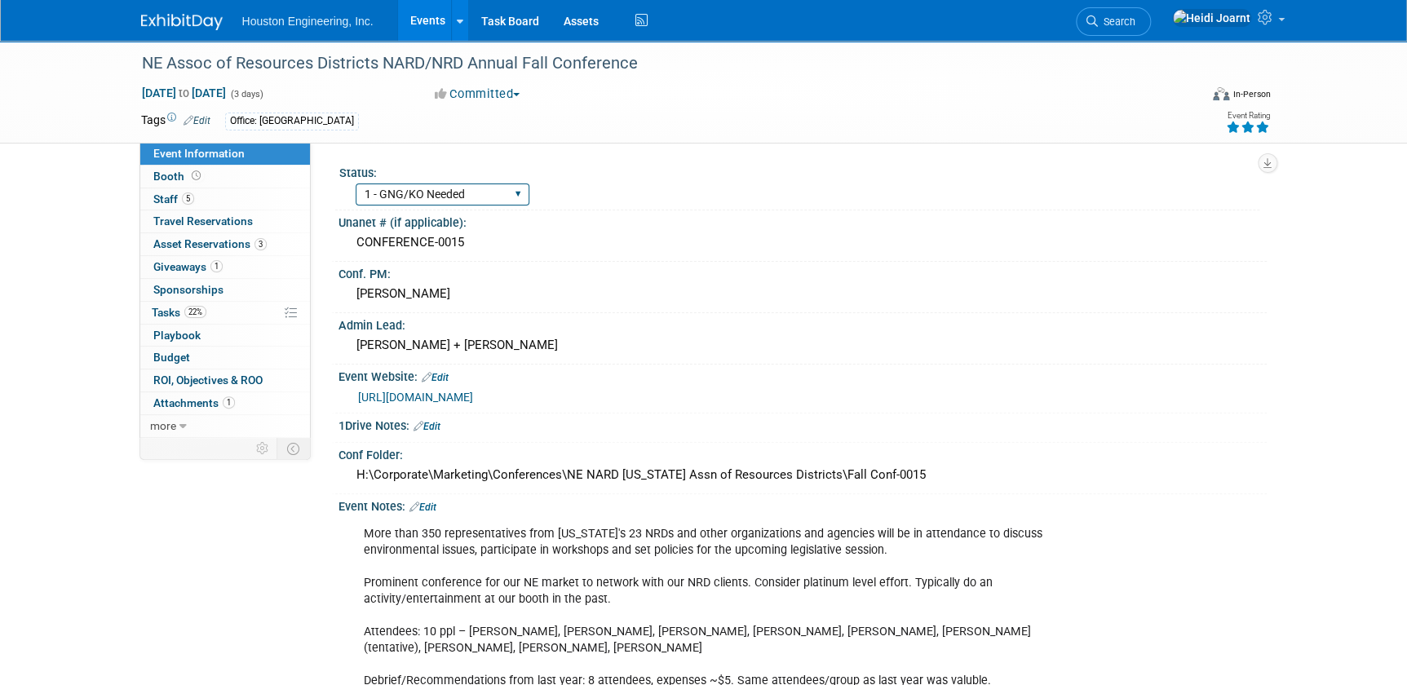
click at [421, 197] on select "1 - GNG/KO Needed 2 - Post KO/Active Planning 3 - Reg/Prep Done" at bounding box center [443, 195] width 174 height 22
select select "2 - Post KO/Active Planning"
click at [356, 184] on select "1 - GNG/KO Needed 2 - Post KO/Active Planning 3 - Reg/Prep Done" at bounding box center [443, 195] width 174 height 22
click at [253, 198] on link "5 Staff 5" at bounding box center [225, 199] width 170 height 22
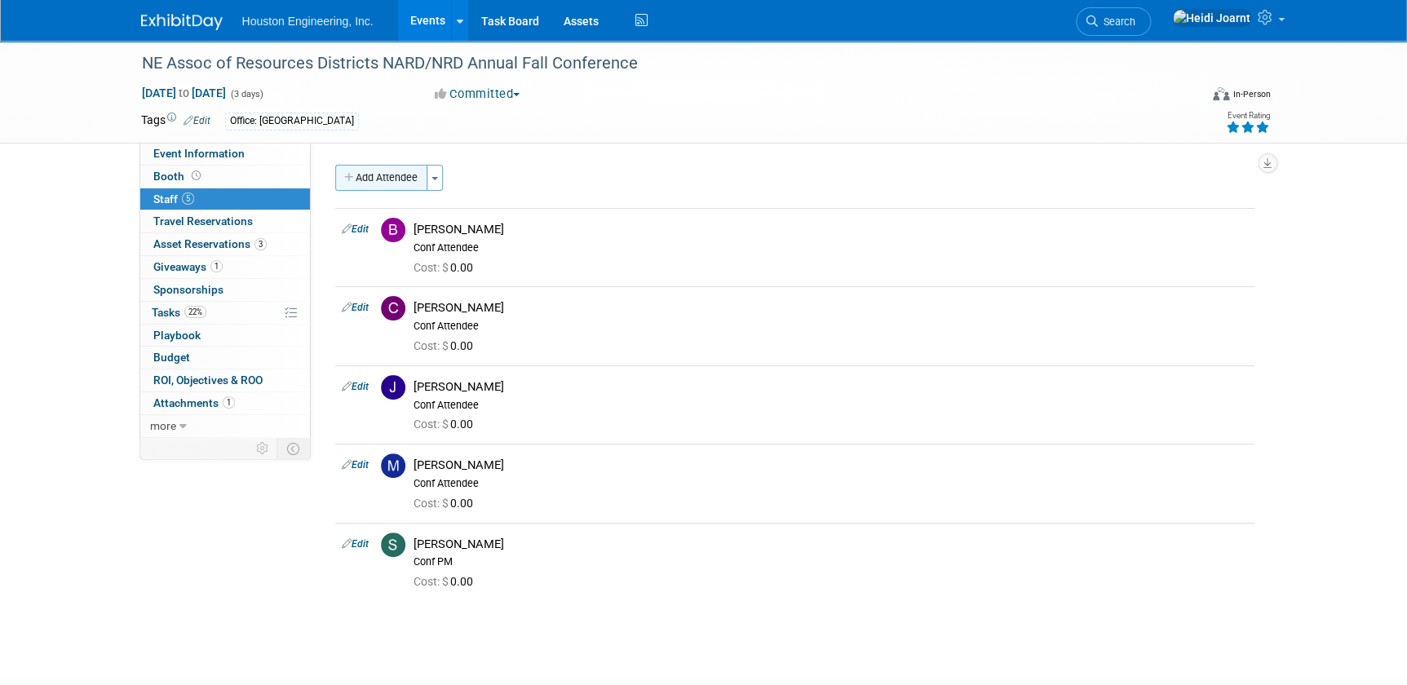
click at [400, 171] on button "Add Attendee" at bounding box center [381, 178] width 92 height 26
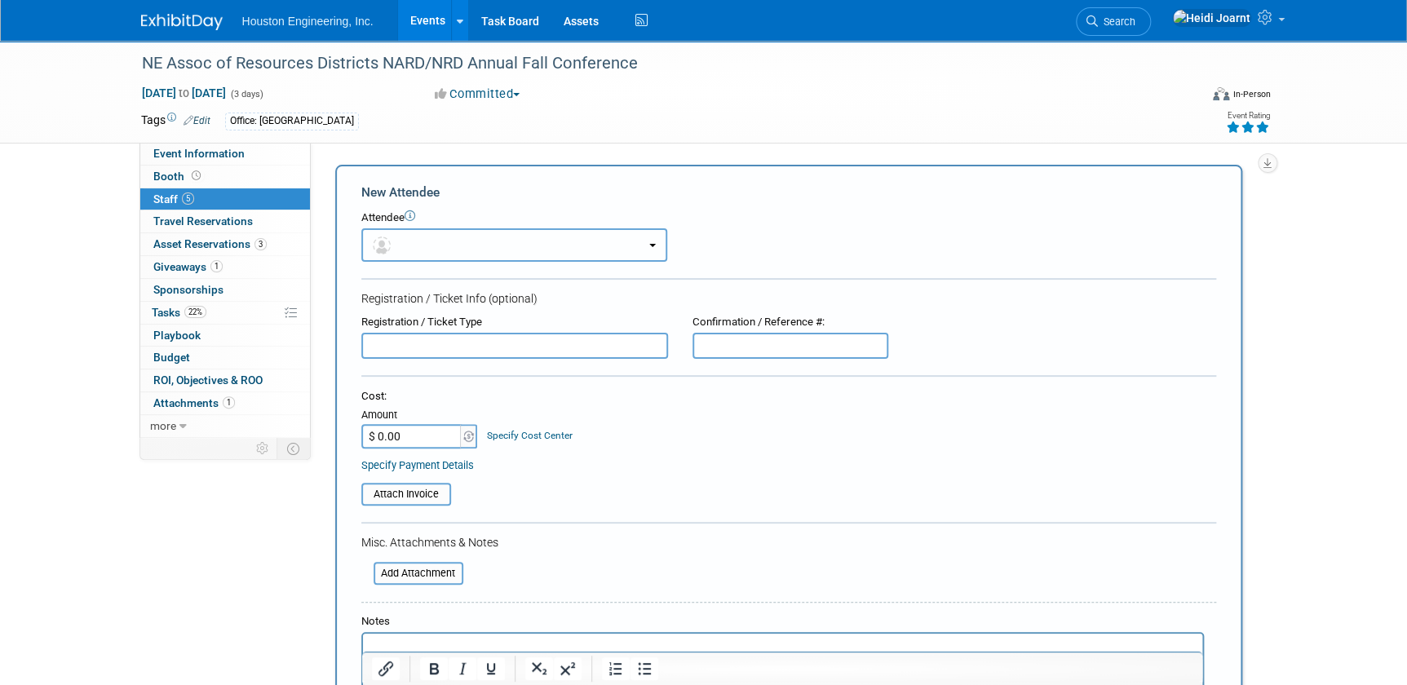
click at [424, 237] on button "button" at bounding box center [514, 244] width 306 height 33
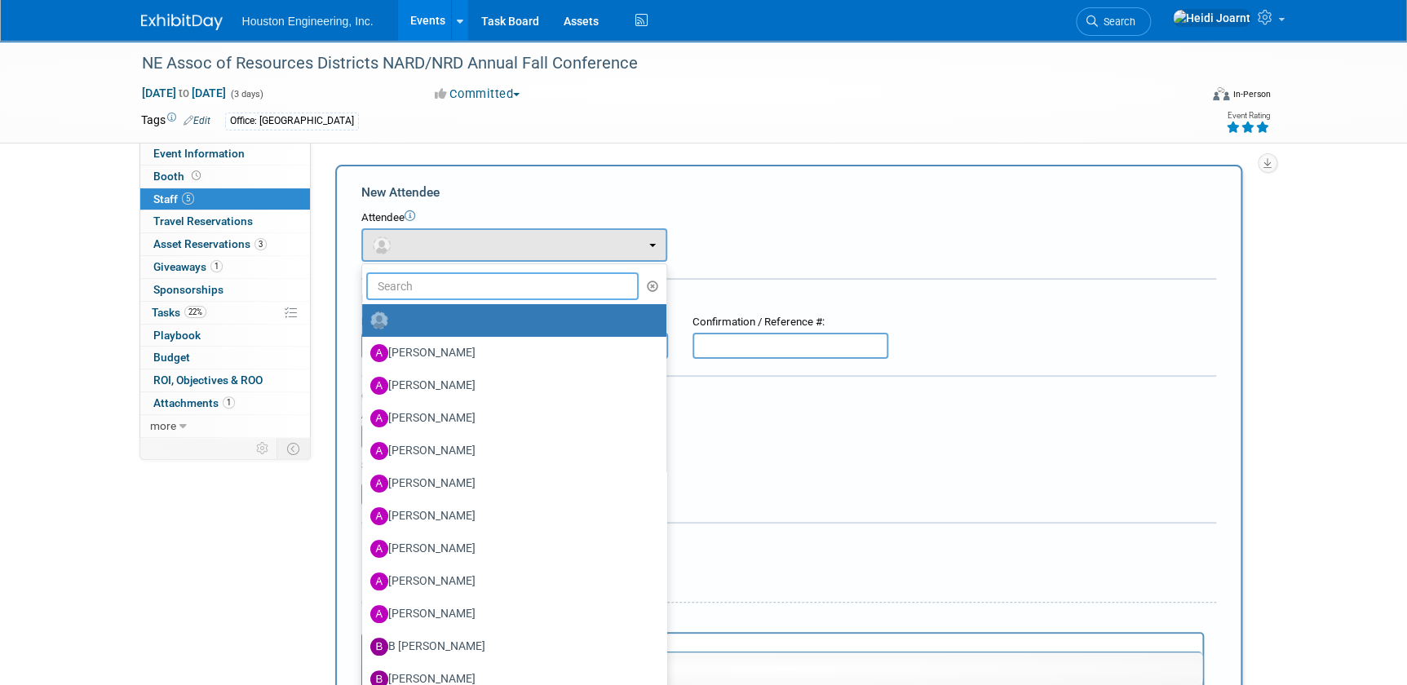
click at [440, 290] on input "text" at bounding box center [502, 286] width 273 height 28
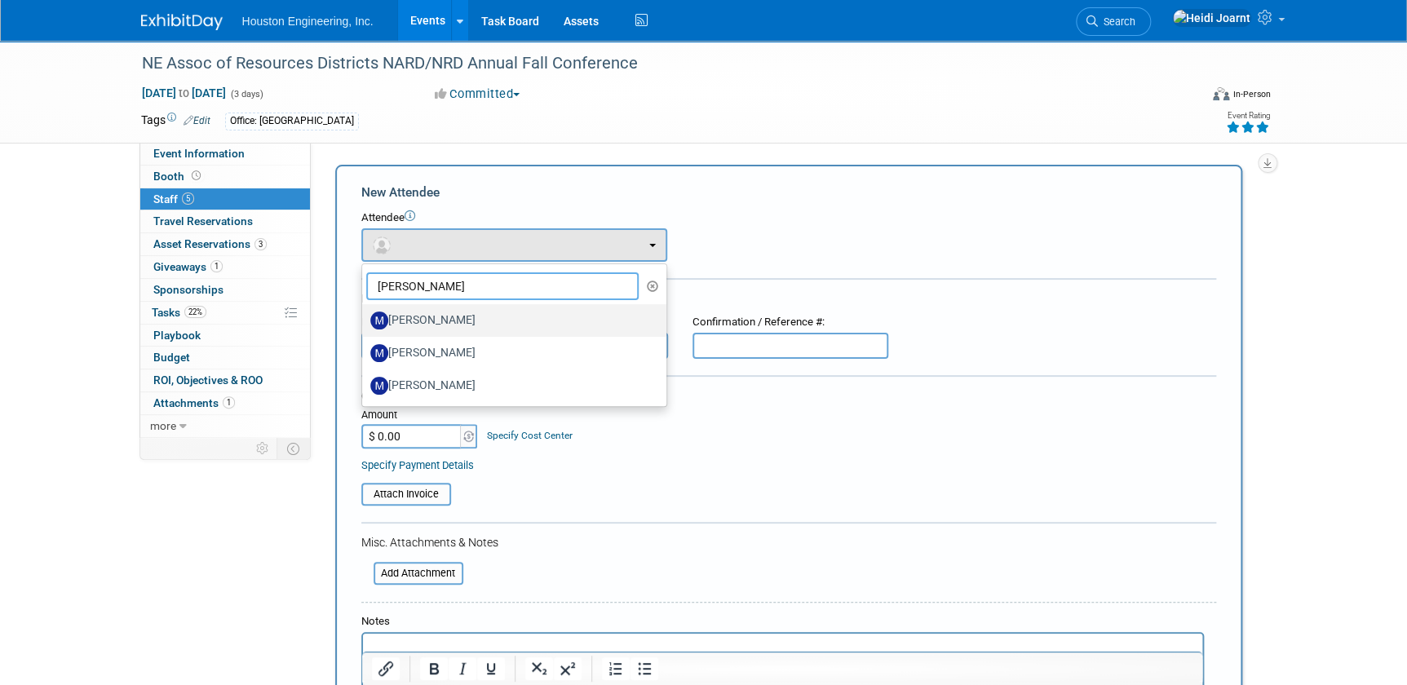
type input "[PERSON_NAME]"
click at [449, 321] on label "[PERSON_NAME]" at bounding box center [510, 320] width 280 height 26
click at [365, 321] on input "[PERSON_NAME]" at bounding box center [359, 318] width 11 height 11
select select "4d2b463a-42f3-4c93-a499-6e8d9609c702"
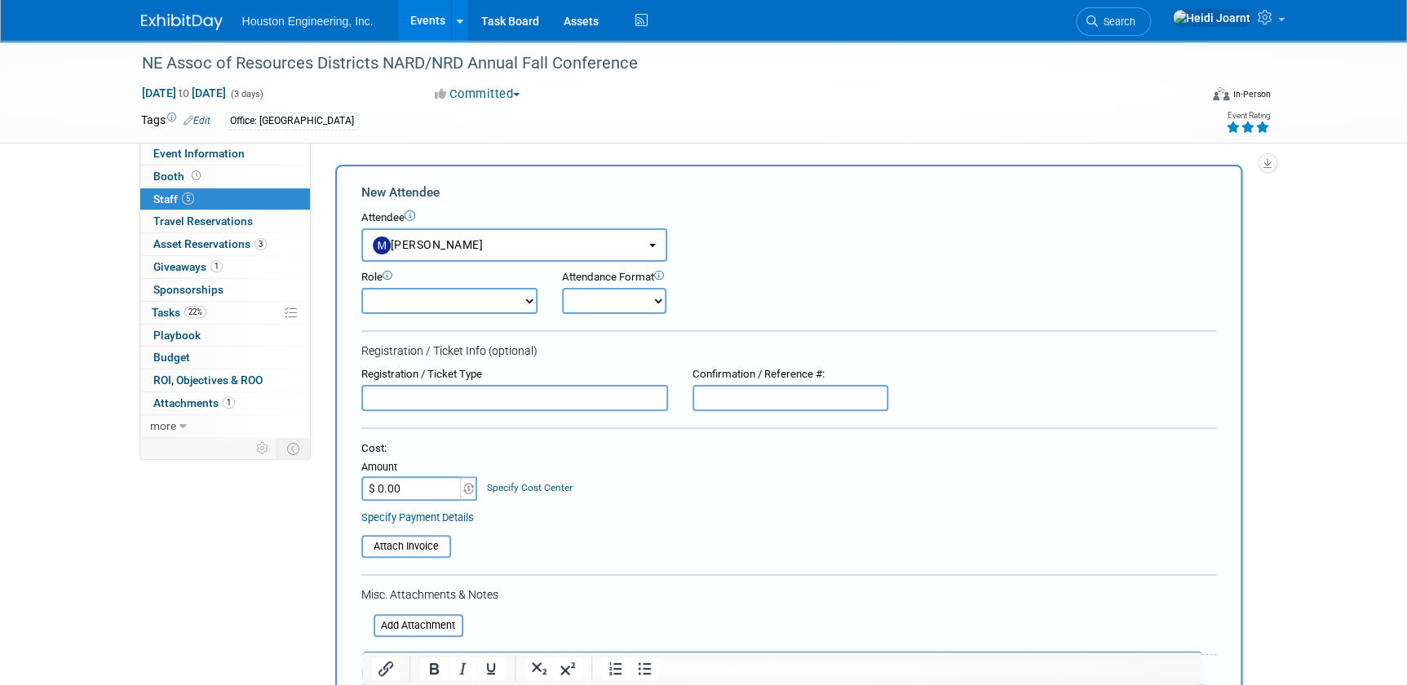
click at [427, 307] on select "Conf Attendee Conf PM Demonstrator Host Planner Presenter Sales Representative" at bounding box center [449, 301] width 176 height 26
select select "200"
click at [361, 288] on select "Conf Attendee Conf PM Demonstrator Host Planner Presenter Sales Representative" at bounding box center [449, 301] width 176 height 26
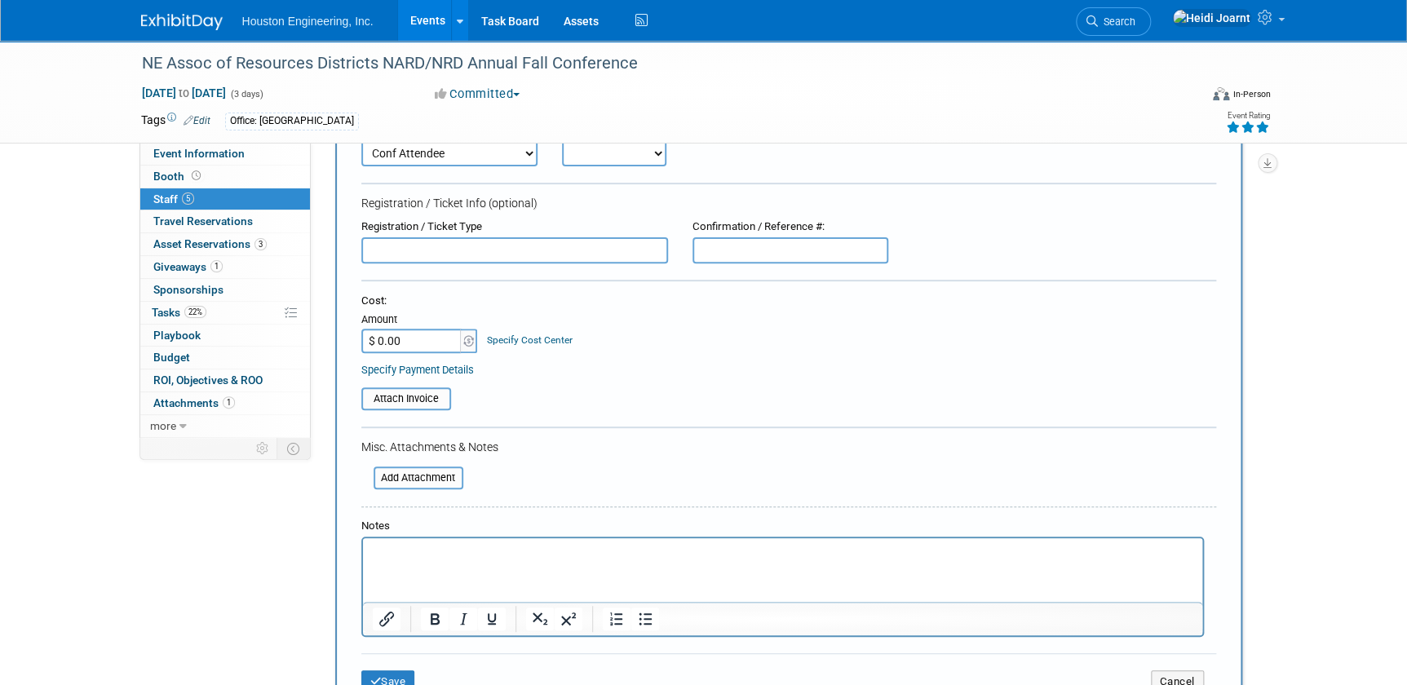
scroll to position [296, 0]
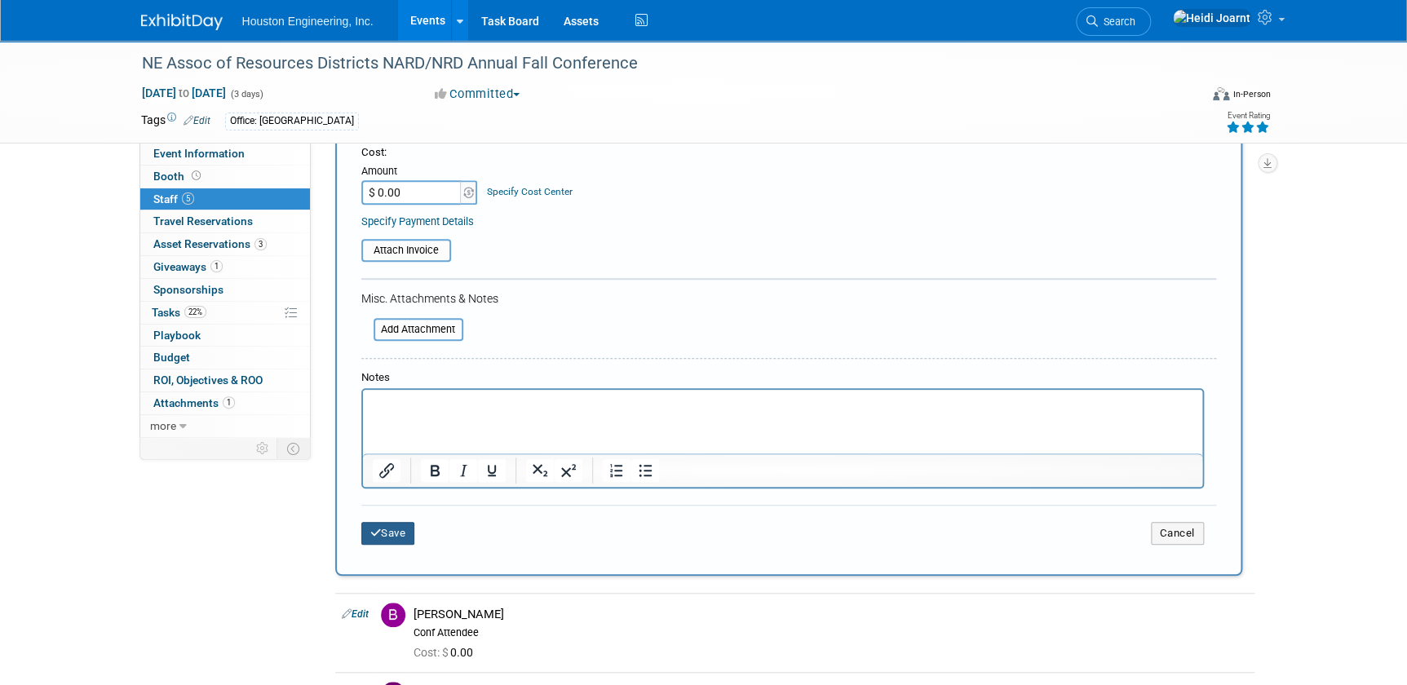
click at [384, 531] on button "Save" at bounding box center [388, 533] width 54 height 23
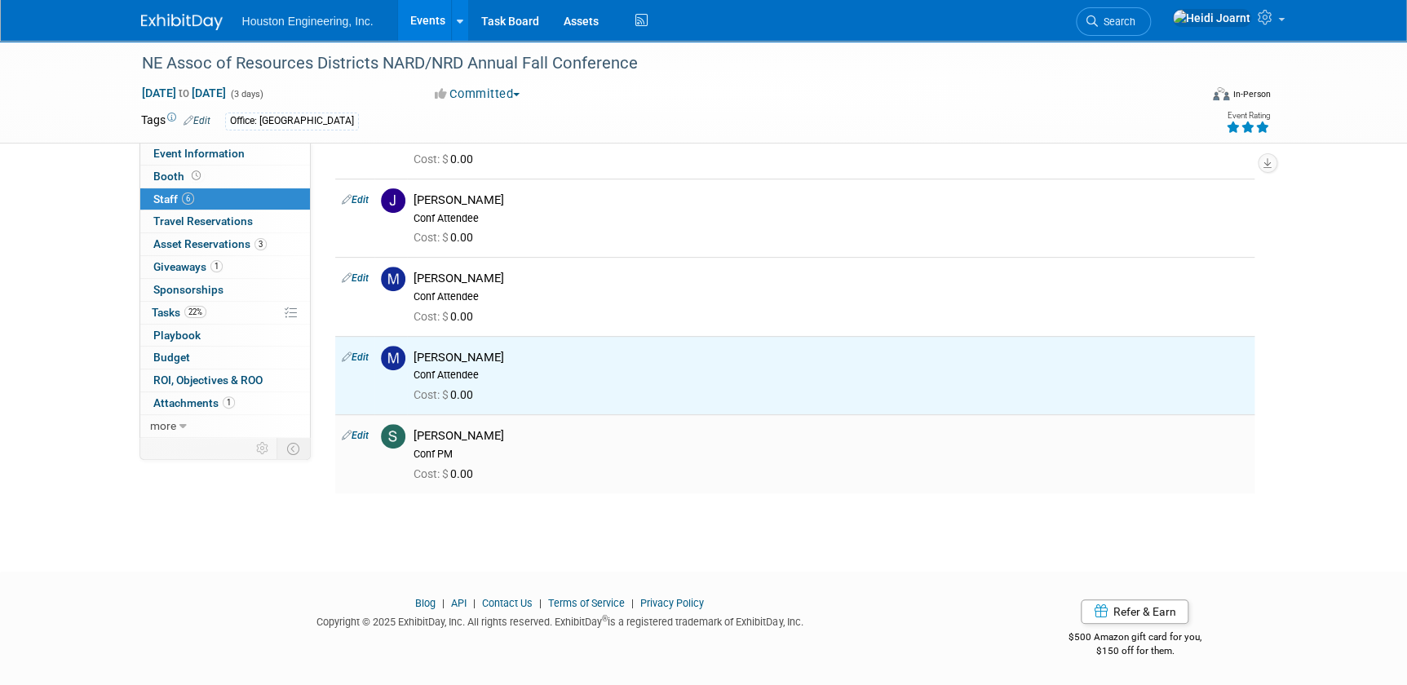
scroll to position [0, 0]
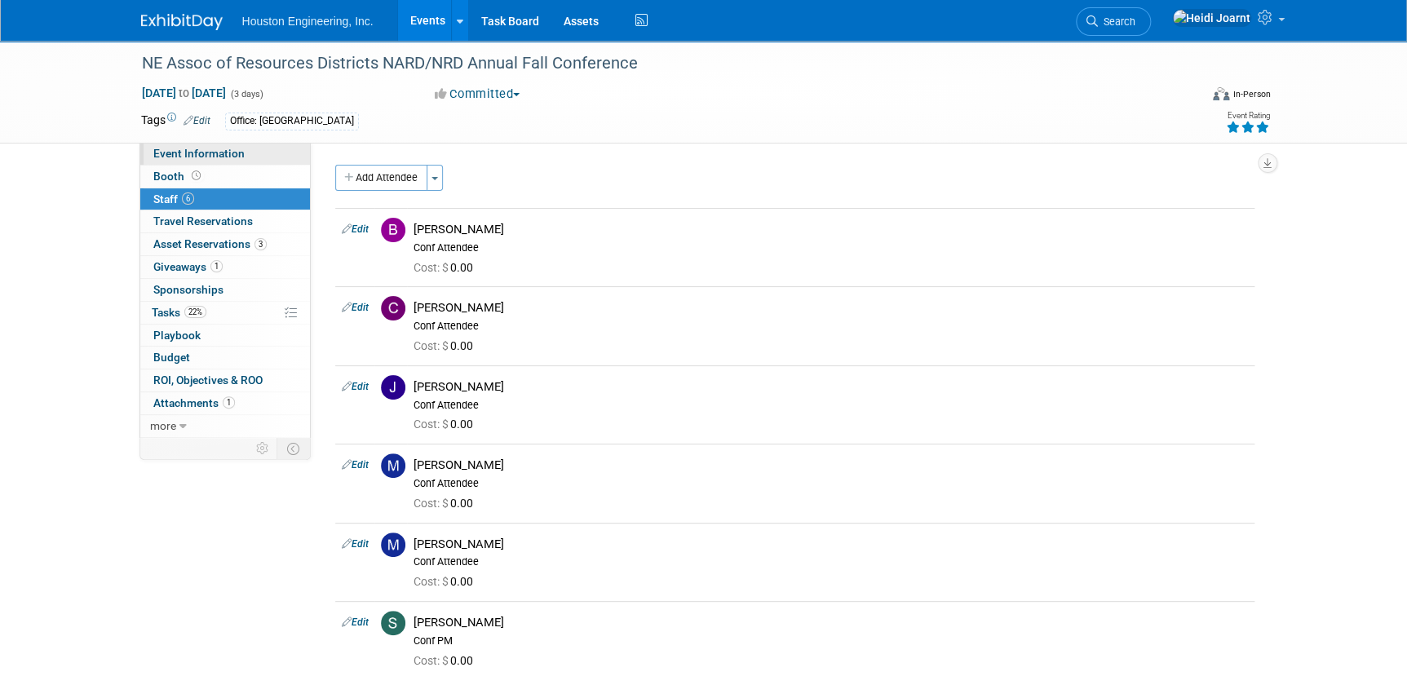
click at [230, 146] on link "Event Information" at bounding box center [225, 154] width 170 height 22
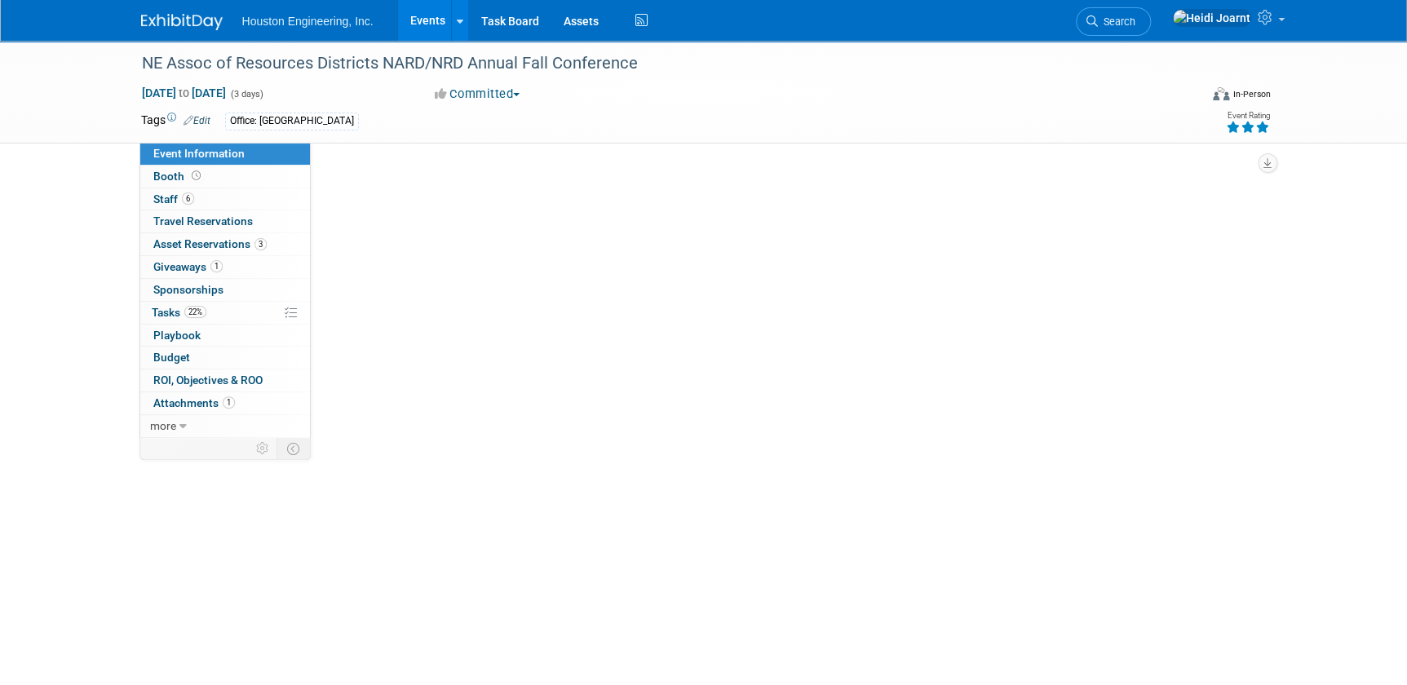
select select "2 - Post KO/Active Planning"
select select "Pending"
select select "Water Resources"
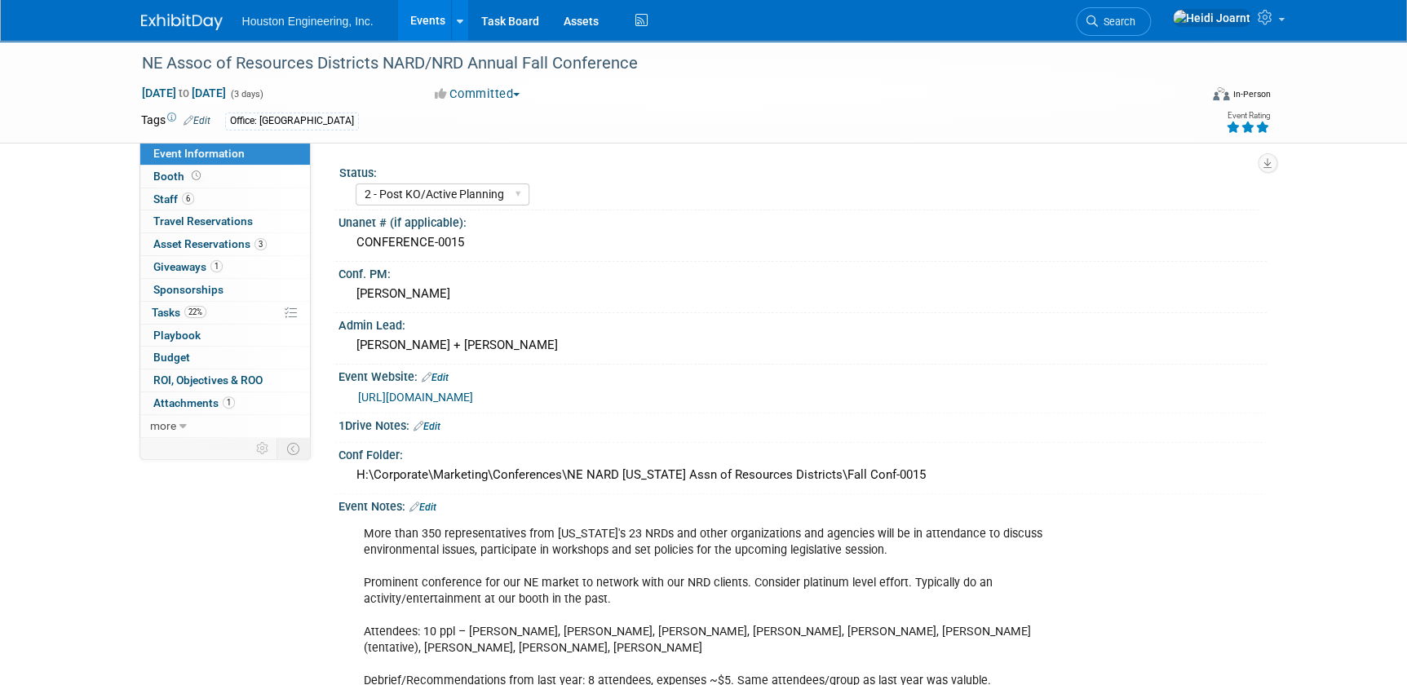
click at [1135, 23] on span "Search" at bounding box center [1117, 21] width 38 height 12
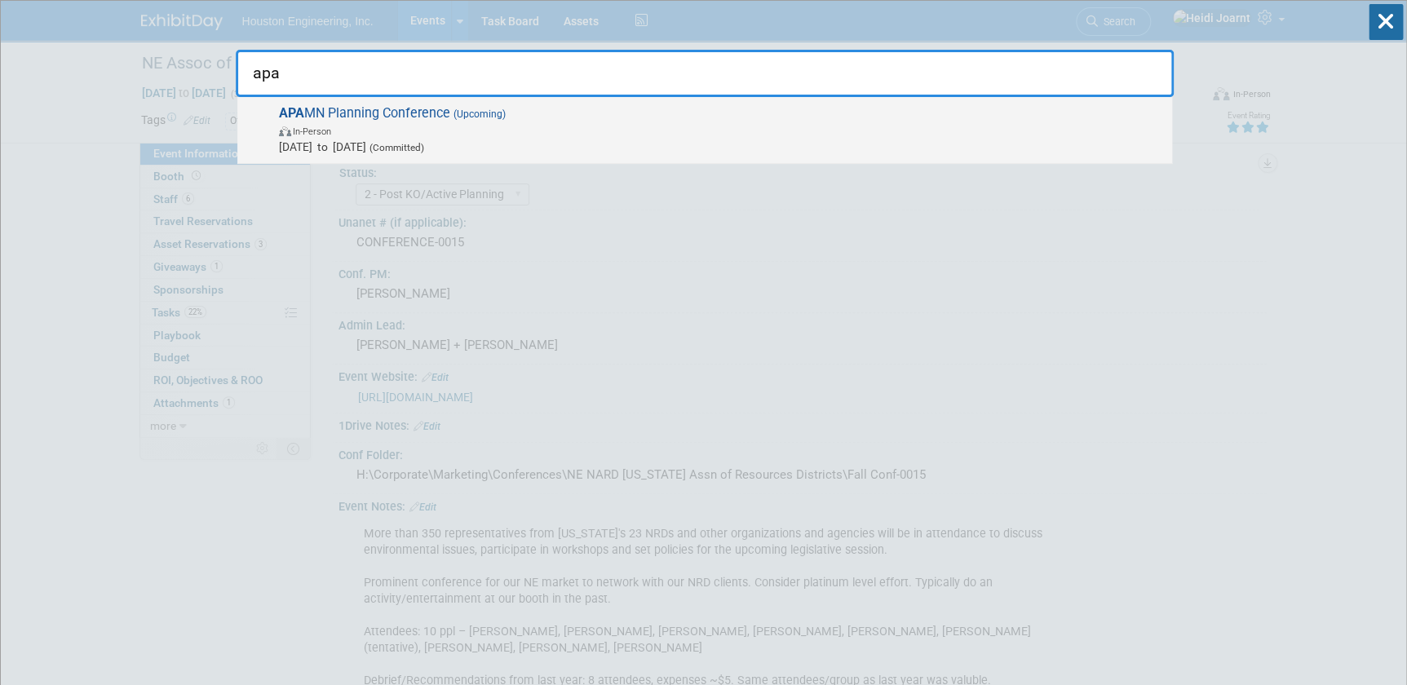
type input "apa"
click at [513, 137] on span "In-Person" at bounding box center [721, 130] width 885 height 16
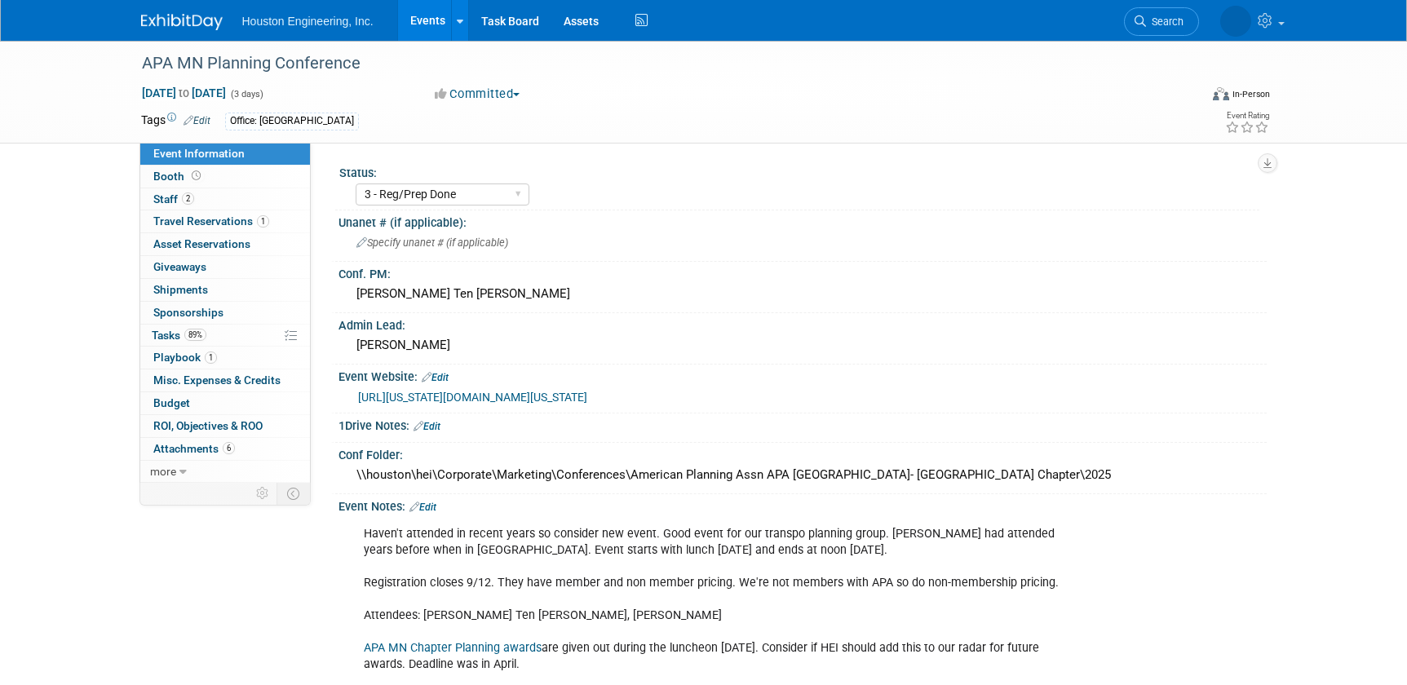
select select "3 - Reg/Prep Done"
select select "No"
select select "Multi-sector/Any/All"
click at [532, 391] on link "https://minnesota.planning.org/conferences-and-meetings/minnesota-planning-conf…" at bounding box center [472, 397] width 229 height 13
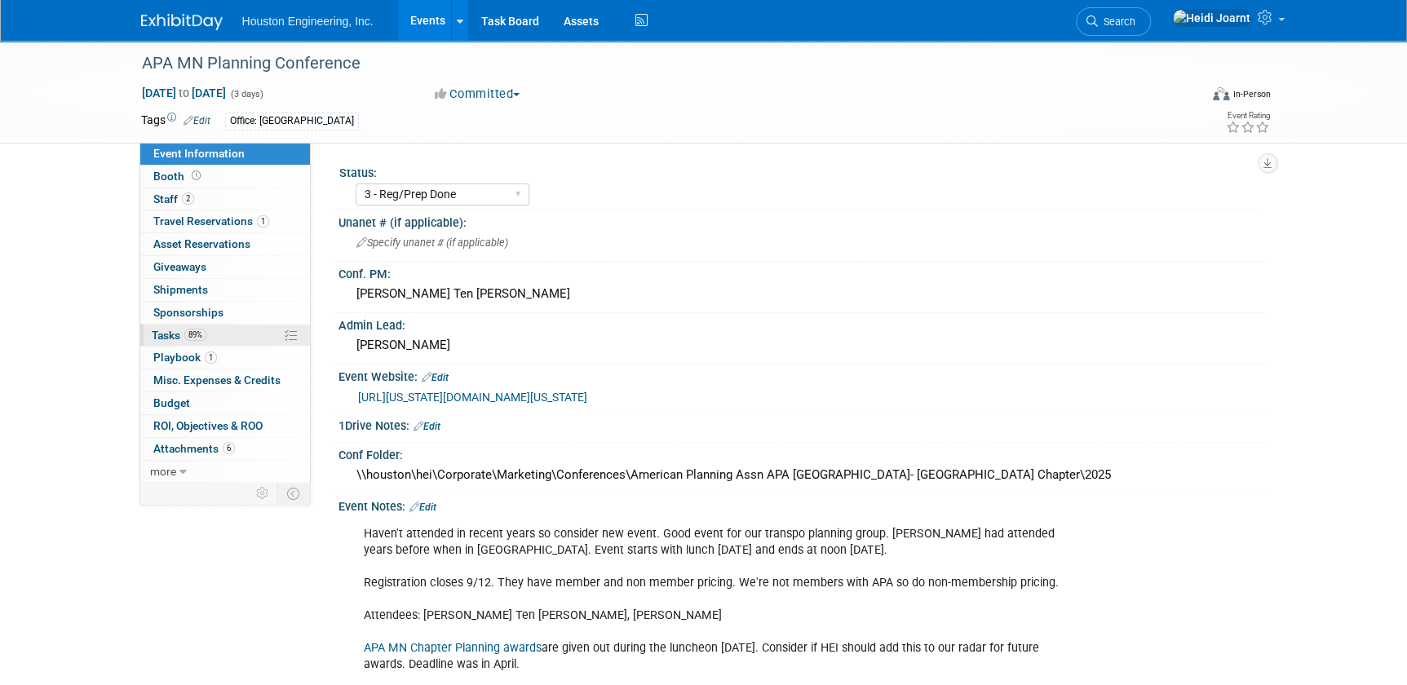
click at [206, 330] on link "89% Tasks 89%" at bounding box center [225, 336] width 170 height 22
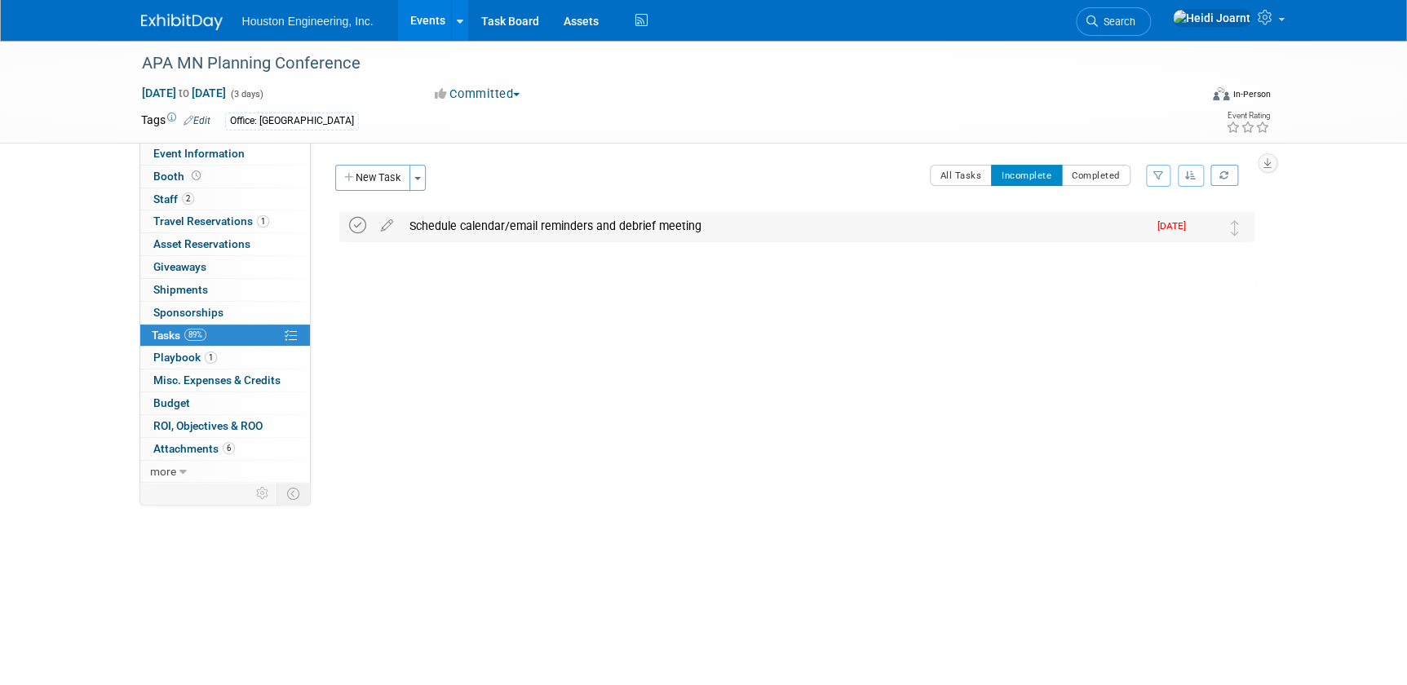
click at [354, 223] on icon at bounding box center [357, 225] width 17 height 17
click at [948, 172] on button "All Tasks" at bounding box center [961, 175] width 63 height 21
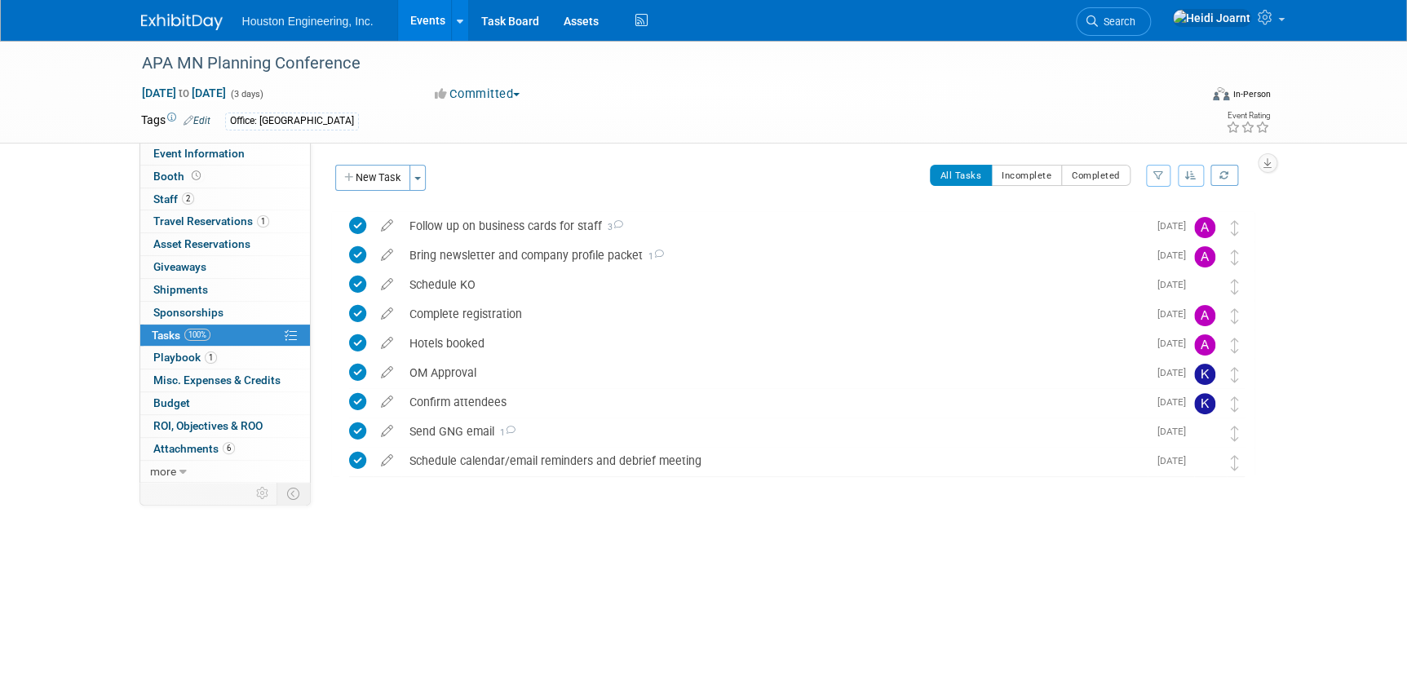
click at [424, 26] on link "Events" at bounding box center [428, 20] width 60 height 41
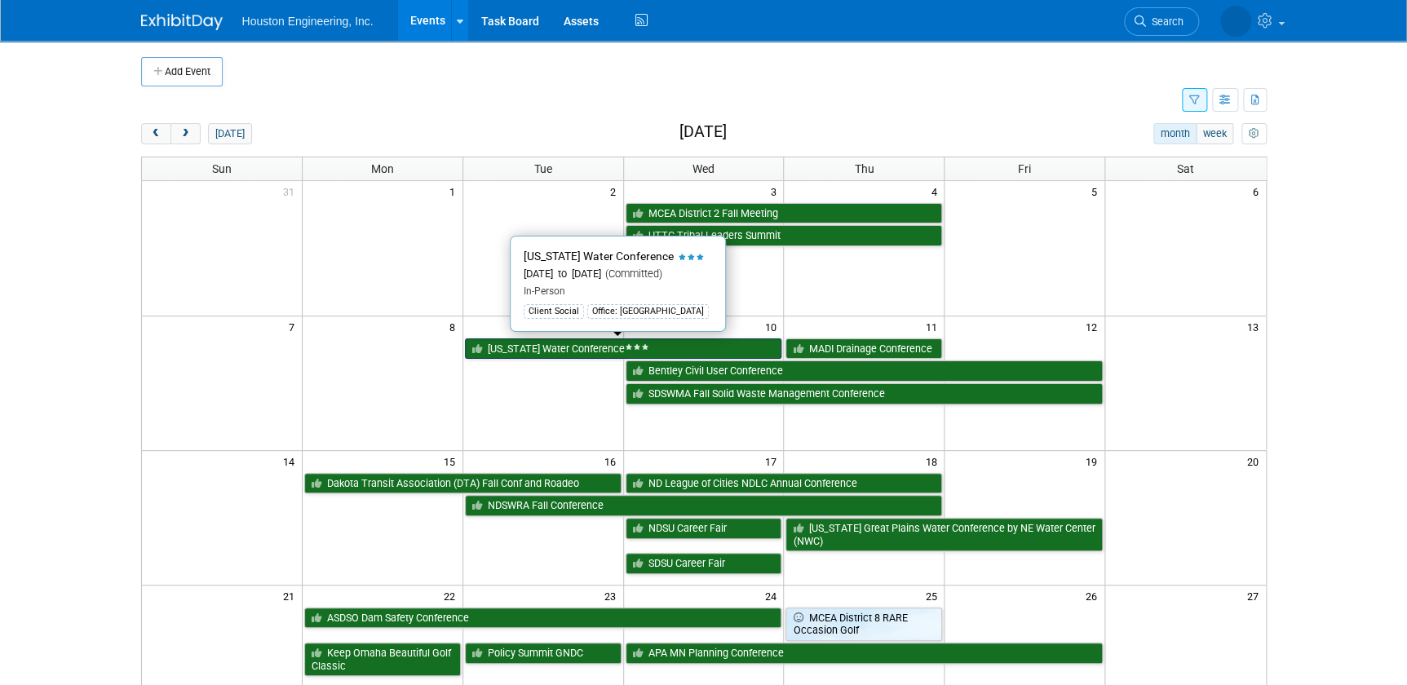
click at [623, 345] on link "[US_STATE] Water Conference" at bounding box center [623, 348] width 317 height 21
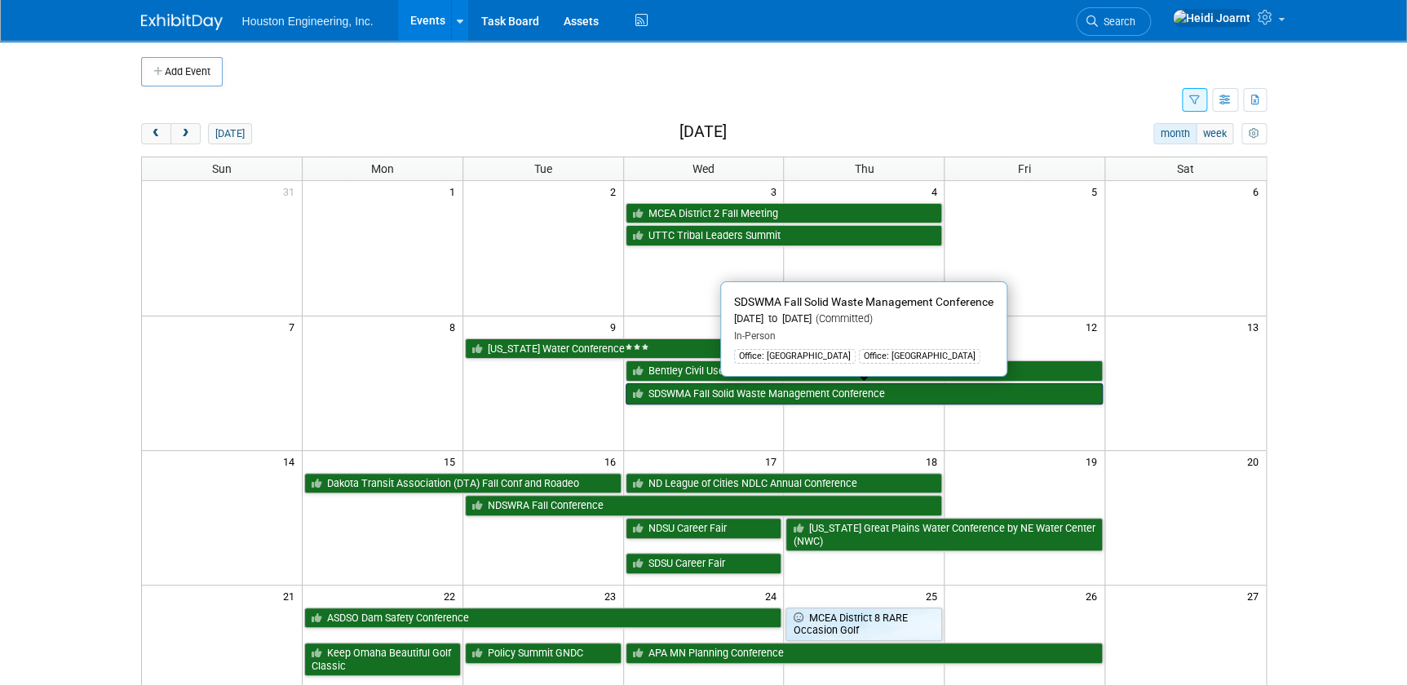
click at [779, 394] on link "SDSWMA Fall Solid Waste Management Conference" at bounding box center [865, 393] width 478 height 21
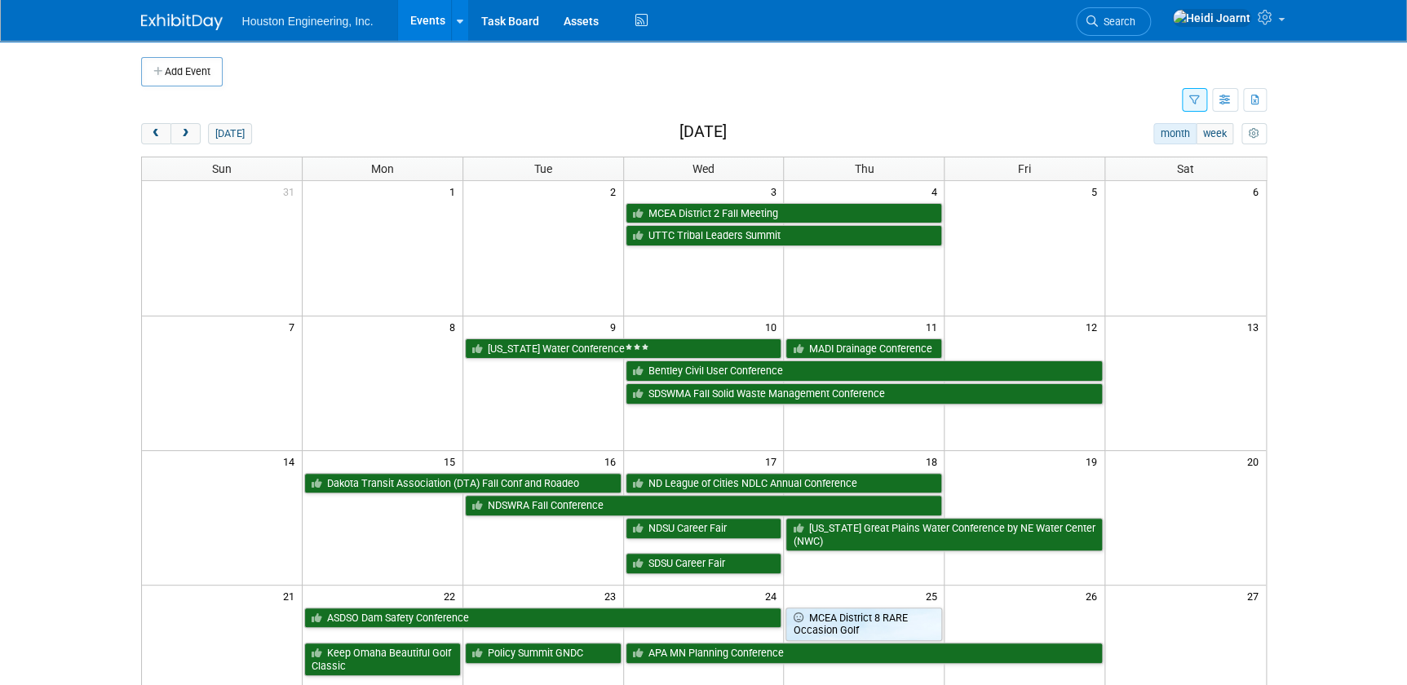
scroll to position [148, 0]
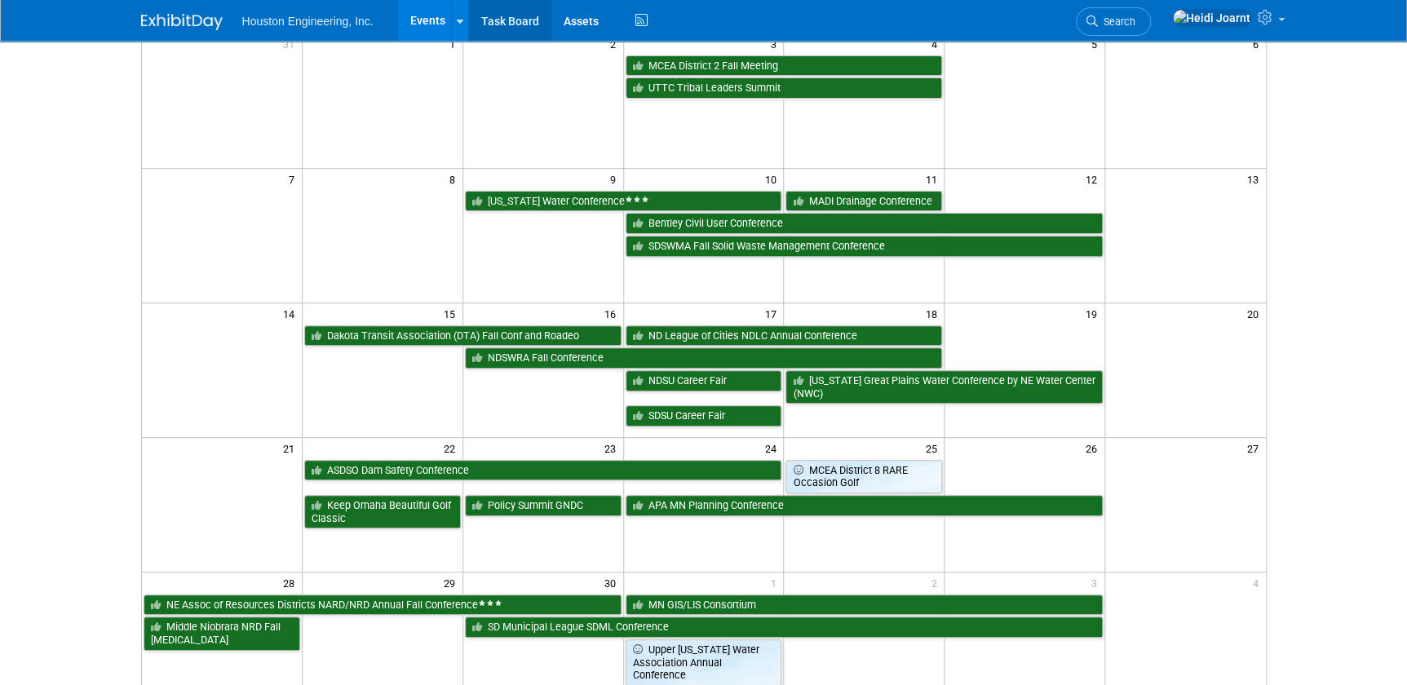
click at [511, 33] on link "Task Board" at bounding box center [510, 20] width 82 height 41
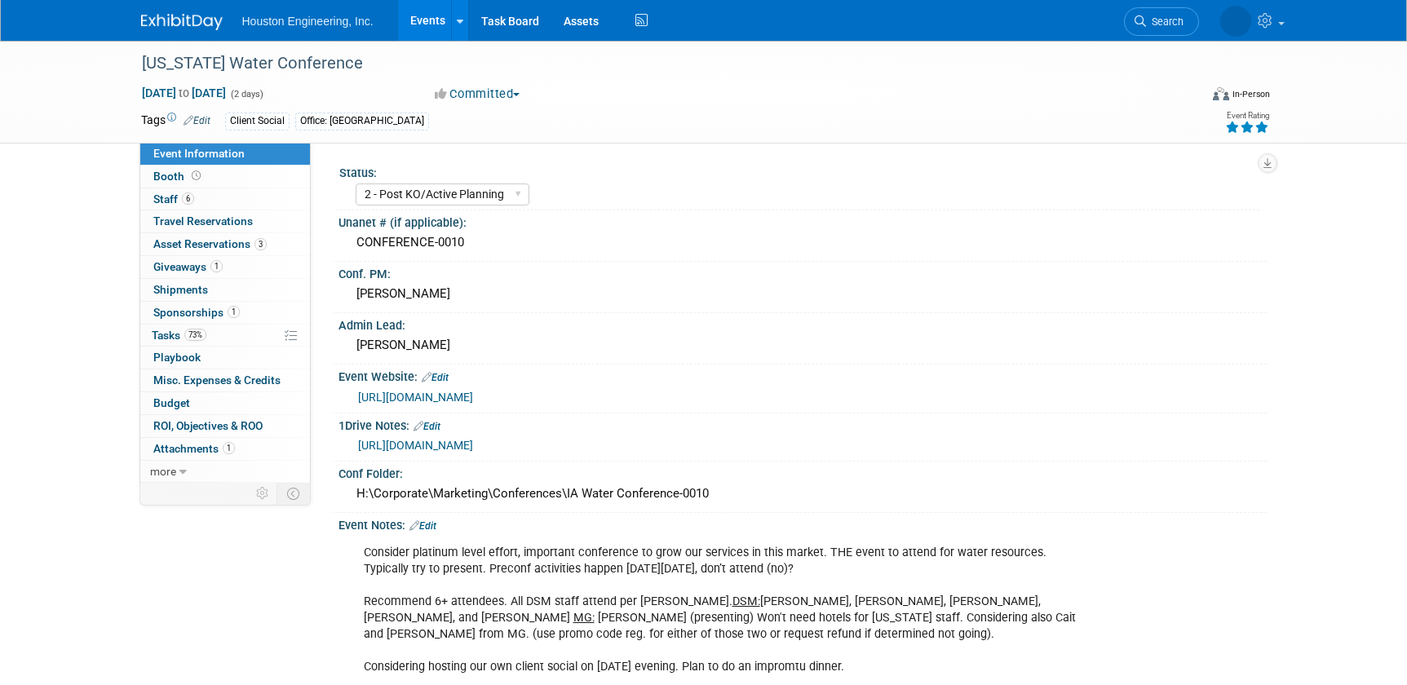
select select "2 - Post KO/Active Planning"
select select "Yes"
select select "Water Resources"
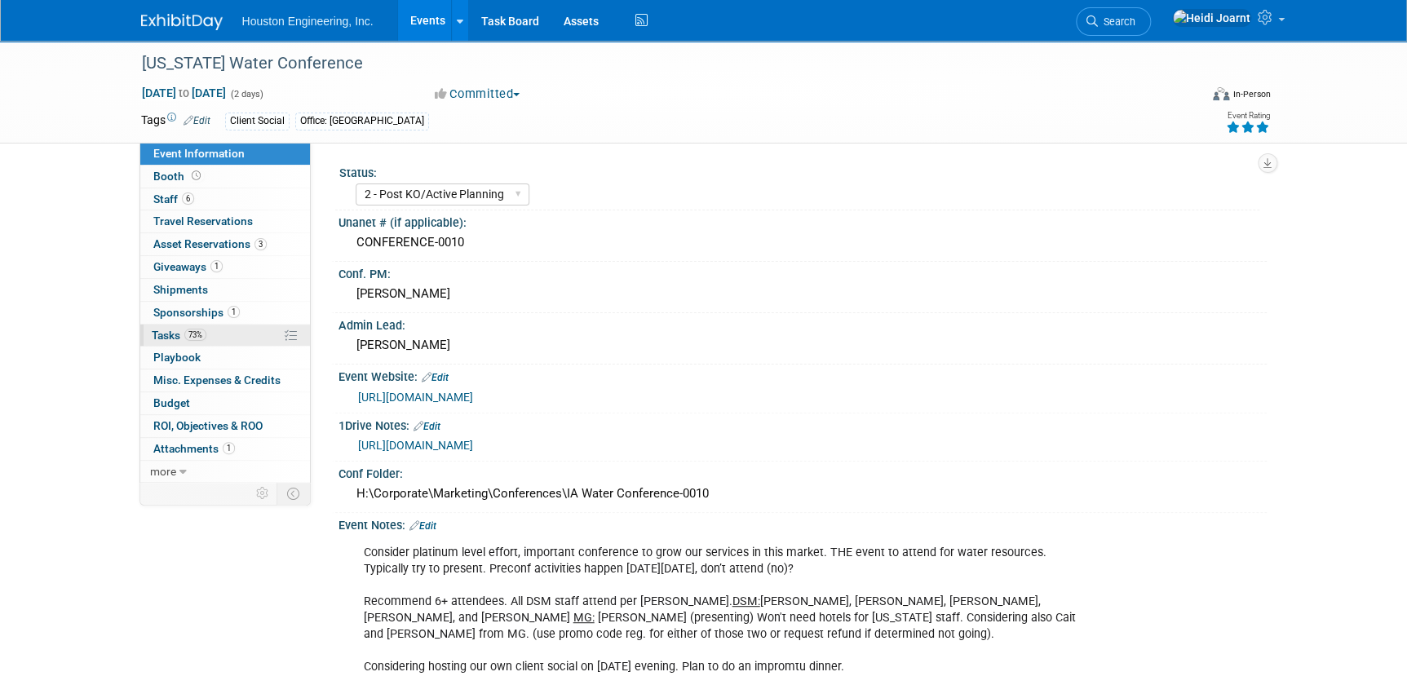
click at [238, 325] on link "73% Tasks 73%" at bounding box center [225, 336] width 170 height 22
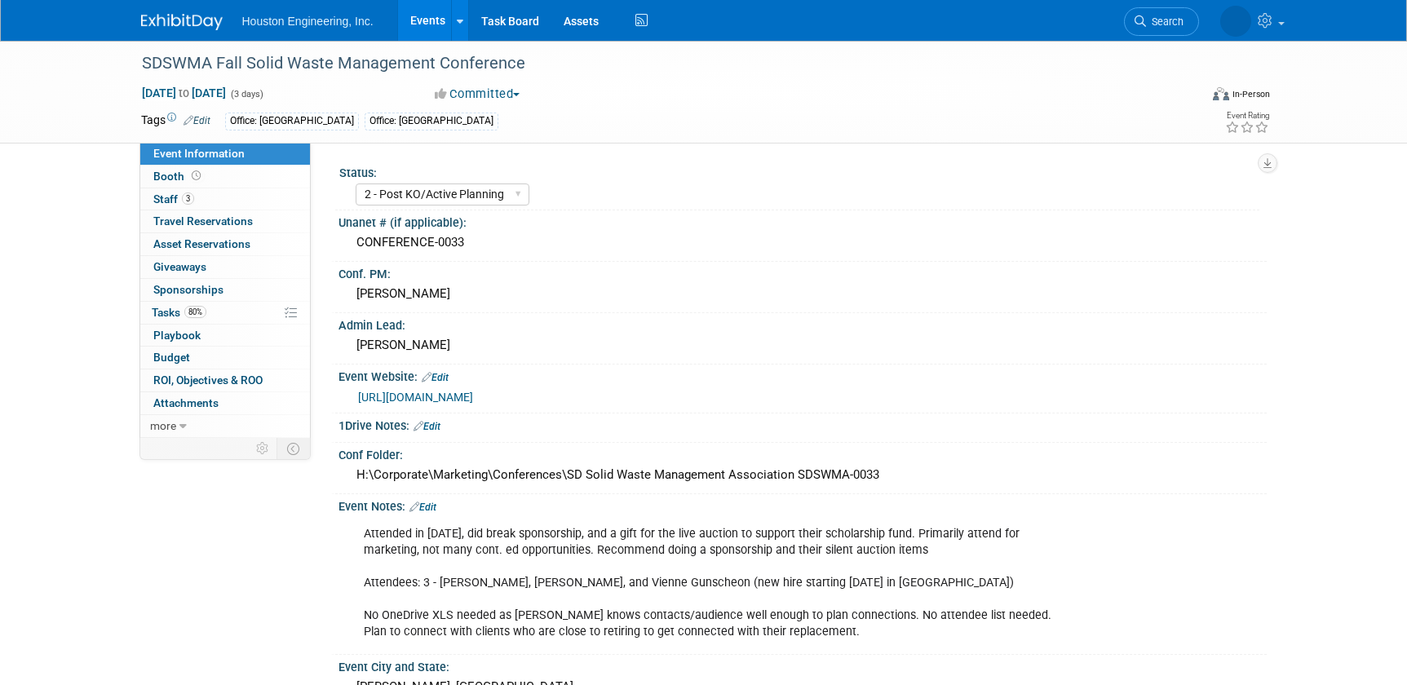
select select "2 - Post KO/Active Planning"
select select "No"
select select "Multi-sector/Any/All"
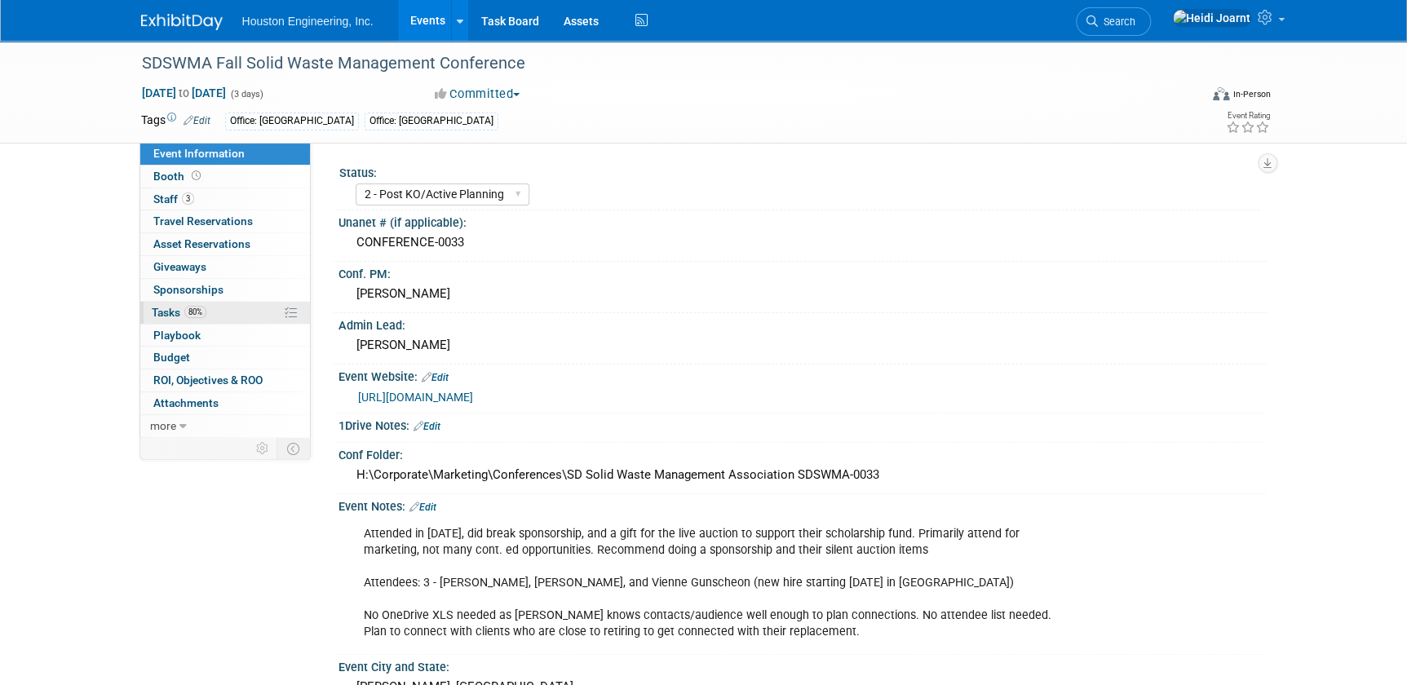
click at [219, 303] on link "80% Tasks 80%" at bounding box center [225, 313] width 170 height 22
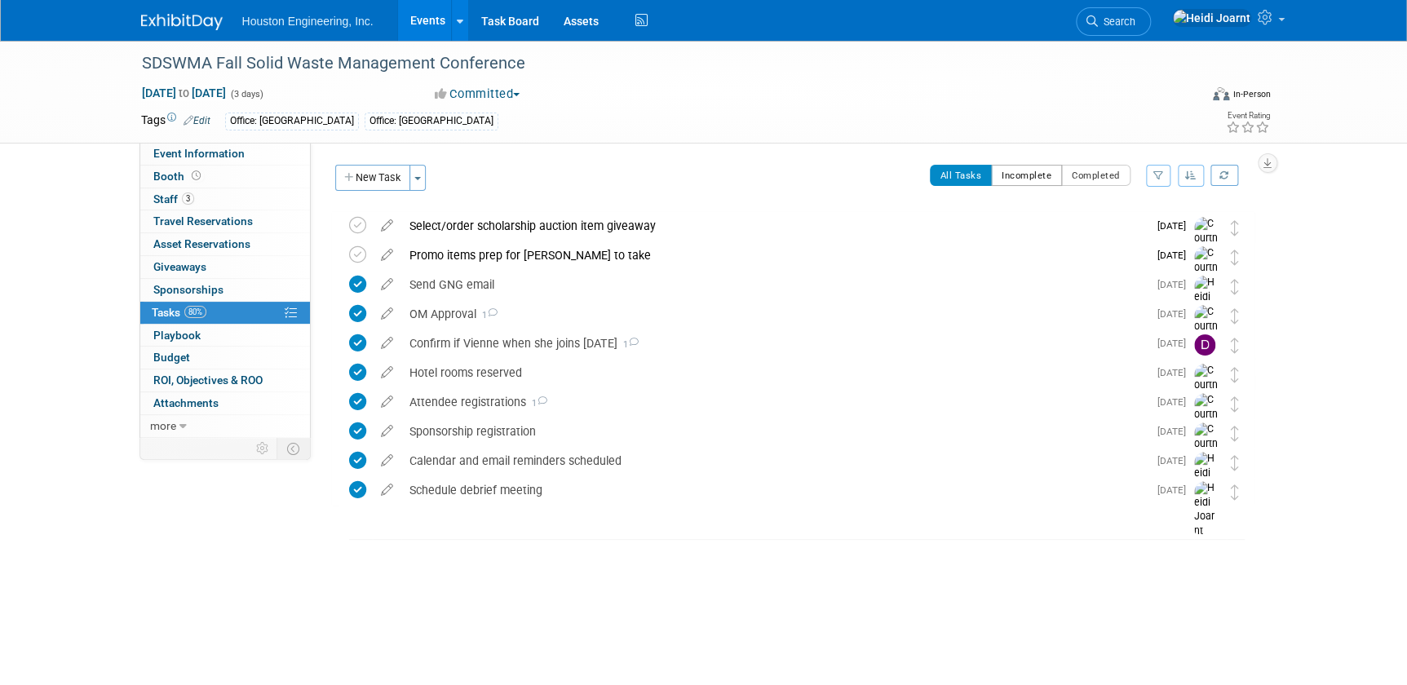
click at [1016, 172] on button "Incomplete" at bounding box center [1026, 175] width 71 height 21
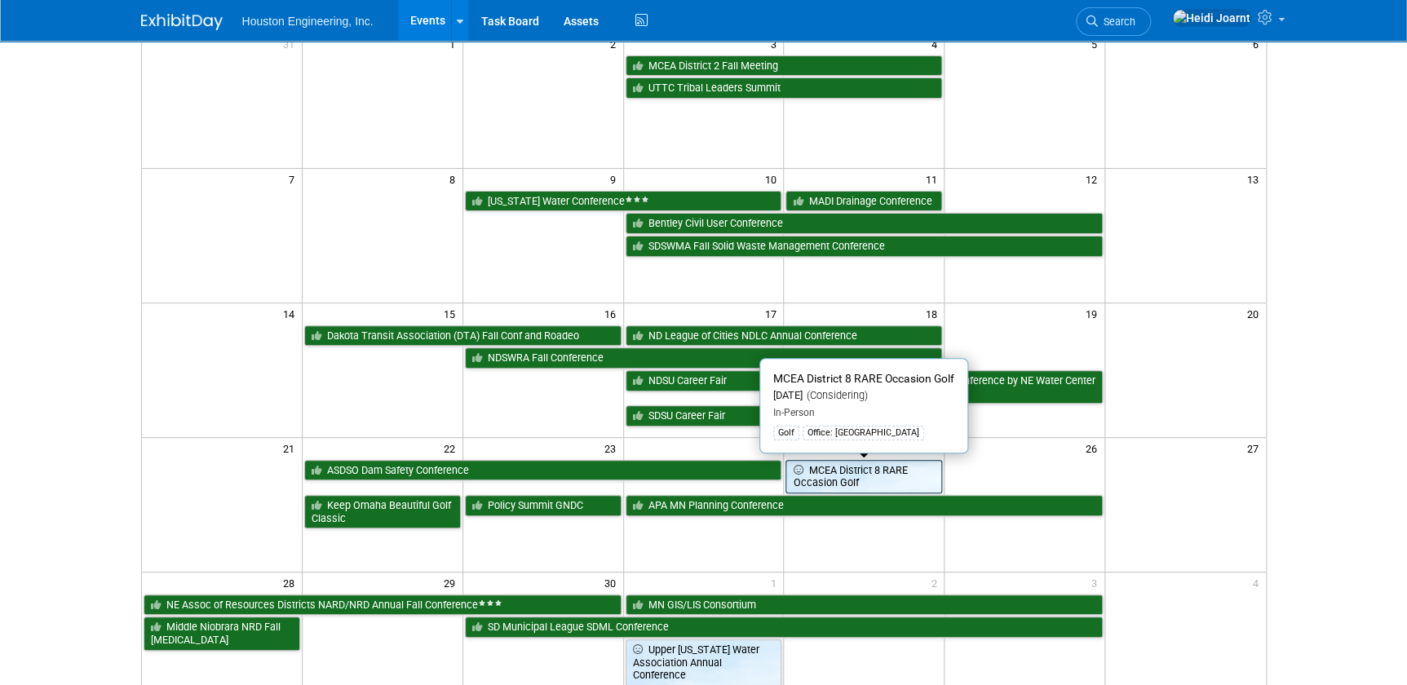
scroll to position [370, 0]
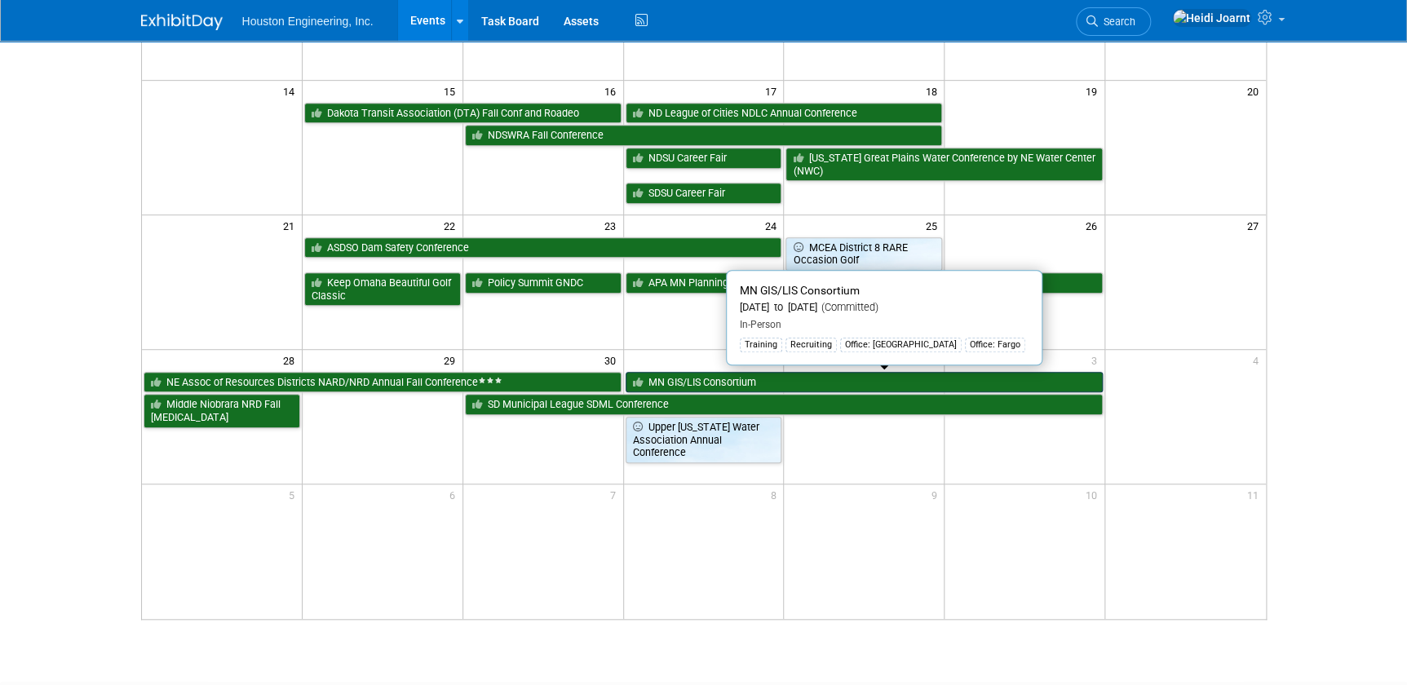
click at [688, 387] on link "MN GIS/LIS Consortium" at bounding box center [865, 382] width 478 height 21
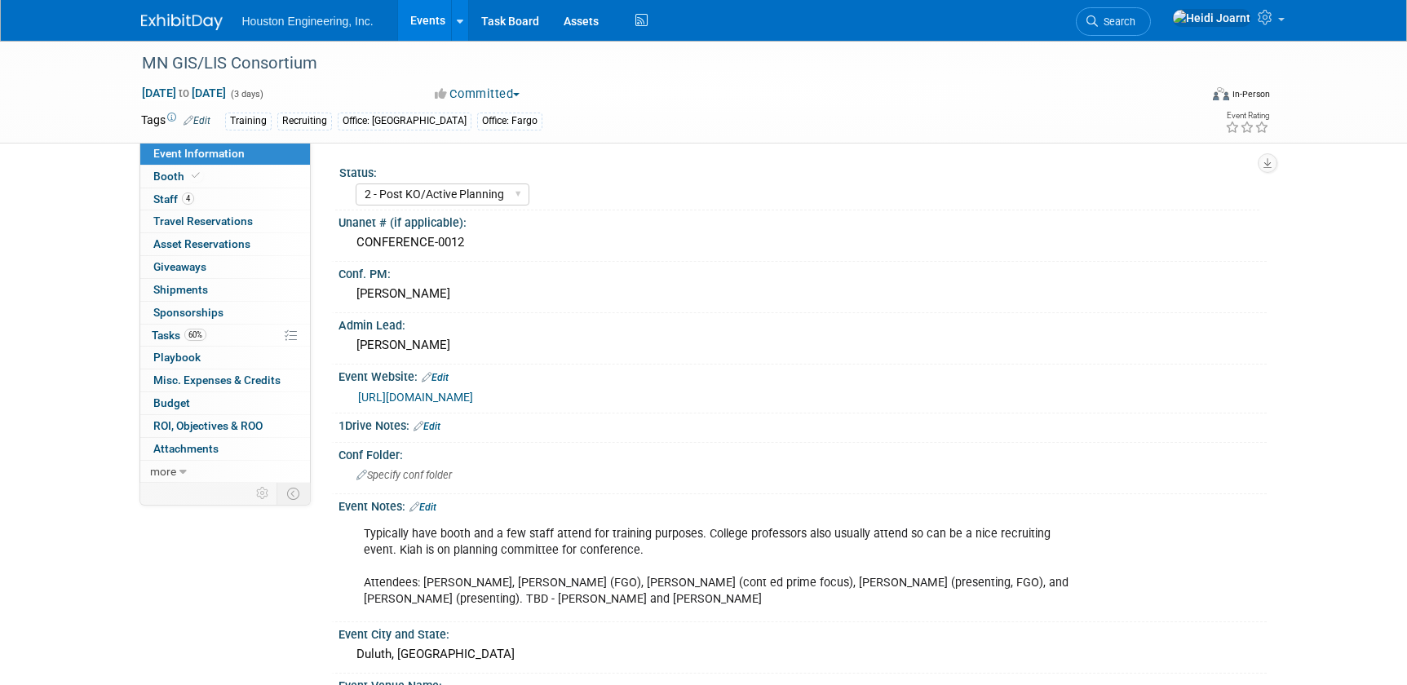
select select "2 - Post KO/Active Planning"
select select "Yes"
select select "Geo. Technology"
click at [440, 481] on div "Specify conf folder" at bounding box center [803, 474] width 904 height 25
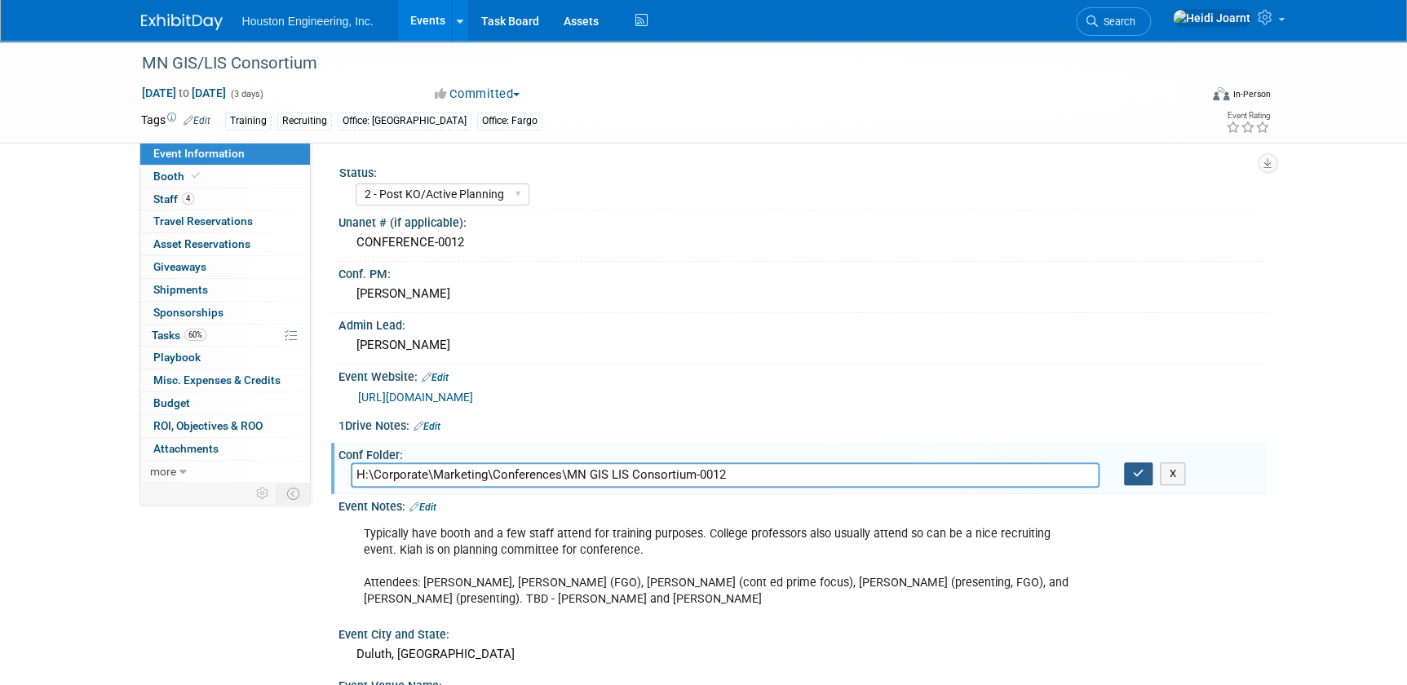
type input "H:\Corporate\Marketing\Conferences\MN GIS LIS Consortium-0012"
click at [1134, 468] on icon "button" at bounding box center [1138, 473] width 11 height 11
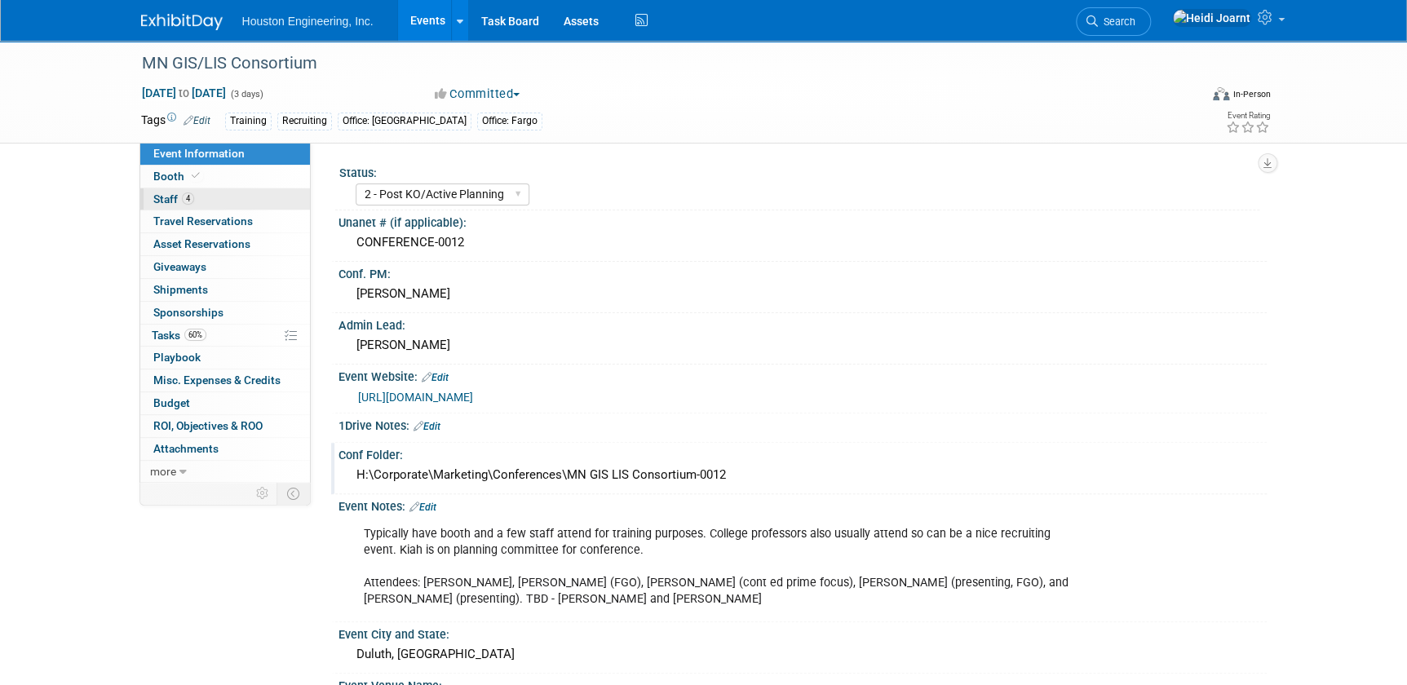
click at [210, 204] on link "4 Staff 4" at bounding box center [225, 199] width 170 height 22
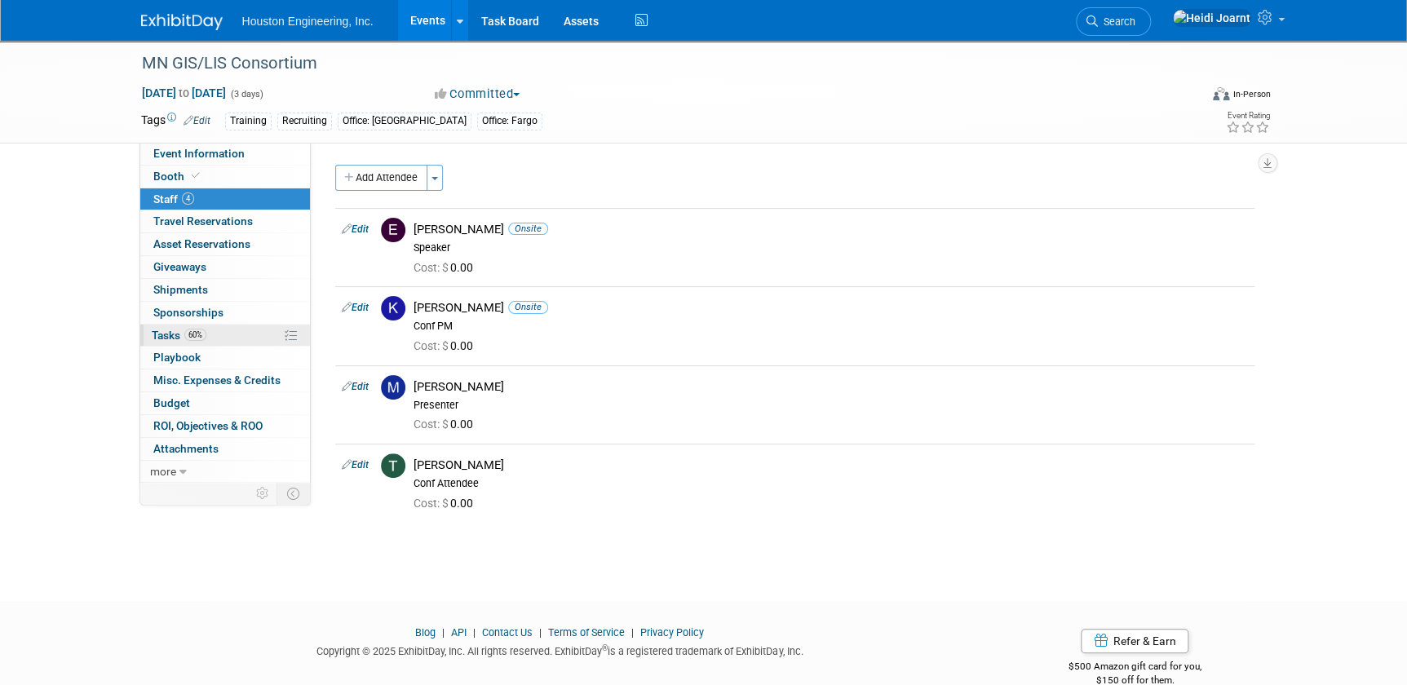
click at [249, 332] on link "60% Tasks 60%" at bounding box center [225, 336] width 170 height 22
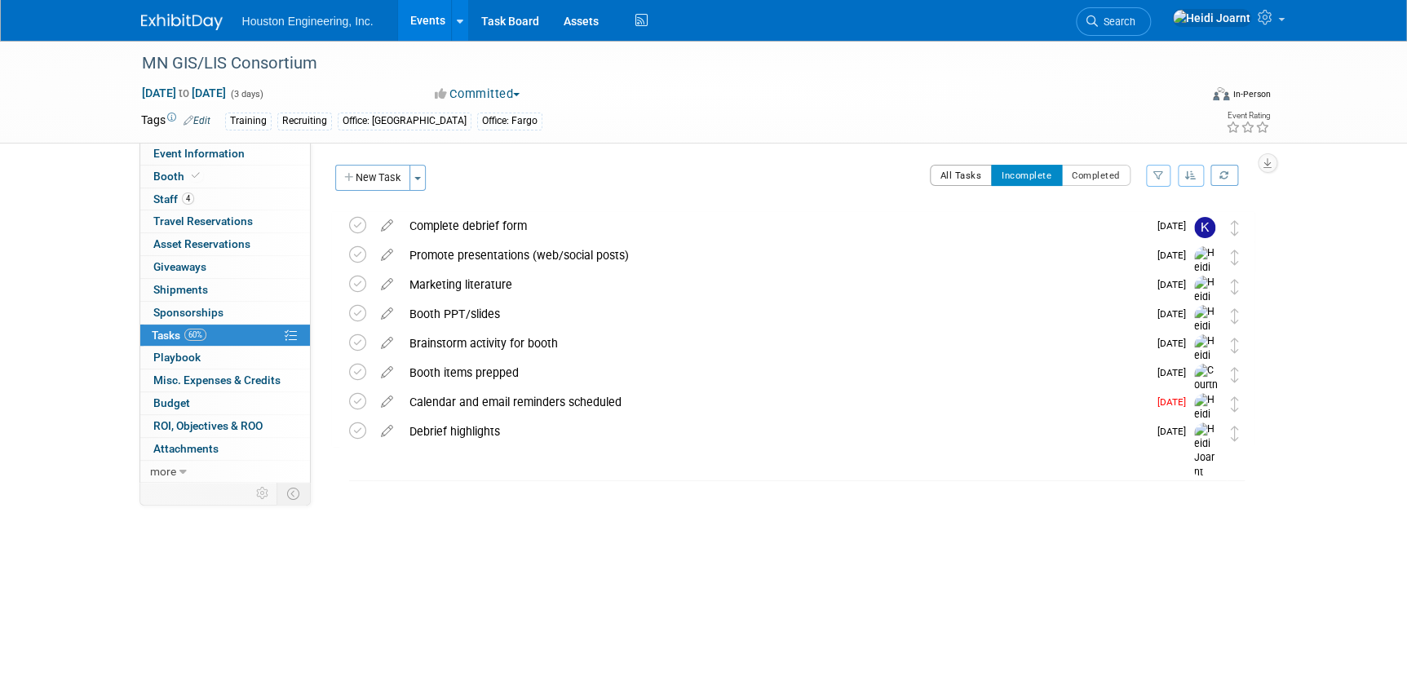
click at [962, 172] on button "All Tasks" at bounding box center [961, 175] width 63 height 21
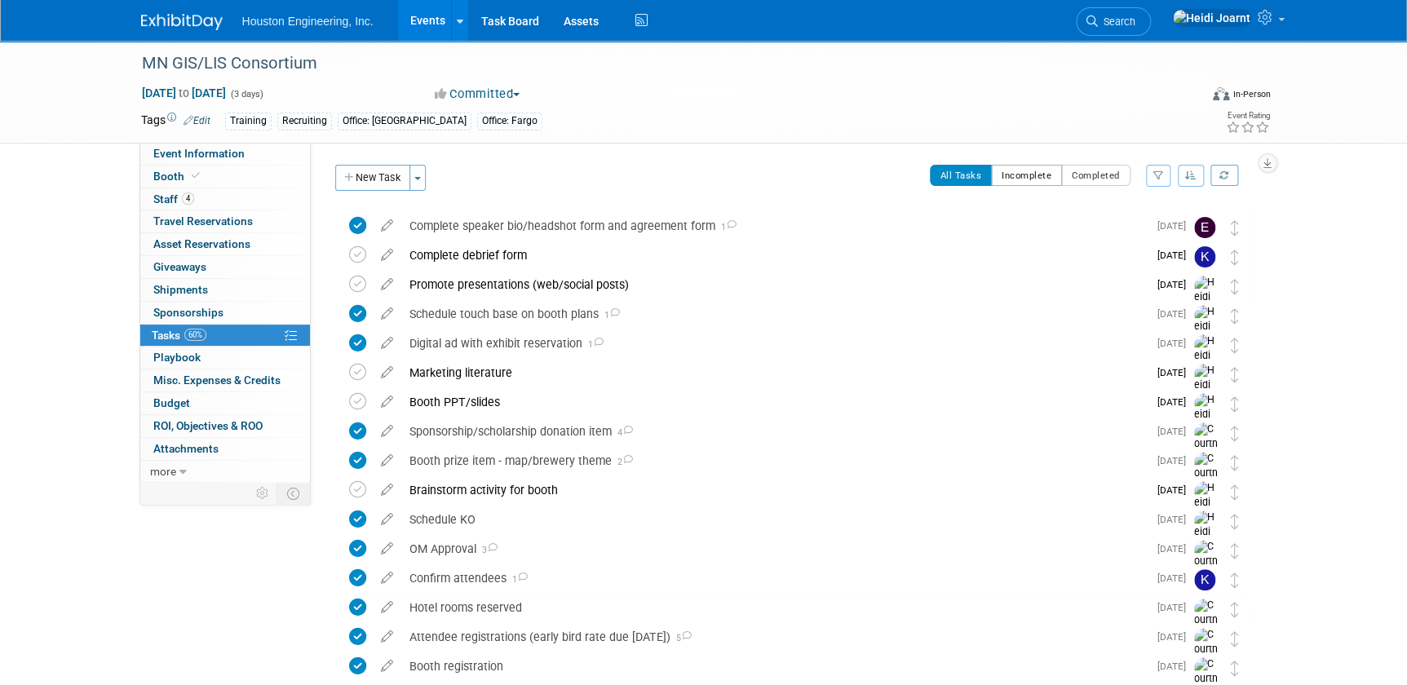
click at [1029, 176] on button "Incomplete" at bounding box center [1026, 175] width 71 height 21
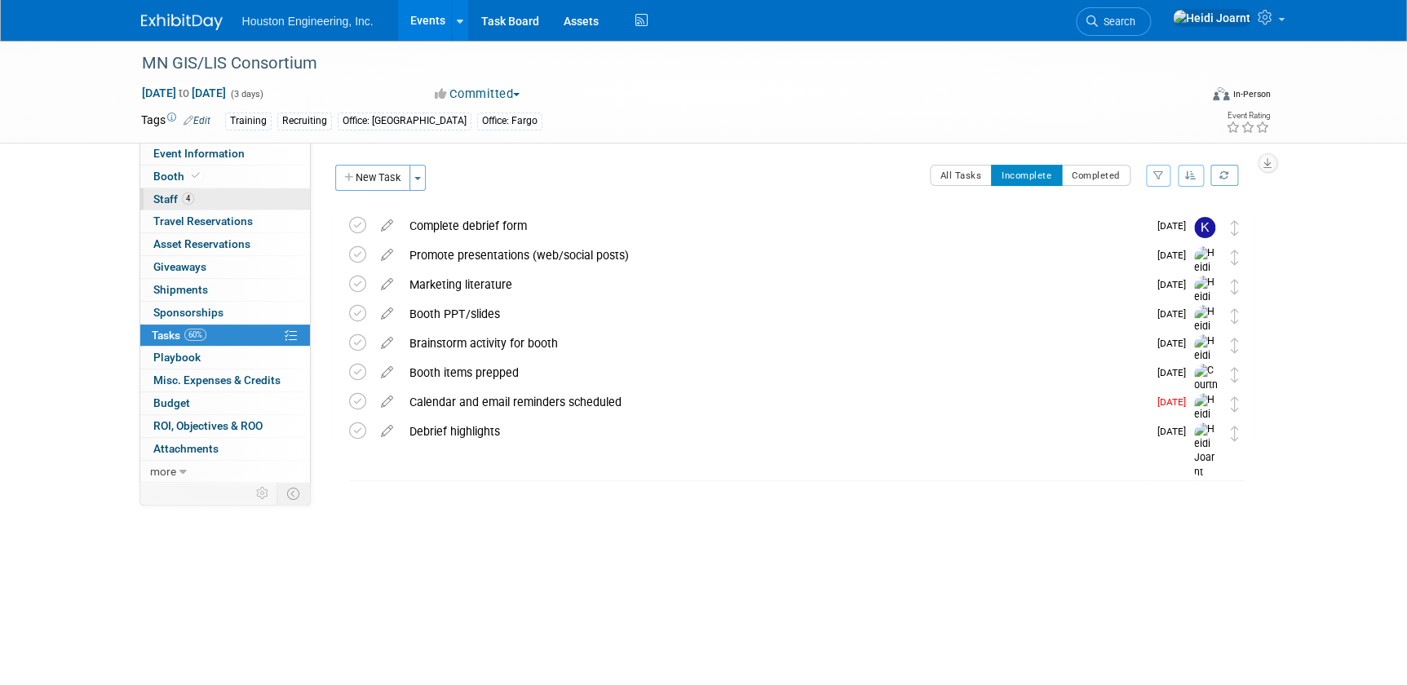
click at [224, 188] on link "4 Staff 4" at bounding box center [225, 199] width 170 height 22
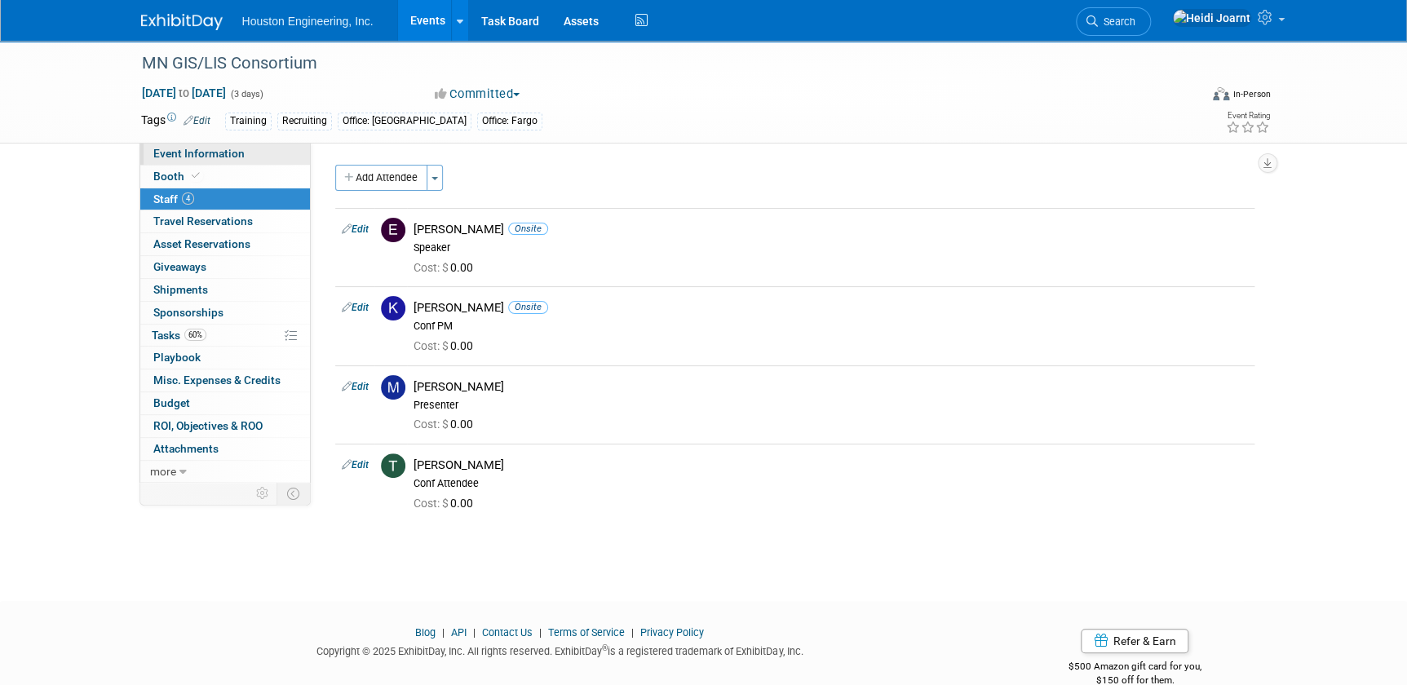
click at [188, 150] on span "Event Information" at bounding box center [198, 153] width 91 height 13
select select "2 - Post KO/Active Planning"
select select "Yes"
select select "Geo. Technology"
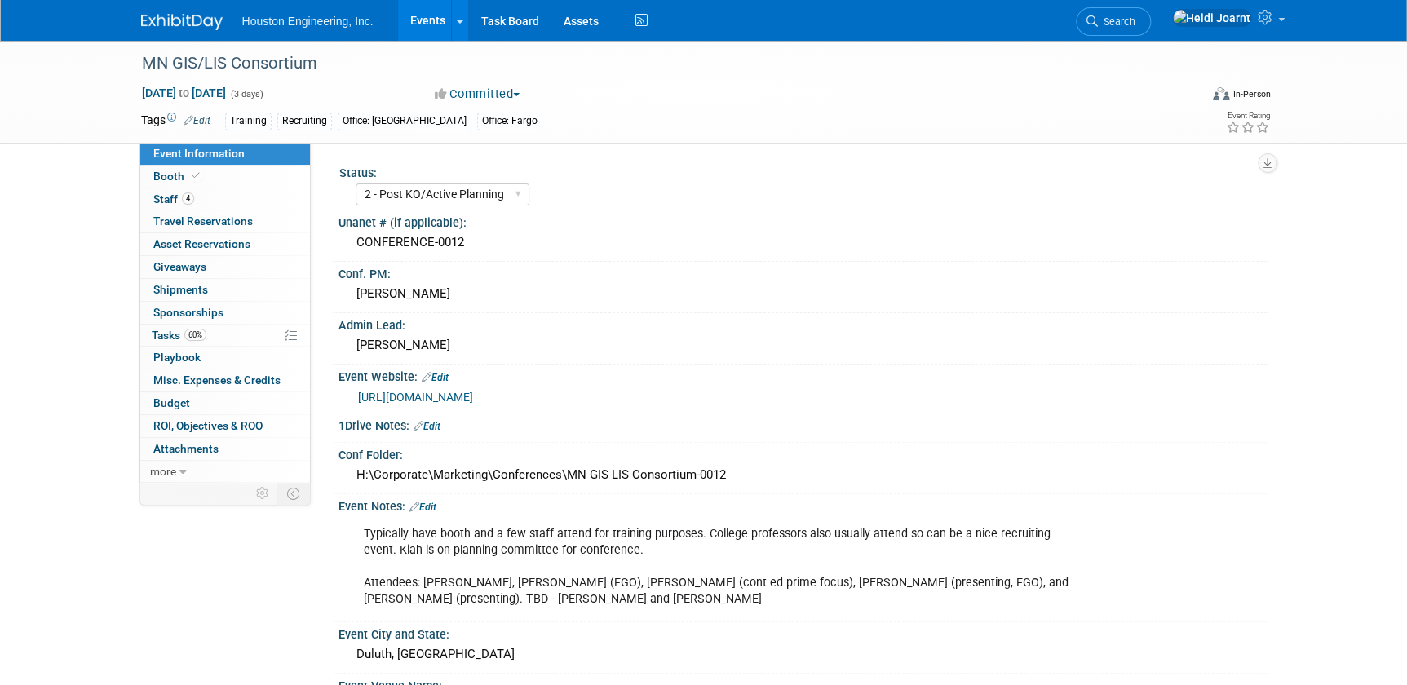
scroll to position [73, 0]
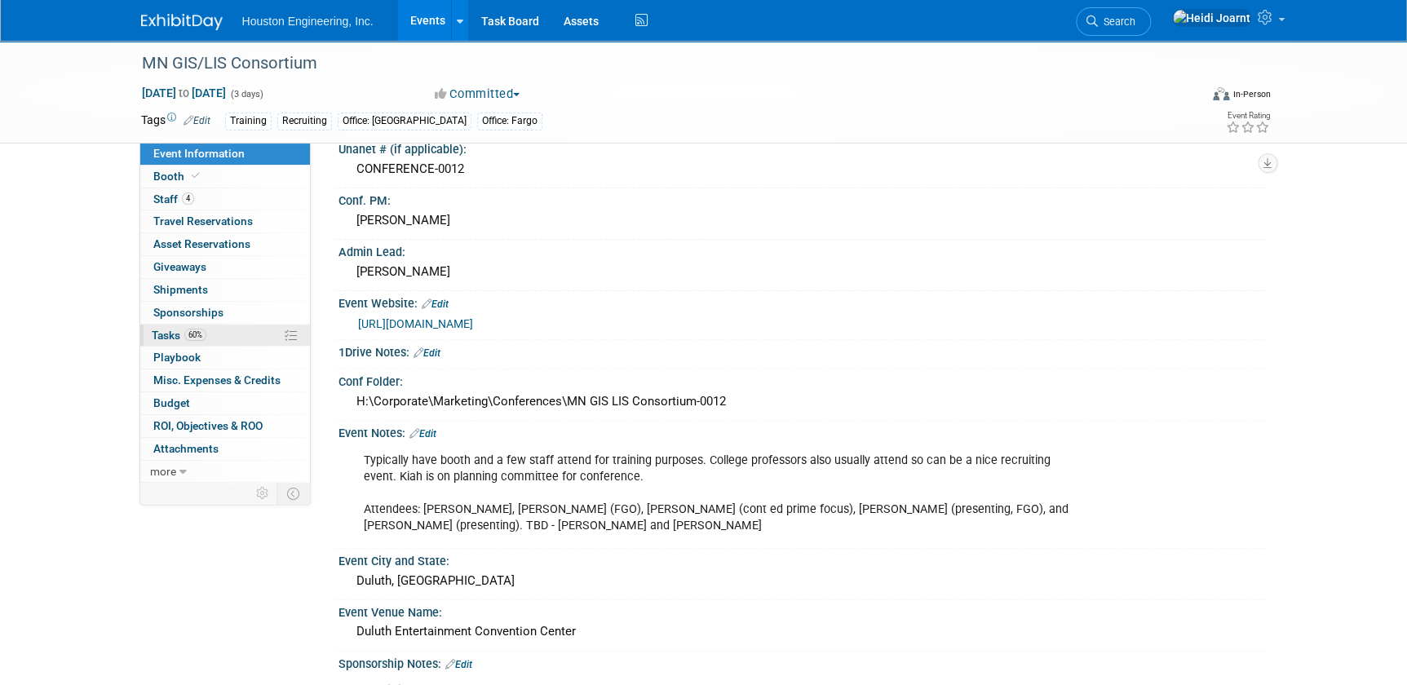
click at [211, 335] on link "60% Tasks 60%" at bounding box center [225, 336] width 170 height 22
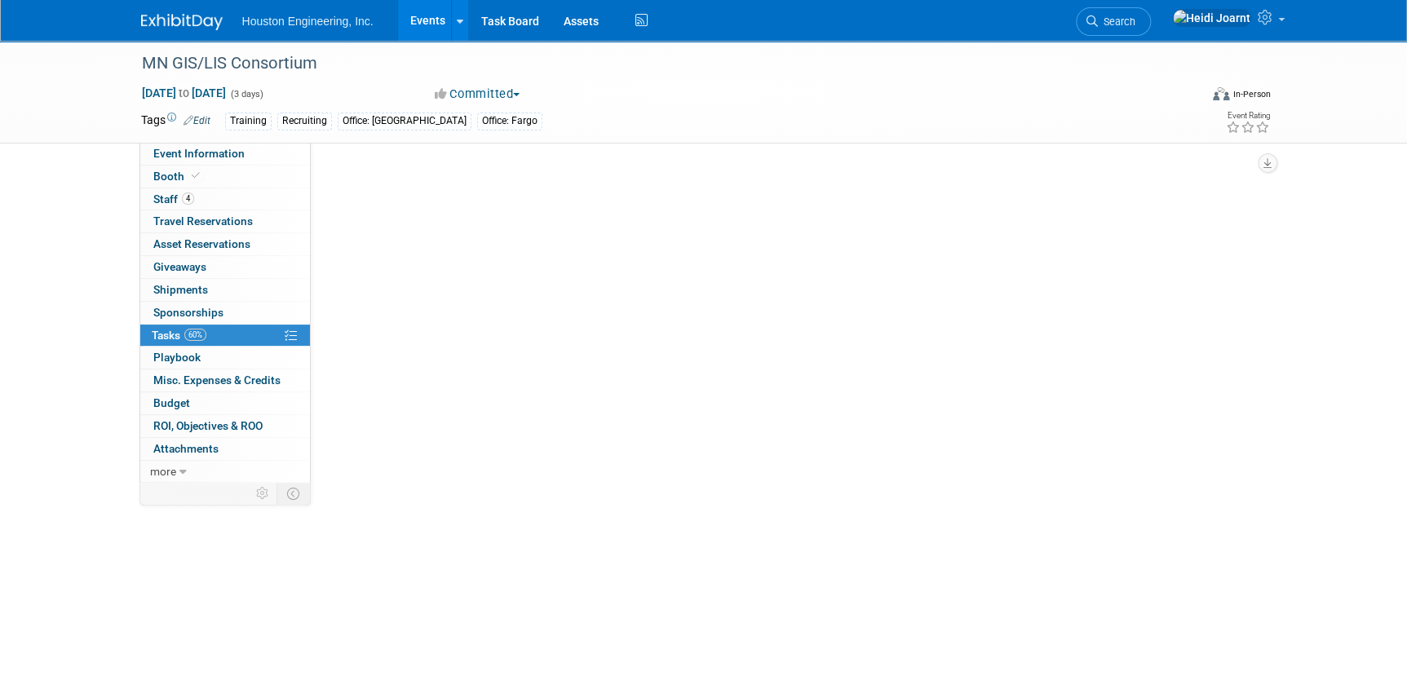
scroll to position [0, 0]
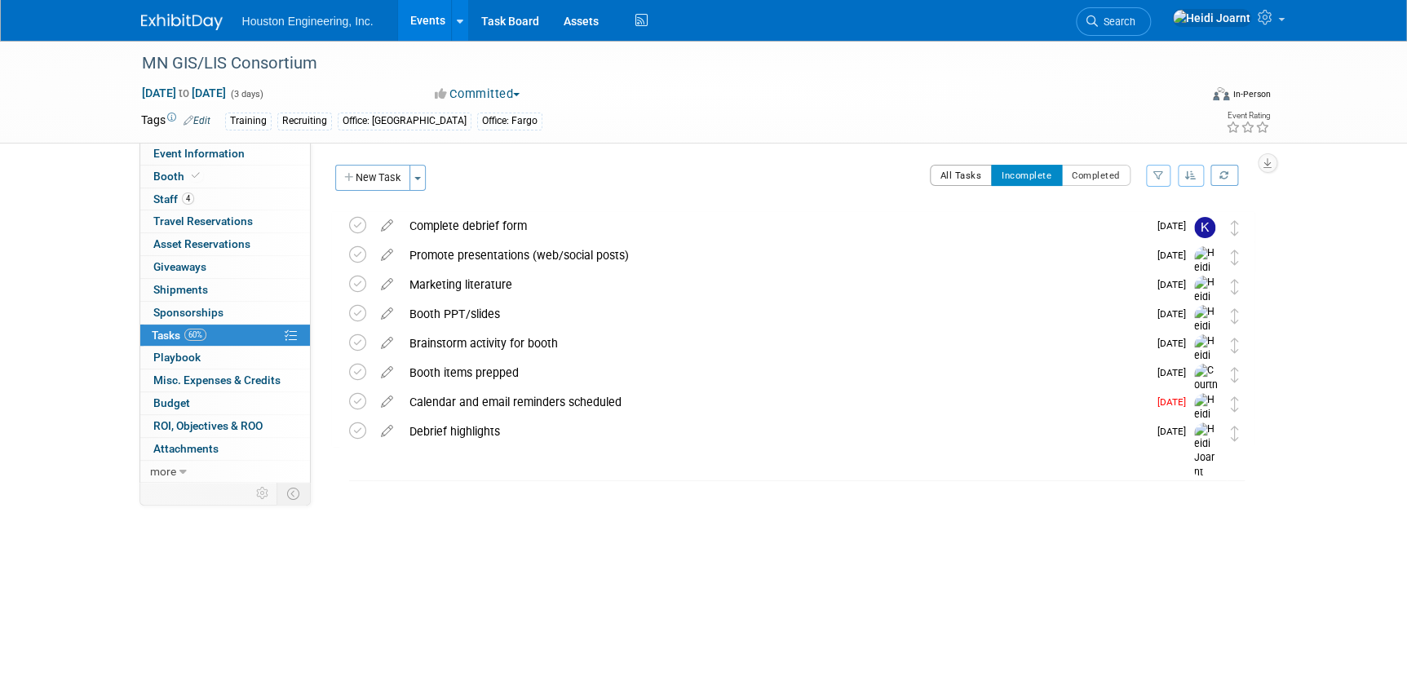
click at [962, 171] on button "All Tasks" at bounding box center [961, 175] width 63 height 21
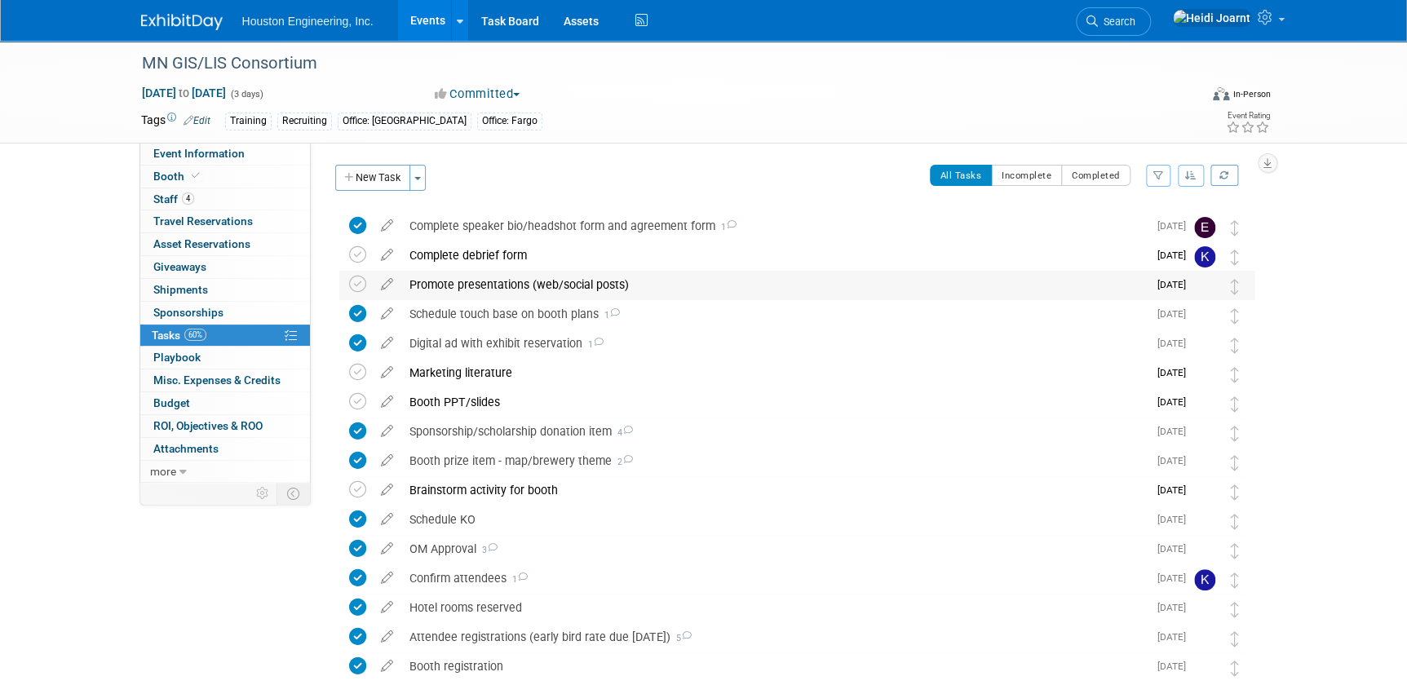
scroll to position [73, 0]
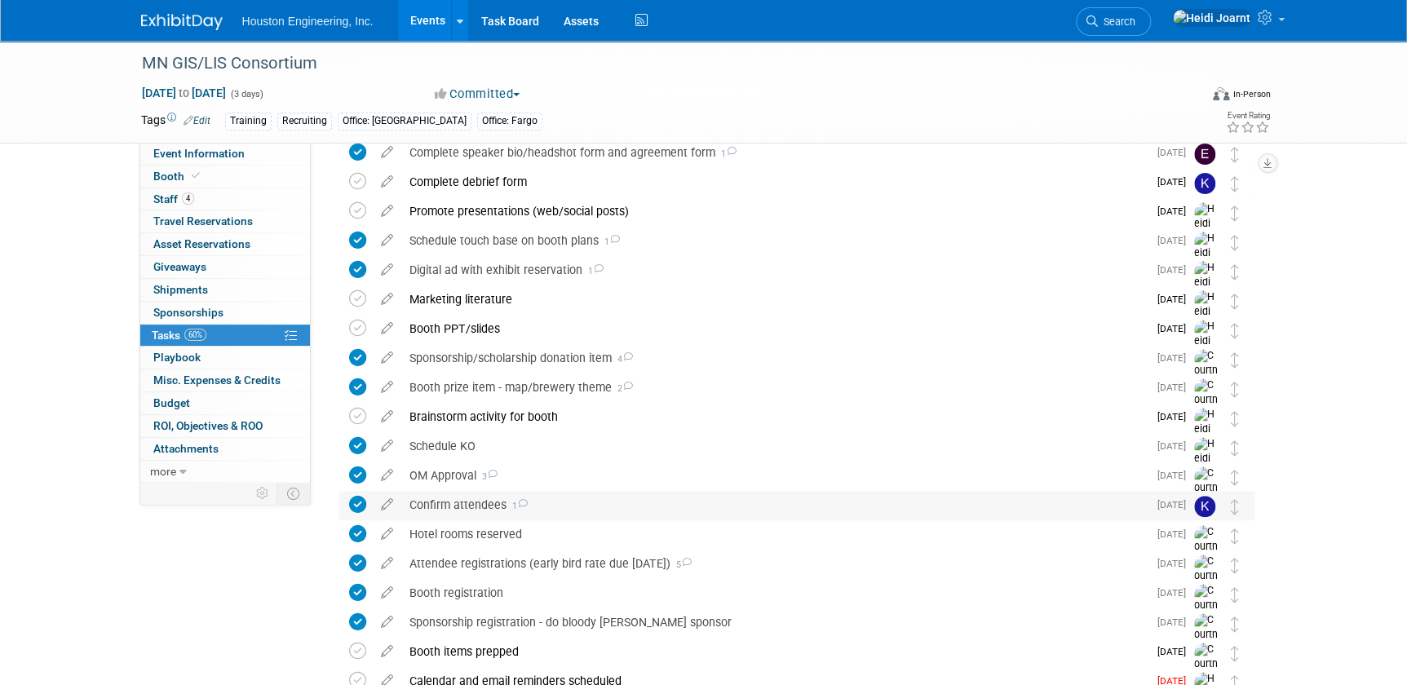
click at [604, 502] on div "Confirm attendees 1" at bounding box center [774, 505] width 746 height 28
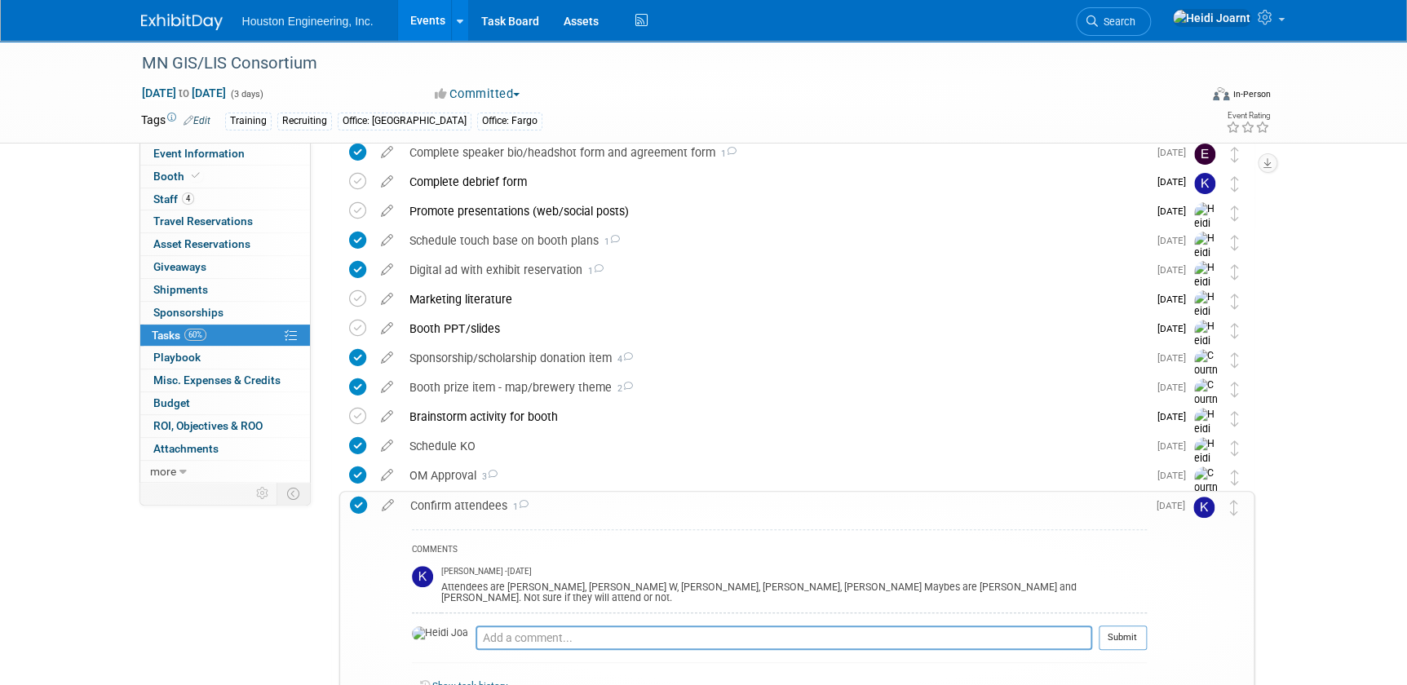
scroll to position [222, 0]
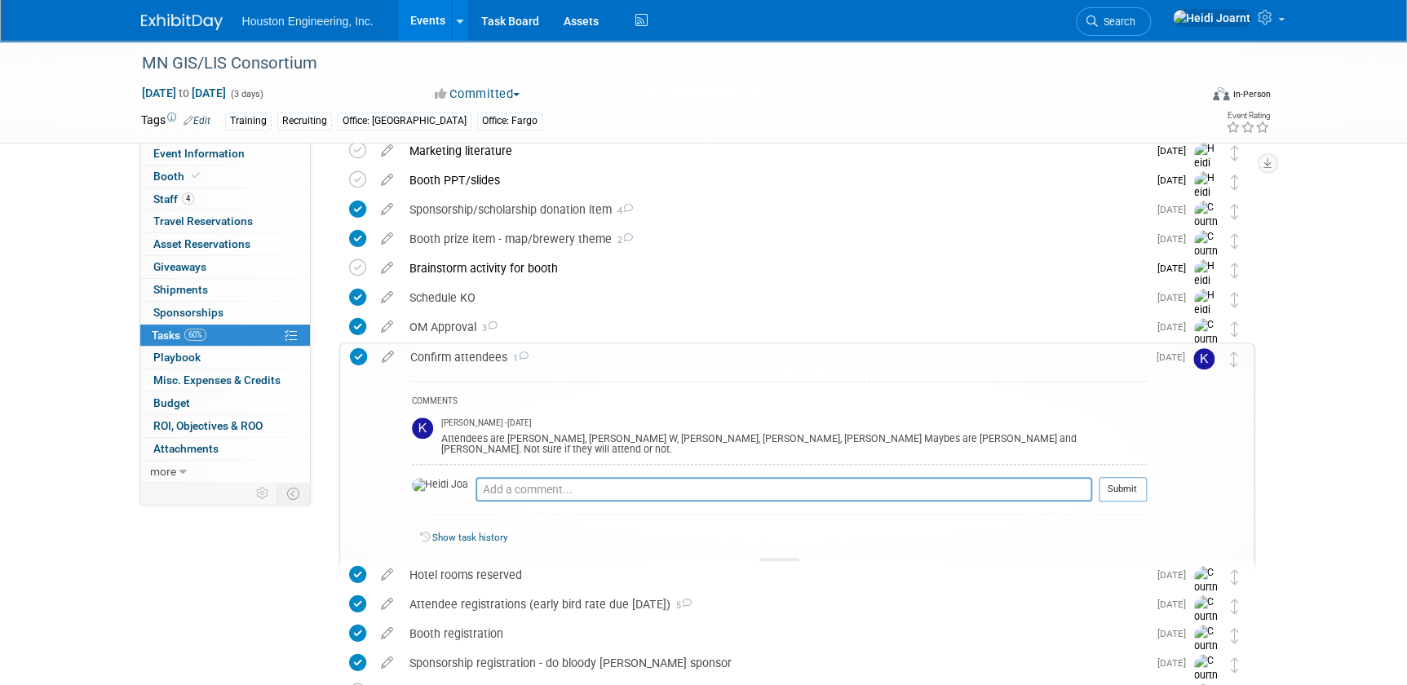
click at [1303, 465] on div "MN GIS/LIS Consortium Oct 1, 2025 to Oct 3, 2025 (3 days) Oct 1, 2025 to Oct 3,…" at bounding box center [703, 342] width 1407 height 1047
click at [208, 141] on div "MN GIS/LIS Consortium Oct 1, 2025 to Oct 3, 2025 (3 days) Oct 1, 2025 to Oct 3,…" at bounding box center [704, 92] width 1150 height 102
click at [208, 147] on span "Event Information" at bounding box center [198, 153] width 91 height 13
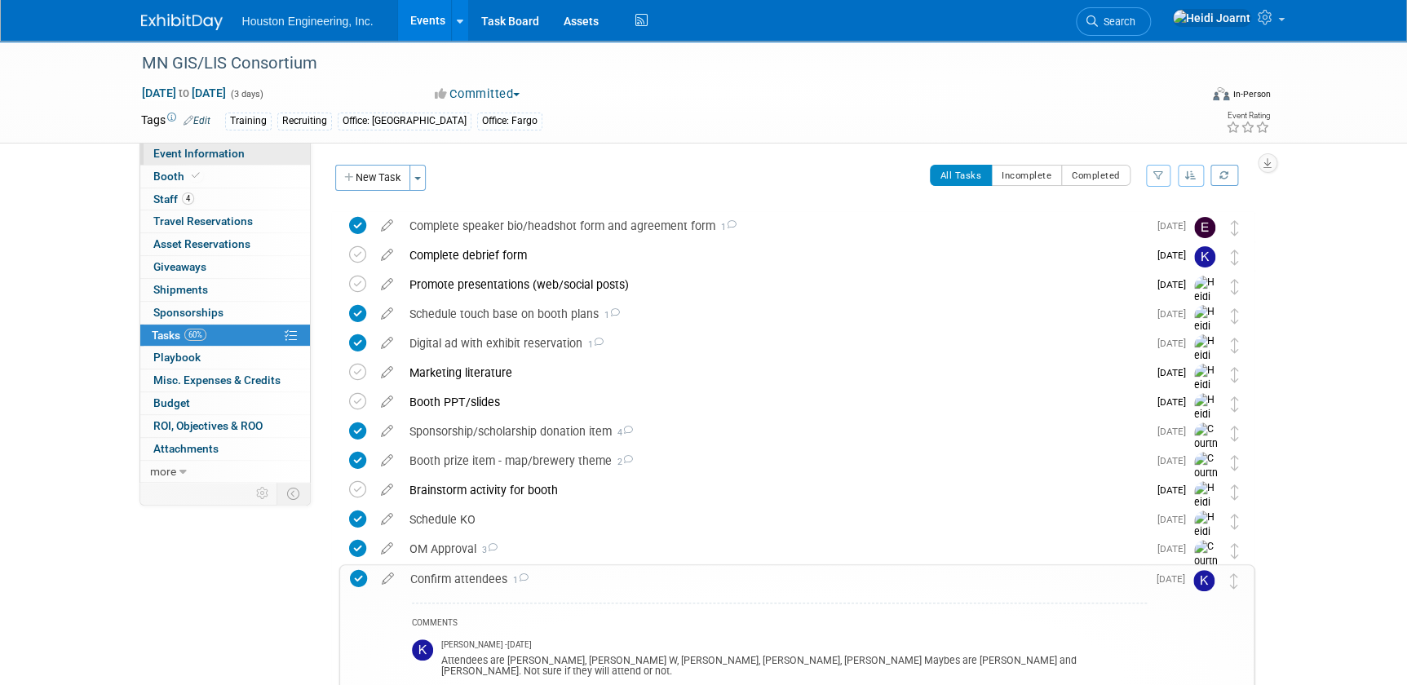
select select "2 - Post KO/Active Planning"
select select "Yes"
select select "Geo. Technology"
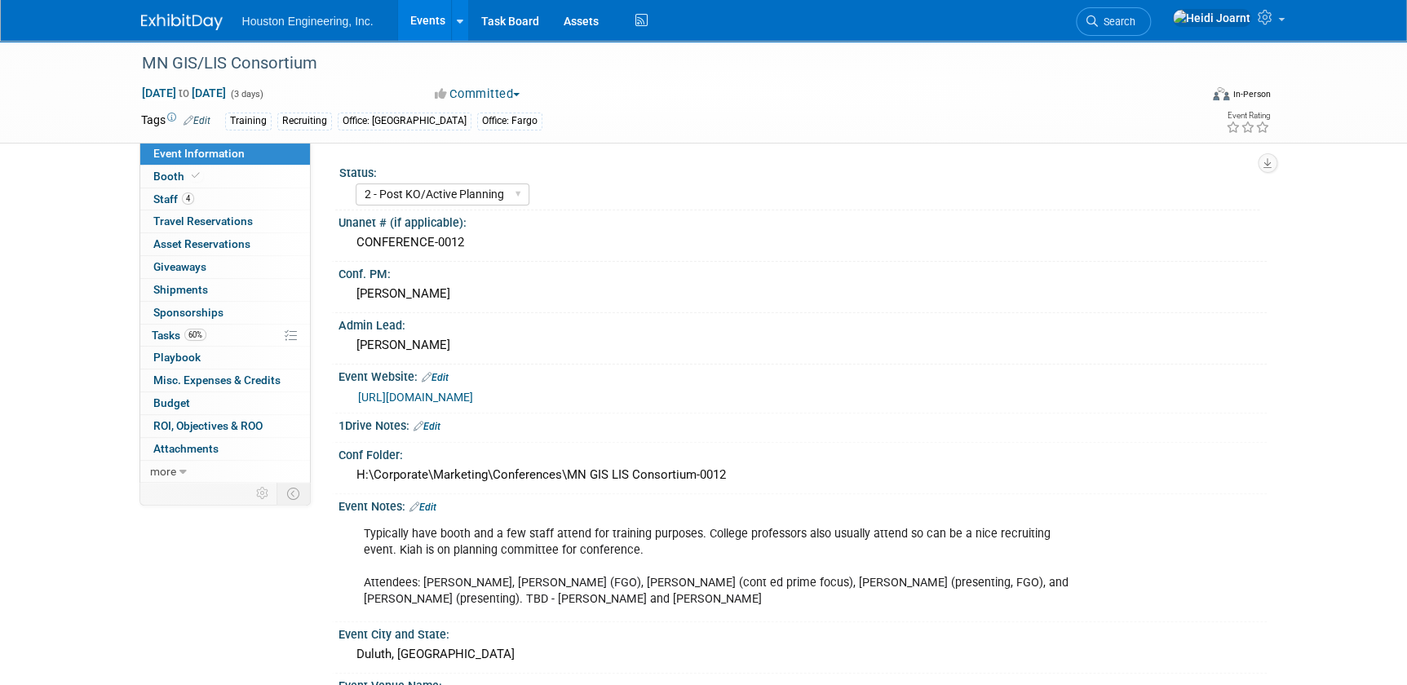
click at [461, 399] on link "https://www.mngislis.org/" at bounding box center [415, 397] width 115 height 13
click at [187, 333] on span "60%" at bounding box center [195, 335] width 22 height 12
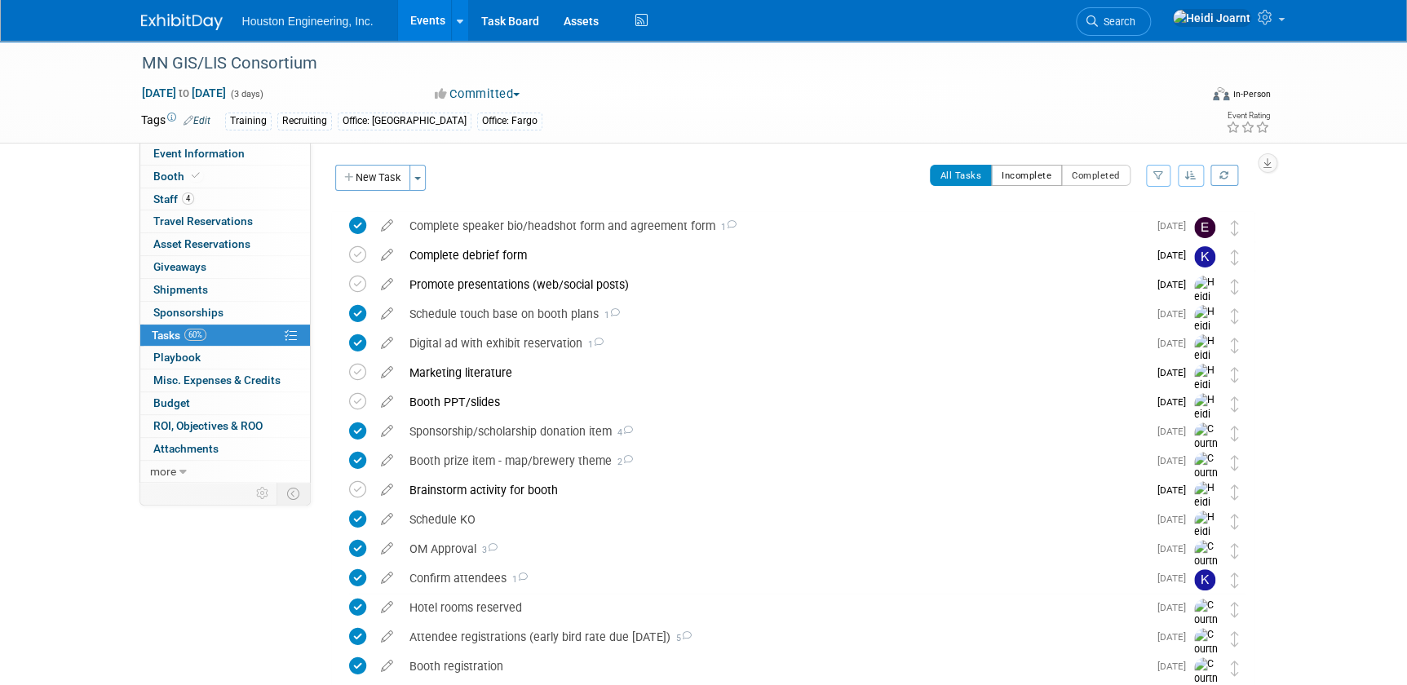
click at [1054, 171] on button "Incomplete" at bounding box center [1026, 175] width 71 height 21
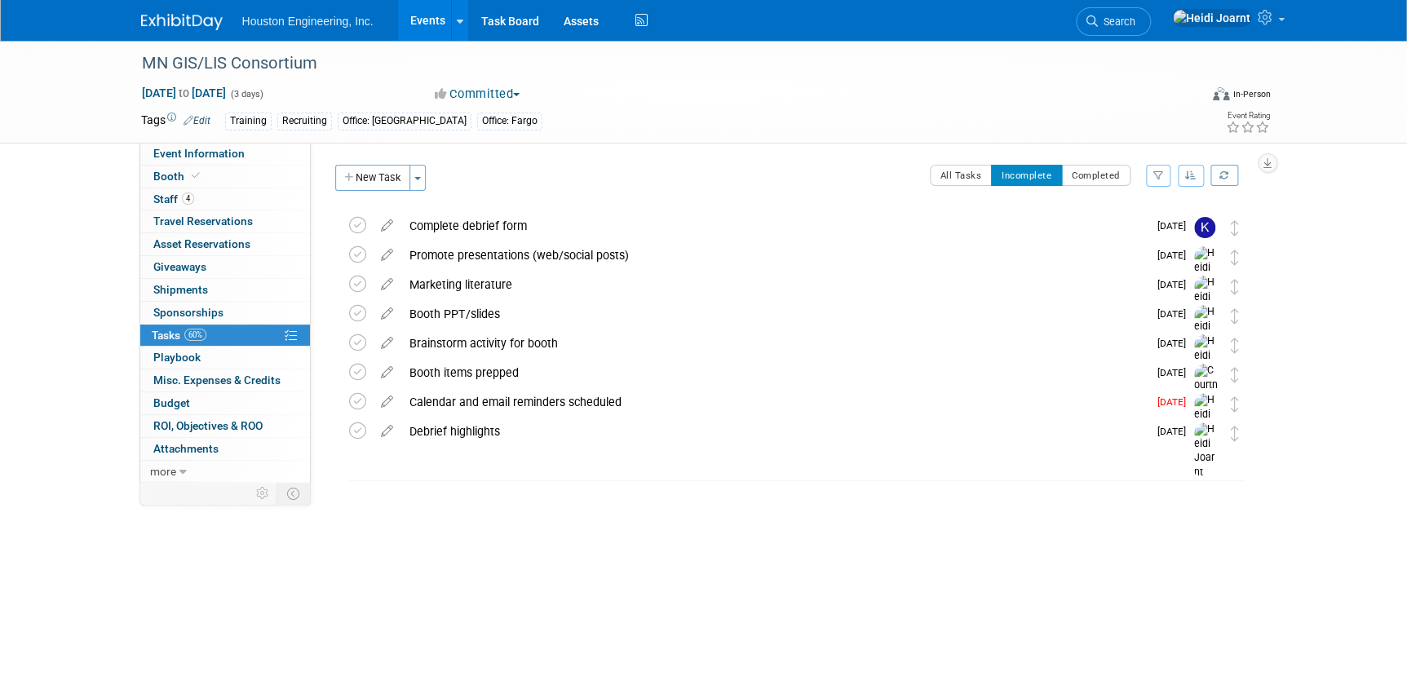
click at [1181, 170] on button "button" at bounding box center [1191, 176] width 26 height 22
click at [1152, 246] on link "By Due Date" at bounding box center [1144, 250] width 117 height 23
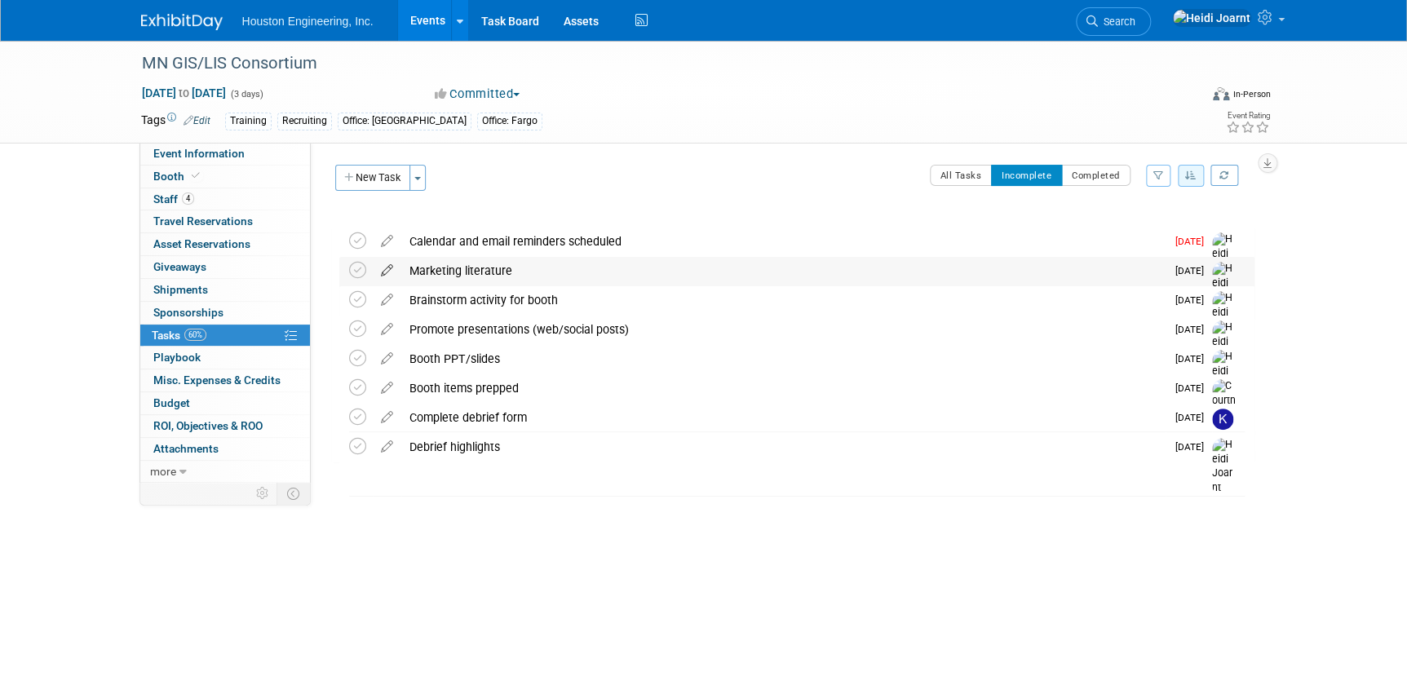
click at [391, 272] on icon at bounding box center [387, 267] width 29 height 20
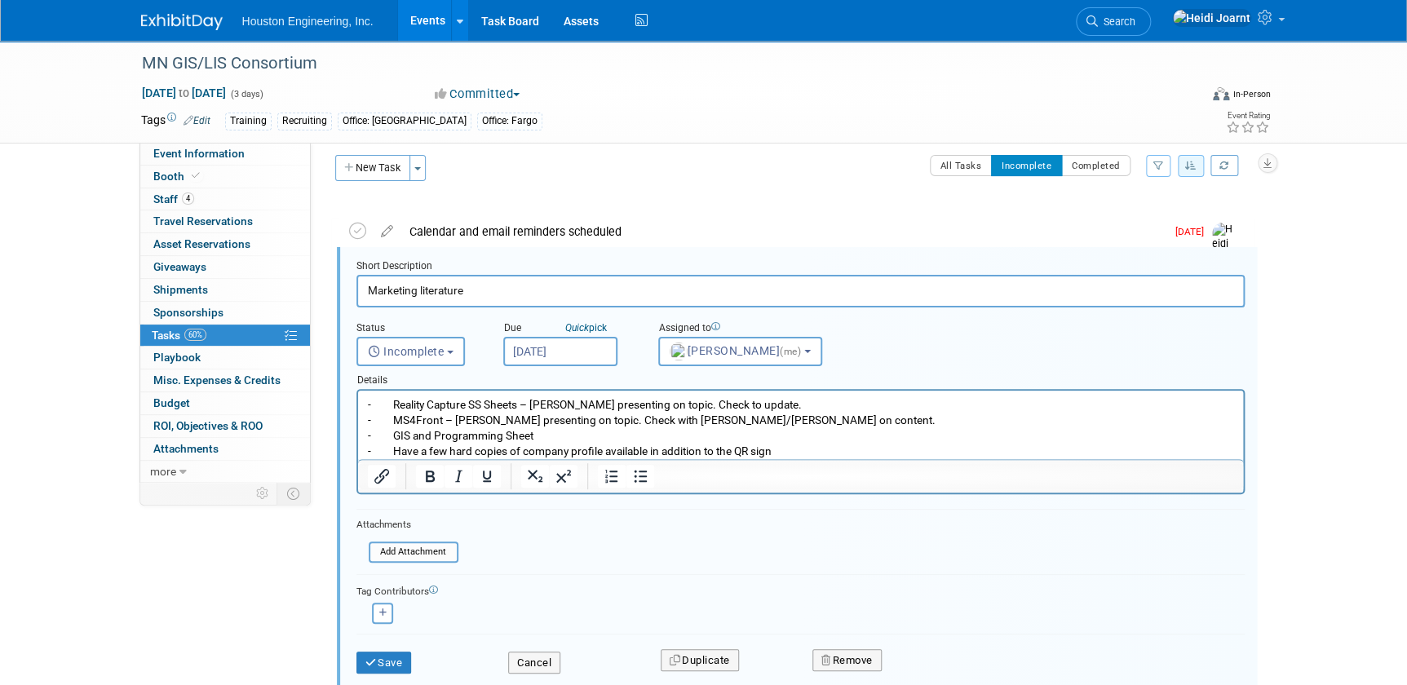
scroll to position [17, 0]
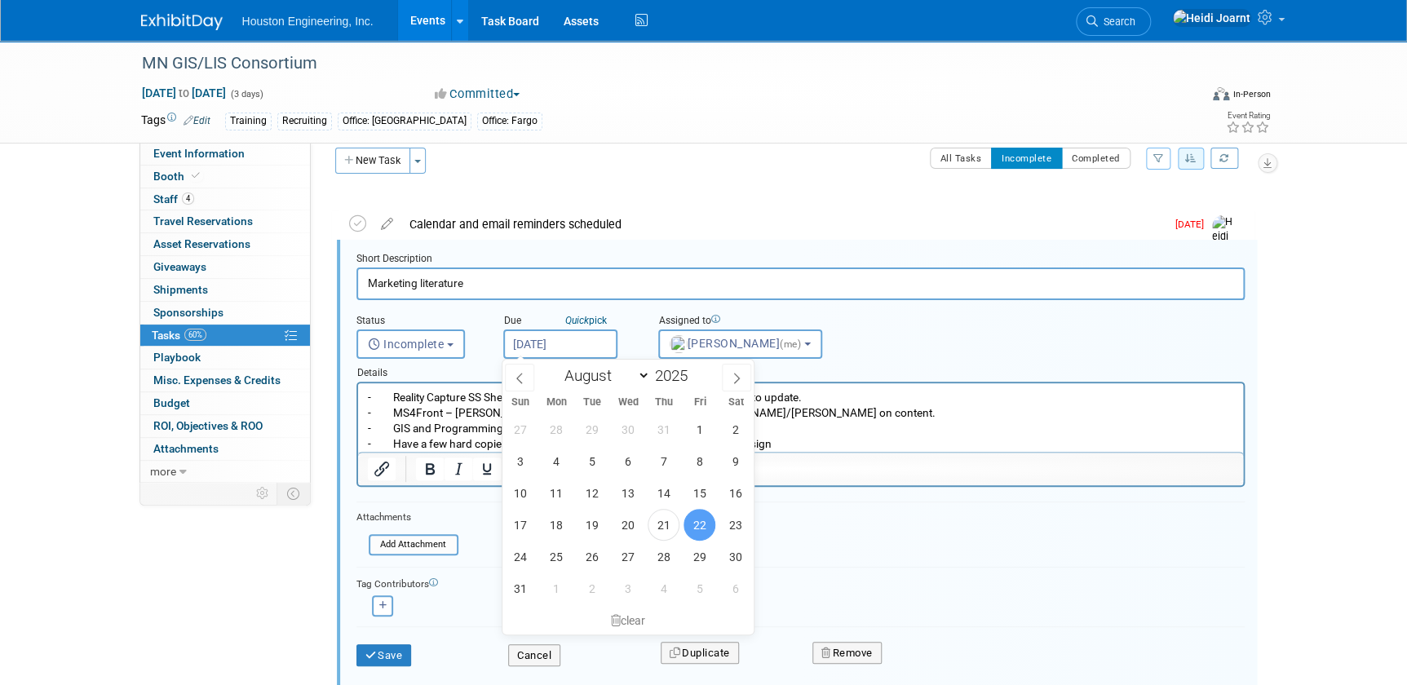
click at [595, 334] on input "Aug 22, 2025" at bounding box center [560, 344] width 114 height 29
click at [612, 168] on div "All Tasks Incomplete Completed Filter by Assignee -- Select Assignee -- All una…" at bounding box center [845, 165] width 820 height 34
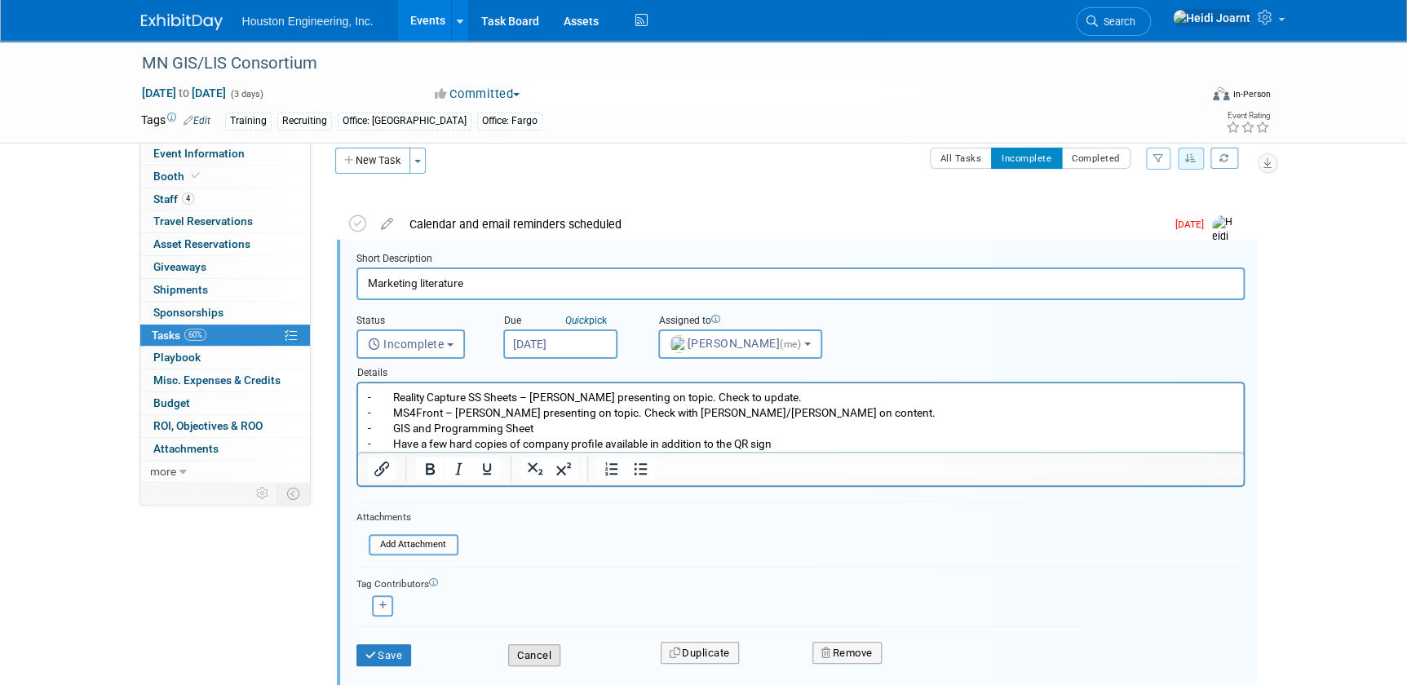
click at [530, 657] on button "Cancel" at bounding box center [534, 655] width 52 height 23
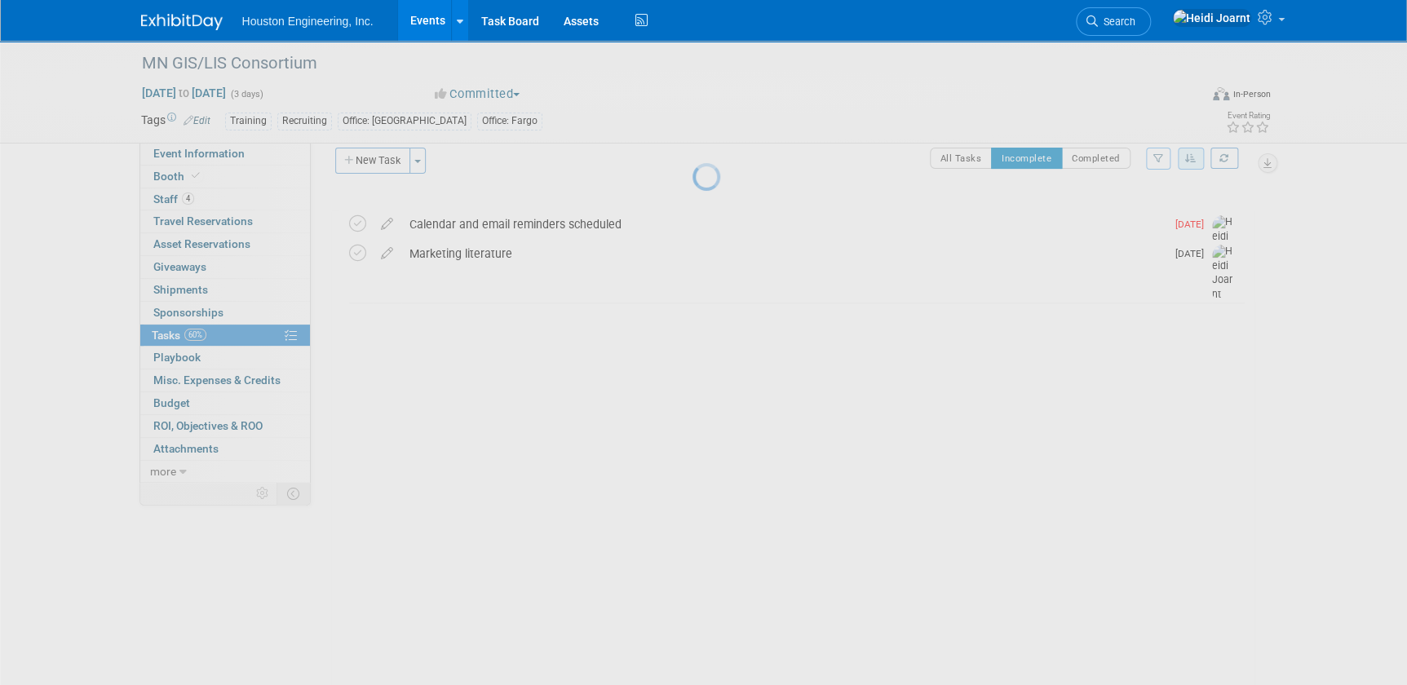
scroll to position [0, 0]
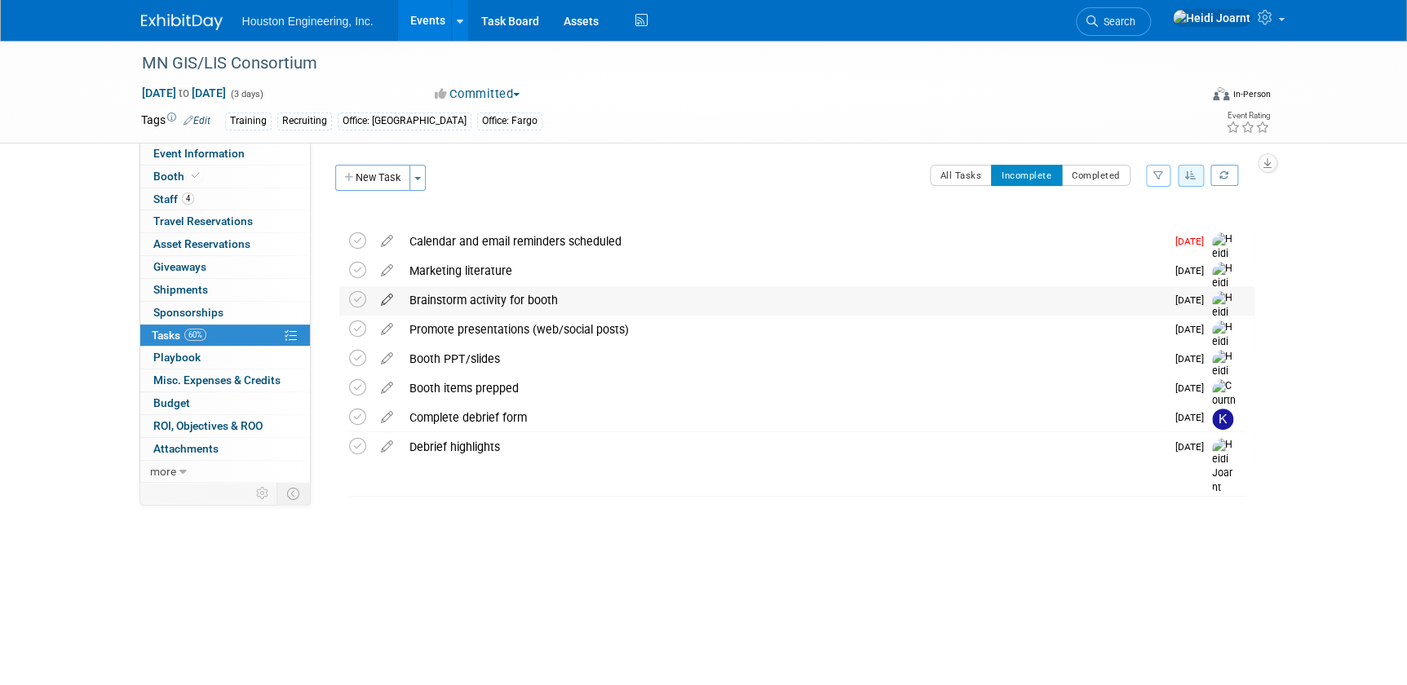
click at [392, 304] on icon at bounding box center [387, 296] width 29 height 20
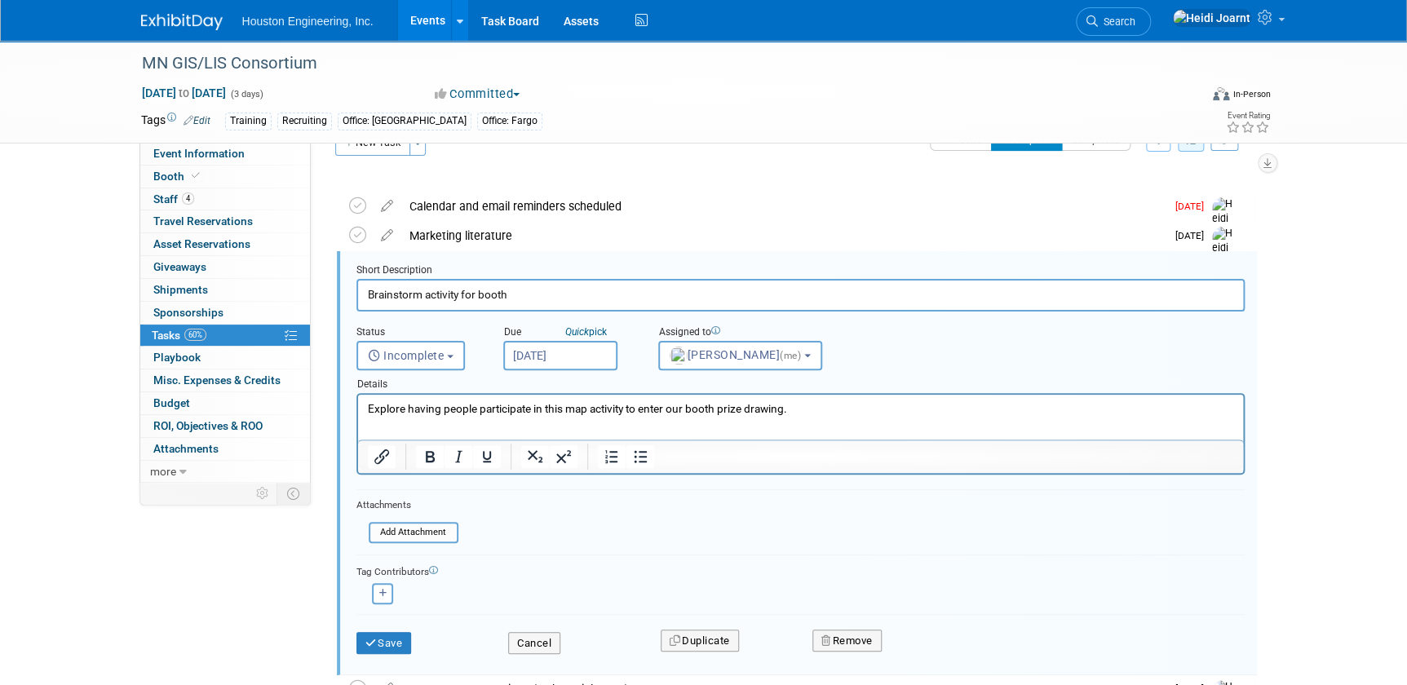
scroll to position [47, 0]
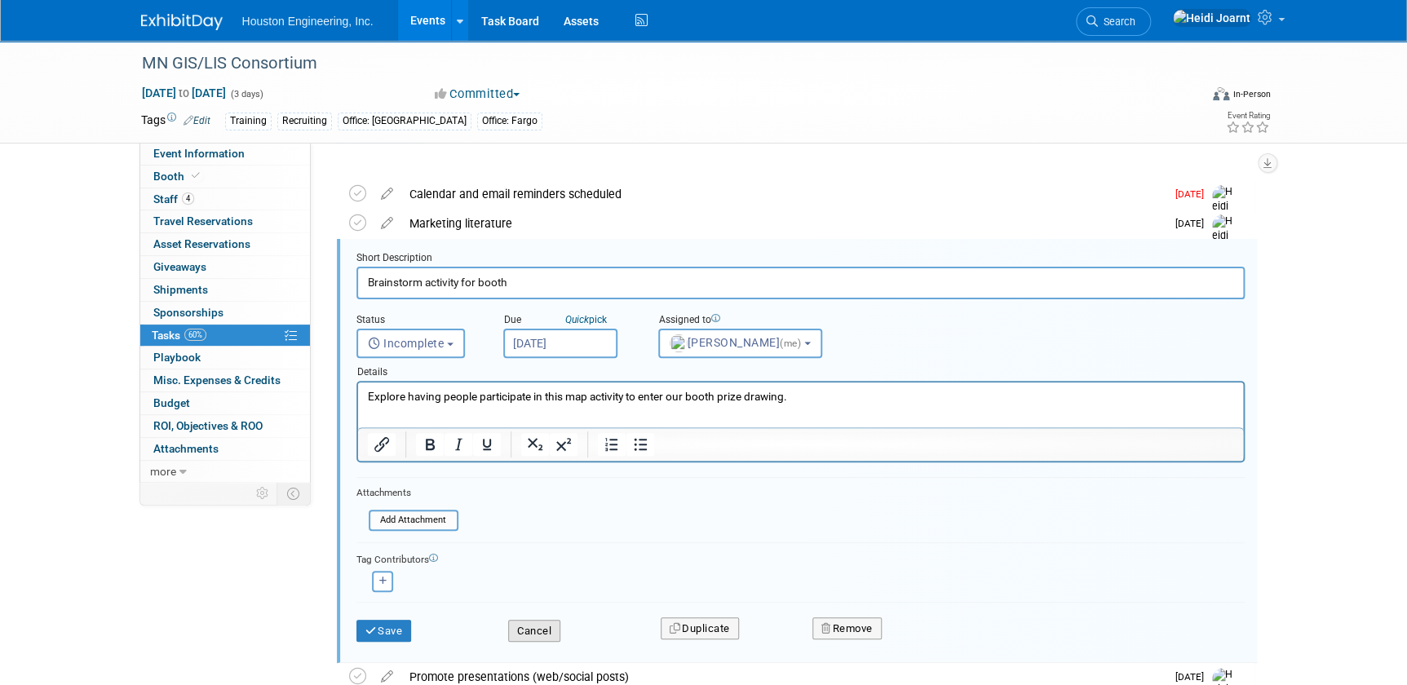
click at [539, 637] on button "Cancel" at bounding box center [534, 631] width 52 height 23
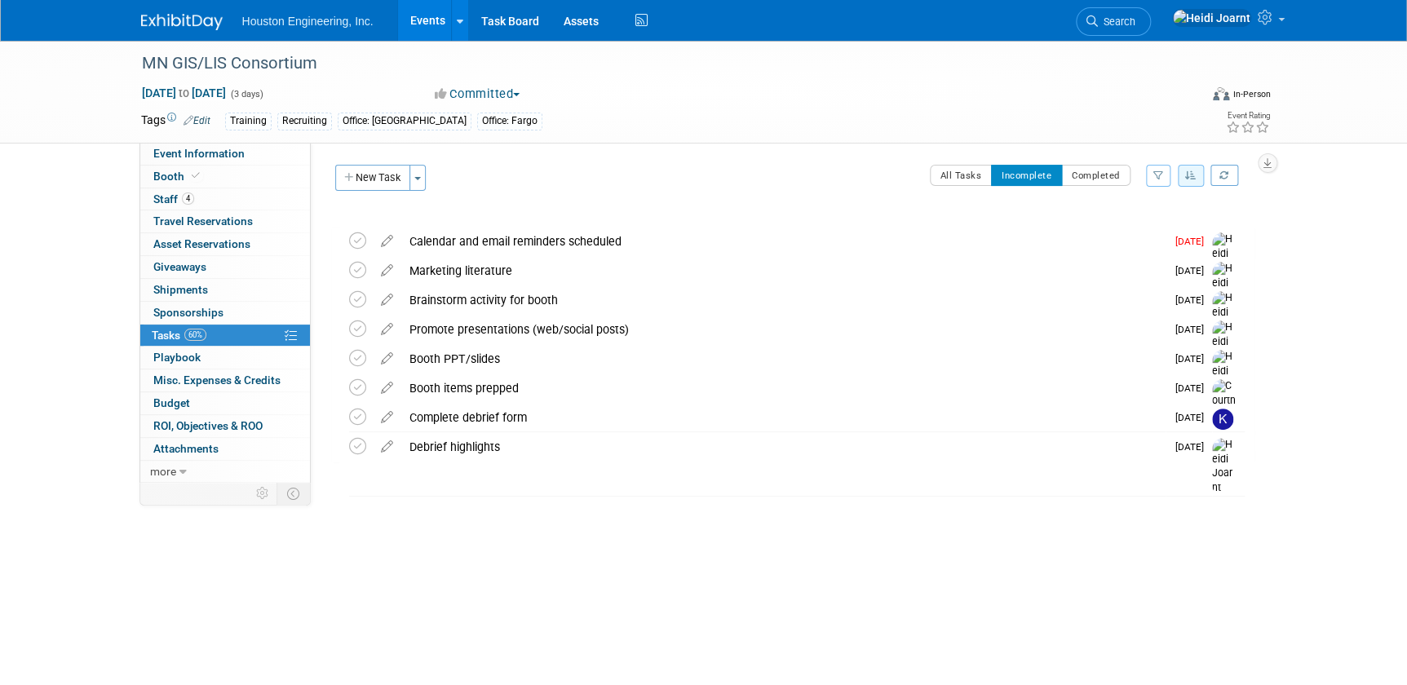
scroll to position [0, 0]
click at [226, 204] on link "4 Staff 4" at bounding box center [225, 199] width 170 height 22
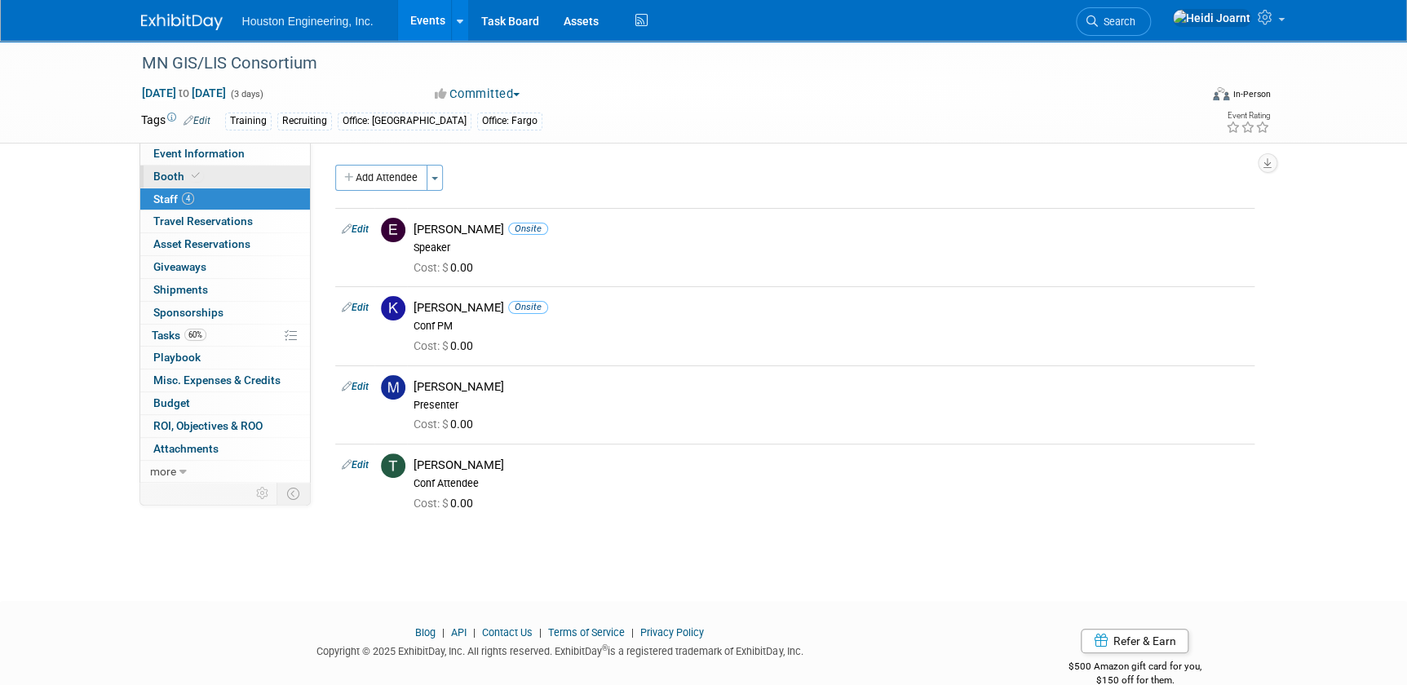
click at [238, 170] on link "Booth" at bounding box center [225, 177] width 170 height 22
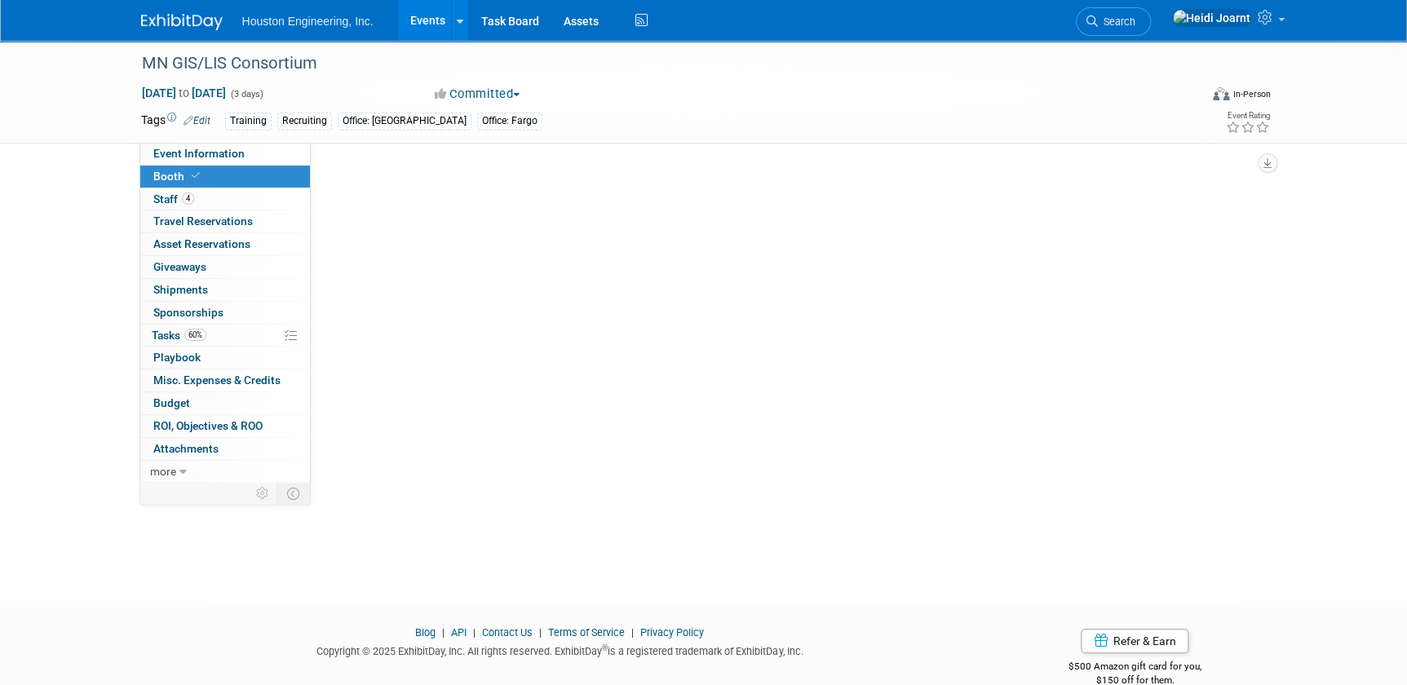
select select "Yes"
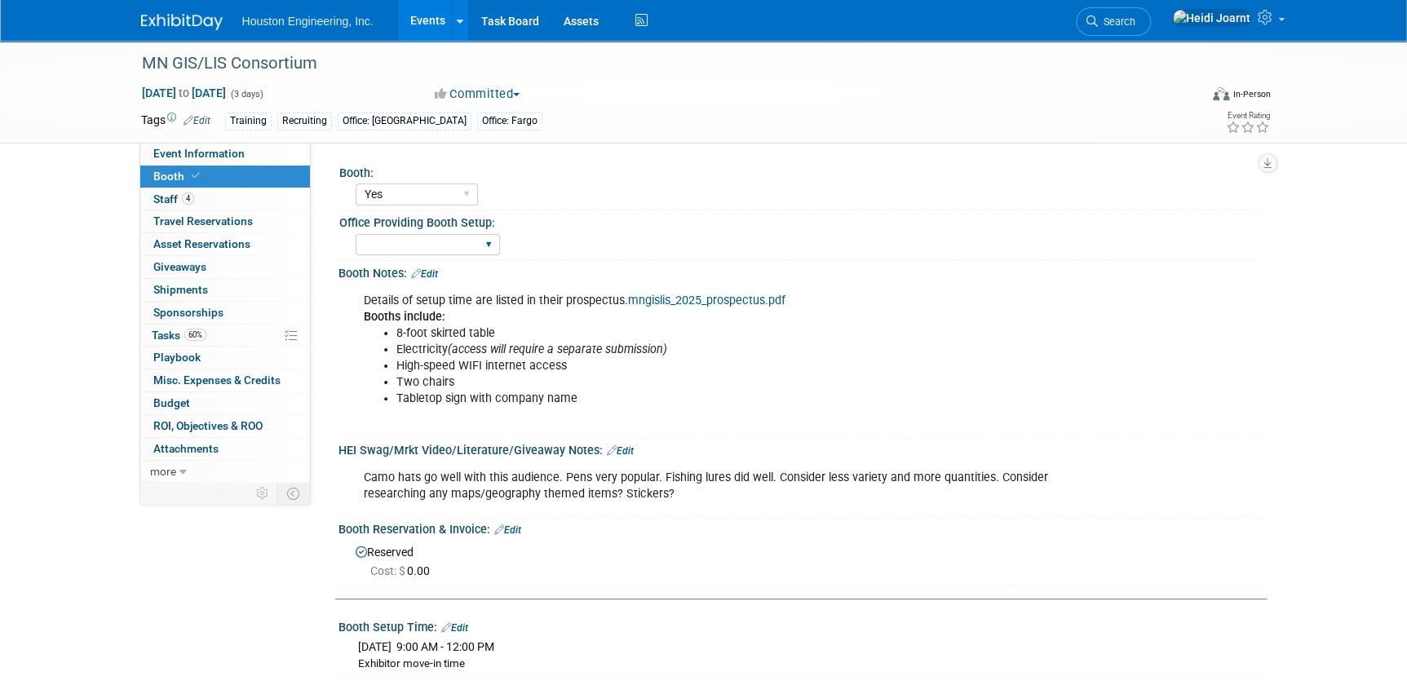
click at [391, 232] on div "Fargo Maple Grove Sioux Falls Omaha Des Moines Bismarck" at bounding box center [428, 245] width 144 height 30
click at [392, 253] on select "Fargo Maple Grove Sioux Falls Omaha Des Moines Bismarck" at bounding box center [428, 245] width 144 height 22
select select "[GEOGRAPHIC_DATA]"
click at [356, 234] on select "Fargo Maple Grove Sioux Falls Omaha Des Moines Bismarck" at bounding box center [428, 245] width 144 height 22
click at [207, 158] on span "Event Information" at bounding box center [198, 153] width 91 height 13
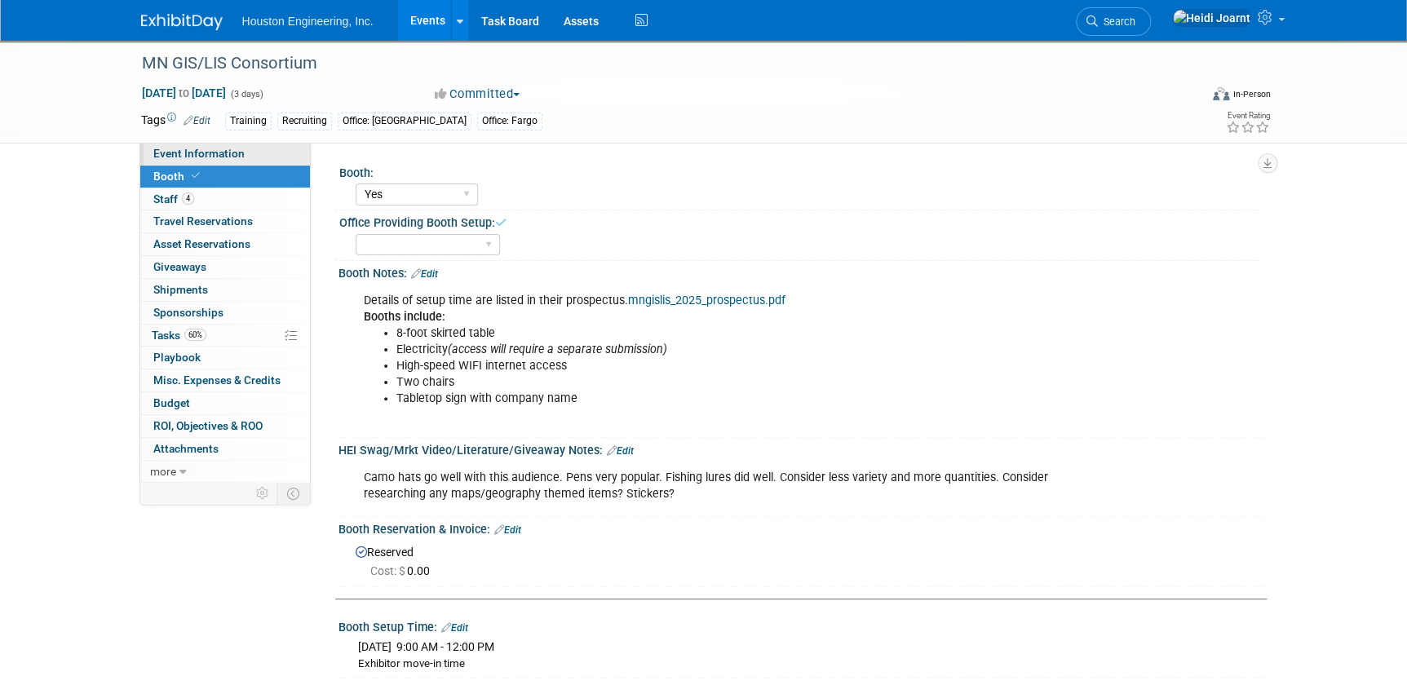
select select "2 - Post KO/Active Planning"
select select "Yes"
select select "Geo. Technology"
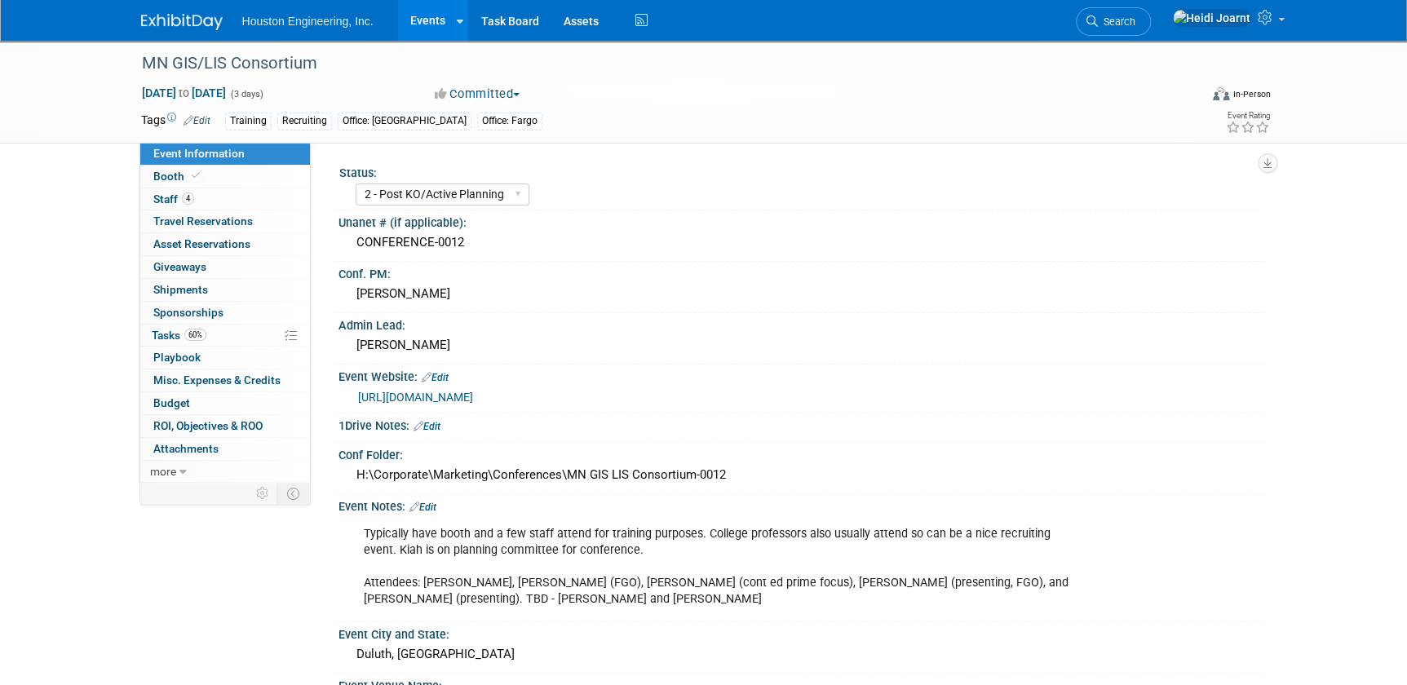
click at [427, 505] on link "Edit" at bounding box center [422, 507] width 27 height 11
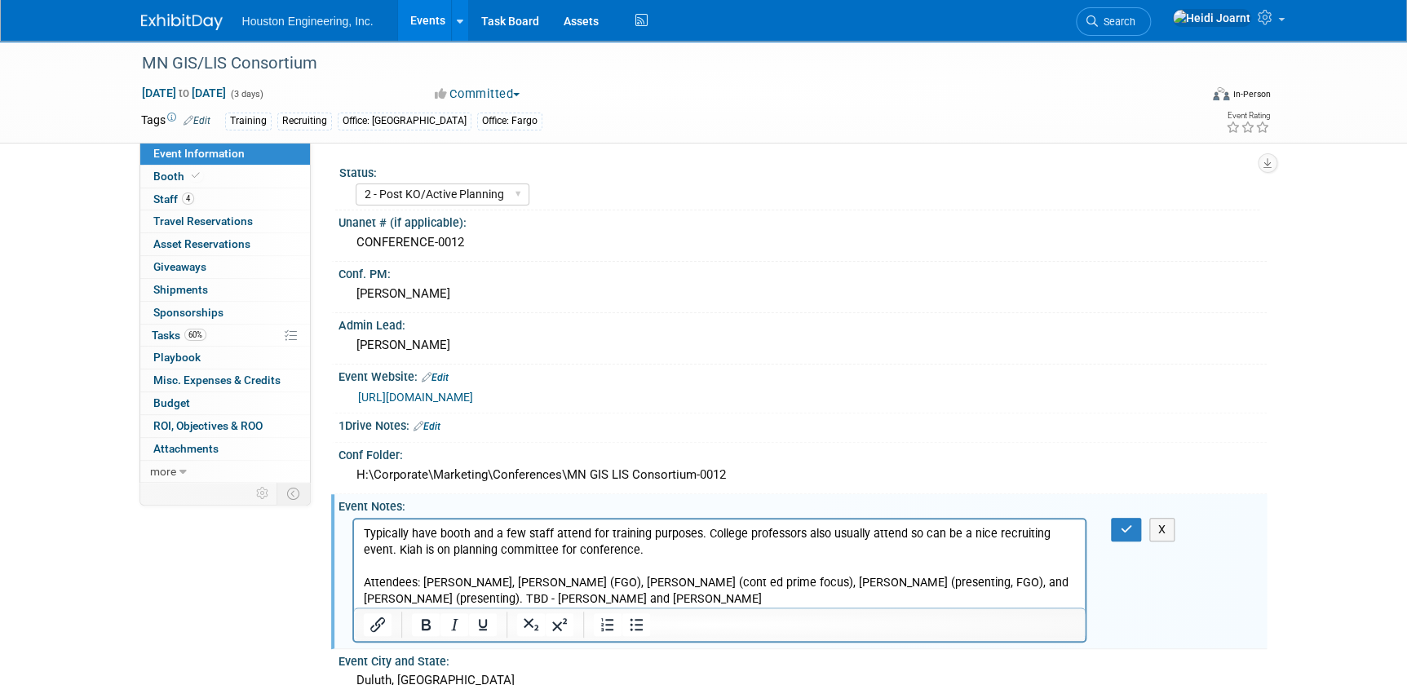
click at [485, 600] on p "Typically have booth and a few staff attend for training purposes. College prof…" at bounding box center [719, 566] width 713 height 82
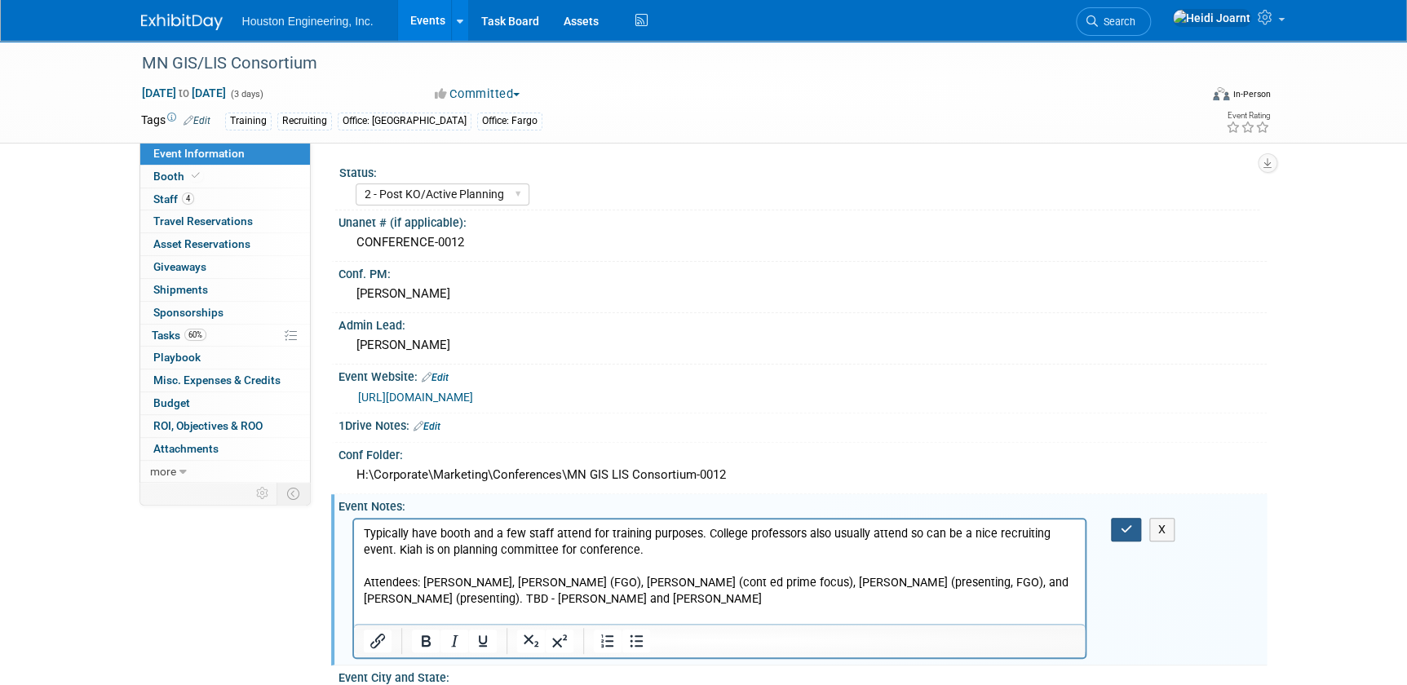
click at [1133, 533] on button "button" at bounding box center [1126, 530] width 30 height 24
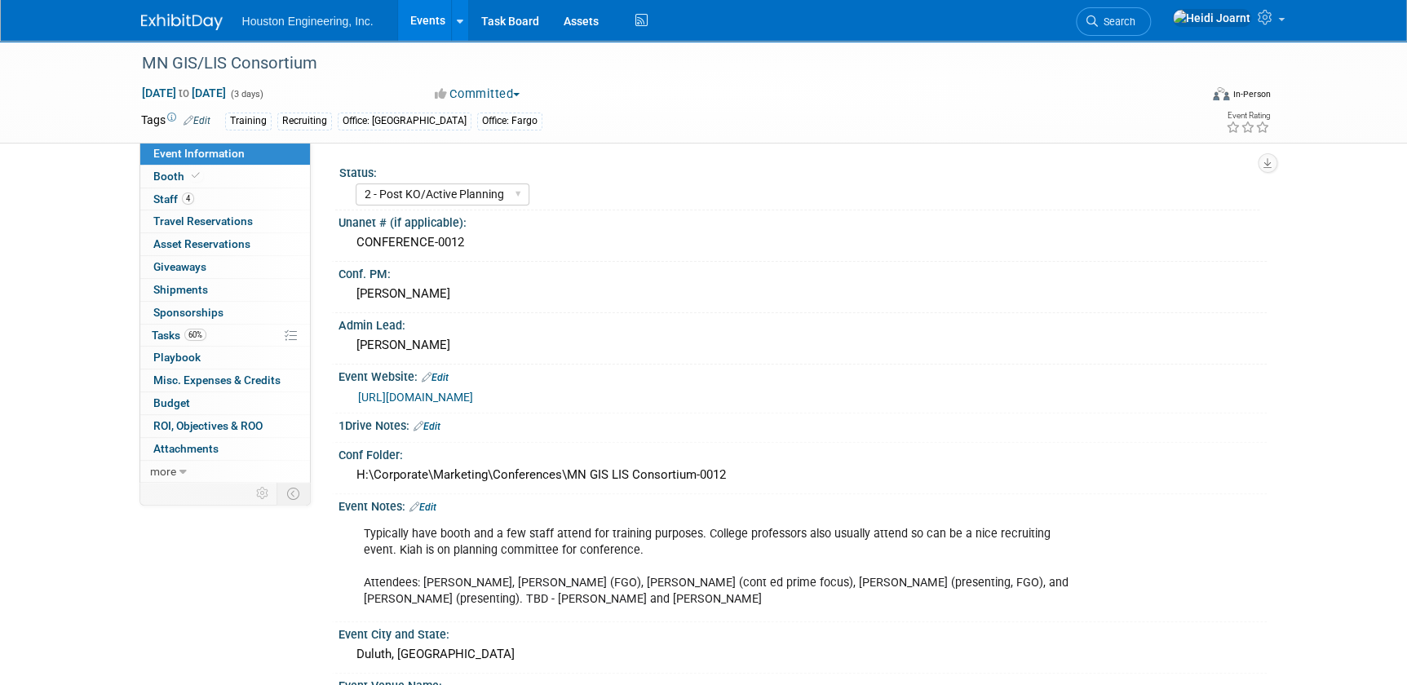
click at [418, 28] on link "Events" at bounding box center [428, 20] width 60 height 41
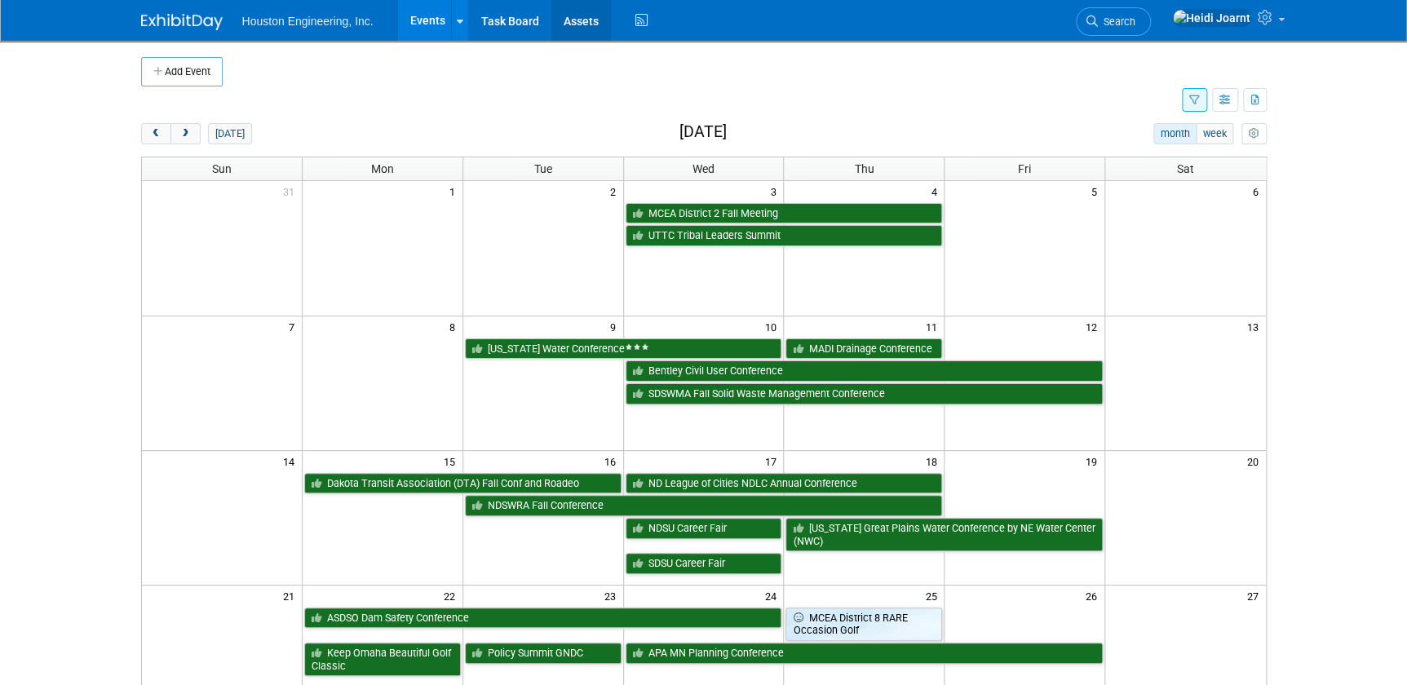
click at [566, 18] on link "Assets" at bounding box center [581, 20] width 60 height 41
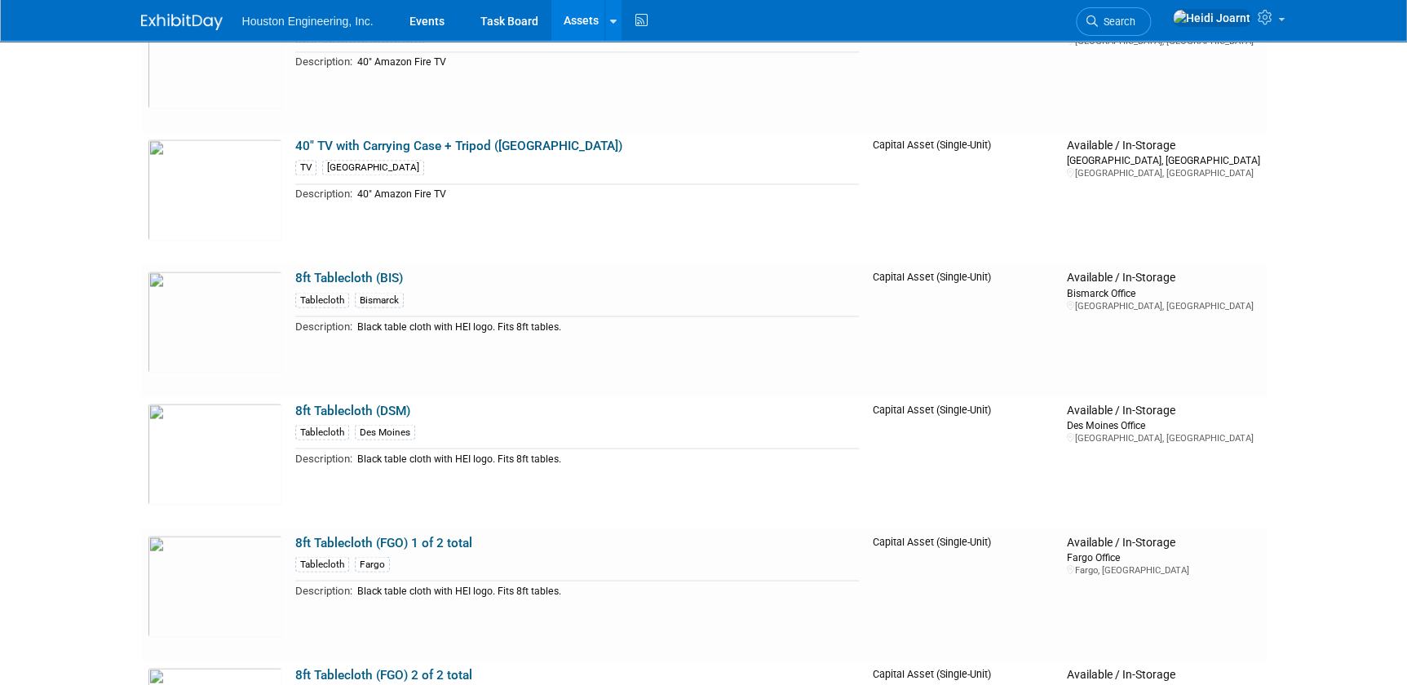
scroll to position [1557, 0]
